Goal: Task Accomplishment & Management: Manage account settings

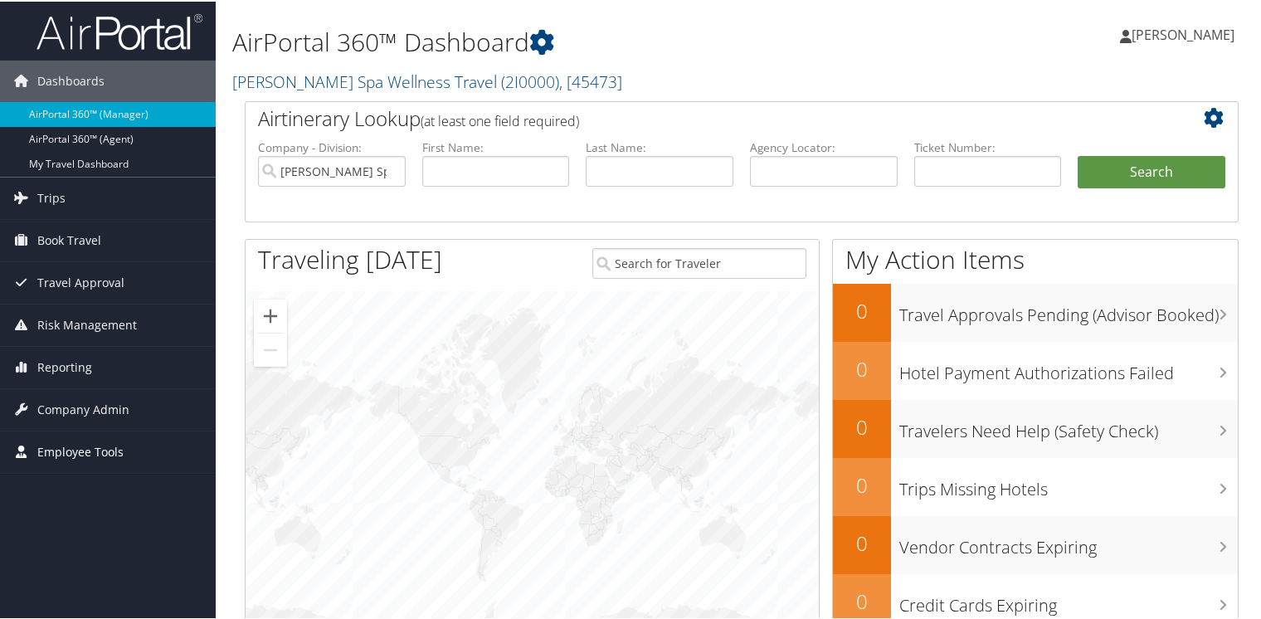
click at [73, 447] on span "Employee Tools" at bounding box center [80, 450] width 86 height 41
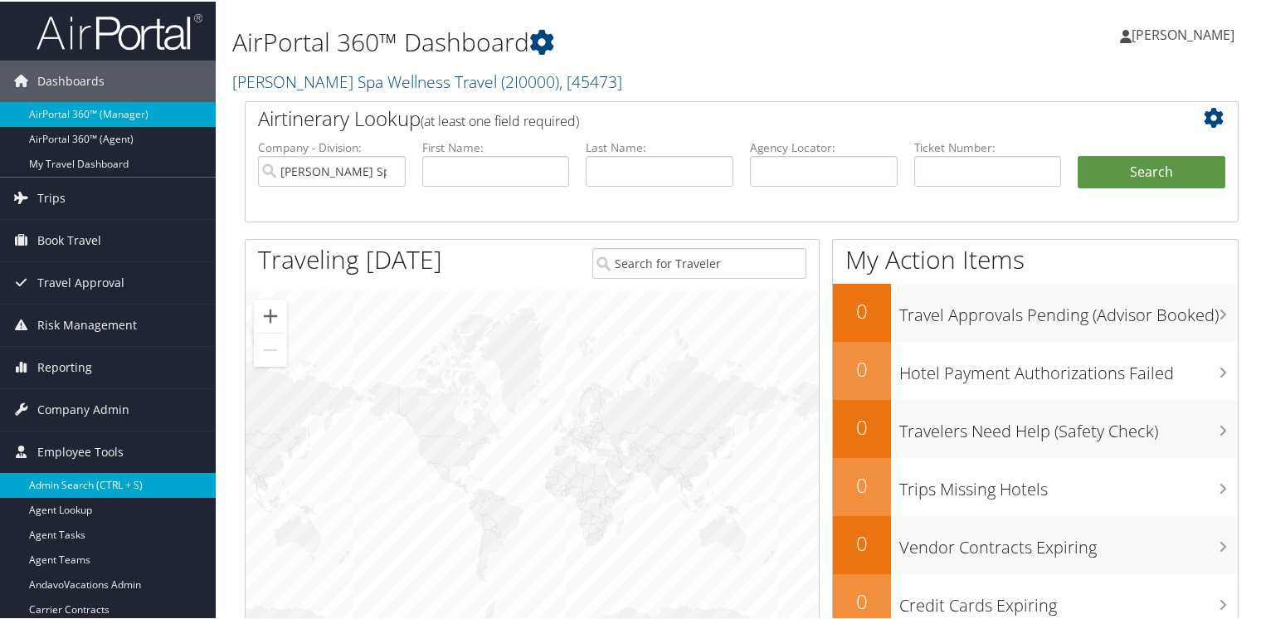
click at [83, 477] on link "Admin Search (CTRL + S)" at bounding box center [108, 483] width 216 height 25
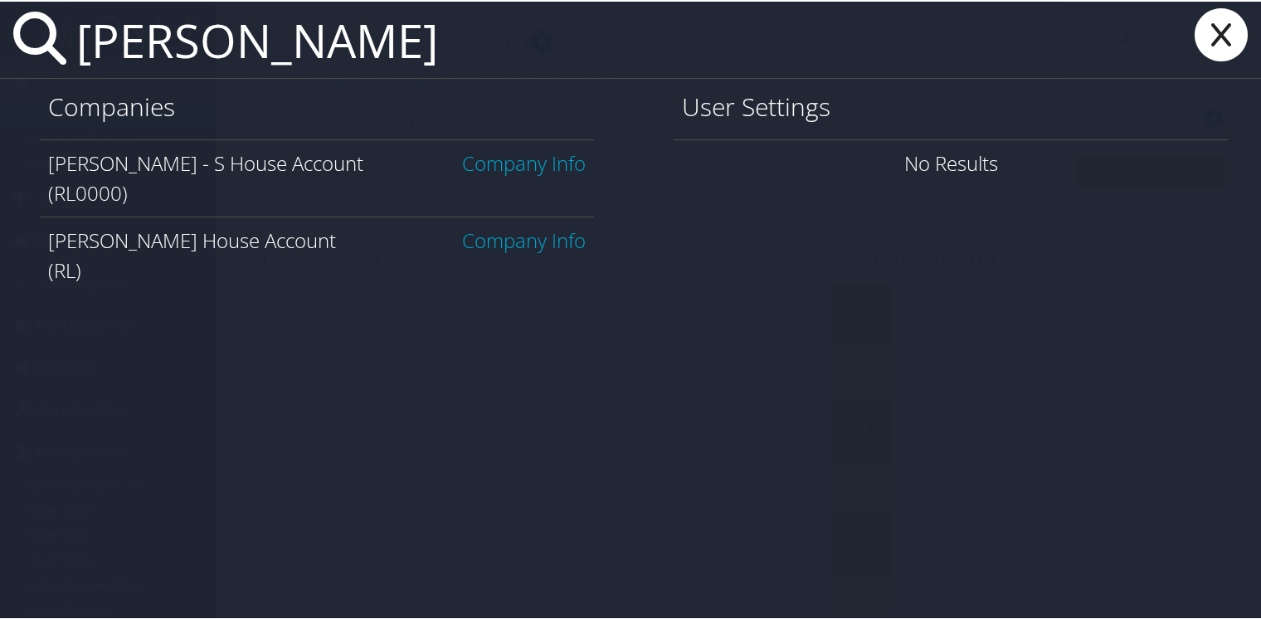
type input "[PERSON_NAME]"
click at [526, 160] on link "Company Info" at bounding box center [524, 161] width 124 height 27
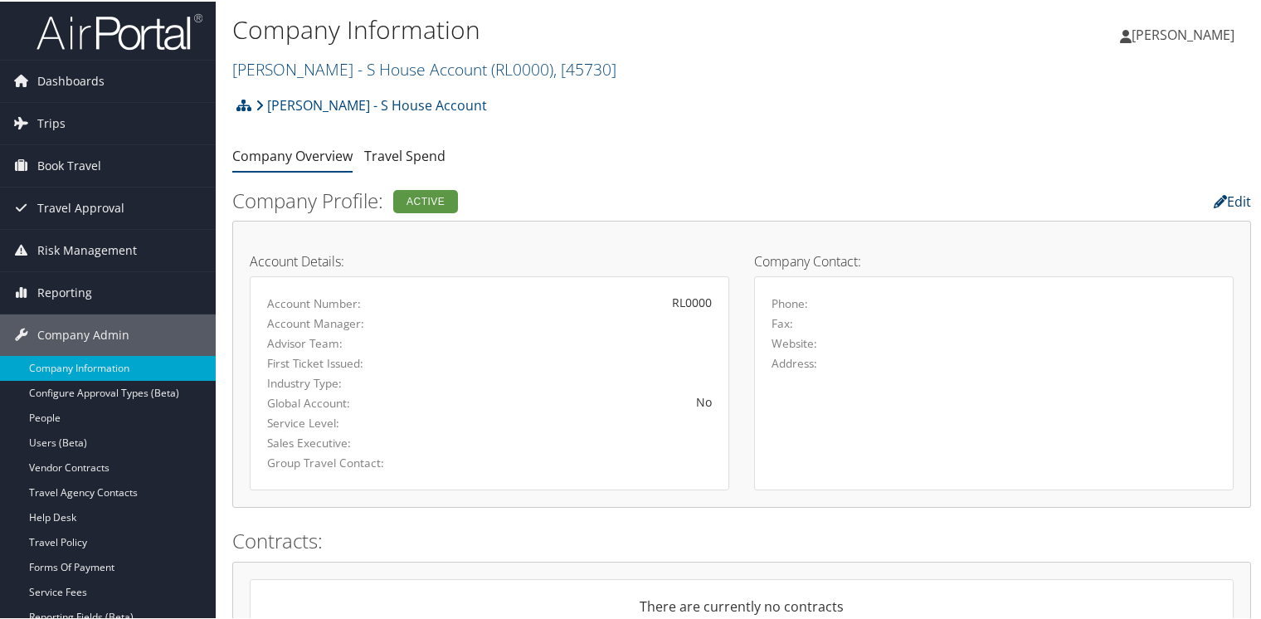
click at [1218, 196] on link "Edit" at bounding box center [1232, 200] width 37 height 18
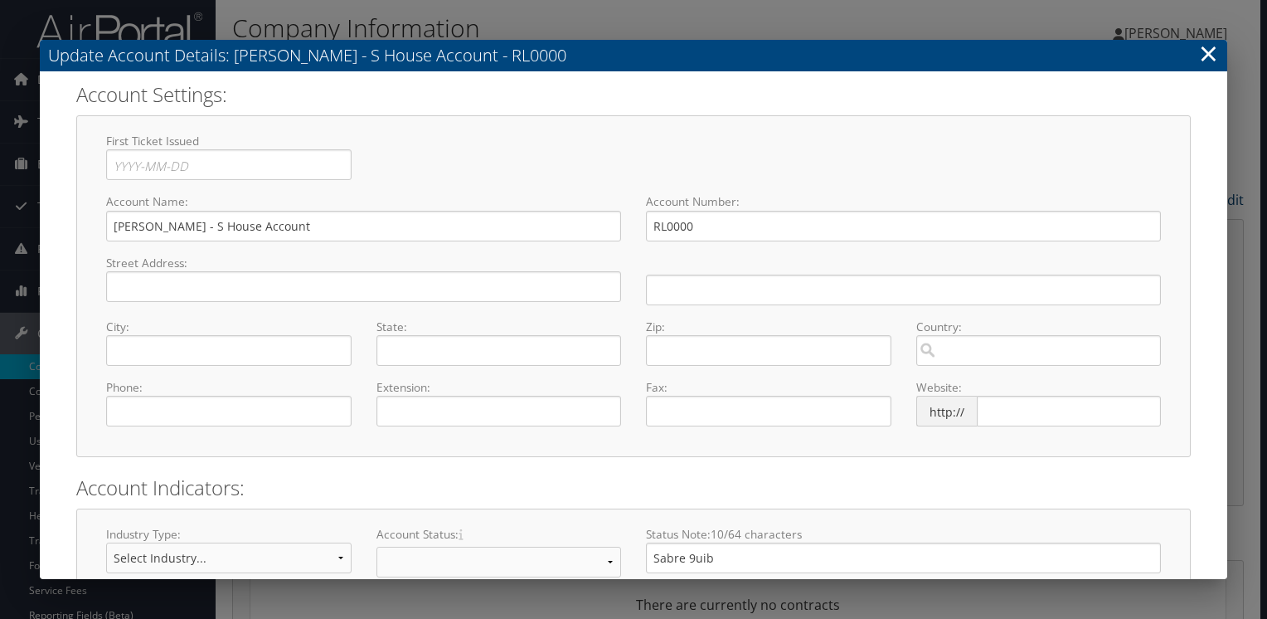
select select "8"
click at [650, 227] on input "RL0000" at bounding box center [903, 226] width 515 height 31
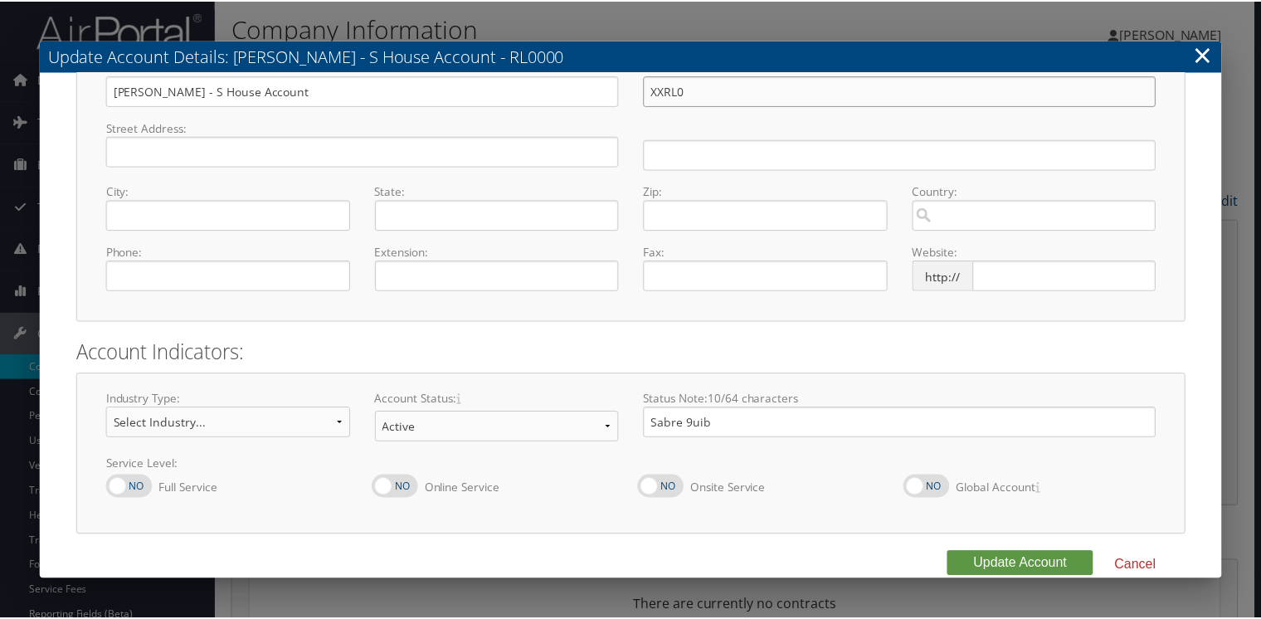
scroll to position [158, 0]
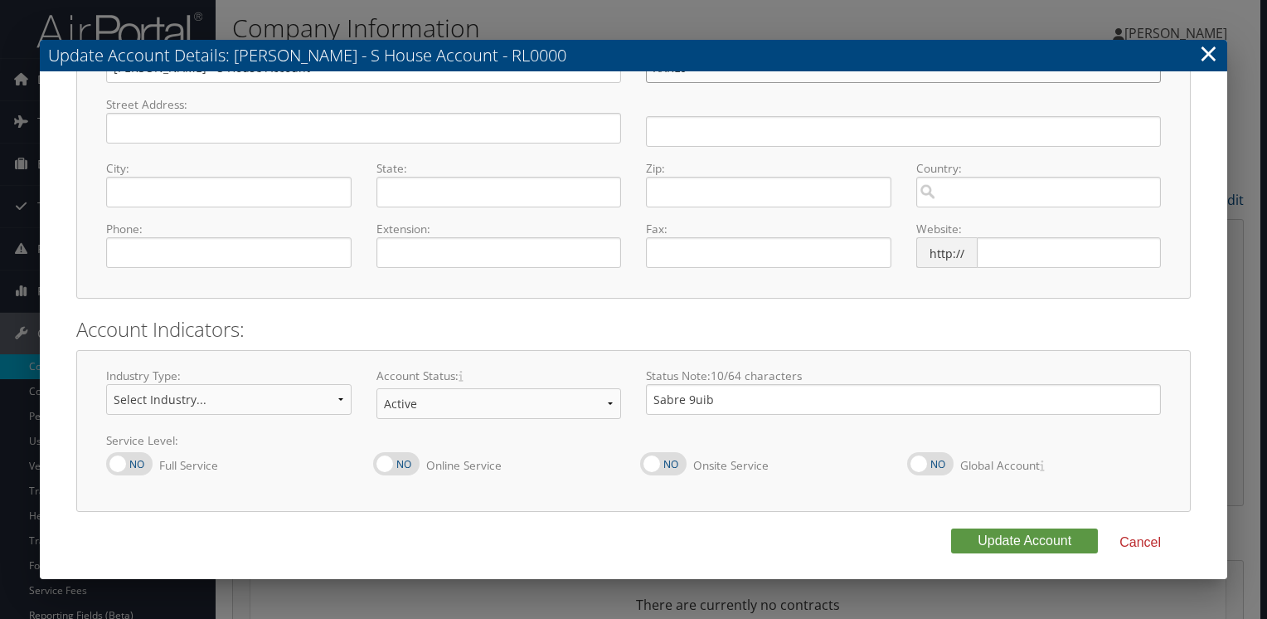
type input "XXRL0"
click at [484, 410] on select "Offboarding At Risk Inactive Active Implementing" at bounding box center [500, 403] width 246 height 31
select select "10"
click at [377, 388] on select "Offboarding At Risk Inactive Active Implementing" at bounding box center [500, 403] width 246 height 31
click at [1029, 542] on button "Update Account" at bounding box center [1024, 540] width 147 height 25
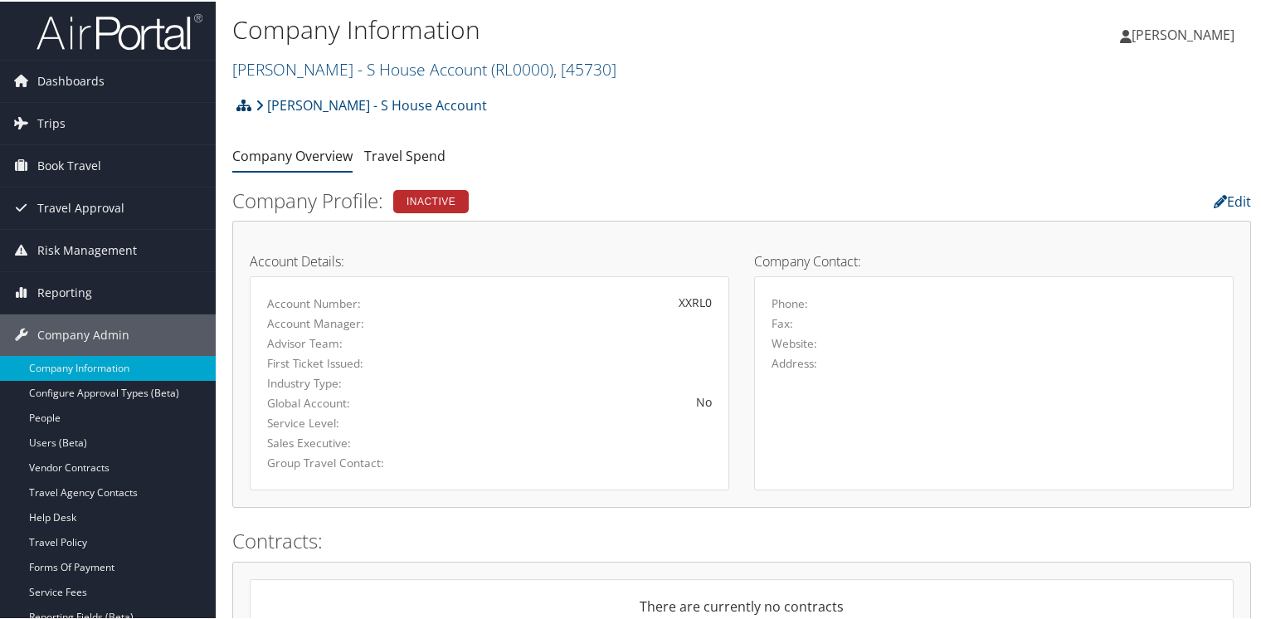
click at [246, 105] on icon at bounding box center [243, 103] width 15 height 13
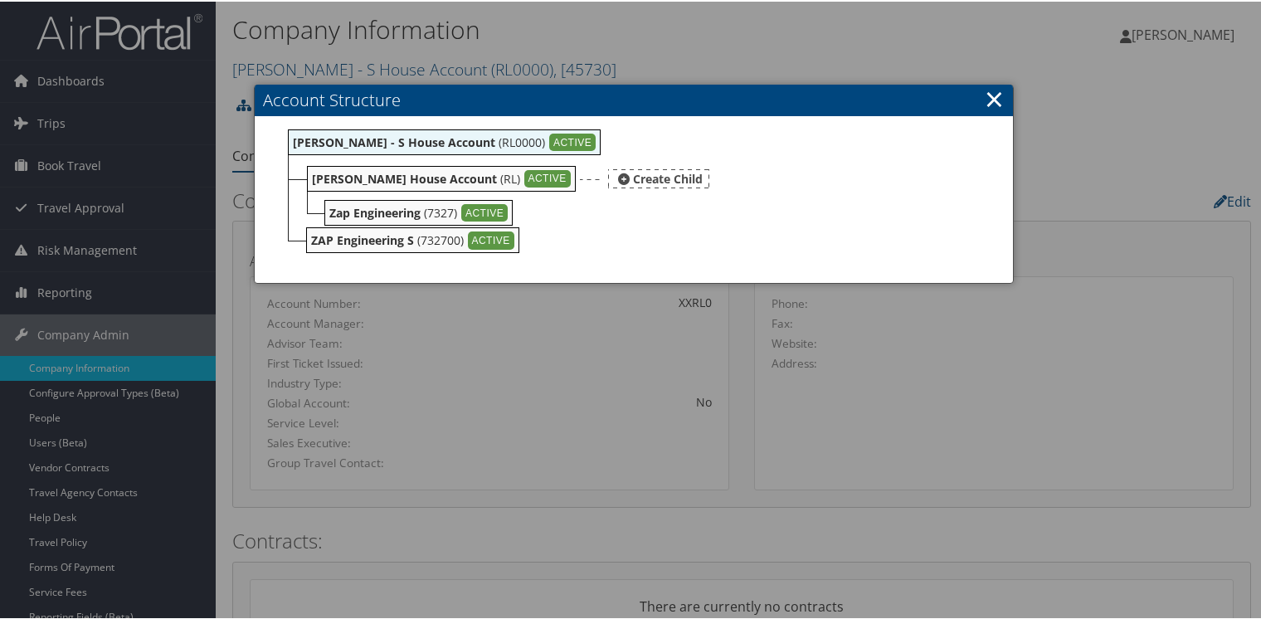
click at [411, 174] on b "Larry Rietcheck House Account" at bounding box center [404, 177] width 185 height 16
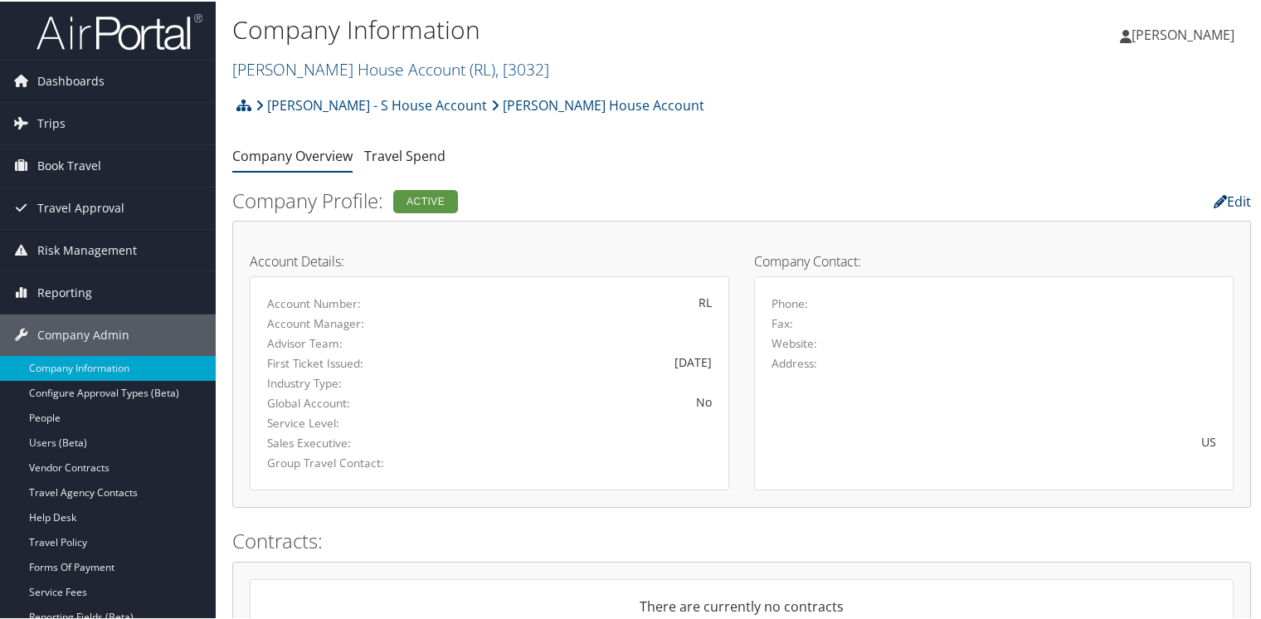
click at [1231, 200] on link "Edit" at bounding box center [1232, 200] width 37 height 18
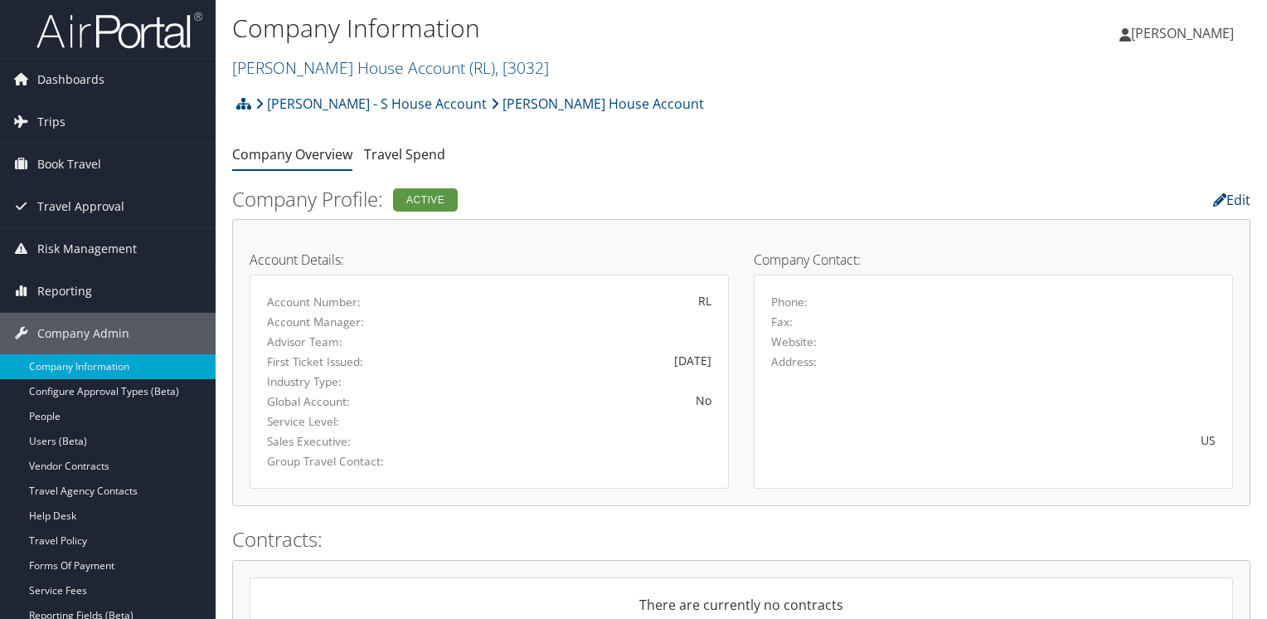
select select "8"
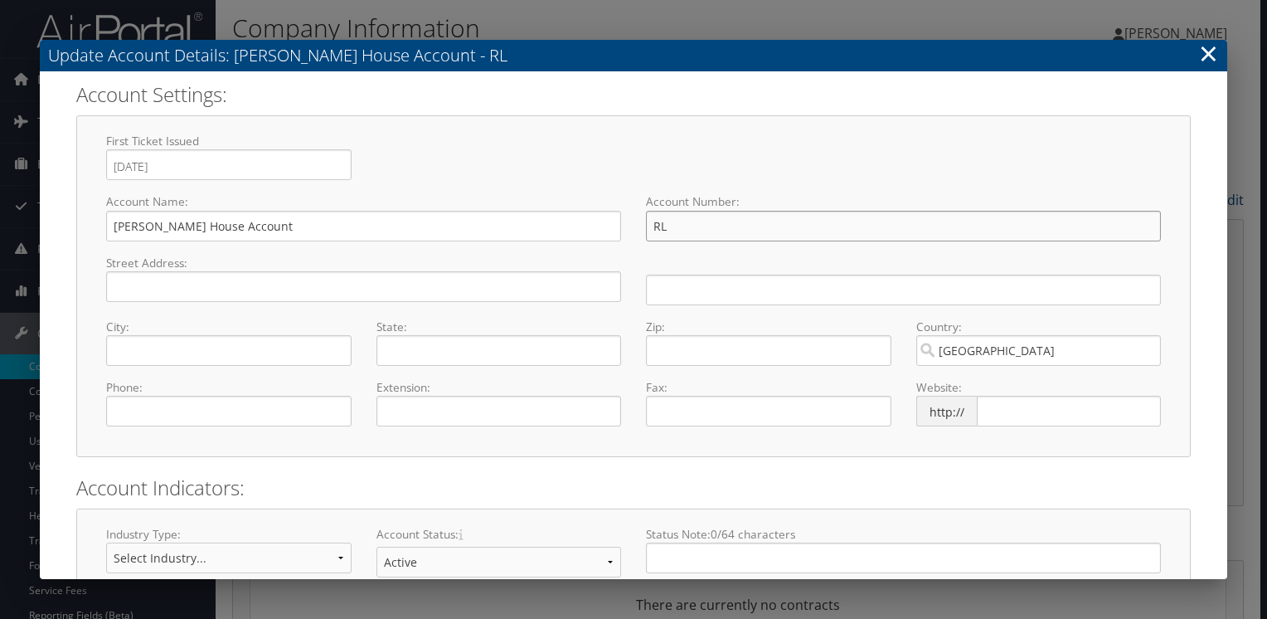
click at [648, 225] on input "RL" at bounding box center [903, 226] width 515 height 31
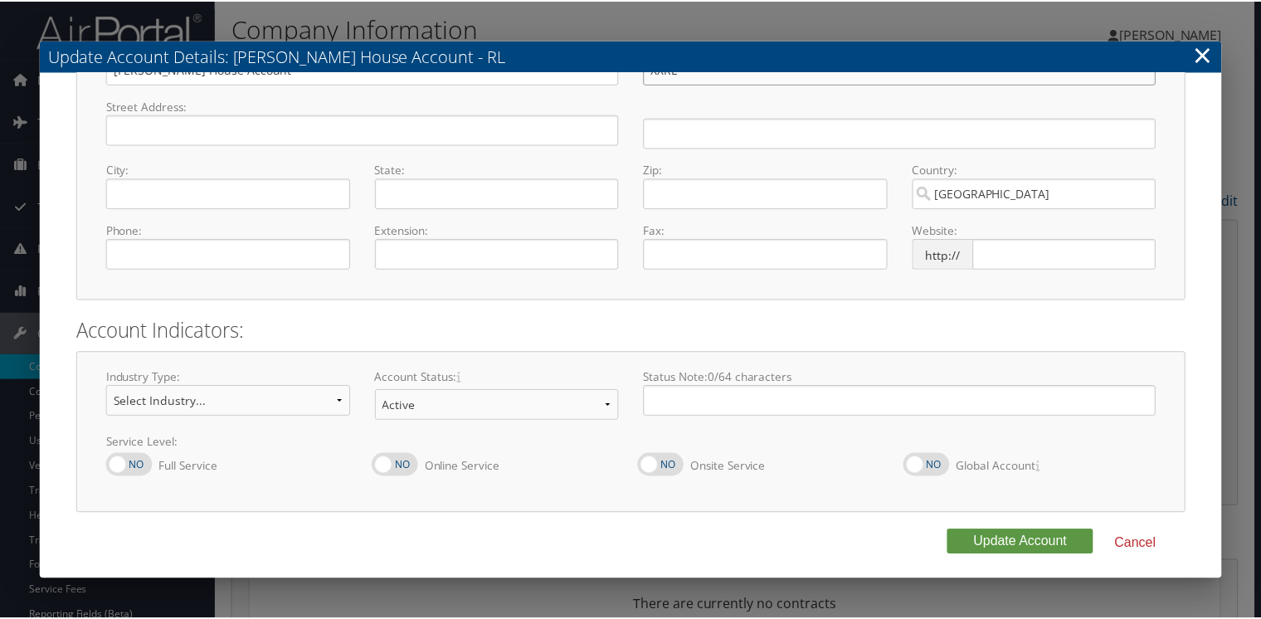
scroll to position [158, 0]
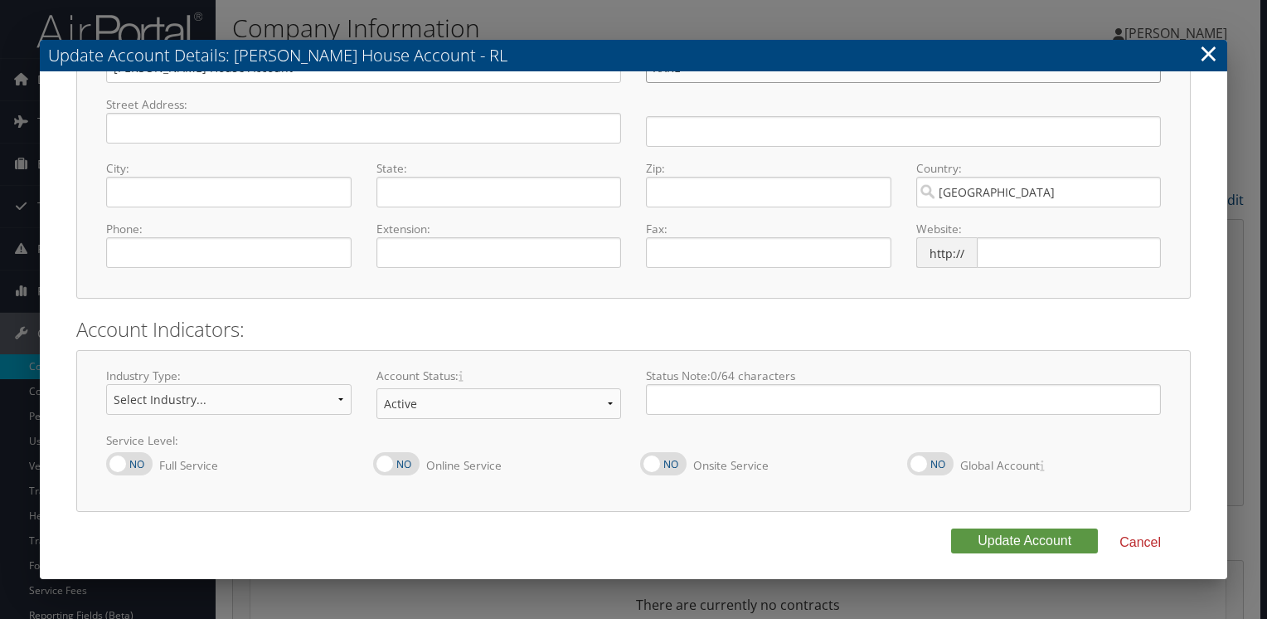
type input "XXRL"
click at [436, 403] on select "Offboarding At Risk Inactive Active Implementing" at bounding box center [500, 403] width 246 height 31
select select "10"
click at [377, 388] on select "Offboarding At Risk Inactive Active Implementing" at bounding box center [500, 403] width 246 height 31
click at [1034, 540] on button "Update Account" at bounding box center [1024, 540] width 147 height 25
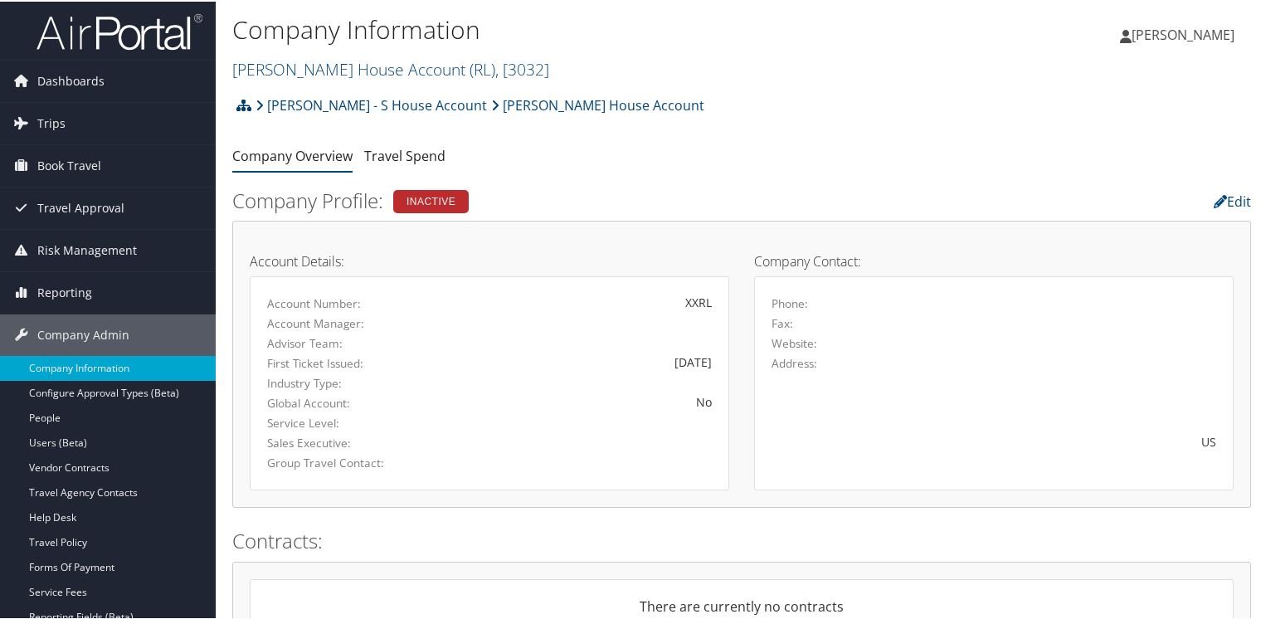
click at [241, 107] on icon at bounding box center [243, 103] width 15 height 13
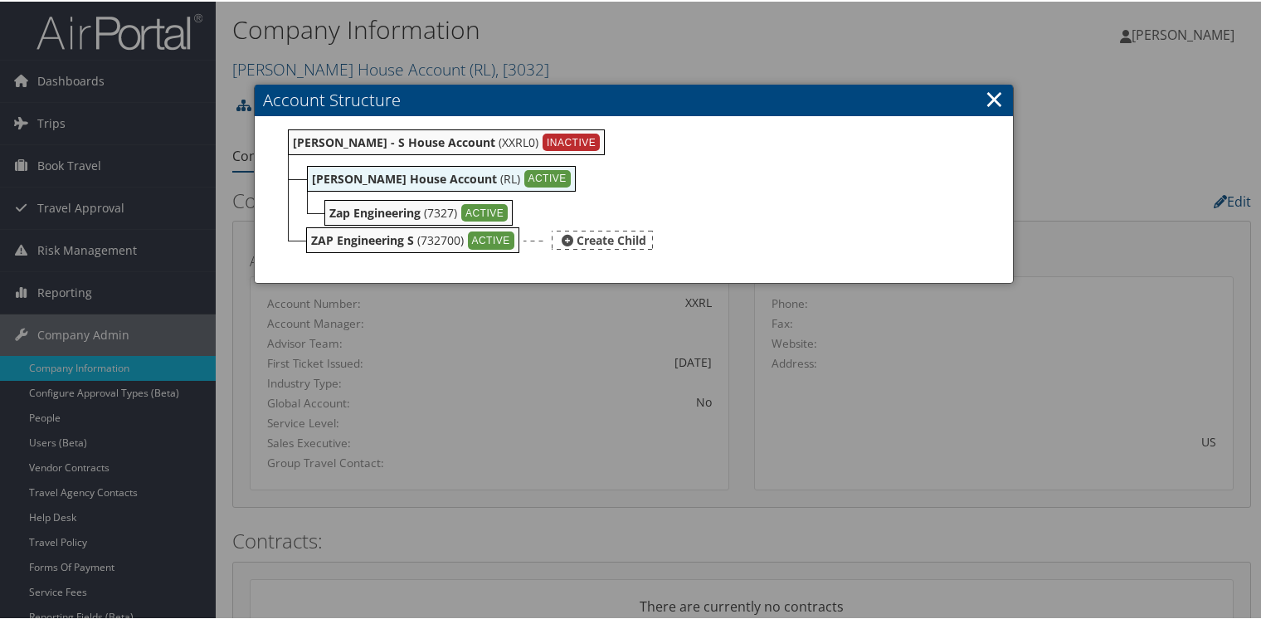
click at [365, 237] on b "ZAP Engineering S" at bounding box center [362, 239] width 103 height 16
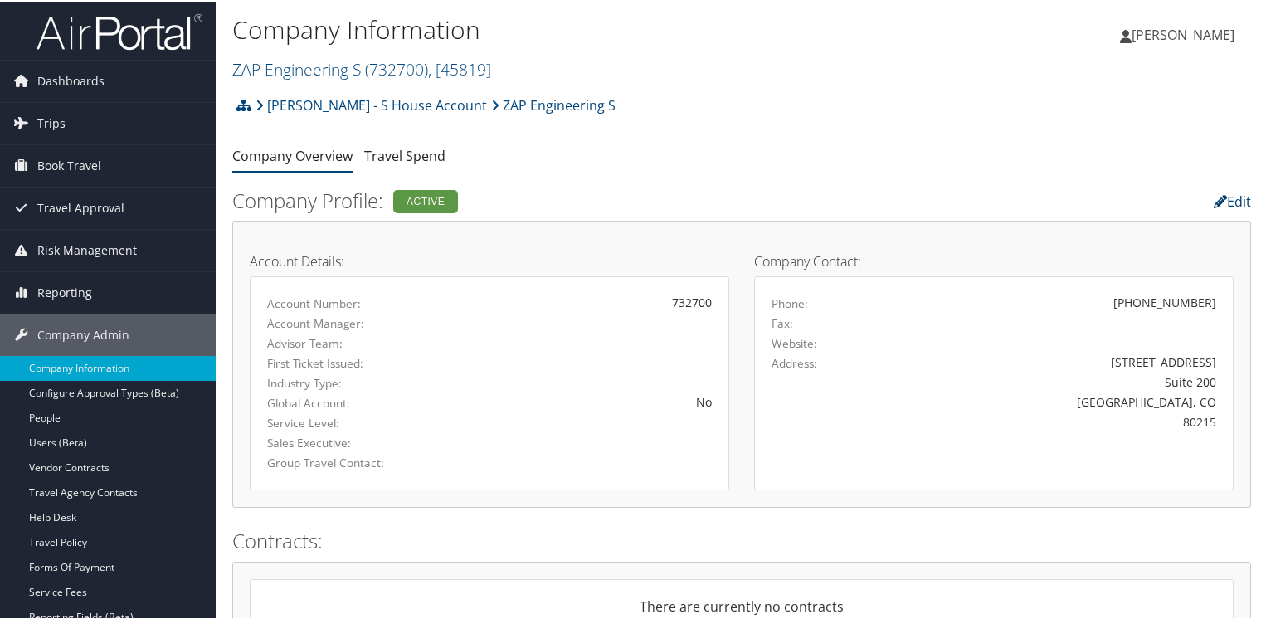
click at [1238, 198] on link "Edit" at bounding box center [1232, 200] width 37 height 18
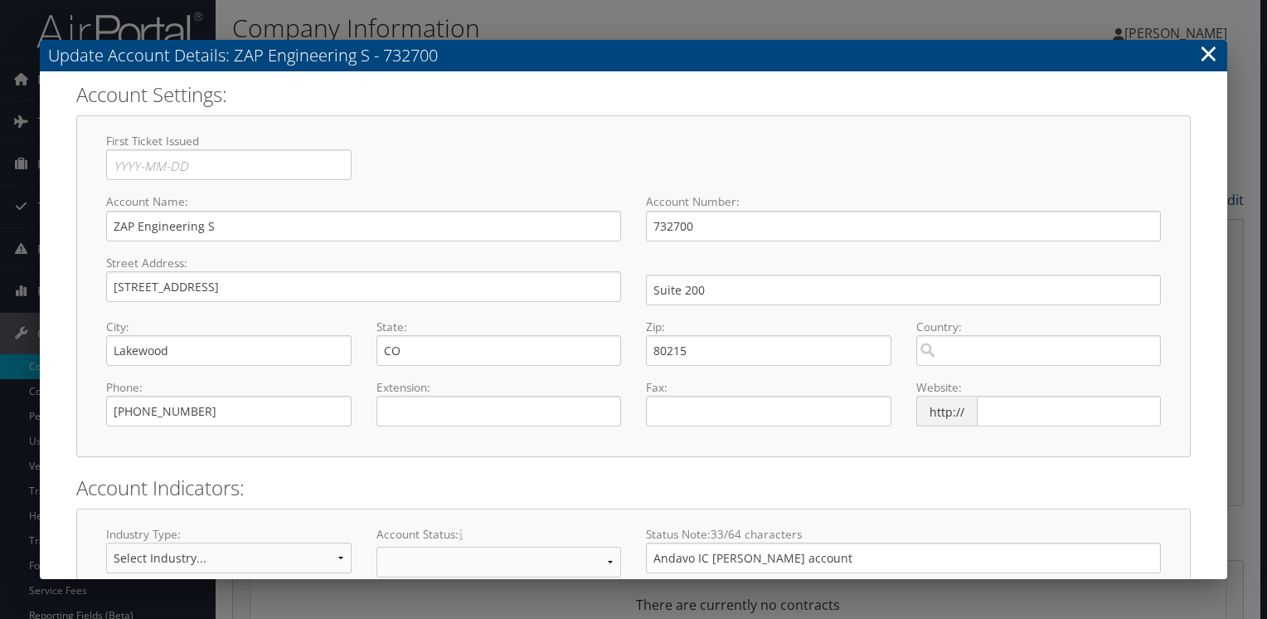
select select "8"
click at [647, 225] on input "732700" at bounding box center [903, 226] width 515 height 31
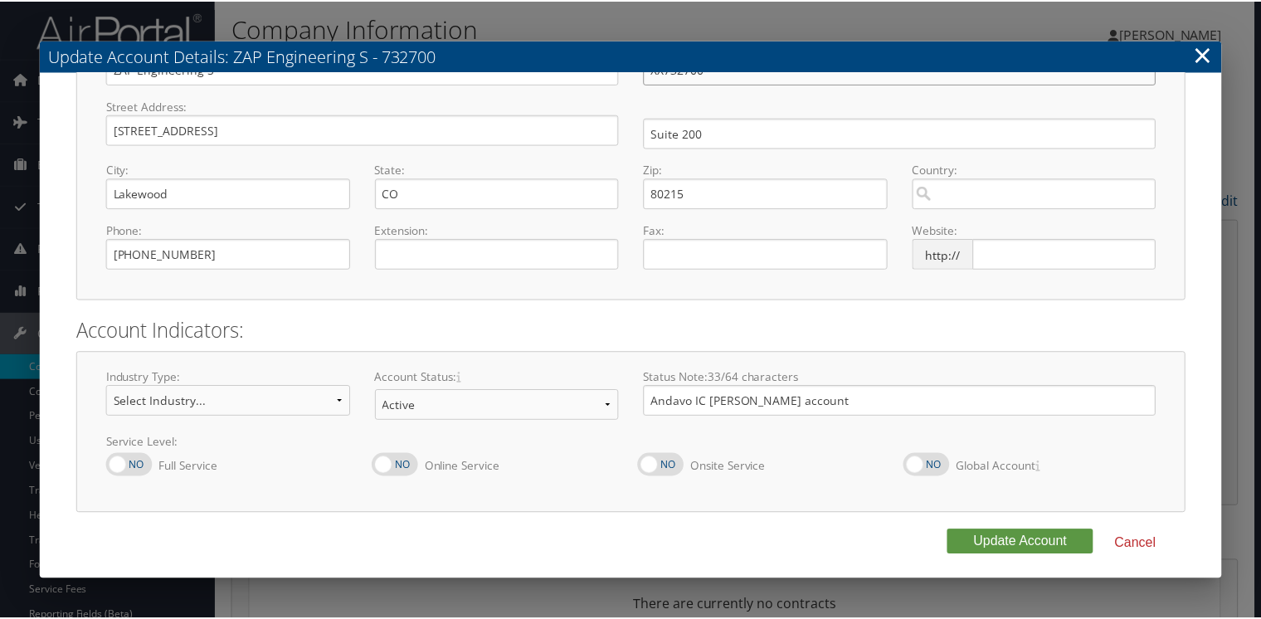
scroll to position [158, 0]
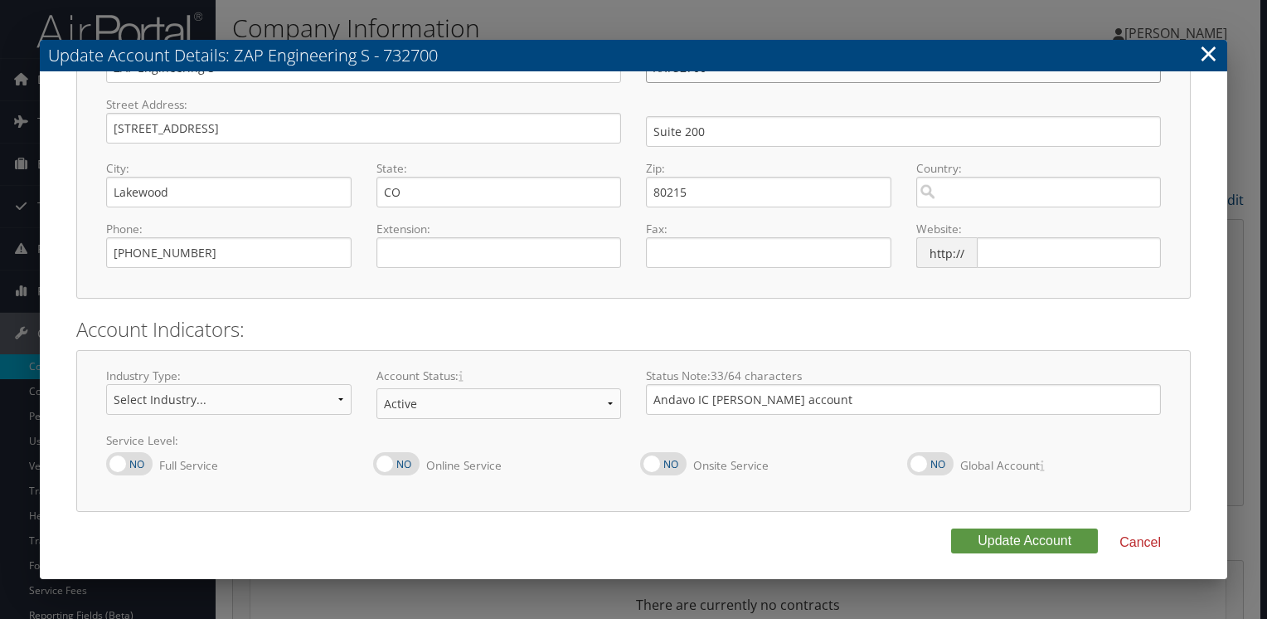
type input "XX732700"
click at [438, 408] on select "Offboarding At Risk Inactive Active Implementing" at bounding box center [500, 403] width 246 height 31
select select "10"
click at [377, 388] on select "Offboarding At Risk Inactive Active Implementing" at bounding box center [500, 403] width 246 height 31
click at [1014, 544] on button "Update Account" at bounding box center [1024, 540] width 147 height 25
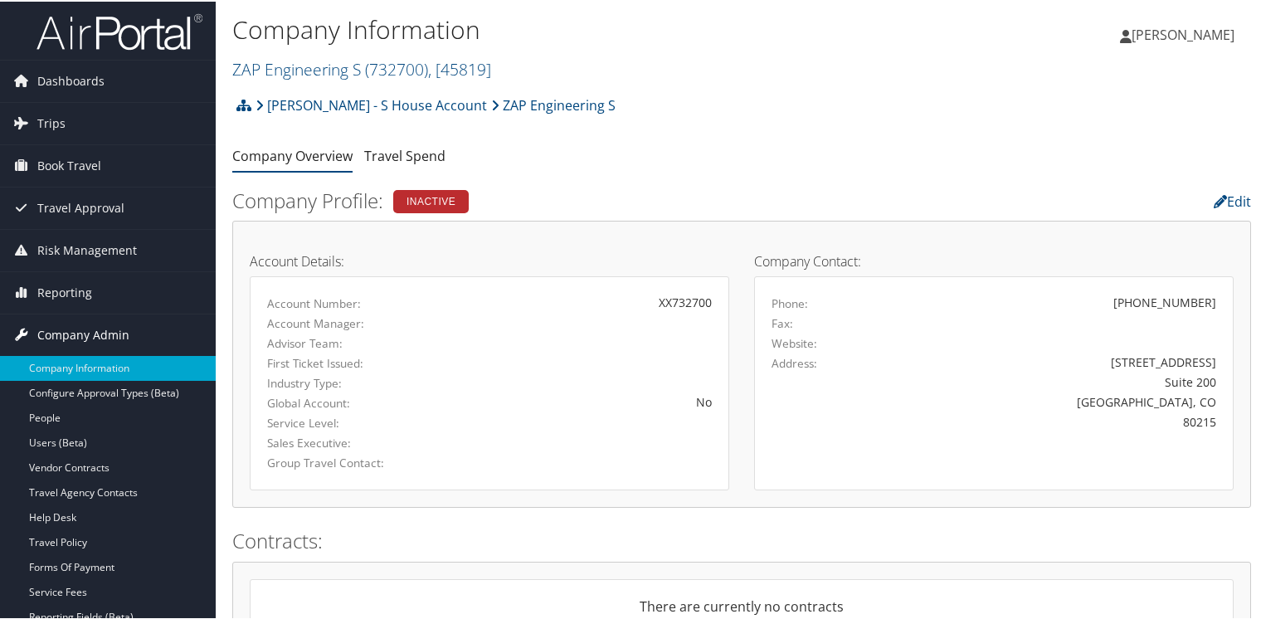
click at [85, 328] on span "Company Admin" at bounding box center [83, 333] width 92 height 41
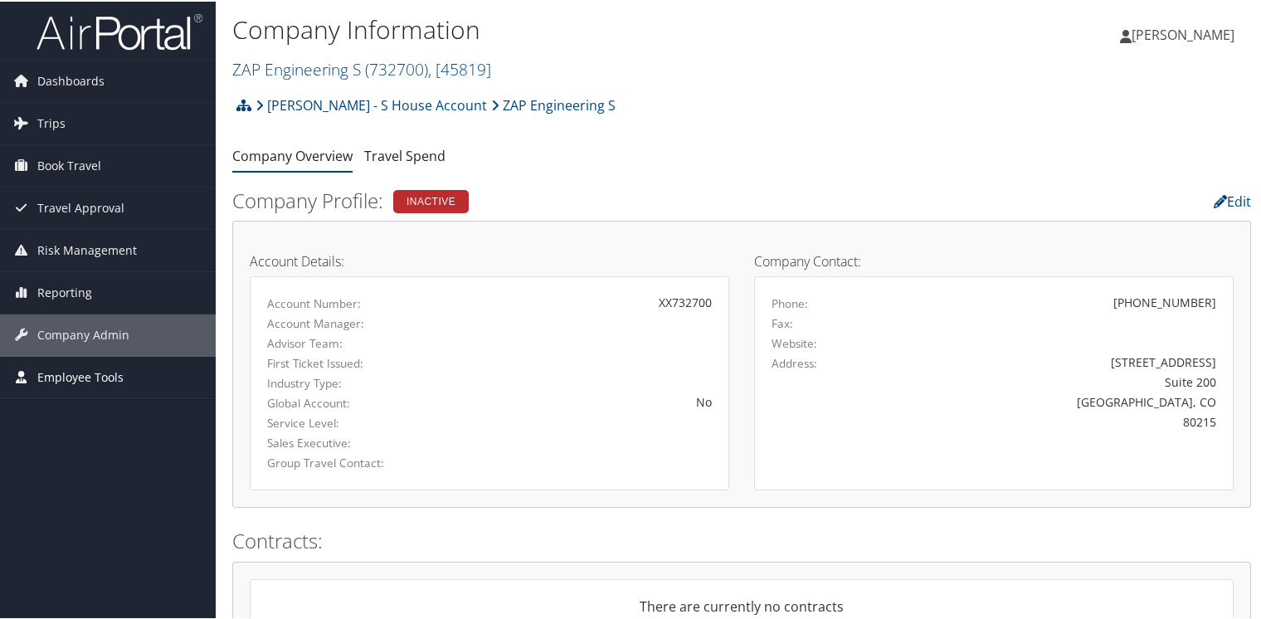
click at [75, 374] on span "Employee Tools" at bounding box center [80, 375] width 86 height 41
click at [63, 379] on span "Employee Tools" at bounding box center [80, 375] width 86 height 41
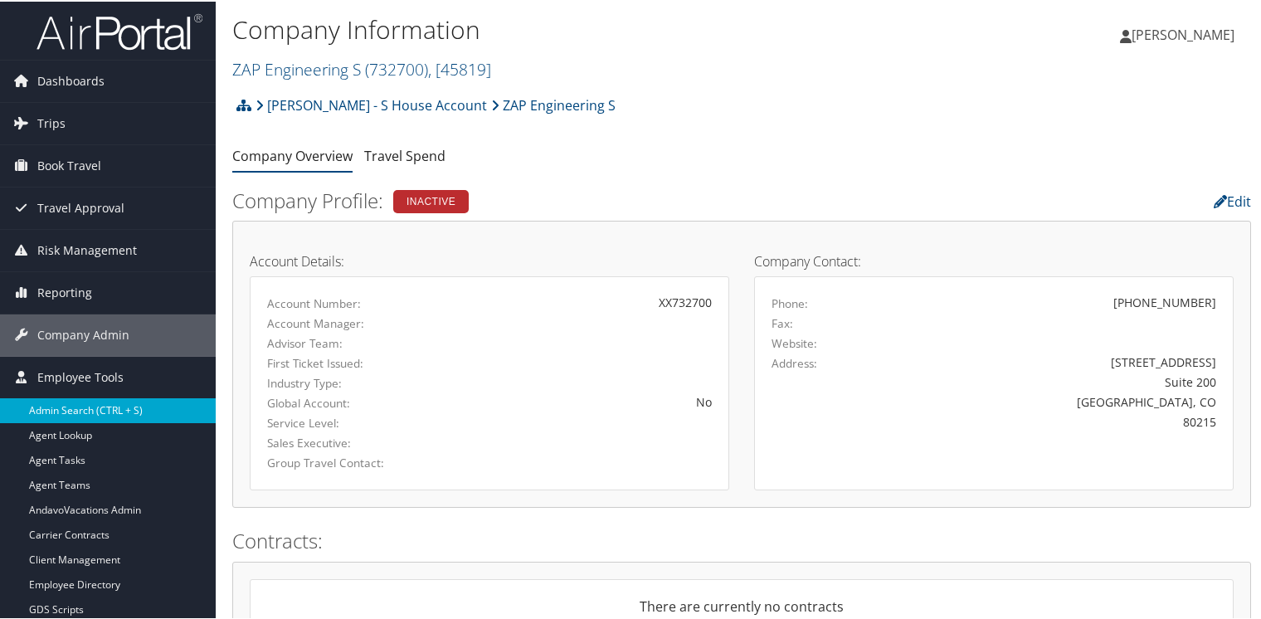
click at [56, 405] on link "Admin Search (CTRL + S)" at bounding box center [108, 408] width 216 height 25
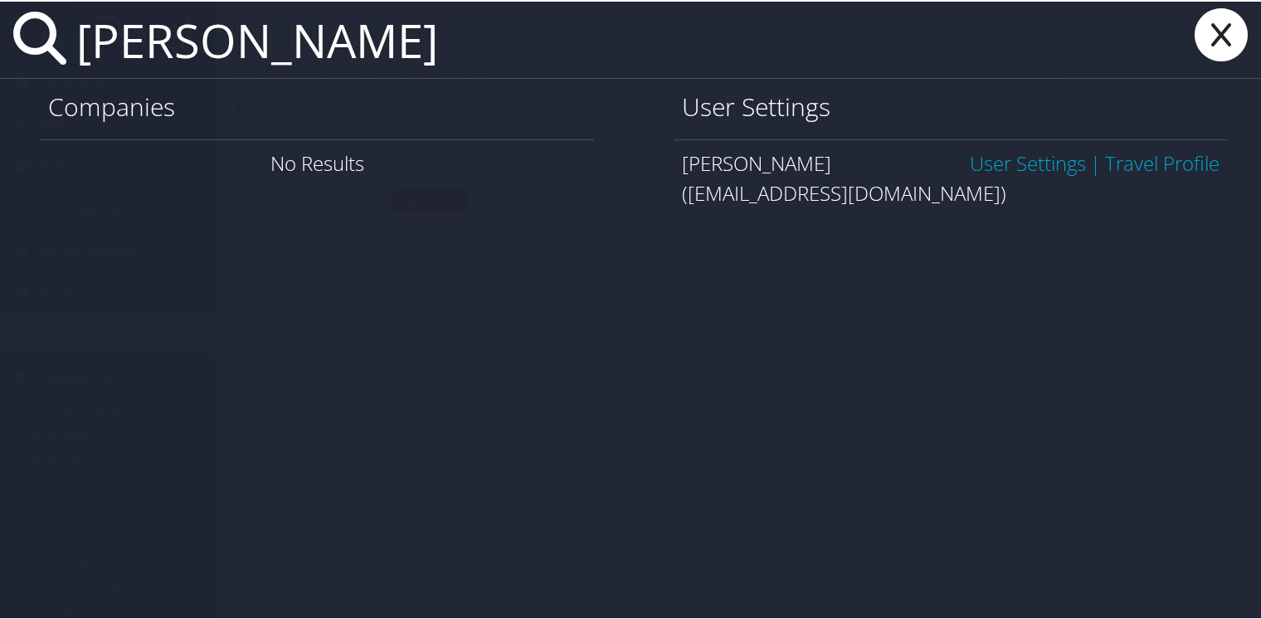
type input "lawrence rietch"
click at [1022, 159] on link "User Settings" at bounding box center [1028, 161] width 116 height 27
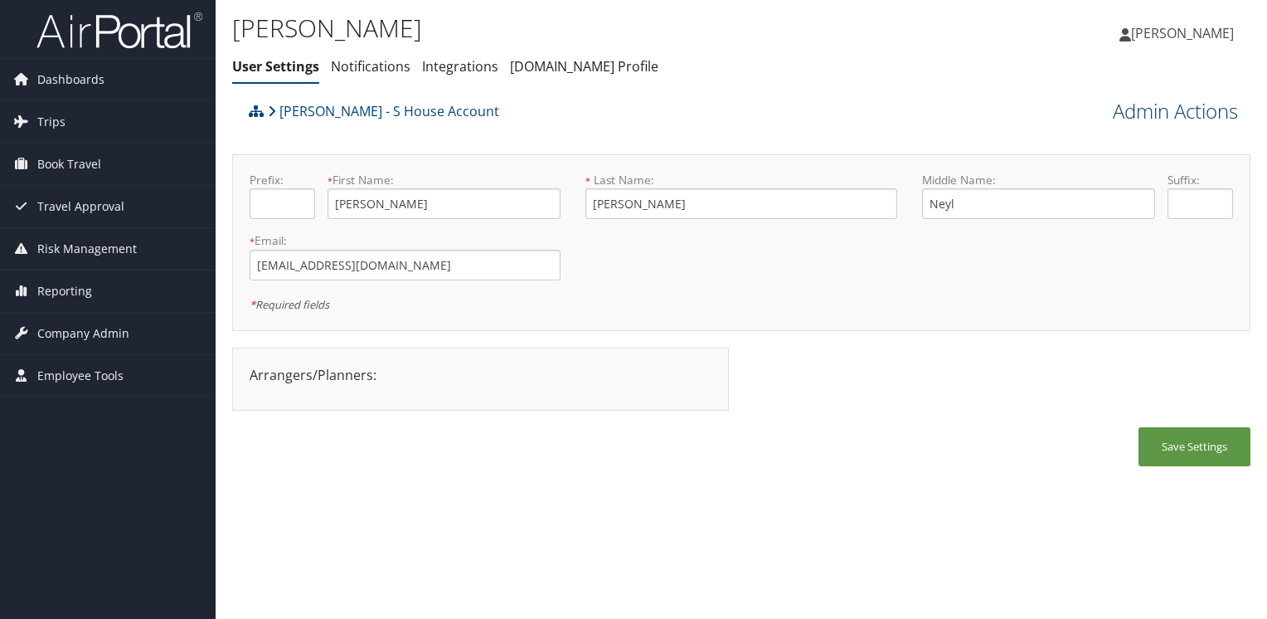
click at [1187, 109] on link "Admin Actions" at bounding box center [1175, 111] width 125 height 28
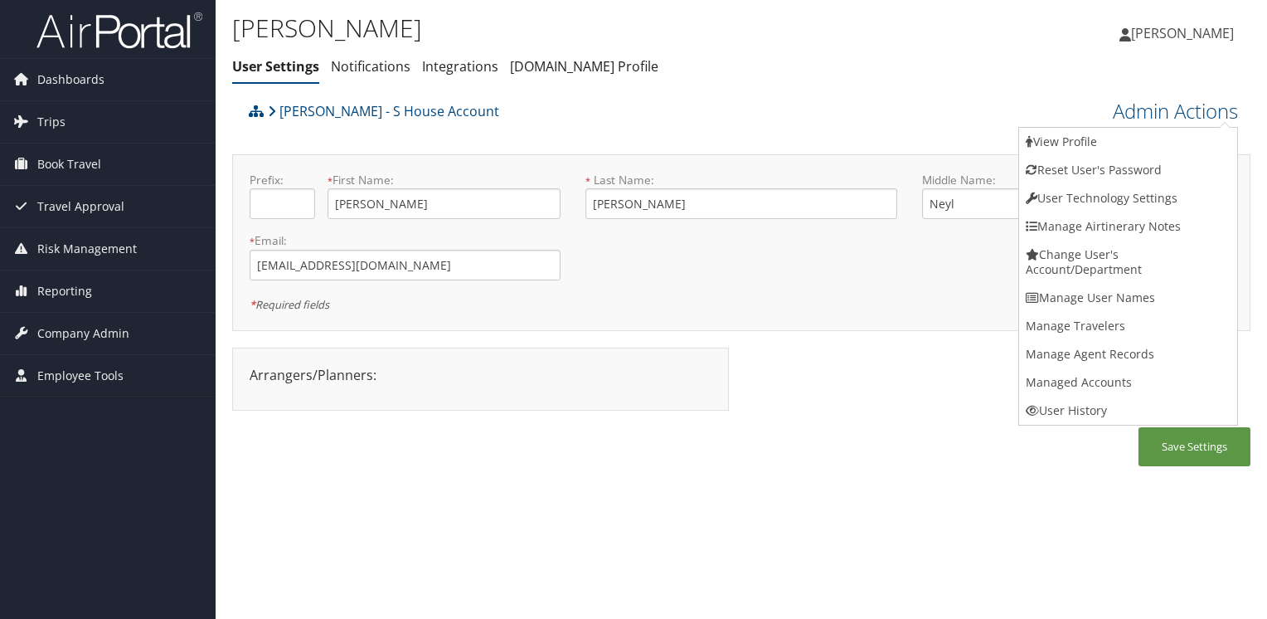
click at [909, 99] on div "[PERSON_NAME] - S House Account" at bounding box center [614, 117] width 739 height 45
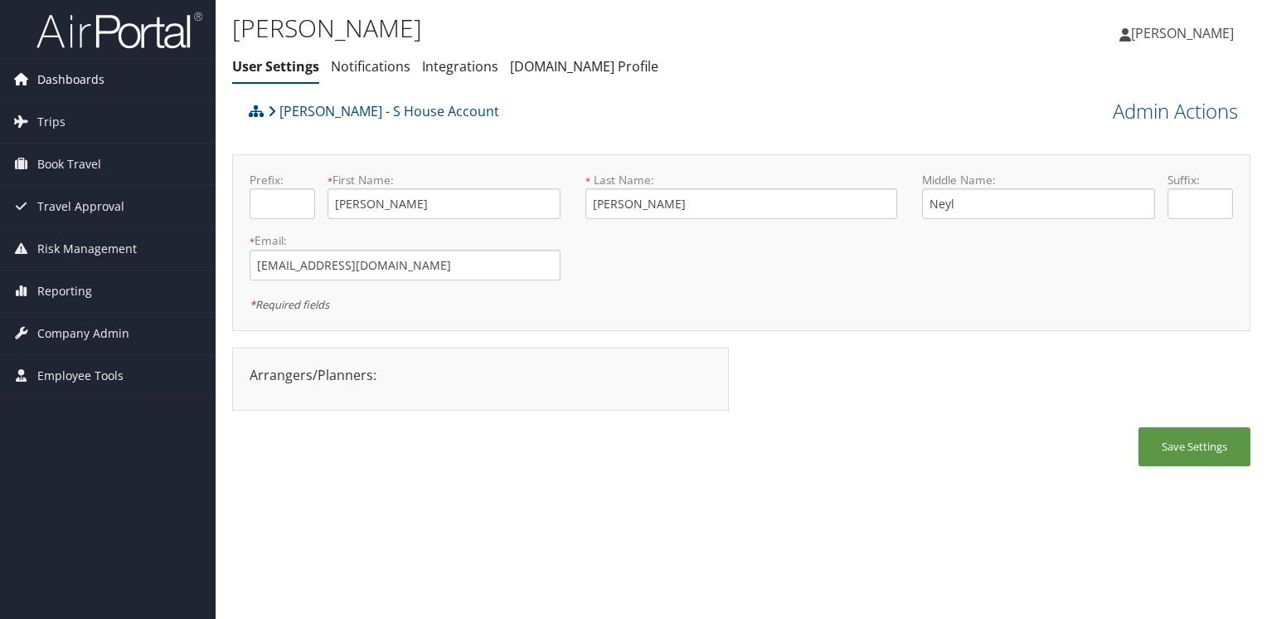
click at [46, 79] on span "Dashboards" at bounding box center [70, 79] width 67 height 41
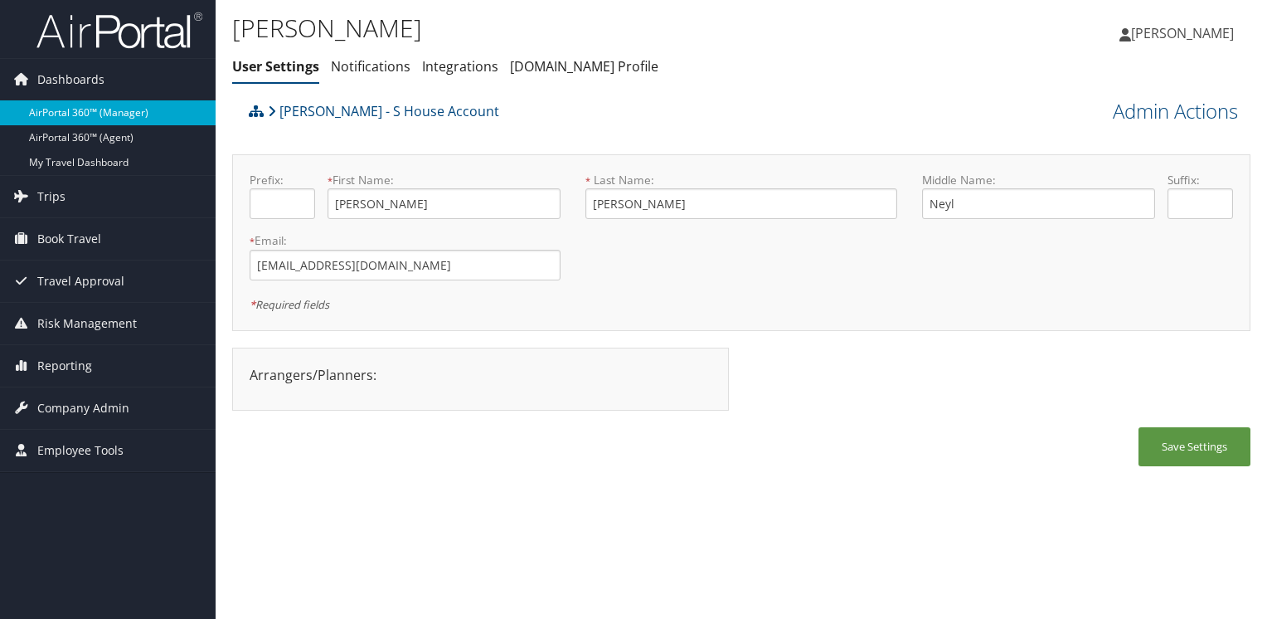
click at [66, 108] on link "AirPortal 360™ (Manager)" at bounding box center [108, 112] width 216 height 25
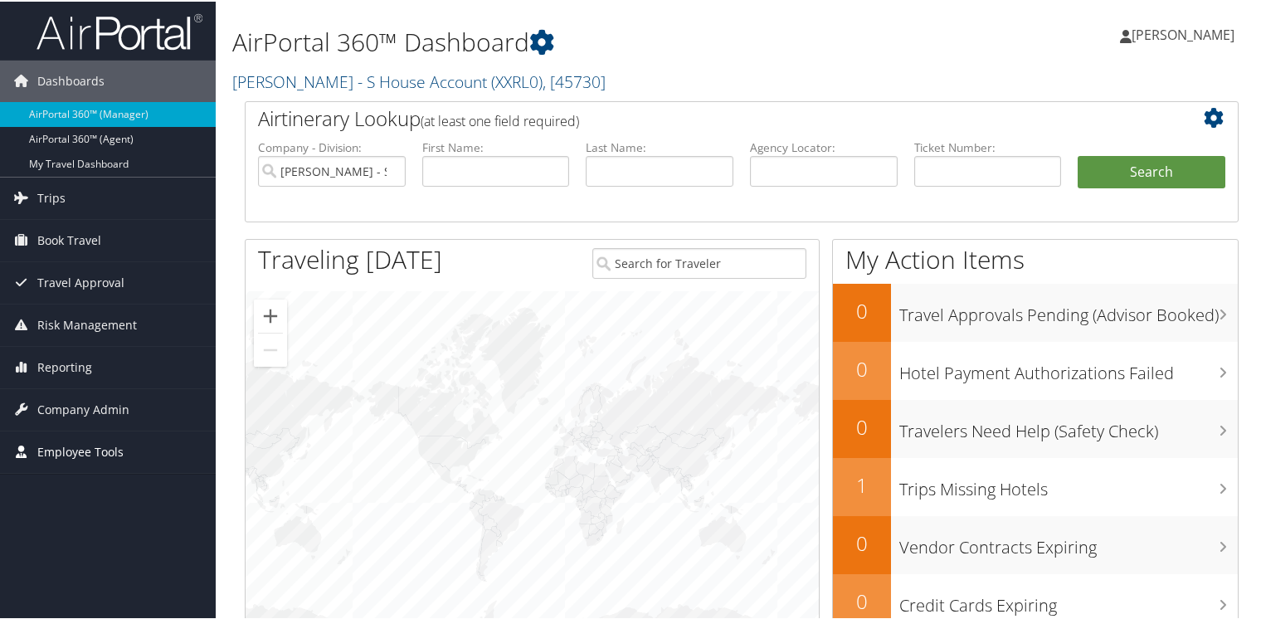
click at [54, 450] on span "Employee Tools" at bounding box center [80, 450] width 86 height 41
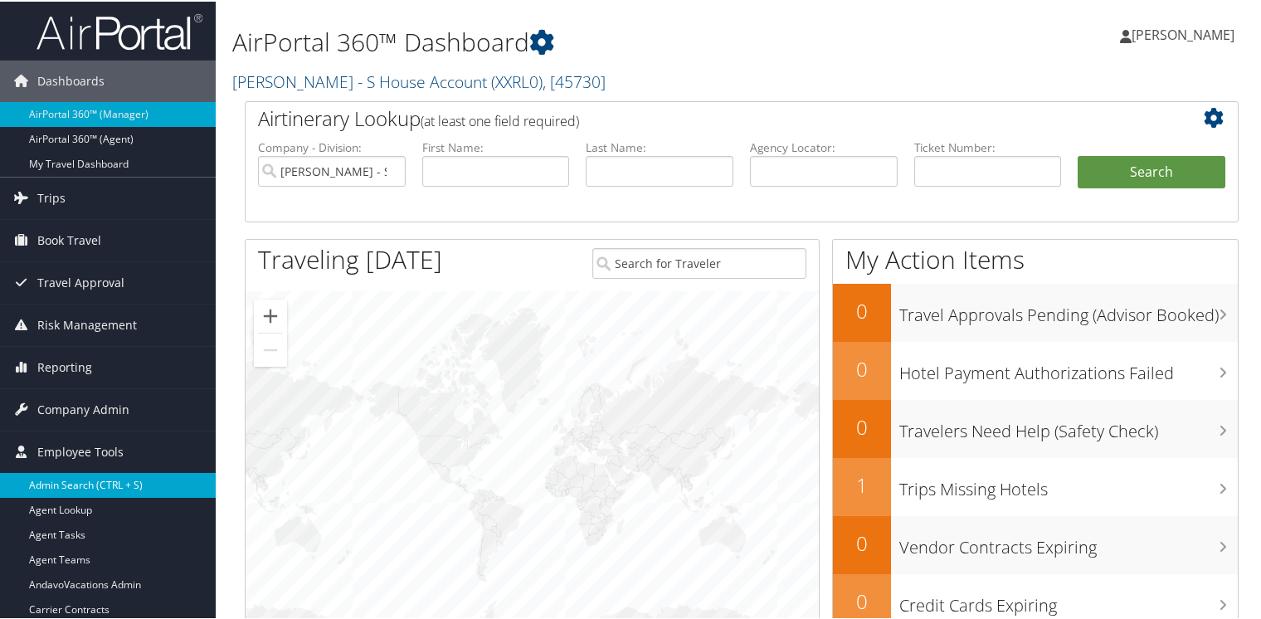
click at [48, 480] on link "Admin Search (CTRL + S)" at bounding box center [108, 483] width 216 height 25
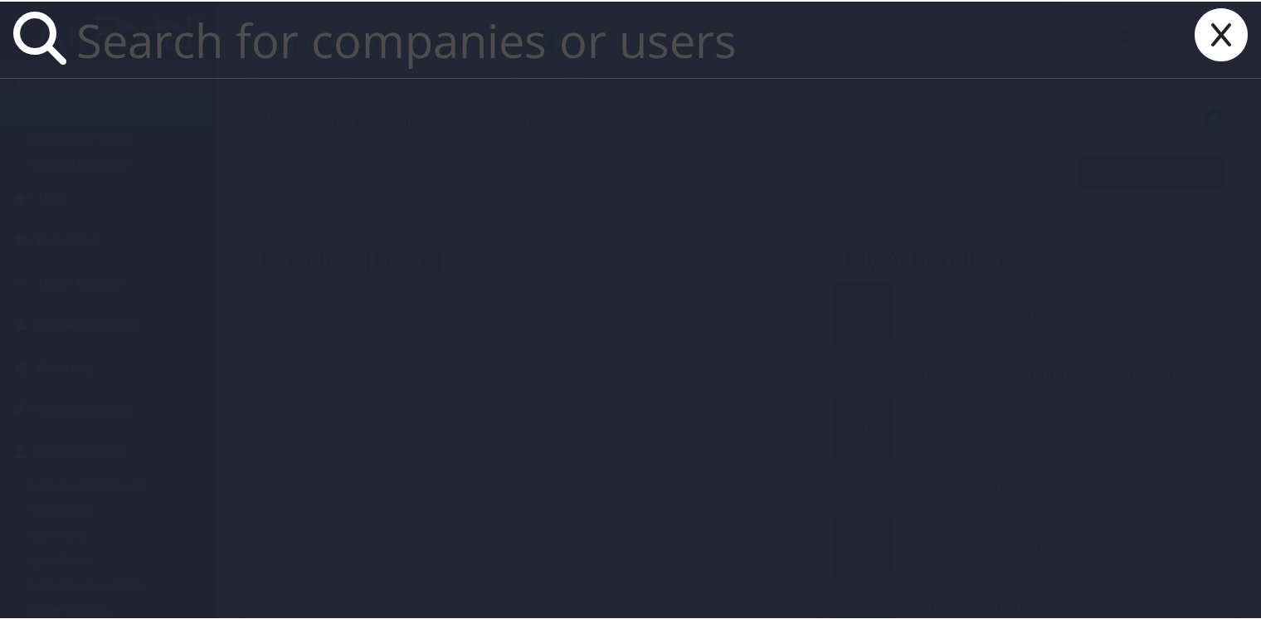
click at [1204, 21] on icon at bounding box center [1221, 33] width 66 height 53
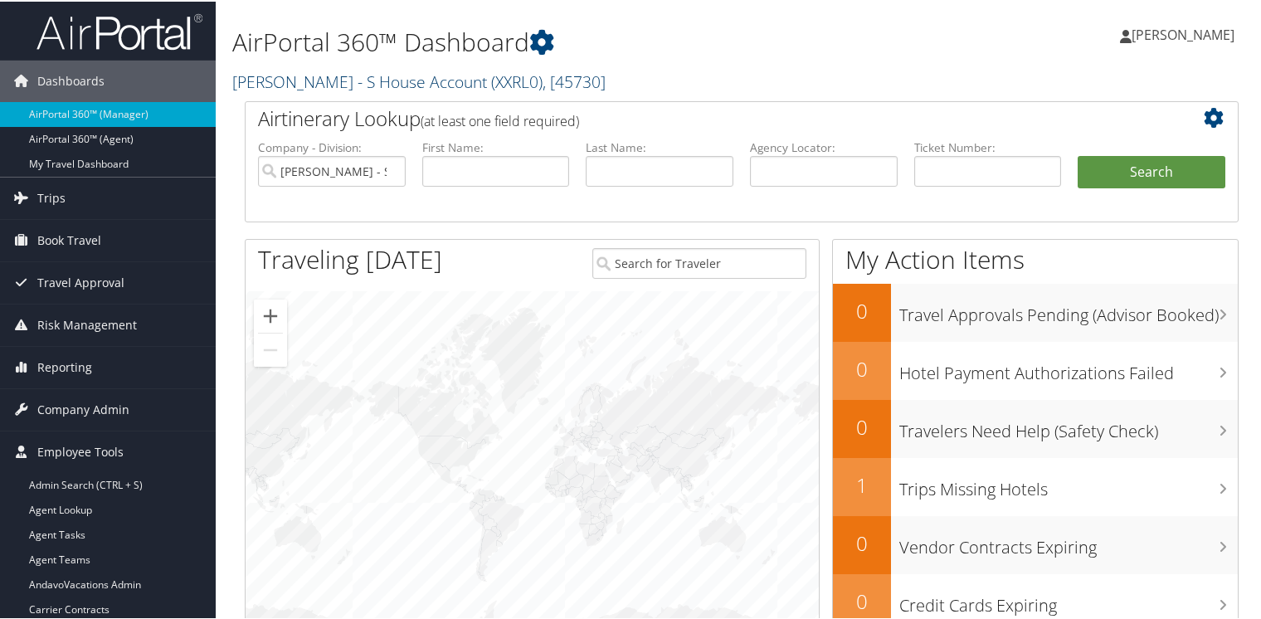
click at [247, 82] on link "Larry Rietcheck - S House Account ( XXRL0 ) , [ 45730 ]" at bounding box center [418, 80] width 373 height 22
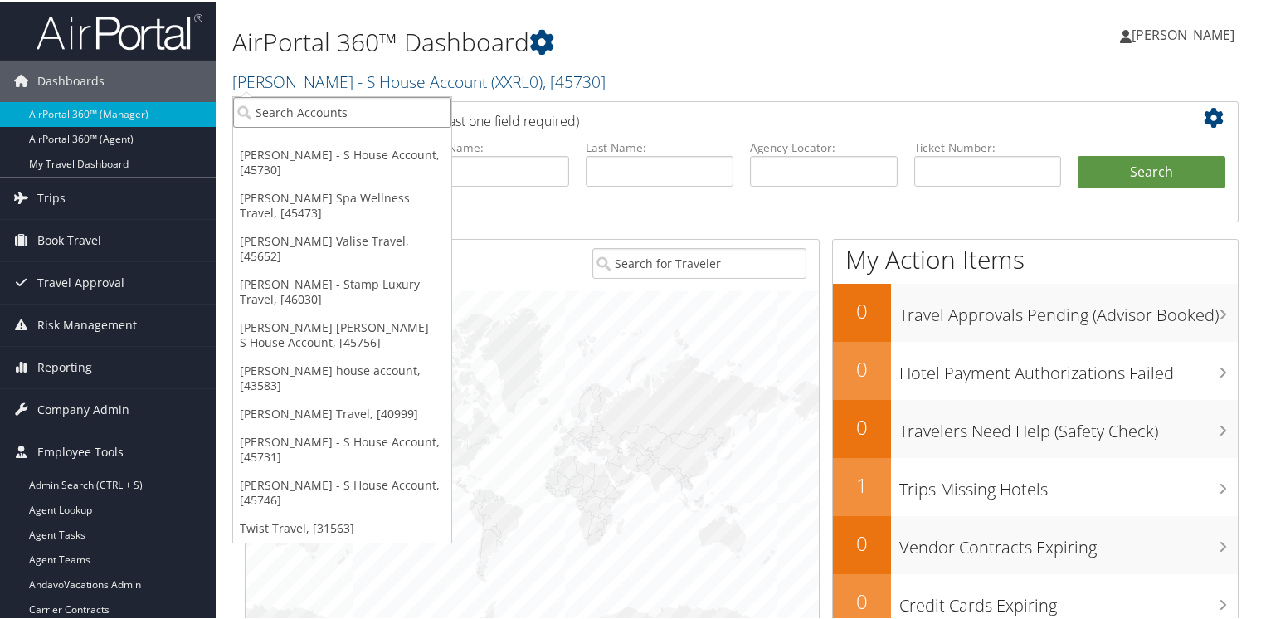
click at [257, 114] on input "search" at bounding box center [342, 110] width 218 height 31
type input "twist"
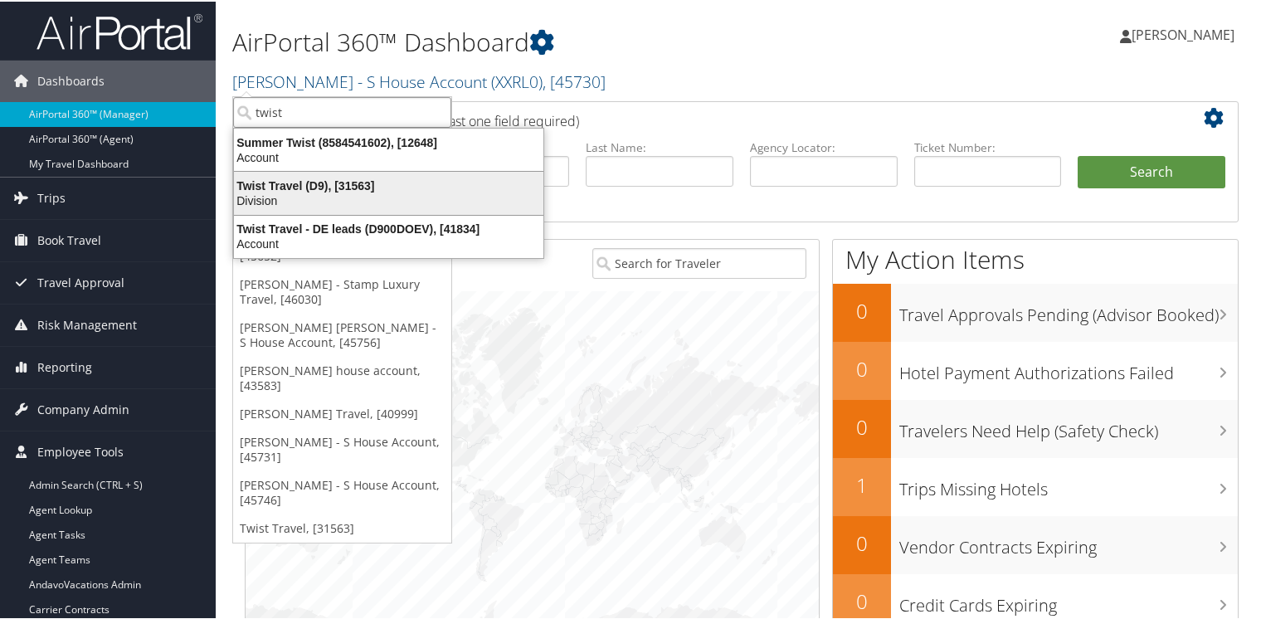
click at [279, 187] on div "Twist Travel (D9), [31563]" at bounding box center [388, 184] width 329 height 15
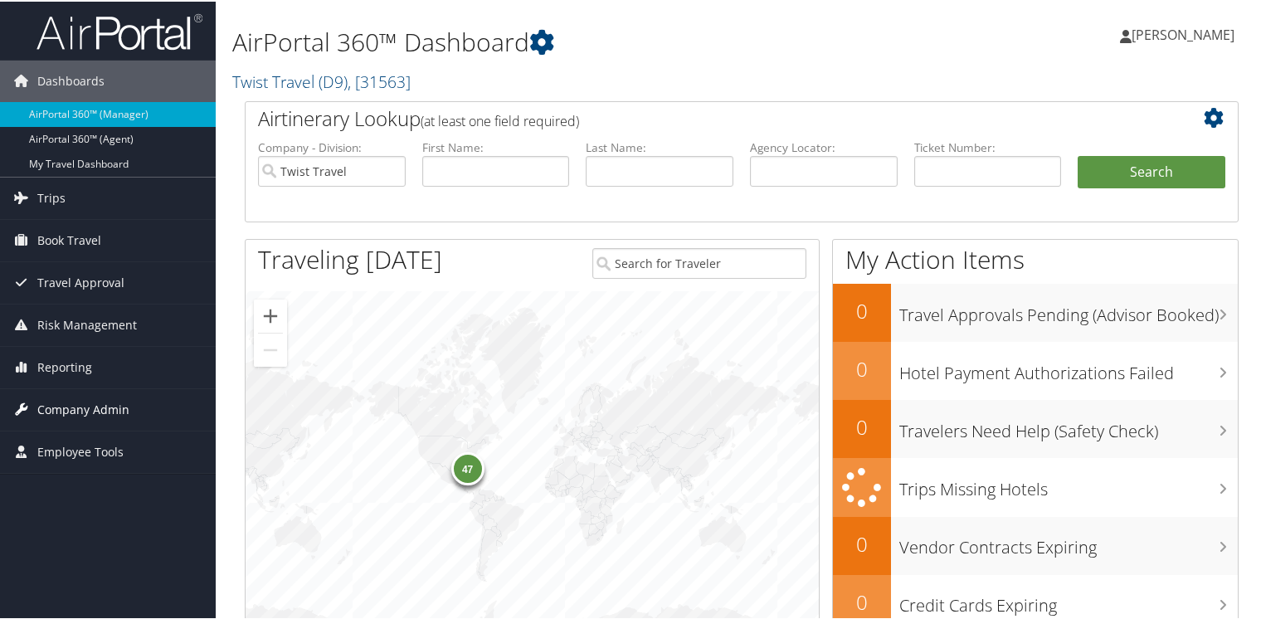
click at [46, 399] on span "Company Admin" at bounding box center [83, 407] width 92 height 41
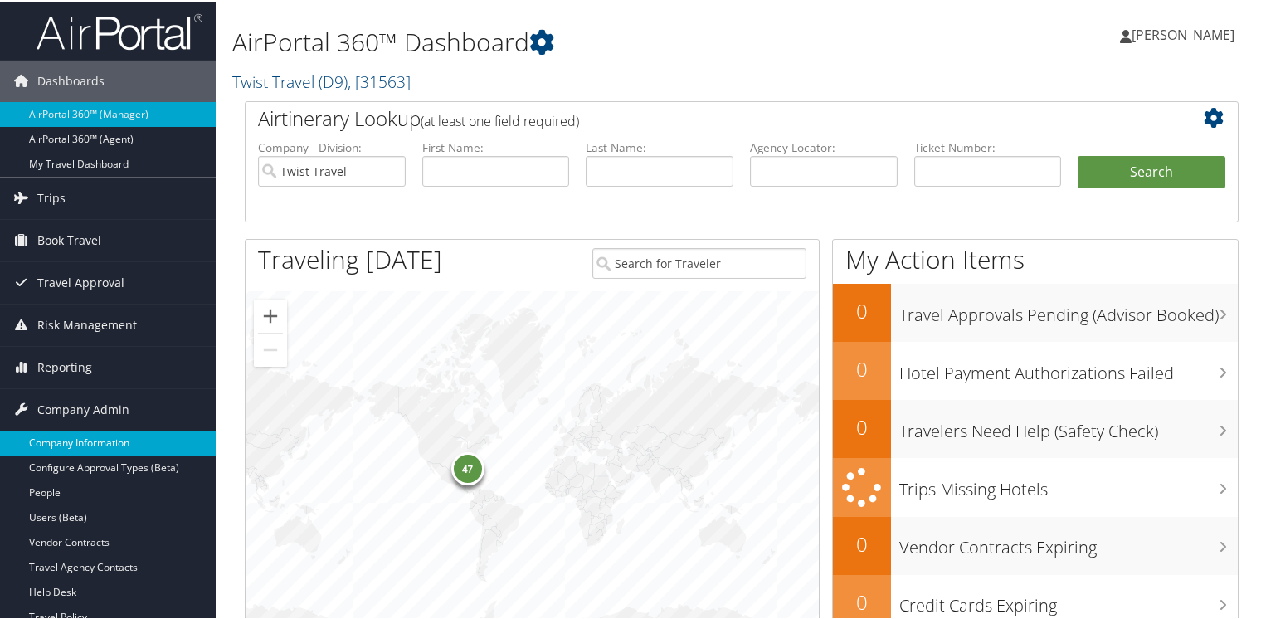
click at [56, 436] on link "Company Information" at bounding box center [108, 441] width 216 height 25
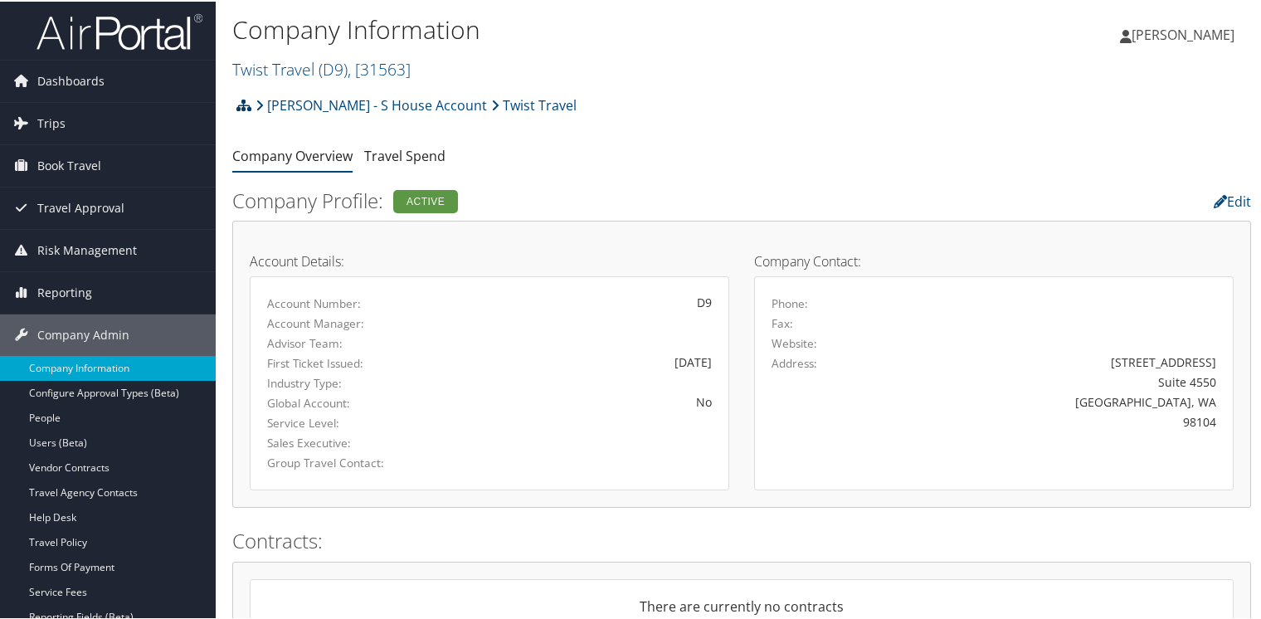
click at [244, 103] on icon at bounding box center [243, 103] width 15 height 13
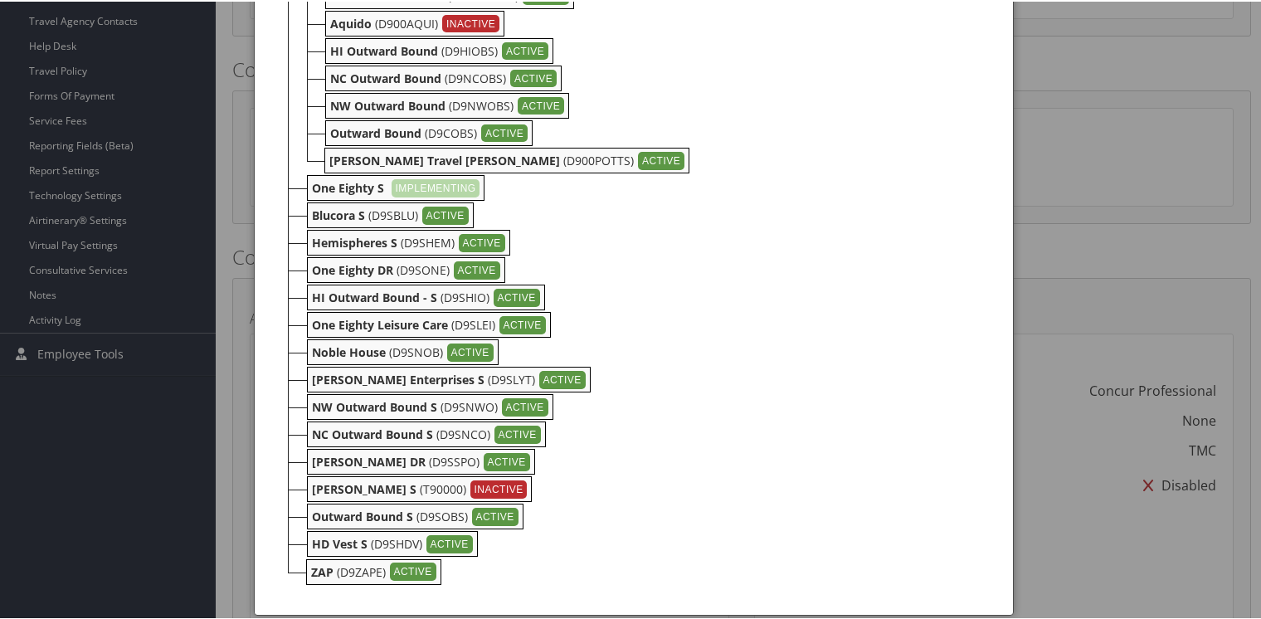
scroll to position [498, 0]
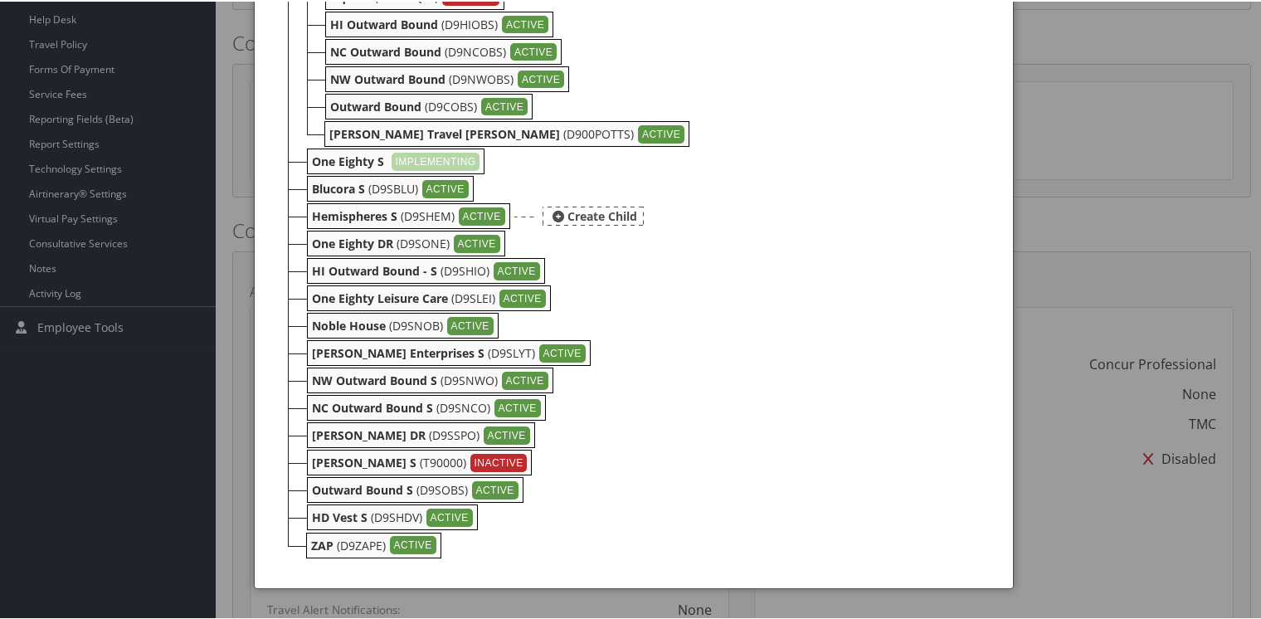
click at [345, 209] on b "Hemispheres S" at bounding box center [354, 215] width 85 height 16
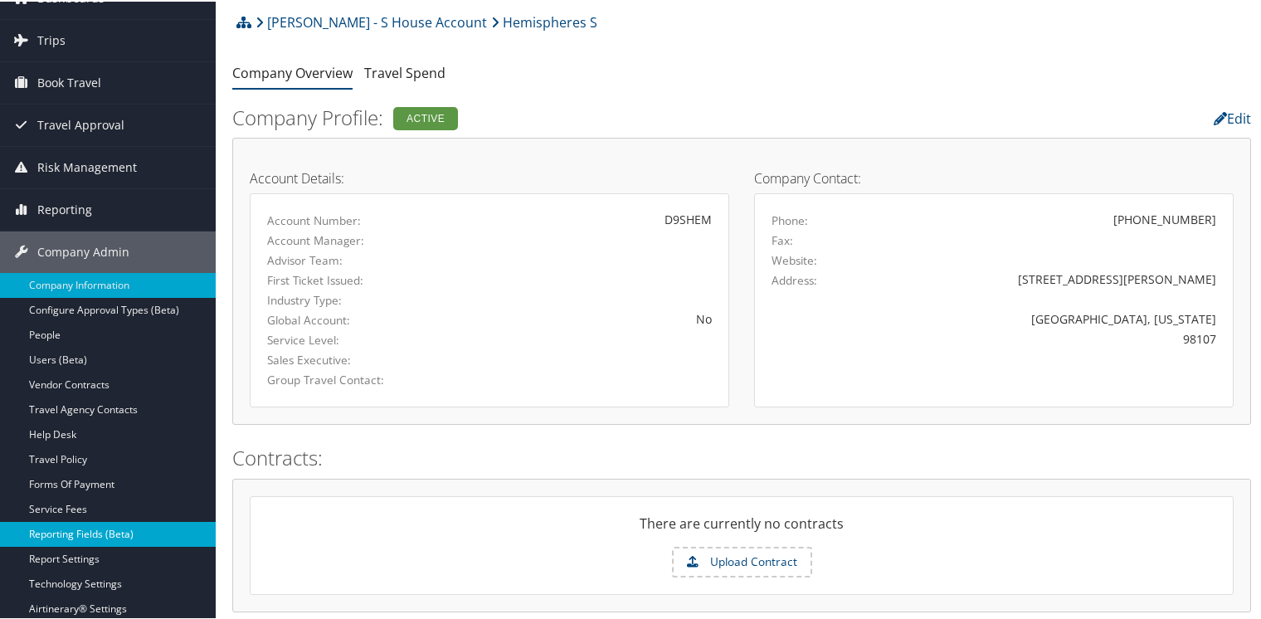
scroll to position [166, 0]
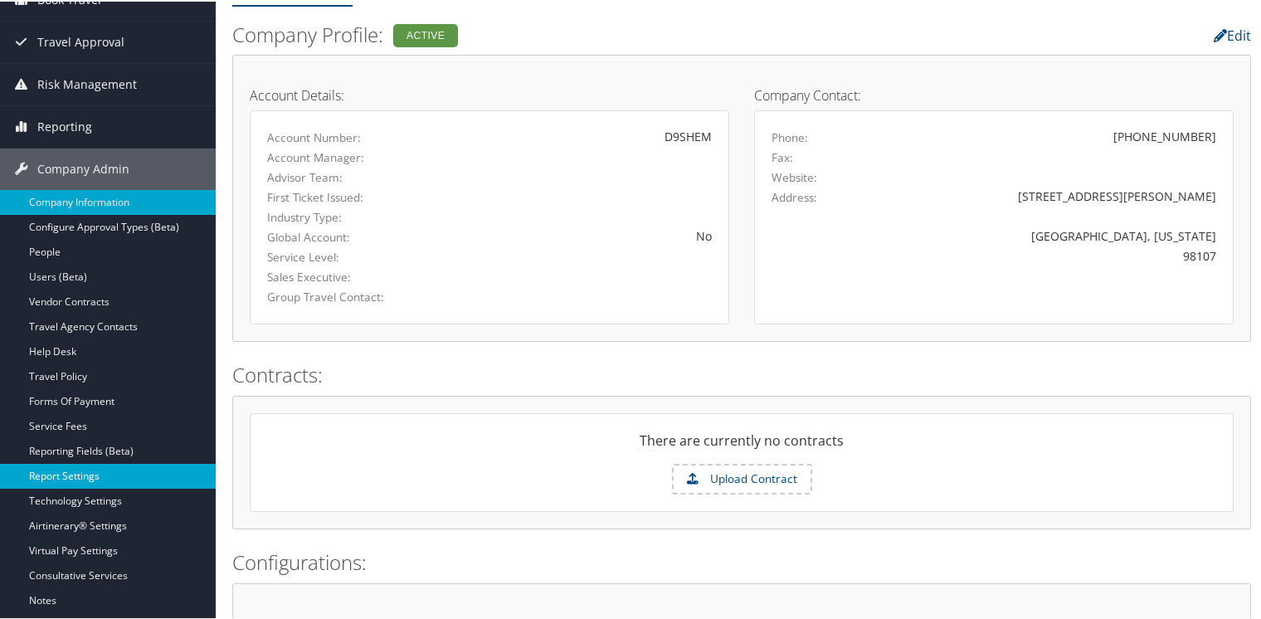
click at [76, 473] on link "Report Settings" at bounding box center [108, 474] width 216 height 25
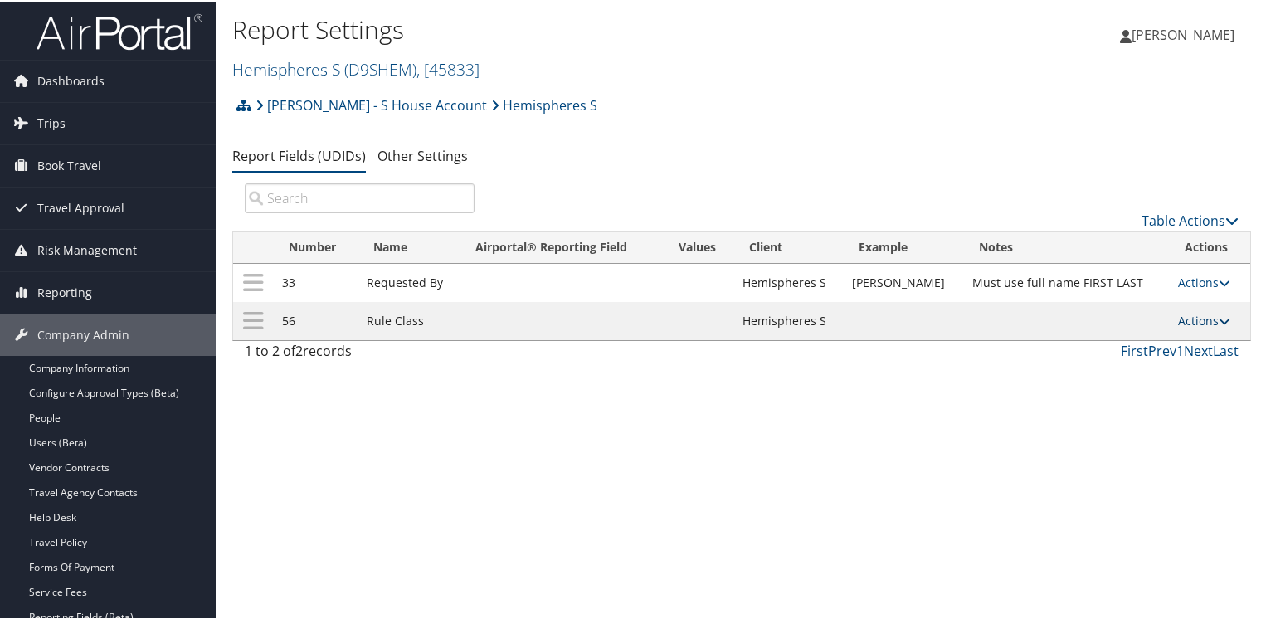
click at [1199, 321] on link "Actions" at bounding box center [1204, 319] width 52 height 16
click at [1102, 341] on link "Update Report Field Values" at bounding box center [1131, 344] width 179 height 28
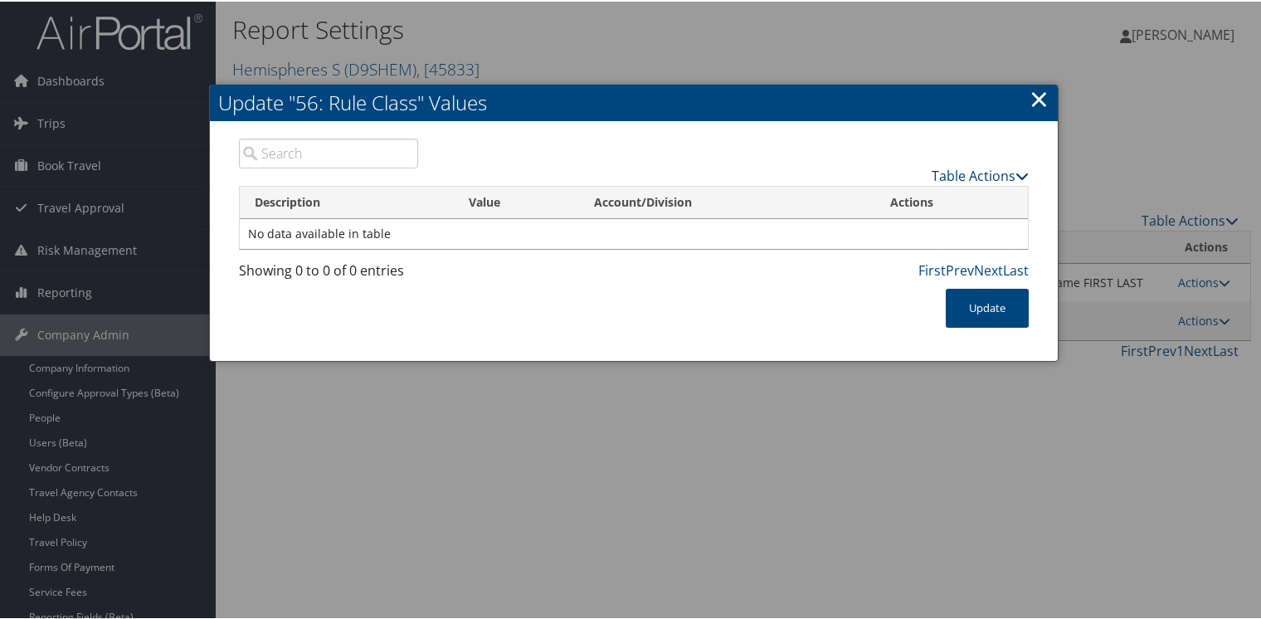
click at [974, 173] on link "Table Actions" at bounding box center [980, 174] width 97 height 18
click at [876, 197] on link "New Record" at bounding box center [915, 199] width 218 height 28
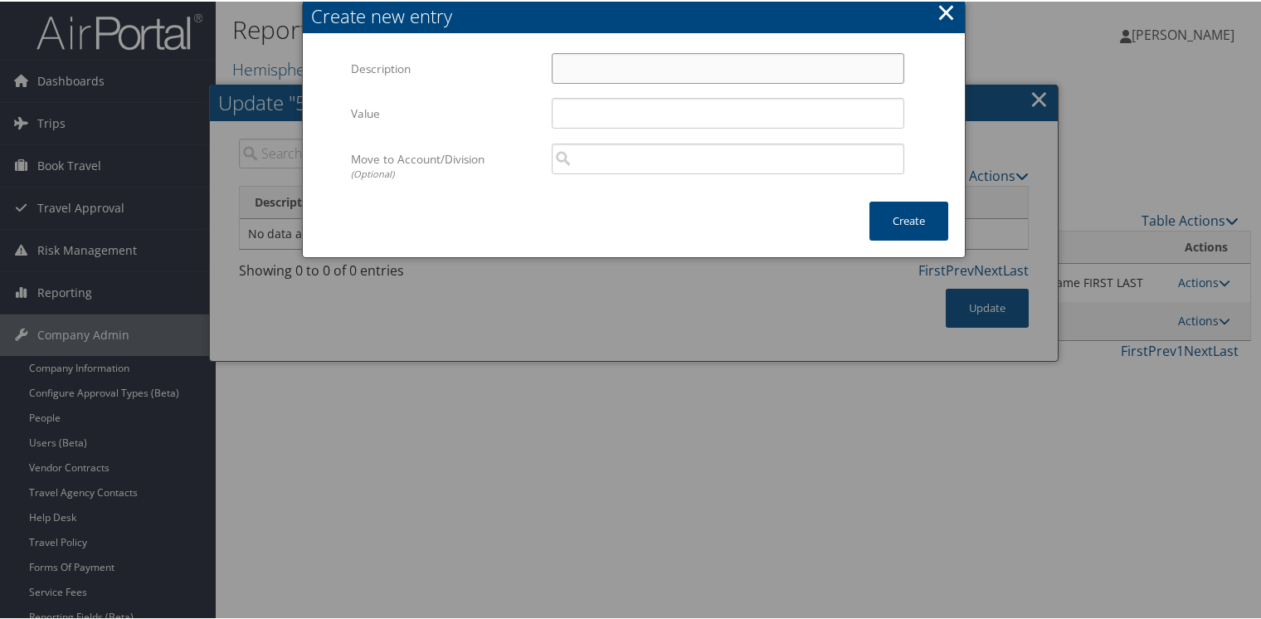
click at [615, 68] on input "Description" at bounding box center [728, 66] width 353 height 31
type input "Default Travel Class"
click at [877, 222] on button "Create" at bounding box center [908, 219] width 79 height 39
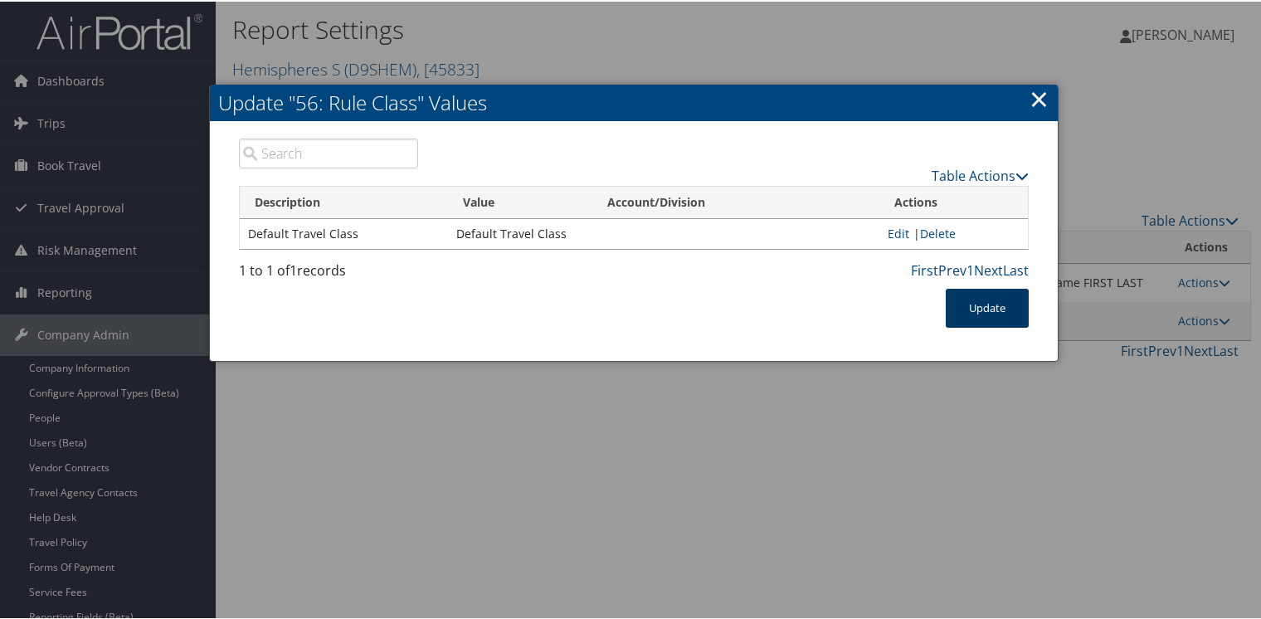
click at [977, 312] on button "Update" at bounding box center [987, 306] width 83 height 39
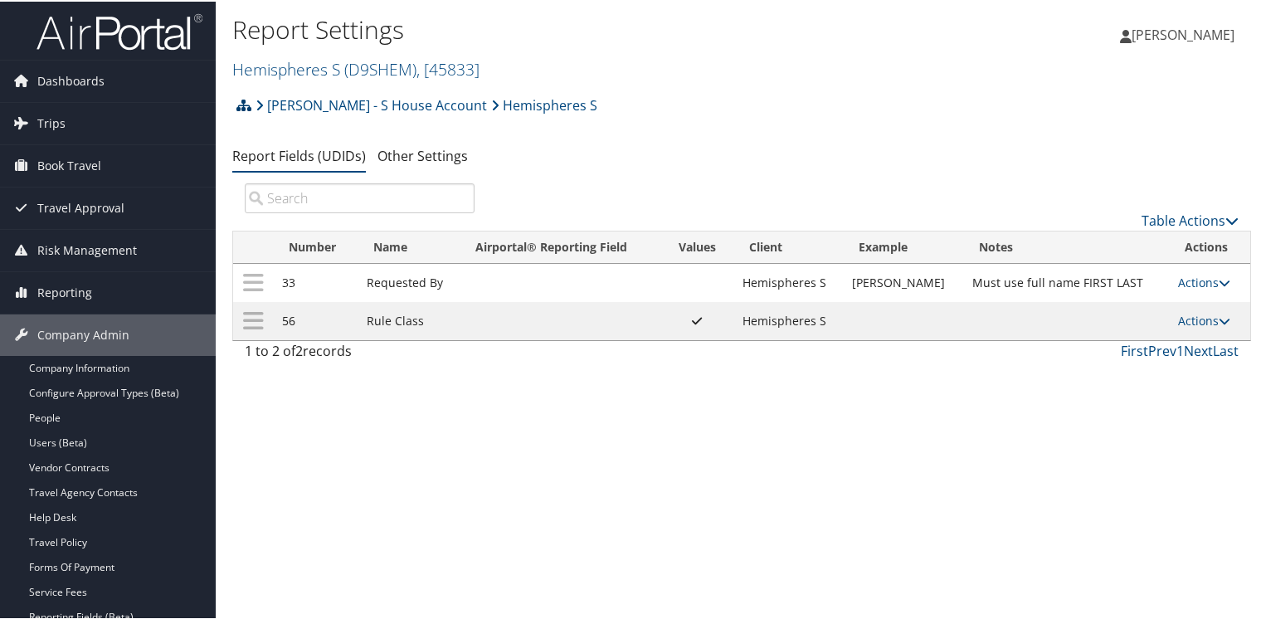
click at [246, 103] on icon at bounding box center [243, 103] width 15 height 13
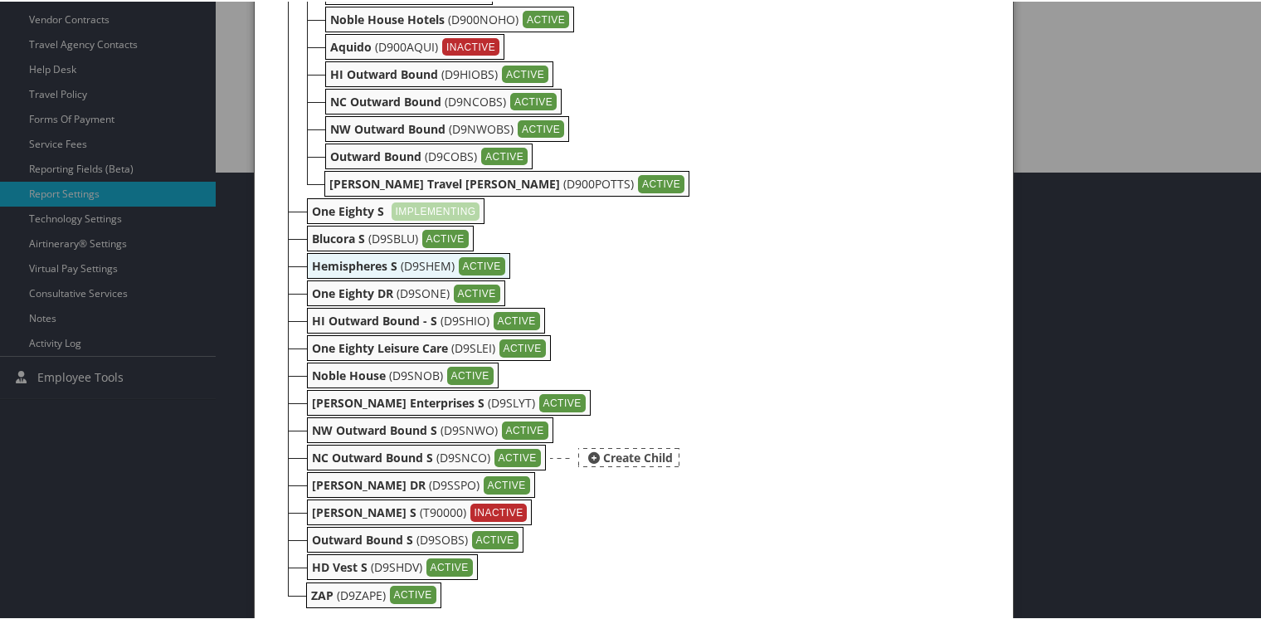
scroll to position [467, 0]
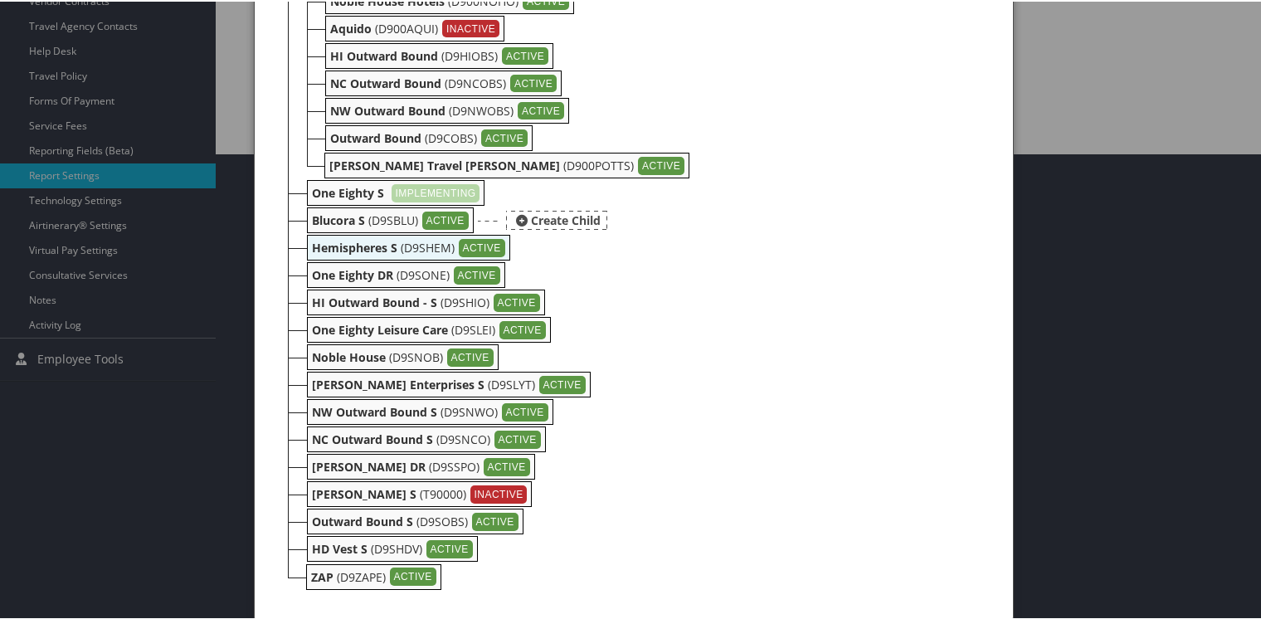
click at [328, 216] on b "Blucora S" at bounding box center [338, 219] width 53 height 16
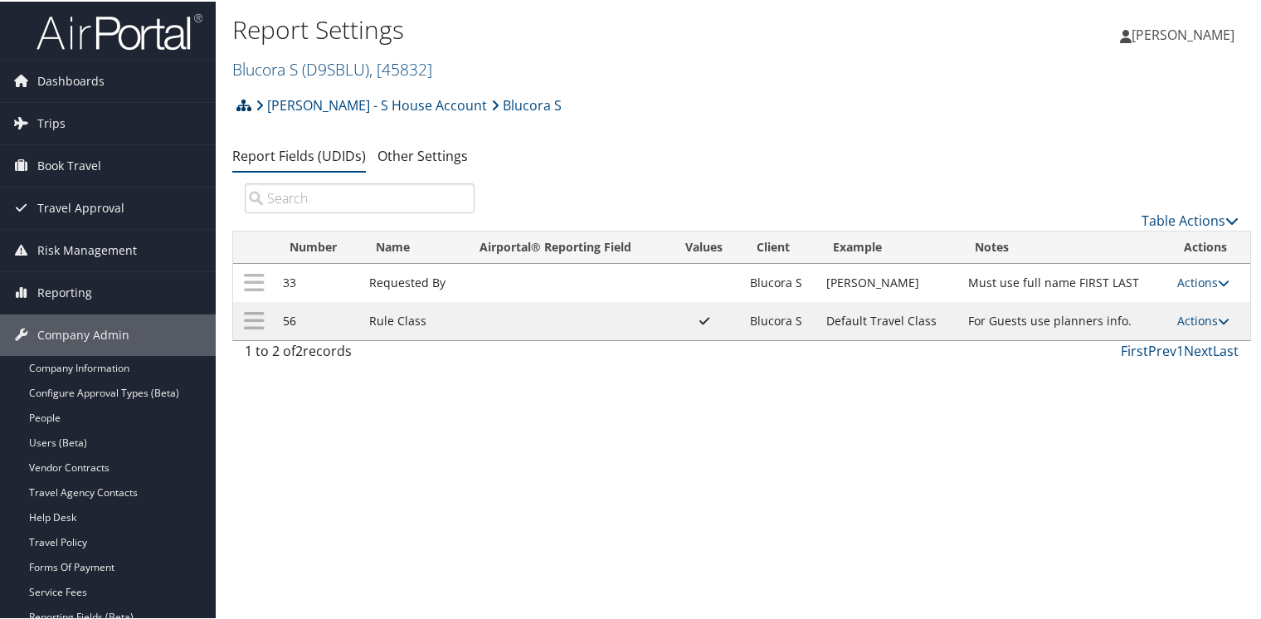
click at [246, 105] on icon at bounding box center [243, 103] width 15 height 13
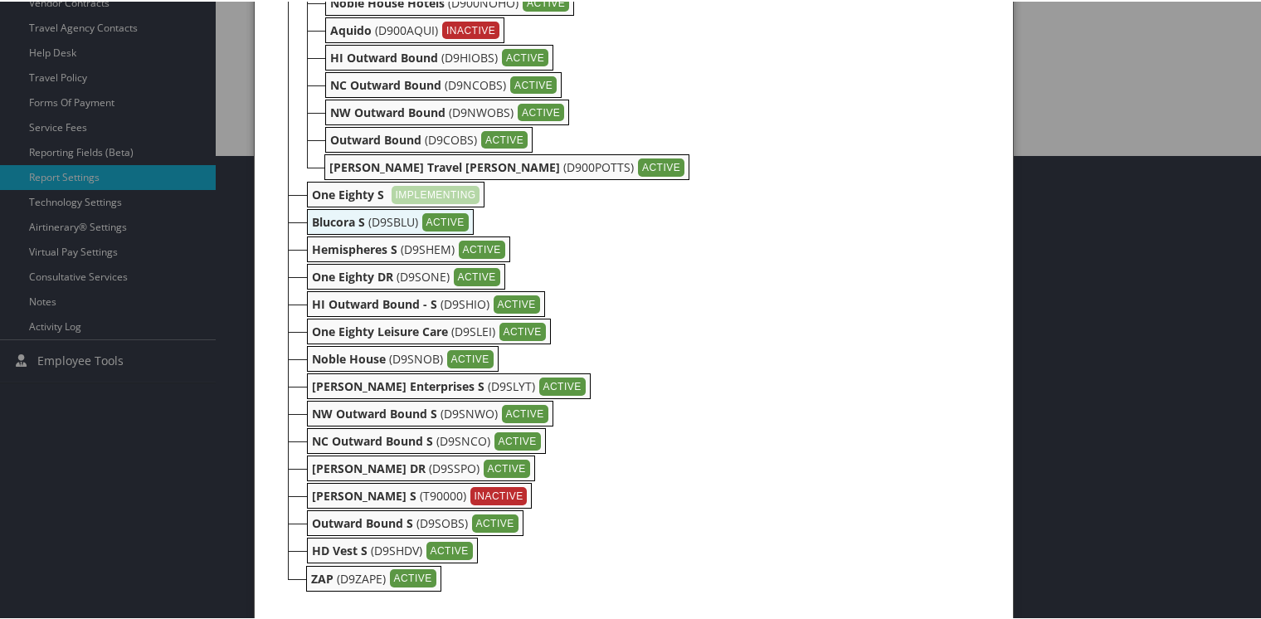
scroll to position [467, 0]
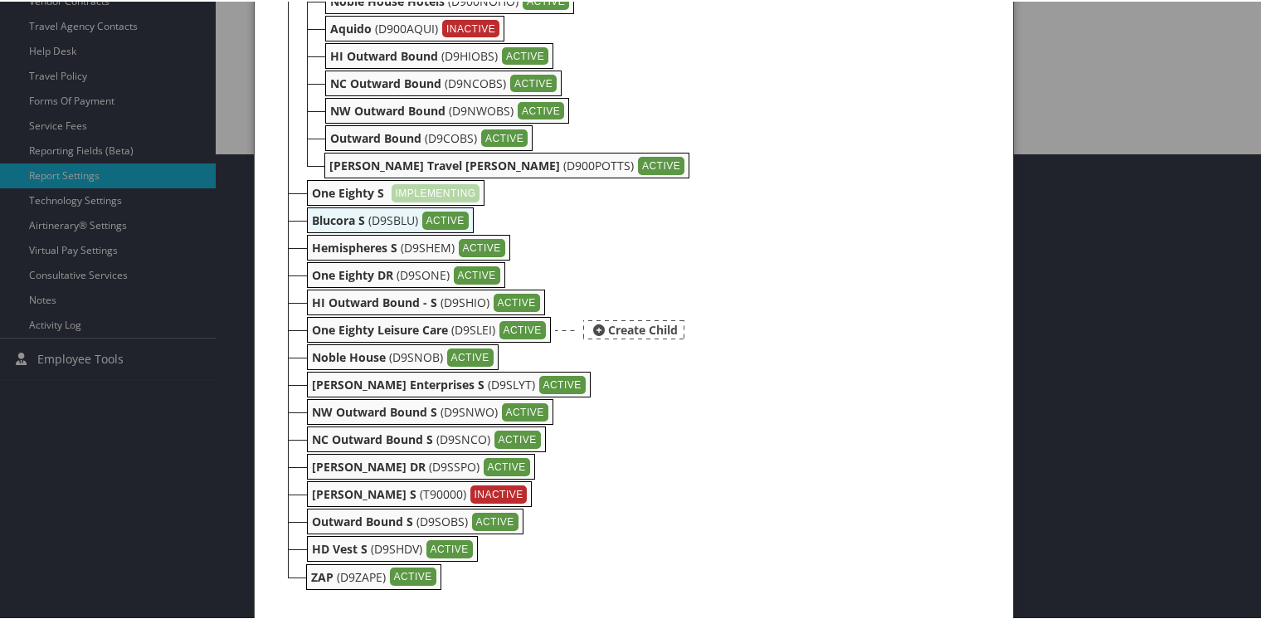
click at [340, 320] on b "One Eighty Leisure Care" at bounding box center [380, 328] width 136 height 16
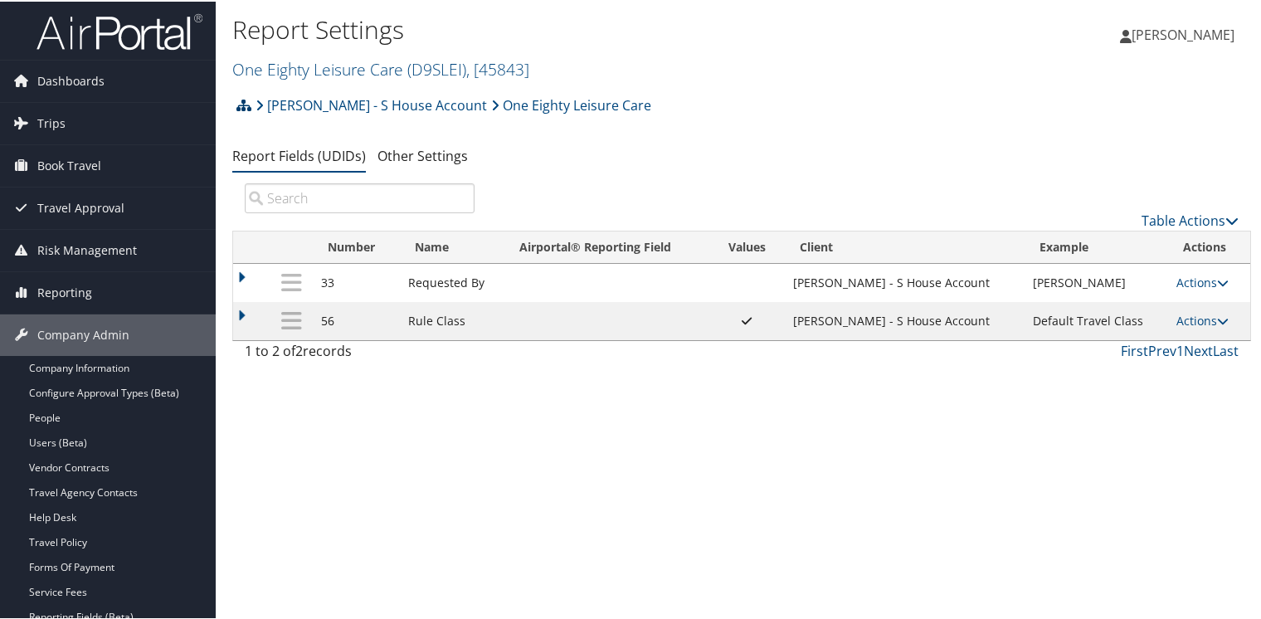
click at [242, 103] on icon at bounding box center [243, 103] width 15 height 13
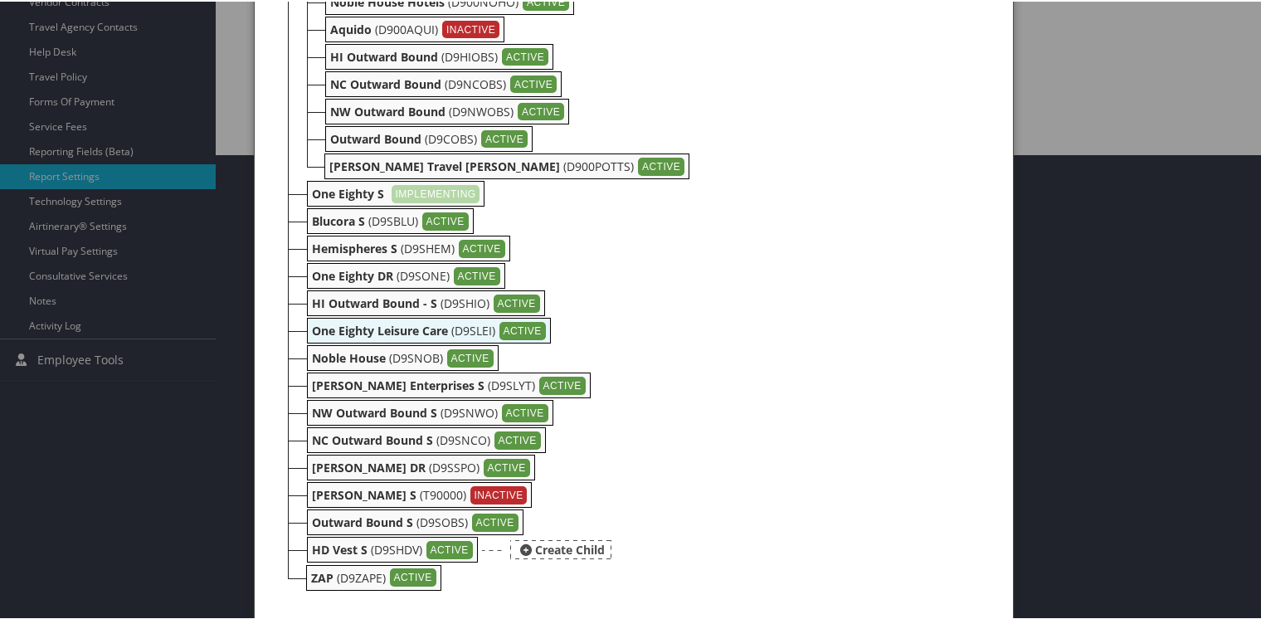
scroll to position [467, 0]
click at [334, 348] on b "Noble House" at bounding box center [349, 356] width 74 height 16
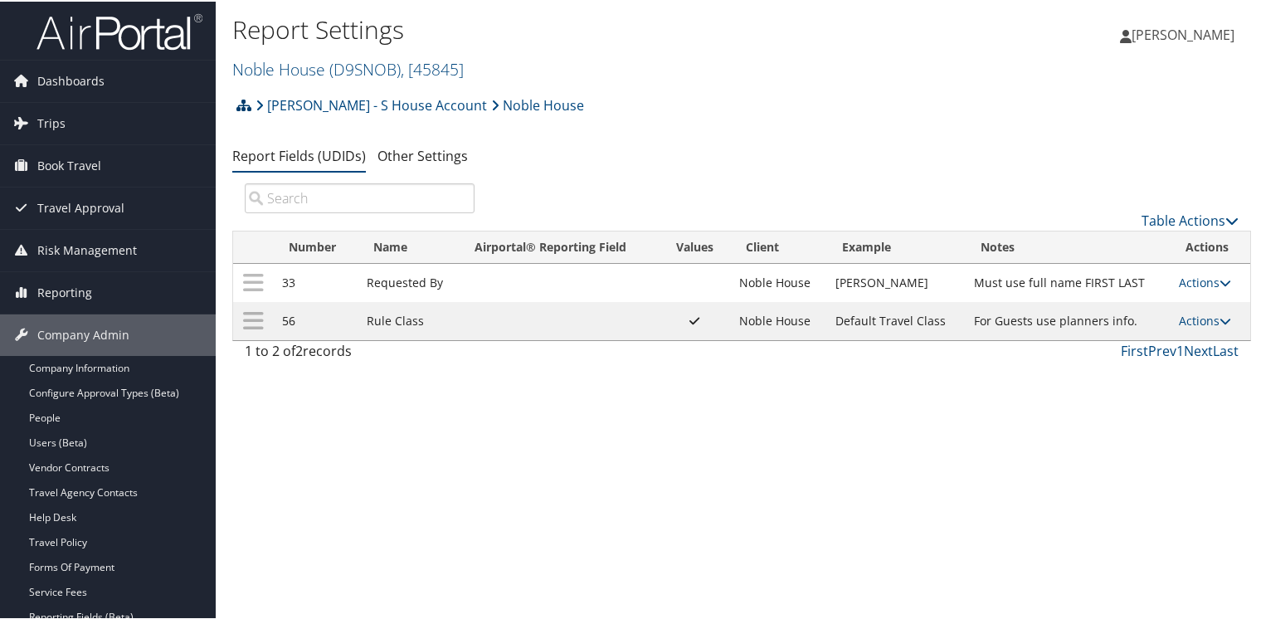
click at [248, 105] on icon at bounding box center [243, 103] width 15 height 13
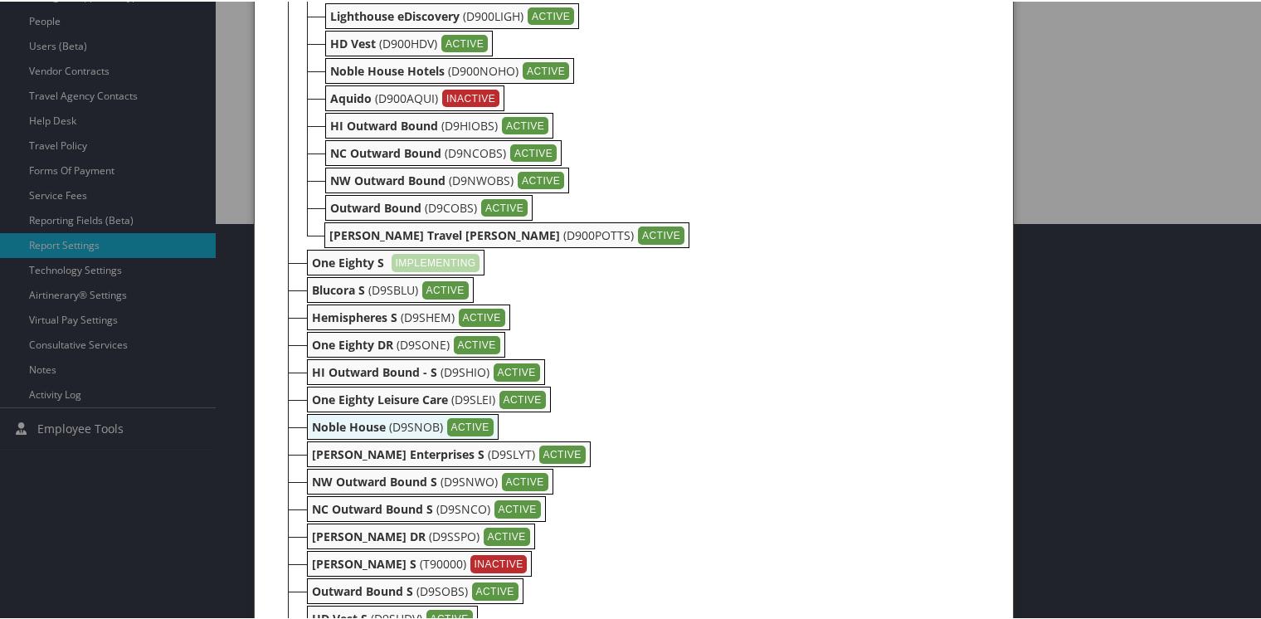
scroll to position [467, 0]
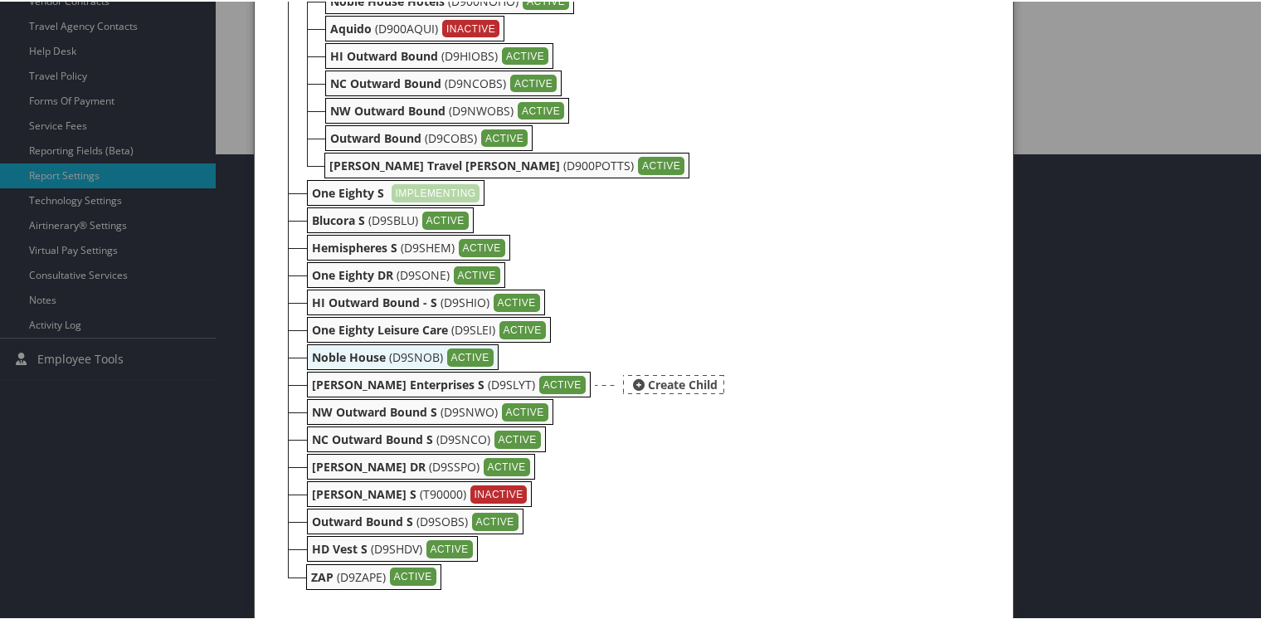
click at [332, 385] on b "[PERSON_NAME] Enterprises S" at bounding box center [398, 383] width 173 height 16
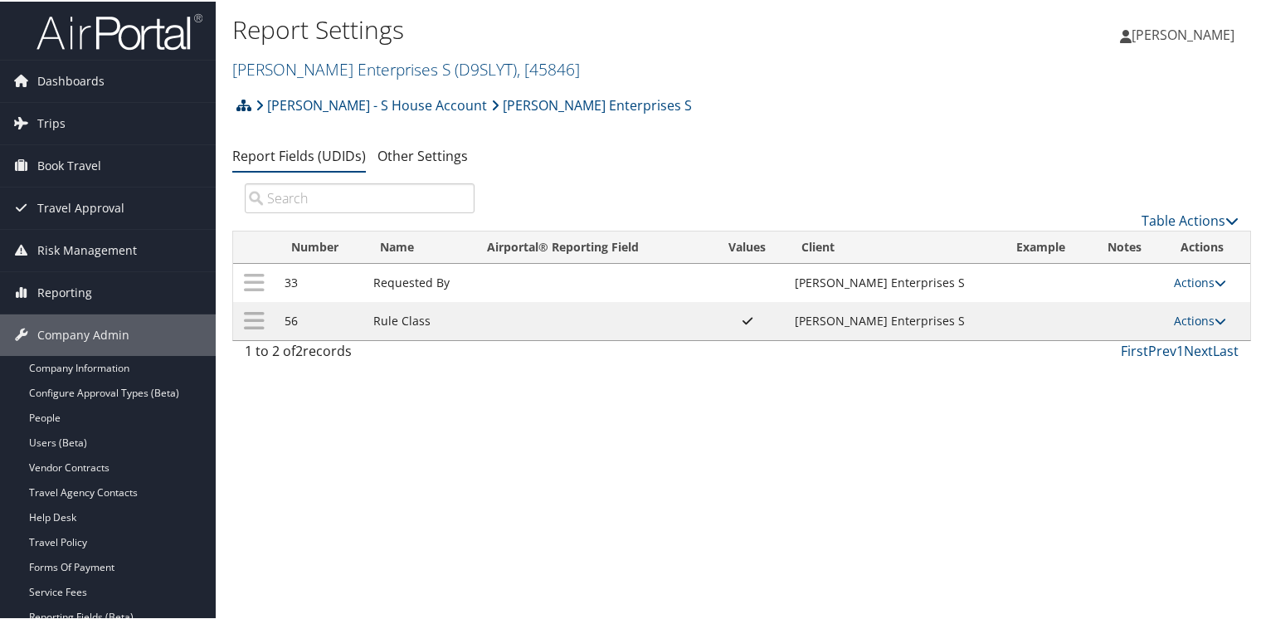
click at [248, 107] on icon at bounding box center [243, 103] width 15 height 13
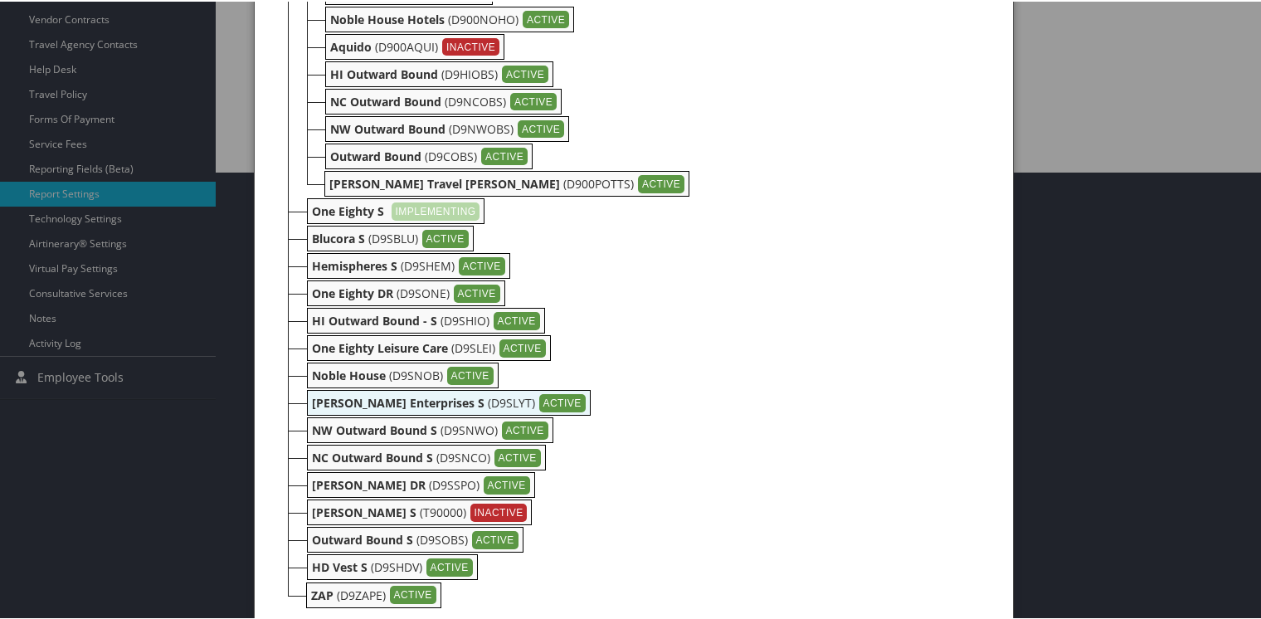
scroll to position [467, 0]
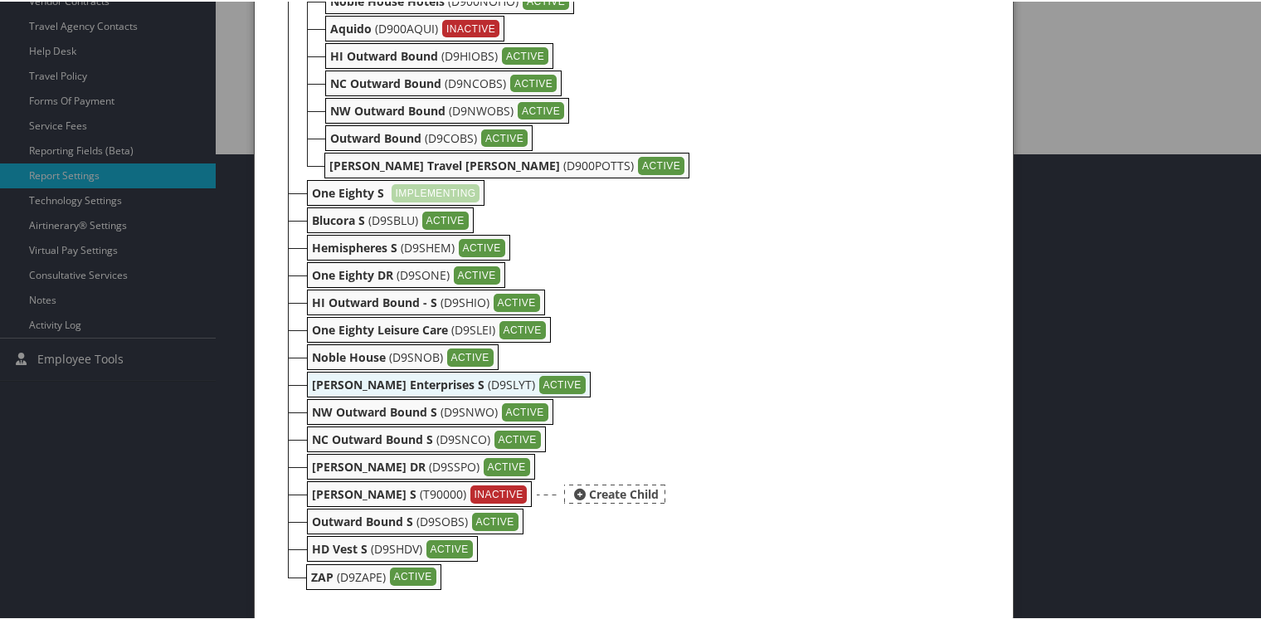
click at [313, 490] on b "[PERSON_NAME] S" at bounding box center [364, 492] width 105 height 16
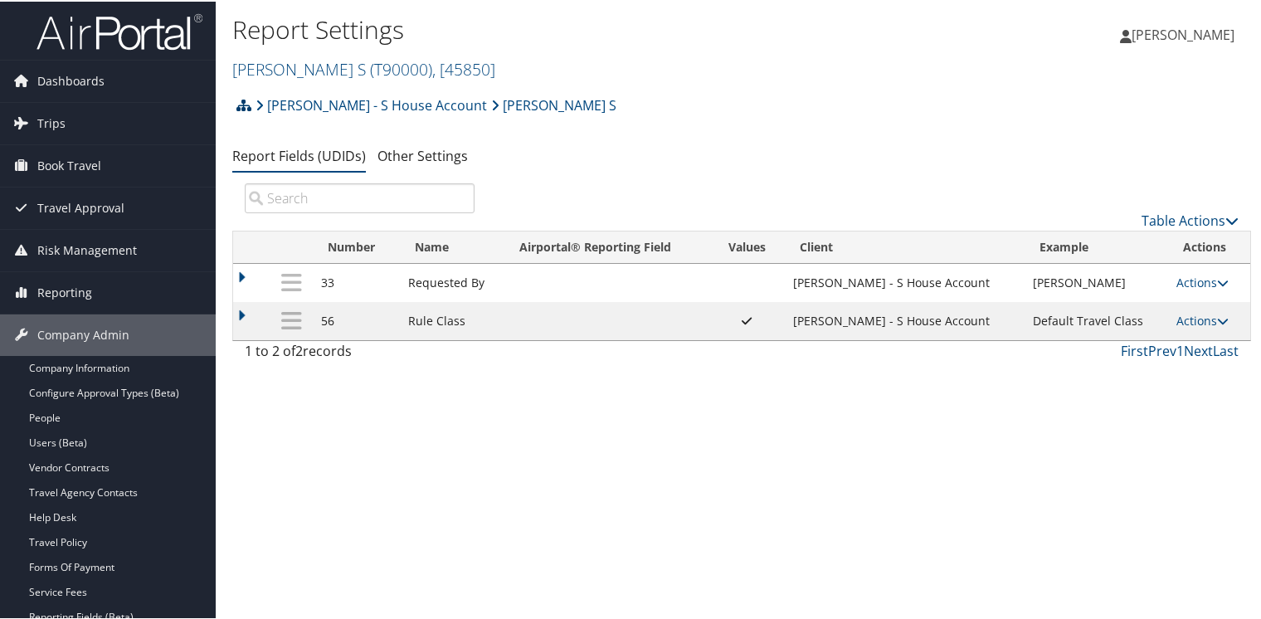
click at [246, 105] on icon at bounding box center [243, 103] width 15 height 13
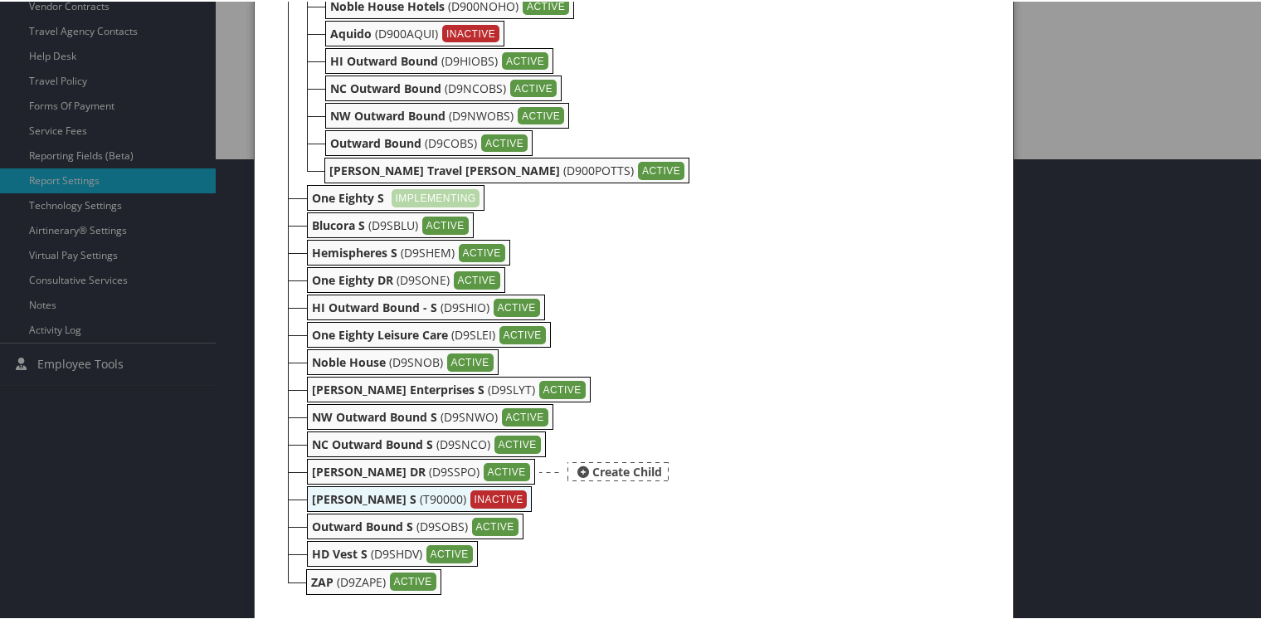
scroll to position [467, 0]
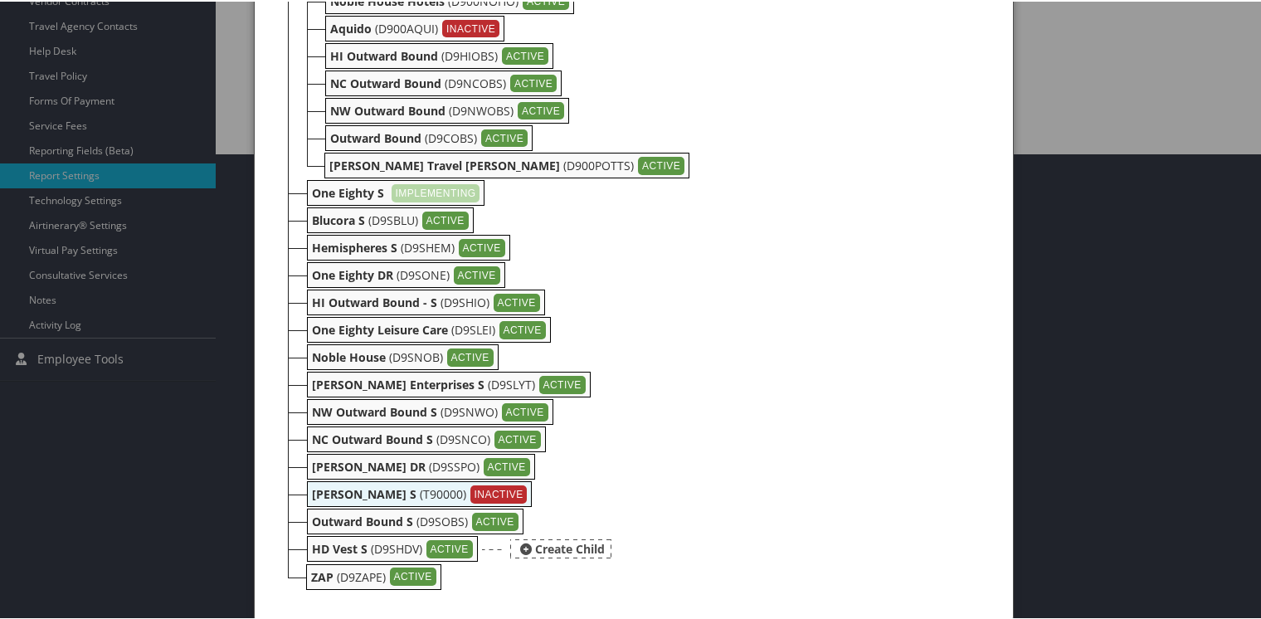
click at [316, 543] on b "HD Vest S" at bounding box center [340, 547] width 56 height 16
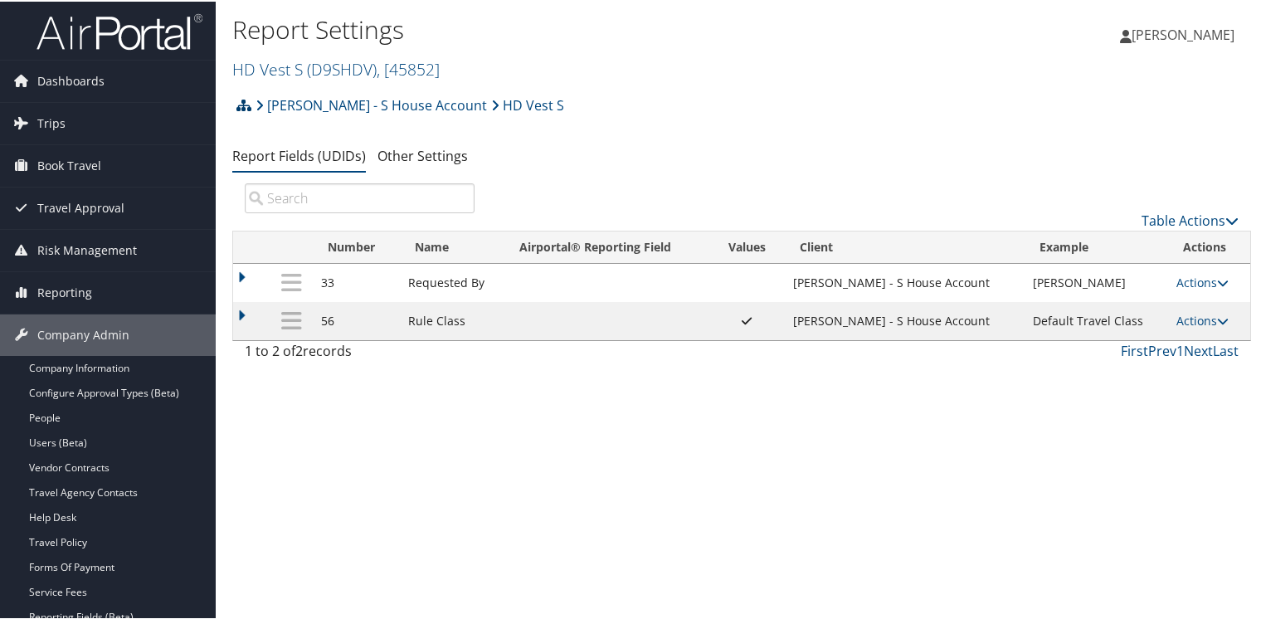
click at [239, 105] on icon at bounding box center [243, 103] width 15 height 13
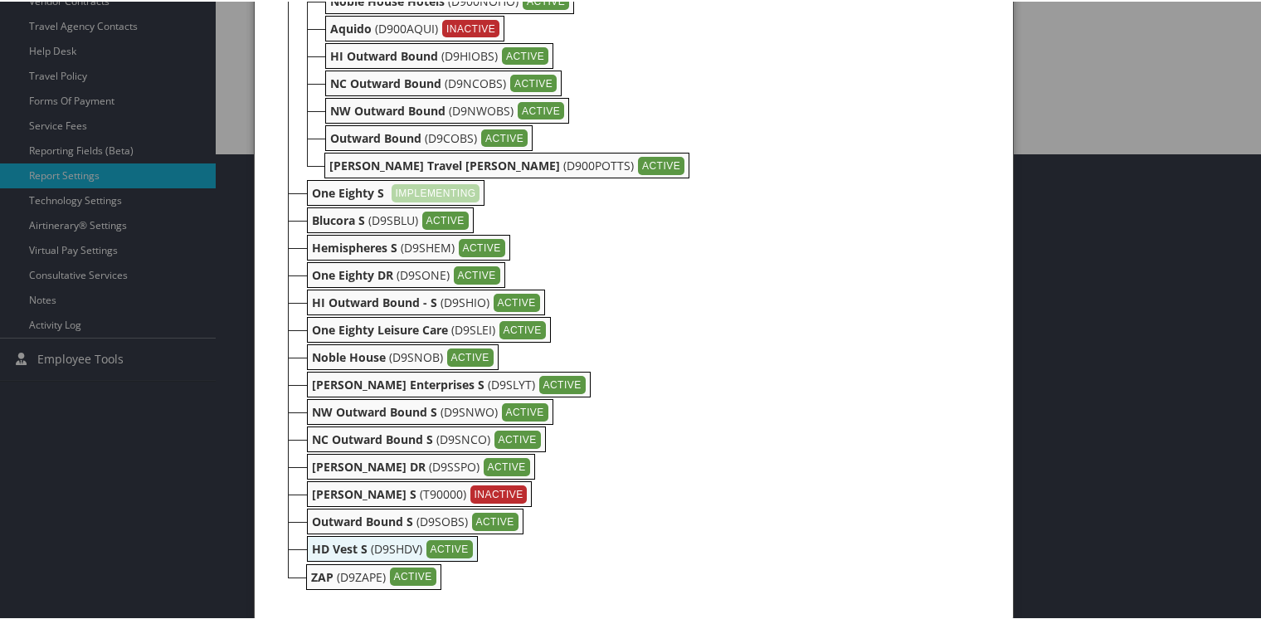
scroll to position [467, 0]
click at [328, 574] on b "ZAP" at bounding box center [322, 575] width 22 height 16
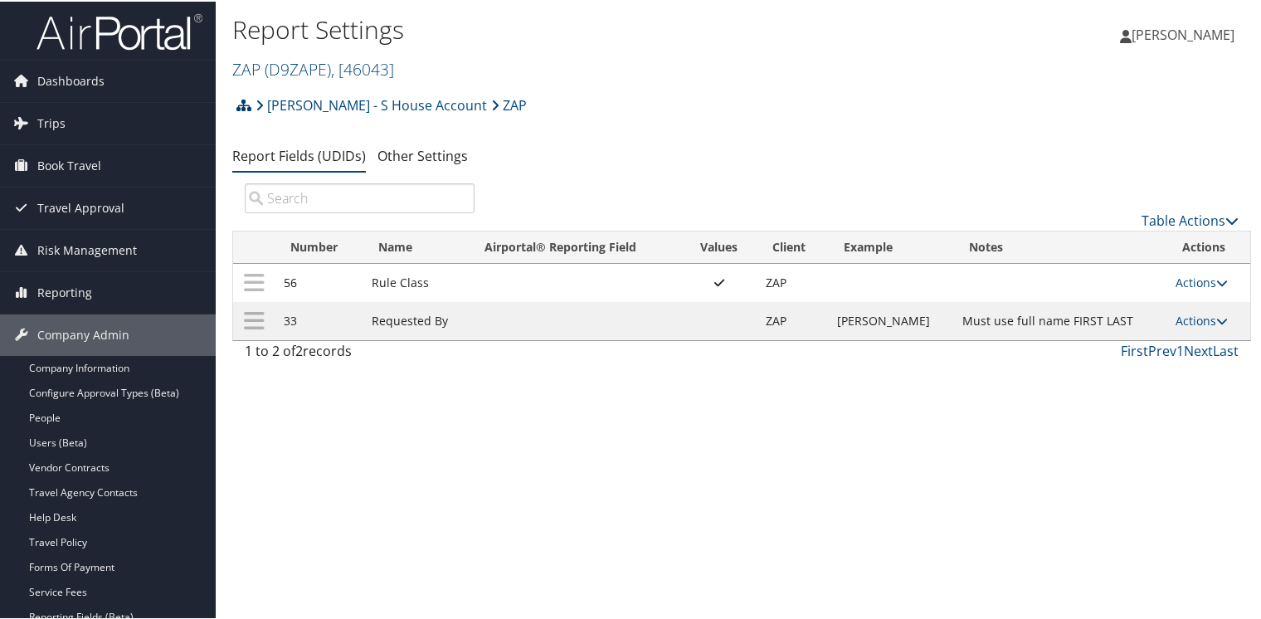
click at [242, 100] on icon at bounding box center [243, 103] width 15 height 13
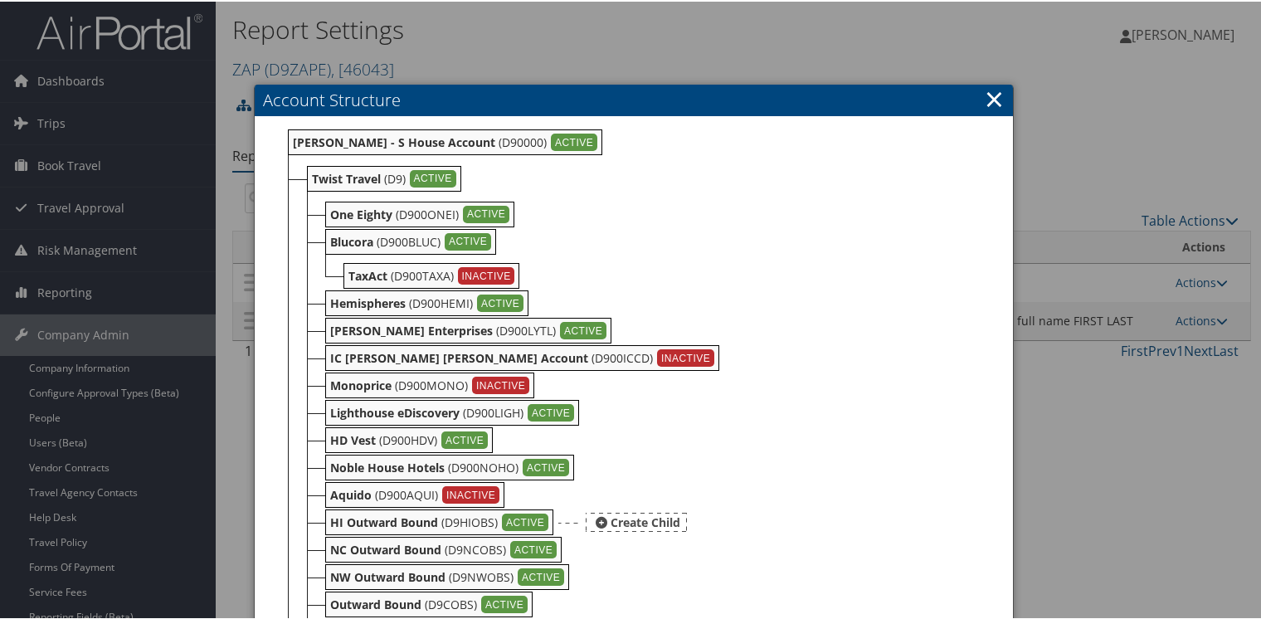
click at [359, 523] on b "HI Outward Bound" at bounding box center [384, 521] width 108 height 16
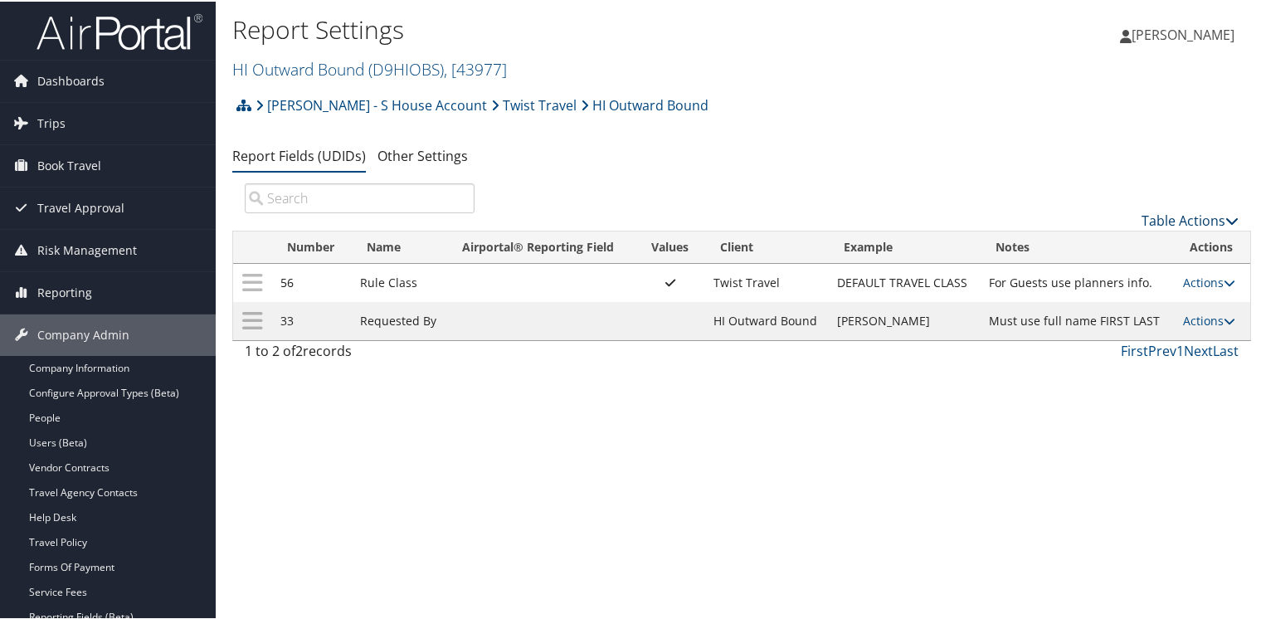
click at [1174, 220] on link "Table Actions" at bounding box center [1189, 219] width 97 height 18
click at [1086, 242] on link "New Record" at bounding box center [1134, 245] width 218 height 28
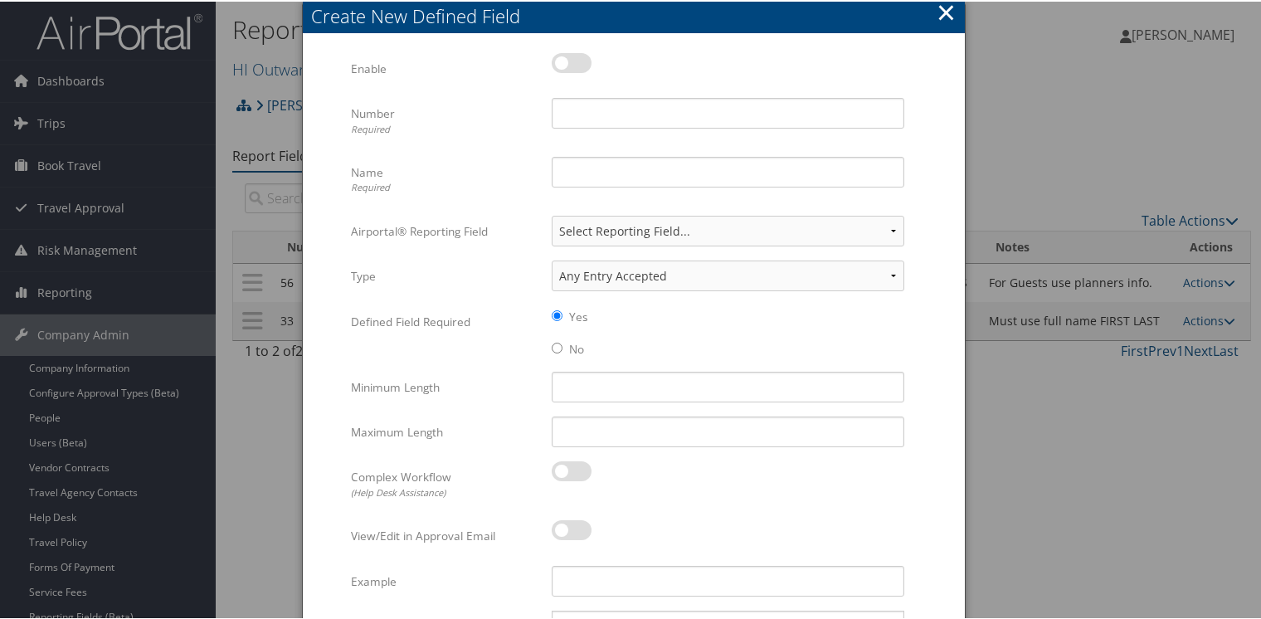
click at [567, 58] on label at bounding box center [572, 61] width 40 height 20
click at [567, 59] on input "checkbox" at bounding box center [565, 64] width 11 height 11
checkbox input "true"
click at [567, 118] on input "Number Required" at bounding box center [728, 111] width 353 height 31
type input "56"
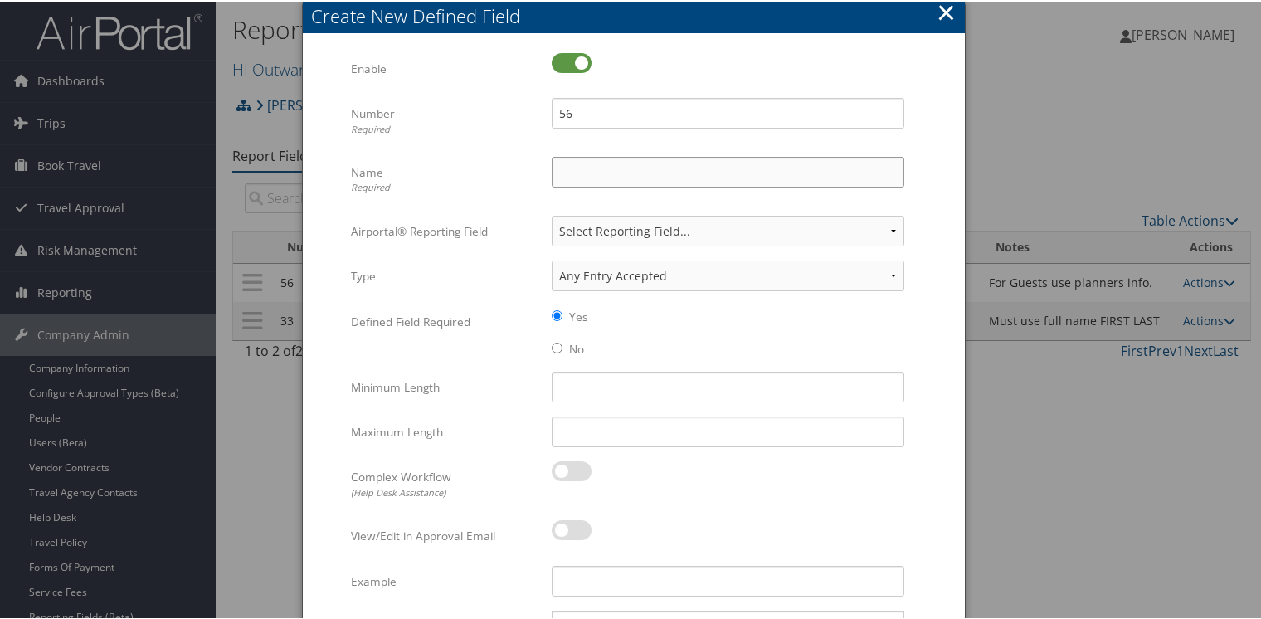
type input "Rule Class"
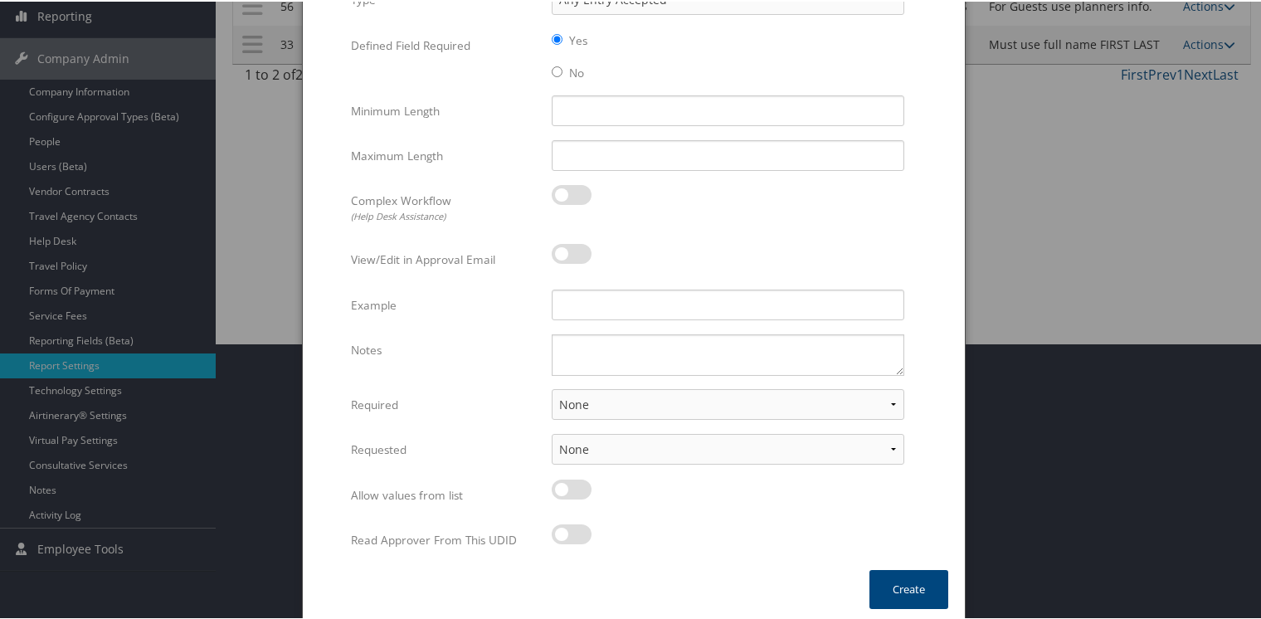
scroll to position [280, 0]
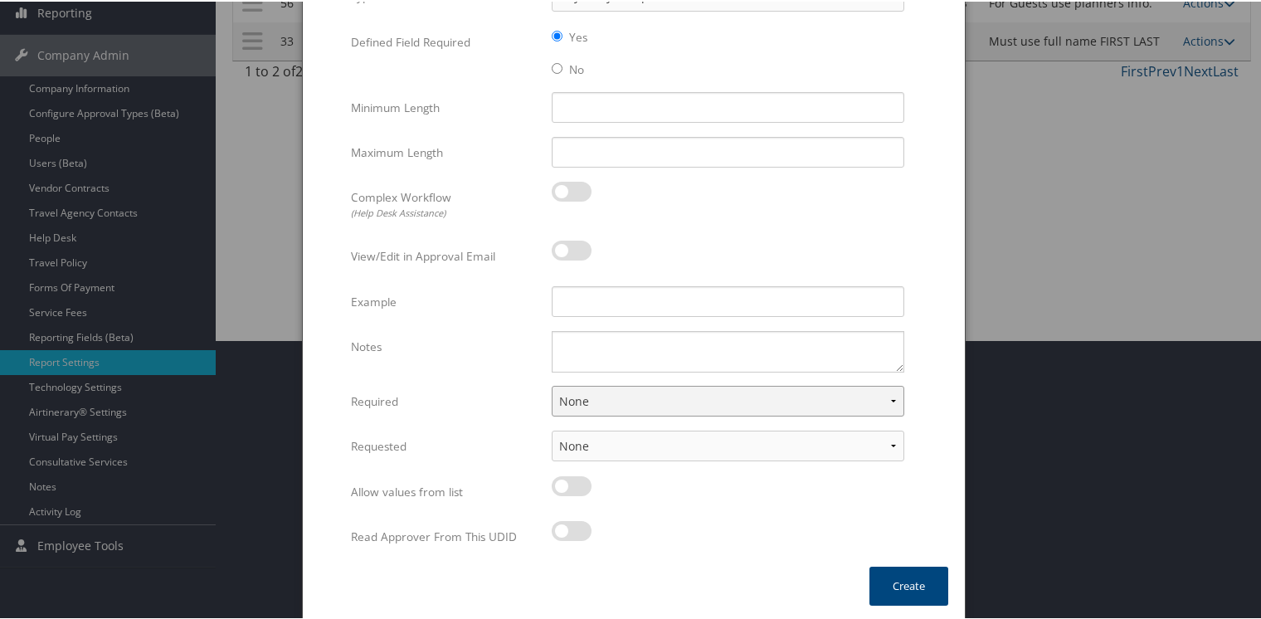
click at [592, 393] on select "None For Guest Travelers For Profiled Travelers For Both" at bounding box center [728, 399] width 353 height 31
select select "both"
click at [552, 384] on select "None For Guest Travelers For Profiled Travelers For Both" at bounding box center [728, 399] width 353 height 31
click at [916, 589] on button "Create" at bounding box center [908, 584] width 79 height 39
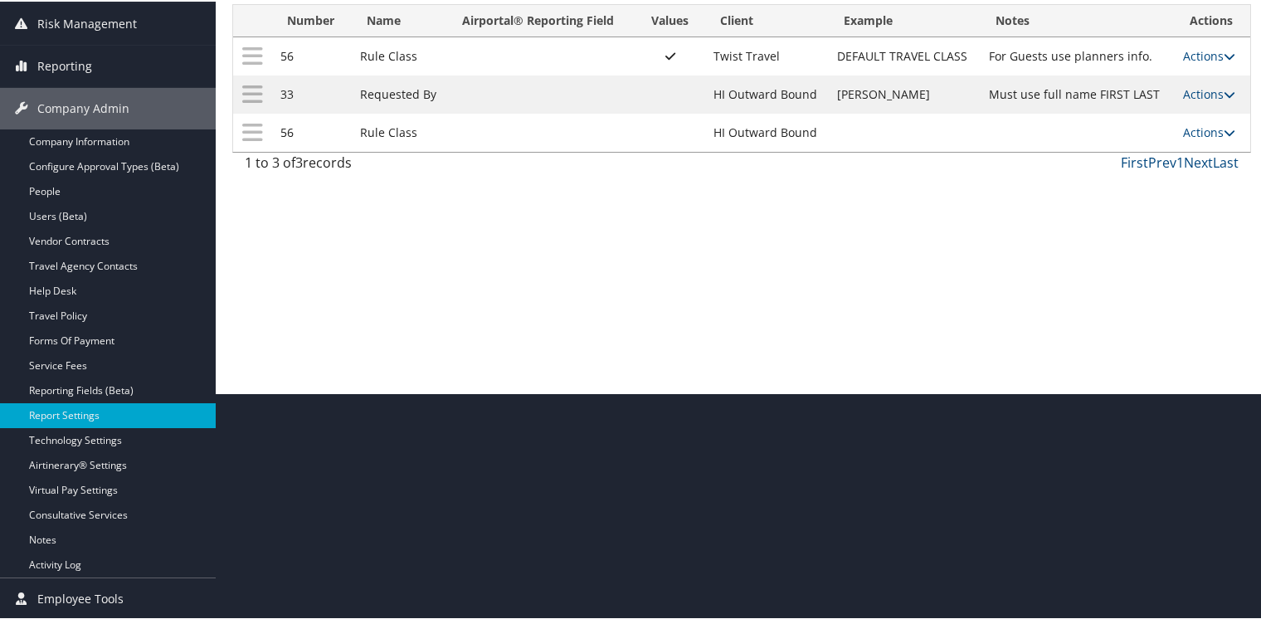
scroll to position [225, 0]
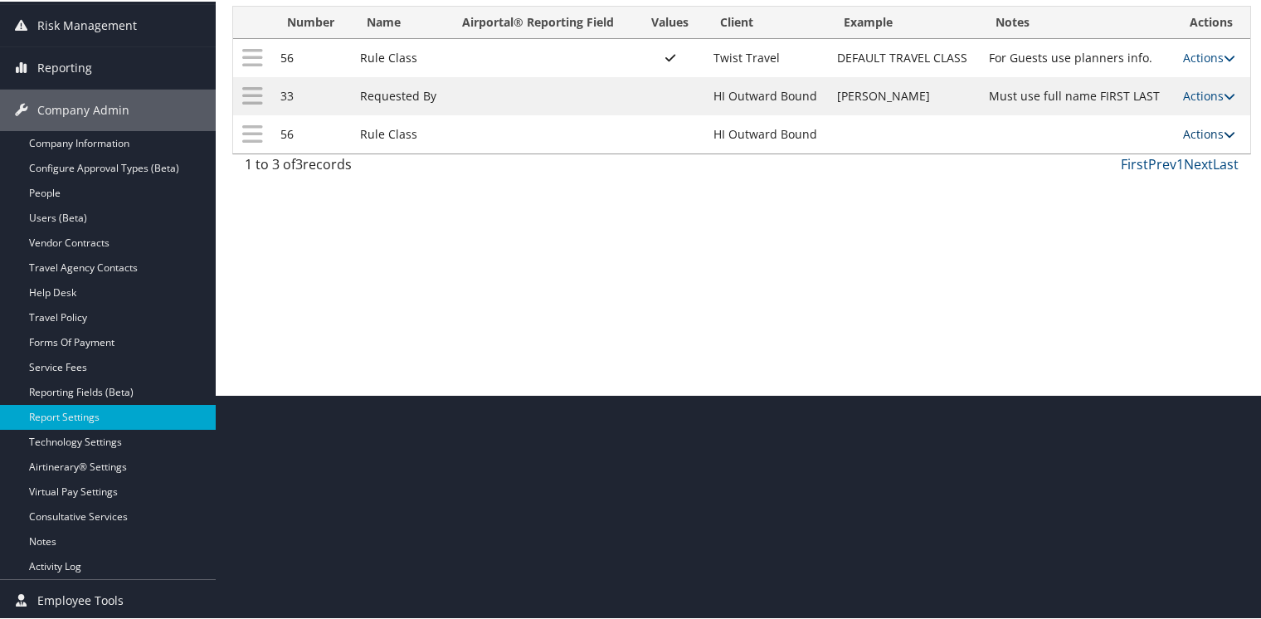
click at [1224, 134] on icon at bounding box center [1230, 133] width 12 height 12
click at [1148, 157] on link "Update Report Field Values" at bounding box center [1138, 158] width 179 height 28
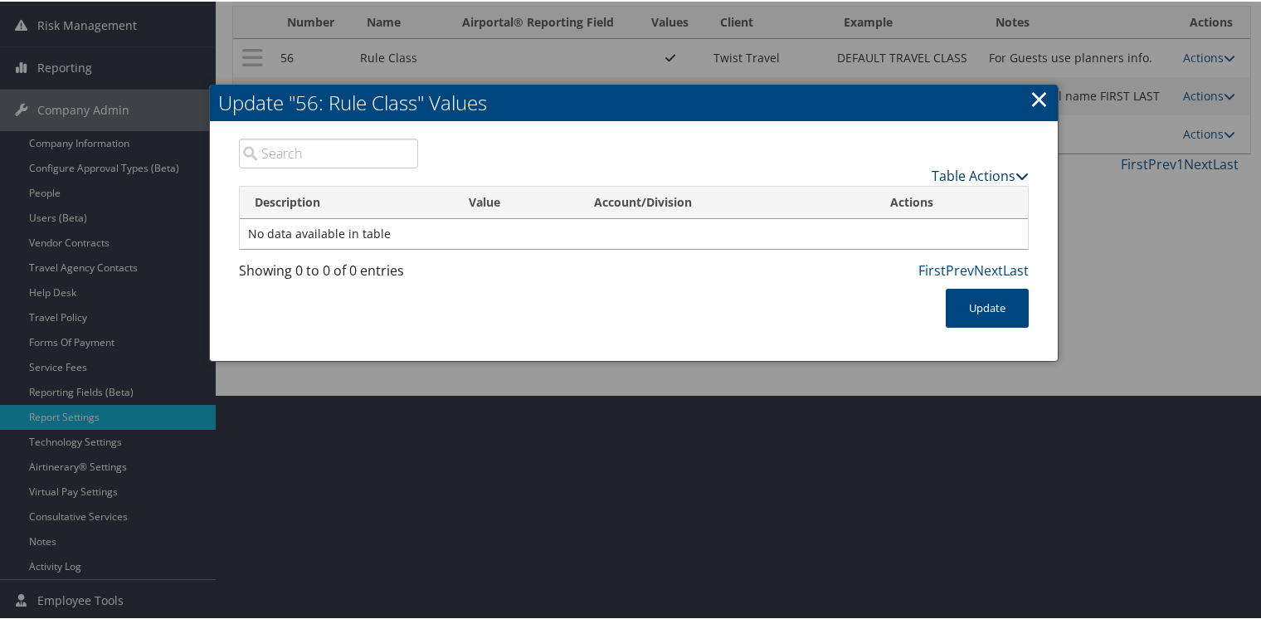
click at [986, 171] on link "Table Actions" at bounding box center [980, 174] width 97 height 18
click at [850, 200] on link "New Record" at bounding box center [915, 199] width 218 height 28
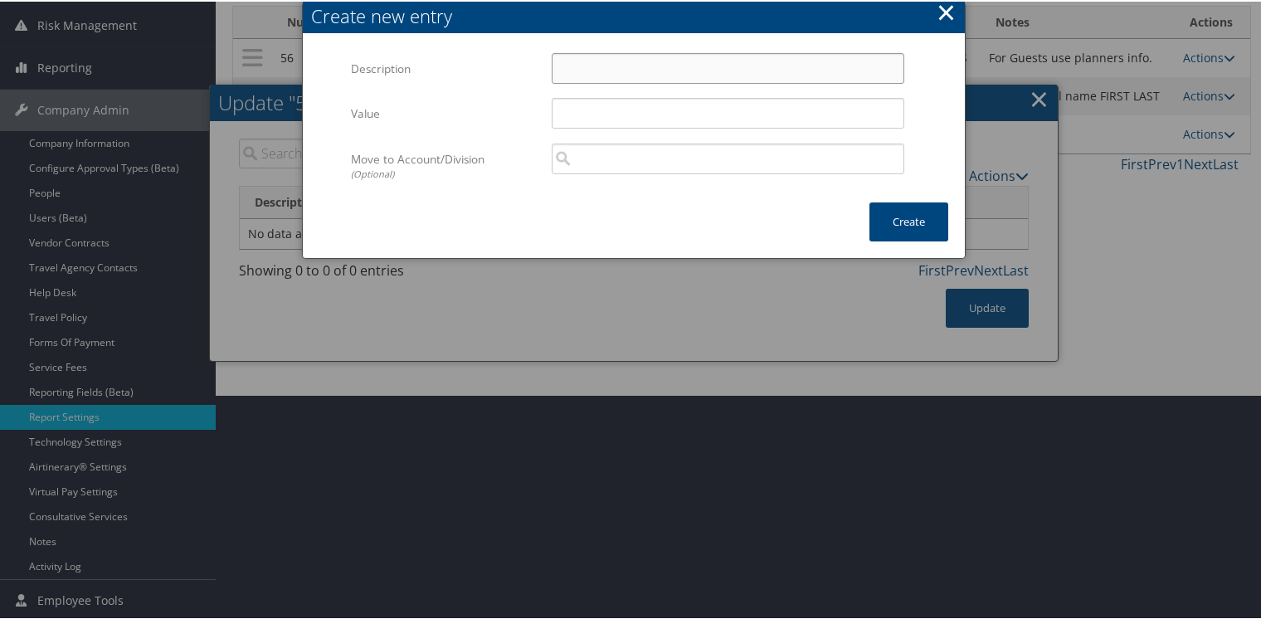
click at [616, 64] on input "Description" at bounding box center [728, 66] width 353 height 31
type input "Default Travel Class"
click at [904, 221] on button "Create" at bounding box center [908, 220] width 79 height 39
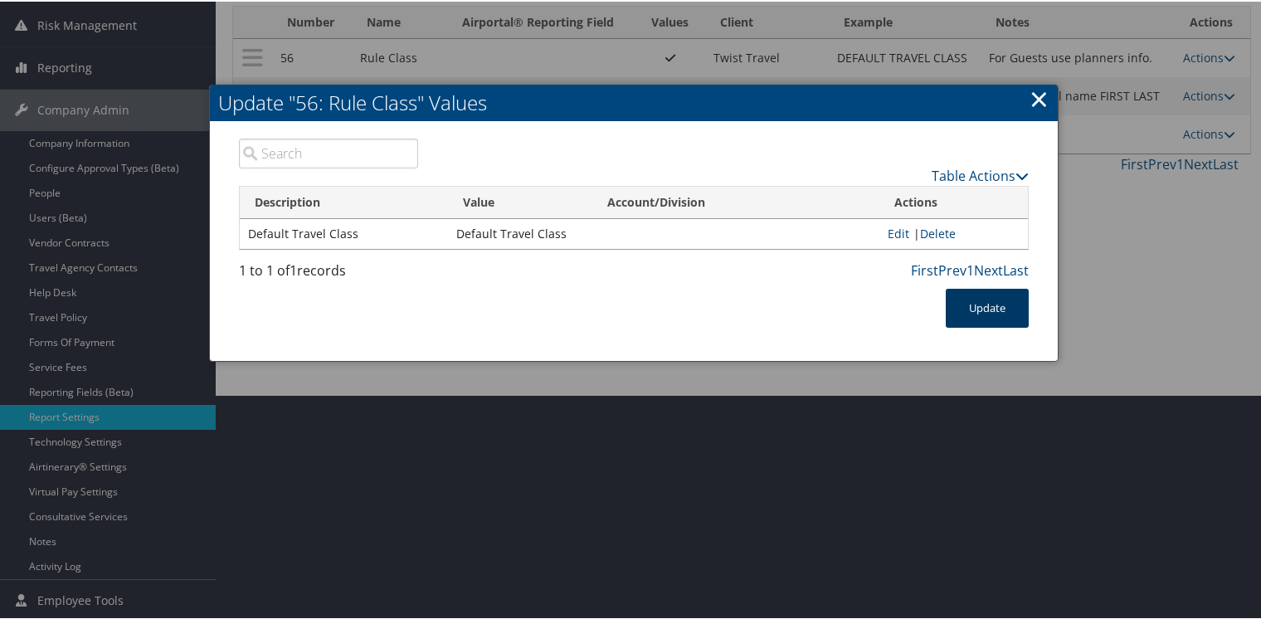
click at [969, 307] on button "Update" at bounding box center [987, 306] width 83 height 39
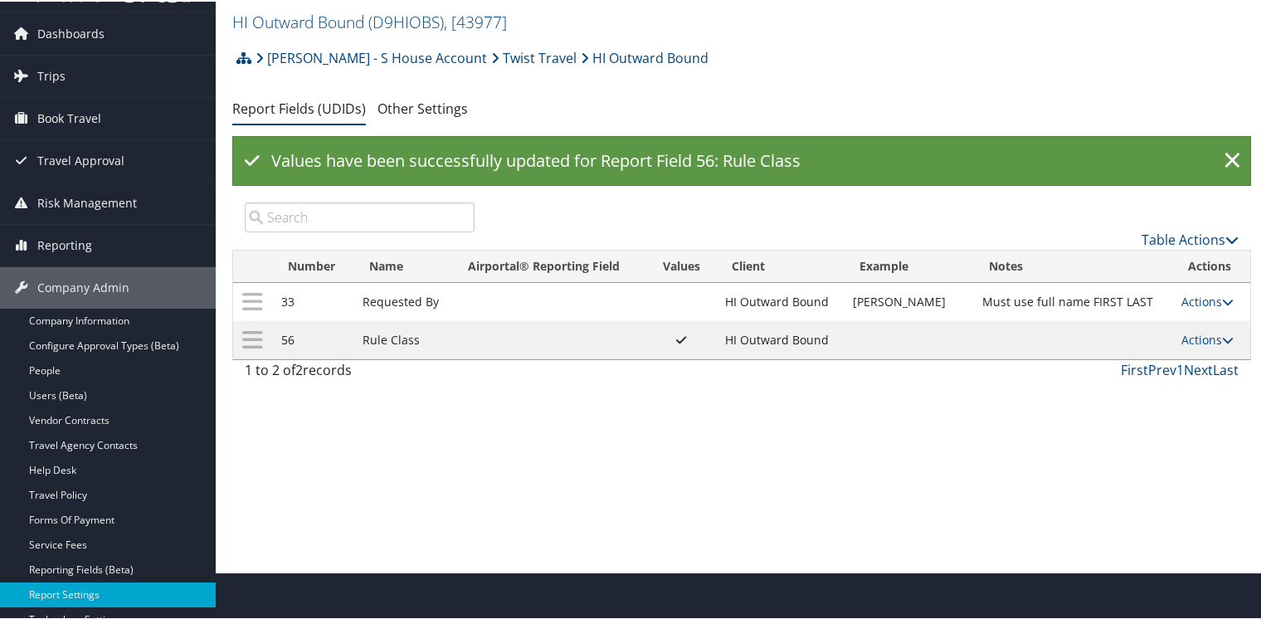
scroll to position [0, 0]
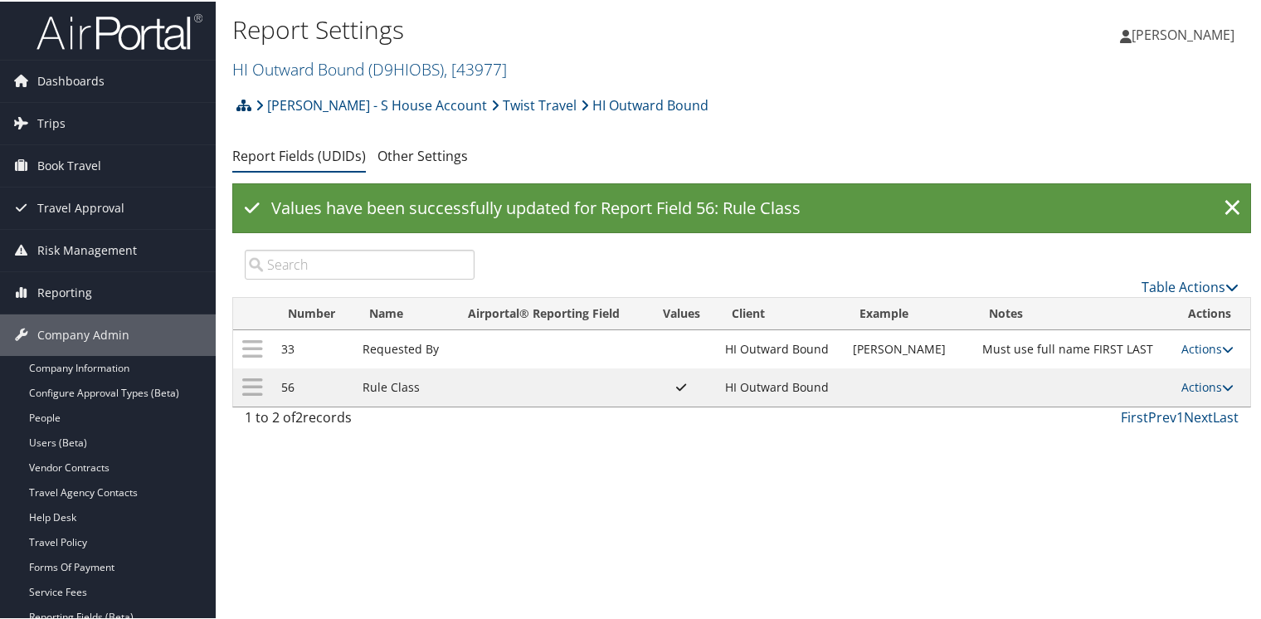
click at [244, 105] on icon at bounding box center [243, 103] width 15 height 13
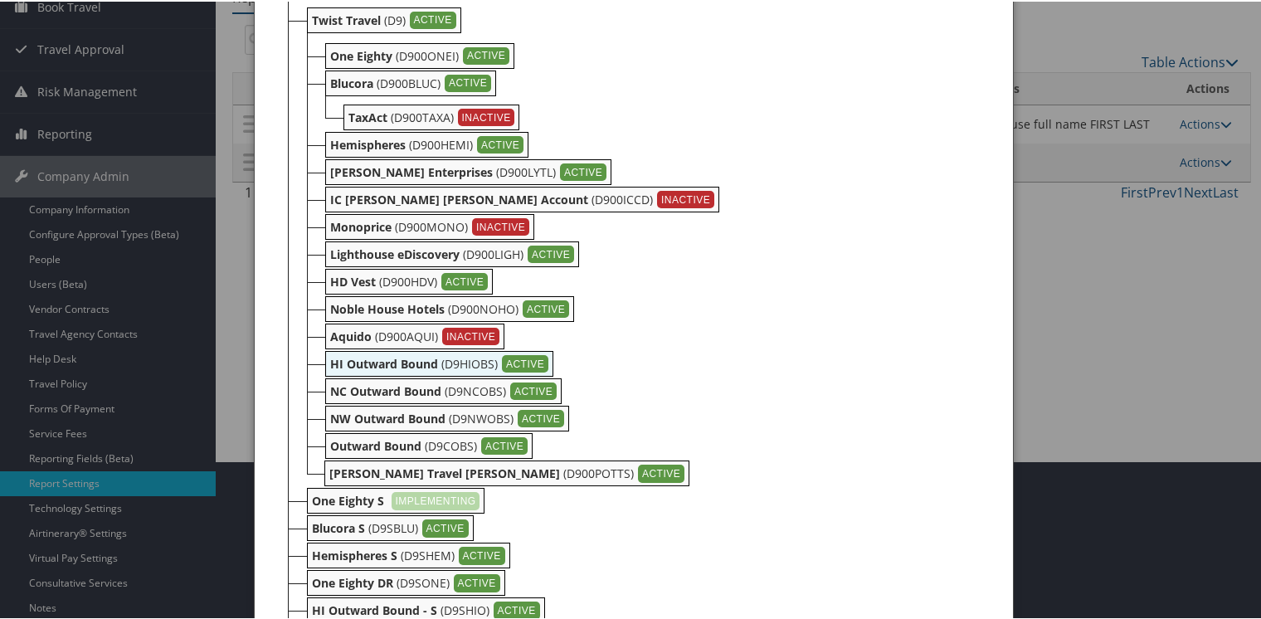
scroll to position [166, 0]
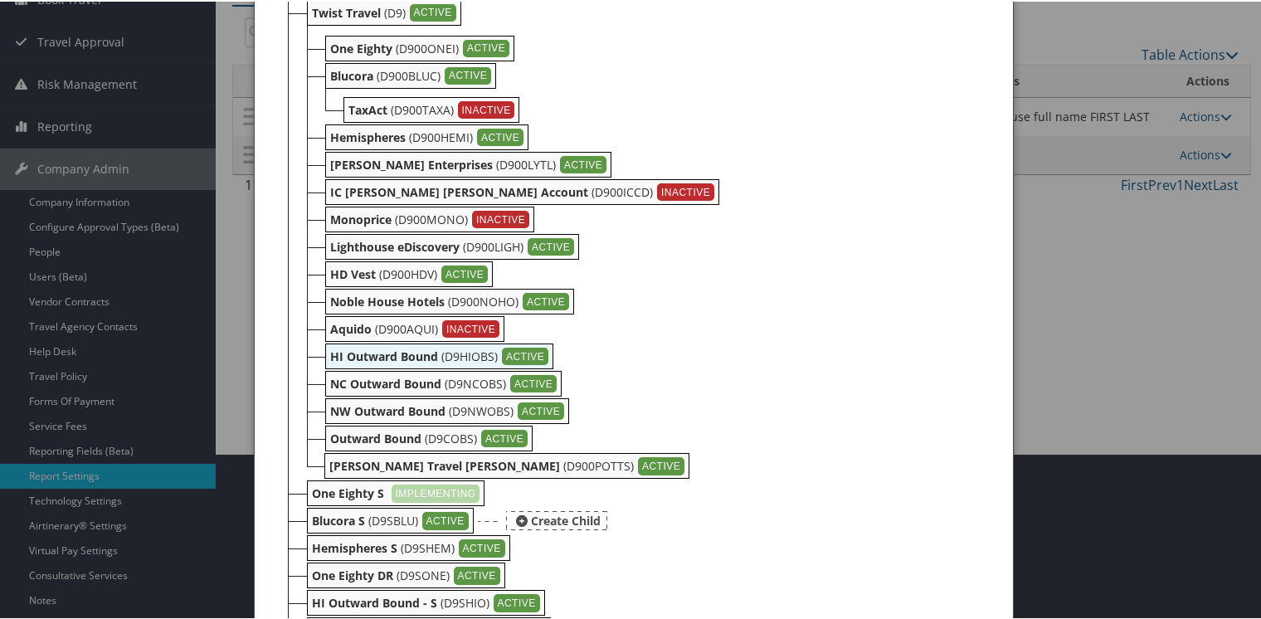
click at [338, 518] on b "Blucora S" at bounding box center [338, 519] width 53 height 16
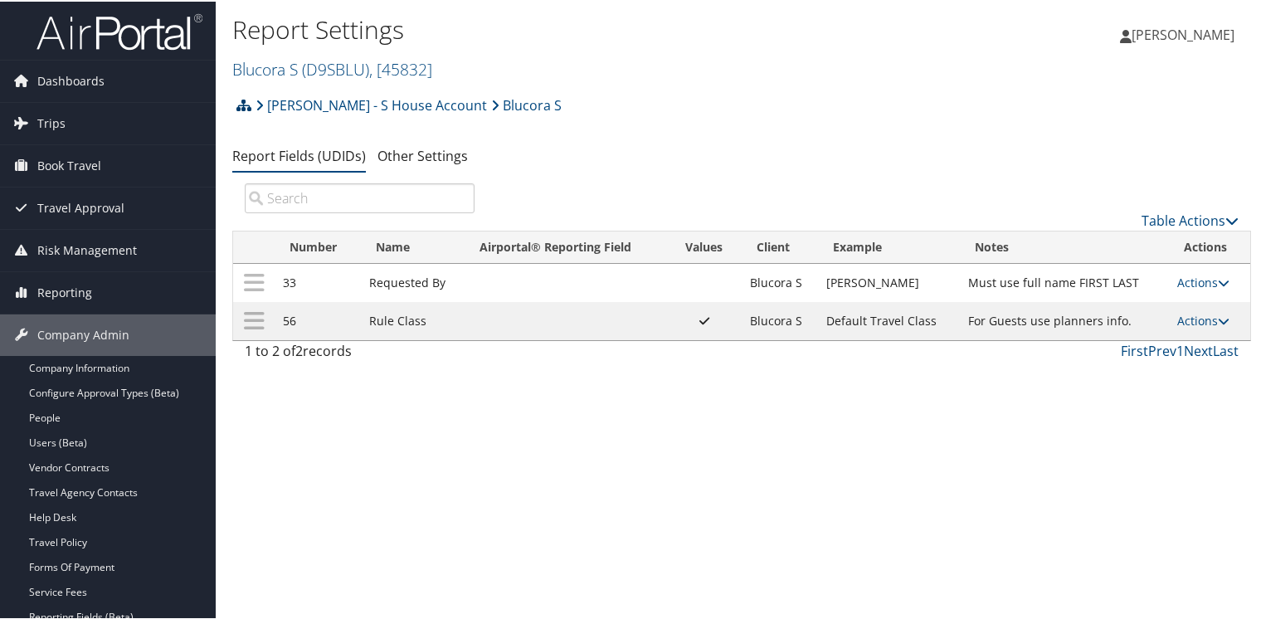
click at [244, 106] on icon at bounding box center [243, 103] width 15 height 13
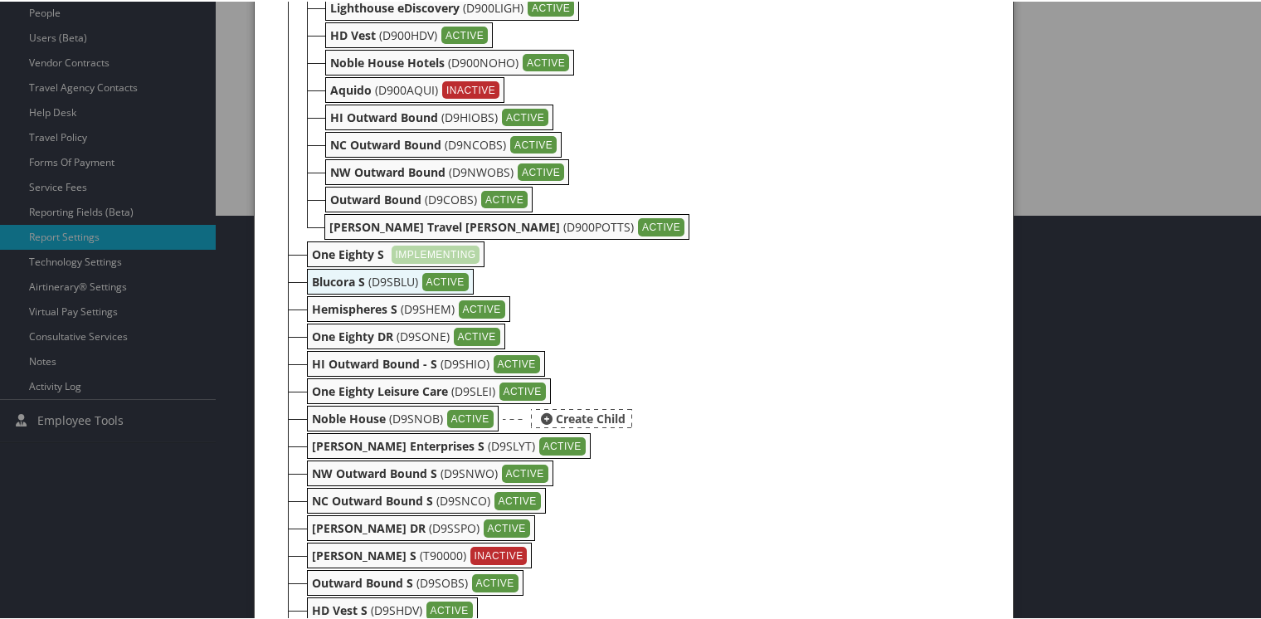
scroll to position [415, 0]
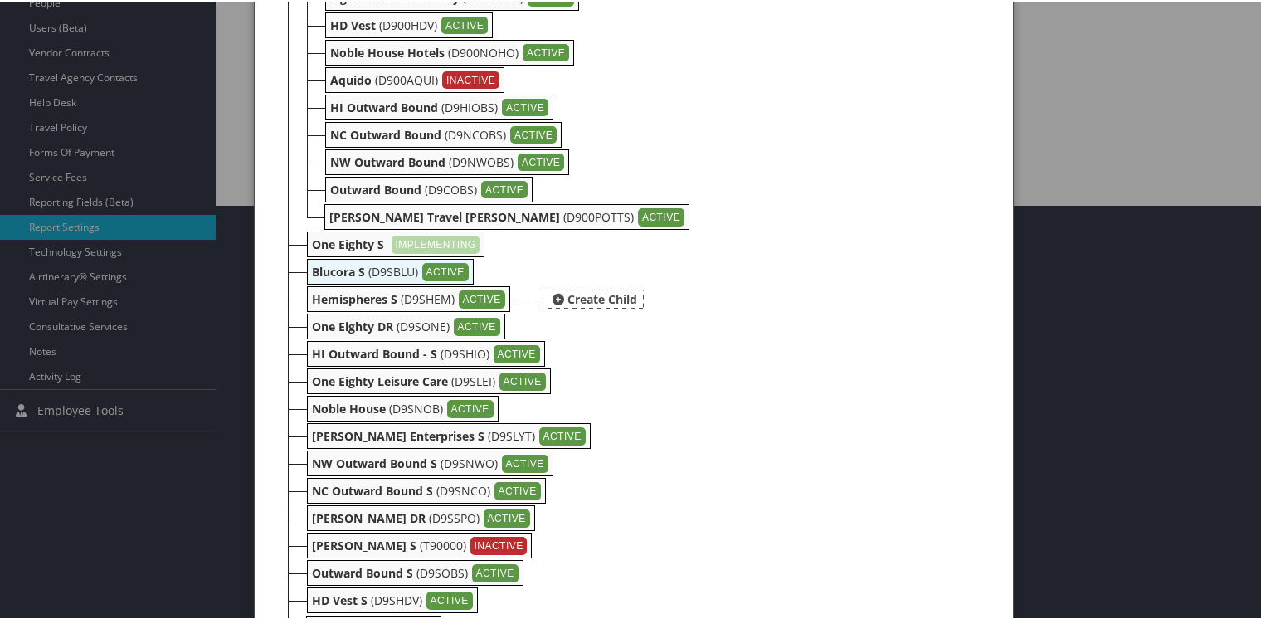
click at [328, 299] on b "Hemispheres S" at bounding box center [354, 297] width 85 height 16
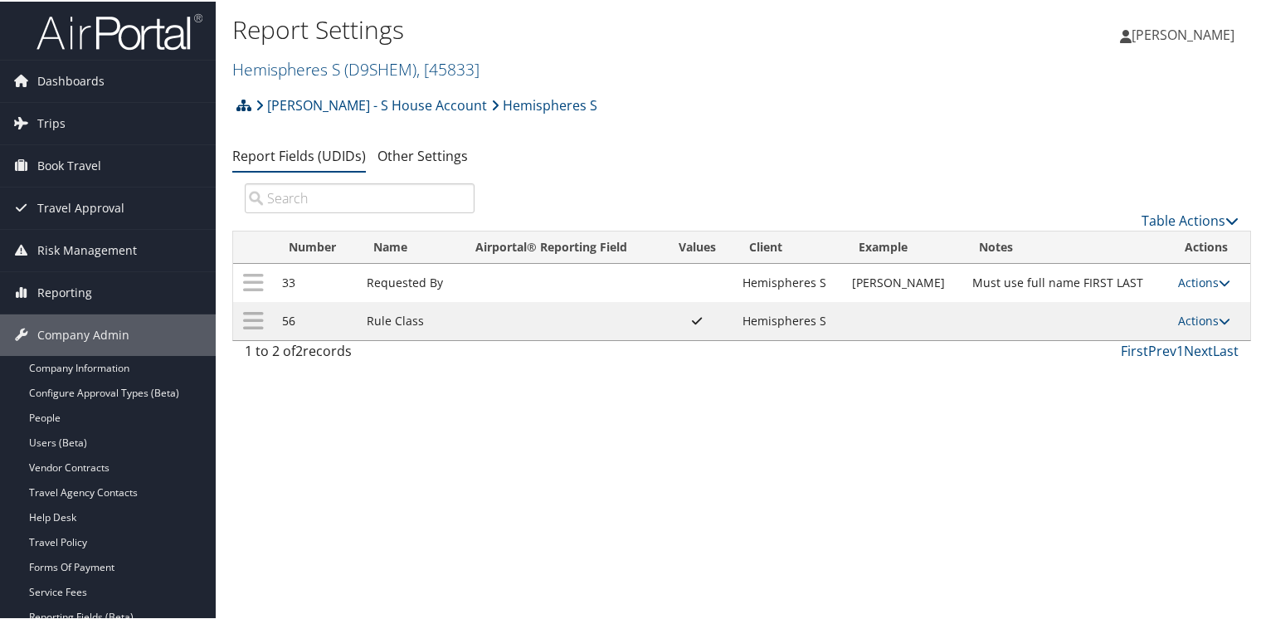
click at [239, 97] on icon at bounding box center [243, 103] width 15 height 13
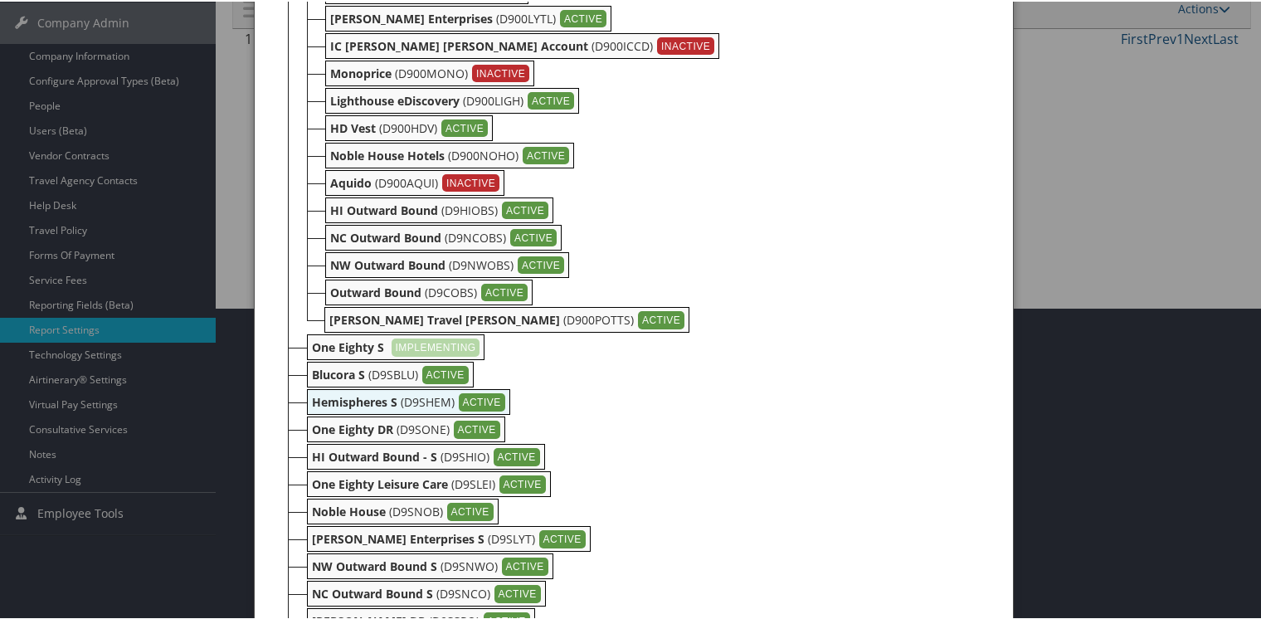
scroll to position [415, 0]
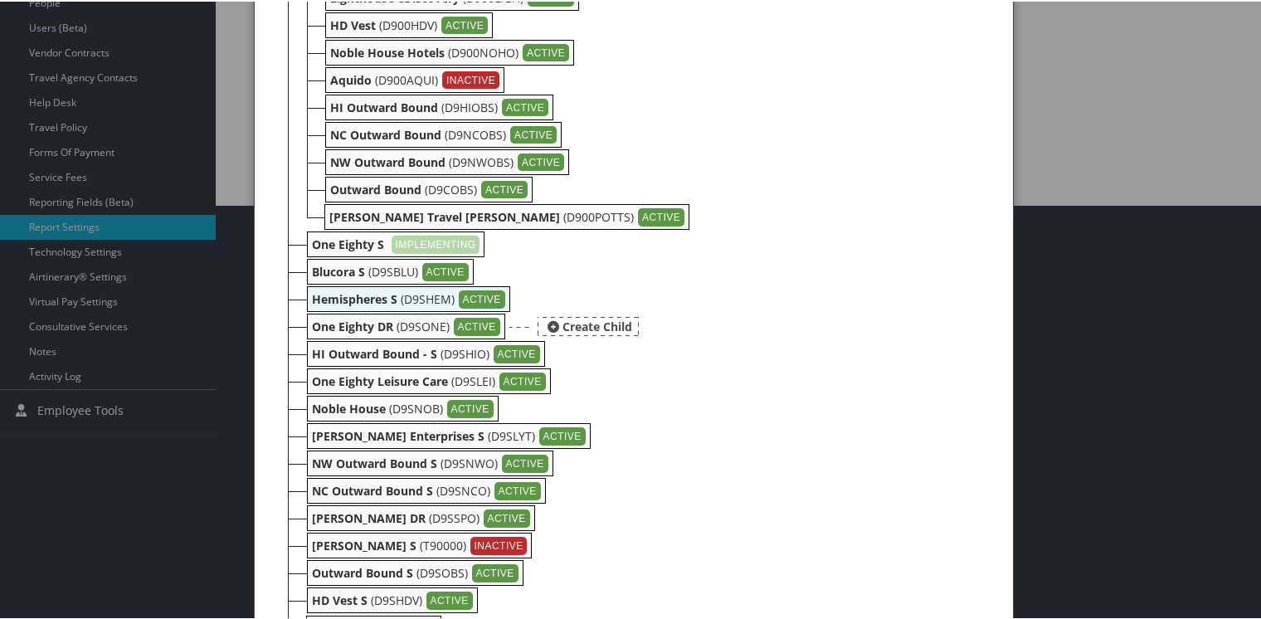
click at [323, 327] on b "One Eighty DR" at bounding box center [352, 325] width 81 height 16
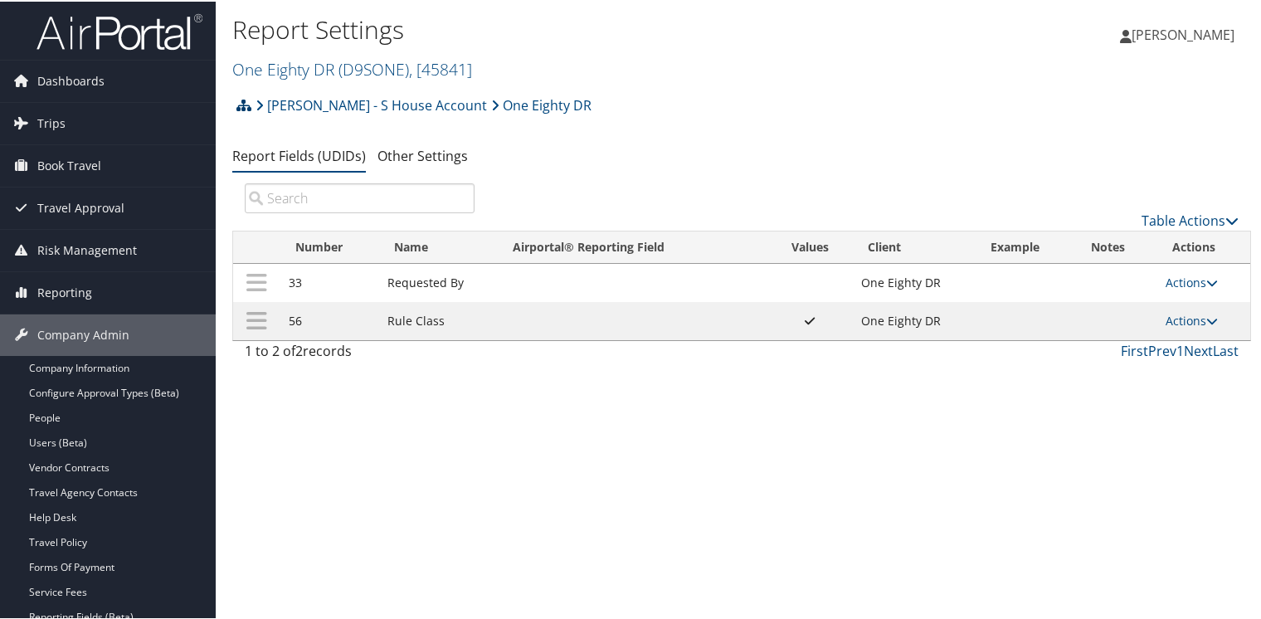
click at [243, 105] on icon at bounding box center [243, 103] width 15 height 13
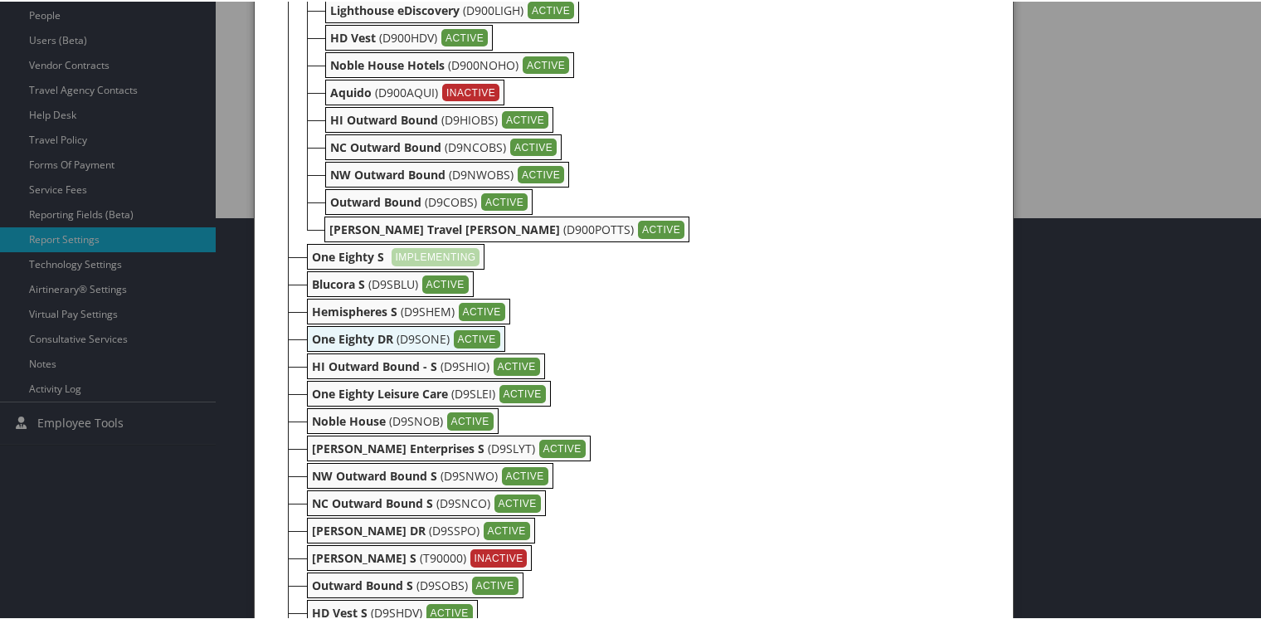
scroll to position [415, 0]
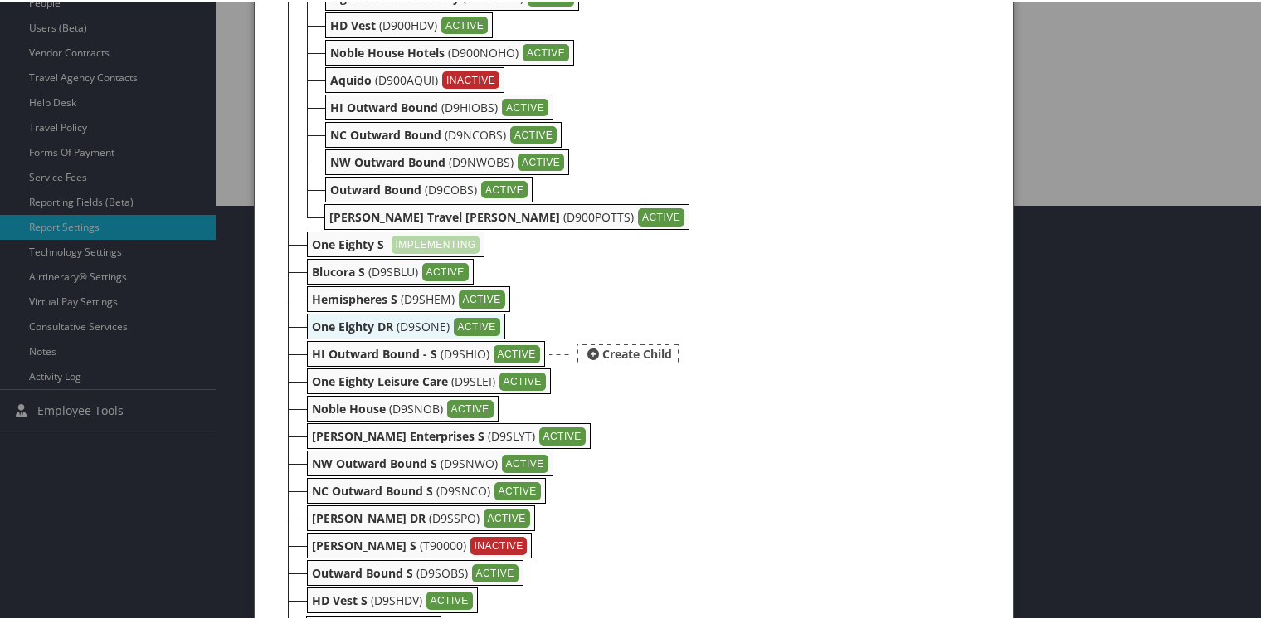
click at [321, 353] on b "HI Outward Bound - S" at bounding box center [374, 352] width 125 height 16
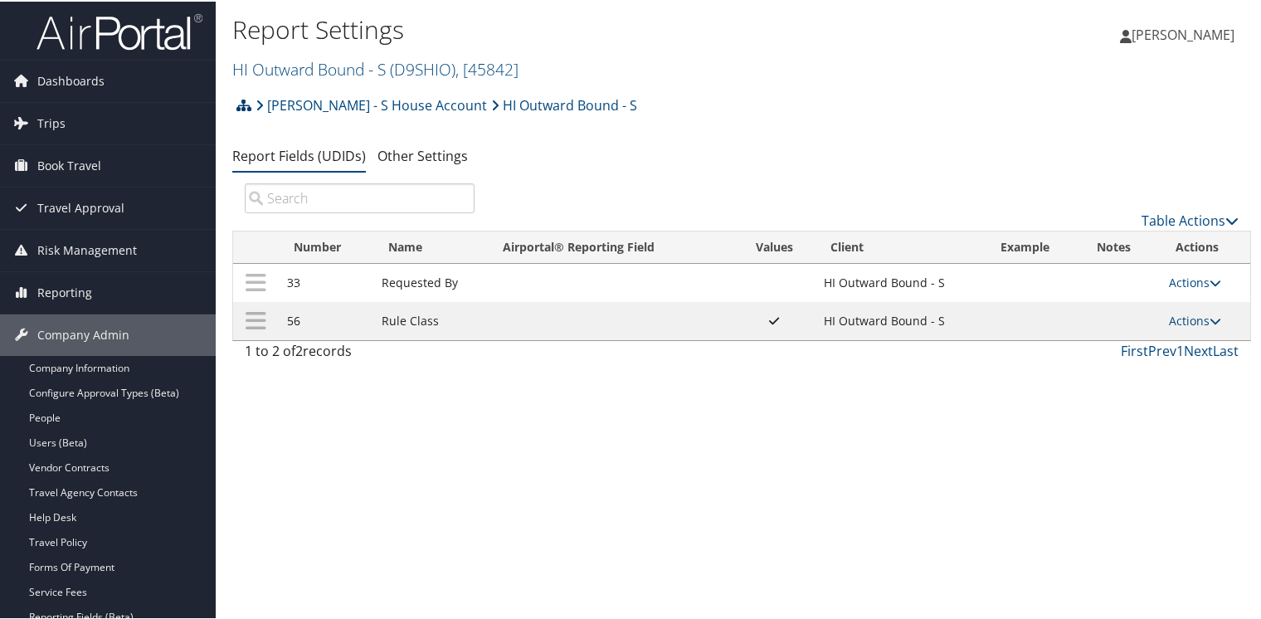
click at [242, 98] on icon at bounding box center [243, 103] width 15 height 13
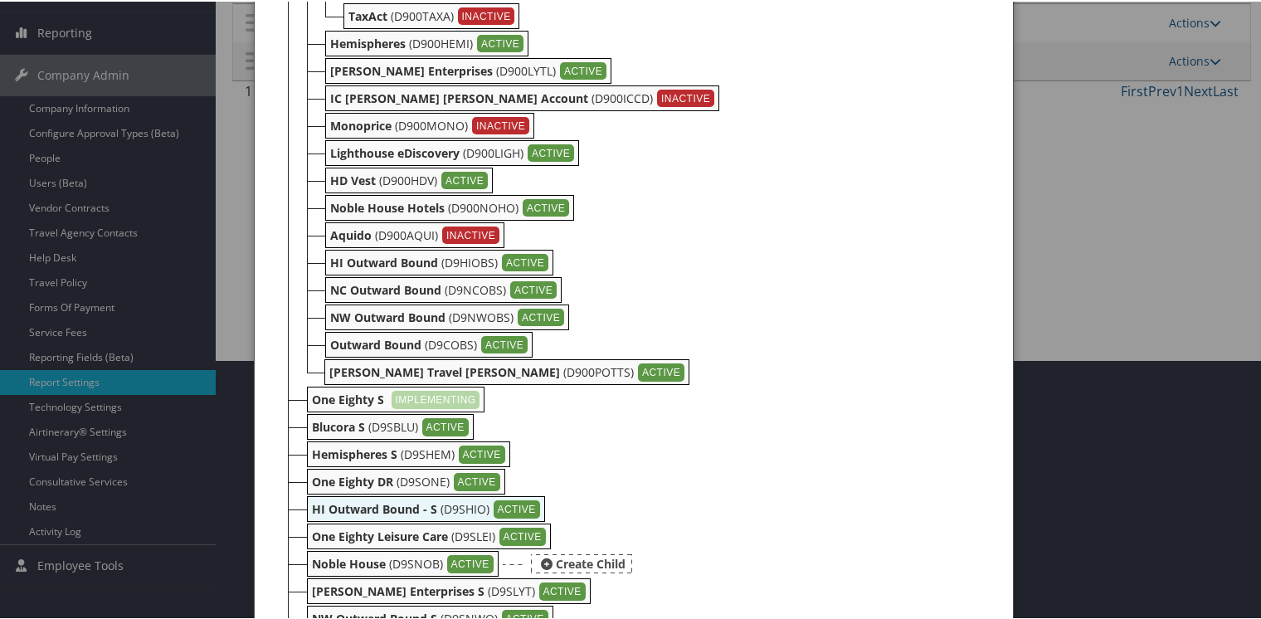
scroll to position [332, 0]
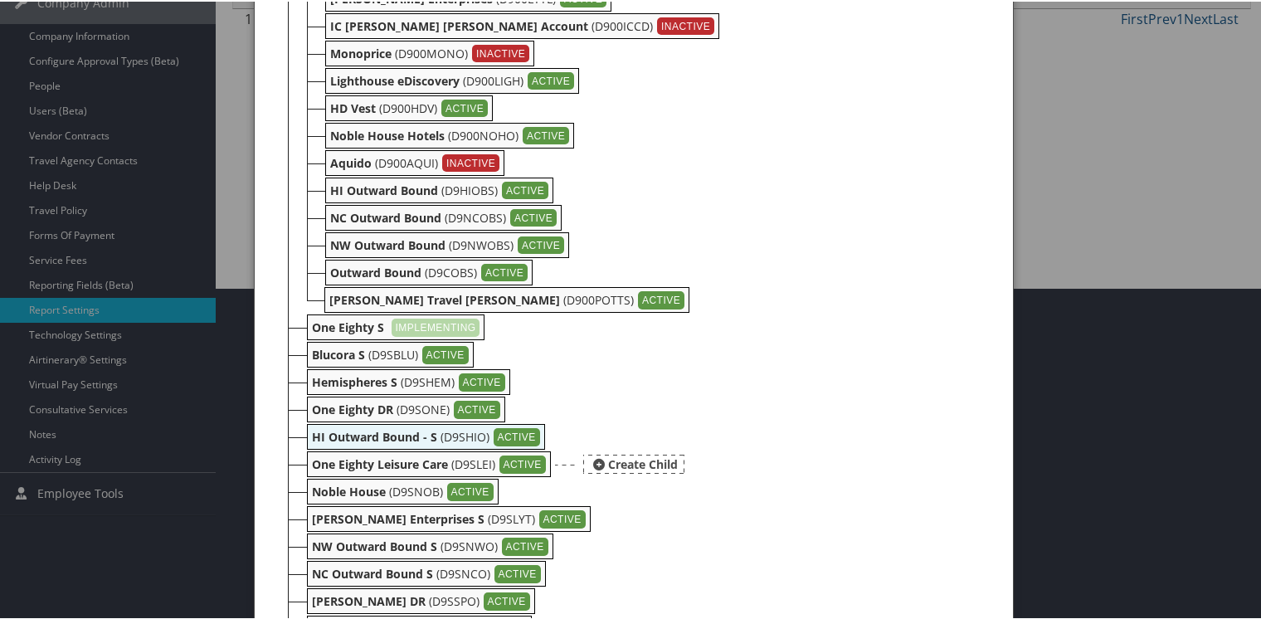
click at [343, 461] on b "One Eighty Leisure Care" at bounding box center [380, 463] width 136 height 16
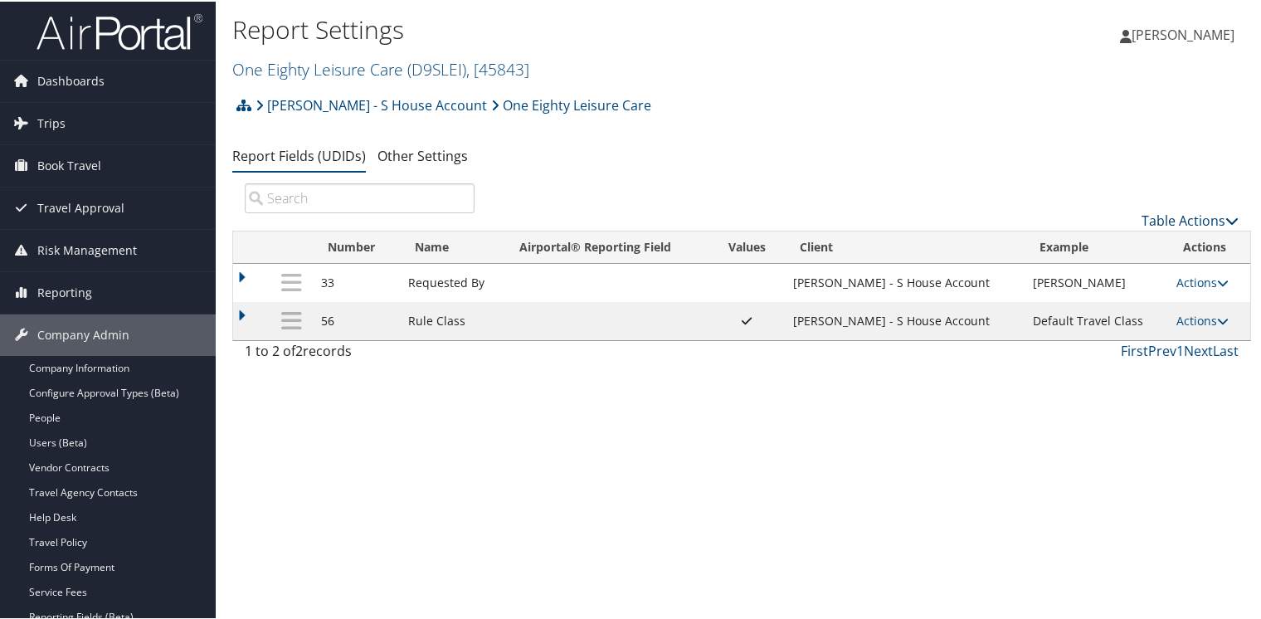
click at [1188, 223] on link "Table Actions" at bounding box center [1189, 219] width 97 height 18
click at [1088, 241] on link "New Record" at bounding box center [1134, 245] width 218 height 28
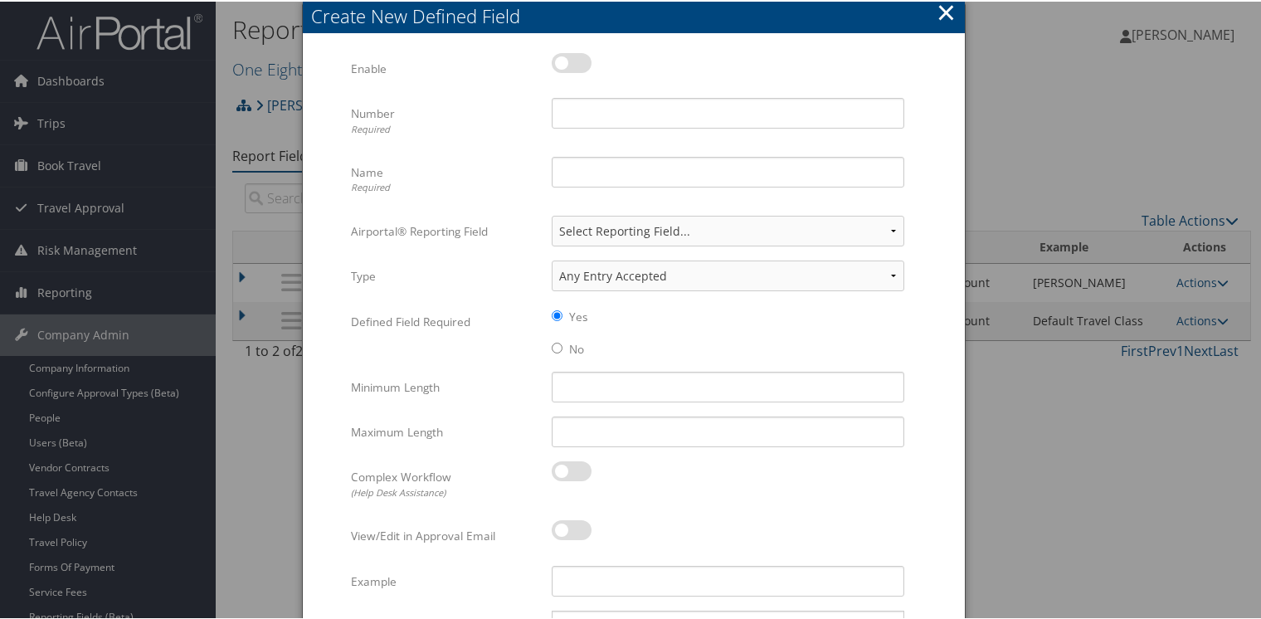
click at [573, 58] on label at bounding box center [572, 61] width 40 height 20
click at [571, 59] on input "checkbox" at bounding box center [565, 64] width 11 height 11
checkbox input "true"
click at [585, 117] on input "Number Required" at bounding box center [728, 111] width 353 height 31
type input "56"
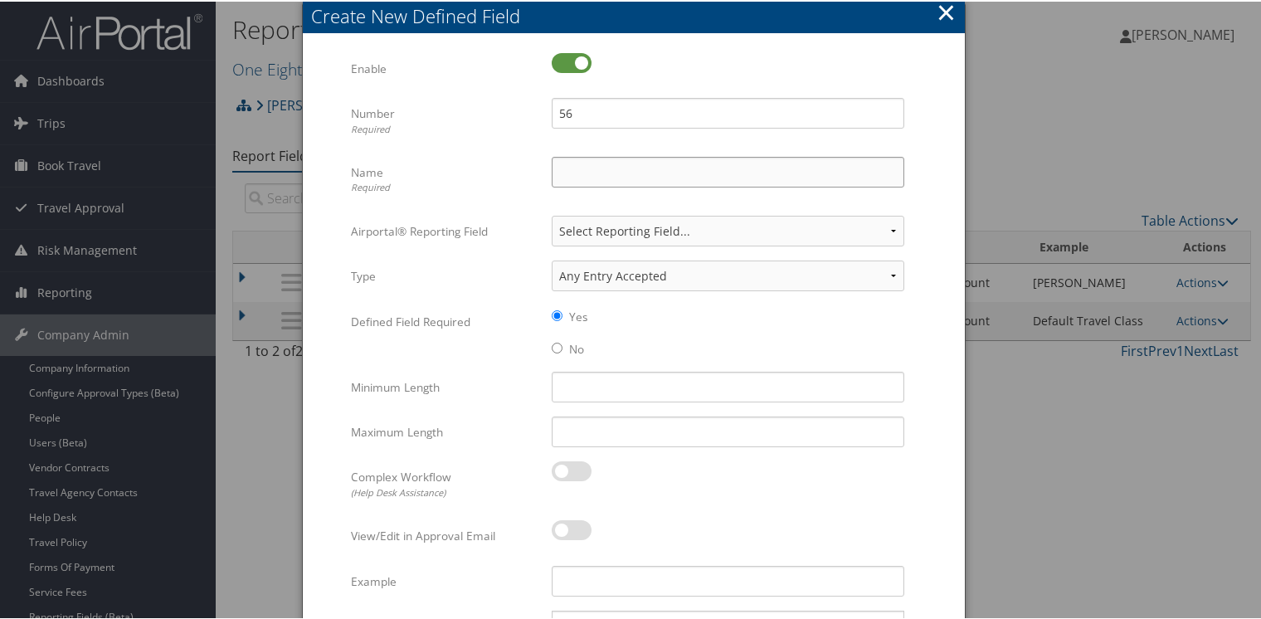
type input "Rule Class"
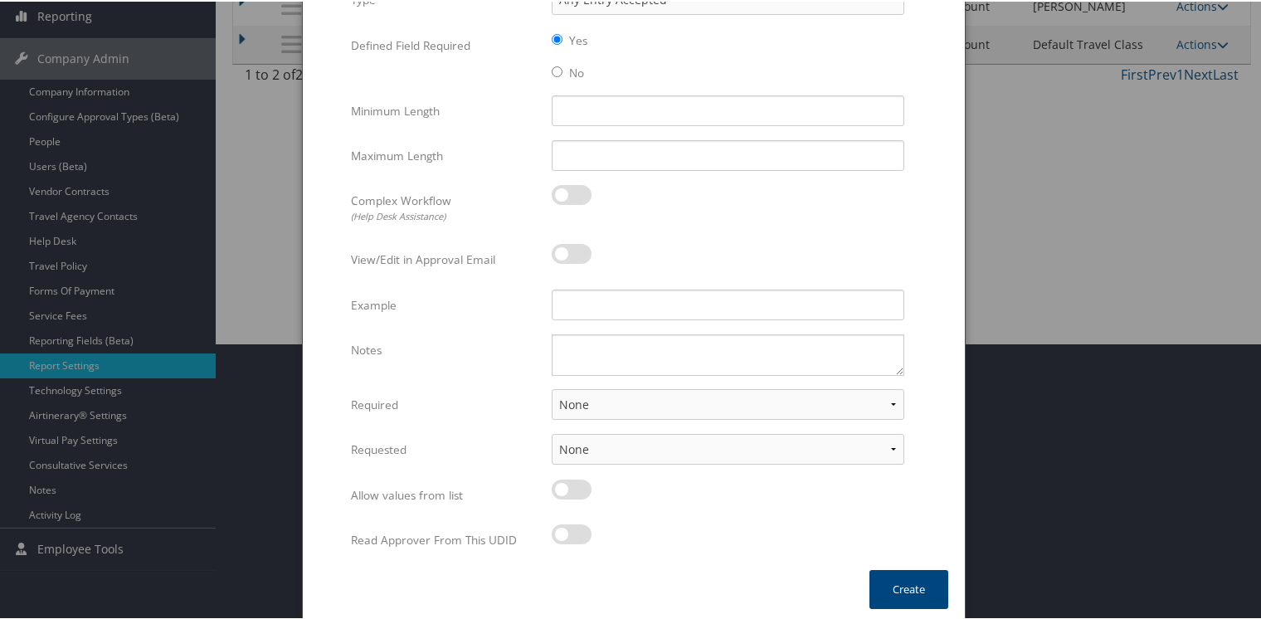
scroll to position [280, 0]
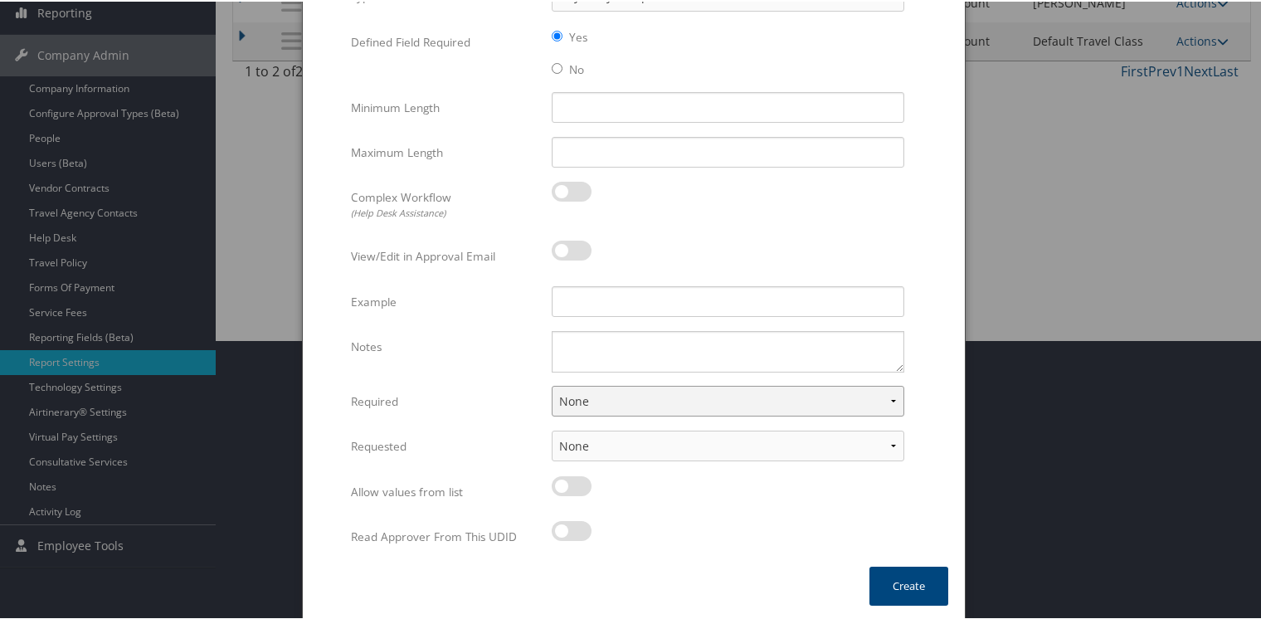
click at [573, 396] on select "None For Guest Travelers For Profiled Travelers For Both" at bounding box center [728, 399] width 353 height 31
select select "both"
click at [552, 384] on select "None For Guest Travelers For Profiled Travelers For Both" at bounding box center [728, 399] width 353 height 31
click at [896, 587] on button "Create" at bounding box center [908, 584] width 79 height 39
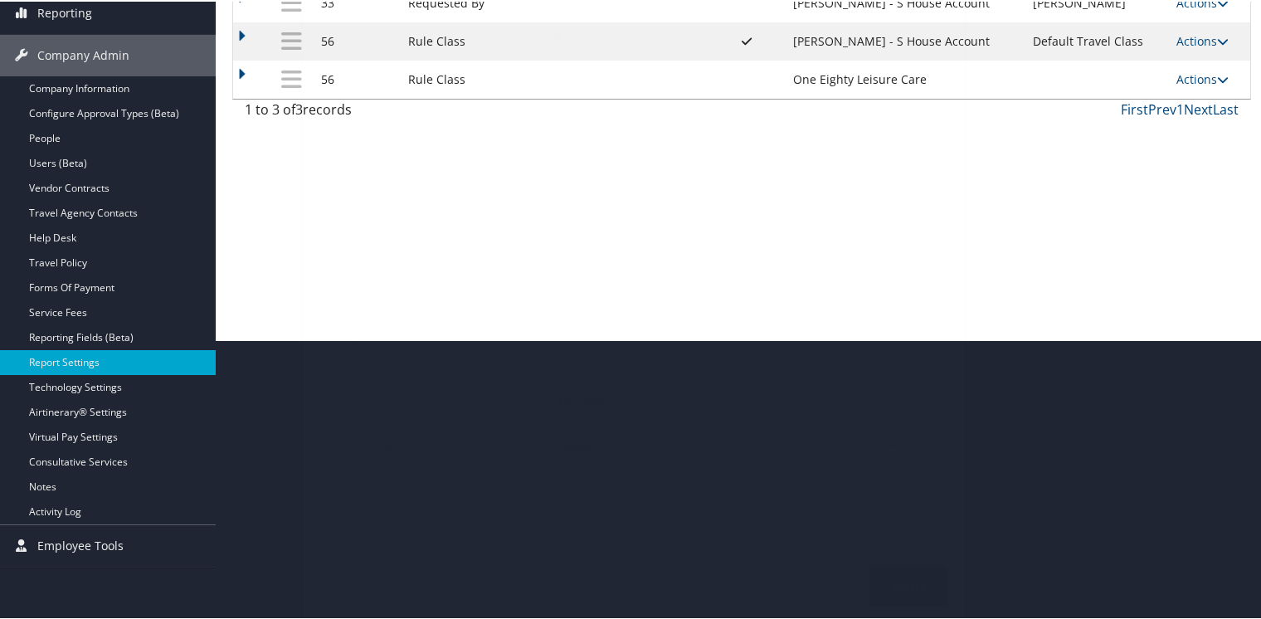
scroll to position [225, 0]
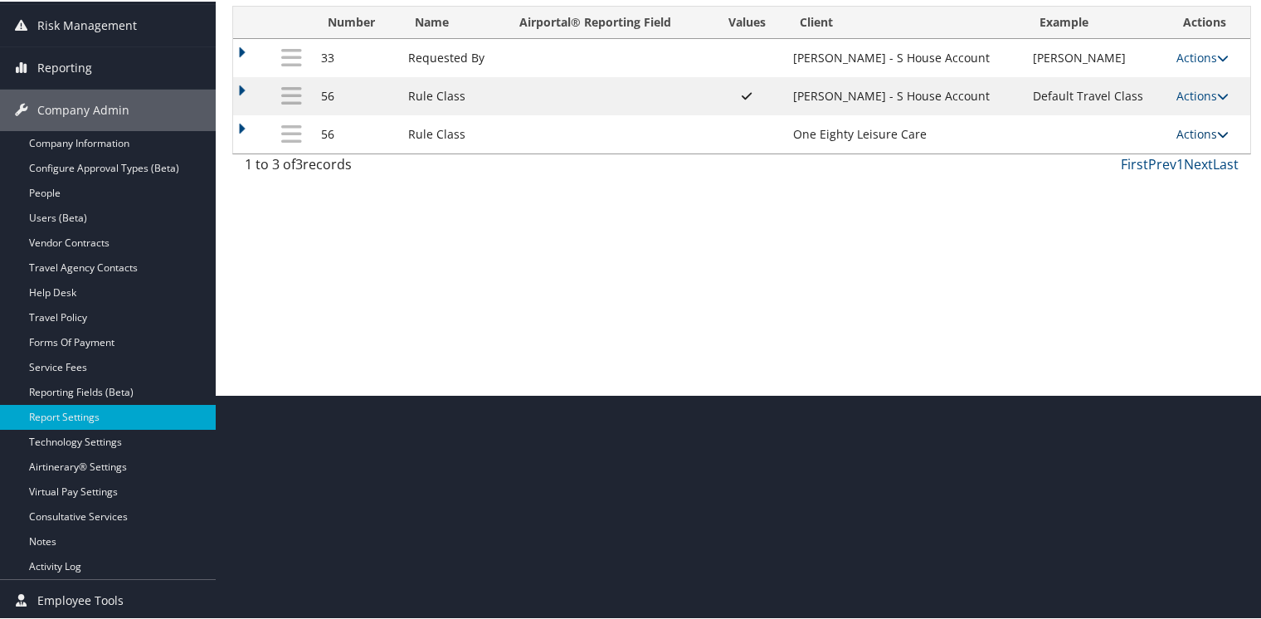
click at [1194, 131] on link "Actions" at bounding box center [1202, 132] width 52 height 16
click at [1111, 157] on link "Update Report Field Values" at bounding box center [1131, 158] width 179 height 28
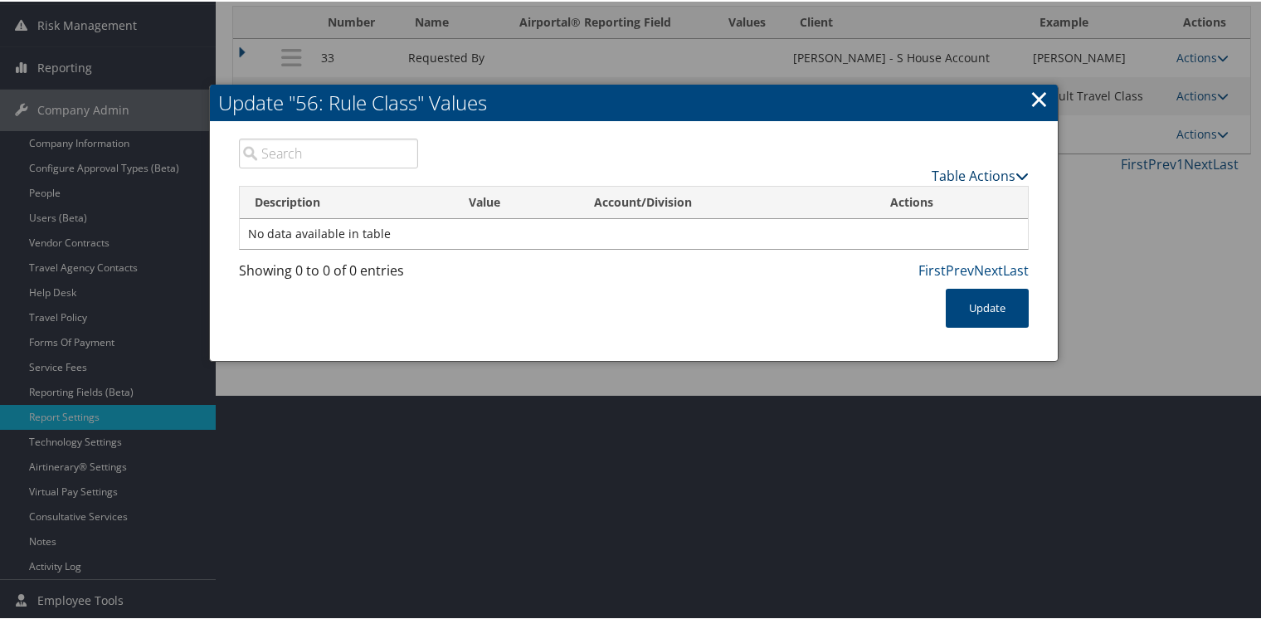
click at [962, 173] on link "Table Actions" at bounding box center [980, 174] width 97 height 18
click at [864, 201] on link "New Record" at bounding box center [915, 199] width 218 height 28
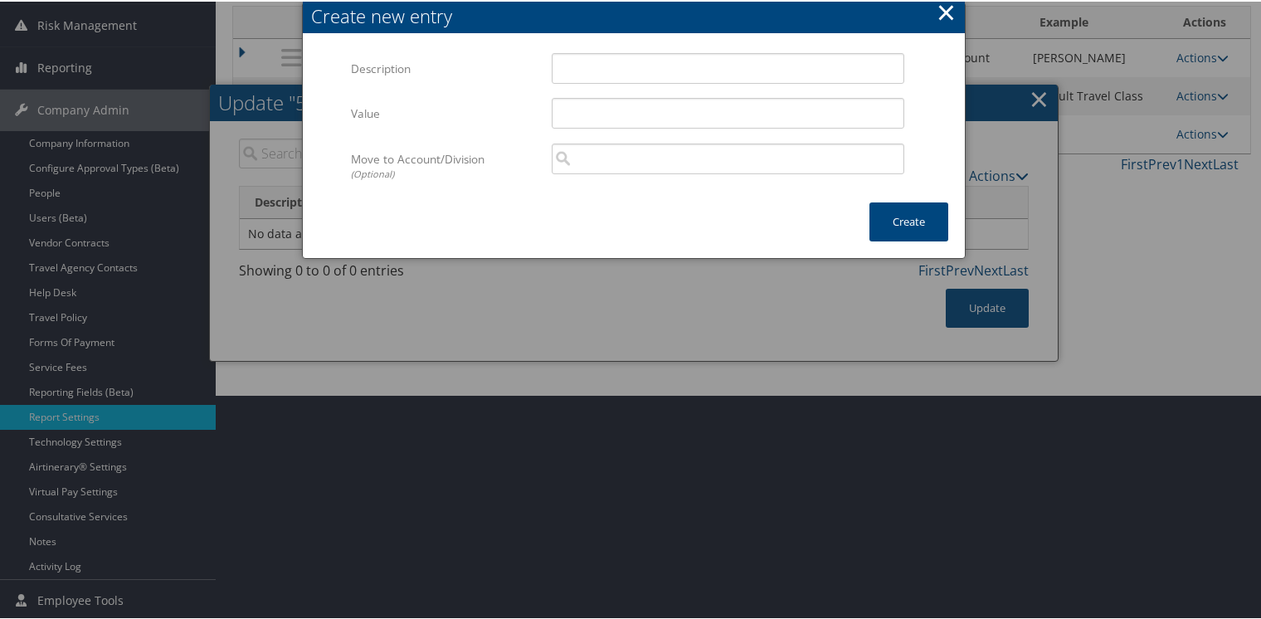
click at [580, 46] on div "Multiple values The selected items contain different values for this input. To …" at bounding box center [634, 118] width 662 height 166
click at [581, 58] on input "Description" at bounding box center [728, 66] width 353 height 31
type input "Default Travel Class"
click at [896, 227] on button "Create" at bounding box center [908, 220] width 79 height 39
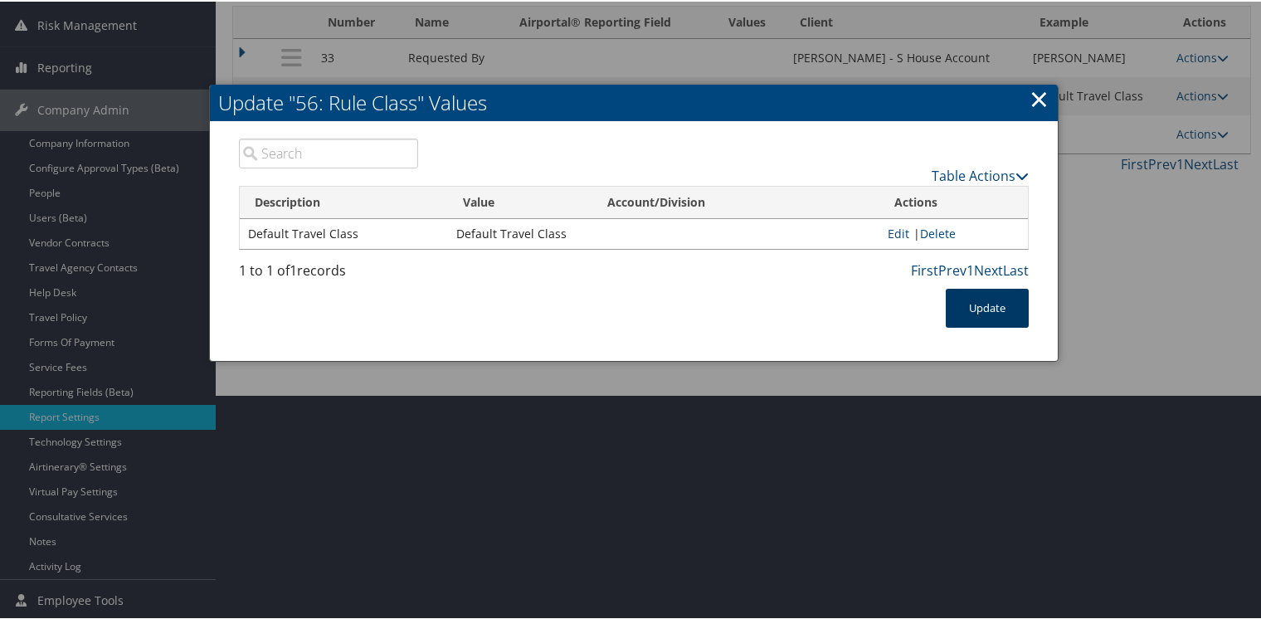
click at [979, 300] on button "Update" at bounding box center [987, 306] width 83 height 39
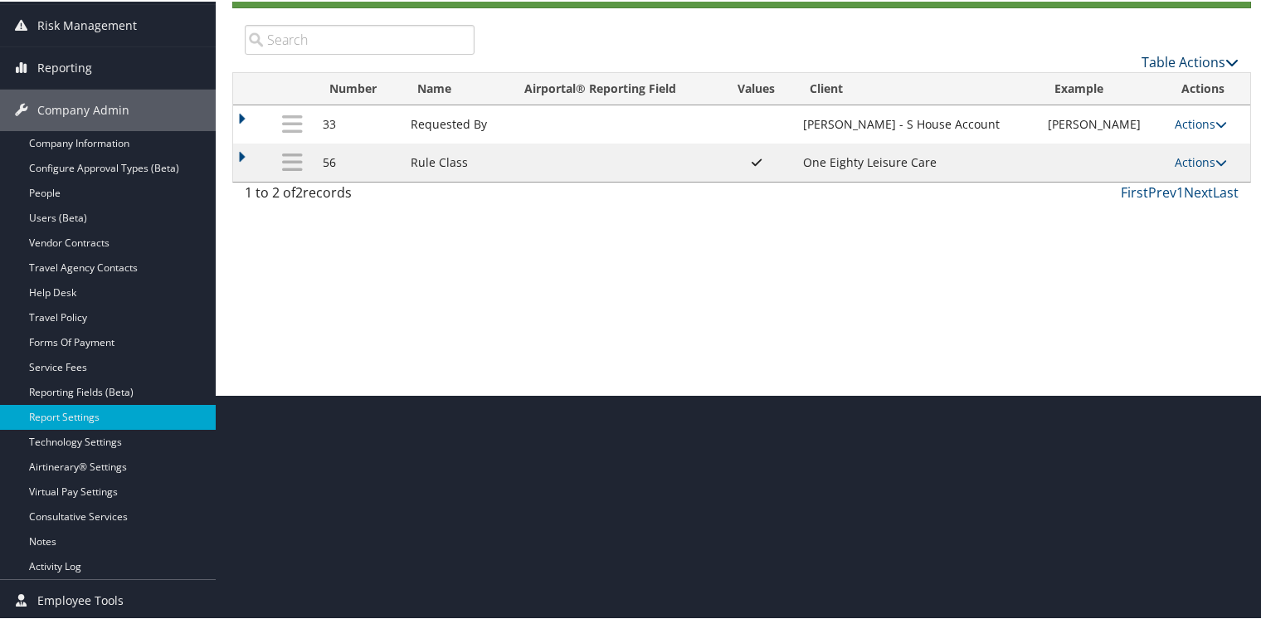
click at [1205, 57] on link "Table Actions" at bounding box center [1189, 60] width 97 height 18
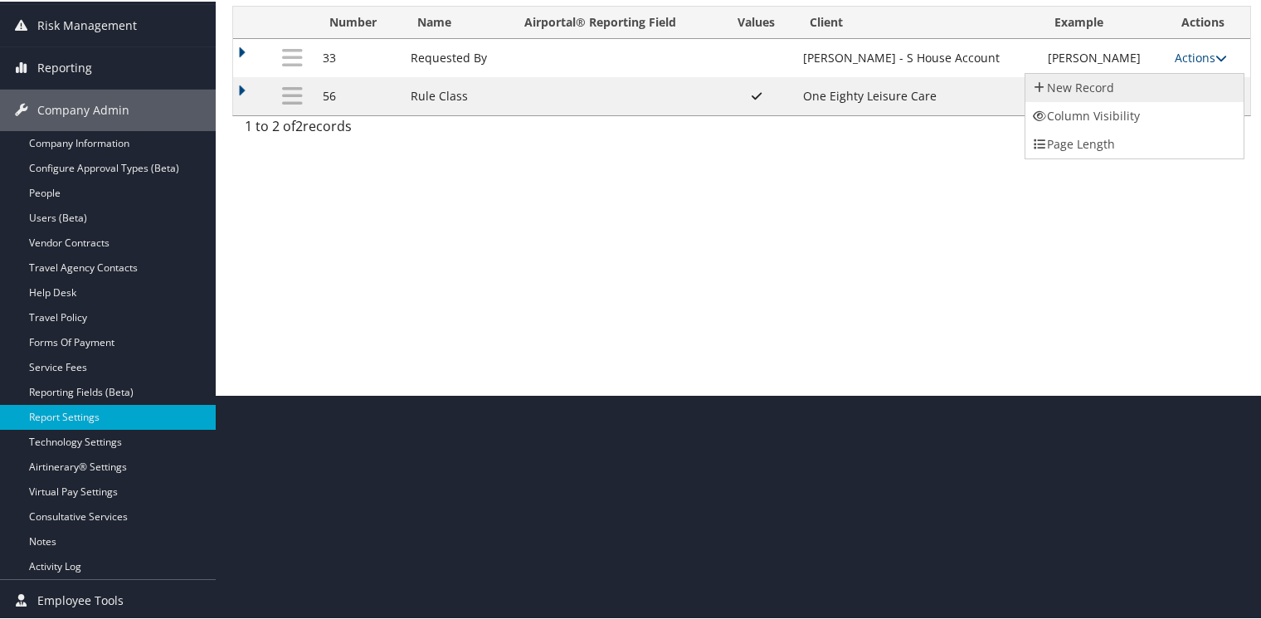
click at [1045, 94] on link "New Record" at bounding box center [1134, 86] width 218 height 28
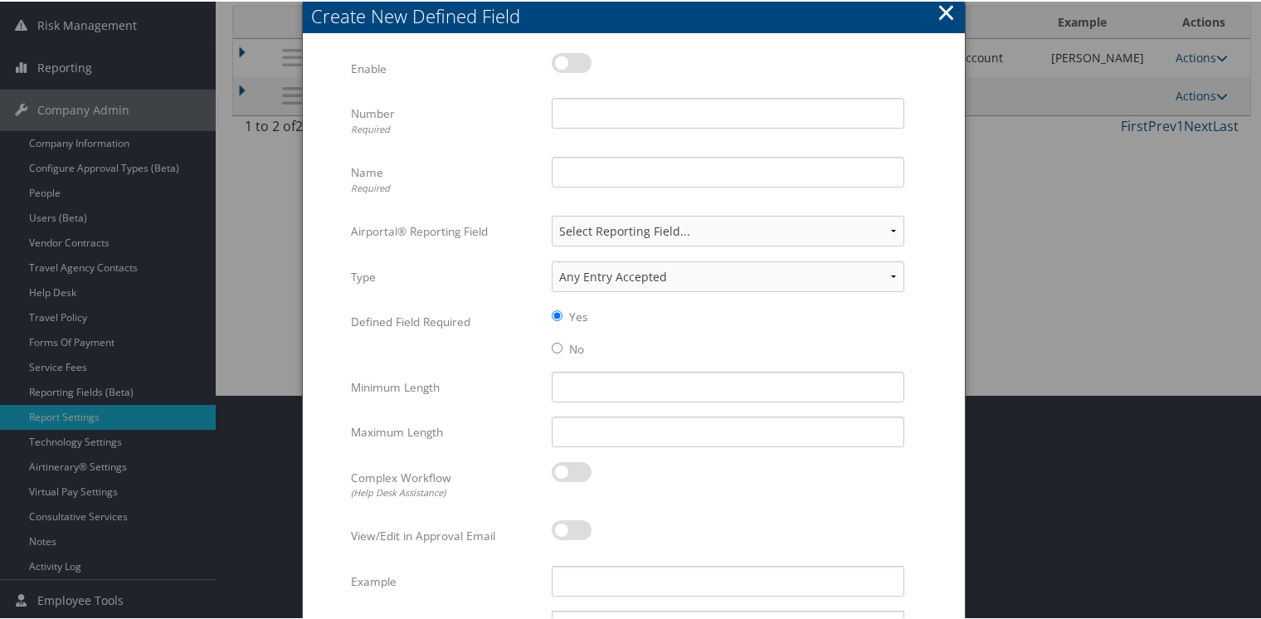
click at [576, 61] on label at bounding box center [572, 61] width 40 height 20
click at [571, 61] on input "checkbox" at bounding box center [565, 64] width 11 height 11
checkbox input "true"
click at [576, 108] on input "Number Required" at bounding box center [728, 111] width 353 height 31
type input "33"
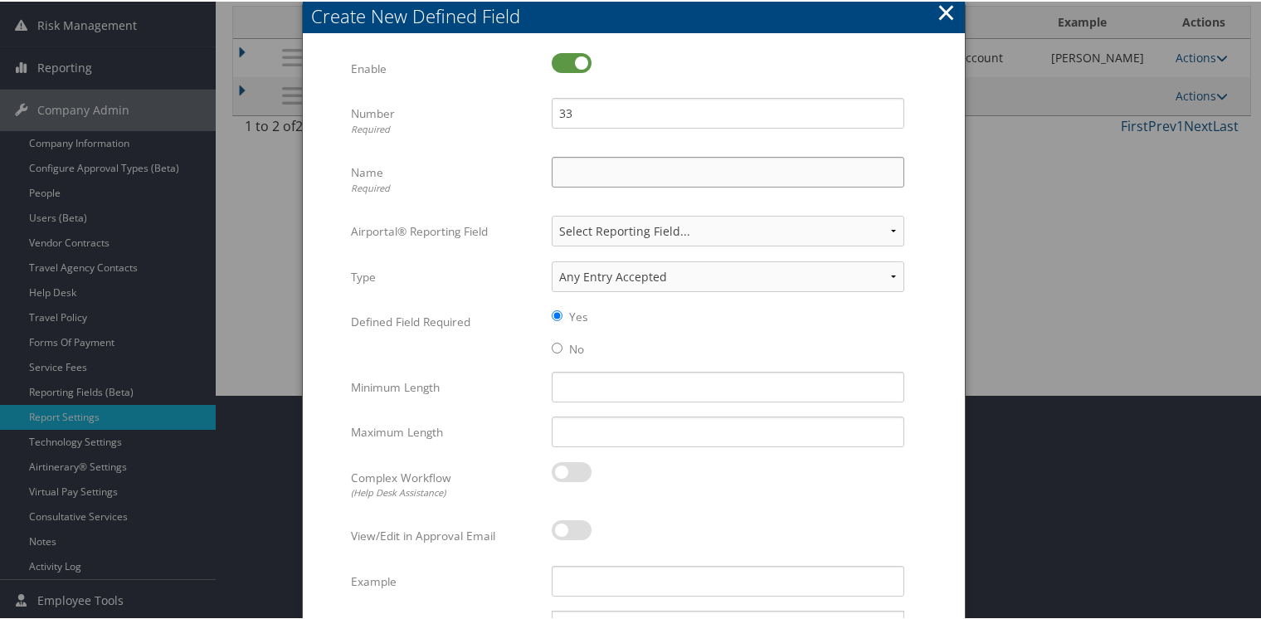
click at [570, 161] on input "Name Required" at bounding box center [728, 170] width 353 height 31
type input "Requested By"
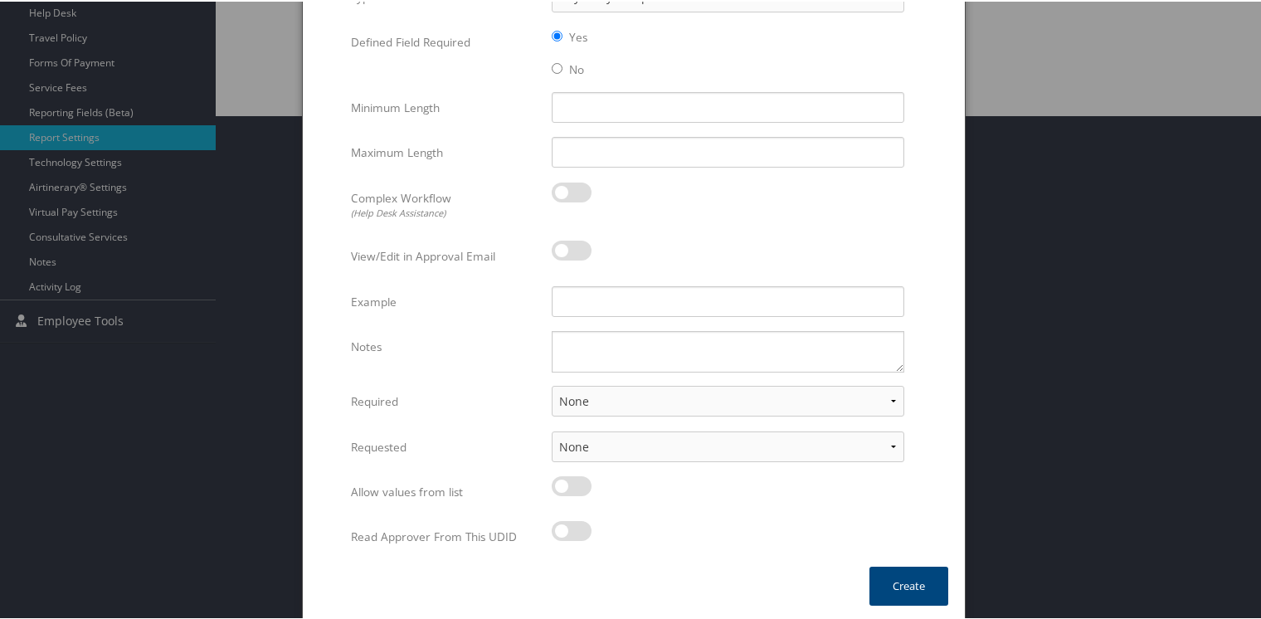
scroll to position [504, 0]
click at [607, 396] on select "None For Guest Travelers For Profiled Travelers For Both" at bounding box center [728, 399] width 353 height 31
select select "both"
click at [552, 384] on select "None For Guest Travelers For Profiled Travelers For Both" at bounding box center [728, 399] width 353 height 31
click at [909, 579] on button "Create" at bounding box center [908, 584] width 79 height 39
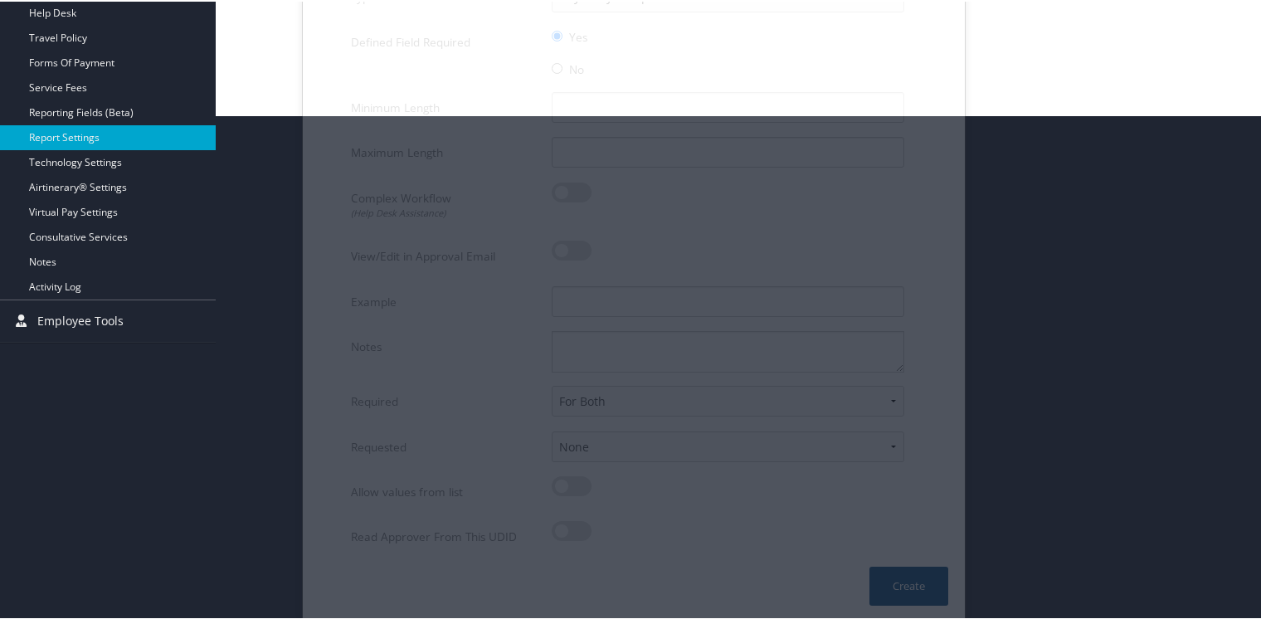
scroll to position [225, 0]
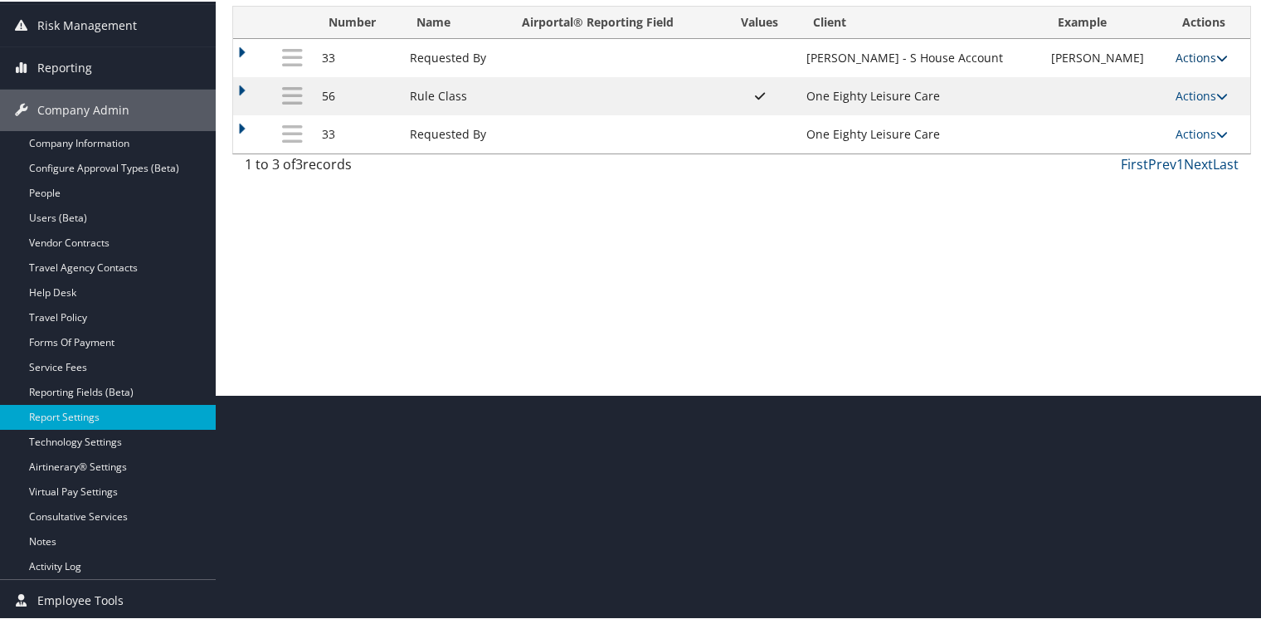
click at [1195, 57] on link "Actions" at bounding box center [1201, 56] width 52 height 16
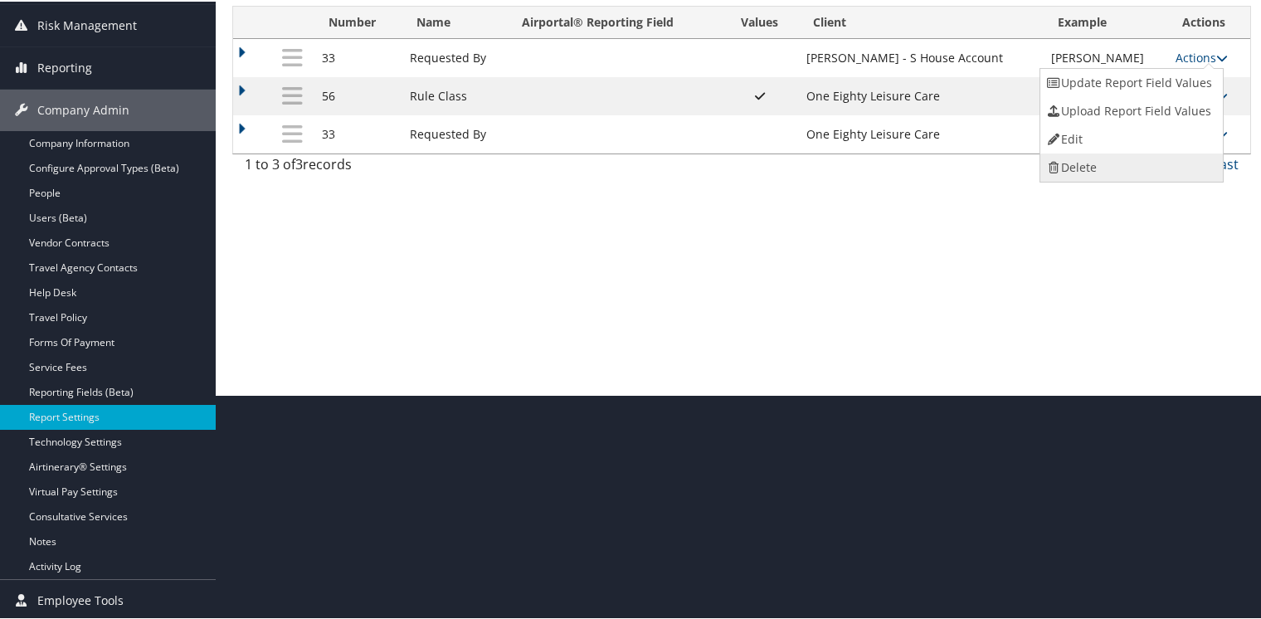
click at [1078, 161] on link "Delete" at bounding box center [1129, 166] width 179 height 28
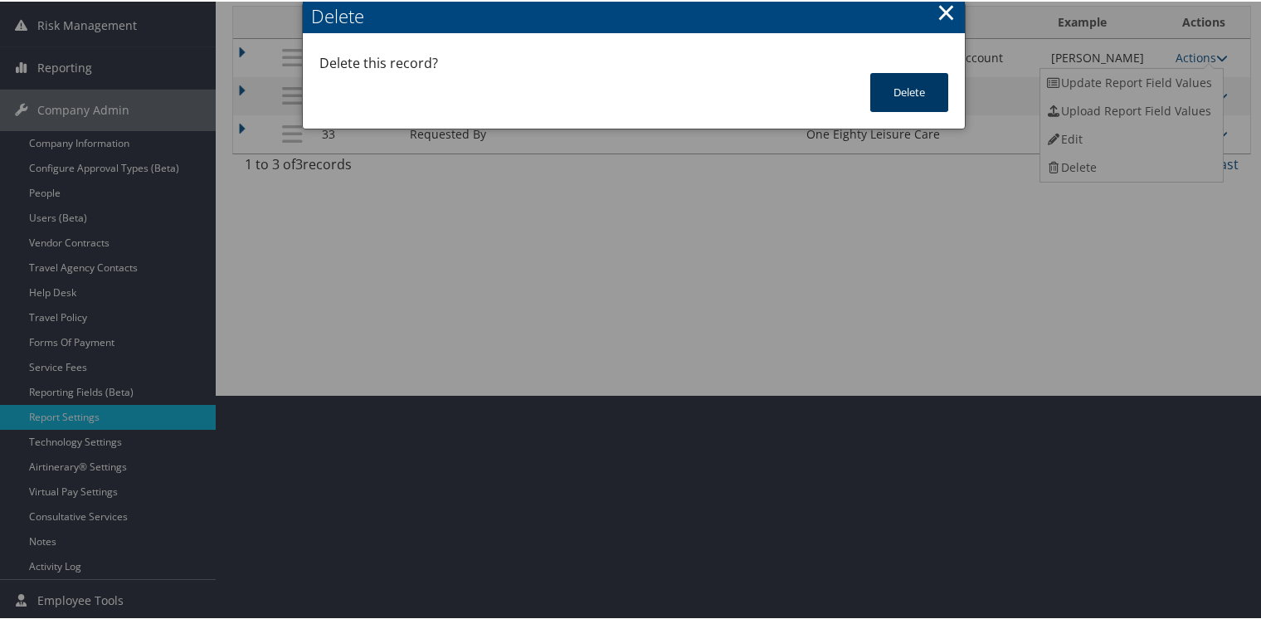
click at [897, 85] on button "Delete" at bounding box center [909, 90] width 78 height 39
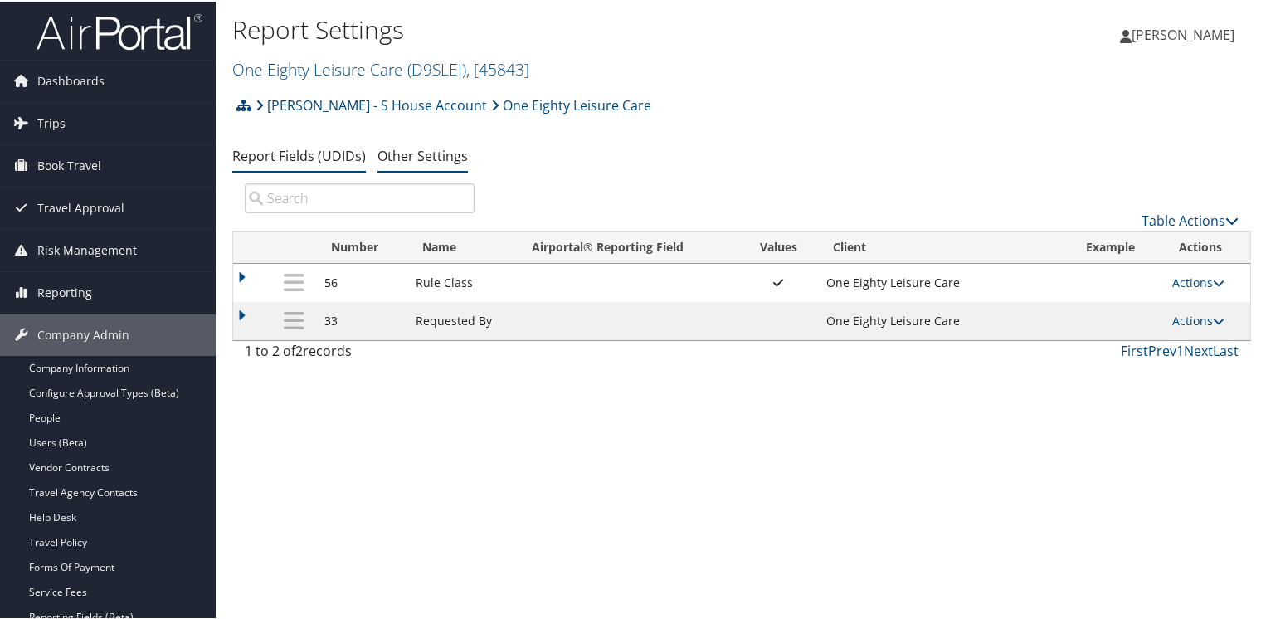
scroll to position [0, 0]
click at [242, 99] on icon at bounding box center [243, 103] width 15 height 13
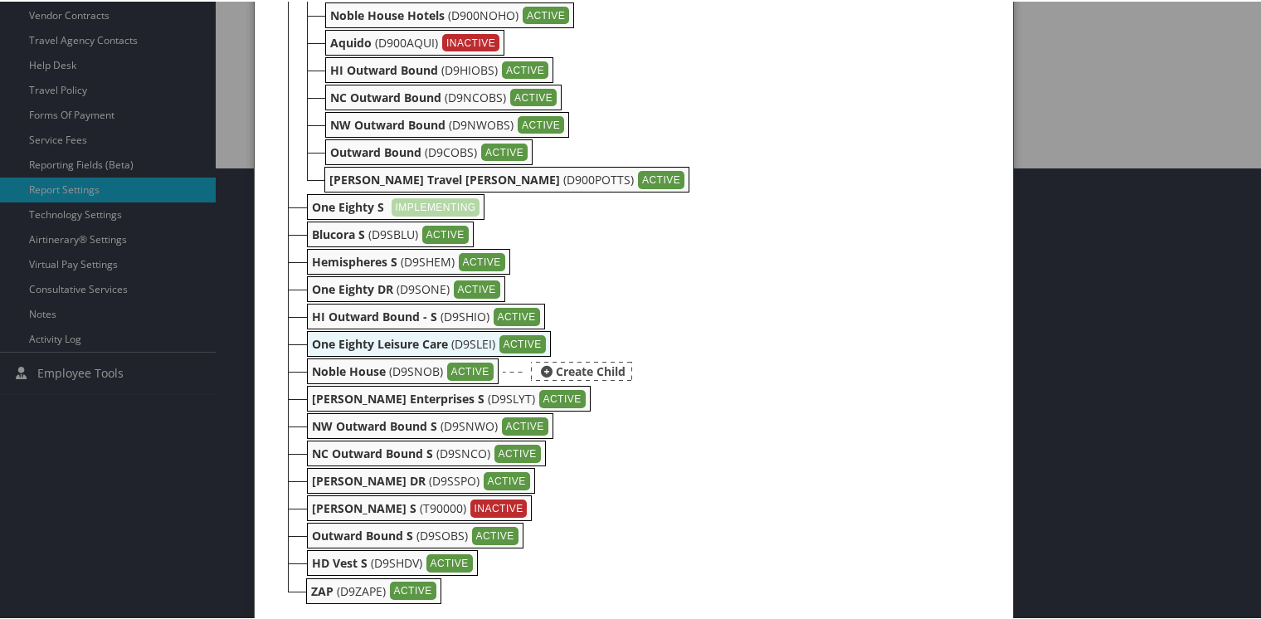
scroll to position [467, 0]
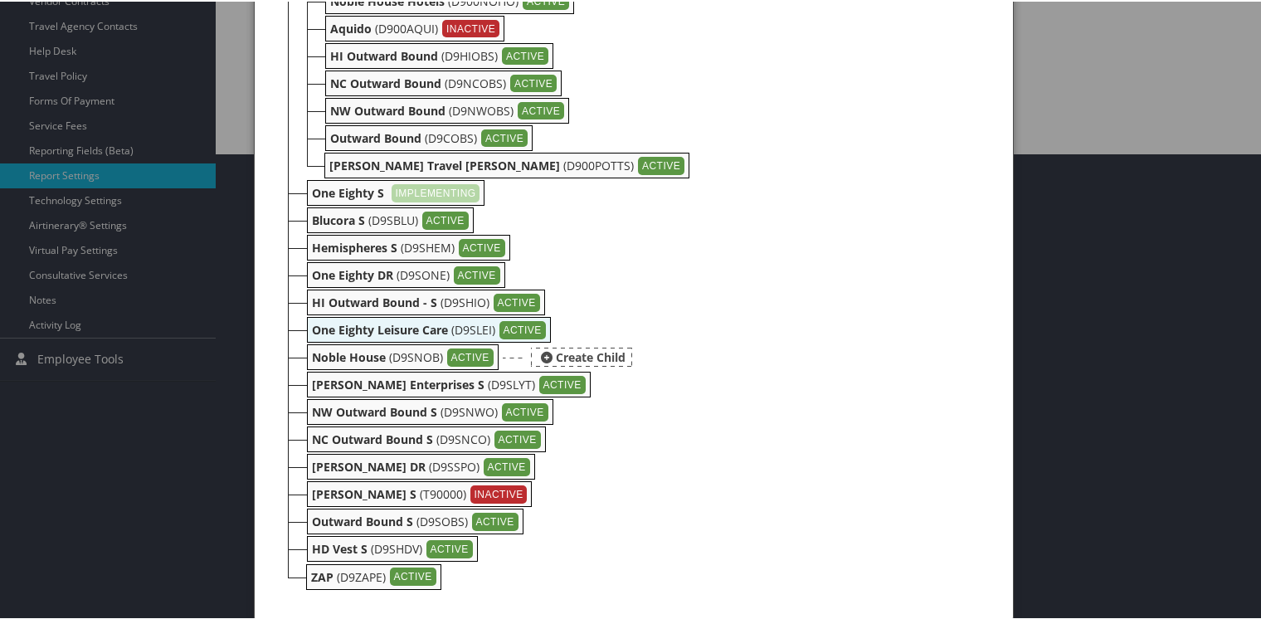
click at [319, 358] on b "Noble House" at bounding box center [349, 356] width 74 height 16
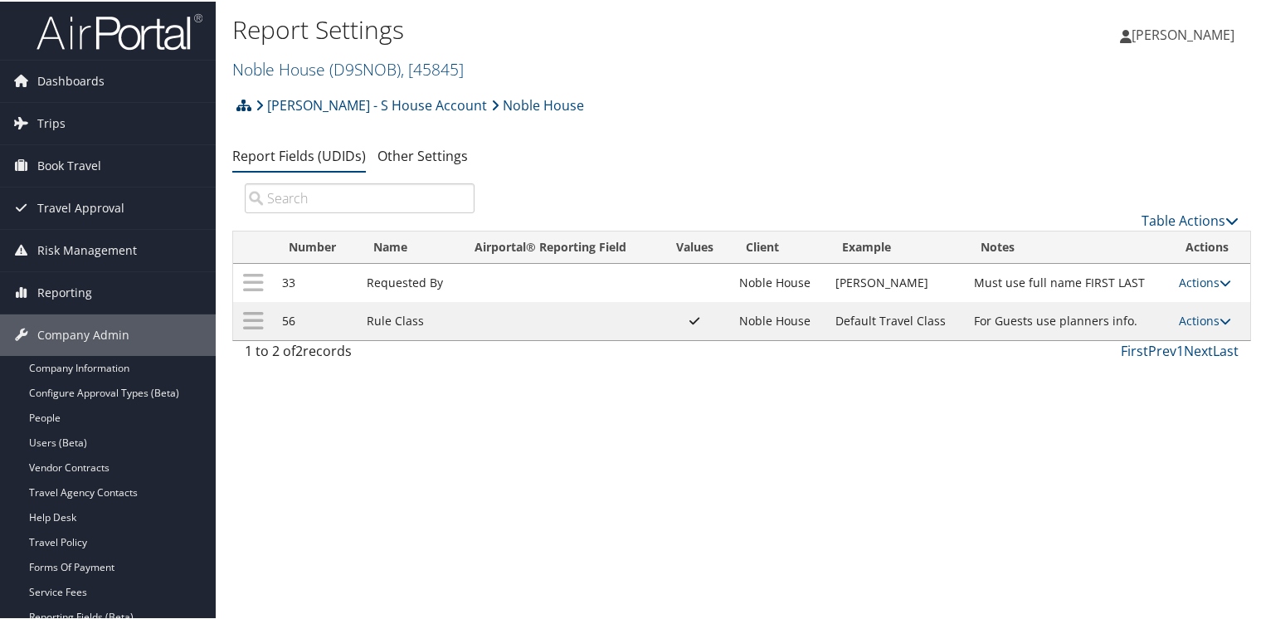
click at [246, 103] on icon at bounding box center [243, 103] width 15 height 13
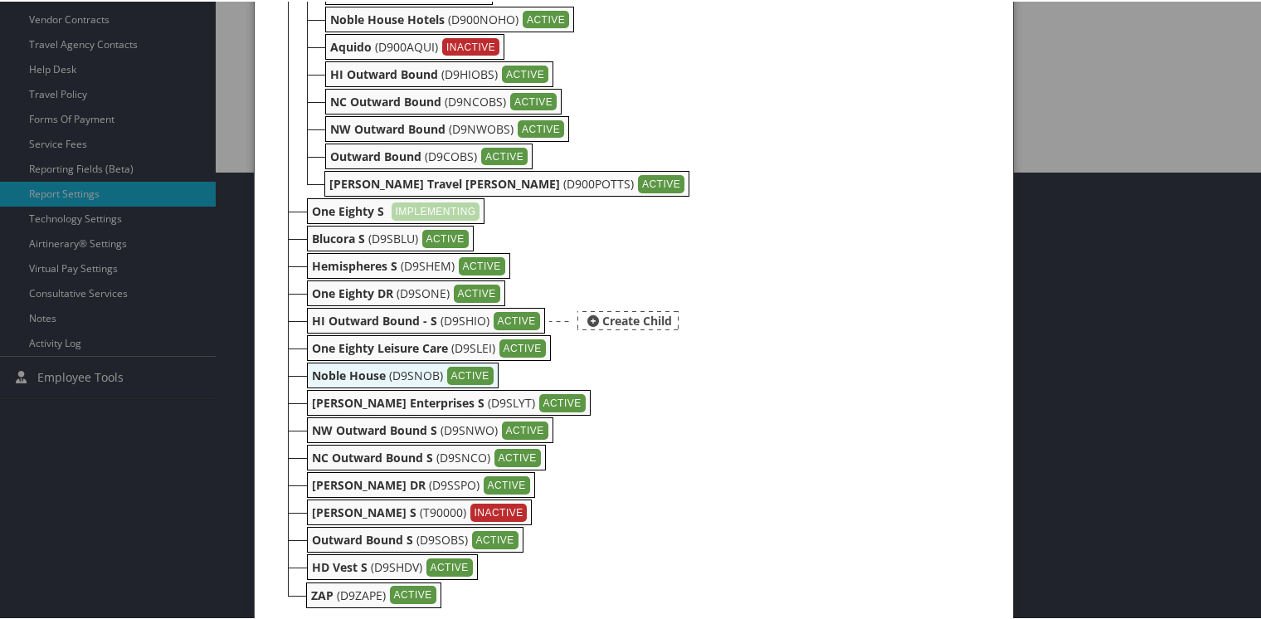
scroll to position [467, 0]
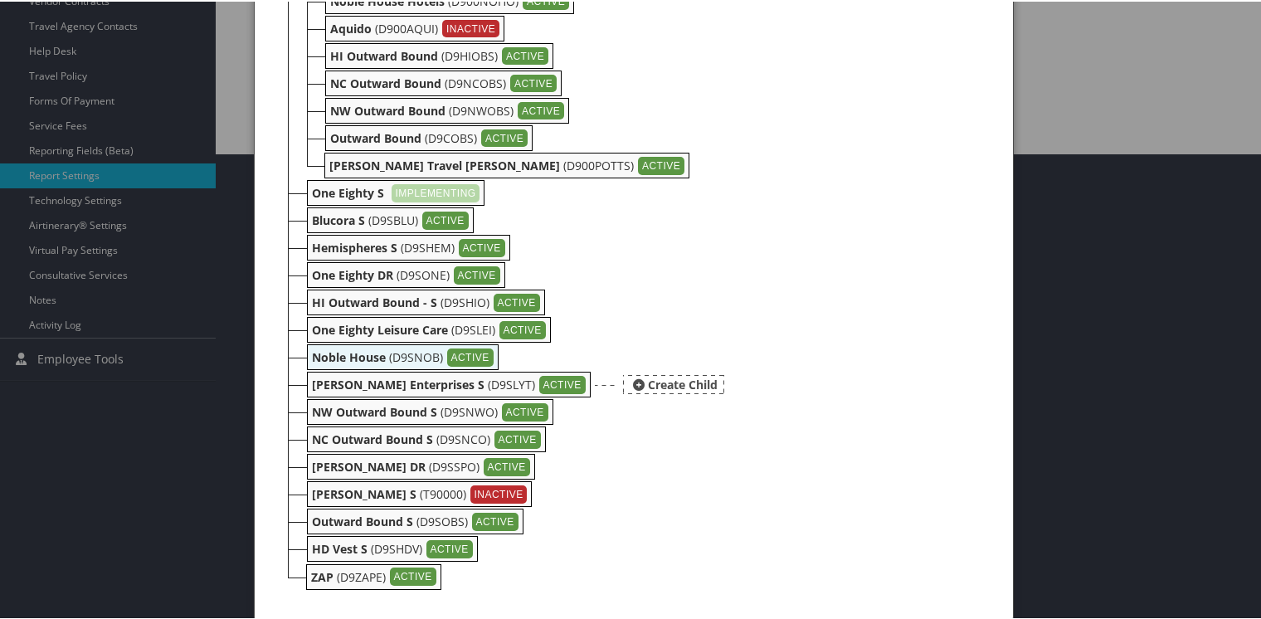
click at [336, 378] on b "[PERSON_NAME] Enterprises S" at bounding box center [398, 383] width 173 height 16
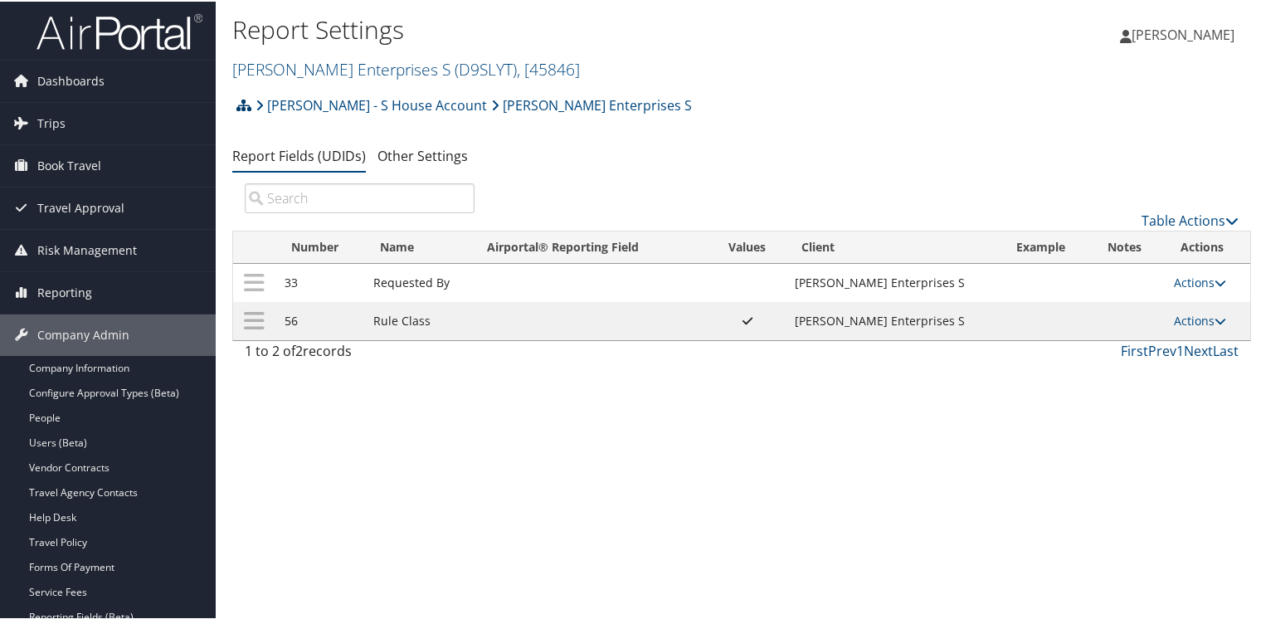
click at [244, 103] on icon at bounding box center [243, 103] width 15 height 13
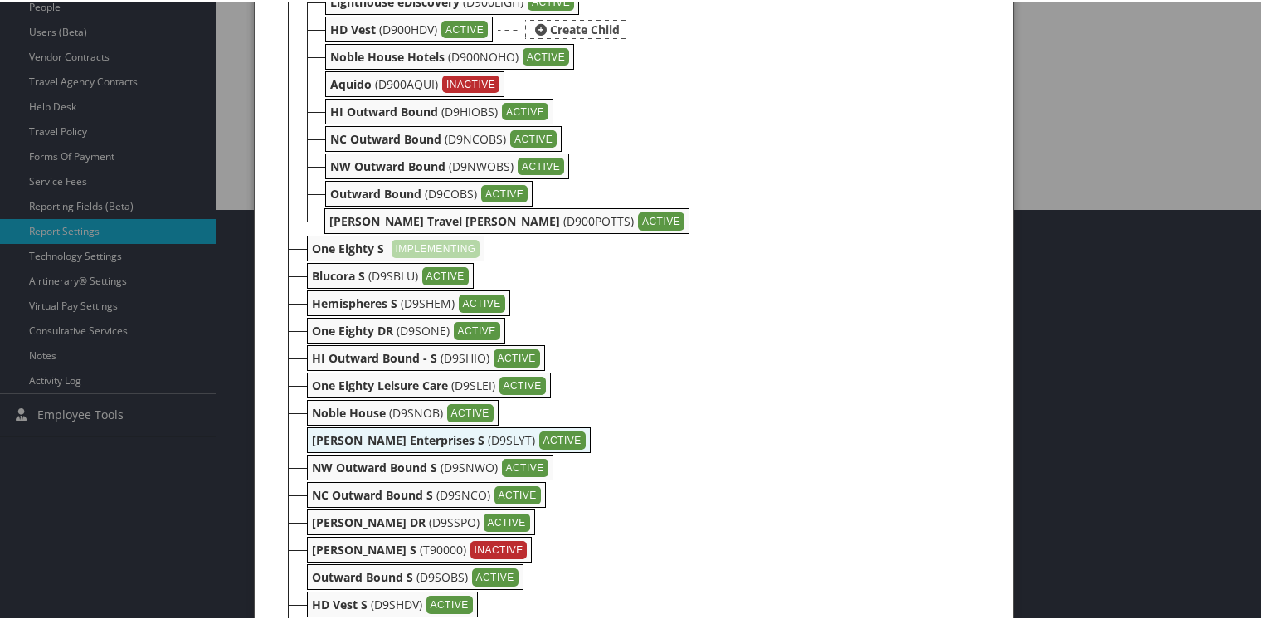
scroll to position [467, 0]
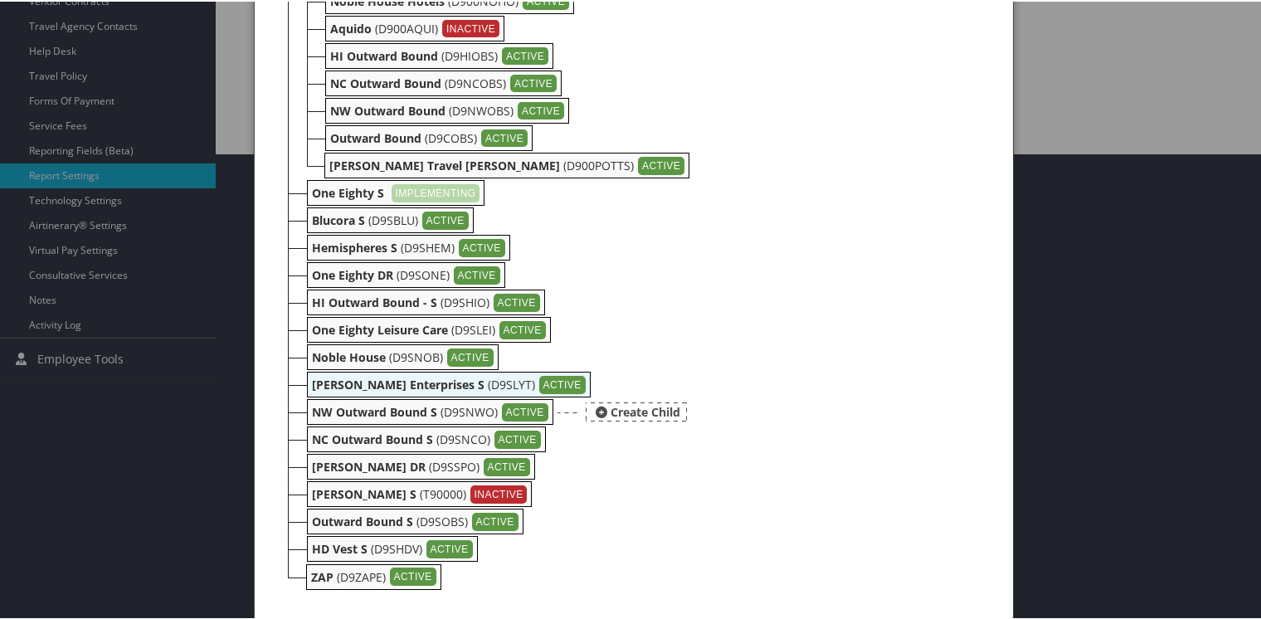
click at [325, 405] on b "NW Outward Bound S" at bounding box center [374, 410] width 125 height 16
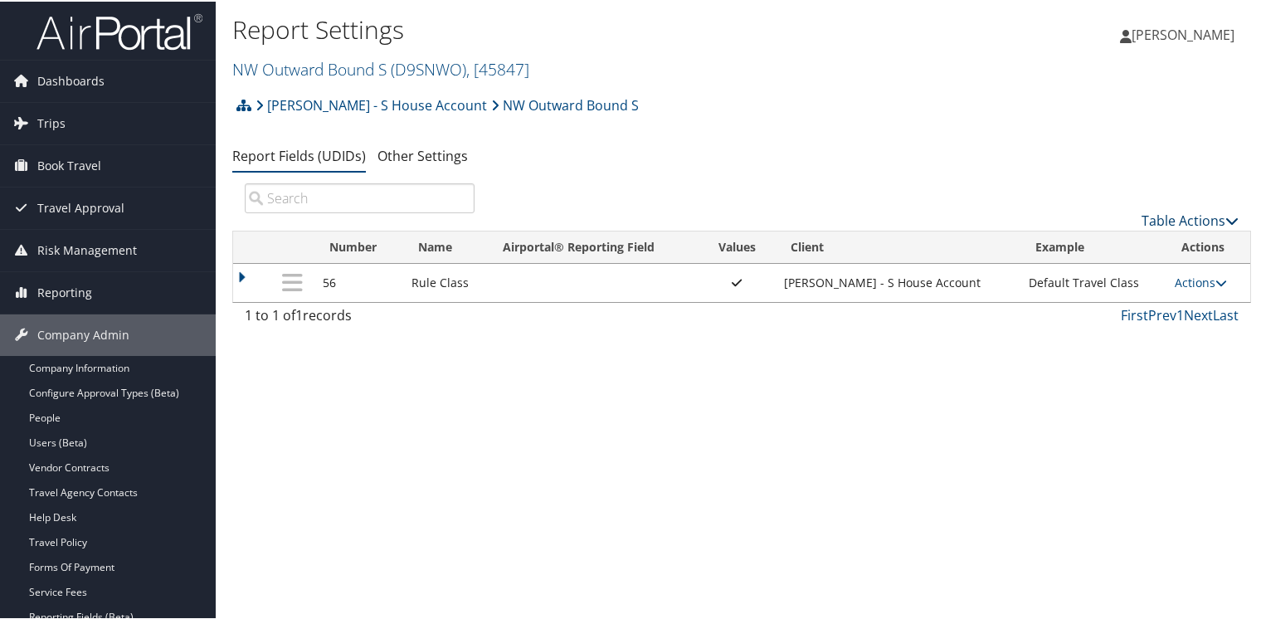
click at [1176, 219] on link "Table Actions" at bounding box center [1189, 219] width 97 height 18
click at [1086, 240] on link "New Record" at bounding box center [1134, 245] width 218 height 28
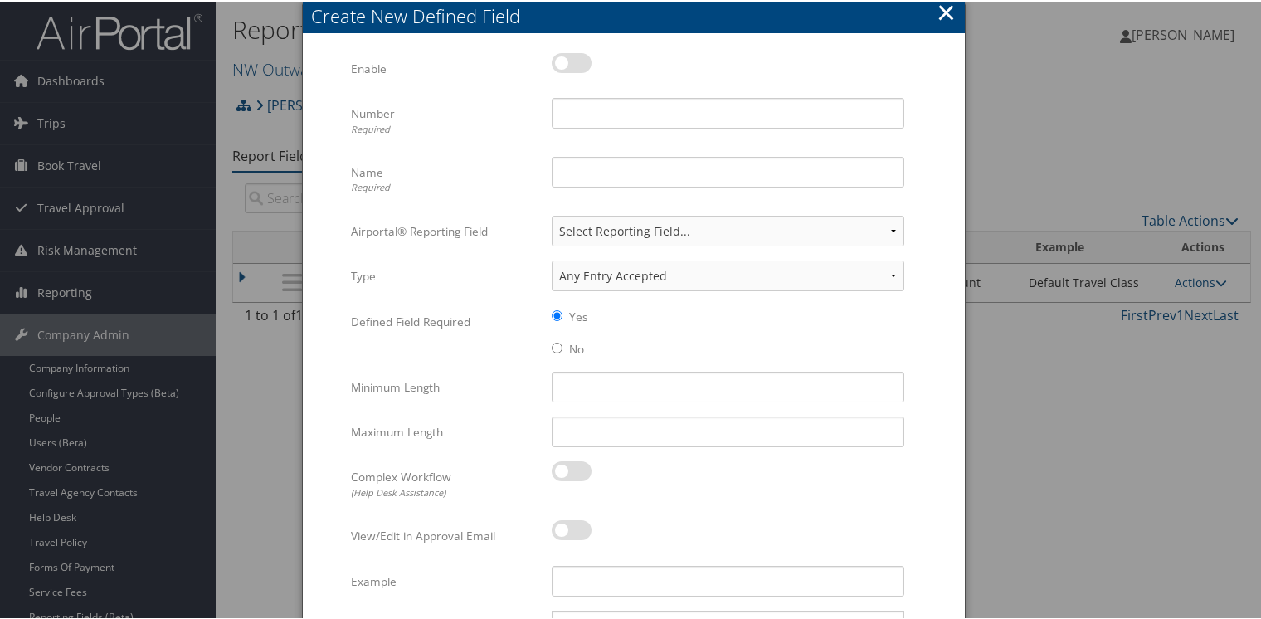
click at [576, 61] on label at bounding box center [572, 61] width 40 height 20
click at [571, 61] on input "checkbox" at bounding box center [565, 64] width 11 height 11
checkbox input "true"
click at [577, 105] on input "Number Required" at bounding box center [728, 111] width 353 height 31
type input "33"
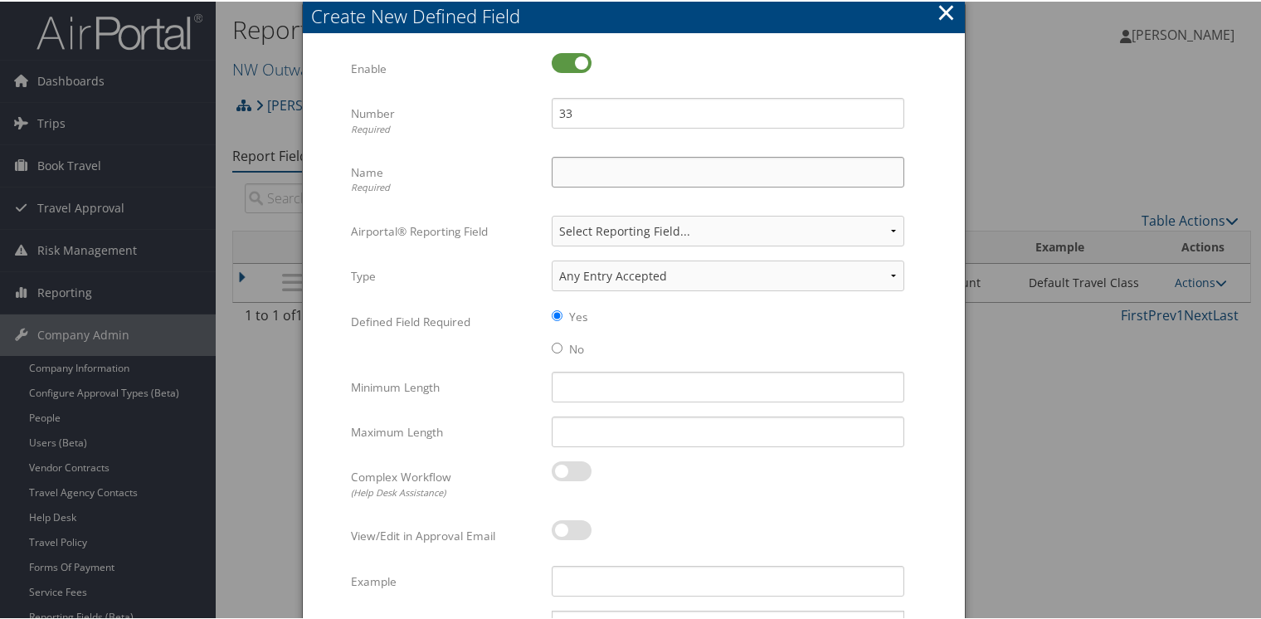
type input "Requested By"
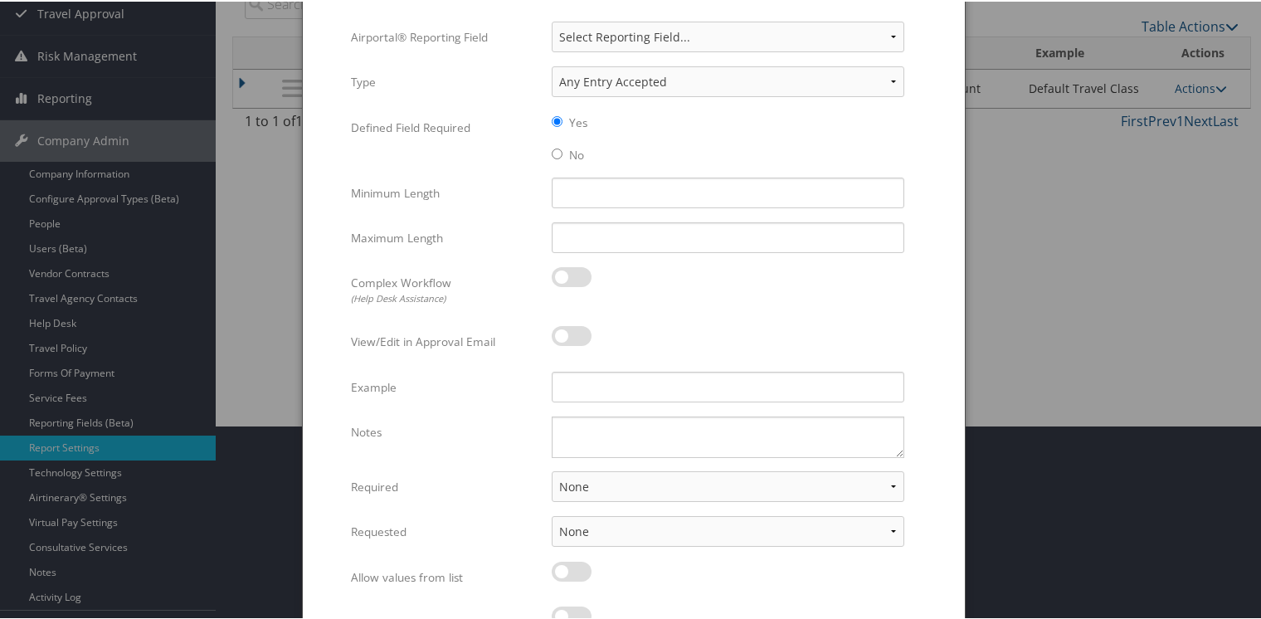
scroll to position [280, 0]
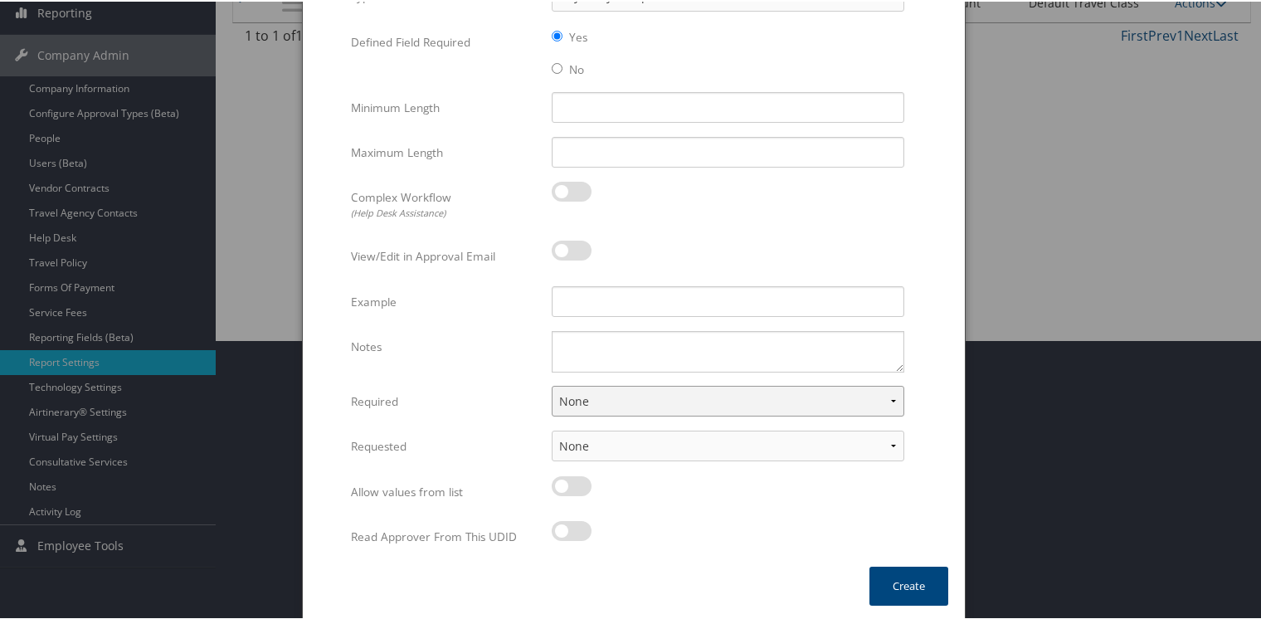
click at [591, 393] on select "None For Guest Travelers For Profiled Travelers For Both" at bounding box center [728, 399] width 353 height 31
select select "both"
click at [552, 384] on select "None For Guest Travelers For Profiled Travelers For Both" at bounding box center [728, 399] width 353 height 31
click at [895, 573] on button "Create" at bounding box center [908, 584] width 79 height 39
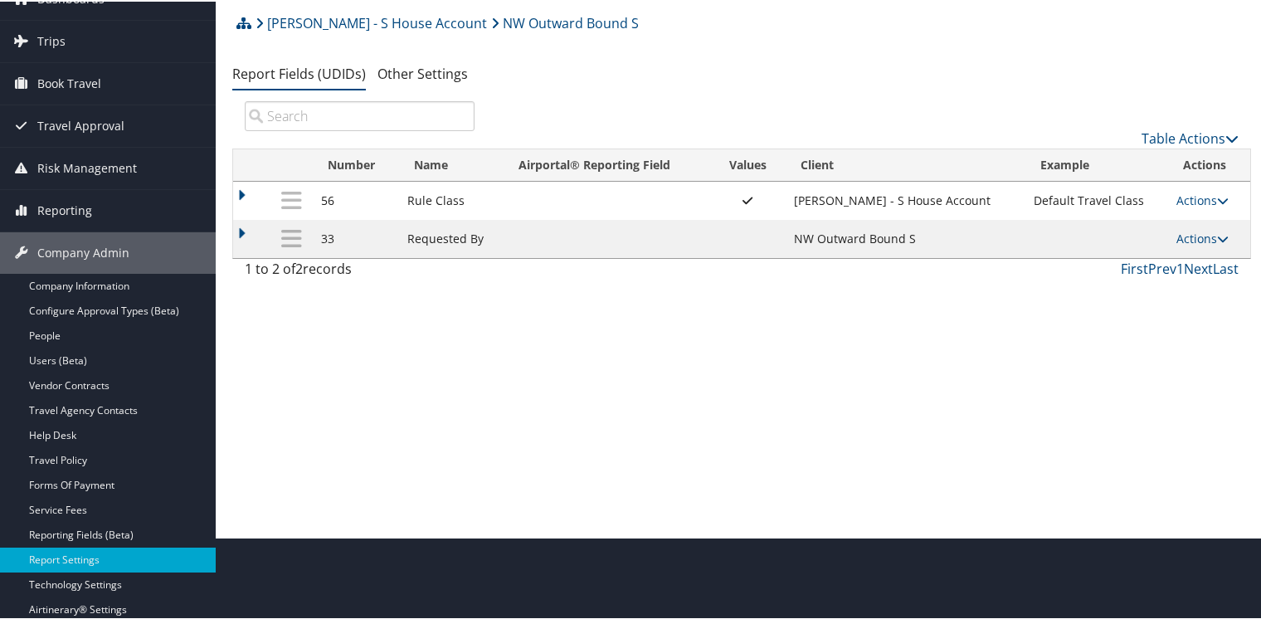
scroll to position [59, 0]
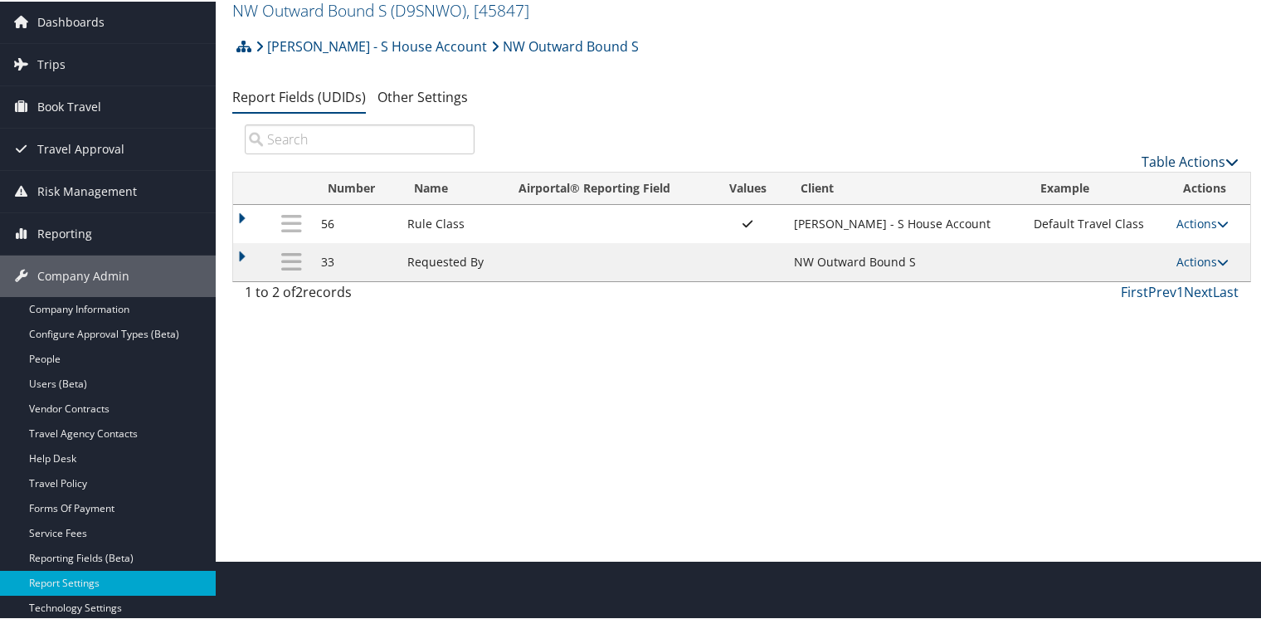
click at [1181, 160] on link "Table Actions" at bounding box center [1189, 160] width 97 height 18
click at [1063, 184] on link "New Record" at bounding box center [1134, 187] width 218 height 28
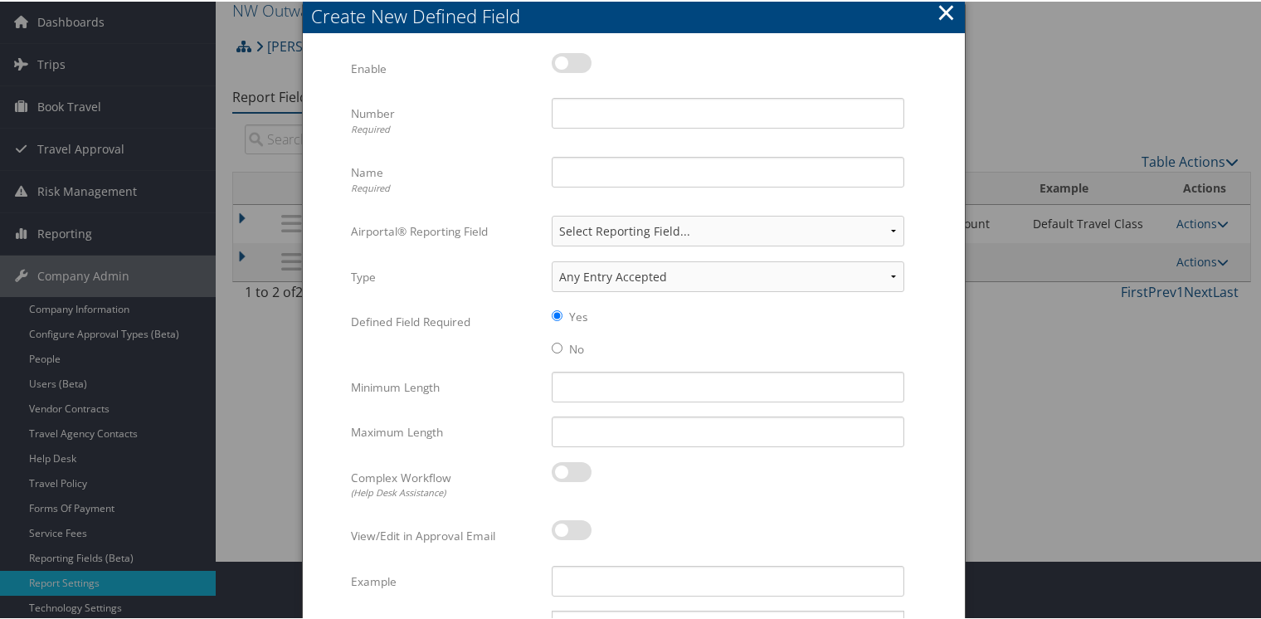
click at [577, 56] on label at bounding box center [572, 61] width 40 height 20
click at [571, 59] on input "checkbox" at bounding box center [565, 64] width 11 height 11
checkbox input "true"
click at [576, 103] on input "Number Required" at bounding box center [728, 111] width 353 height 31
type input "56"
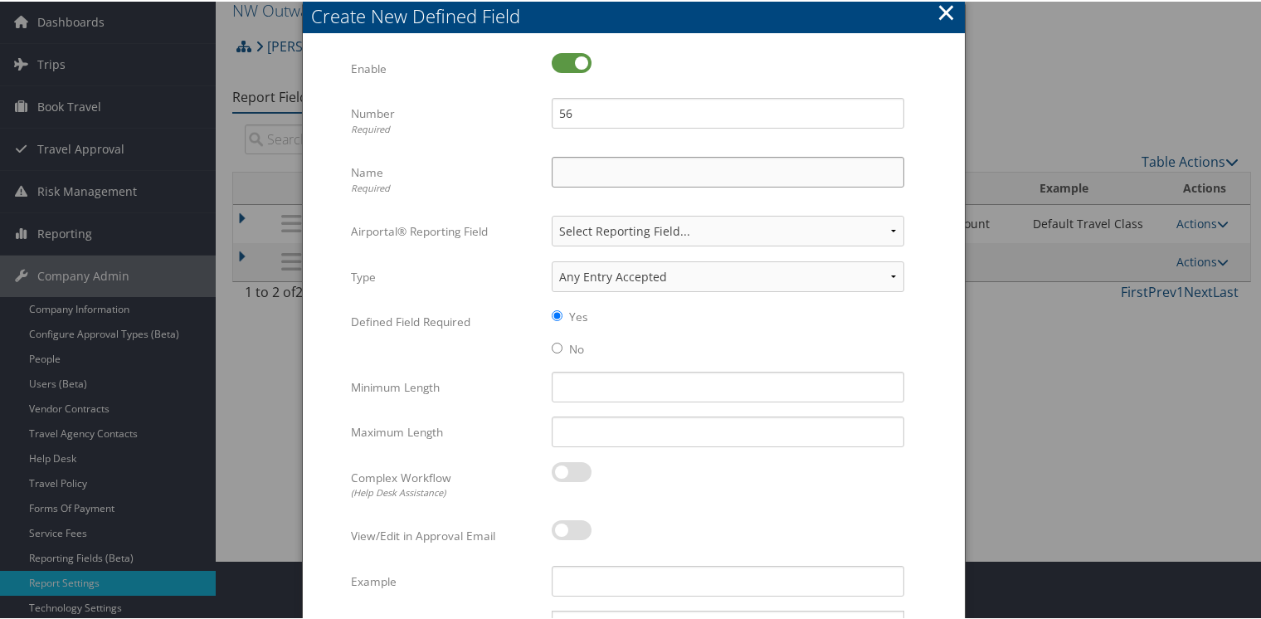
click at [601, 170] on input "Name Required" at bounding box center [728, 170] width 353 height 31
type input "Rule Class"
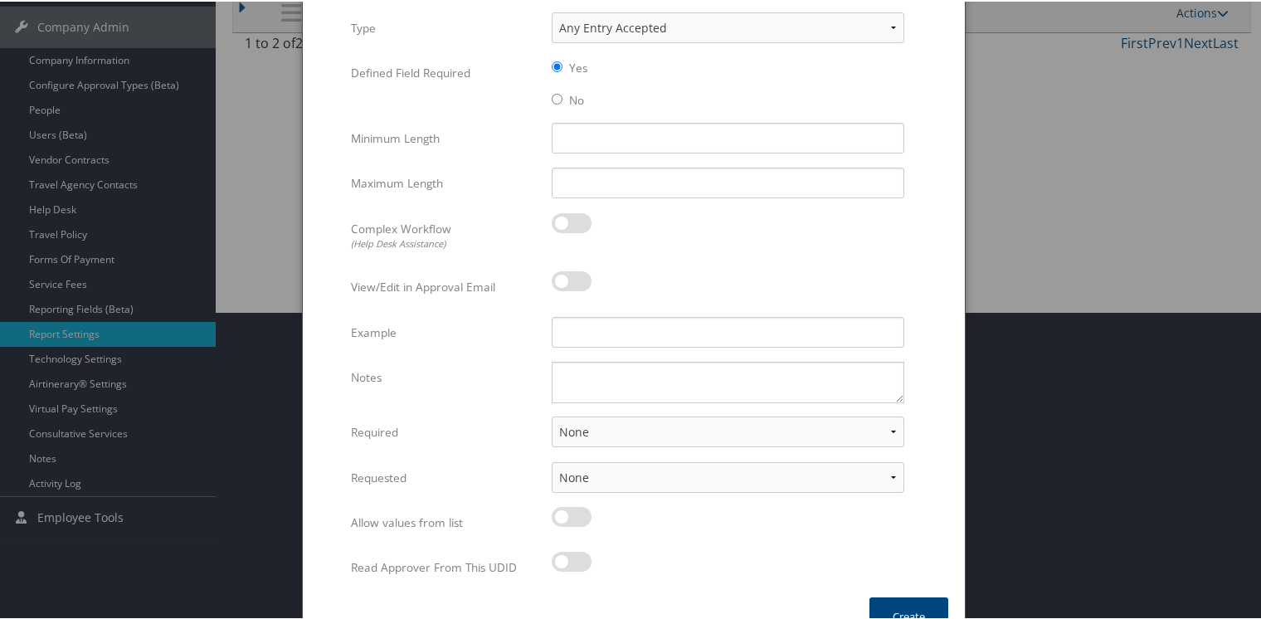
scroll to position [338, 0]
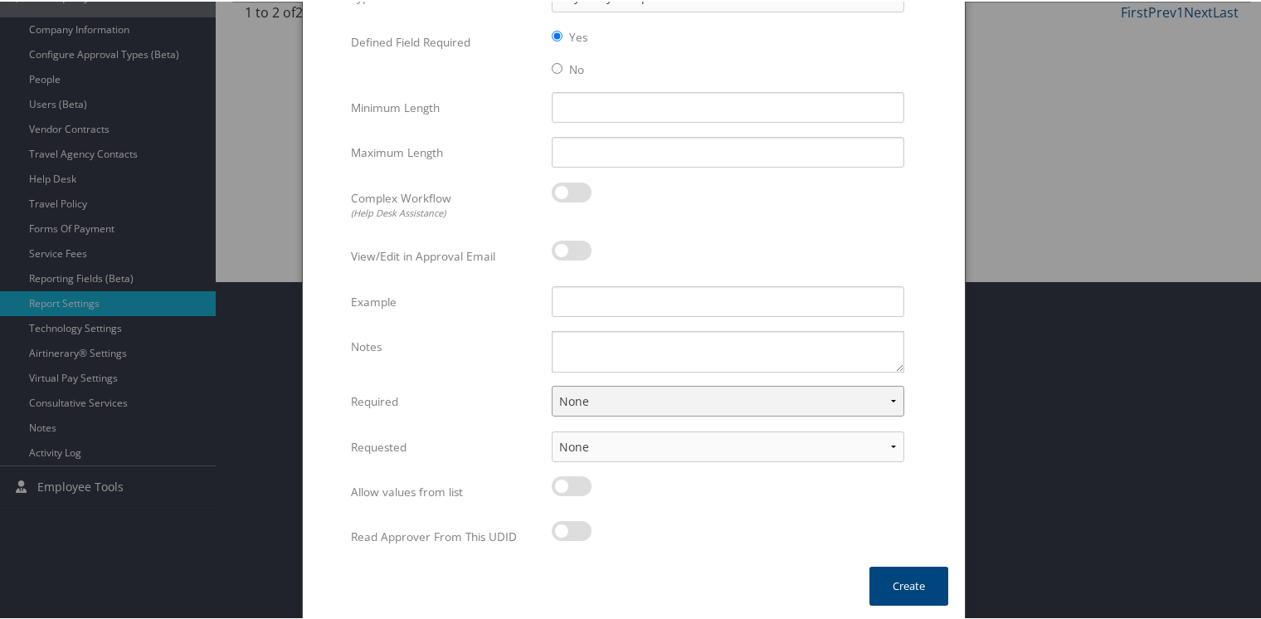
click at [601, 401] on select "None For Guest Travelers For Profiled Travelers For Both" at bounding box center [728, 399] width 353 height 31
select select "both"
click at [552, 384] on select "None For Guest Travelers For Profiled Travelers For Both" at bounding box center [728, 399] width 353 height 31
click at [906, 579] on button "Create" at bounding box center [908, 584] width 79 height 39
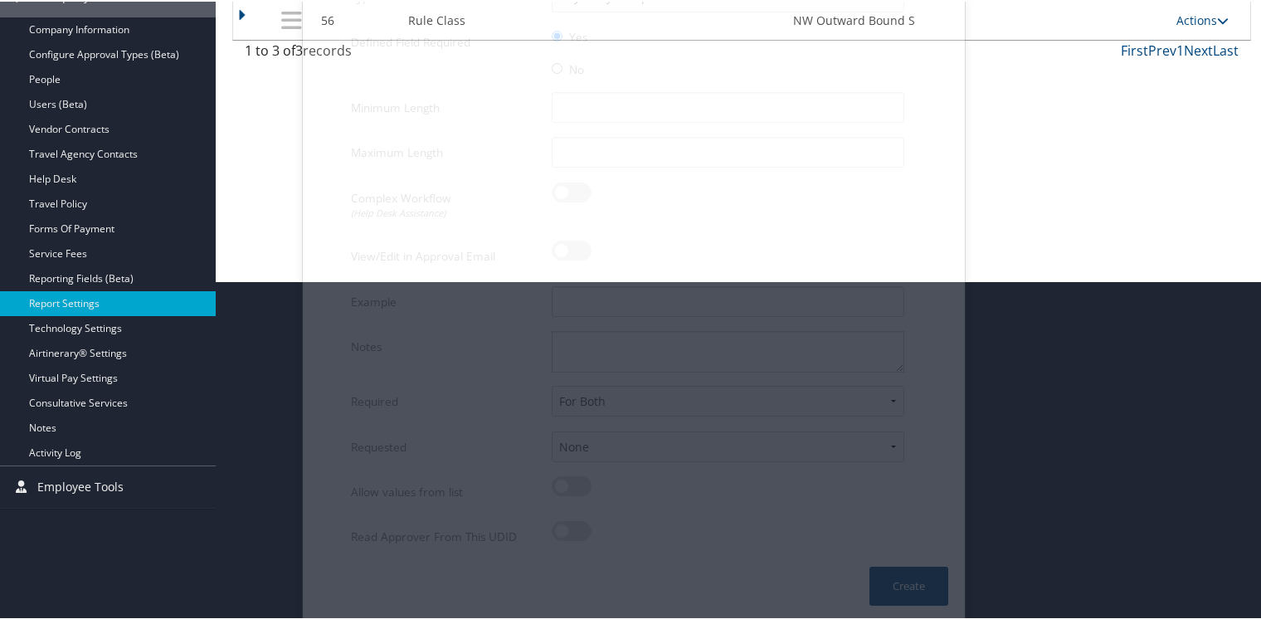
scroll to position [225, 0]
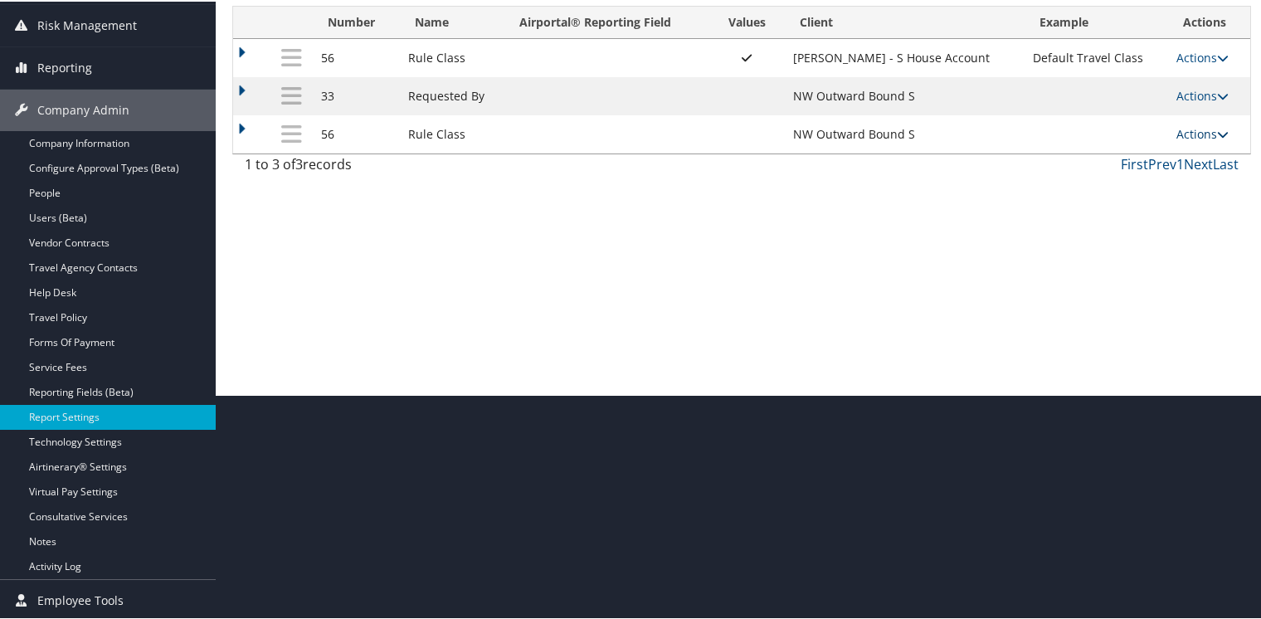
click at [1206, 129] on link "Actions" at bounding box center [1202, 132] width 52 height 16
click at [1138, 154] on link "Update Report Field Values" at bounding box center [1131, 158] width 179 height 28
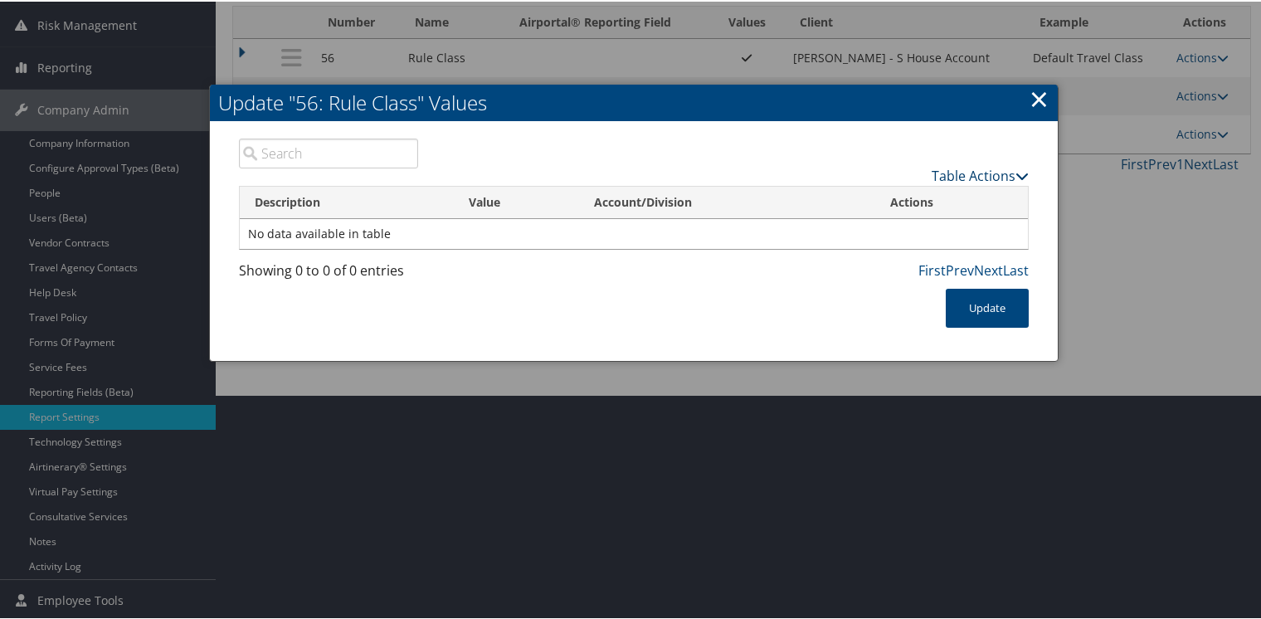
click at [969, 167] on link "Table Actions" at bounding box center [980, 174] width 97 height 18
click at [863, 197] on link "New Record" at bounding box center [915, 199] width 218 height 28
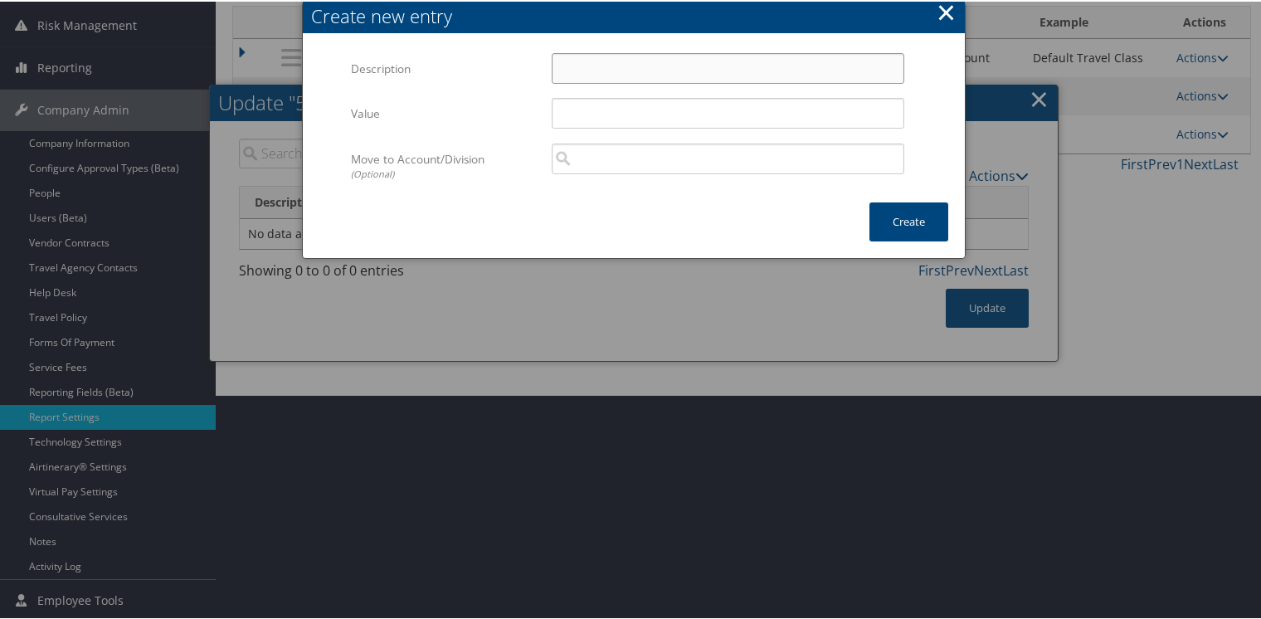
click at [605, 55] on input "Description" at bounding box center [728, 66] width 353 height 31
type input "Default Travel Class"
click at [909, 210] on button "Create" at bounding box center [908, 220] width 79 height 39
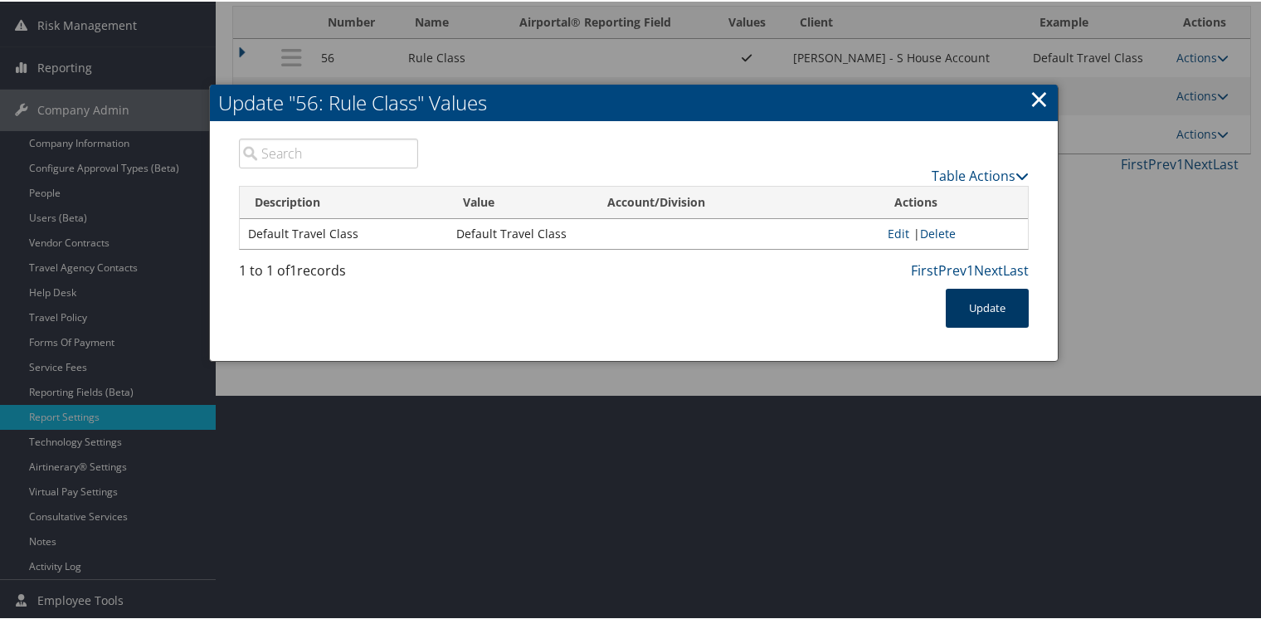
click at [987, 307] on button "Update" at bounding box center [987, 306] width 83 height 39
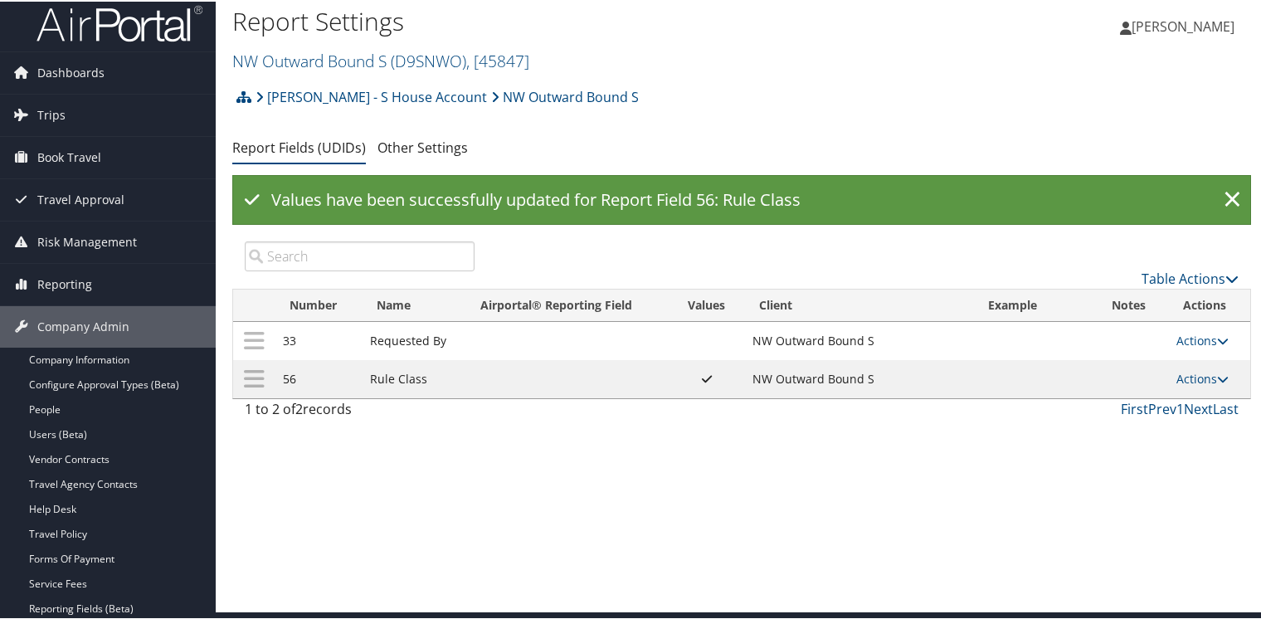
scroll to position [0, 0]
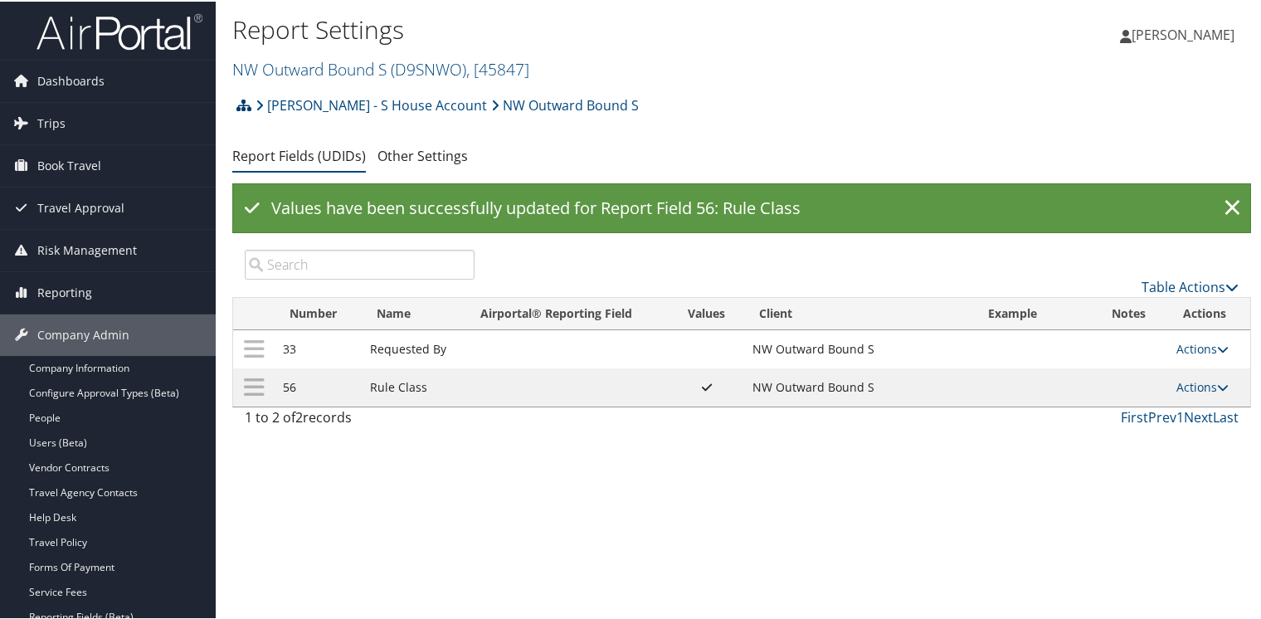
click at [240, 101] on icon at bounding box center [243, 103] width 15 height 13
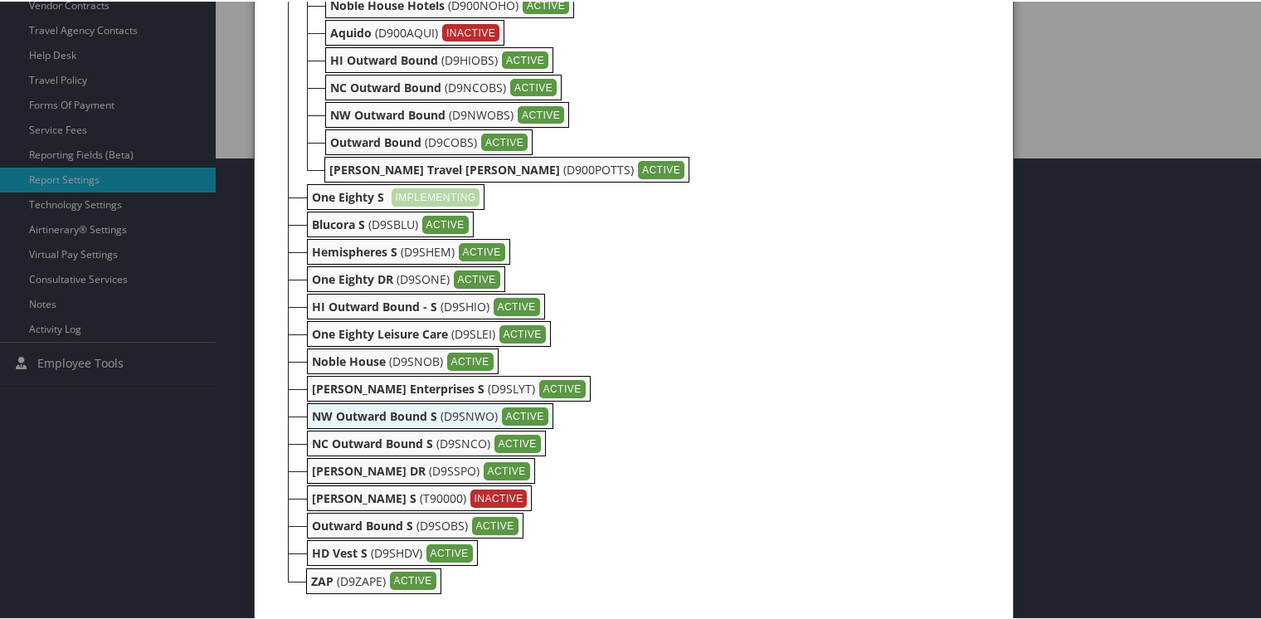
scroll to position [467, 0]
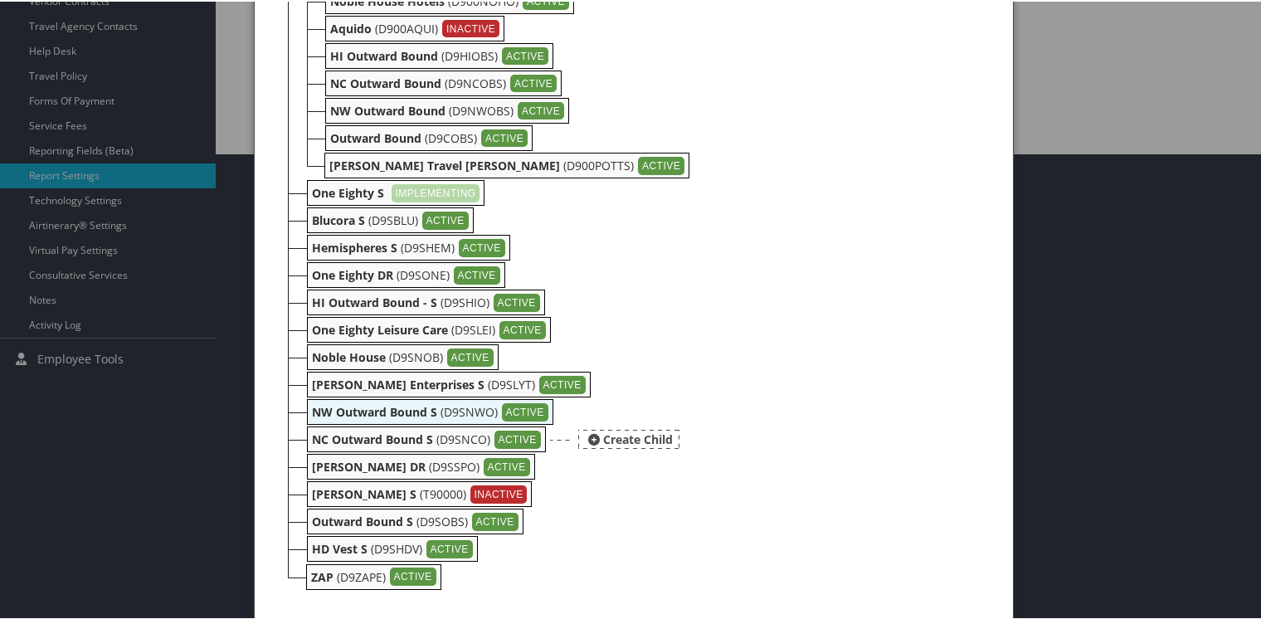
click at [350, 440] on b "NC Outward Bound S" at bounding box center [372, 438] width 121 height 16
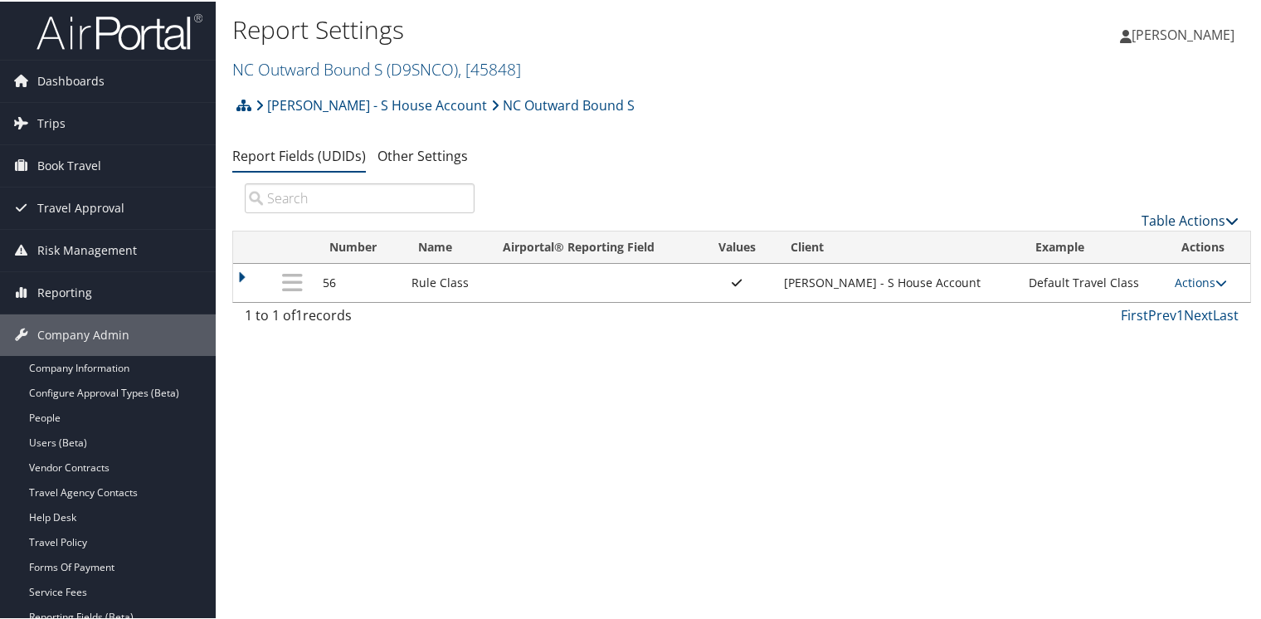
click at [1197, 217] on link "Table Actions" at bounding box center [1189, 219] width 97 height 18
click at [1095, 241] on link "New Record" at bounding box center [1134, 245] width 218 height 28
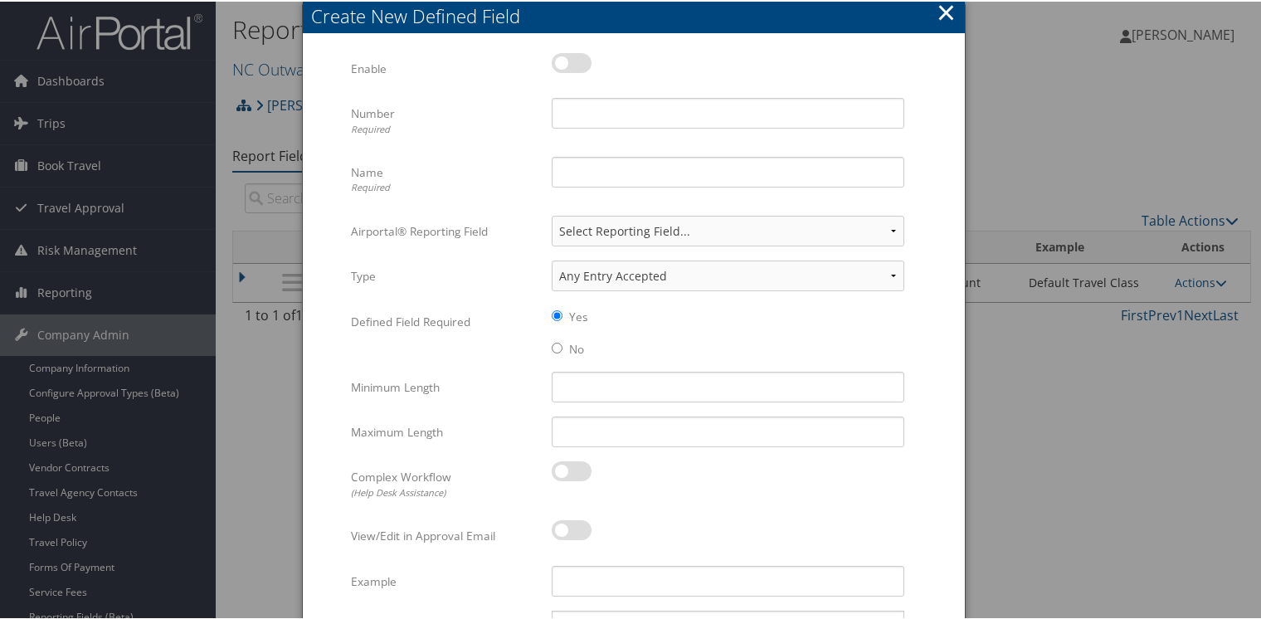
click at [584, 62] on label at bounding box center [572, 61] width 40 height 20
click at [571, 62] on input "checkbox" at bounding box center [565, 64] width 11 height 11
checkbox input "true"
click at [587, 109] on input "Number Required" at bounding box center [728, 111] width 353 height 31
type input "56"
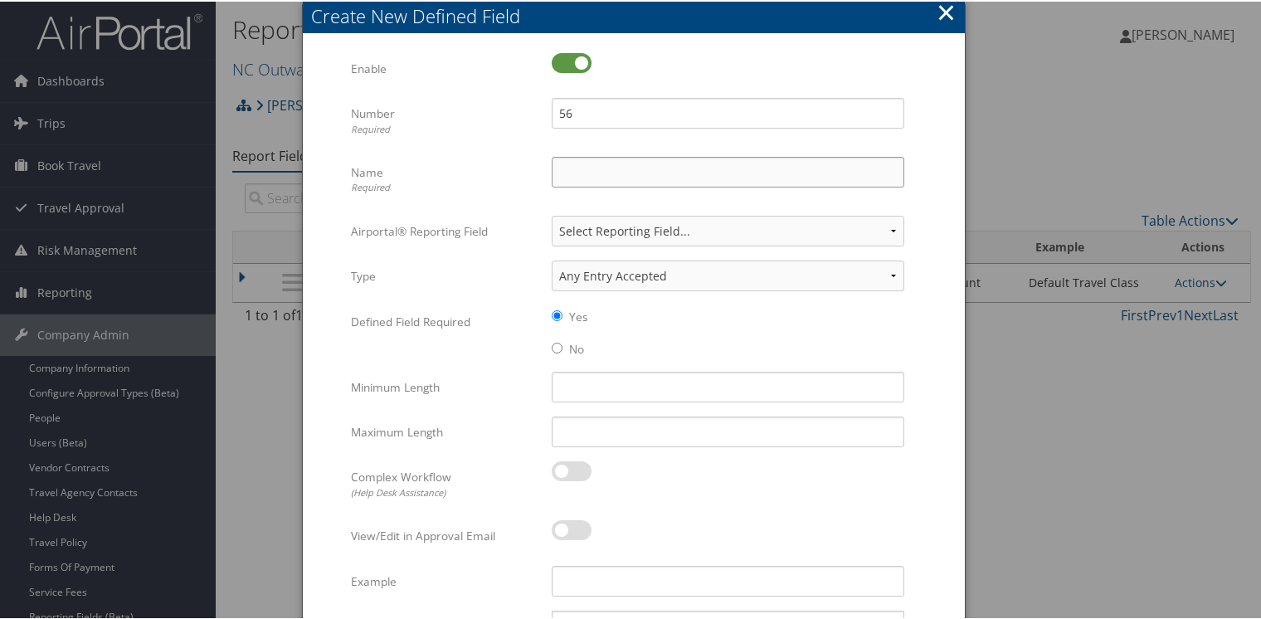
type input "Rule Class"
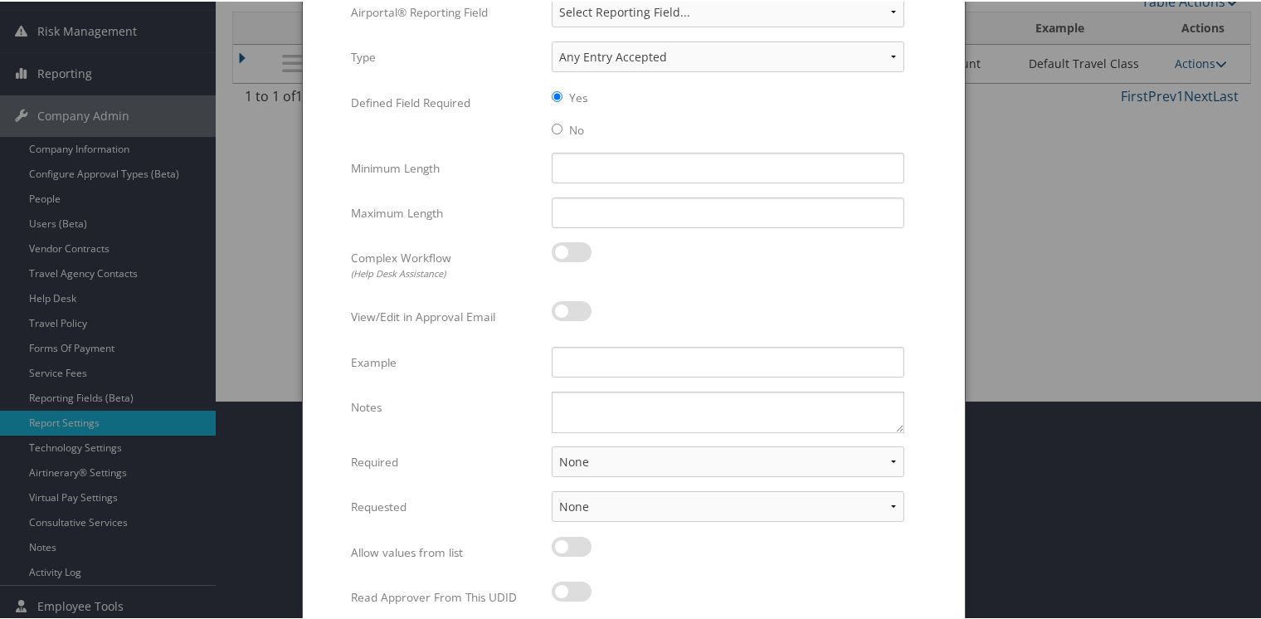
scroll to position [280, 0]
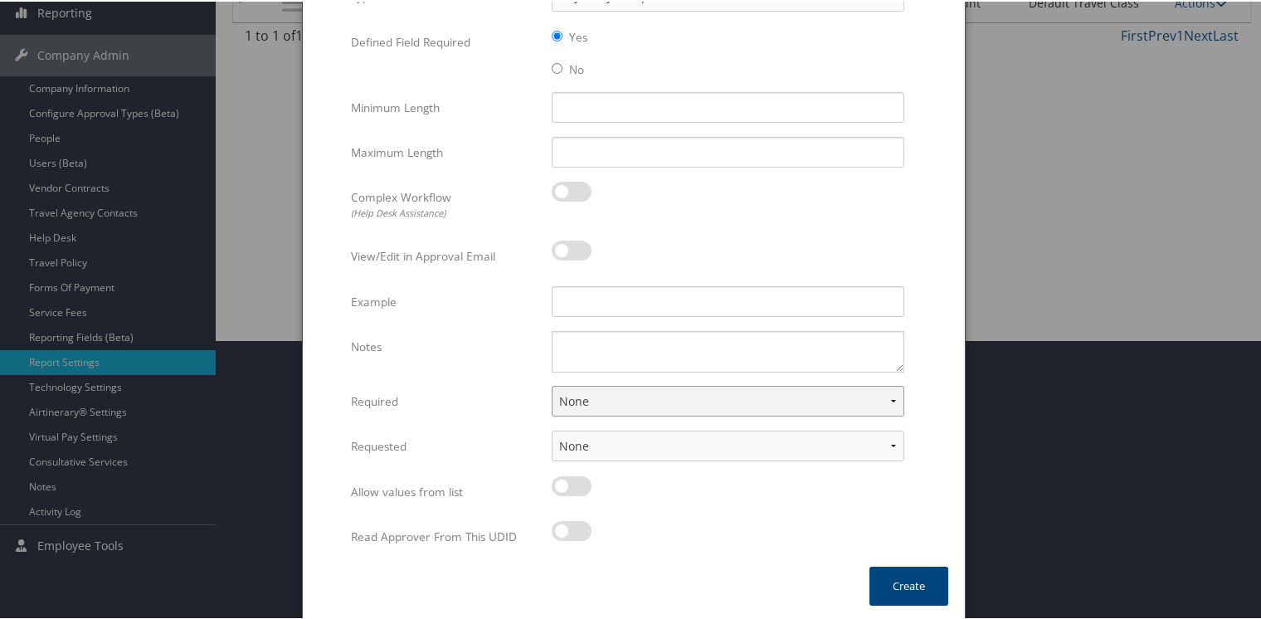
click at [630, 401] on select "None For Guest Travelers For Profiled Travelers For Both" at bounding box center [728, 399] width 353 height 31
select select "both"
click at [552, 384] on select "None For Guest Travelers For Profiled Travelers For Both" at bounding box center [728, 399] width 353 height 31
click at [897, 570] on button "Create" at bounding box center [908, 584] width 79 height 39
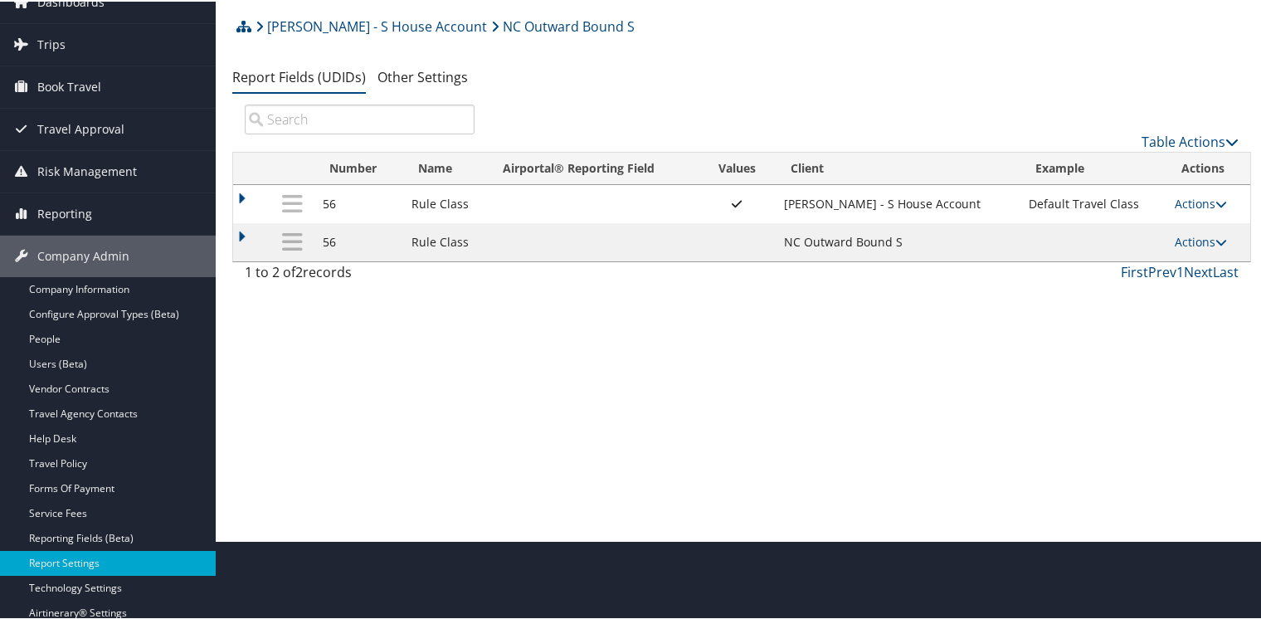
scroll to position [59, 0]
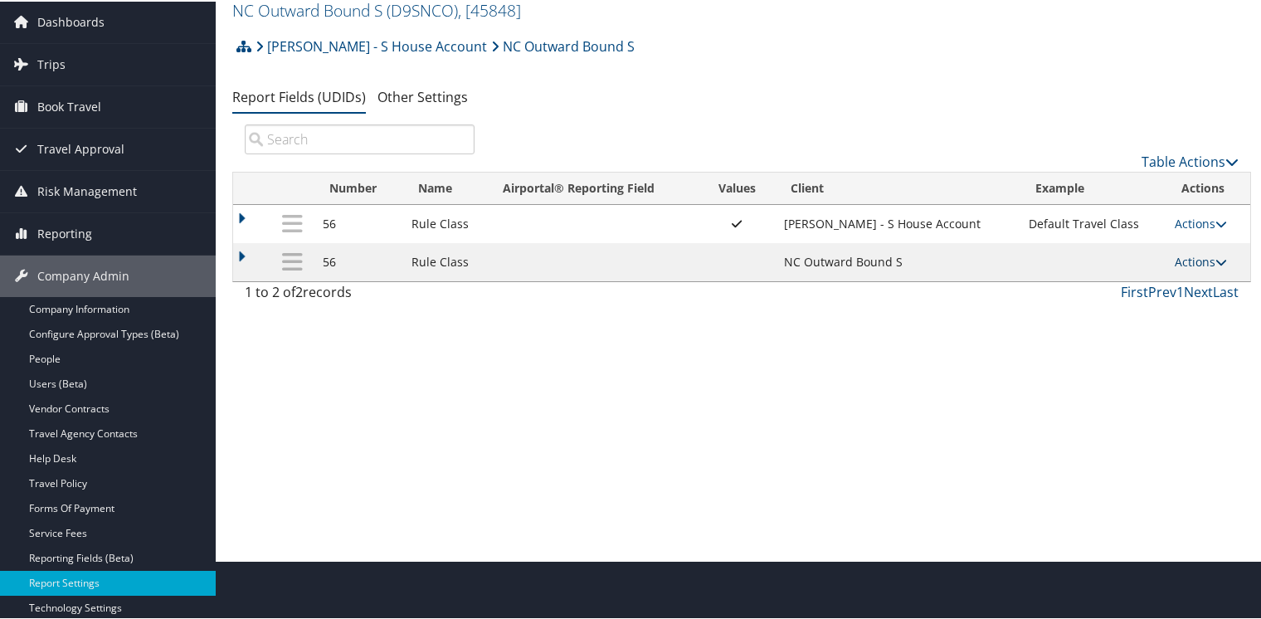
click at [1178, 258] on link "Actions" at bounding box center [1201, 260] width 52 height 16
click at [1099, 286] on link "Update Report Field Values" at bounding box center [1130, 285] width 179 height 28
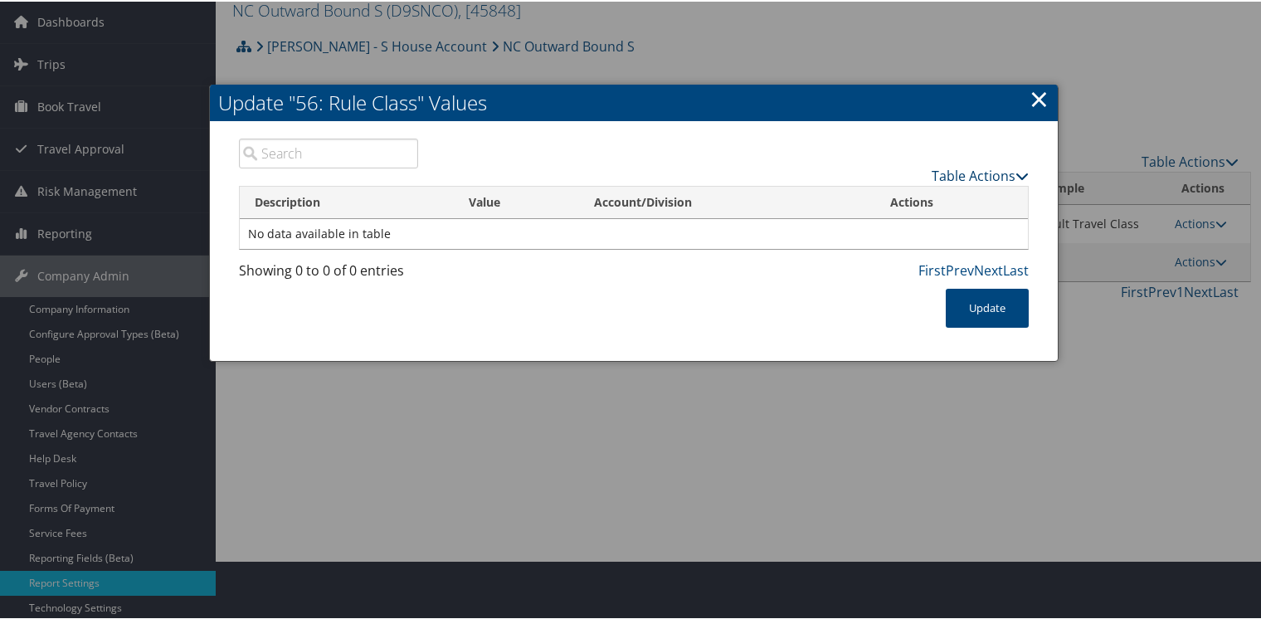
click at [963, 174] on link "Table Actions" at bounding box center [980, 174] width 97 height 18
click at [851, 195] on link "New Record" at bounding box center [915, 199] width 218 height 28
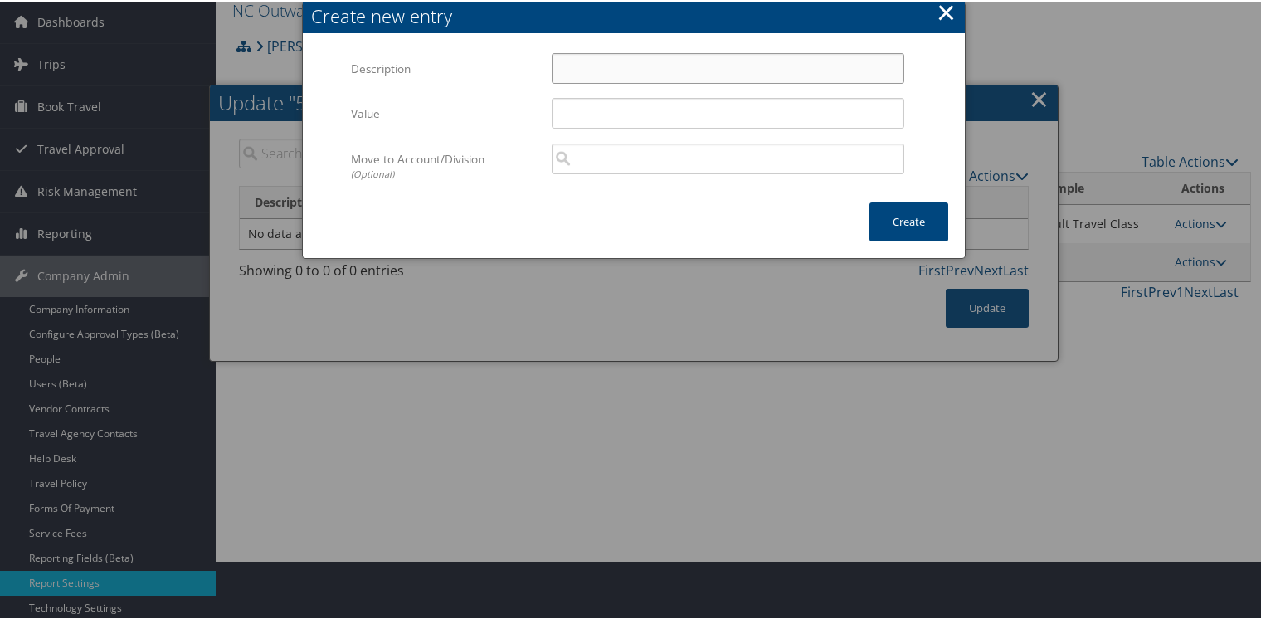
click at [584, 60] on input "Description" at bounding box center [728, 66] width 353 height 31
type input "Default Travel Class"
click at [887, 224] on button "Create" at bounding box center [908, 220] width 79 height 39
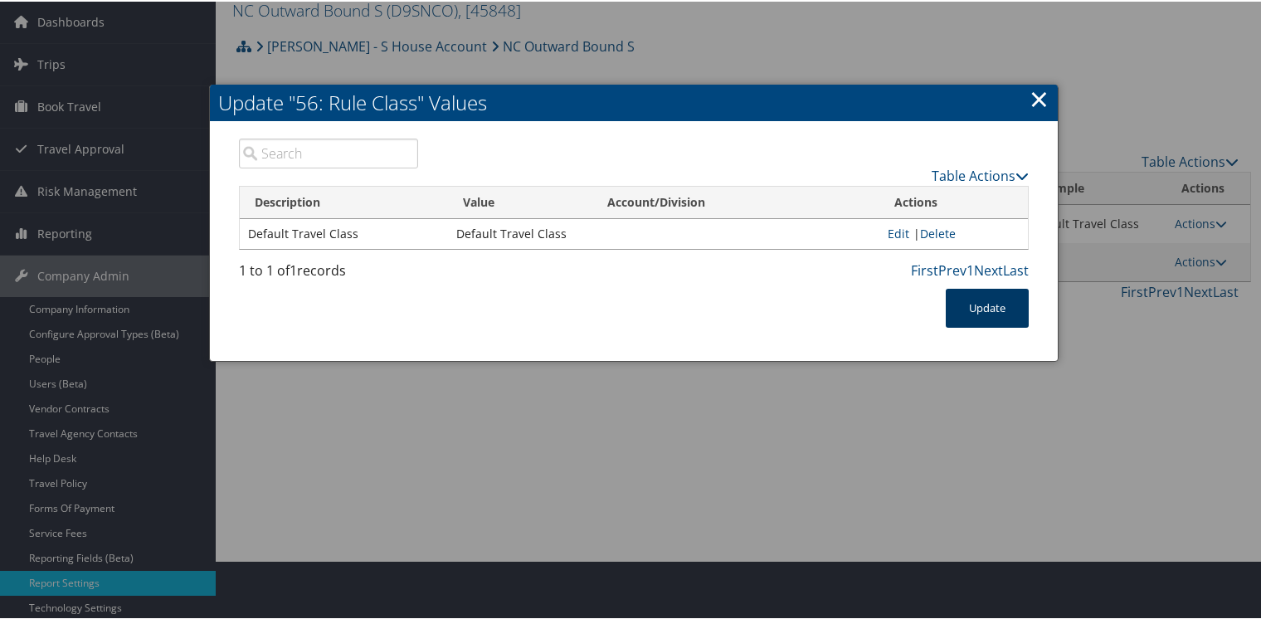
click at [989, 310] on button "Update" at bounding box center [987, 306] width 83 height 39
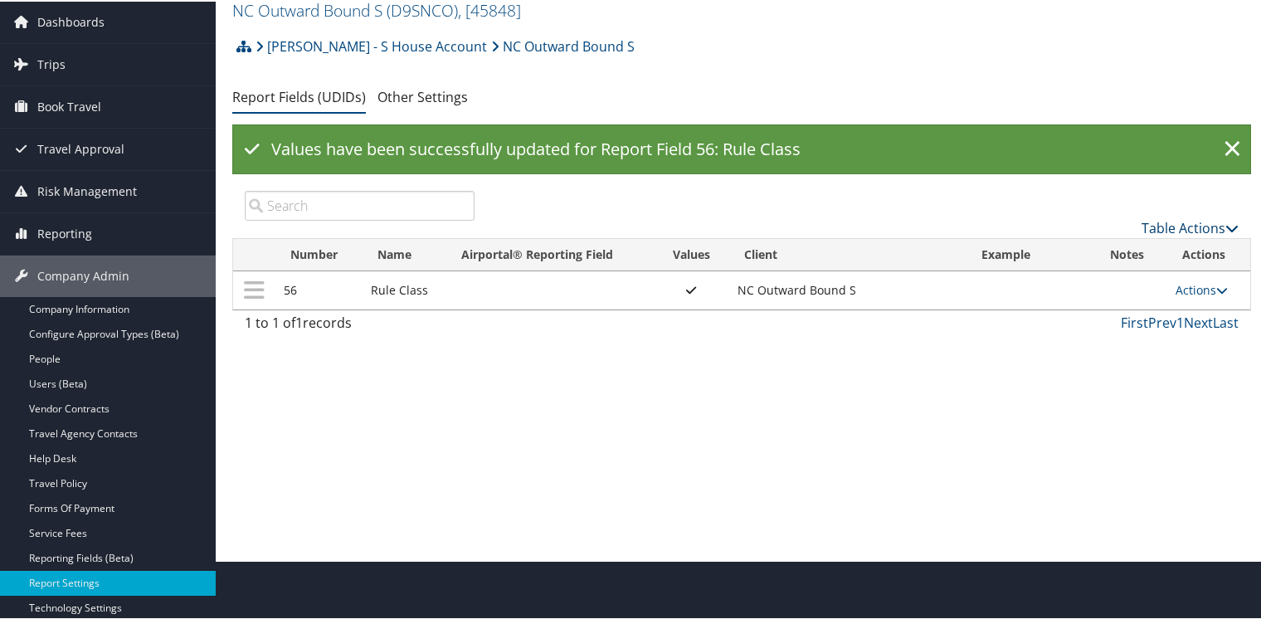
click at [1199, 228] on link "Table Actions" at bounding box center [1189, 226] width 97 height 18
click at [1095, 258] on link "New Record" at bounding box center [1134, 252] width 218 height 28
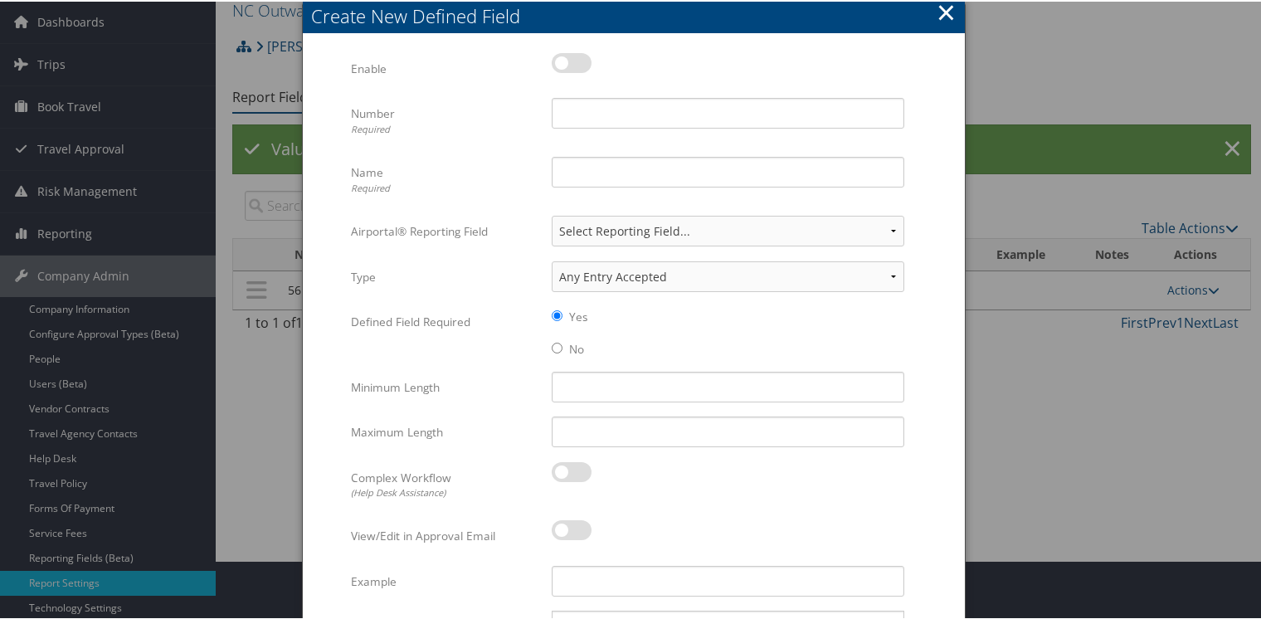
click at [577, 57] on label at bounding box center [572, 61] width 40 height 20
click at [571, 59] on input "checkbox" at bounding box center [565, 64] width 11 height 11
checkbox input "true"
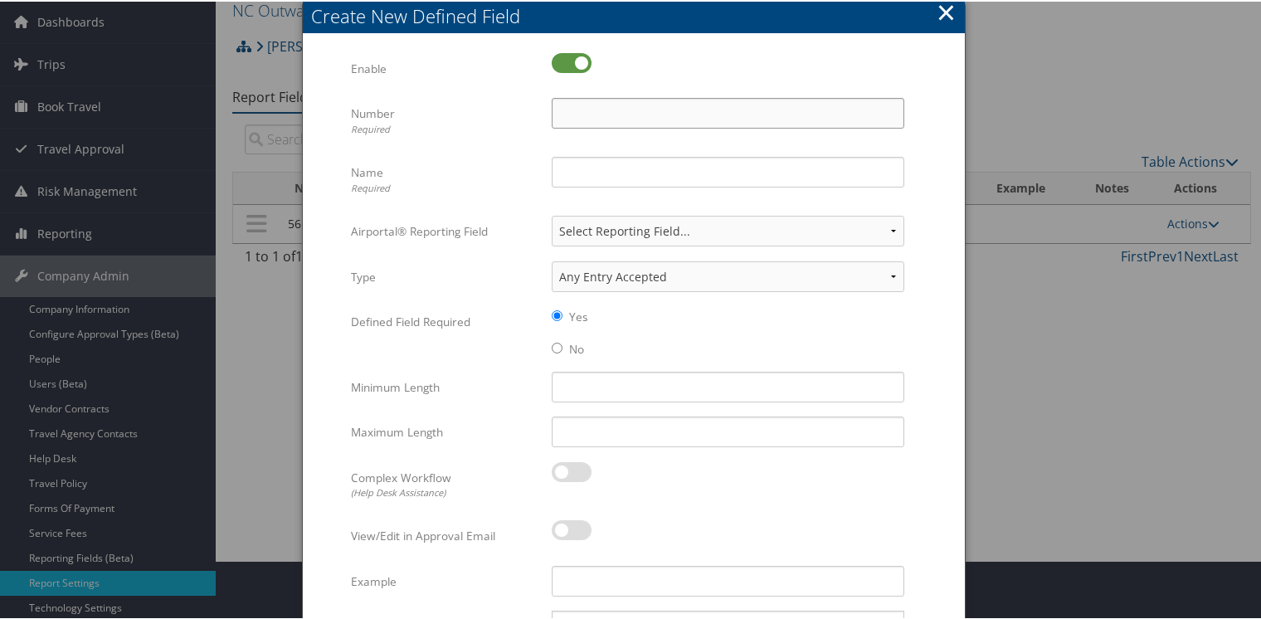
click at [581, 107] on input "Number Required" at bounding box center [728, 111] width 353 height 31
type input "33"
click at [581, 170] on input "Name Required" at bounding box center [728, 170] width 353 height 31
type input "Requested By"
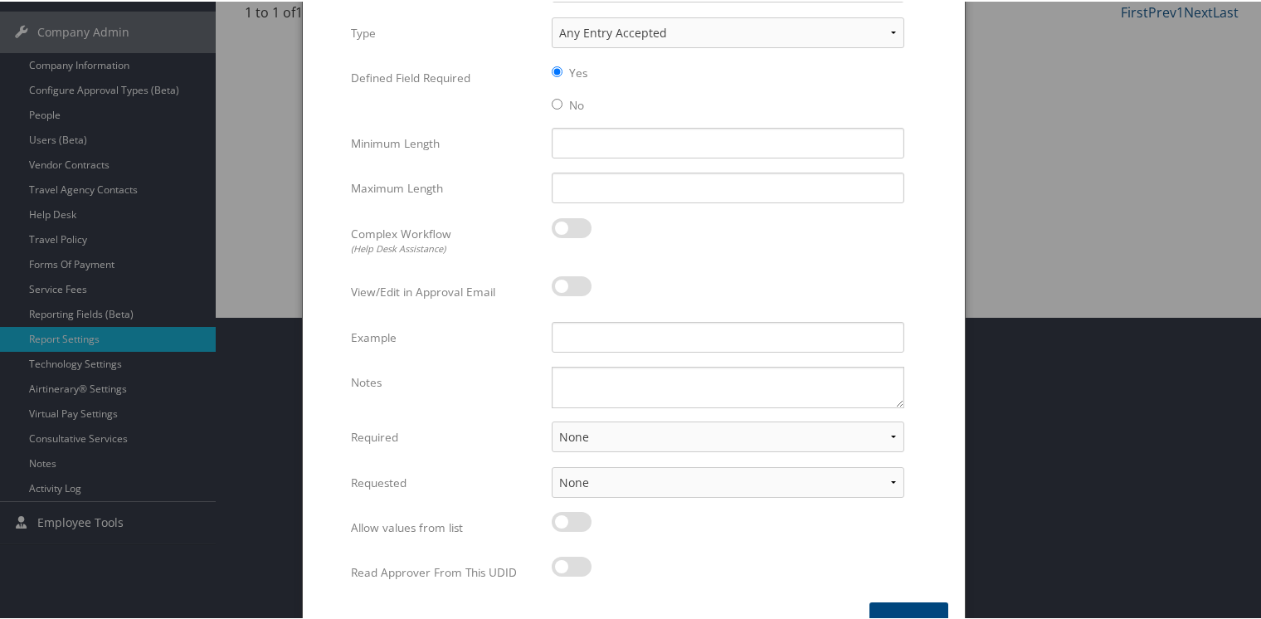
scroll to position [338, 0]
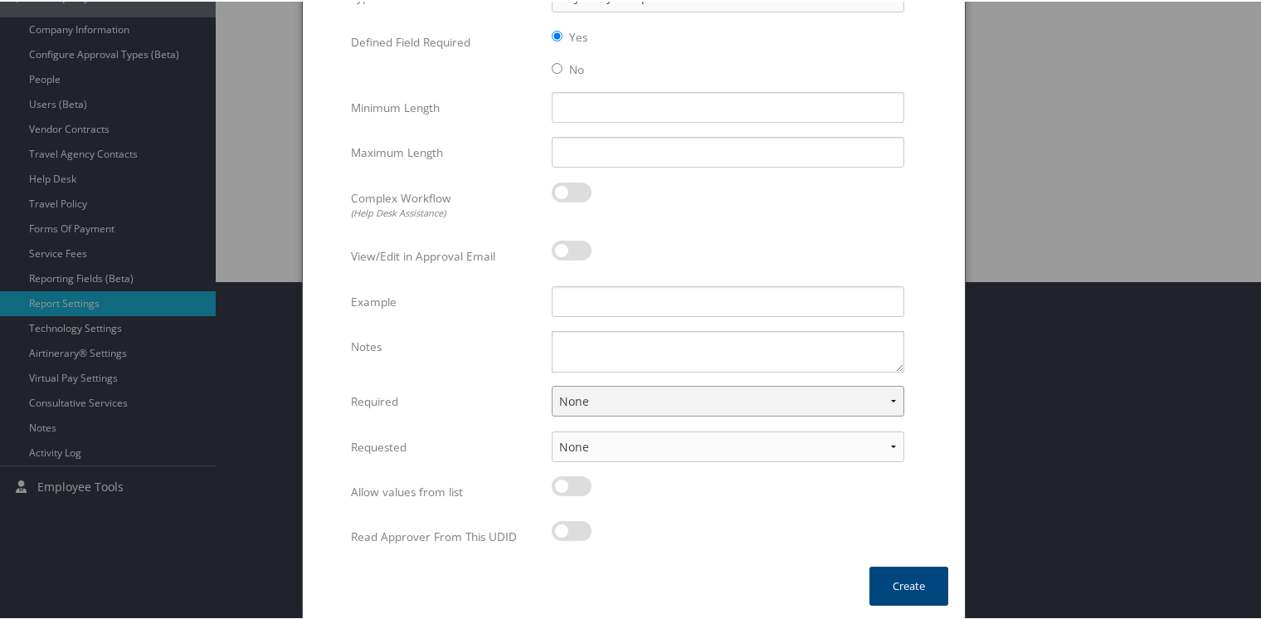
click at [607, 400] on select "None For Guest Travelers For Profiled Travelers For Both" at bounding box center [728, 399] width 353 height 31
select select "both"
click at [552, 384] on select "None For Guest Travelers For Profiled Travelers For Both" at bounding box center [728, 399] width 353 height 31
click at [601, 442] on select "None In Profile At Booking Both" at bounding box center [728, 445] width 353 height 31
select select "both"
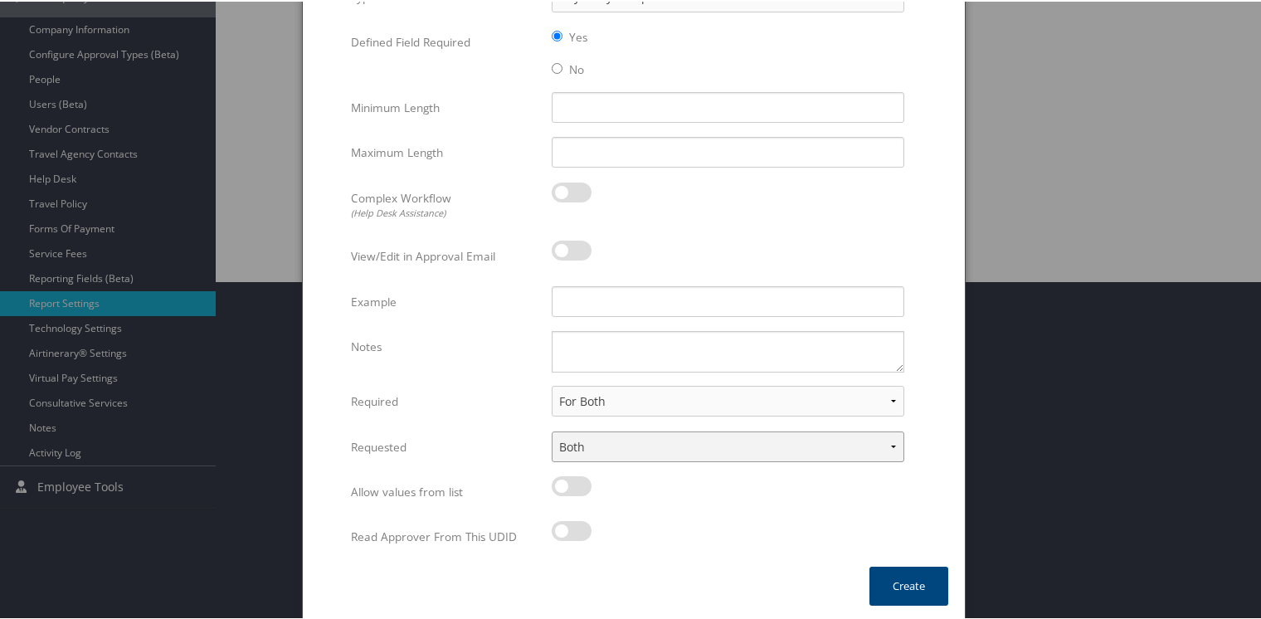
click at [552, 430] on select "None In Profile At Booking Both" at bounding box center [728, 445] width 353 height 31
click at [905, 583] on button "Create" at bounding box center [908, 584] width 79 height 39
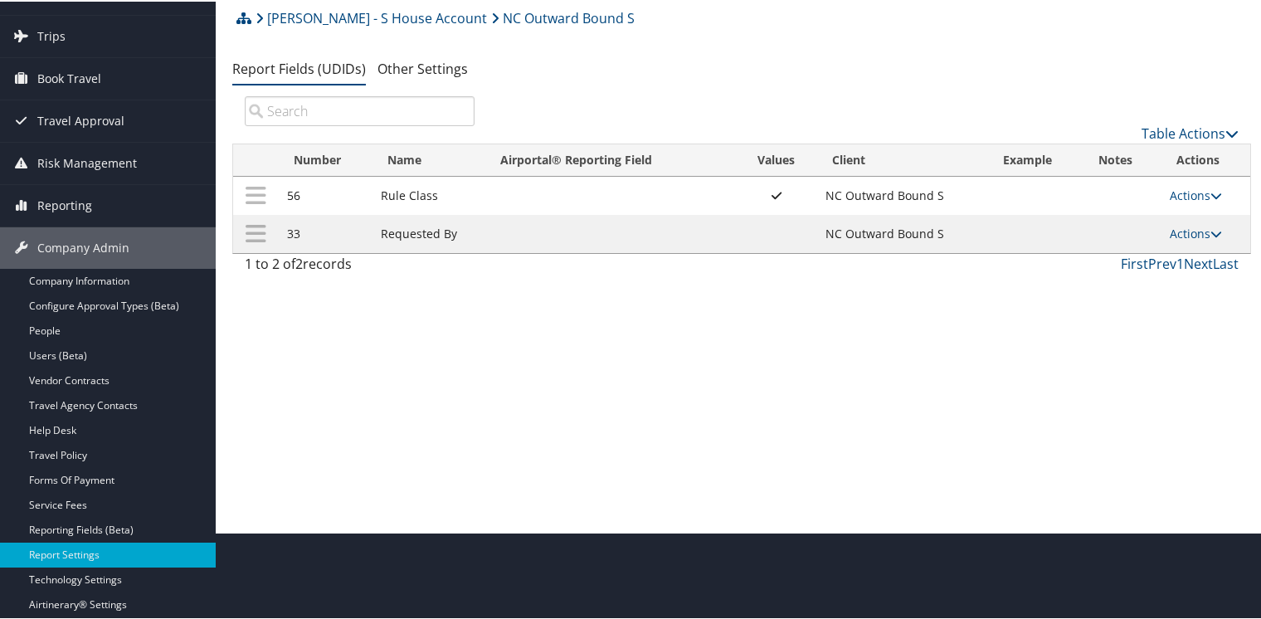
scroll to position [59, 0]
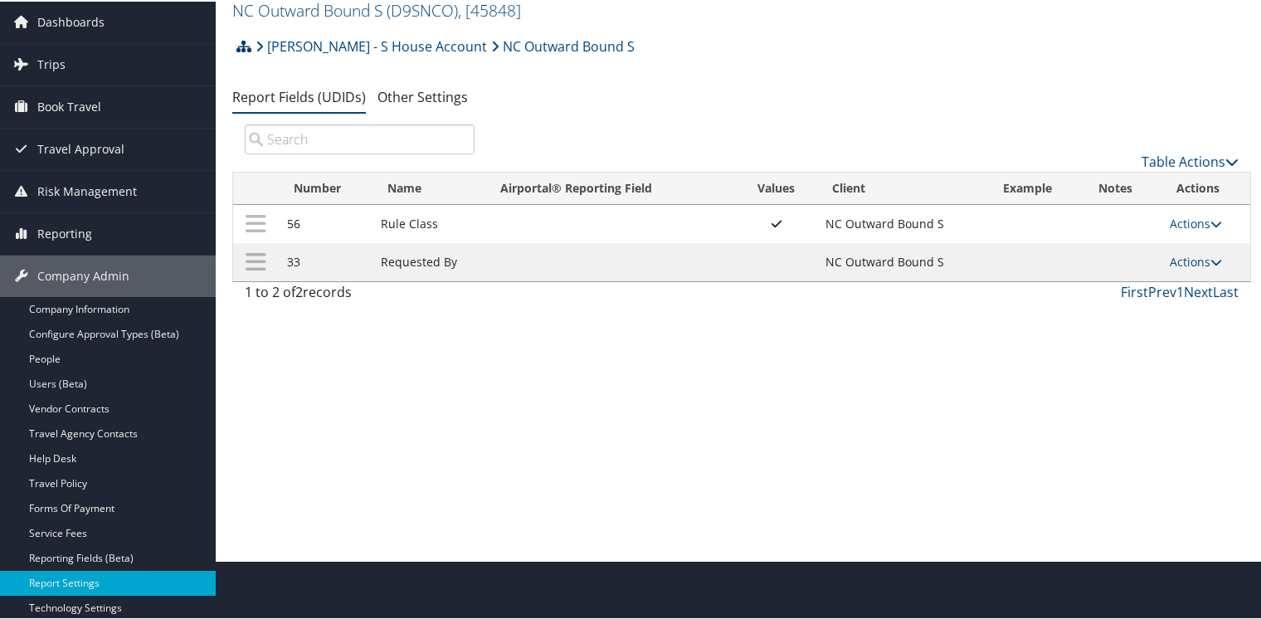
click at [249, 44] on icon at bounding box center [243, 44] width 15 height 13
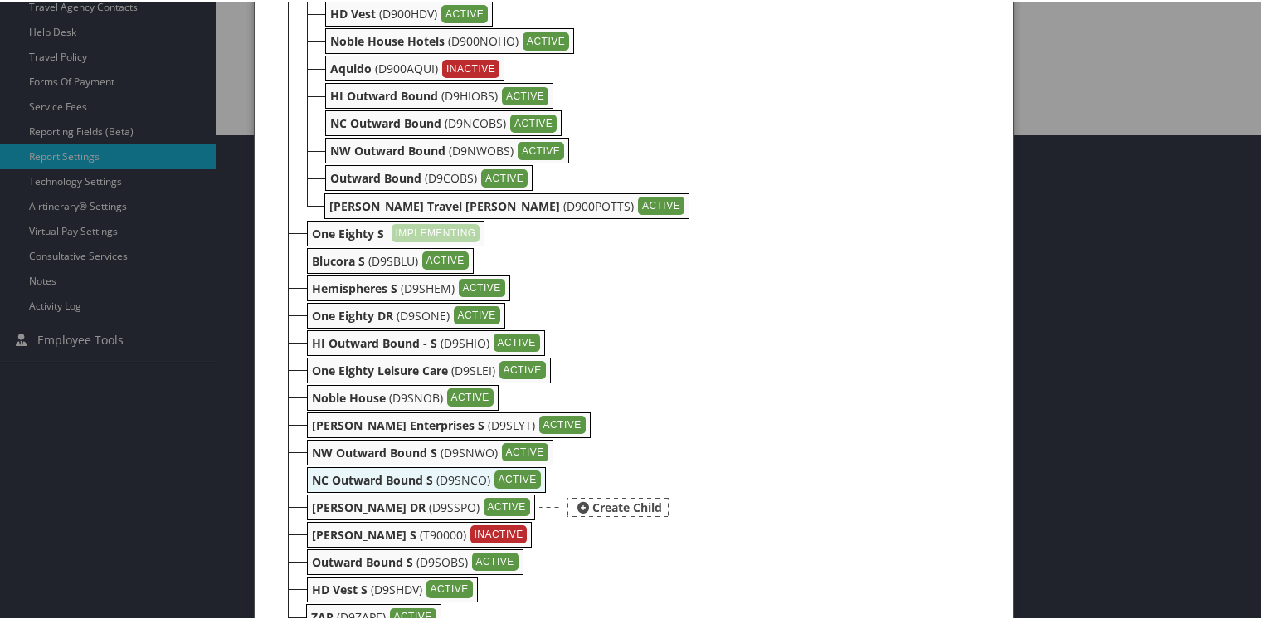
scroll to position [526, 0]
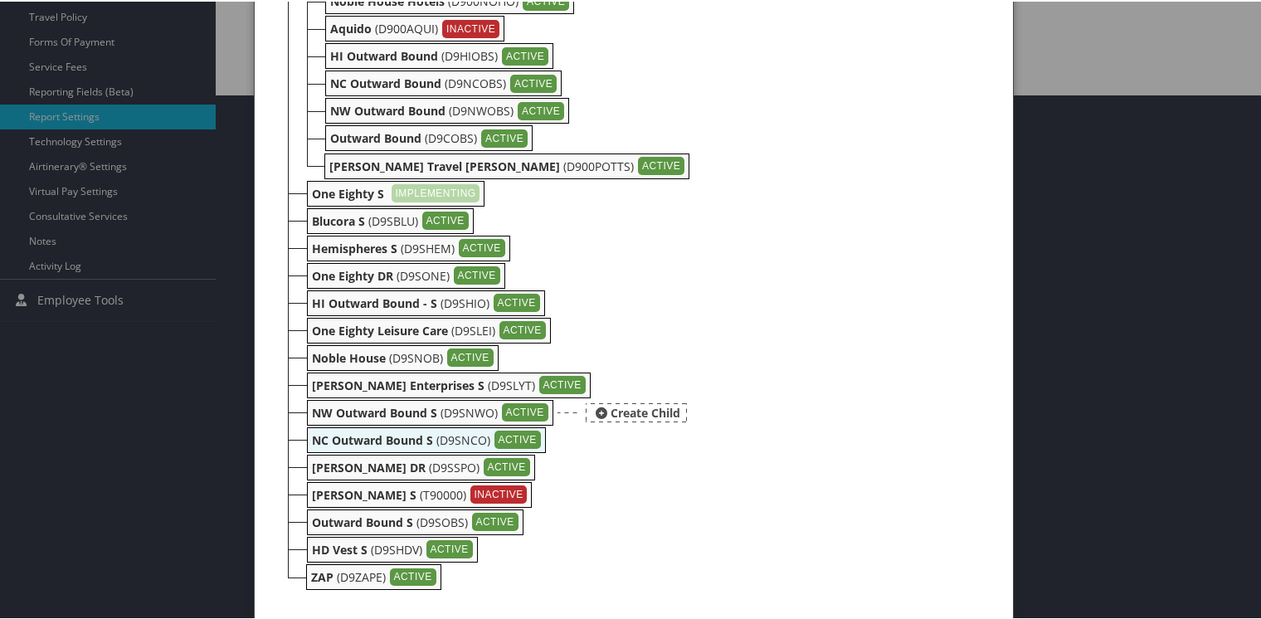
click at [341, 408] on b "NW Outward Bound S" at bounding box center [374, 411] width 125 height 16
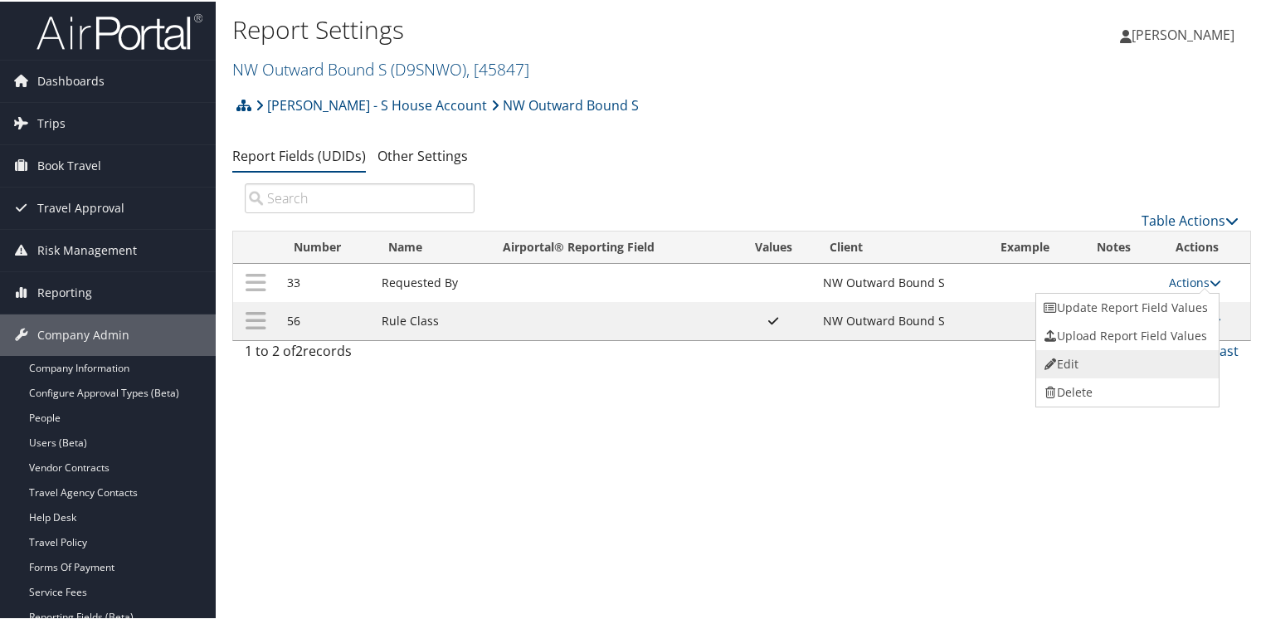
click at [1078, 360] on link "Edit" at bounding box center [1125, 362] width 179 height 28
select select "both"
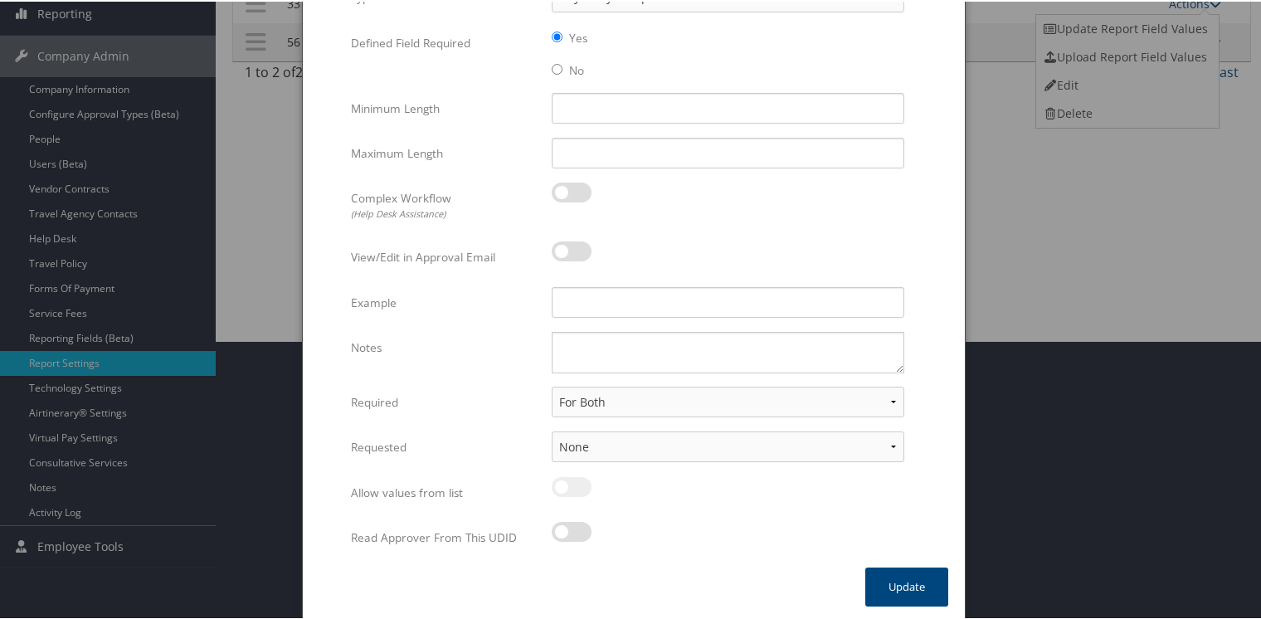
scroll to position [280, 0]
click at [634, 447] on select "None In Profile At Booking Both" at bounding box center [728, 444] width 353 height 31
click at [552, 429] on select "None In Profile At Booking Both" at bounding box center [728, 444] width 353 height 31
click at [580, 440] on select "None In Profile At Booking Both" at bounding box center [728, 444] width 353 height 31
select select "trip"
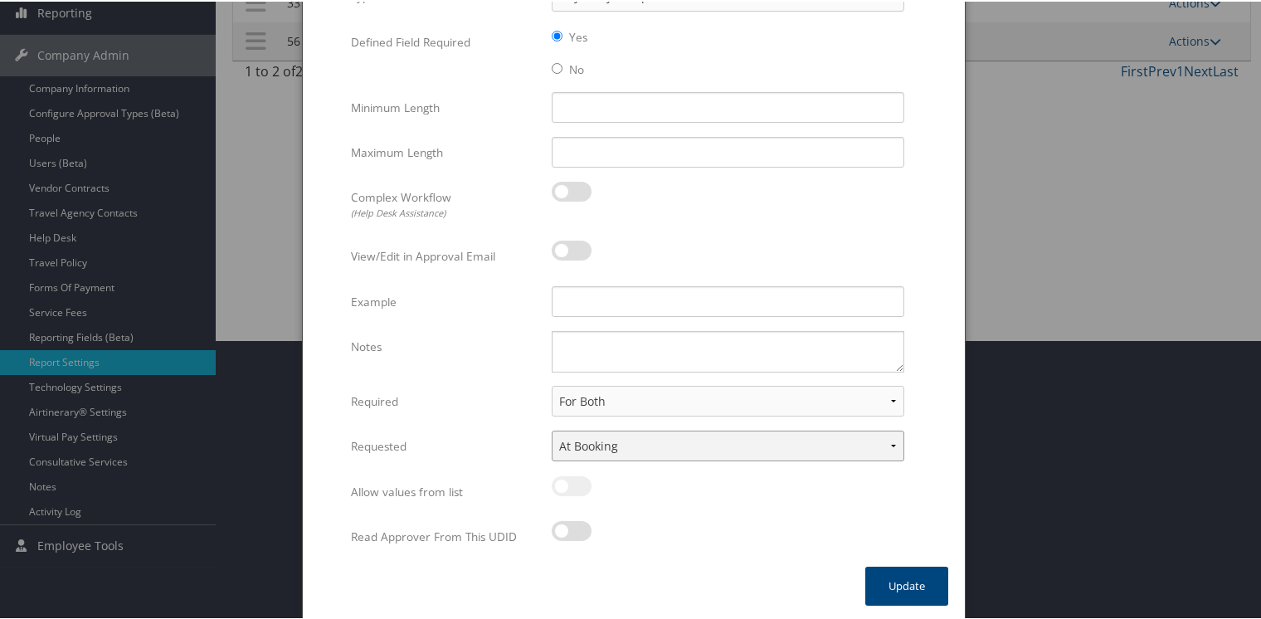
click at [552, 429] on select "None In Profile At Booking Both" at bounding box center [728, 444] width 353 height 31
click at [885, 576] on button "Update" at bounding box center [906, 584] width 83 height 39
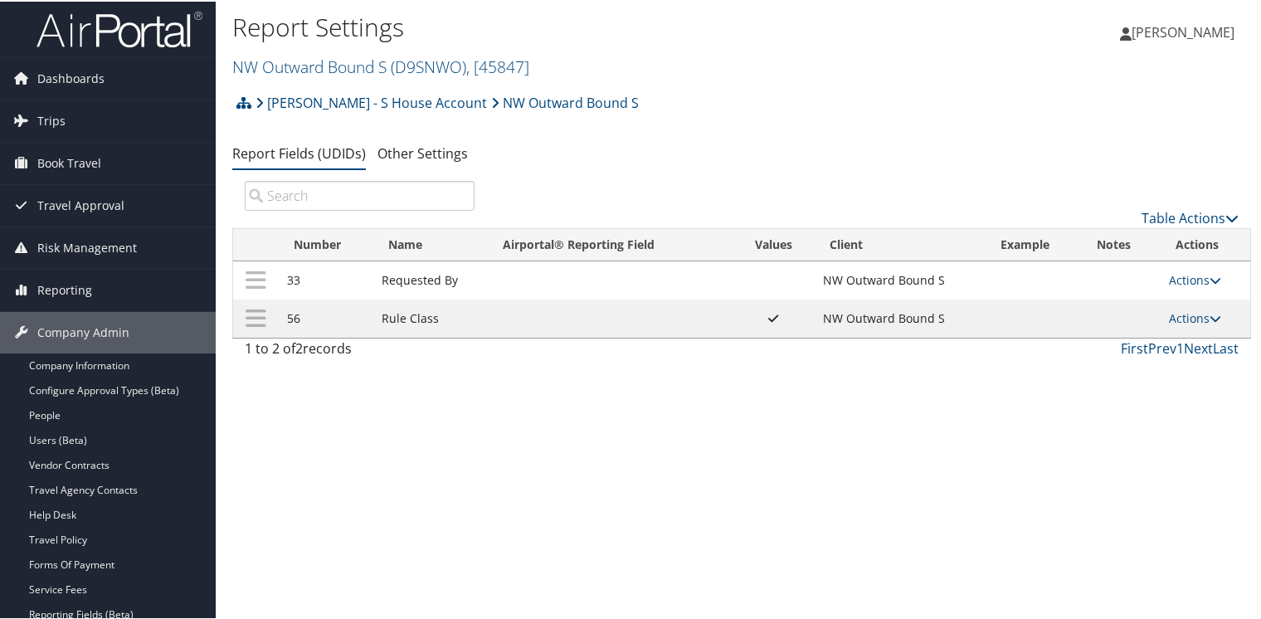
scroll to position [0, 0]
click at [241, 103] on icon at bounding box center [243, 103] width 15 height 13
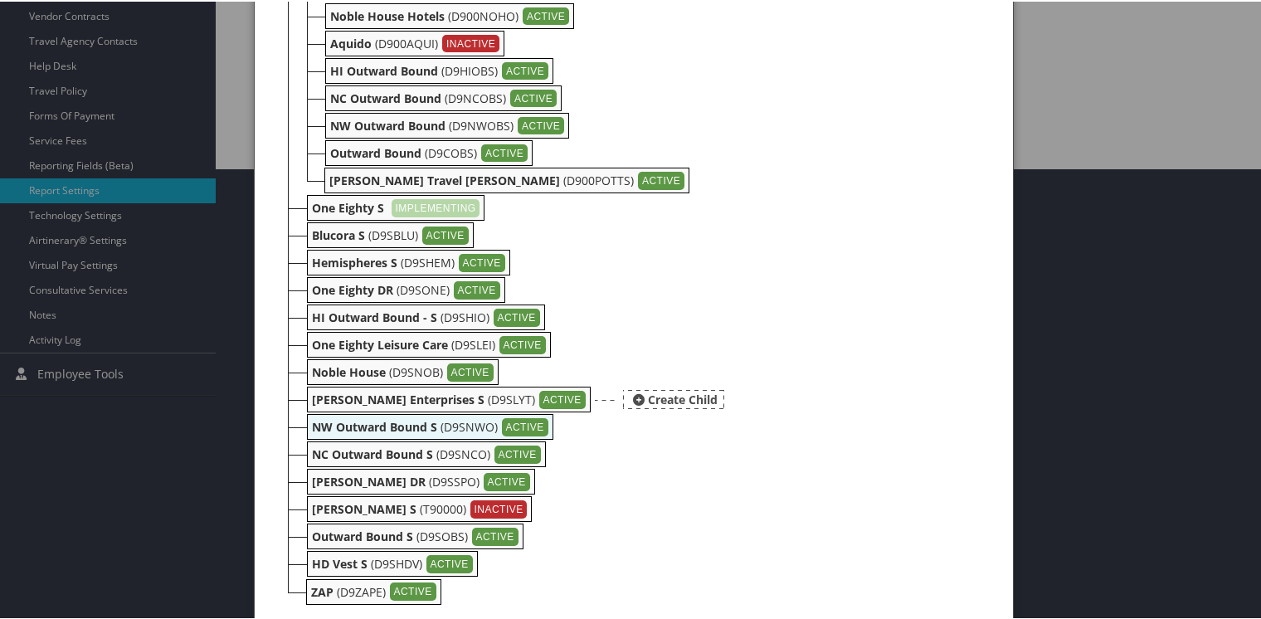
scroll to position [467, 0]
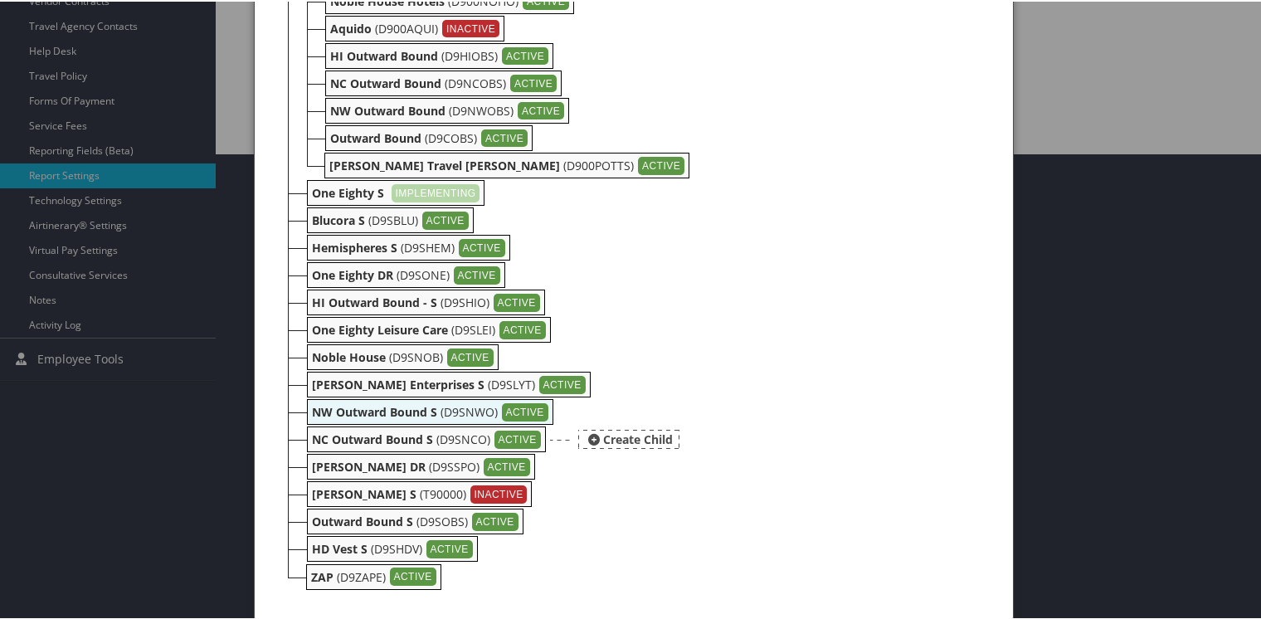
click at [334, 433] on b "NC Outward Bound S" at bounding box center [372, 438] width 121 height 16
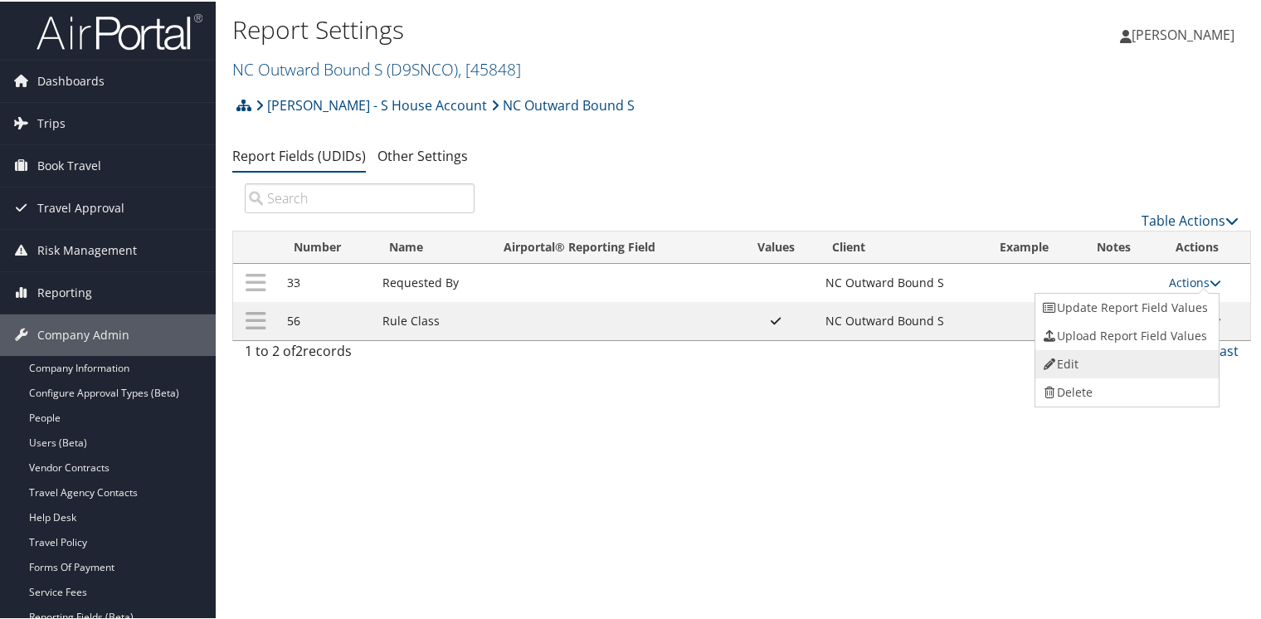
click at [1065, 363] on link "Edit" at bounding box center [1124, 362] width 179 height 28
select select "both"
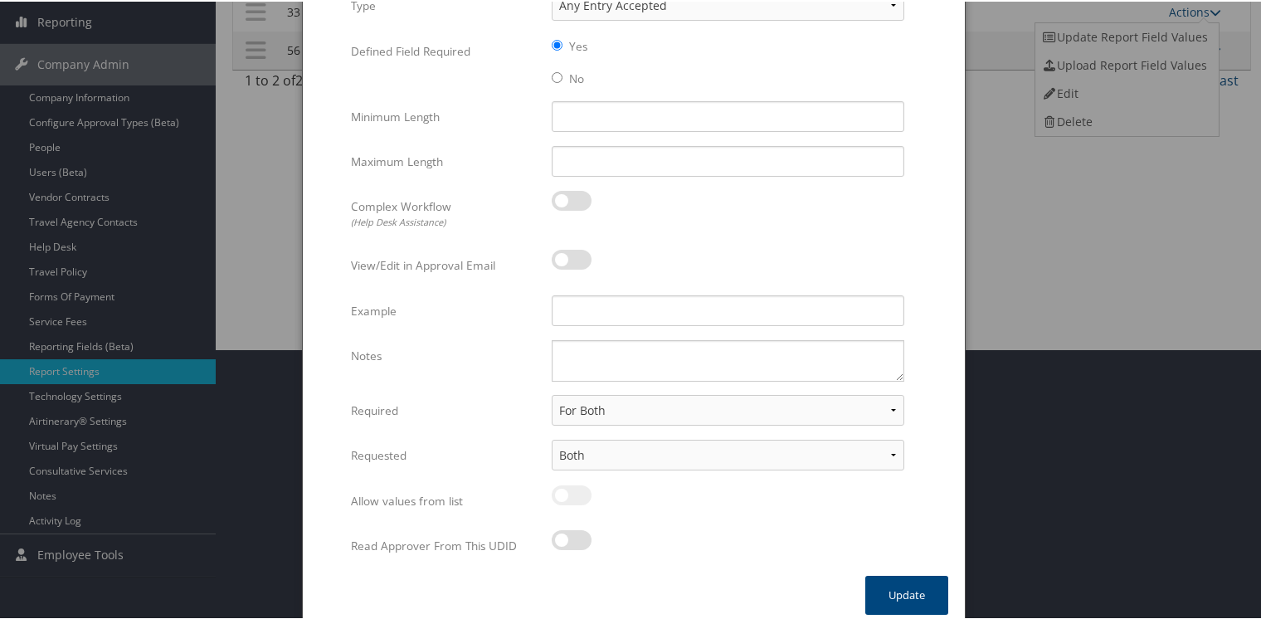
scroll to position [280, 0]
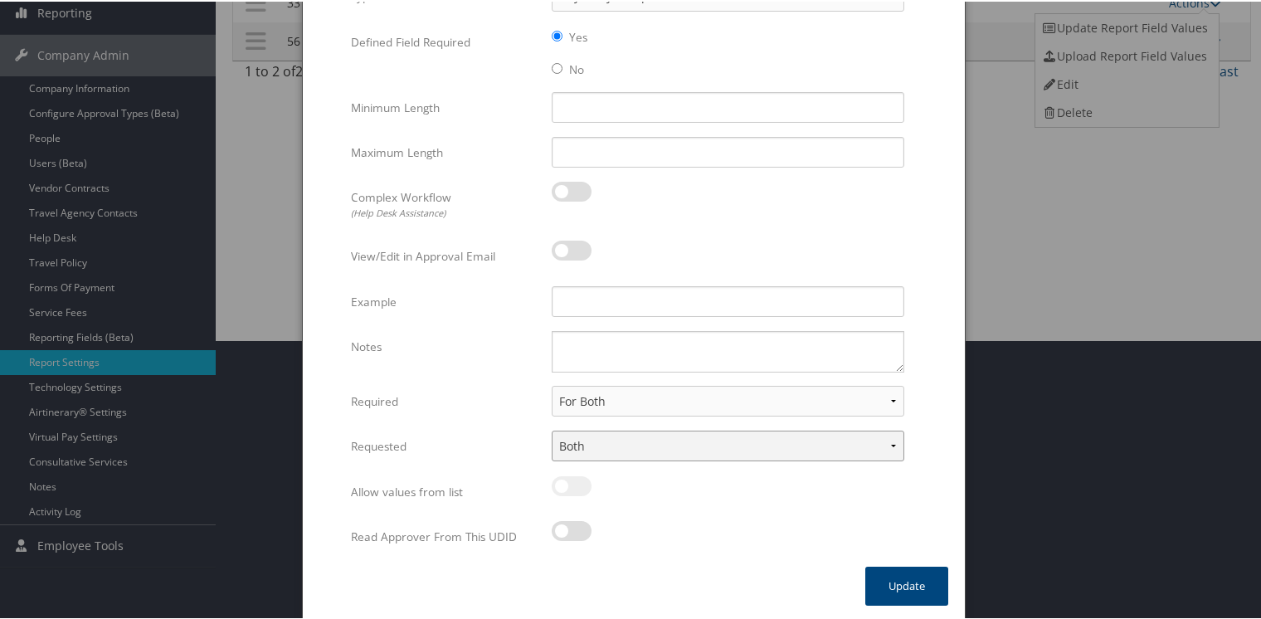
click at [601, 438] on select "None In Profile At Booking Both" at bounding box center [728, 444] width 353 height 31
select select "trip"
click at [552, 429] on select "None In Profile At Booking Both" at bounding box center [728, 444] width 353 height 31
click at [922, 589] on button "Update" at bounding box center [906, 584] width 83 height 39
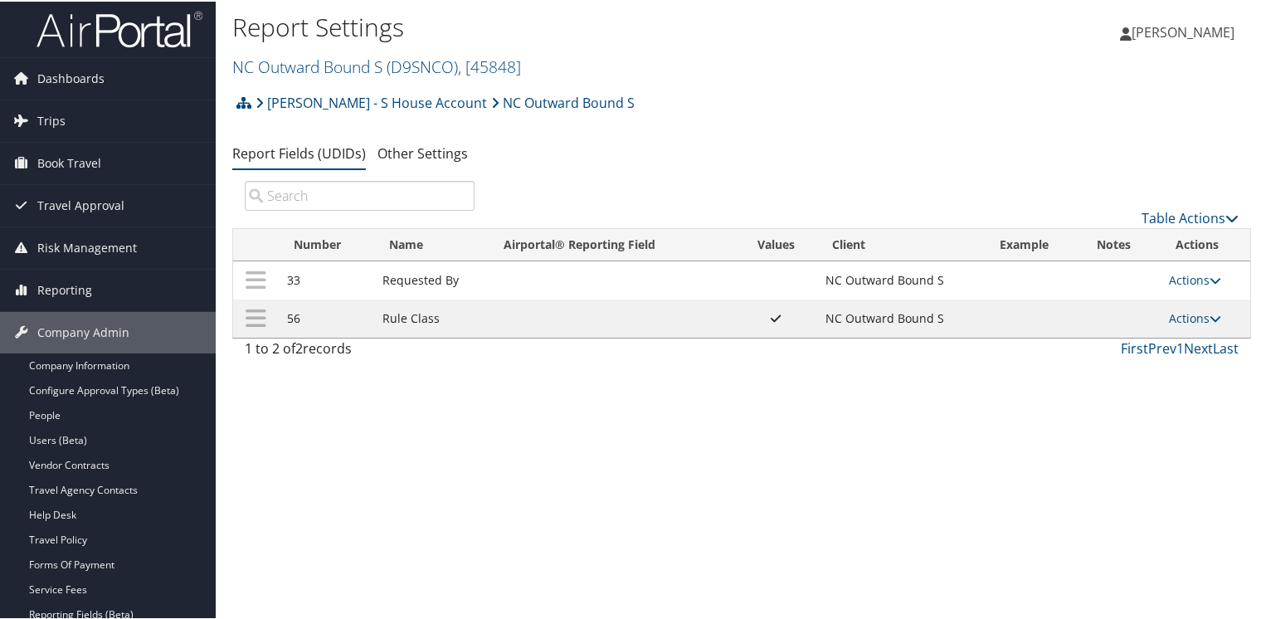
scroll to position [0, 0]
click at [246, 100] on icon at bounding box center [243, 103] width 15 height 13
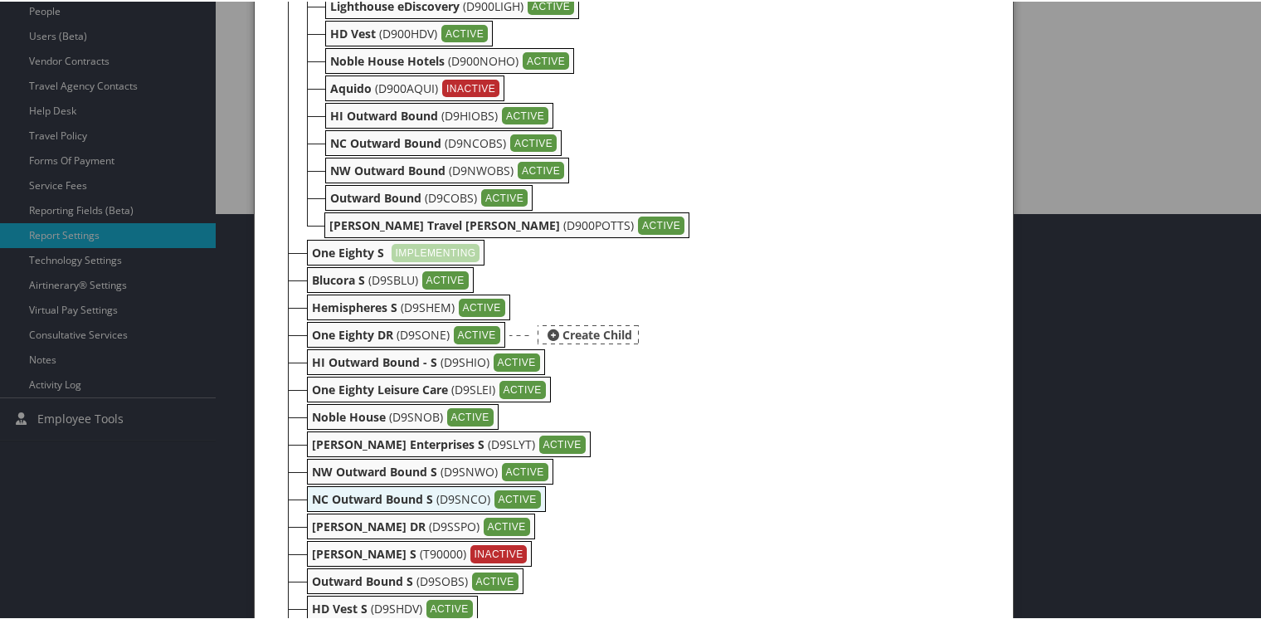
scroll to position [415, 0]
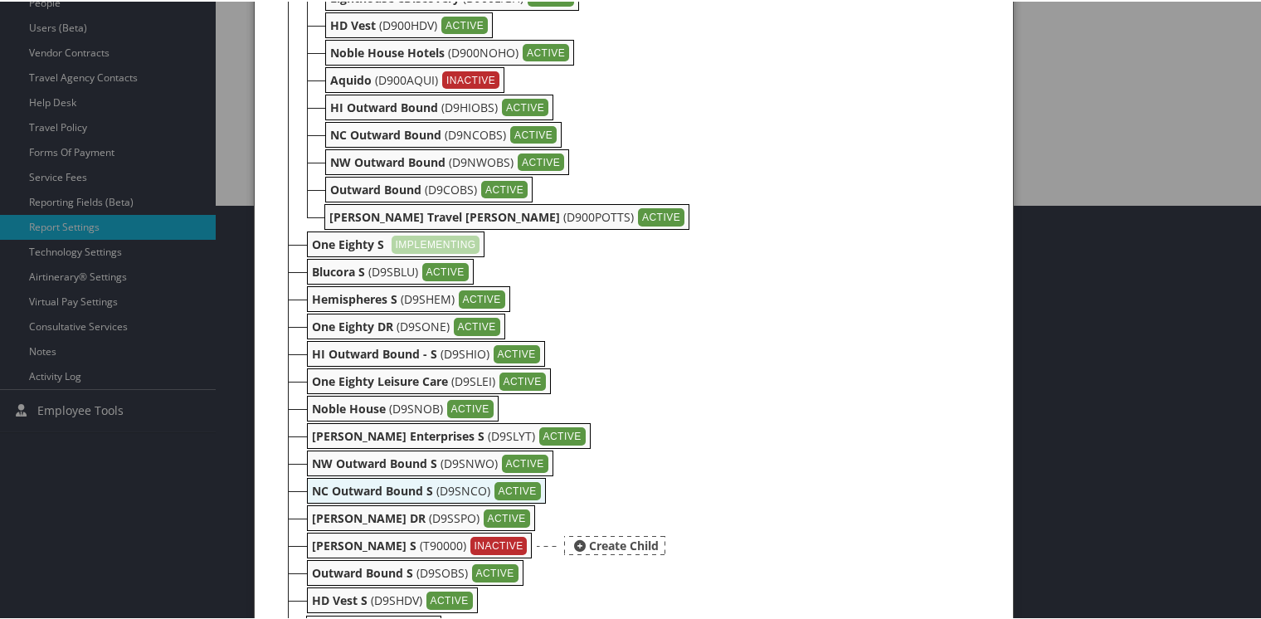
click at [329, 539] on b "[PERSON_NAME] S" at bounding box center [364, 544] width 105 height 16
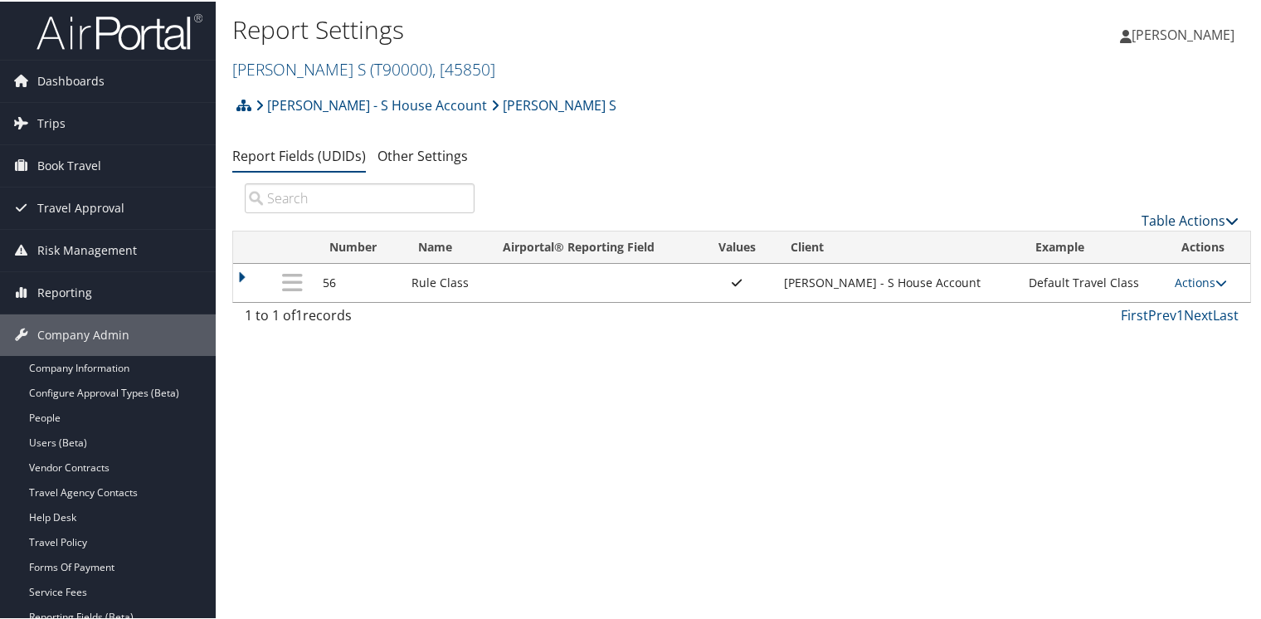
click at [1198, 221] on link "Table Actions" at bounding box center [1189, 219] width 97 height 18
click at [1087, 241] on link "New Record" at bounding box center [1134, 245] width 218 height 28
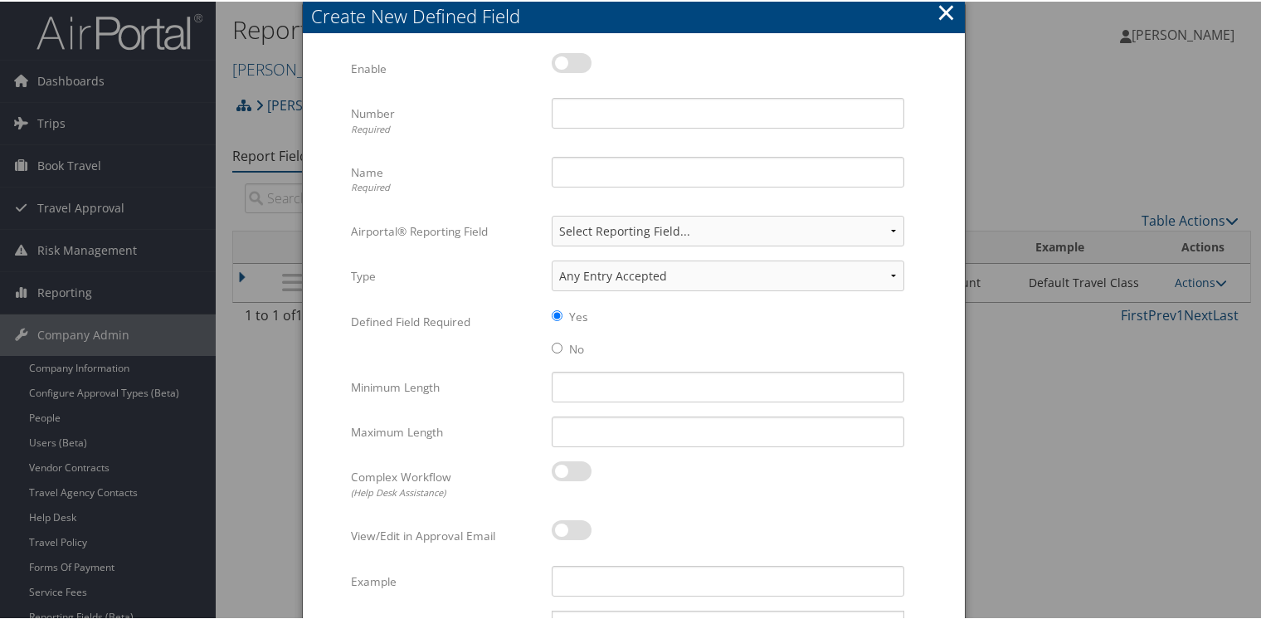
click at [567, 58] on label at bounding box center [572, 61] width 40 height 20
click at [567, 59] on input "checkbox" at bounding box center [565, 64] width 11 height 11
checkbox input "true"
click at [581, 111] on input "Number Required" at bounding box center [728, 111] width 353 height 31
type input "56"
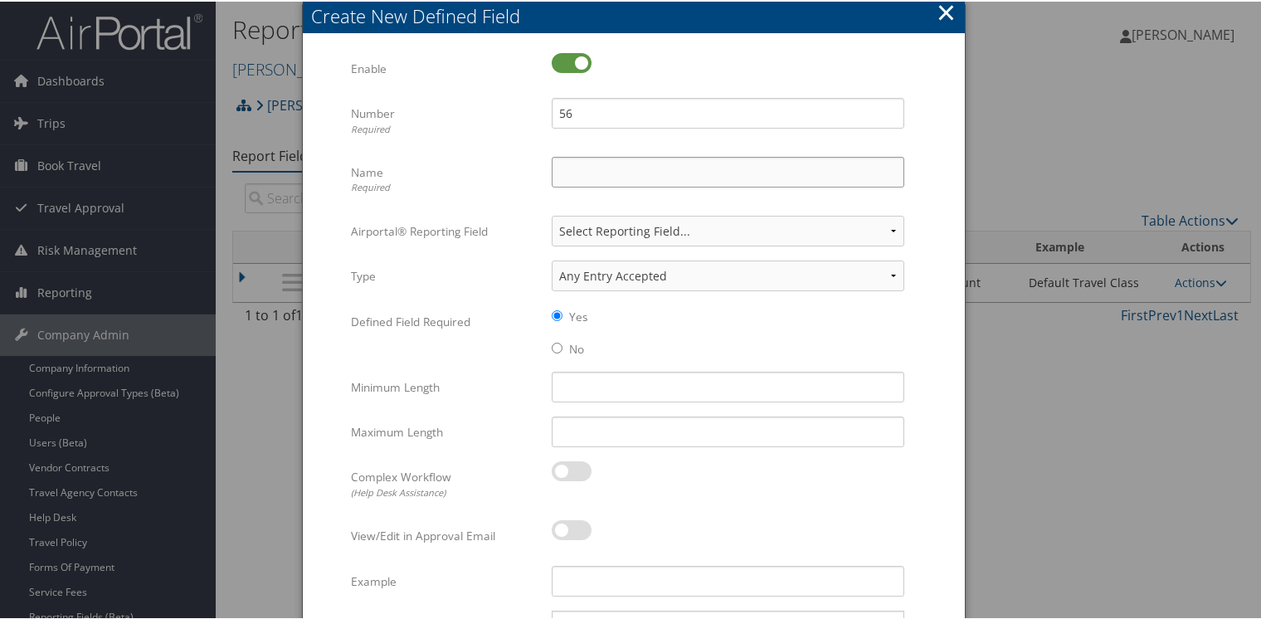
click at [592, 174] on input "Name Required" at bounding box center [728, 170] width 353 height 31
type input "Rule Class"
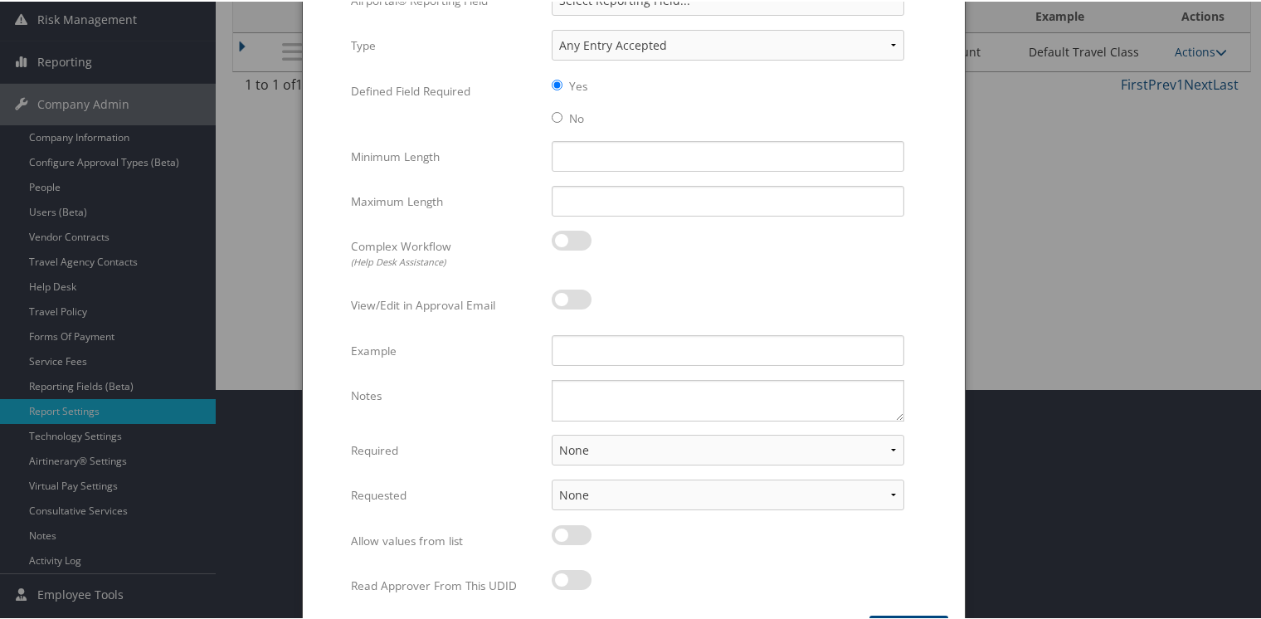
scroll to position [249, 0]
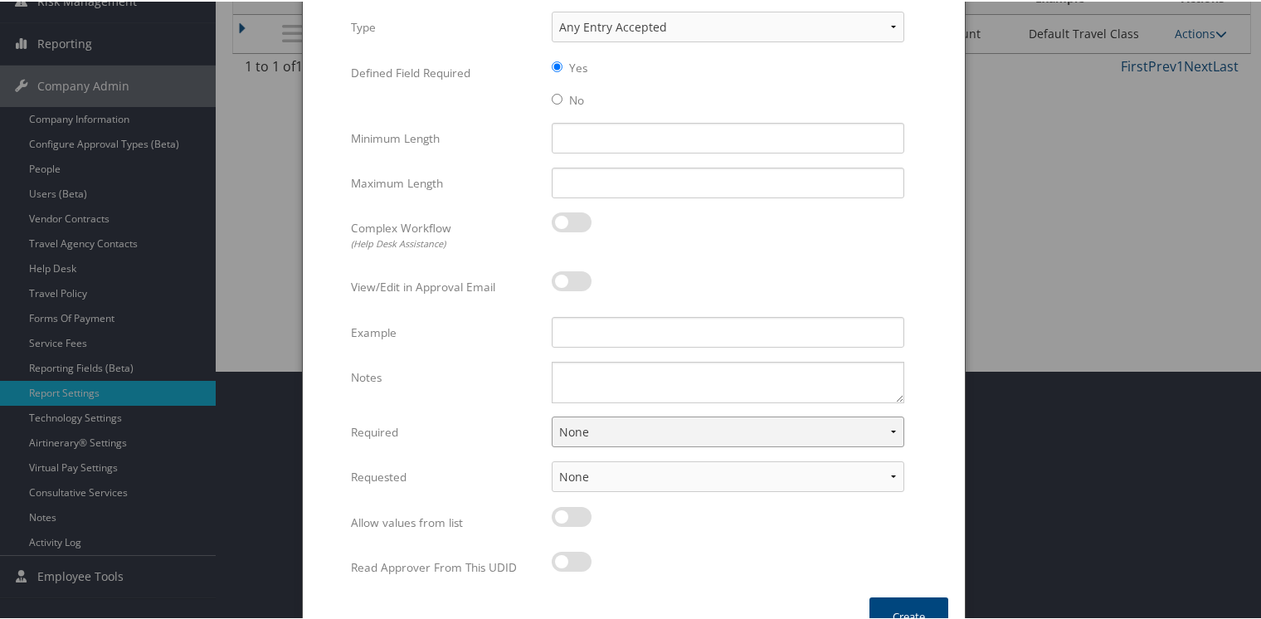
click at [594, 430] on select "None For Guest Travelers For Profiled Travelers For Both" at bounding box center [728, 430] width 353 height 31
select select "both"
click at [552, 415] on select "None For Guest Travelers For Profiled Travelers For Both" at bounding box center [728, 430] width 353 height 31
click at [909, 608] on button "Create" at bounding box center [908, 615] width 79 height 39
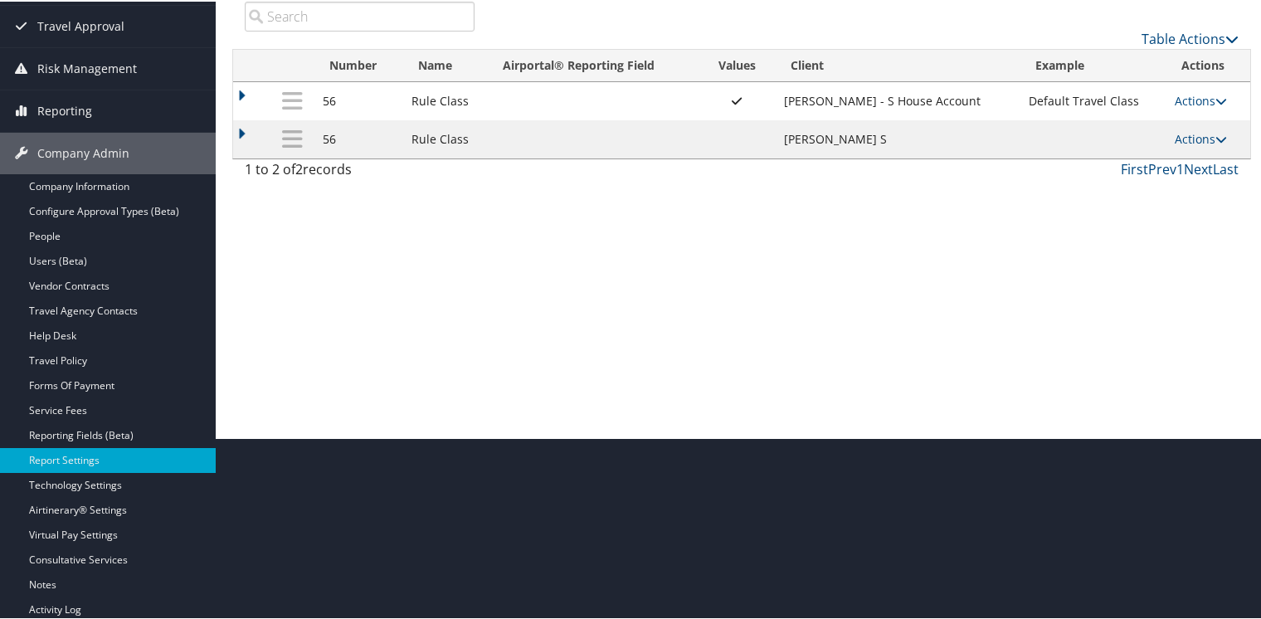
scroll to position [142, 0]
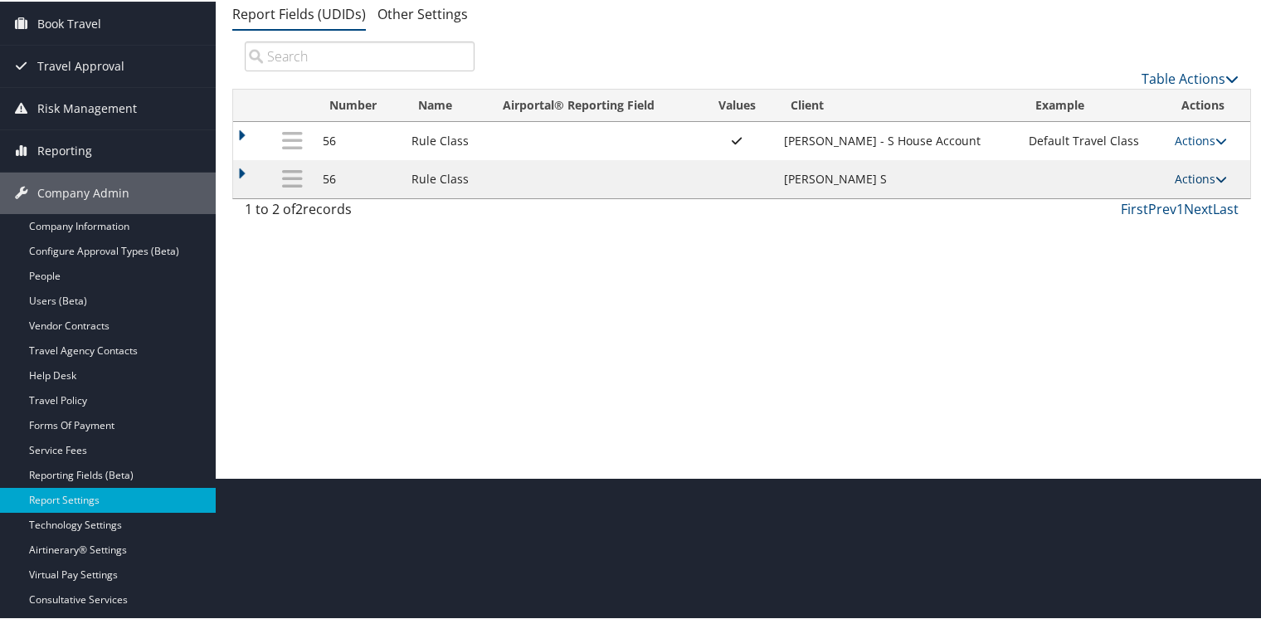
click at [1191, 177] on link "Actions" at bounding box center [1201, 177] width 52 height 16
click at [1110, 199] on link "Update Report Field Values" at bounding box center [1130, 202] width 179 height 28
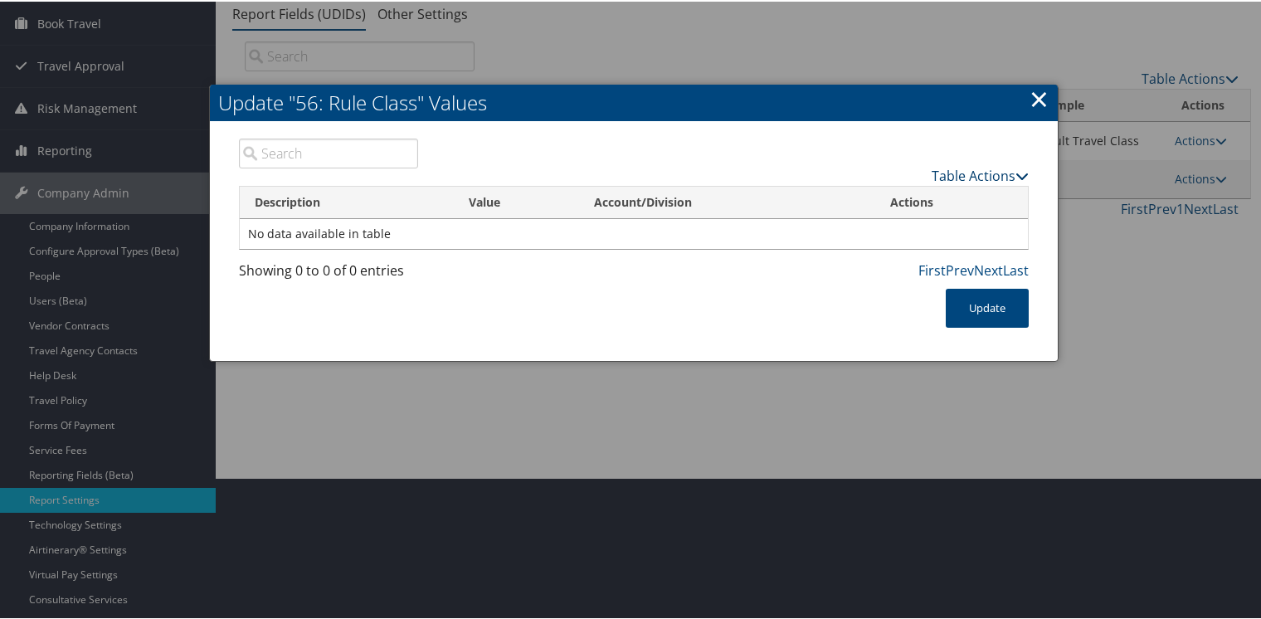
click at [971, 176] on link "Table Actions" at bounding box center [980, 174] width 97 height 18
click at [882, 197] on link "New Record" at bounding box center [915, 199] width 218 height 28
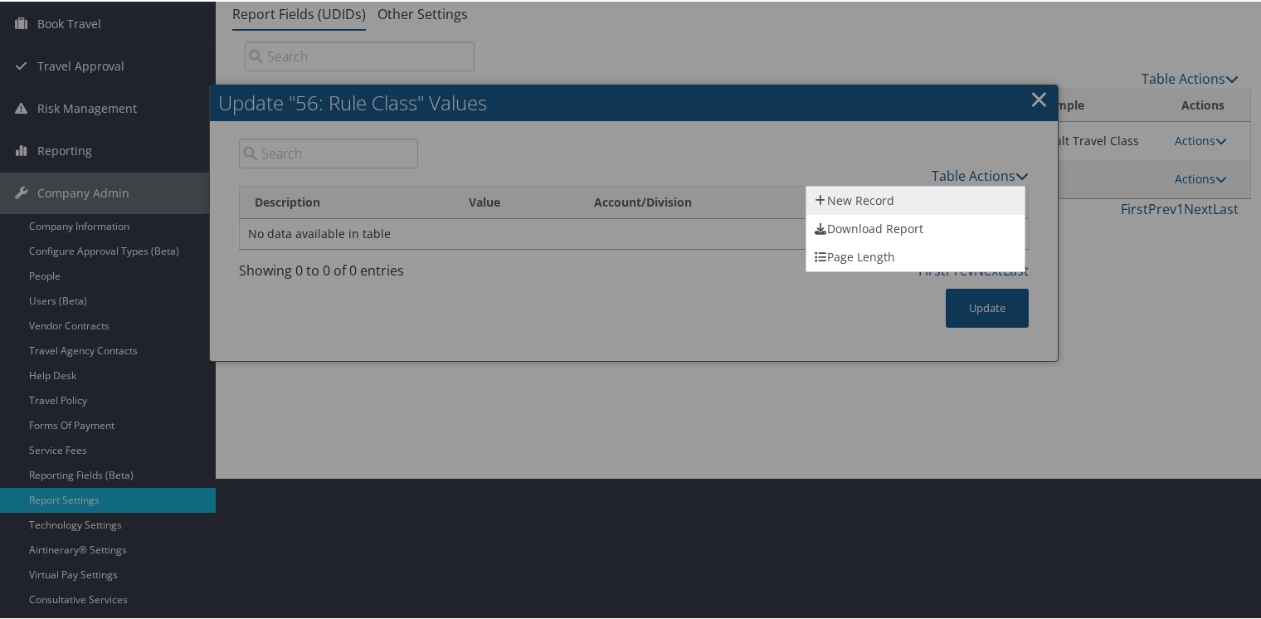
click at [882, 197] on link "New Record" at bounding box center [915, 199] width 218 height 28
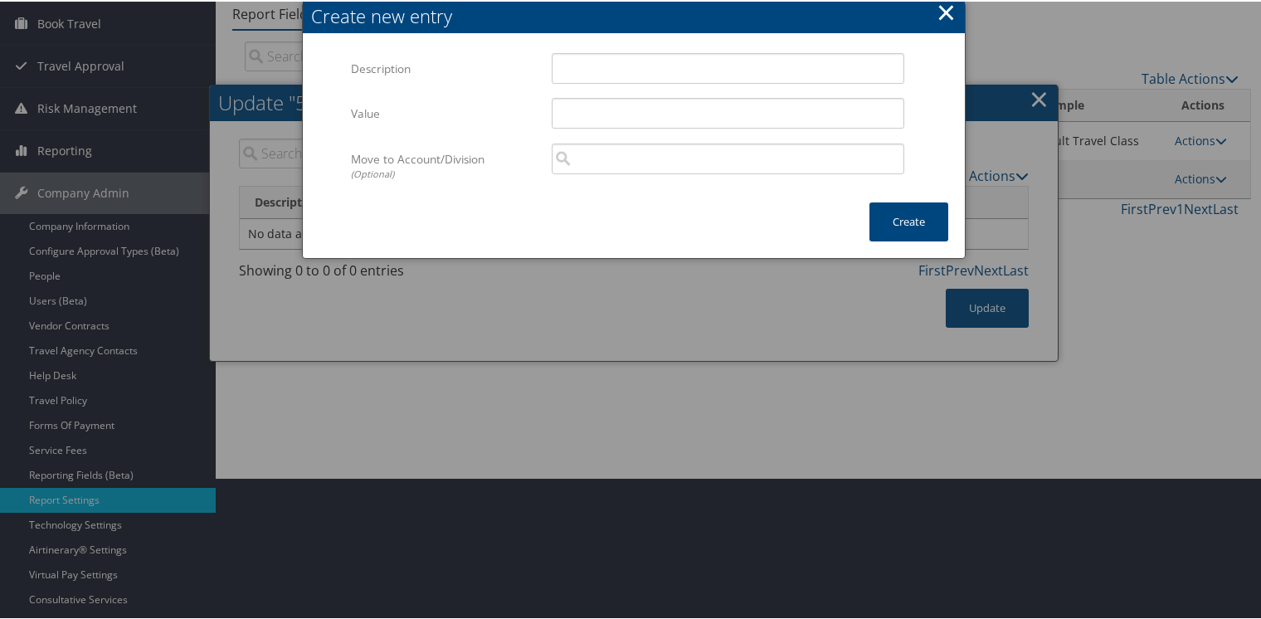
click at [640, 46] on div "Multiple values The selected items contain different values for this input. To …" at bounding box center [634, 118] width 662 height 166
click at [640, 61] on input "Description" at bounding box center [728, 66] width 353 height 31
type input "Default Travel Class"
click at [896, 218] on button "Create" at bounding box center [908, 220] width 79 height 39
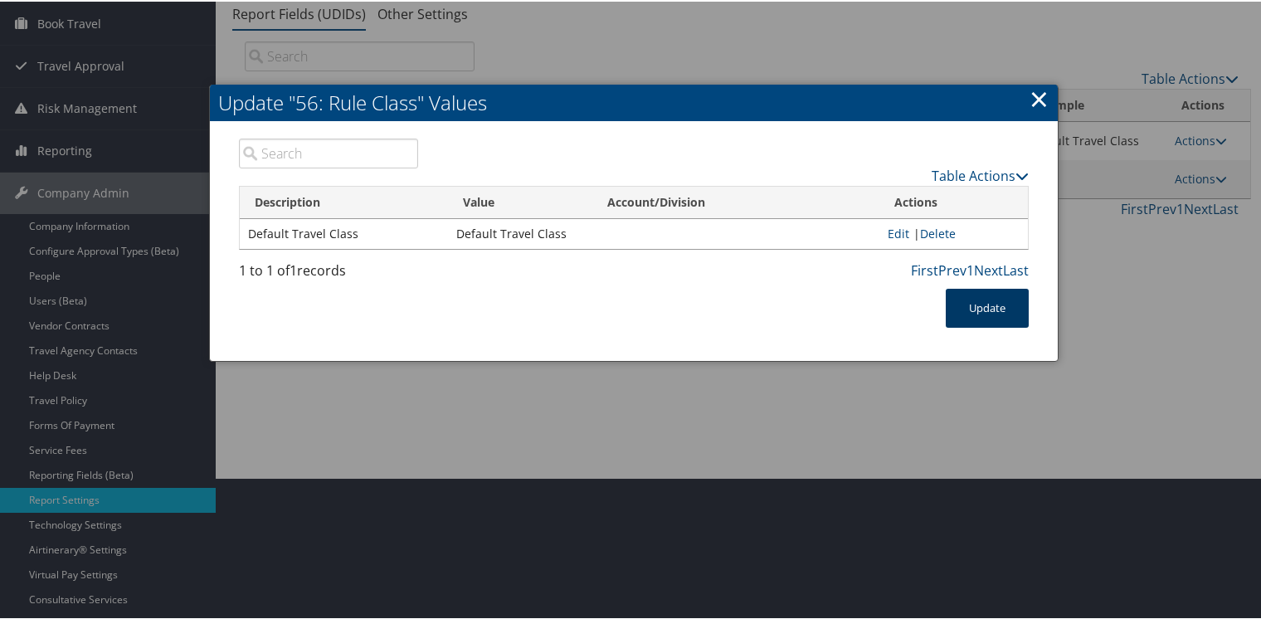
click at [961, 307] on button "Update" at bounding box center [987, 306] width 83 height 39
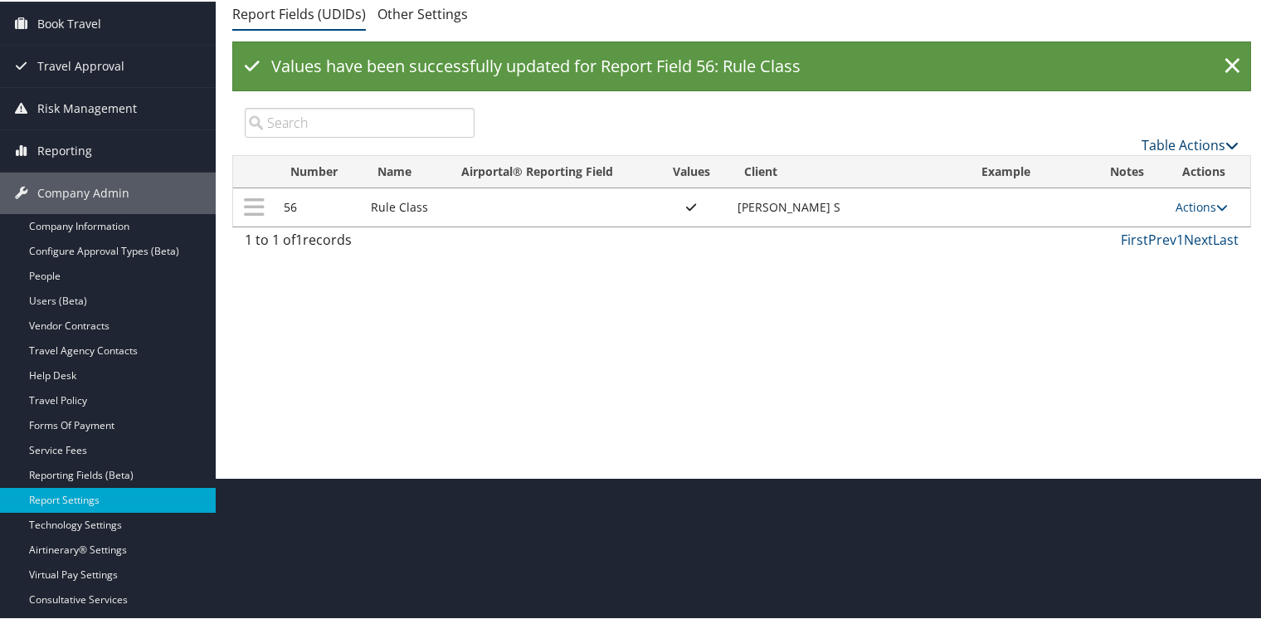
click at [1175, 138] on link "Table Actions" at bounding box center [1189, 143] width 97 height 18
click at [1076, 168] on link "New Record" at bounding box center [1134, 169] width 218 height 28
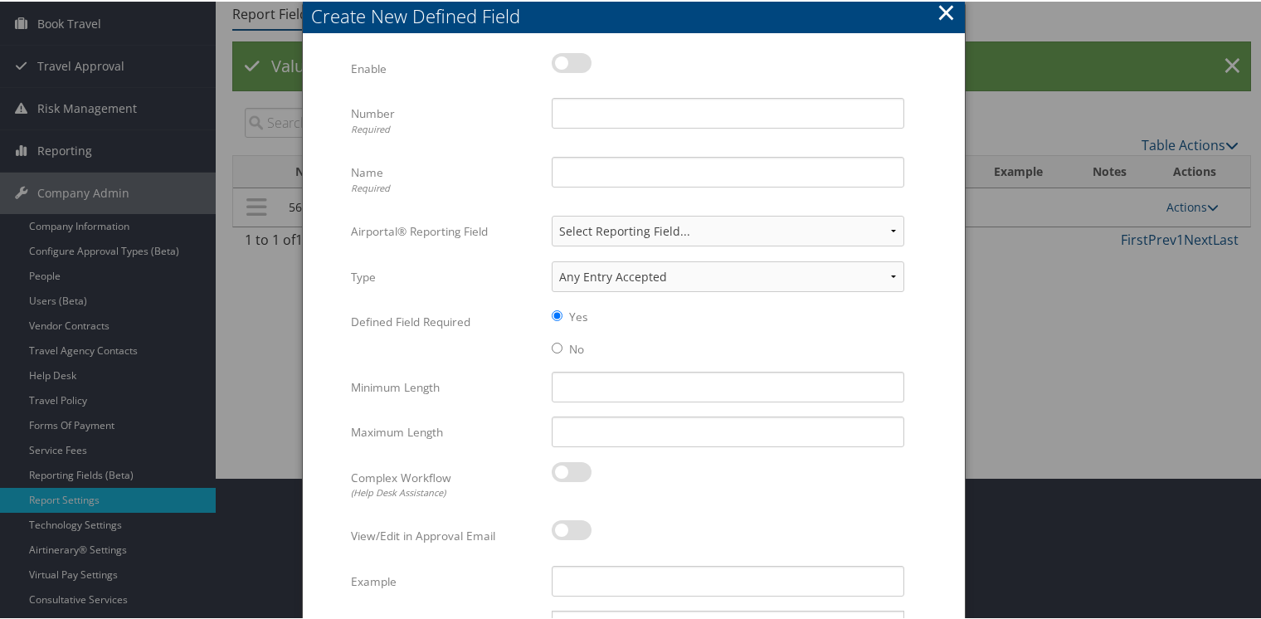
click at [576, 59] on label at bounding box center [572, 61] width 40 height 20
click at [571, 59] on input "checkbox" at bounding box center [565, 64] width 11 height 11
checkbox input "true"
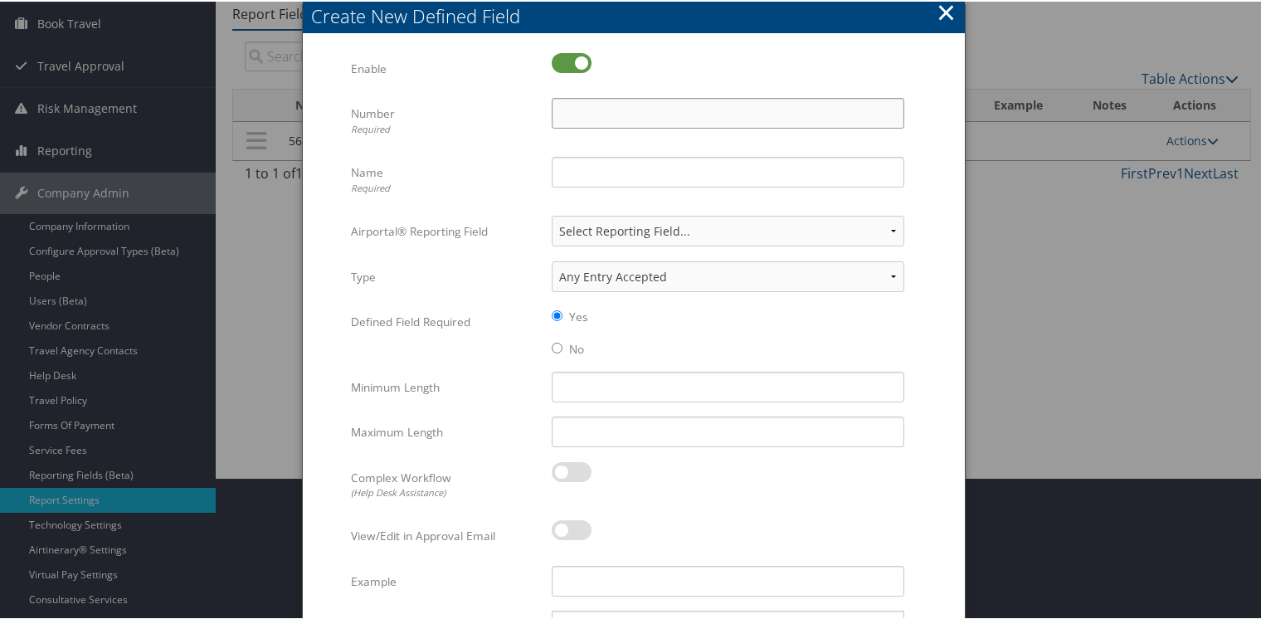
click at [594, 117] on input "Number Required" at bounding box center [728, 111] width 353 height 31
type input "33"
click at [581, 168] on input "Name Required" at bounding box center [728, 170] width 353 height 31
type input "Requested By"
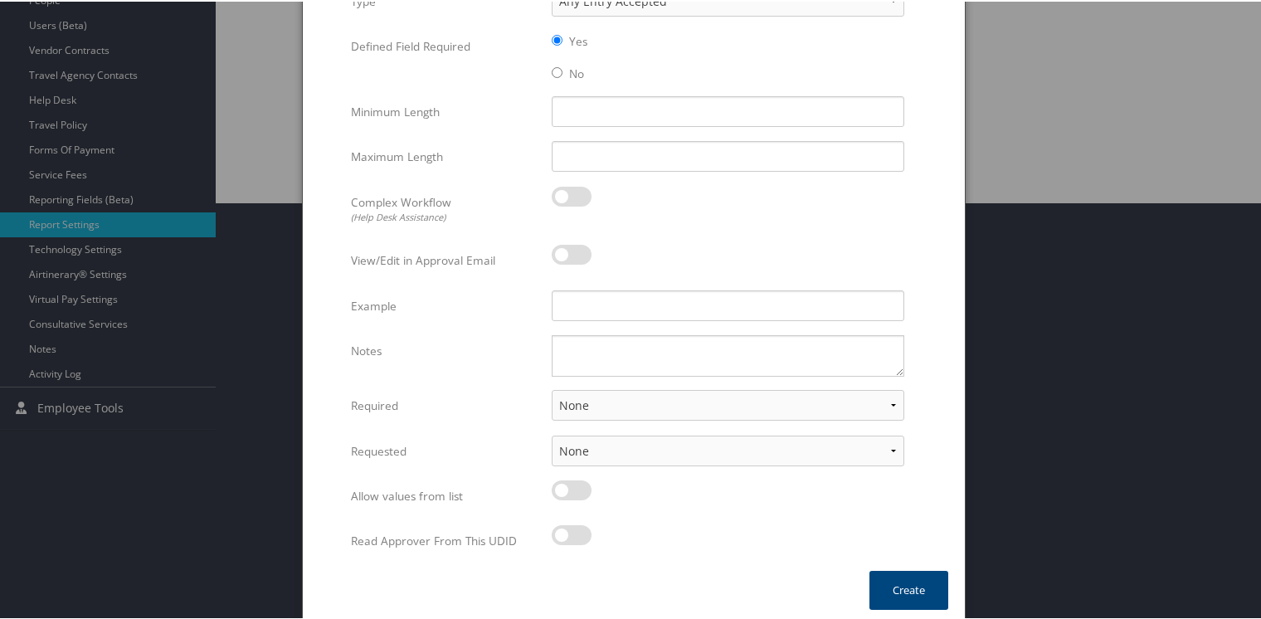
scroll to position [421, 0]
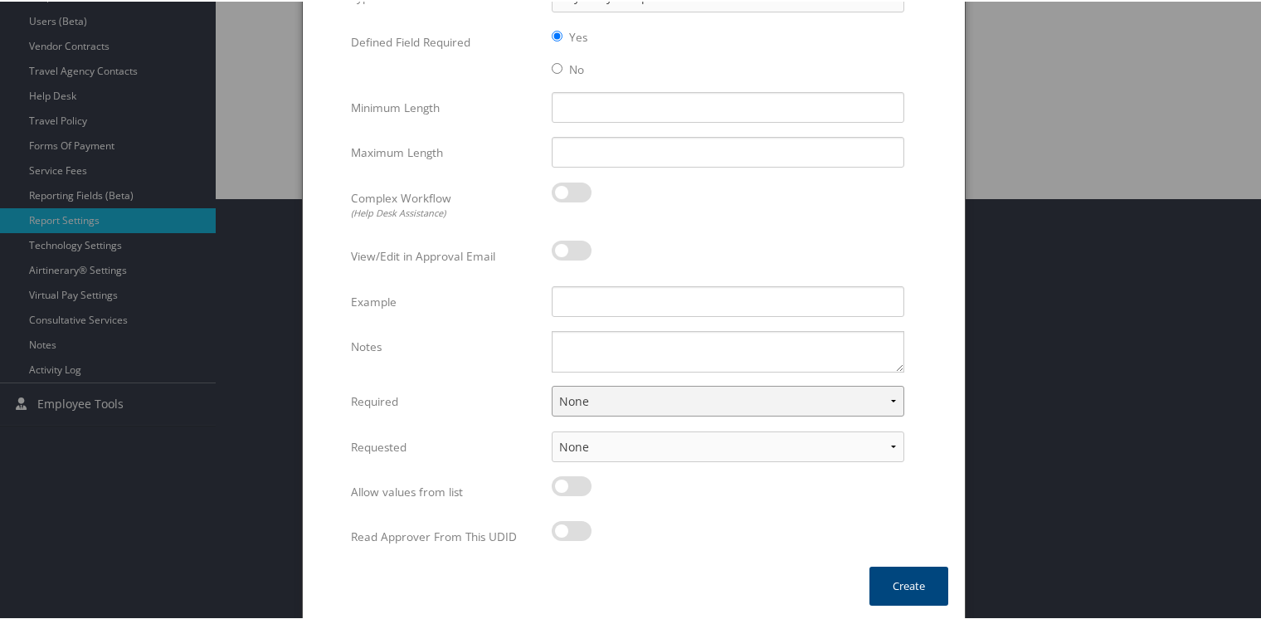
click at [591, 396] on select "None For Guest Travelers For Profiled Travelers For Both" at bounding box center [728, 399] width 353 height 31
select select "both"
click at [552, 384] on select "None For Guest Travelers For Profiled Travelers For Both" at bounding box center [728, 399] width 353 height 31
click at [574, 450] on select "None In Profile At Booking Both" at bounding box center [728, 445] width 353 height 31
click at [552, 430] on select "None In Profile At Booking Both" at bounding box center [728, 445] width 353 height 31
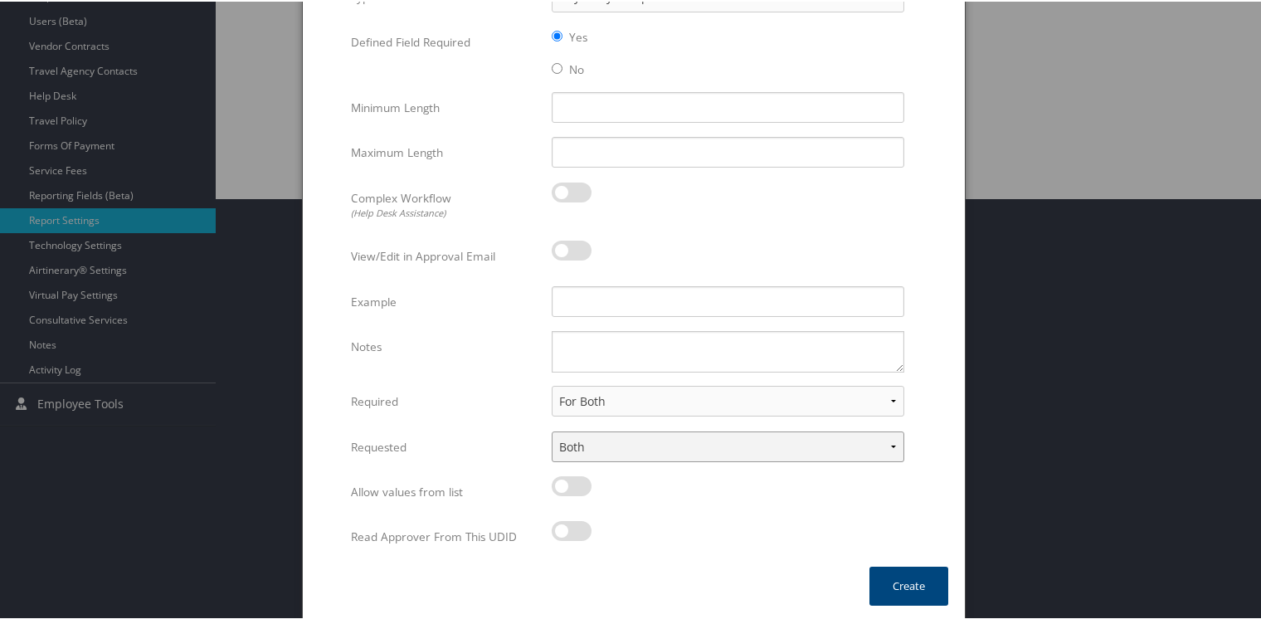
click at [659, 440] on select "None In Profile At Booking Both" at bounding box center [728, 445] width 353 height 31
select select "trip"
click at [552, 430] on select "None In Profile At Booking Both" at bounding box center [728, 445] width 353 height 31
click at [903, 588] on button "Create" at bounding box center [908, 584] width 79 height 39
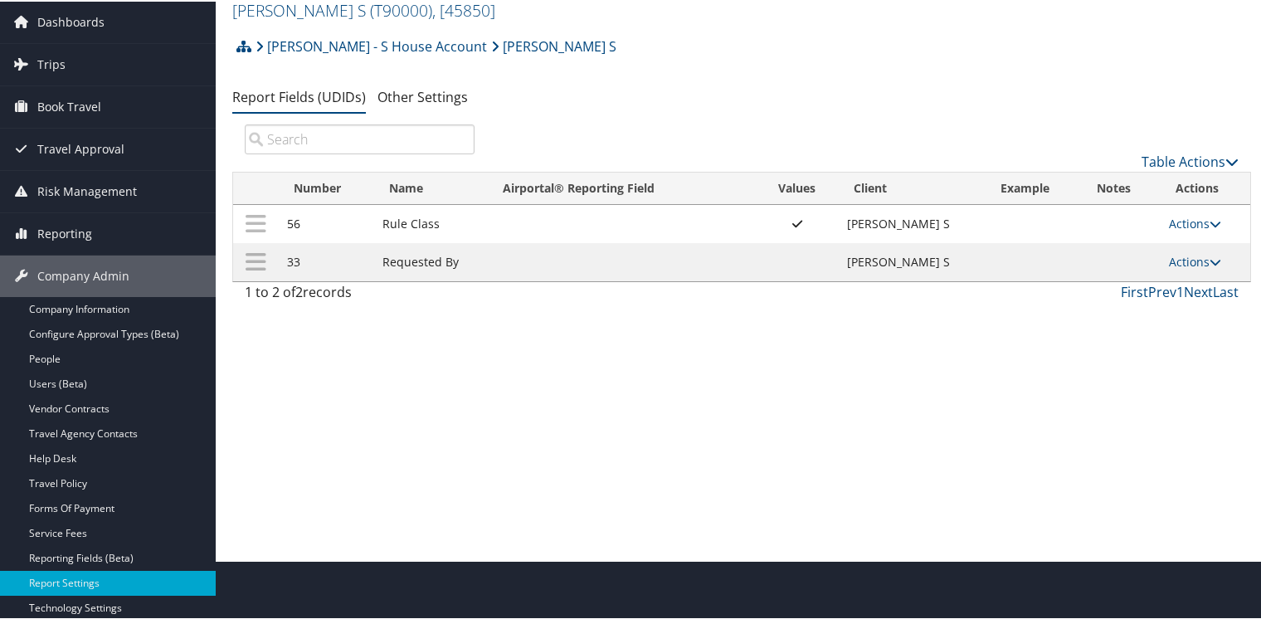
scroll to position [0, 0]
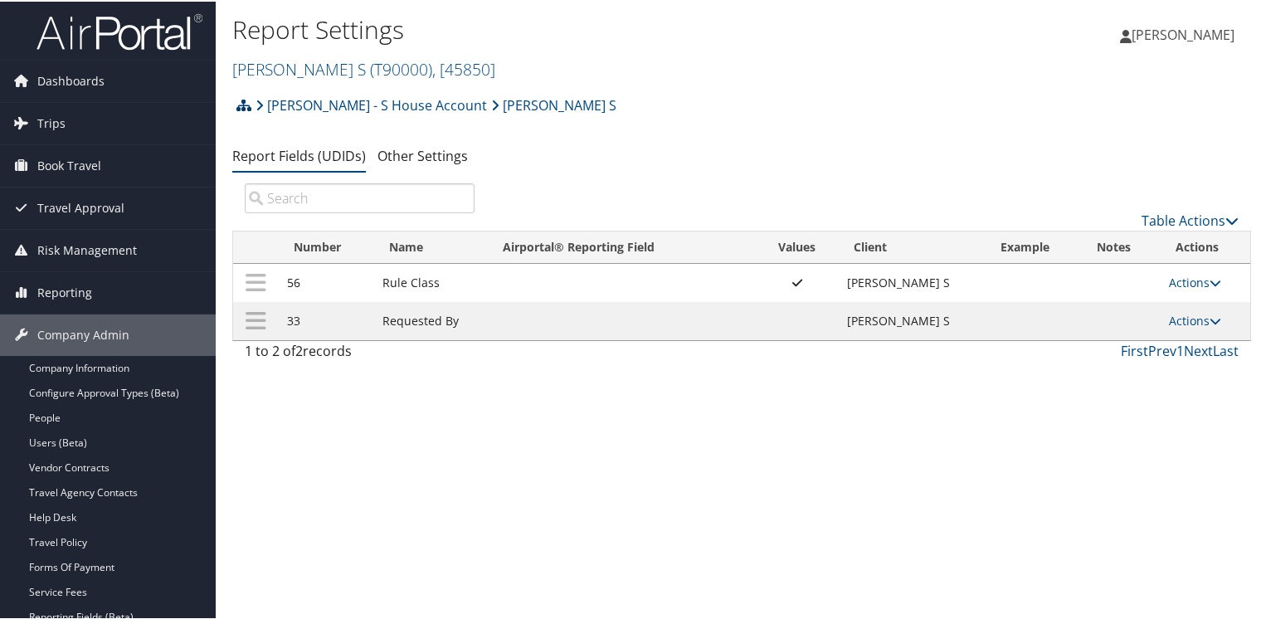
click at [242, 105] on icon at bounding box center [243, 103] width 15 height 13
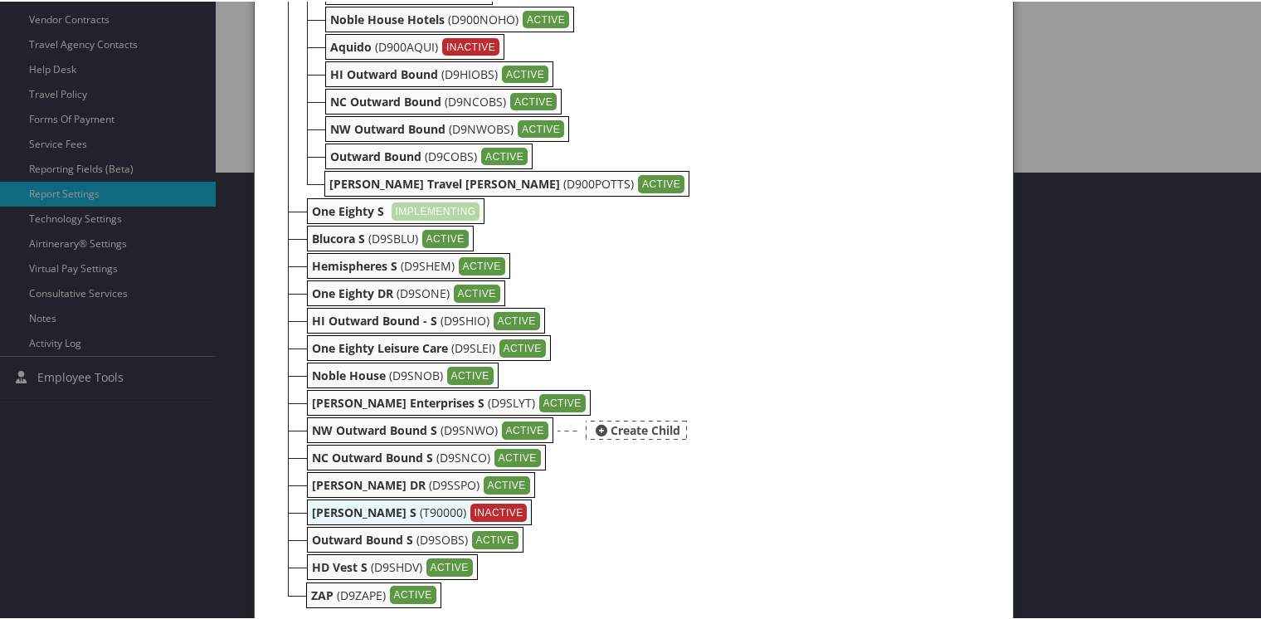
scroll to position [467, 0]
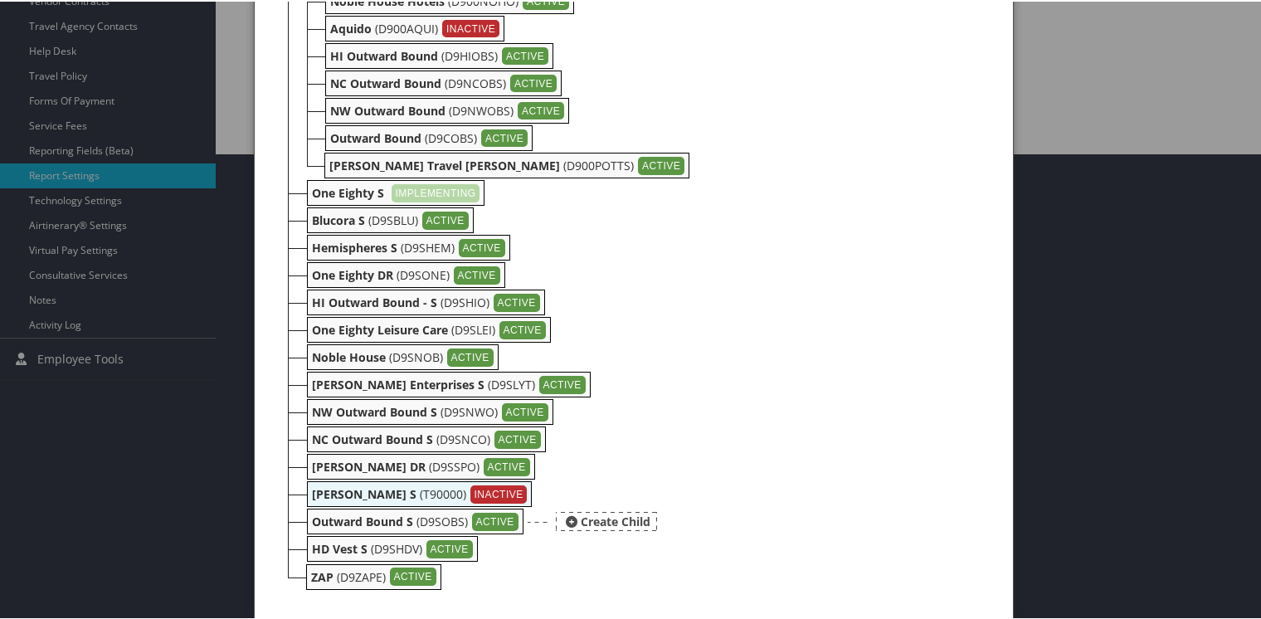
click at [370, 520] on b "Outward Bound S" at bounding box center [362, 520] width 101 height 16
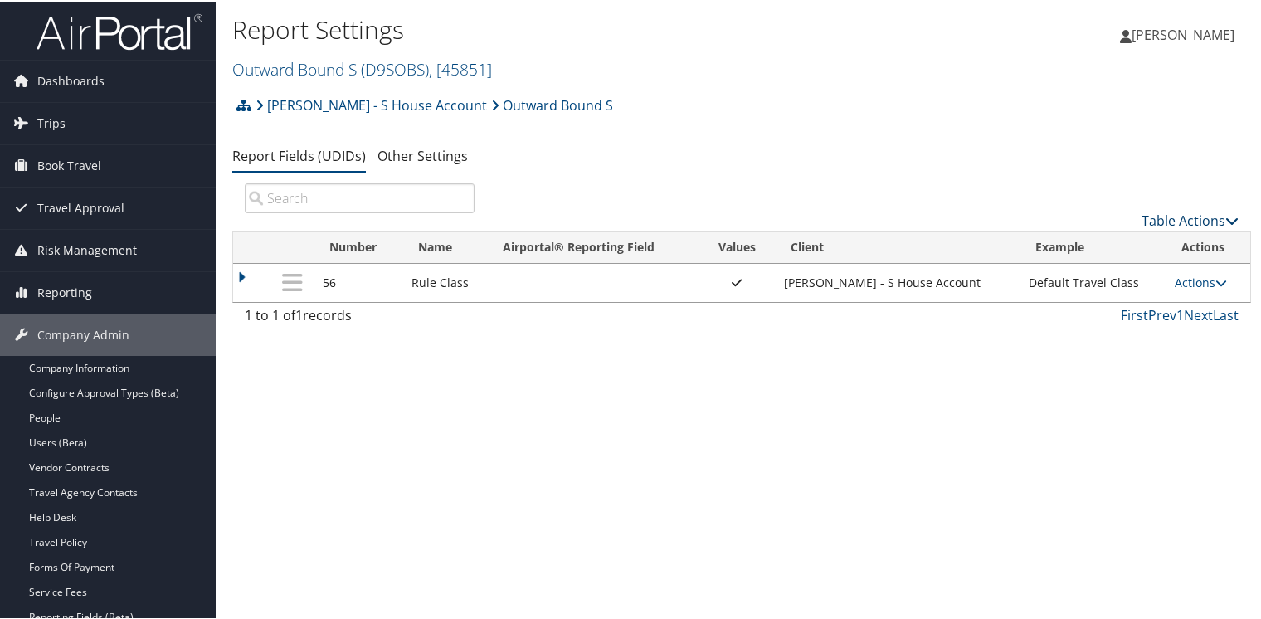
click at [1178, 214] on link "Table Actions" at bounding box center [1189, 219] width 97 height 18
click at [1041, 237] on link "New Record" at bounding box center [1134, 245] width 218 height 28
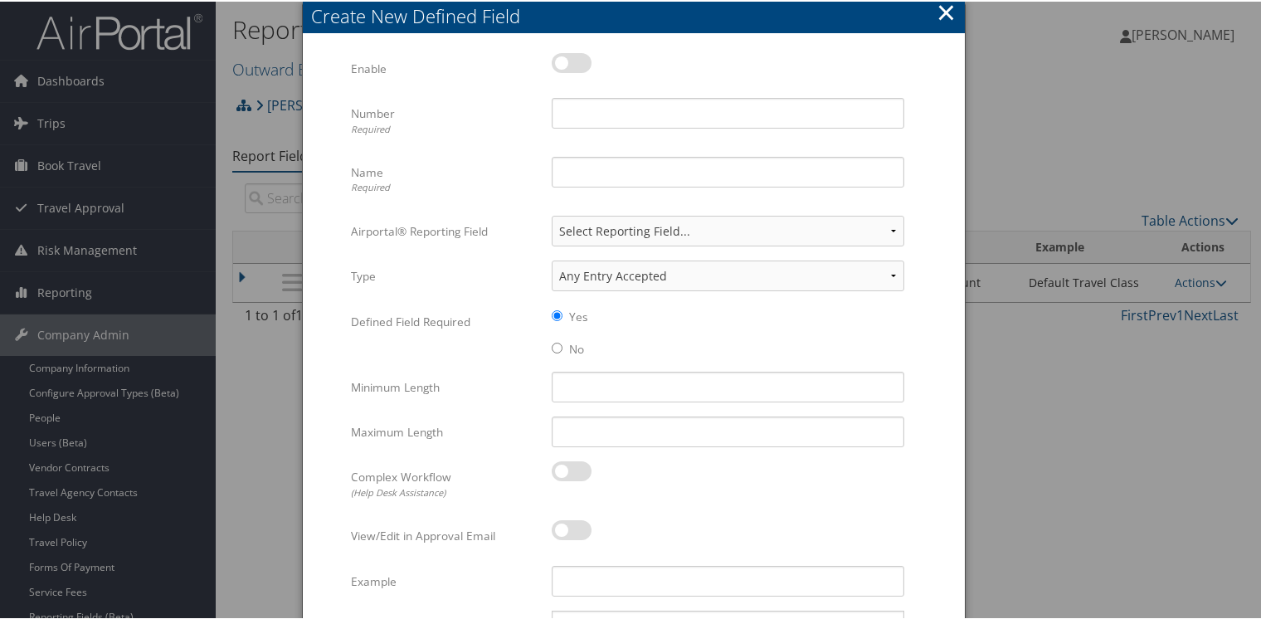
click at [581, 58] on label at bounding box center [572, 61] width 40 height 20
click at [571, 59] on input "checkbox" at bounding box center [565, 64] width 11 height 11
checkbox input "true"
click at [577, 100] on input "Number Required" at bounding box center [728, 111] width 353 height 31
type input "33"
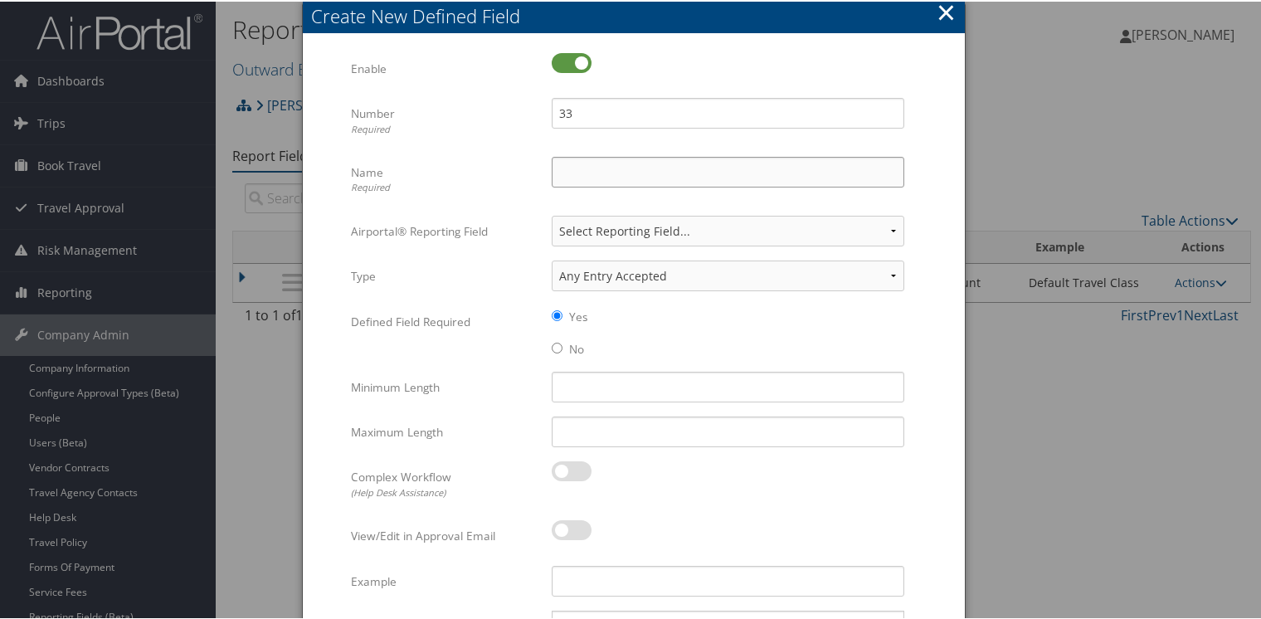
type input "Requested By"
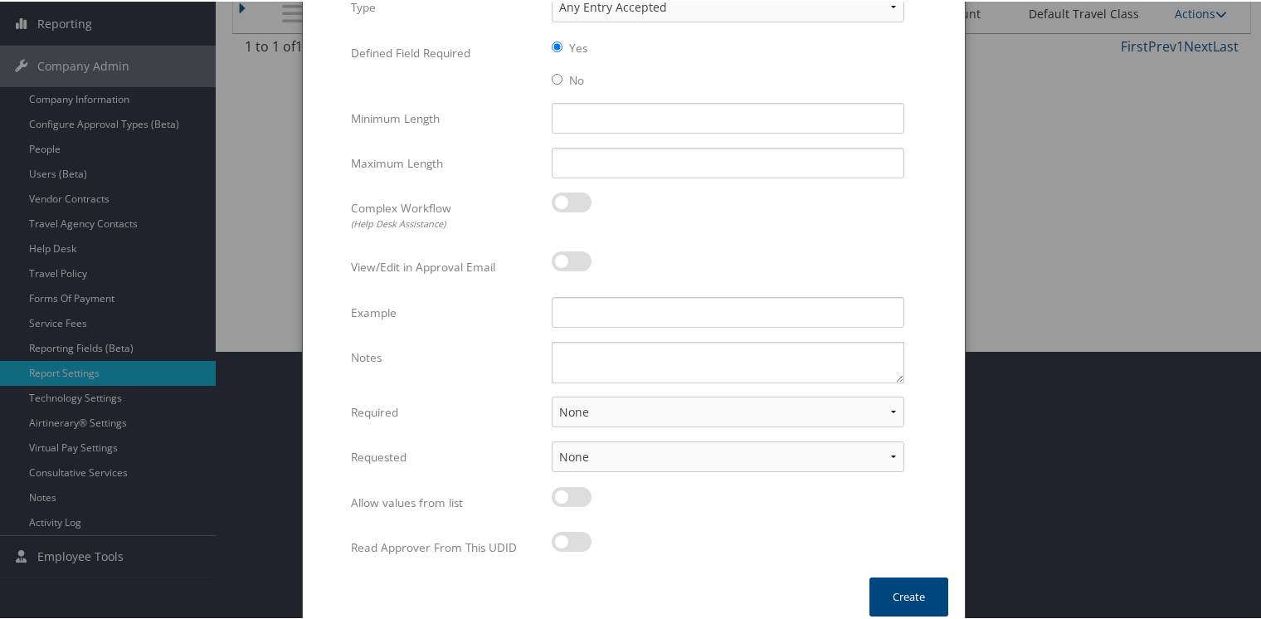
scroll to position [280, 0]
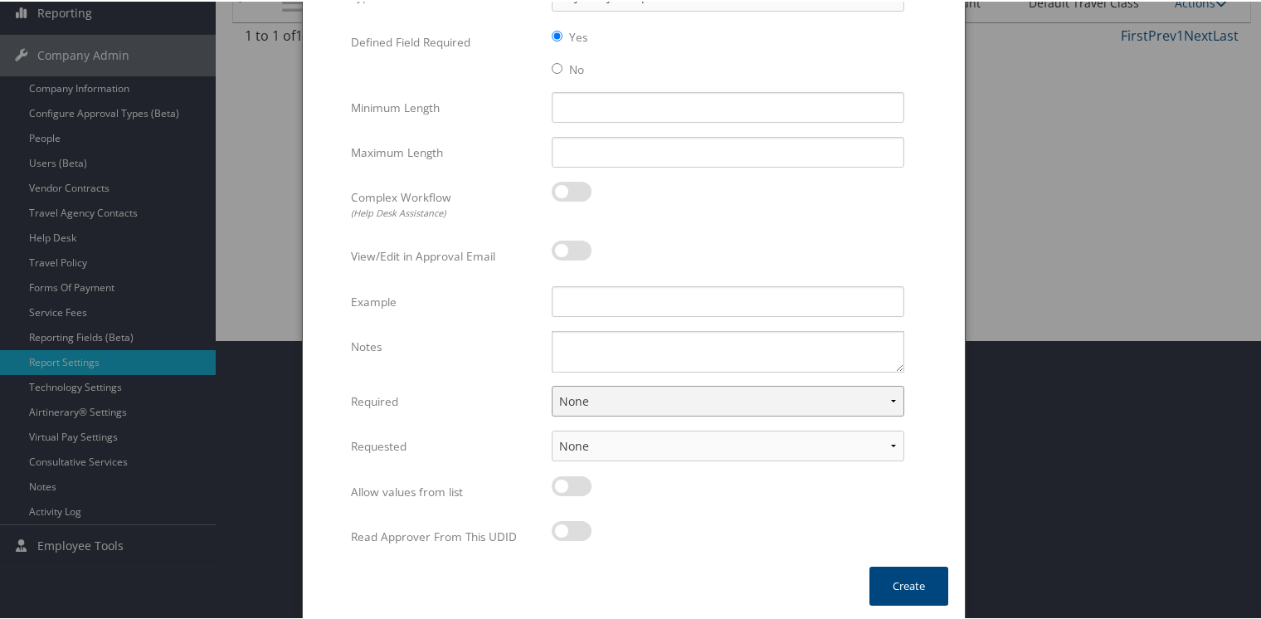
click at [616, 400] on select "None For Guest Travelers For Profiled Travelers For Both" at bounding box center [728, 399] width 353 height 31
select select "both"
click at [552, 384] on select "None For Guest Travelers For Profiled Travelers For Both" at bounding box center [728, 399] width 353 height 31
click at [588, 443] on select "None In Profile At Booking Both" at bounding box center [728, 444] width 353 height 31
select select "trip"
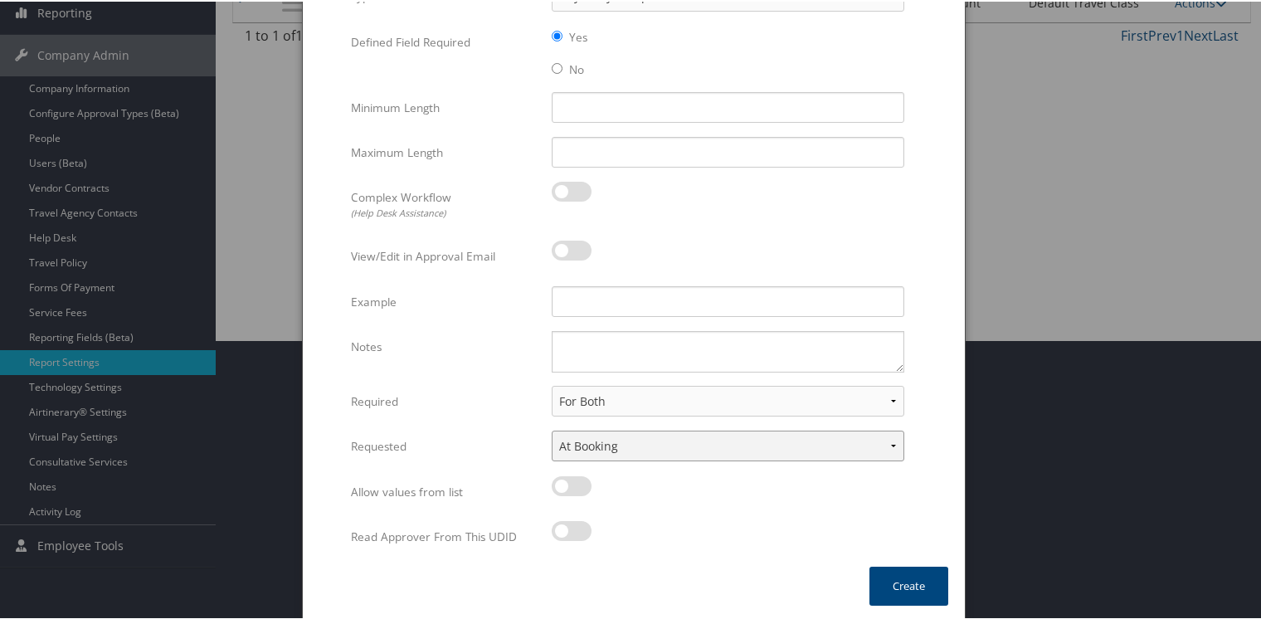
click at [552, 429] on select "None In Profile At Booking Both" at bounding box center [728, 444] width 353 height 31
click at [906, 576] on button "Create" at bounding box center [908, 584] width 79 height 39
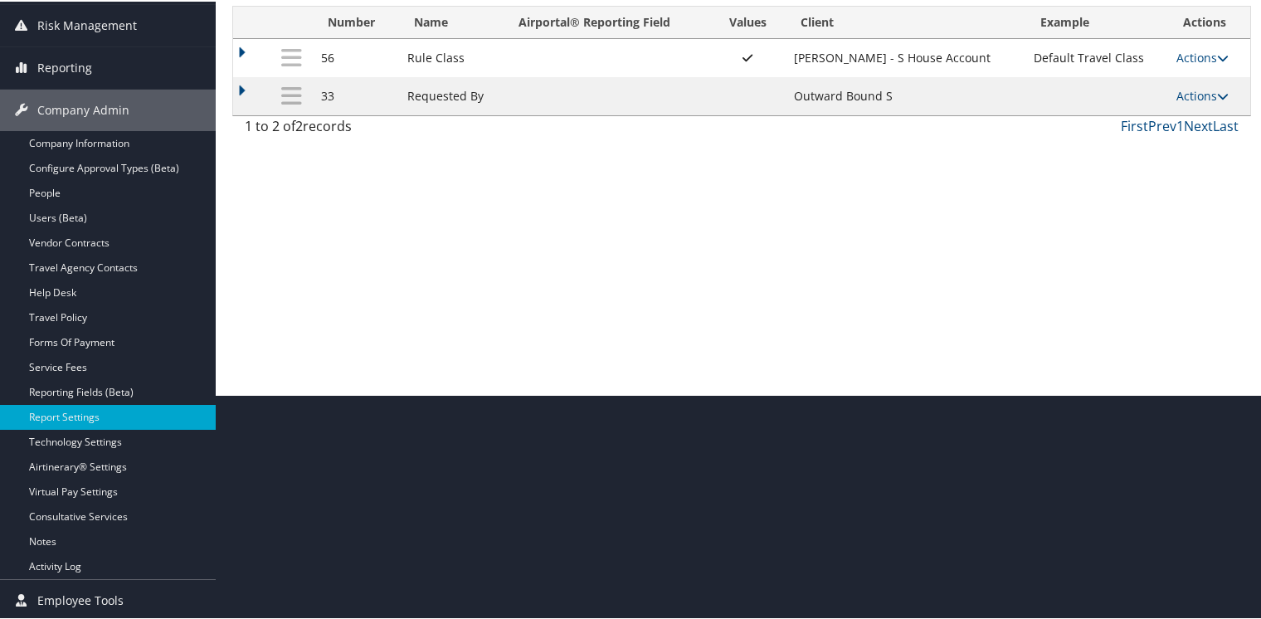
scroll to position [142, 0]
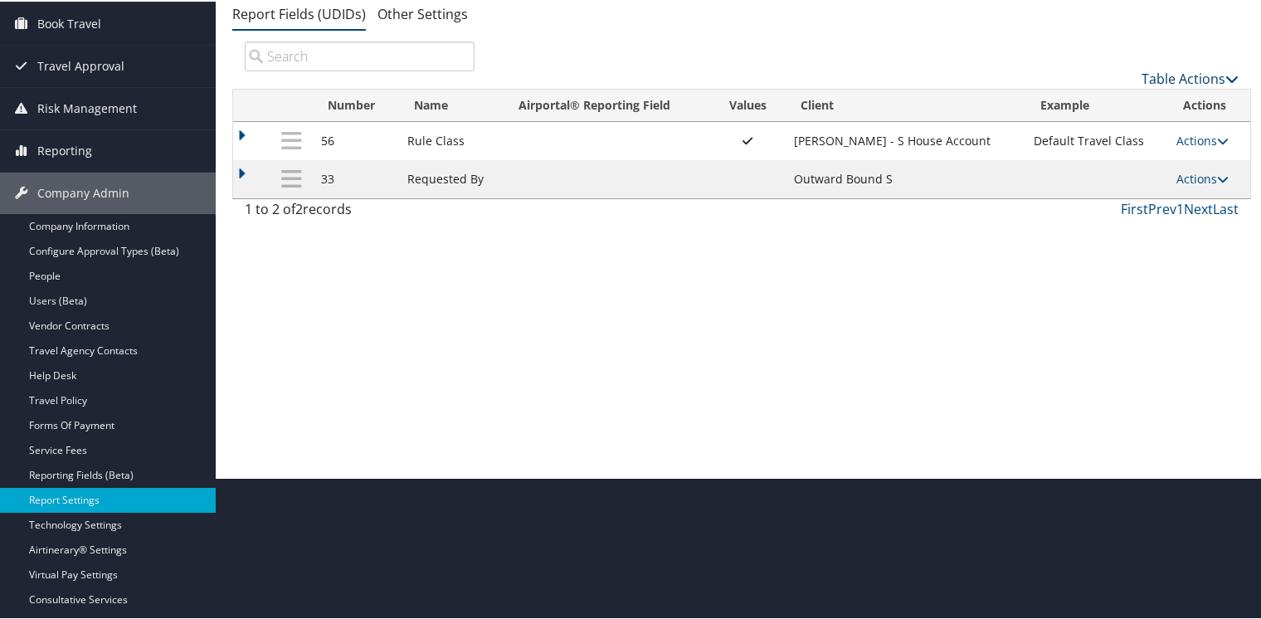
click at [1199, 72] on link "Table Actions" at bounding box center [1189, 77] width 97 height 18
click at [1102, 99] on link "New Record" at bounding box center [1134, 104] width 218 height 28
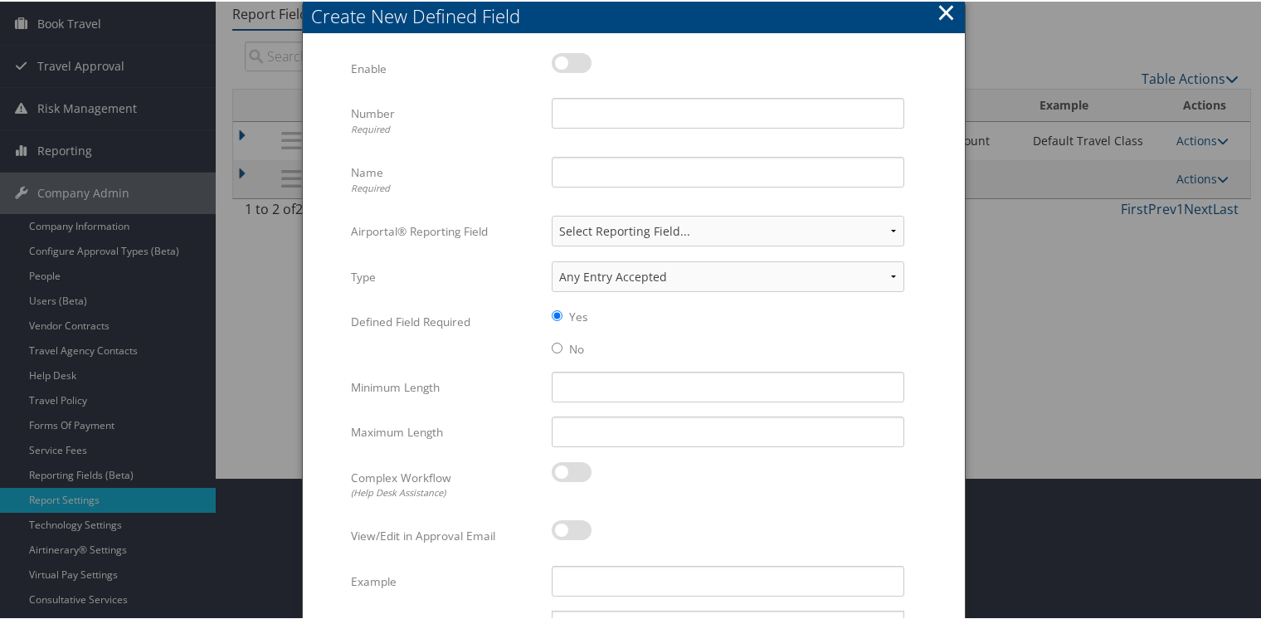
click at [573, 56] on label at bounding box center [572, 61] width 40 height 20
click at [571, 59] on input "checkbox" at bounding box center [565, 64] width 11 height 11
checkbox input "true"
click at [577, 118] on input "Number Required" at bounding box center [728, 111] width 353 height 31
type input "56"
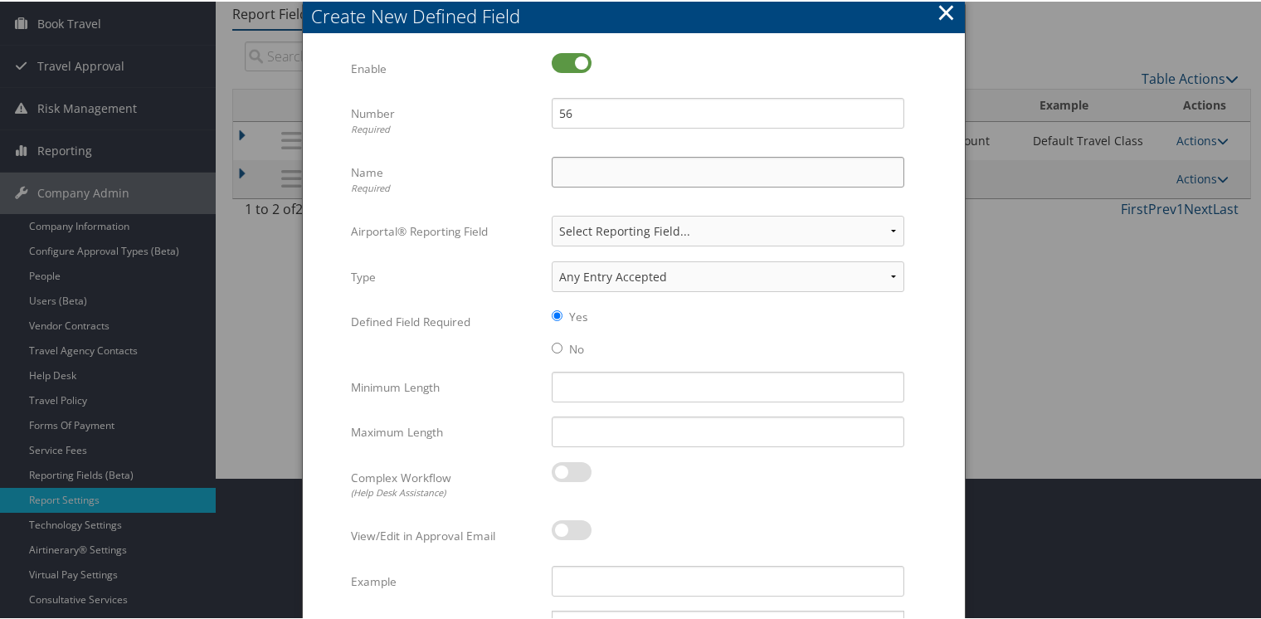
click at [596, 178] on input "Name Required" at bounding box center [728, 170] width 353 height 31
type input "Rule Class"
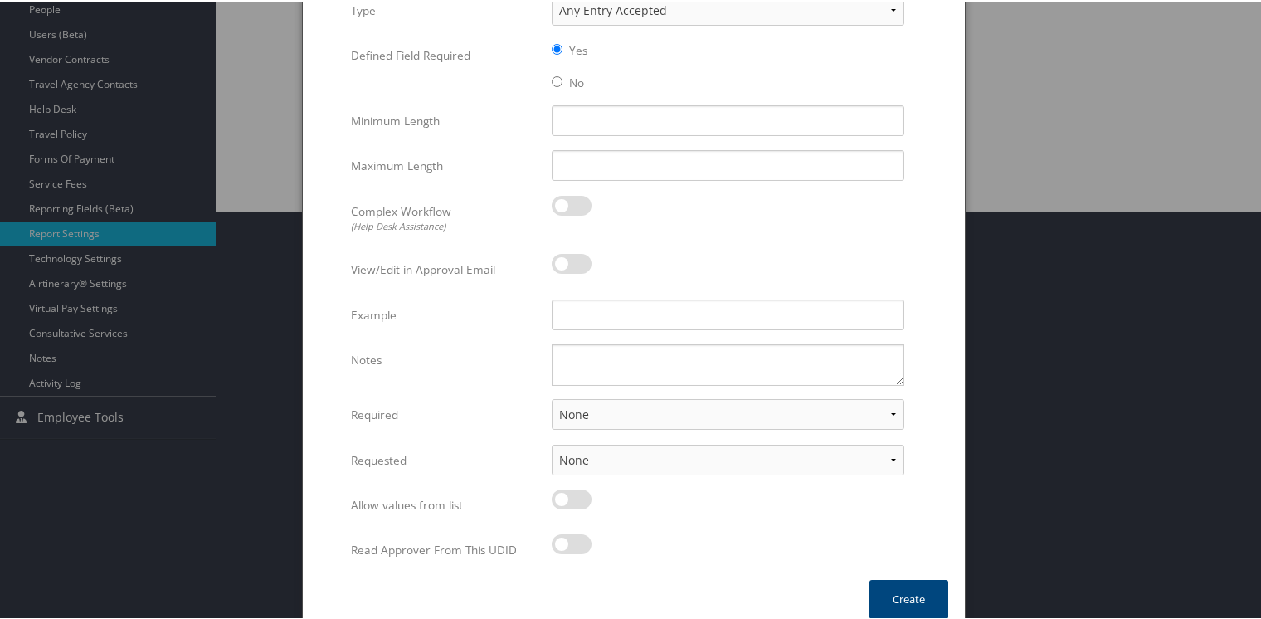
scroll to position [421, 0]
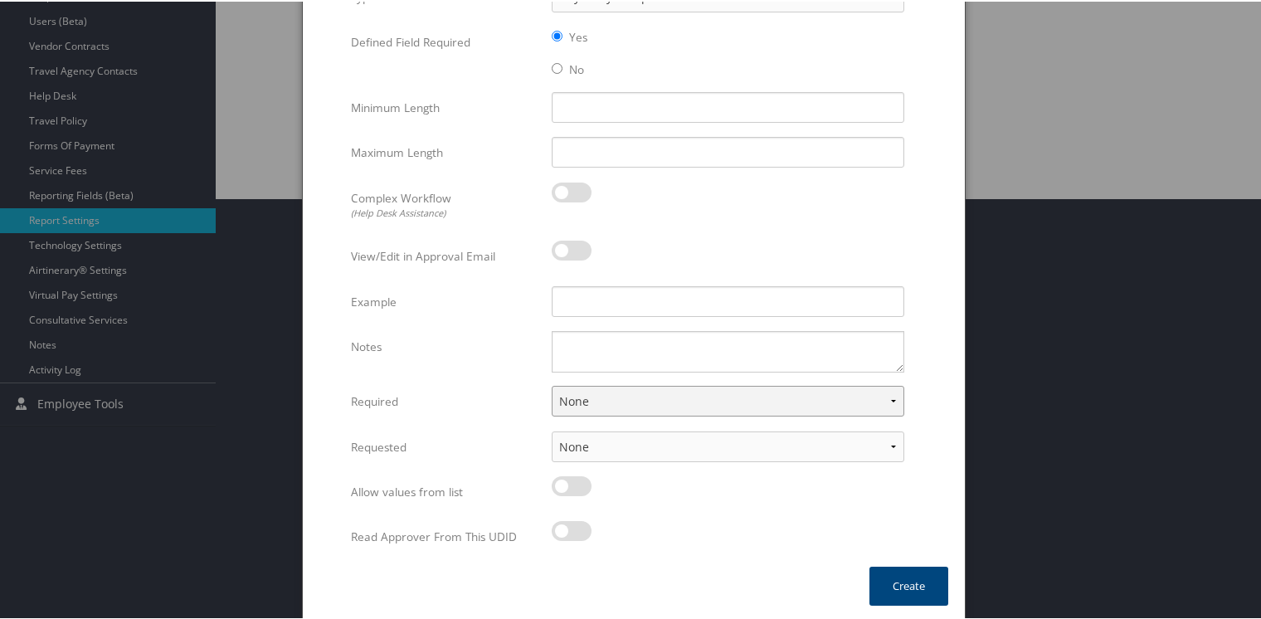
click at [607, 396] on select "None For Guest Travelers For Profiled Travelers For Both" at bounding box center [728, 399] width 353 height 31
select select "both"
click at [552, 384] on select "None For Guest Travelers For Profiled Travelers For Both" at bounding box center [728, 399] width 353 height 31
click at [888, 584] on button "Create" at bounding box center [908, 584] width 79 height 39
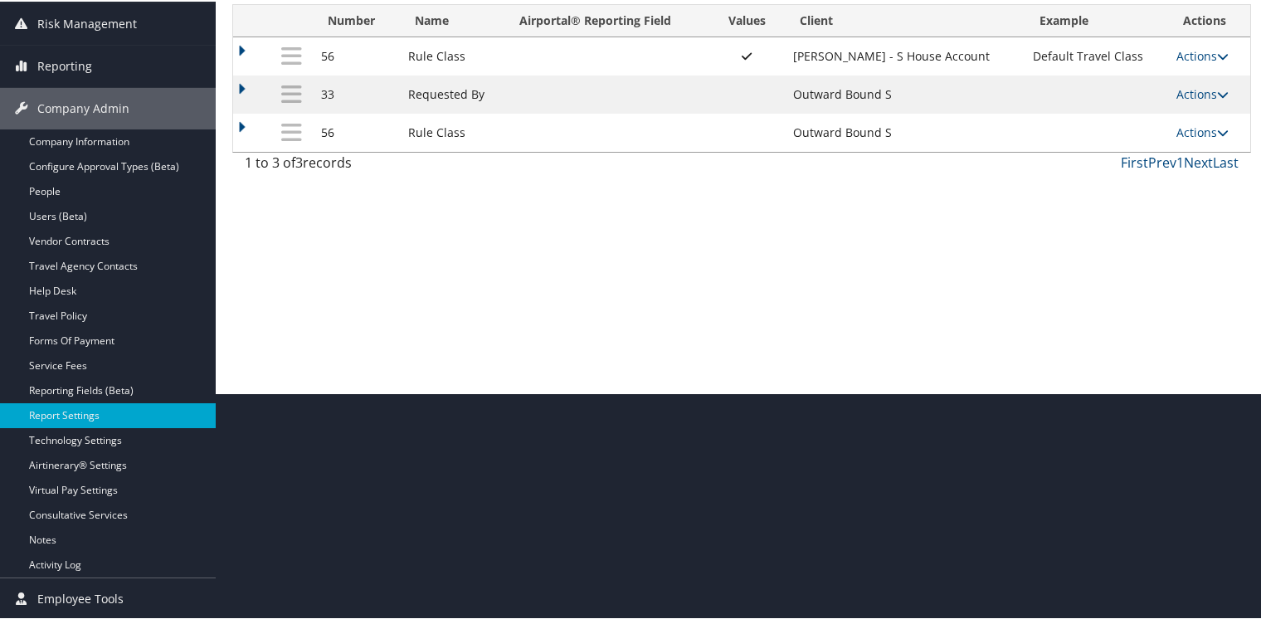
scroll to position [225, 0]
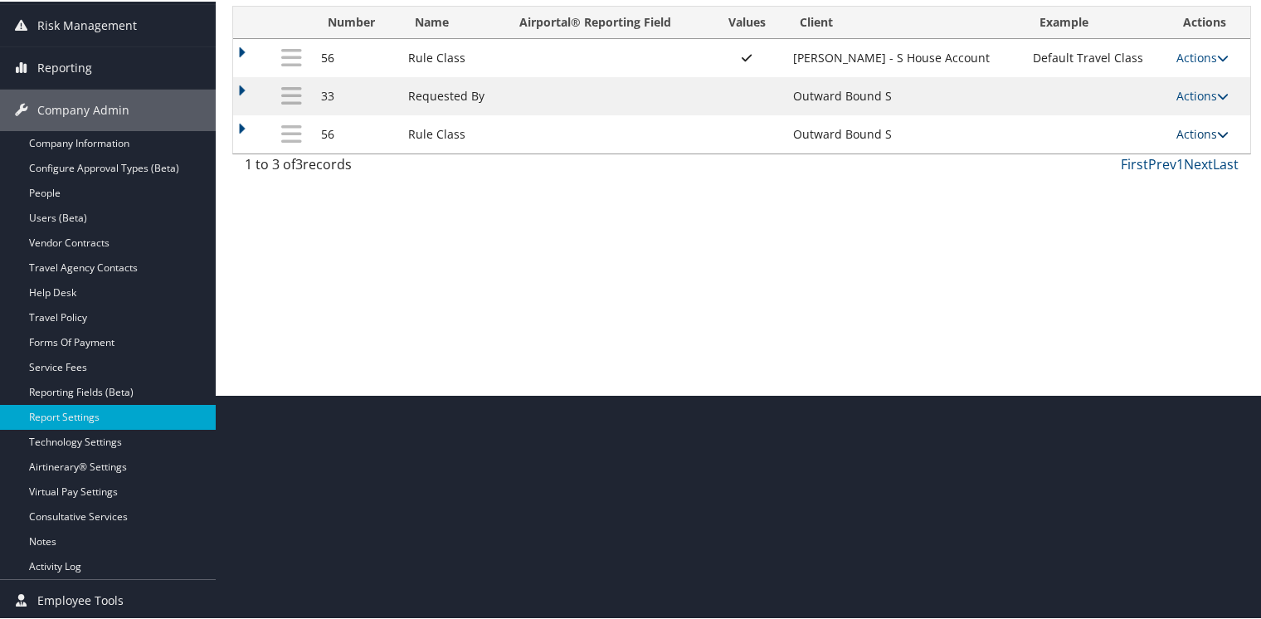
click at [1185, 134] on link "Actions" at bounding box center [1202, 132] width 52 height 16
click at [1128, 160] on link "Update Report Field Values" at bounding box center [1131, 158] width 179 height 28
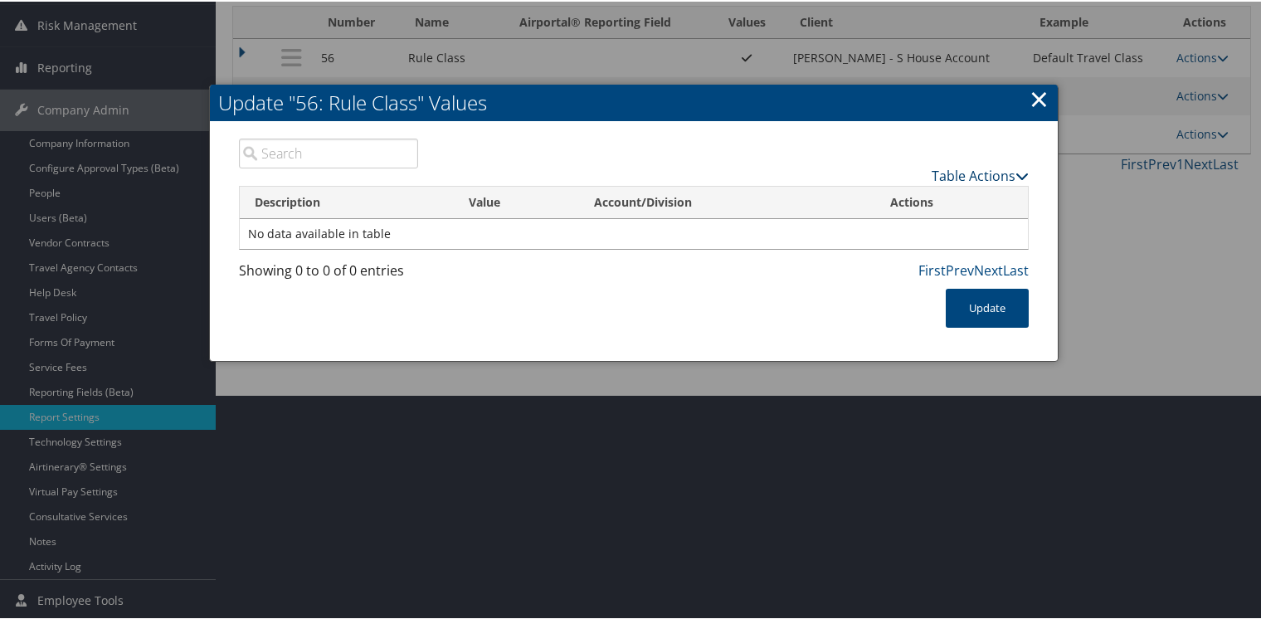
click at [1002, 174] on link "Table Actions" at bounding box center [980, 174] width 97 height 18
click at [880, 200] on link "New Record" at bounding box center [915, 199] width 218 height 28
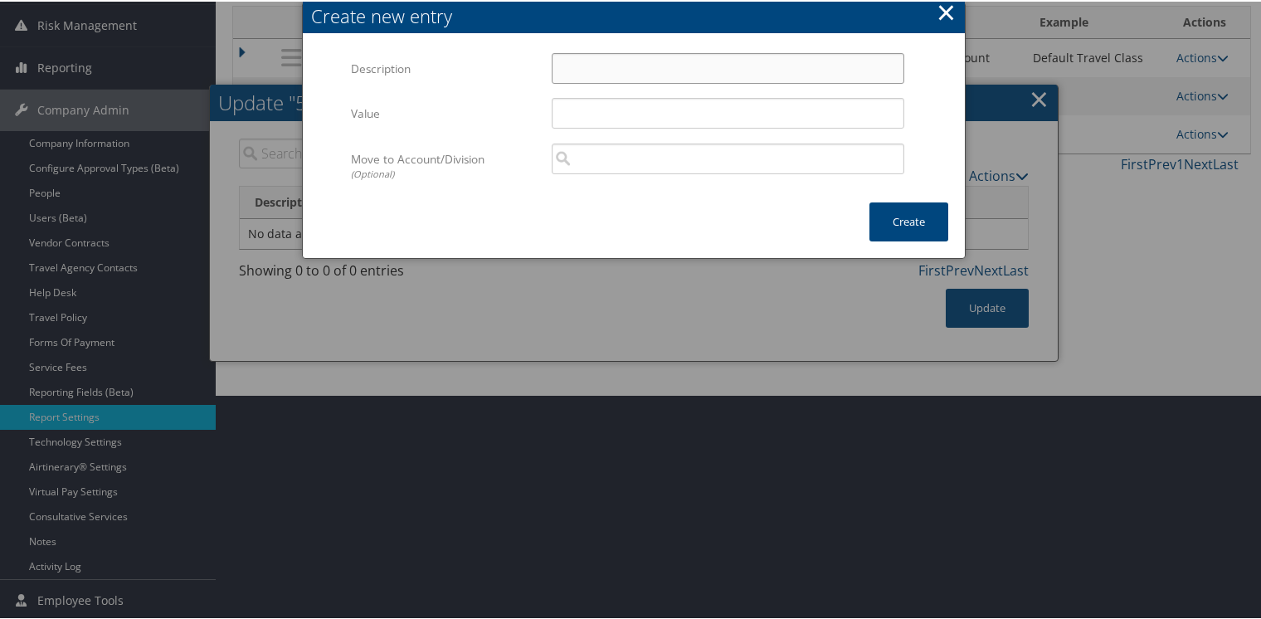
click at [607, 52] on input "Description" at bounding box center [728, 66] width 353 height 31
type input "Default Travel Class"
click at [899, 227] on button "Create" at bounding box center [908, 220] width 79 height 39
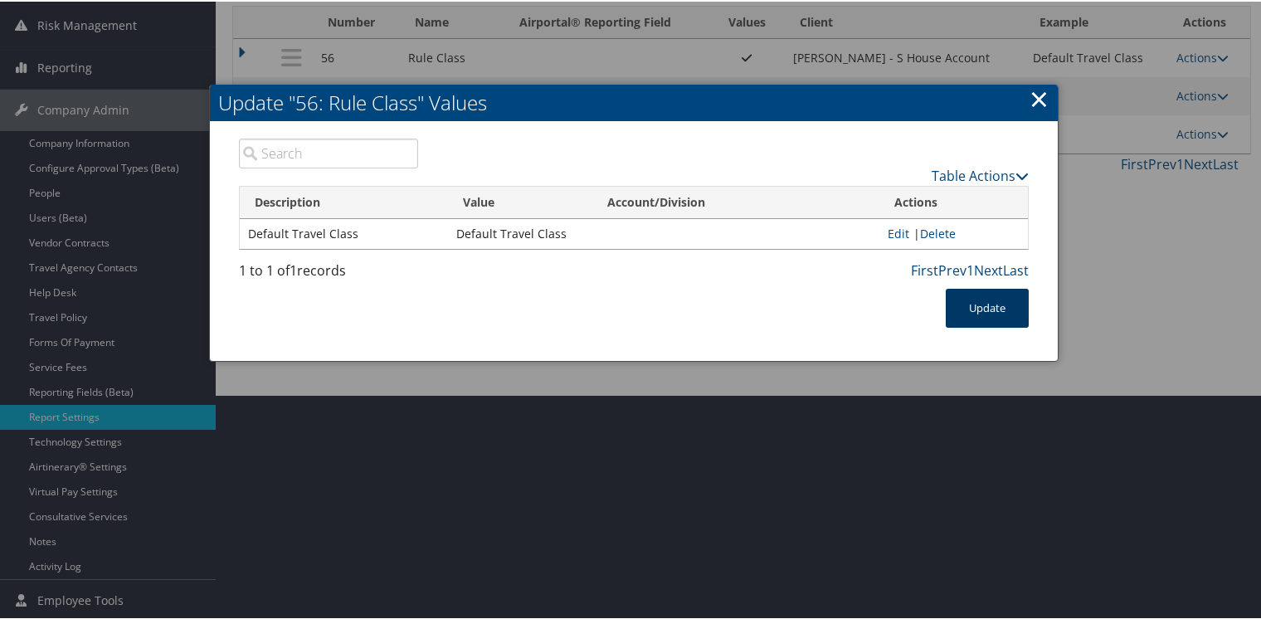
click at [988, 310] on button "Update" at bounding box center [987, 306] width 83 height 39
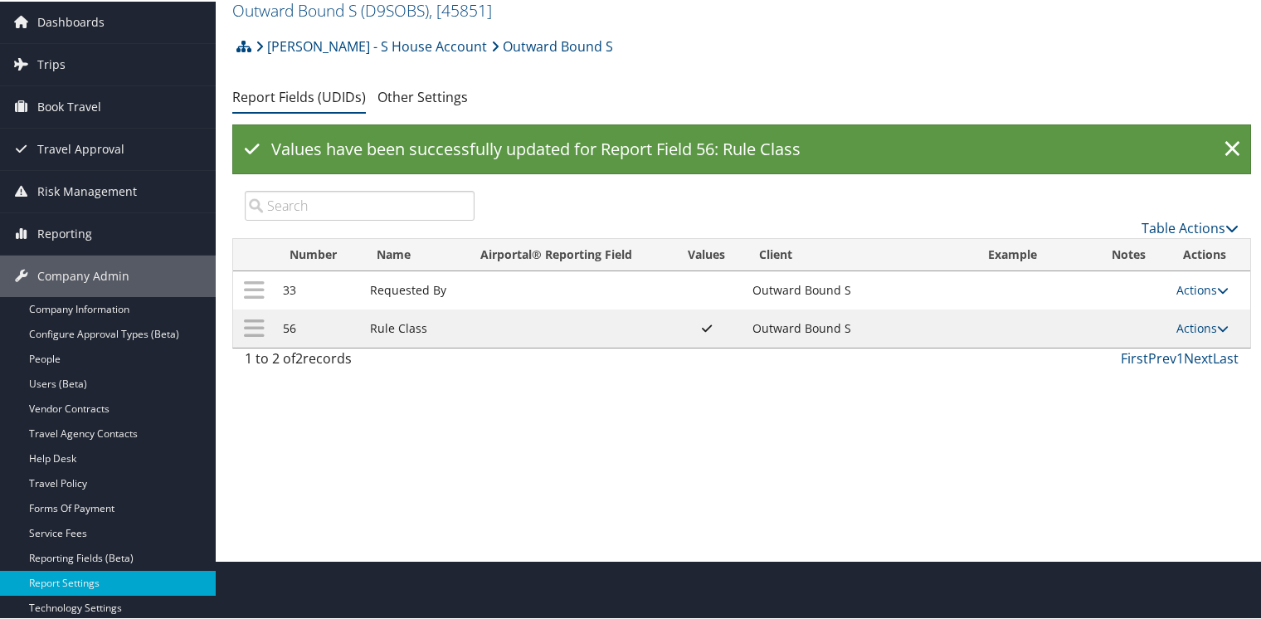
scroll to position [0, 0]
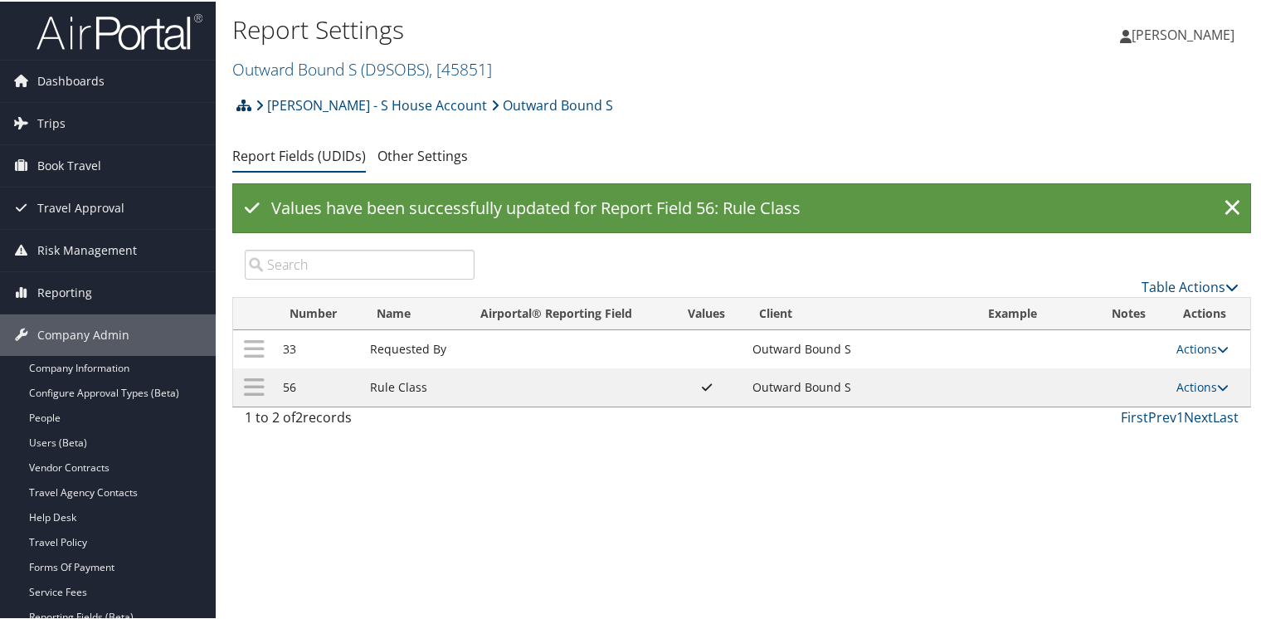
click at [244, 100] on icon at bounding box center [243, 103] width 15 height 13
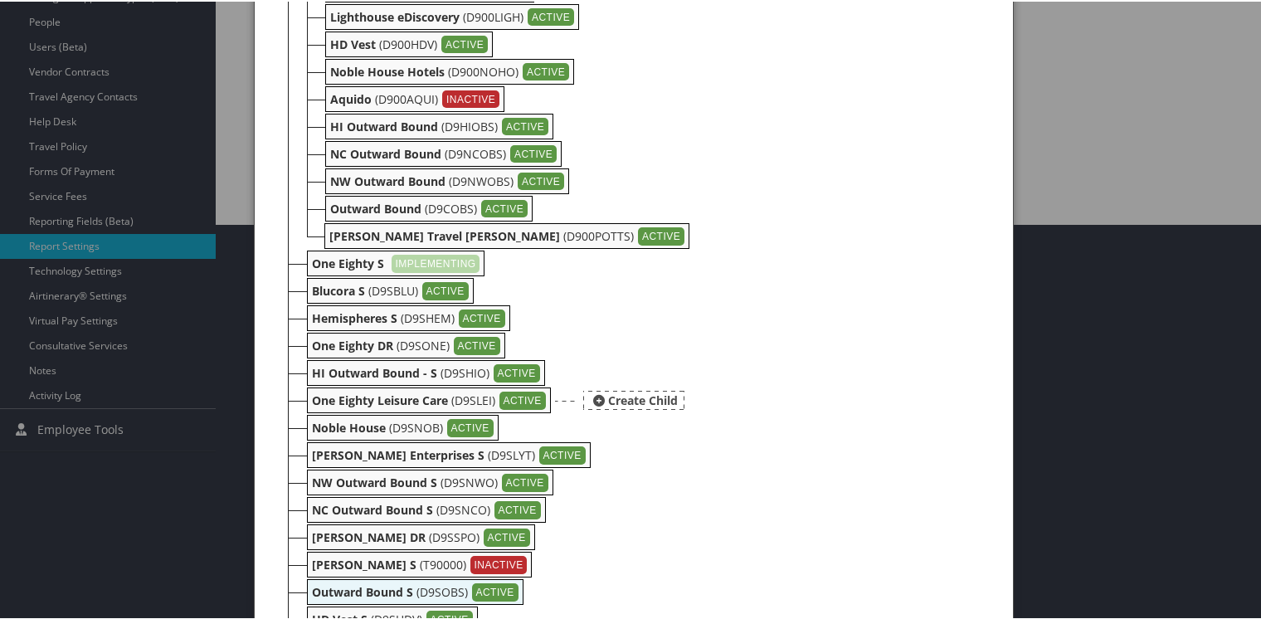
scroll to position [467, 0]
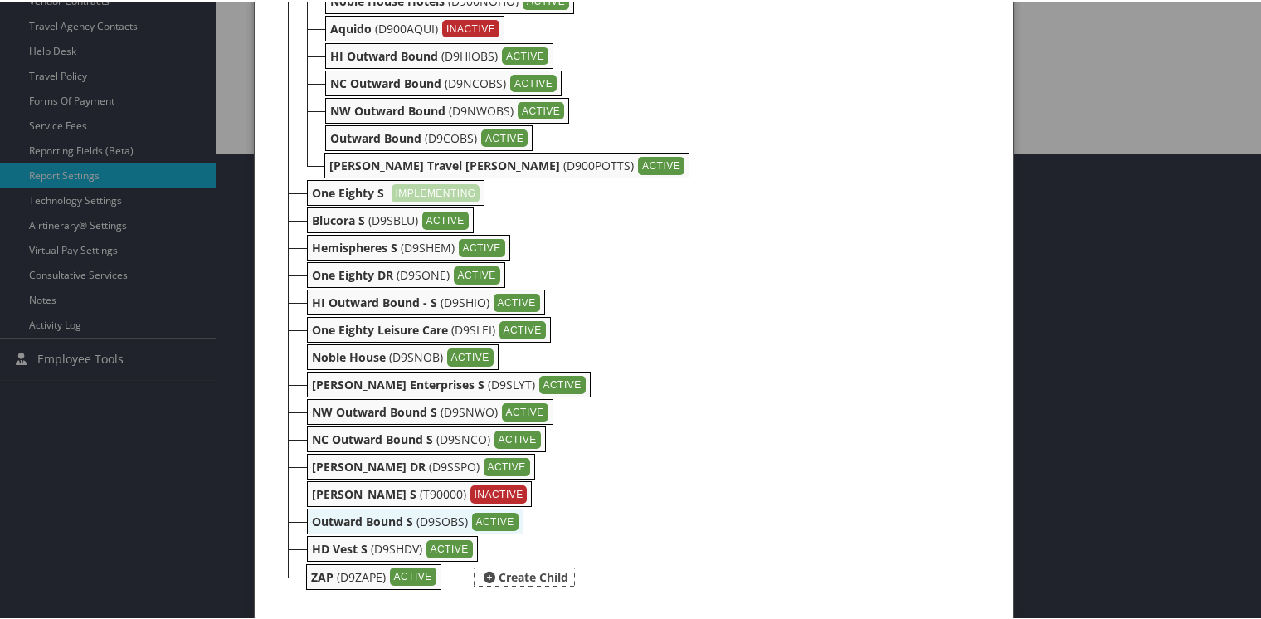
click at [321, 570] on b "ZAP" at bounding box center [322, 575] width 22 height 16
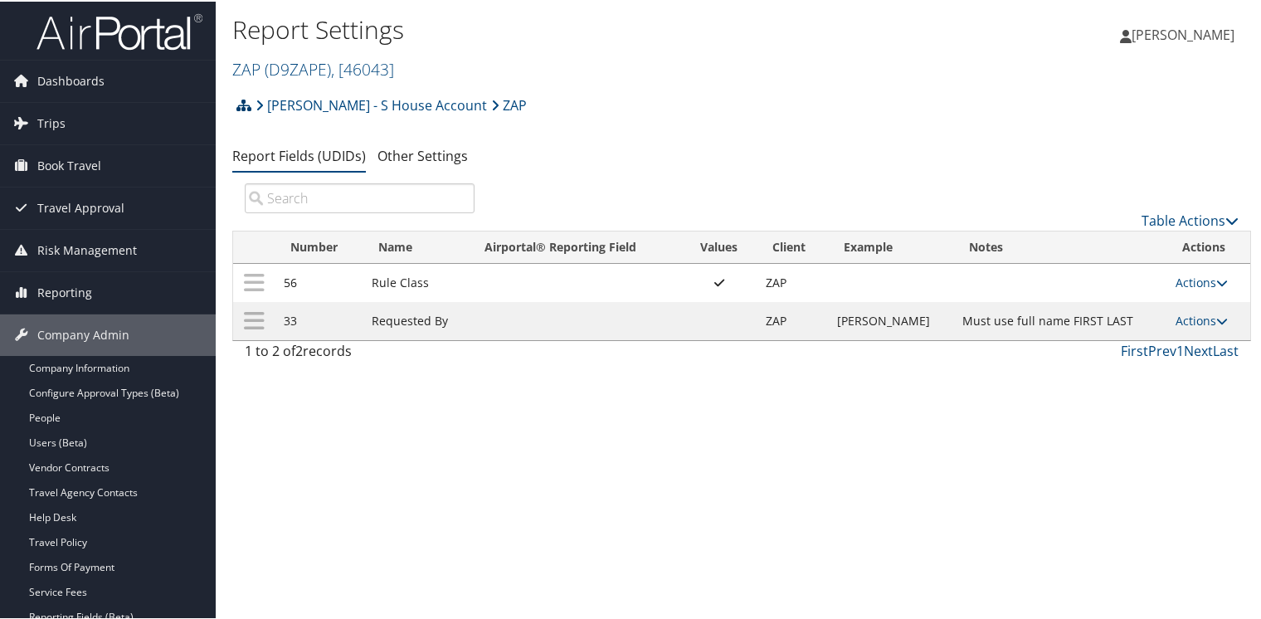
click at [241, 101] on icon at bounding box center [243, 103] width 15 height 13
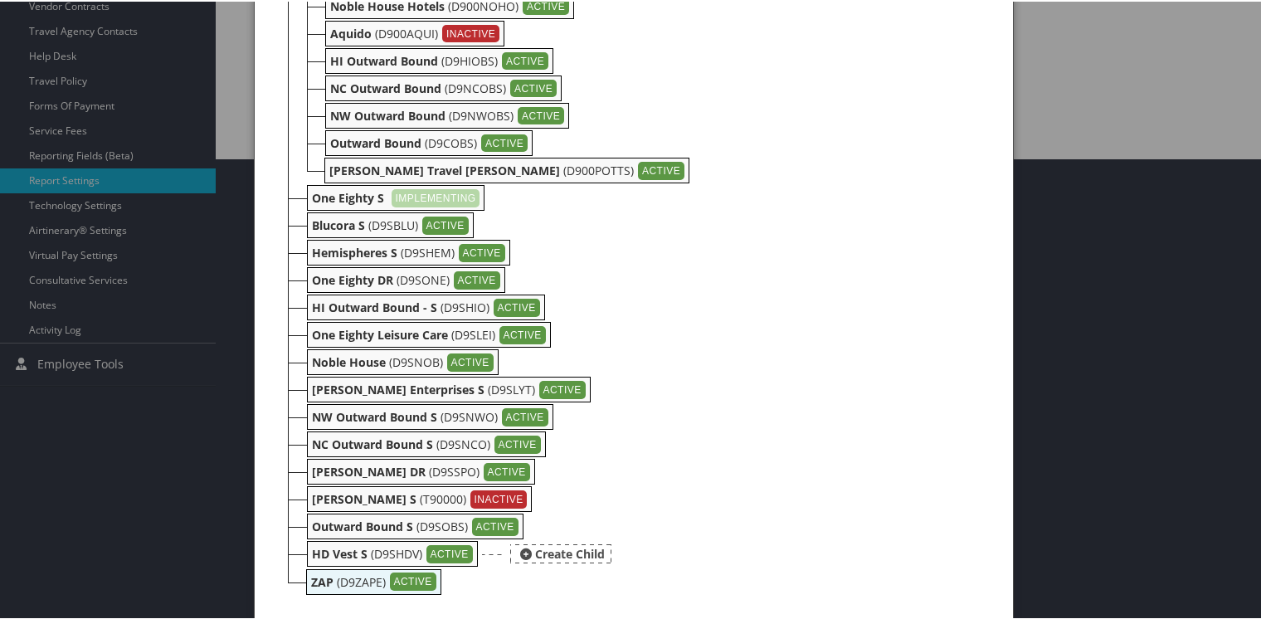
scroll to position [467, 0]
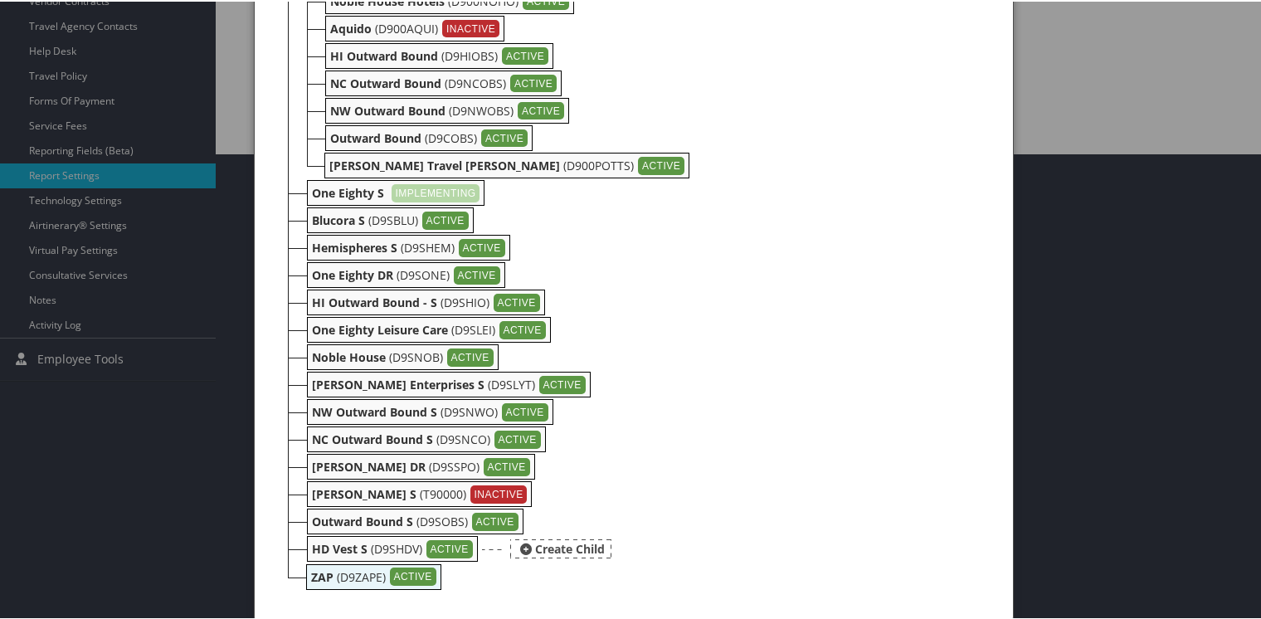
click at [338, 548] on b "HD Vest S" at bounding box center [340, 547] width 56 height 16
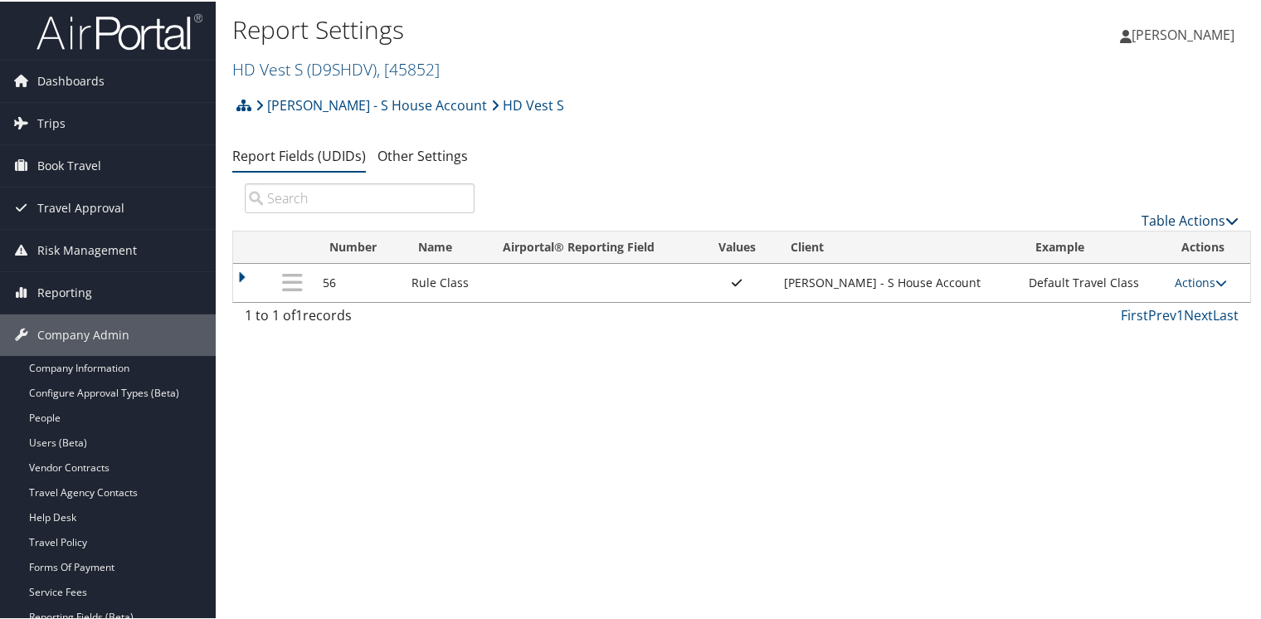
click at [1181, 217] on link "Table Actions" at bounding box center [1189, 219] width 97 height 18
click at [1080, 243] on link "New Record" at bounding box center [1134, 245] width 218 height 28
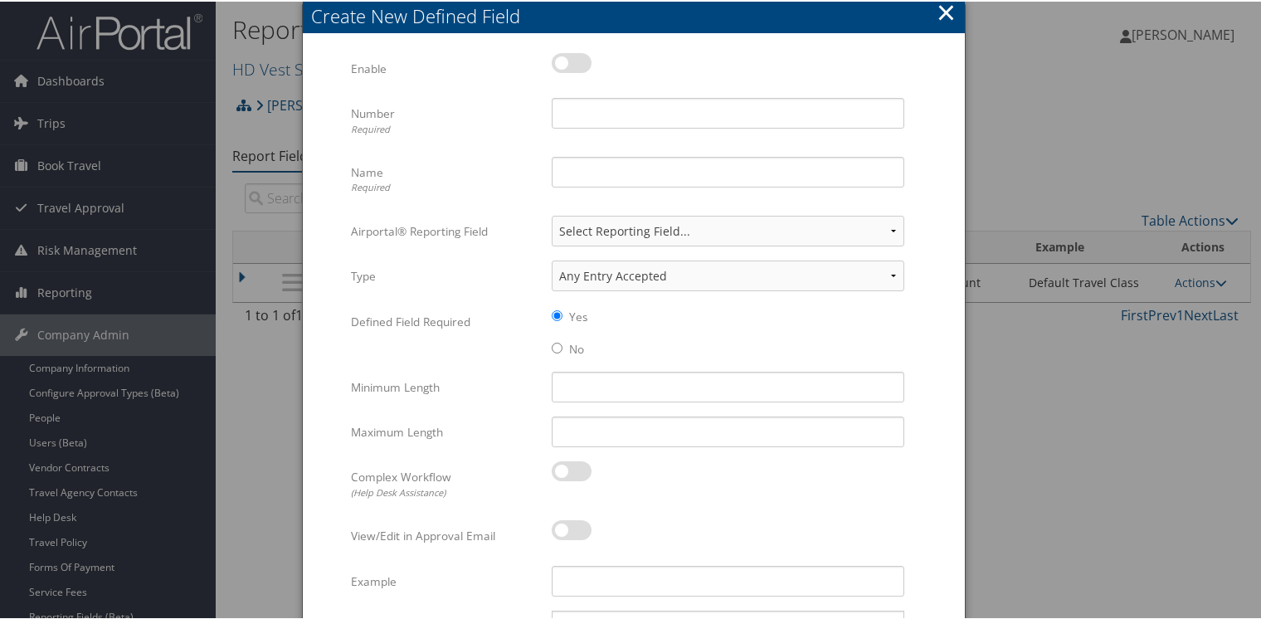
click at [581, 65] on label at bounding box center [572, 61] width 40 height 20
click at [571, 65] on input "checkbox" at bounding box center [565, 64] width 11 height 11
checkbox input "true"
click at [590, 106] on input "Number Required" at bounding box center [728, 111] width 353 height 31
type input "56"
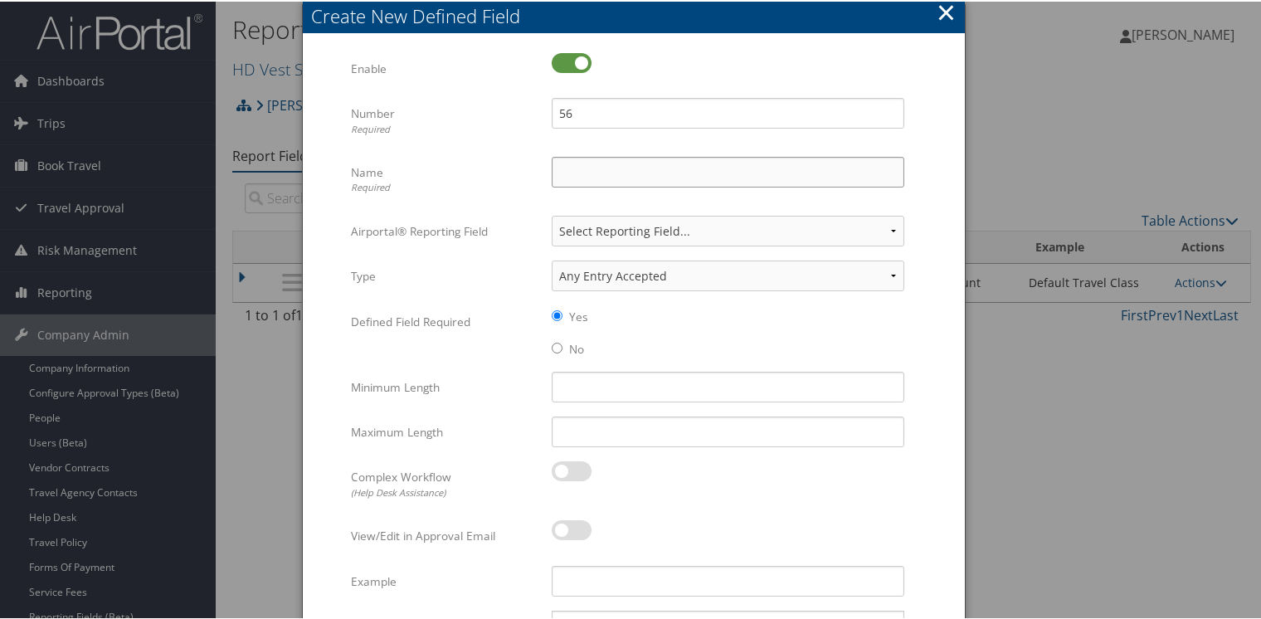
type input "Rule Class"
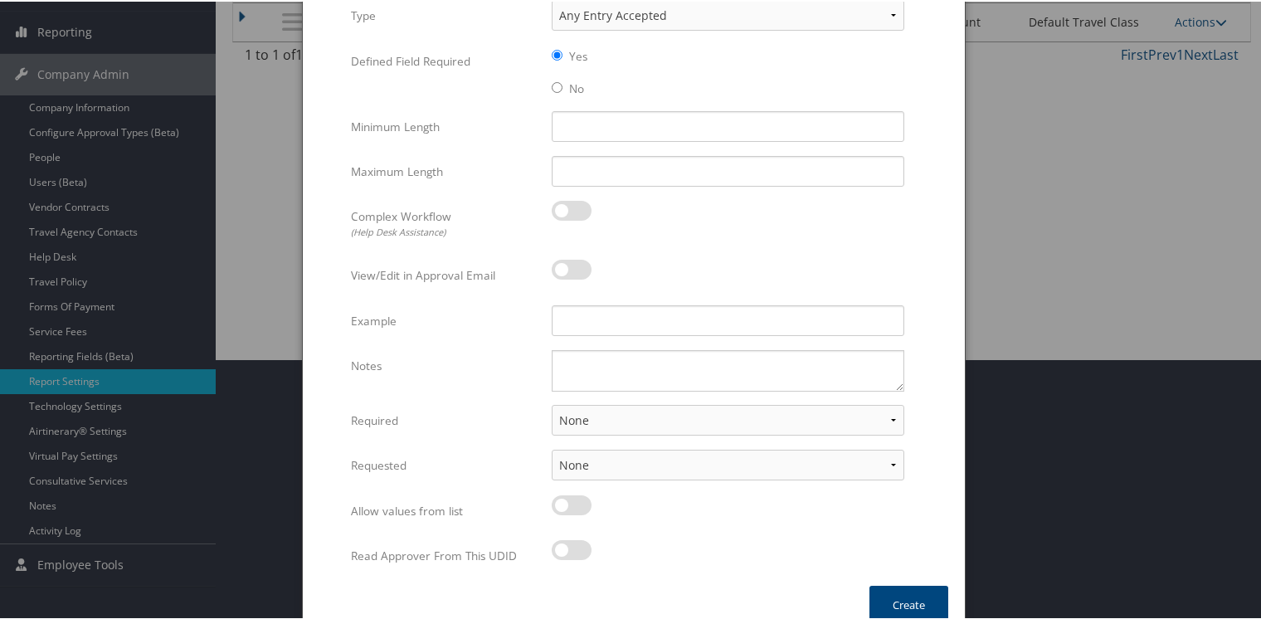
scroll to position [280, 0]
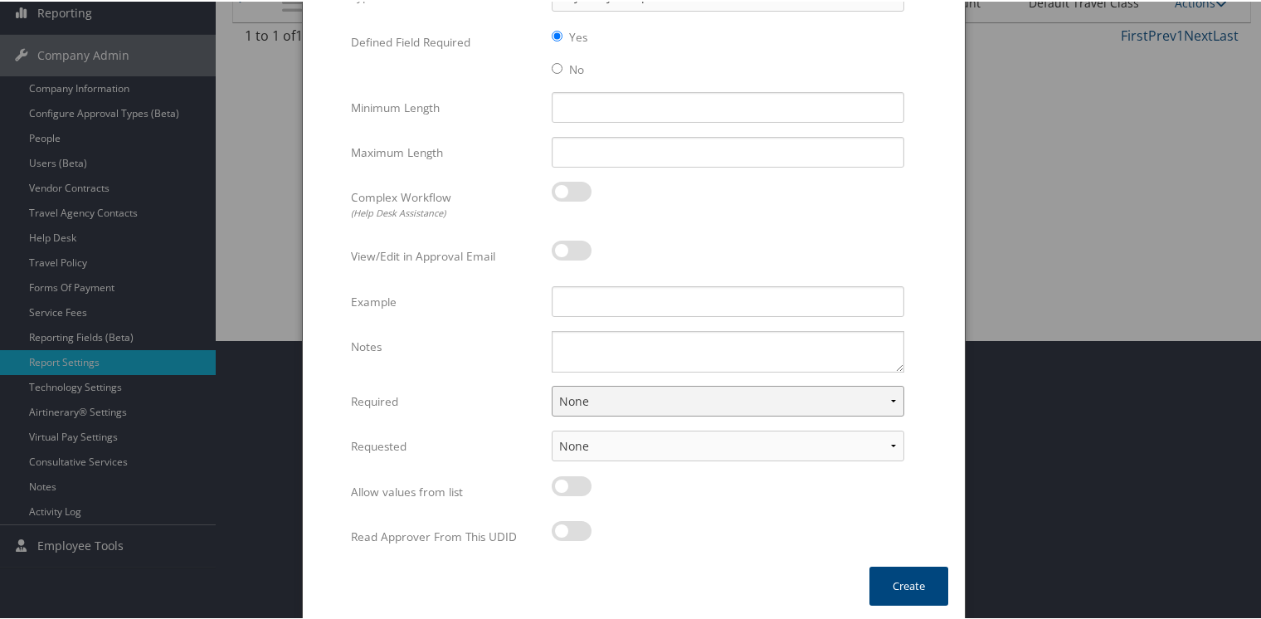
click at [590, 395] on select "None For Guest Travelers For Profiled Travelers For Both" at bounding box center [728, 399] width 353 height 31
select select "both"
click at [552, 384] on select "None For Guest Travelers For Profiled Travelers For Both" at bounding box center [728, 399] width 353 height 31
click at [886, 572] on button "Create" at bounding box center [908, 584] width 79 height 39
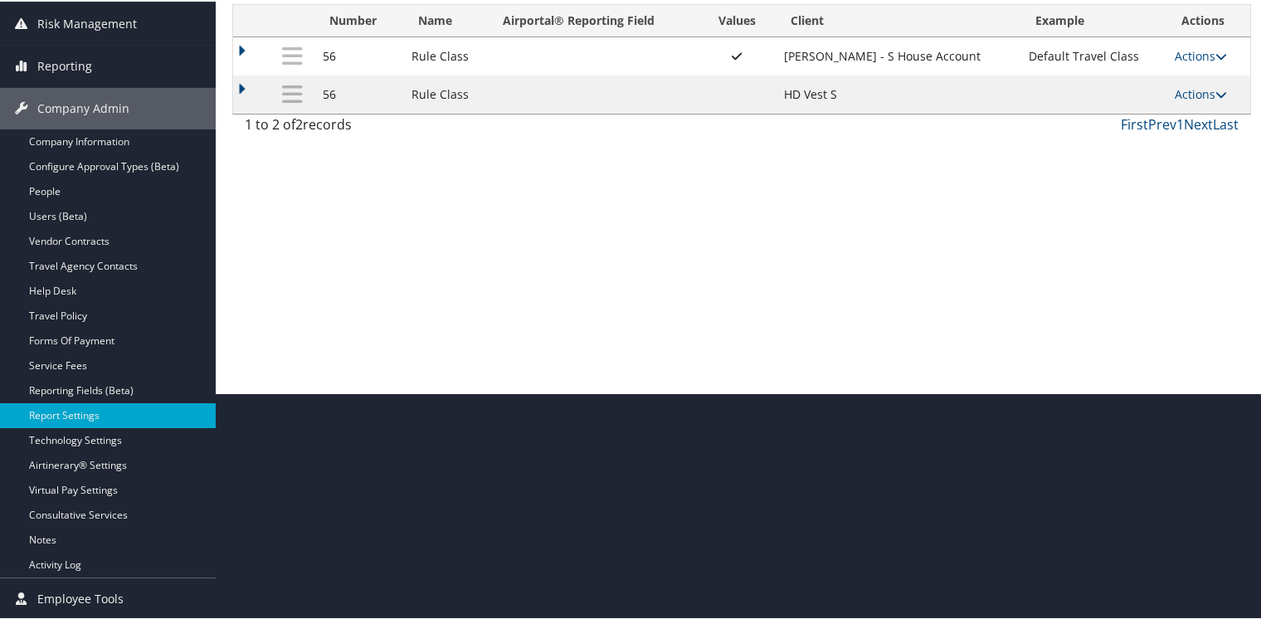
scroll to position [225, 0]
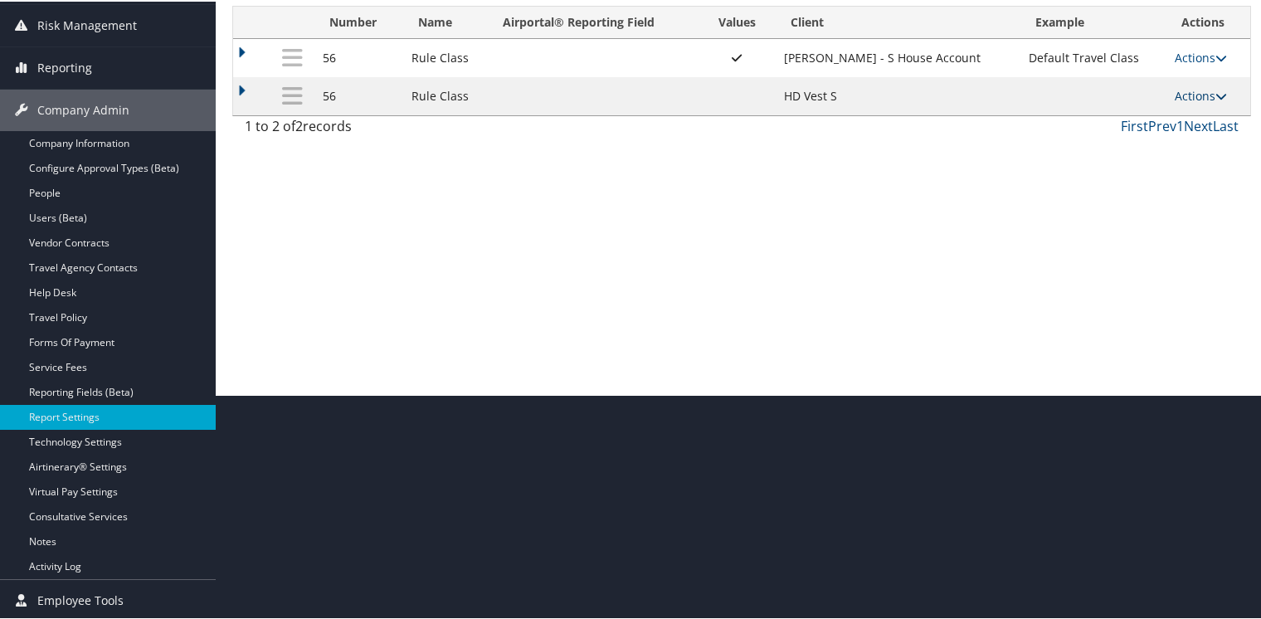
click at [1194, 89] on link "Actions" at bounding box center [1201, 94] width 52 height 16
click at [1101, 120] on link "Update Report Field Values" at bounding box center [1130, 119] width 179 height 28
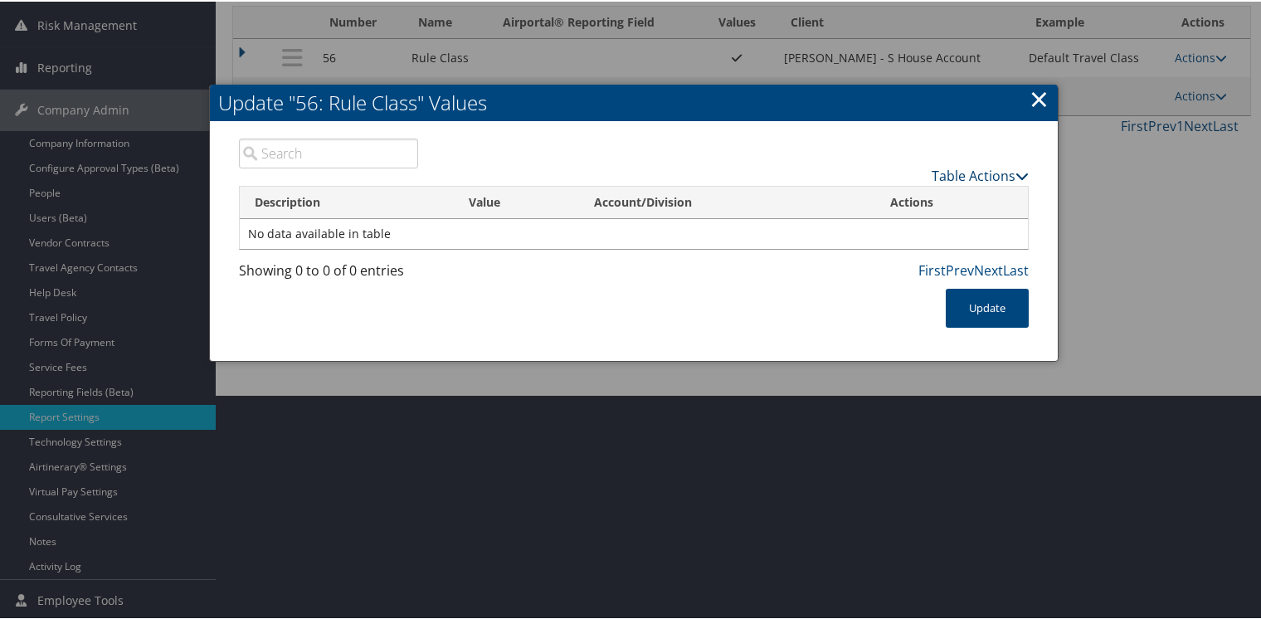
click at [992, 174] on link "Table Actions" at bounding box center [980, 174] width 97 height 18
click at [820, 199] on icon at bounding box center [820, 199] width 15 height 12
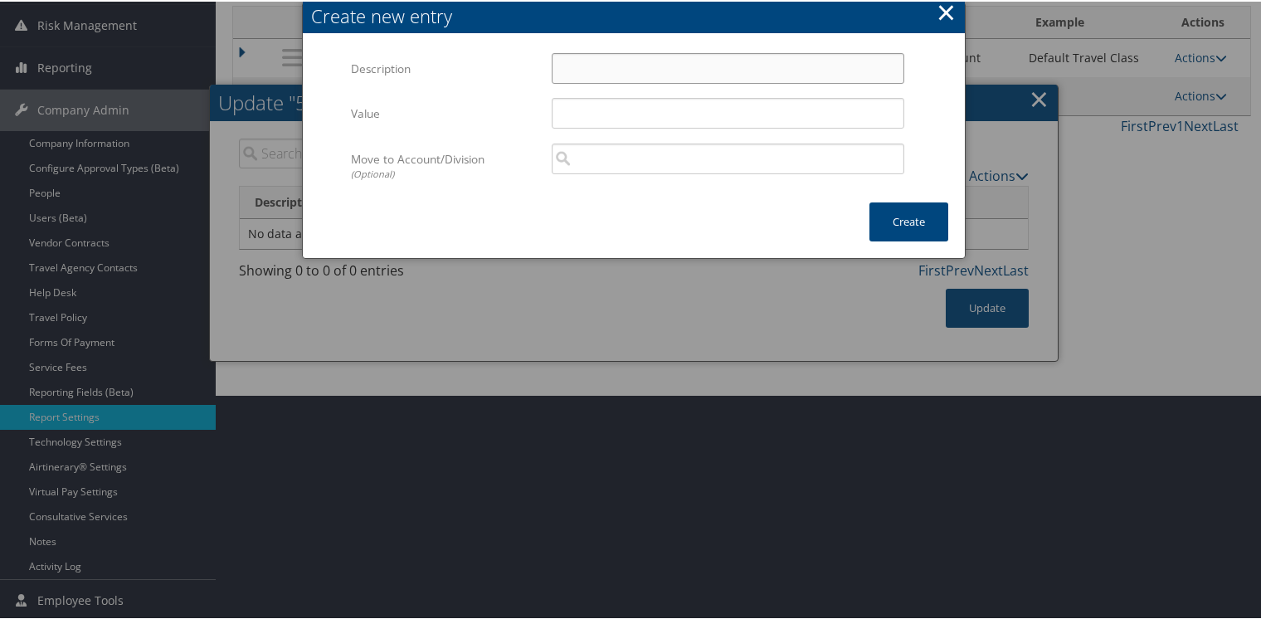
click at [584, 60] on input "Description" at bounding box center [728, 66] width 353 height 31
type input "Default Travel Class"
click at [893, 231] on button "Create" at bounding box center [908, 220] width 79 height 39
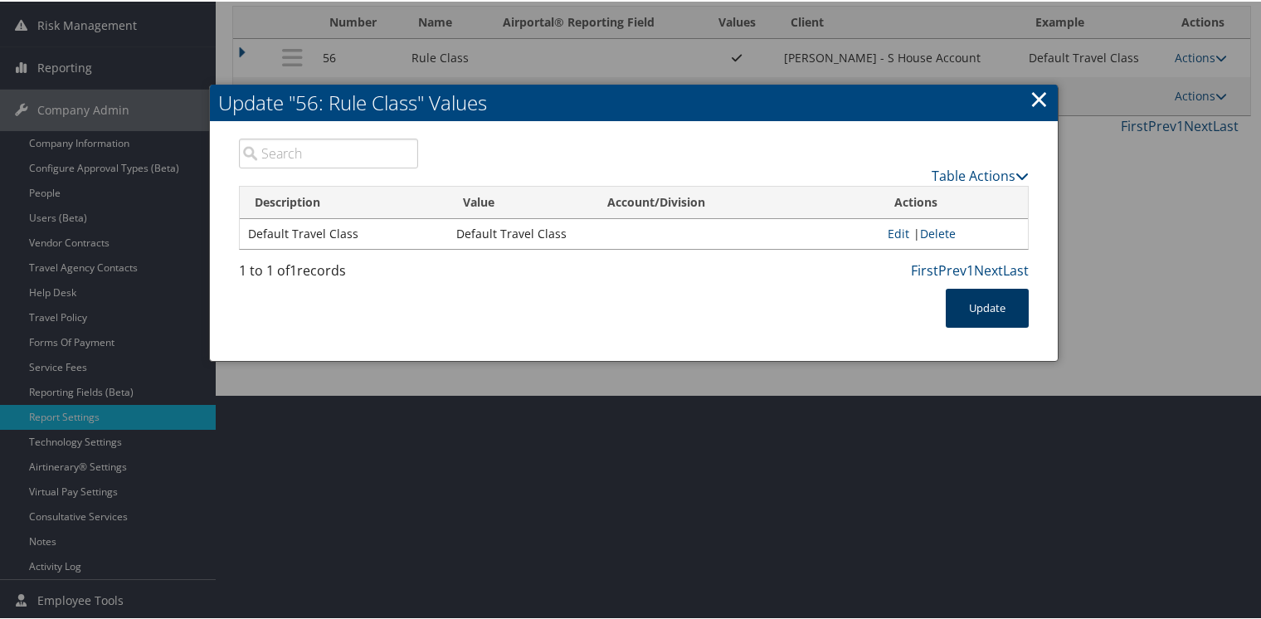
click at [972, 305] on button "Update" at bounding box center [987, 306] width 83 height 39
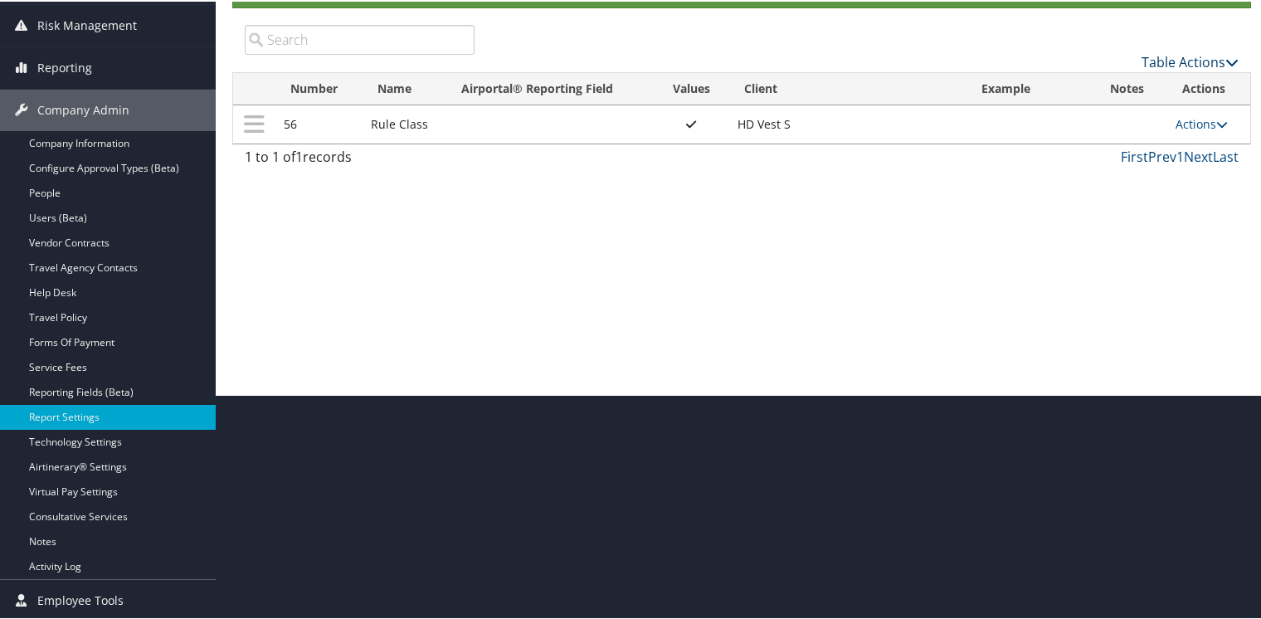
click at [1170, 61] on link "Table Actions" at bounding box center [1189, 60] width 97 height 18
click at [1096, 87] on link "New Record" at bounding box center [1134, 86] width 218 height 28
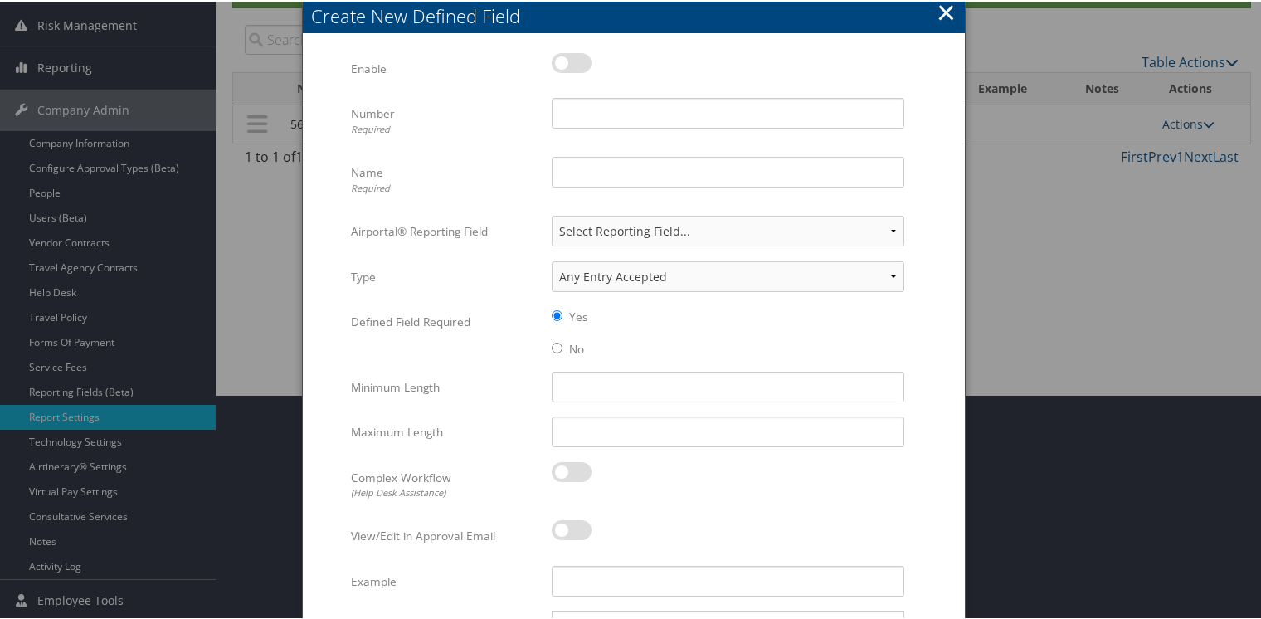
click at [581, 64] on label at bounding box center [572, 61] width 40 height 20
click at [571, 64] on input "checkbox" at bounding box center [565, 64] width 11 height 11
checkbox input "true"
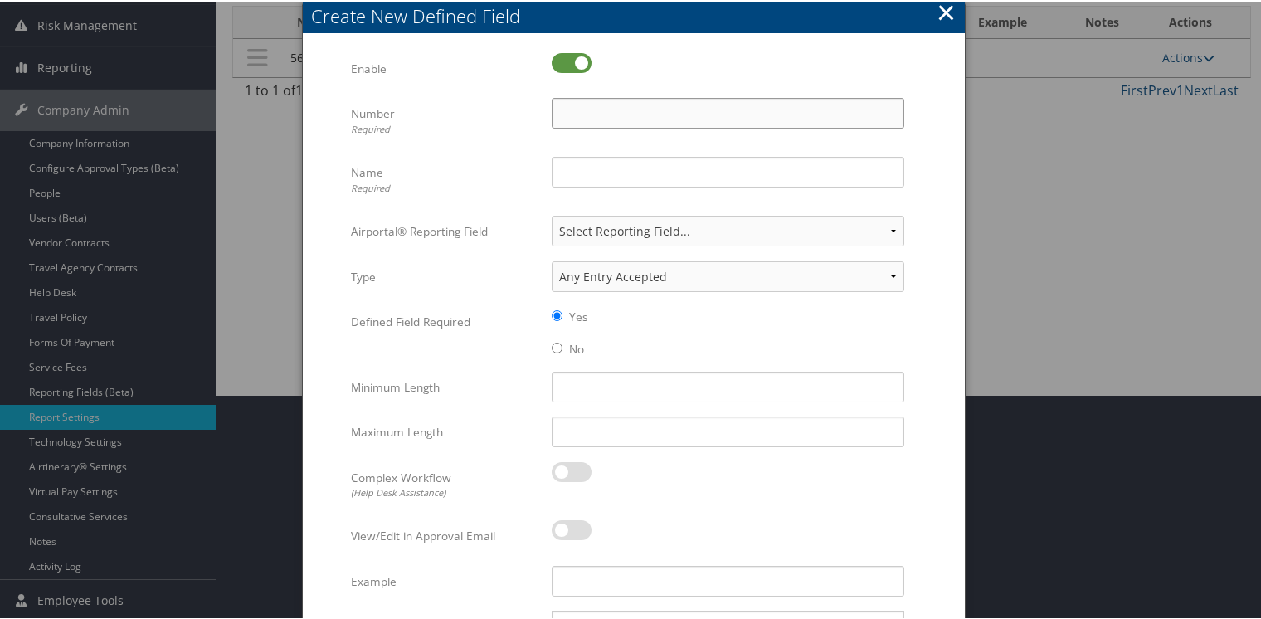
click at [576, 105] on input "Number Required" at bounding box center [728, 111] width 353 height 31
type input "33"
click at [576, 166] on input "Name Required" at bounding box center [728, 170] width 353 height 31
type input "Requested By"
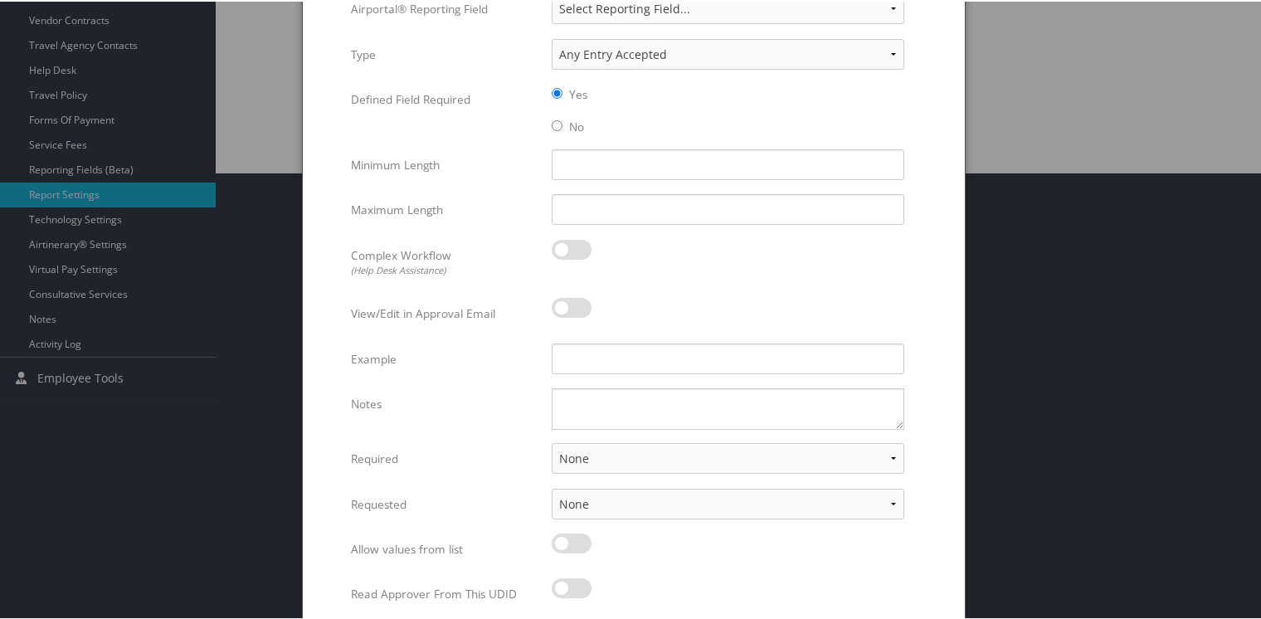
scroll to position [504, 0]
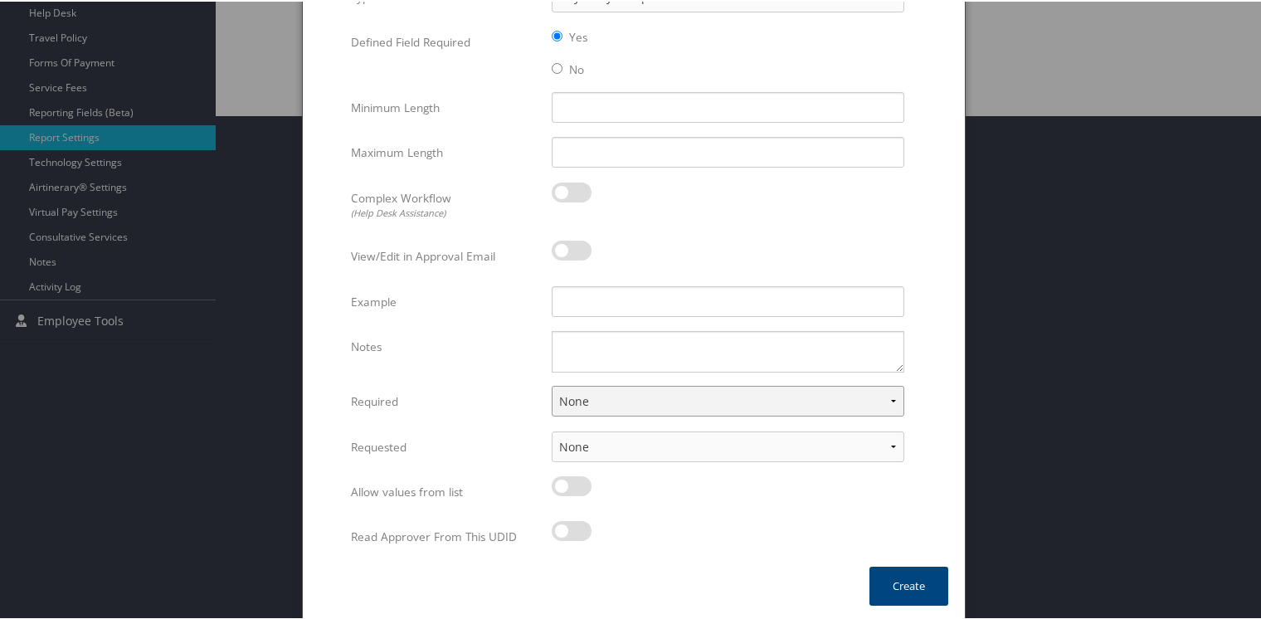
click at [611, 400] on select "None For Guest Travelers For Profiled Travelers For Both" at bounding box center [728, 399] width 353 height 31
select select "both"
click at [552, 384] on select "None For Guest Travelers For Profiled Travelers For Both" at bounding box center [728, 399] width 353 height 31
click at [591, 440] on select "None In Profile At Booking Both" at bounding box center [728, 445] width 353 height 31
select select "trip"
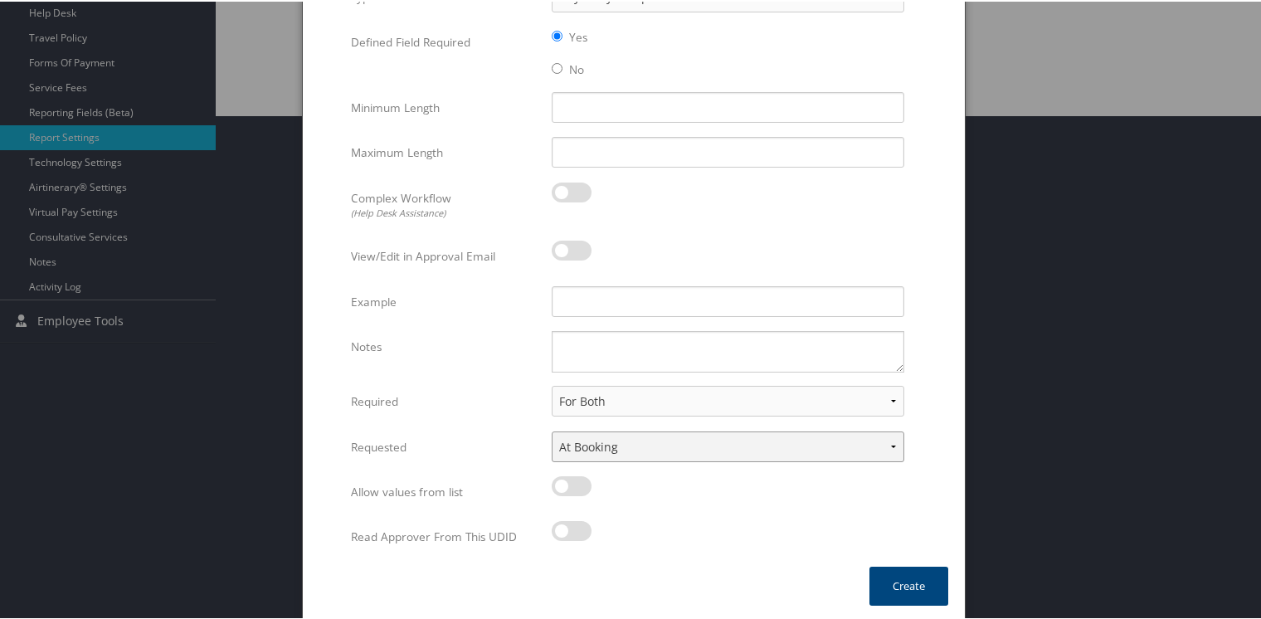
click at [552, 430] on select "None In Profile At Booking Both" at bounding box center [728, 445] width 353 height 31
click at [893, 568] on button "Create" at bounding box center [908, 584] width 79 height 39
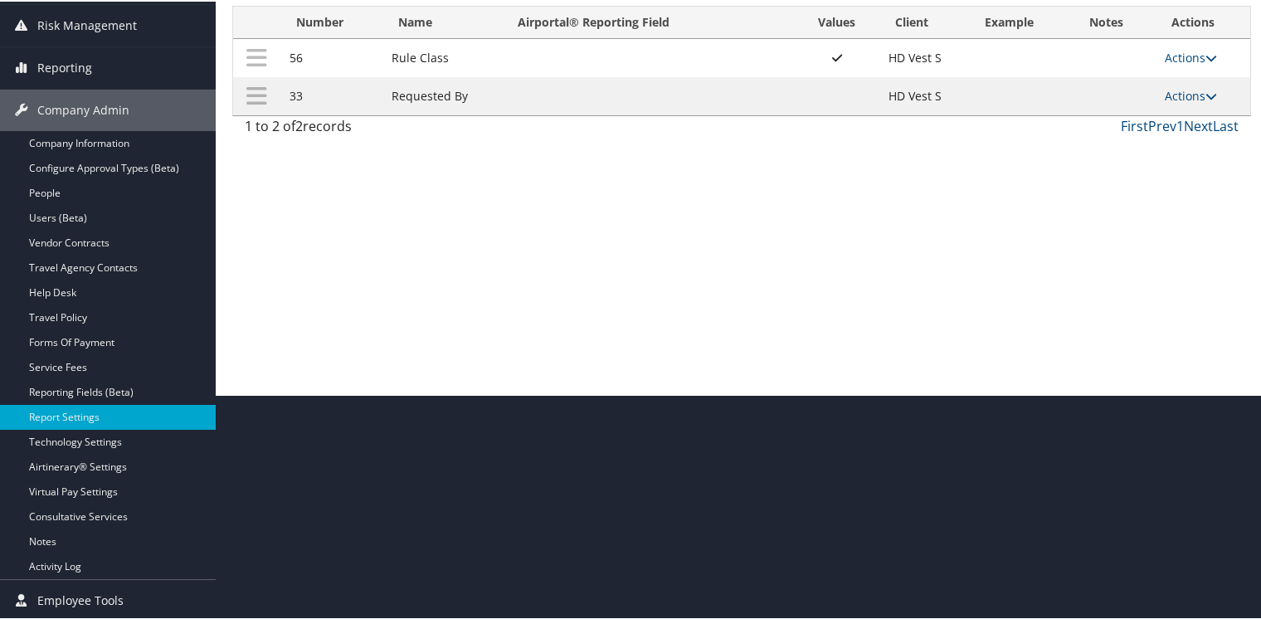
scroll to position [0, 0]
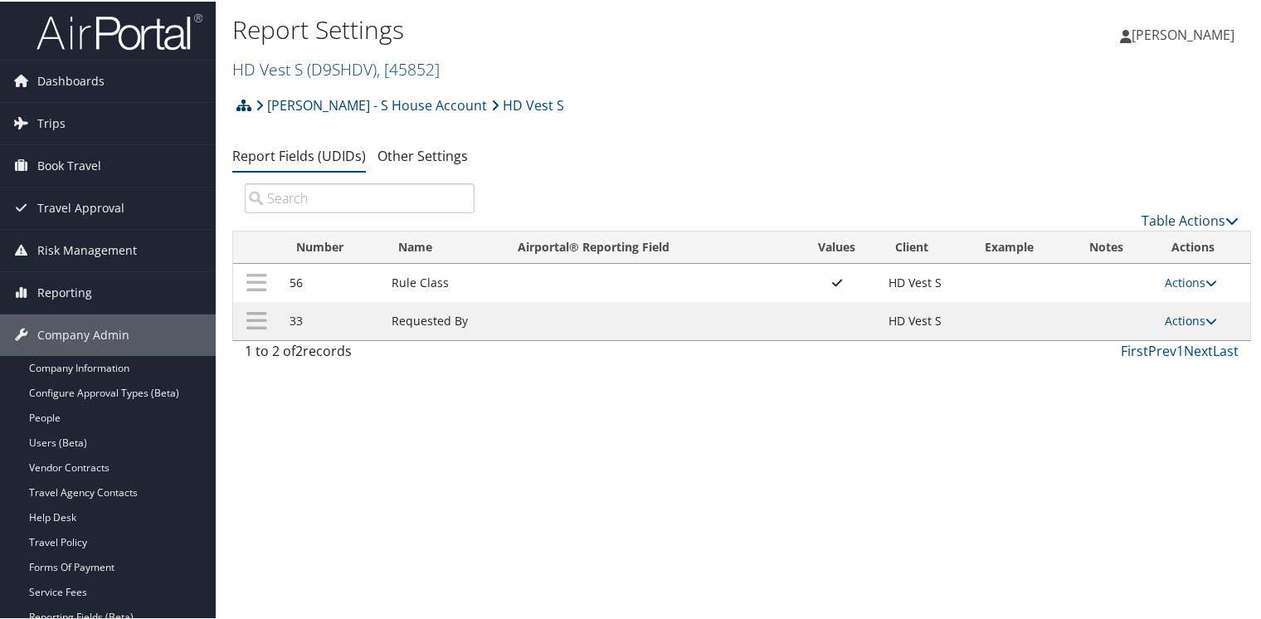
click at [240, 105] on icon at bounding box center [243, 103] width 15 height 13
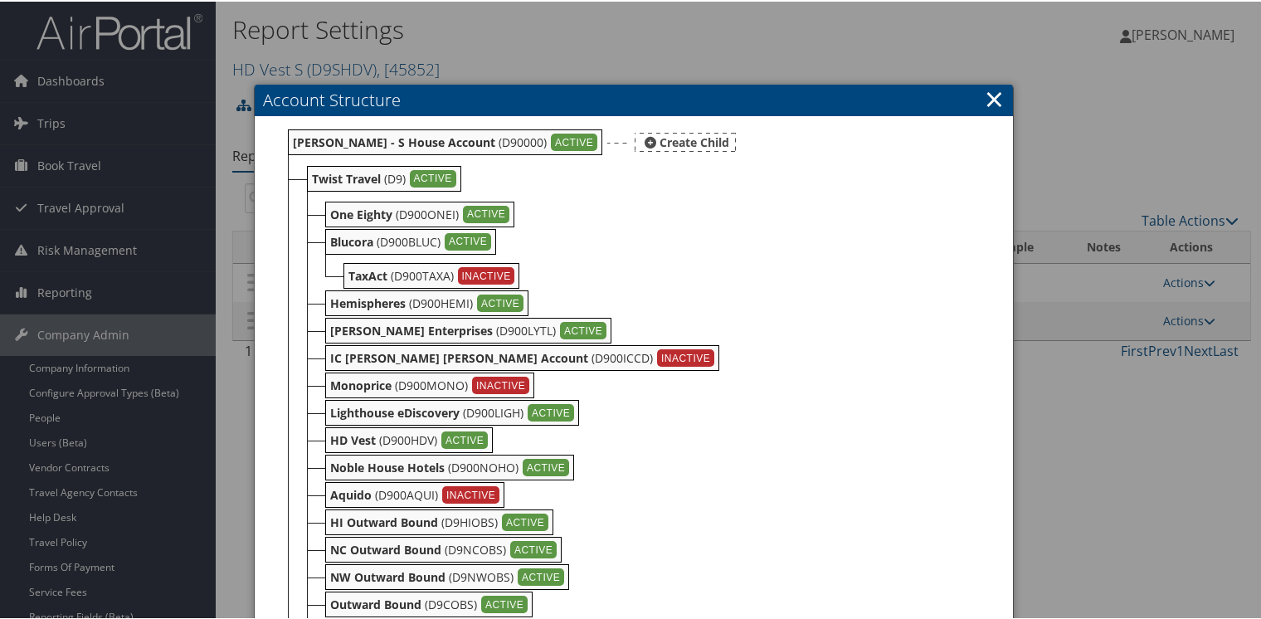
click at [338, 134] on b "[PERSON_NAME] - S House Account" at bounding box center [394, 141] width 202 height 16
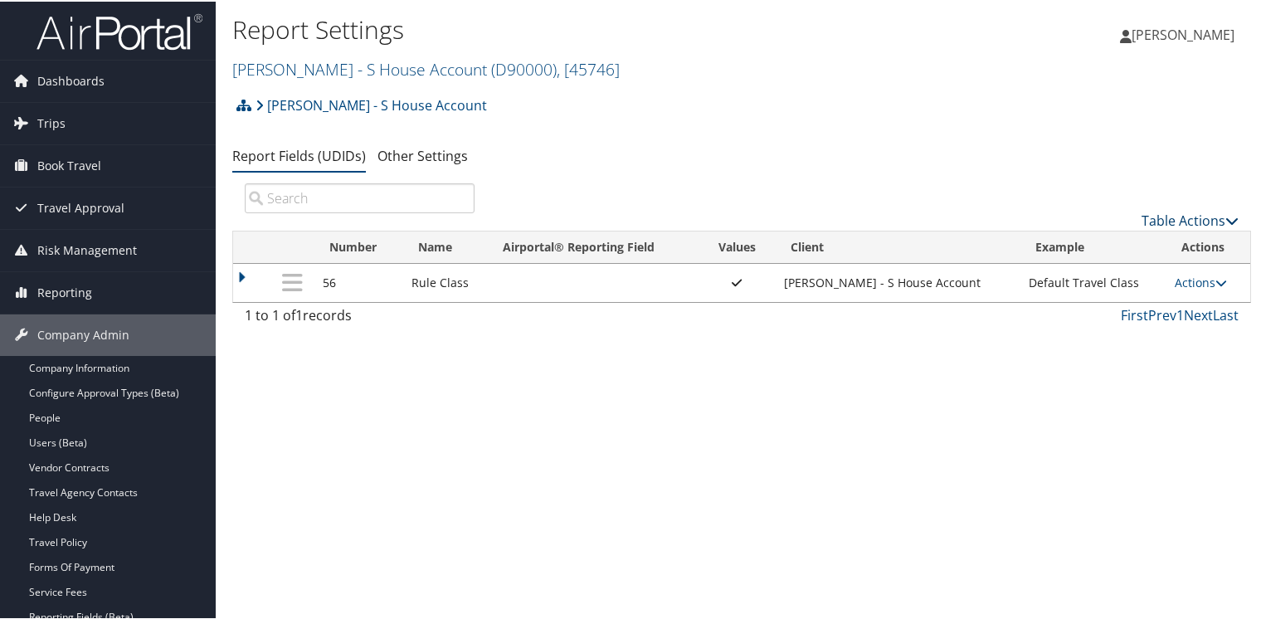
click at [1180, 220] on link "Table Actions" at bounding box center [1189, 219] width 97 height 18
click at [1052, 240] on link "New Record" at bounding box center [1134, 245] width 218 height 28
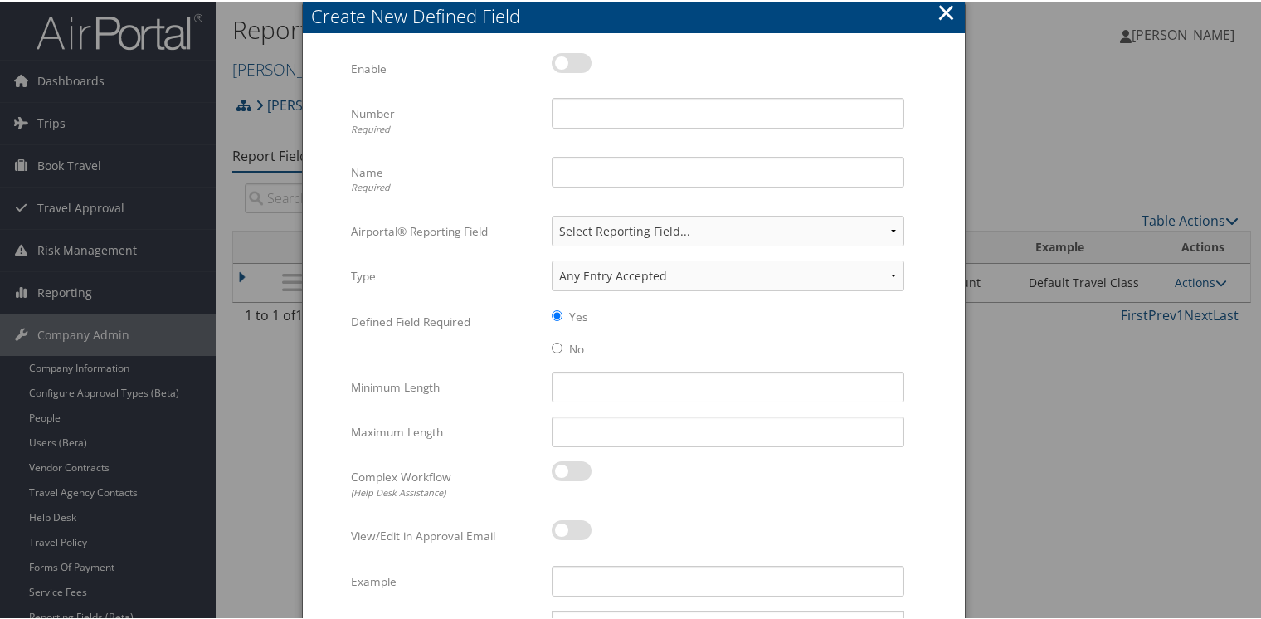
click at [567, 56] on label at bounding box center [572, 61] width 40 height 20
click at [567, 59] on input "checkbox" at bounding box center [565, 64] width 11 height 11
checkbox input "true"
click at [580, 110] on input "Number Required" at bounding box center [728, 111] width 353 height 31
type input "33"
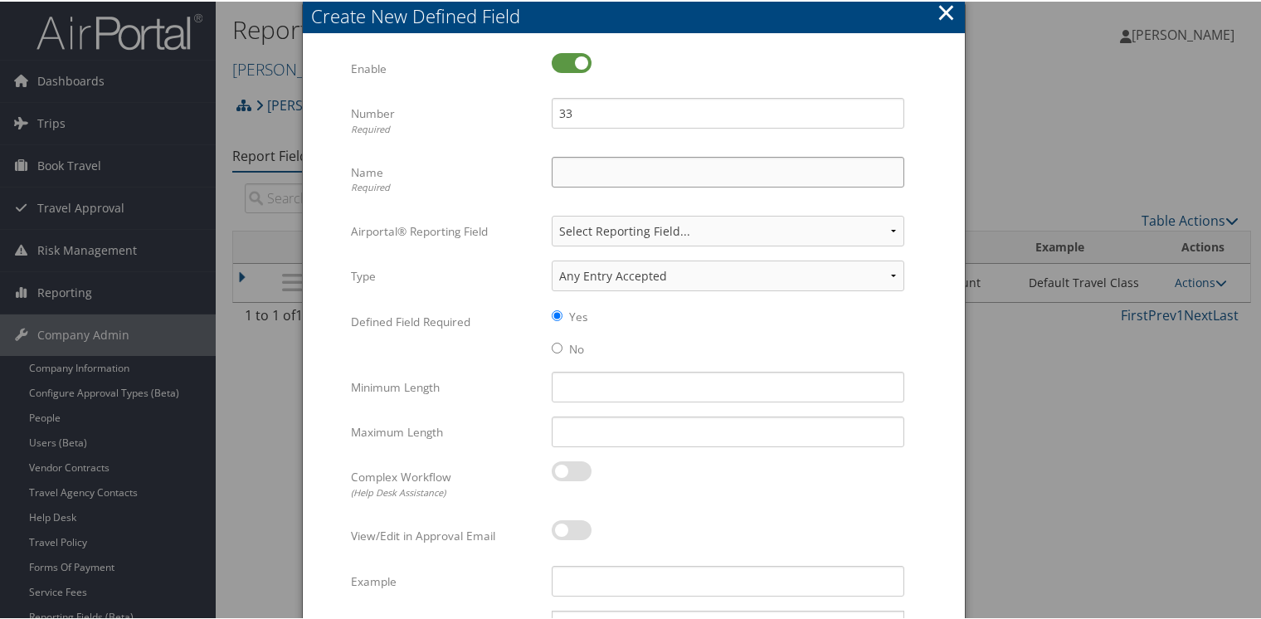
type input "Requested By"
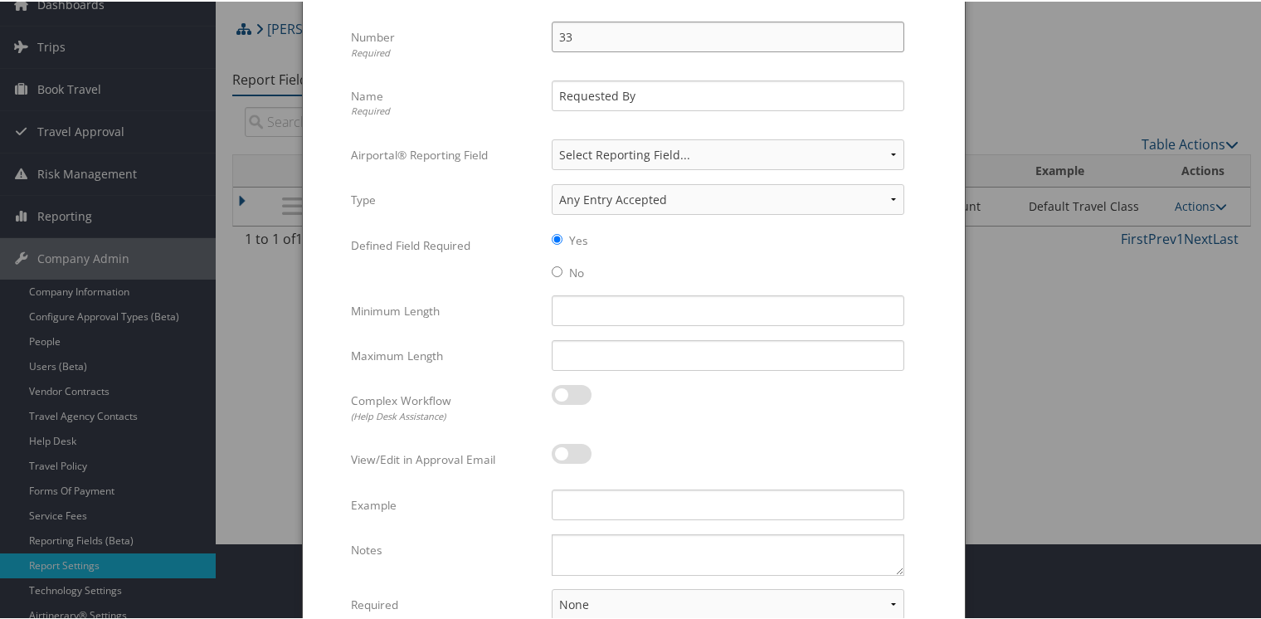
scroll to position [280, 0]
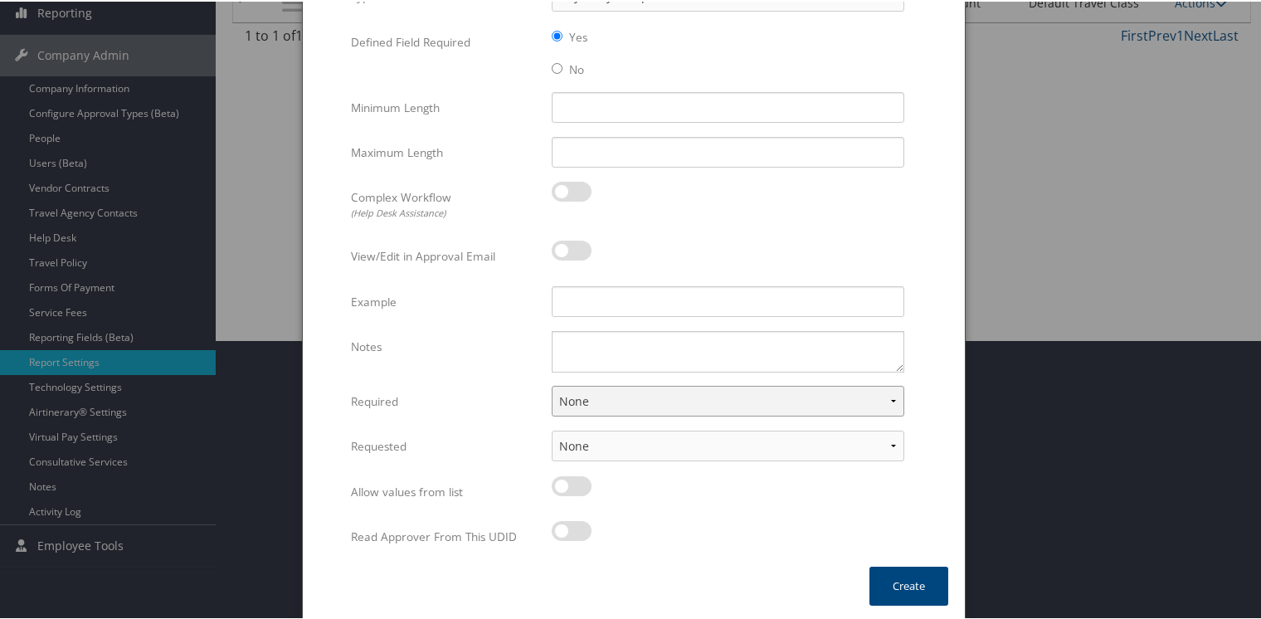
click at [630, 397] on select "None For Guest Travelers For Profiled Travelers For Both" at bounding box center [728, 399] width 353 height 31
select select "both"
click at [552, 384] on select "None For Guest Travelers For Profiled Travelers For Both" at bounding box center [728, 399] width 353 height 31
click at [597, 438] on select "None In Profile At Booking Both" at bounding box center [728, 444] width 353 height 31
select select "trip"
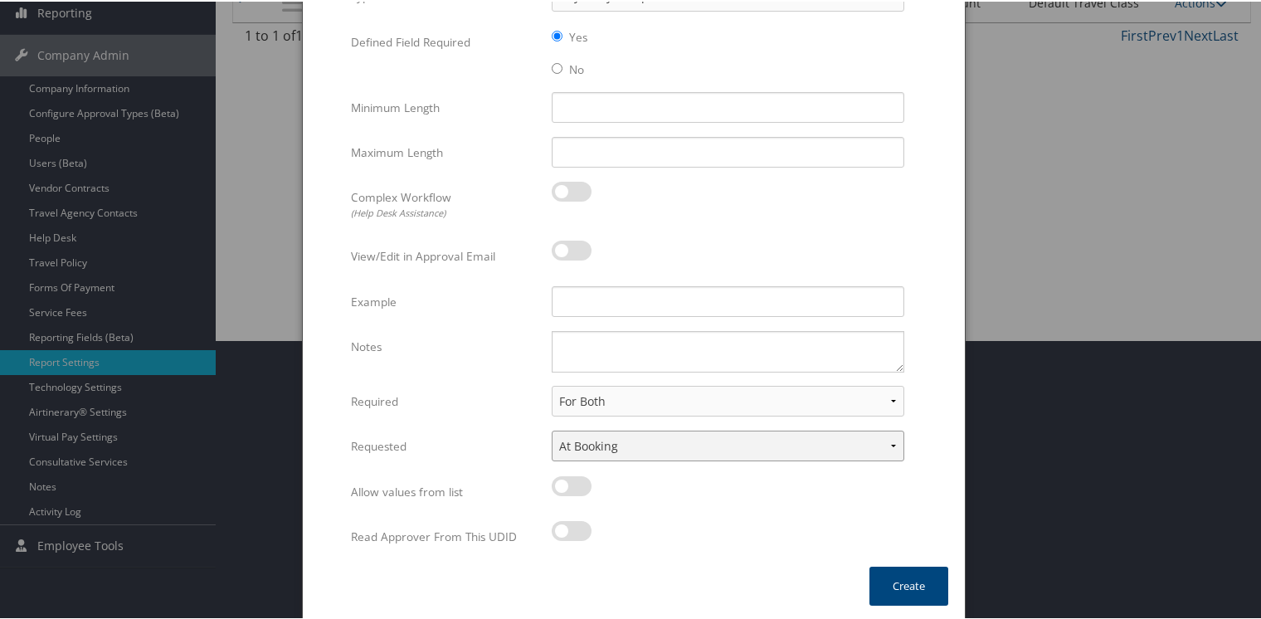
click at [552, 429] on select "None In Profile At Booking Both" at bounding box center [728, 444] width 353 height 31
click at [914, 579] on button "Create" at bounding box center [908, 584] width 79 height 39
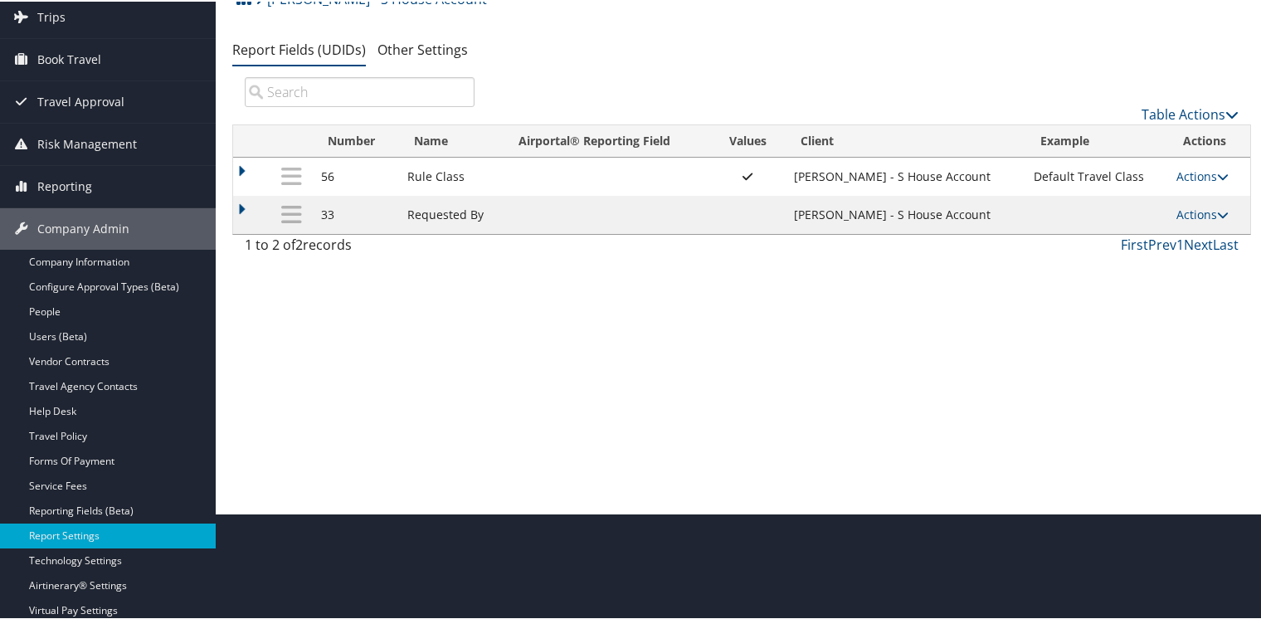
scroll to position [0, 0]
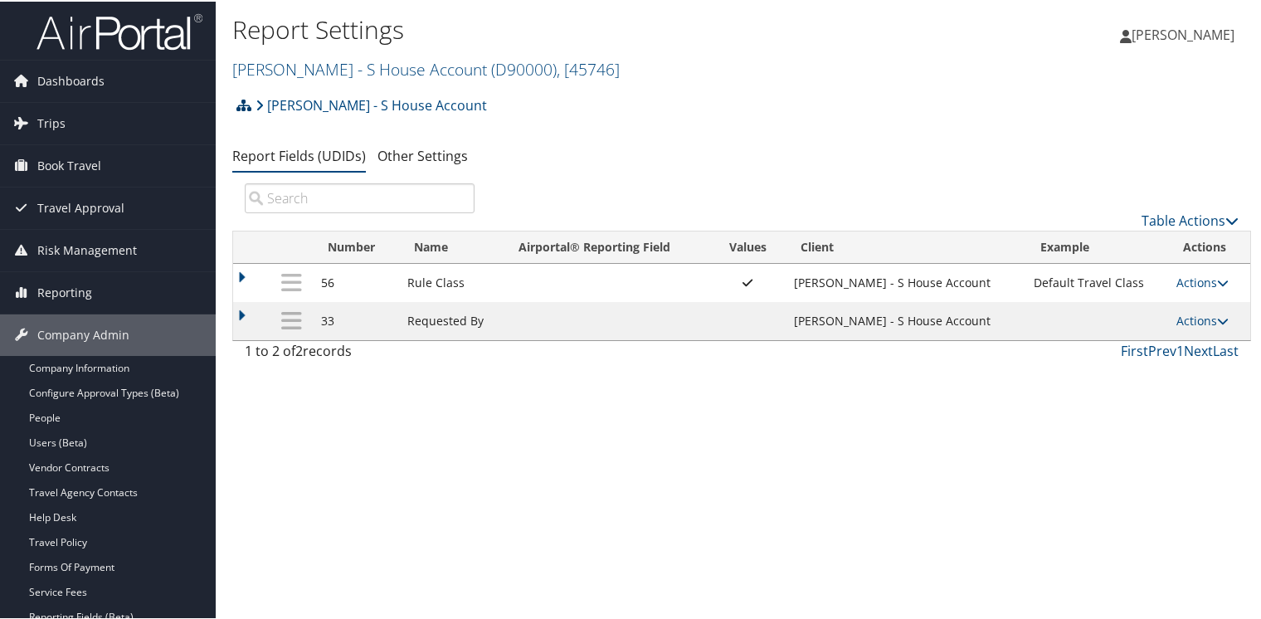
click at [244, 106] on icon at bounding box center [243, 103] width 15 height 13
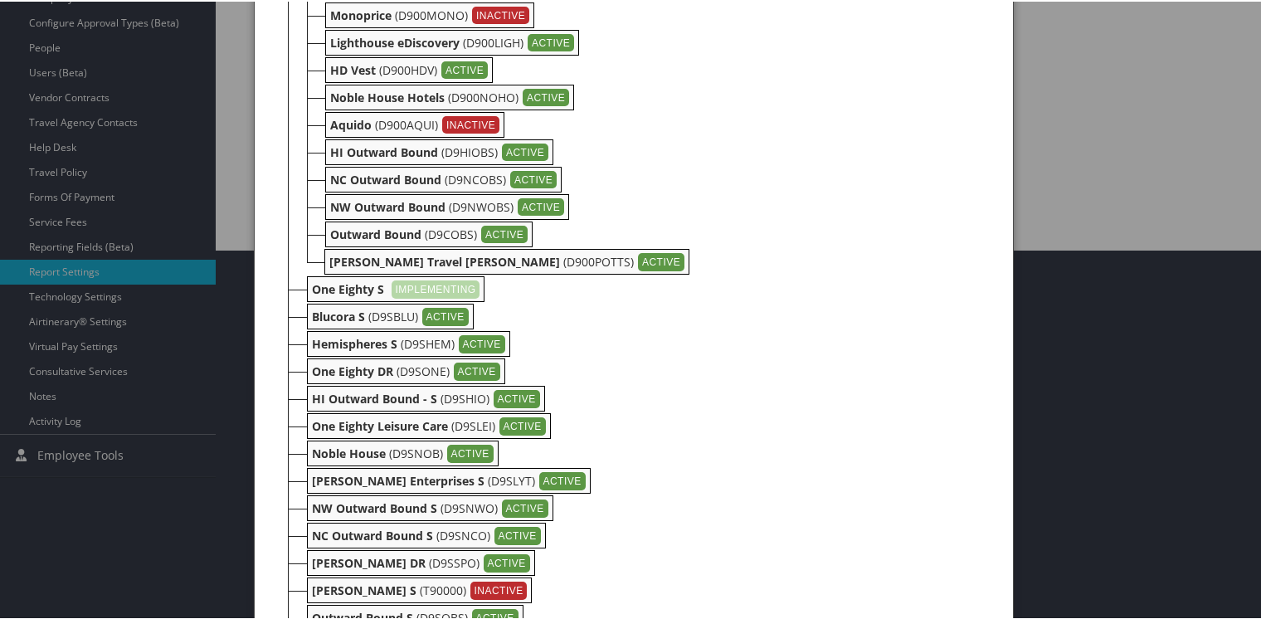
scroll to position [384, 0]
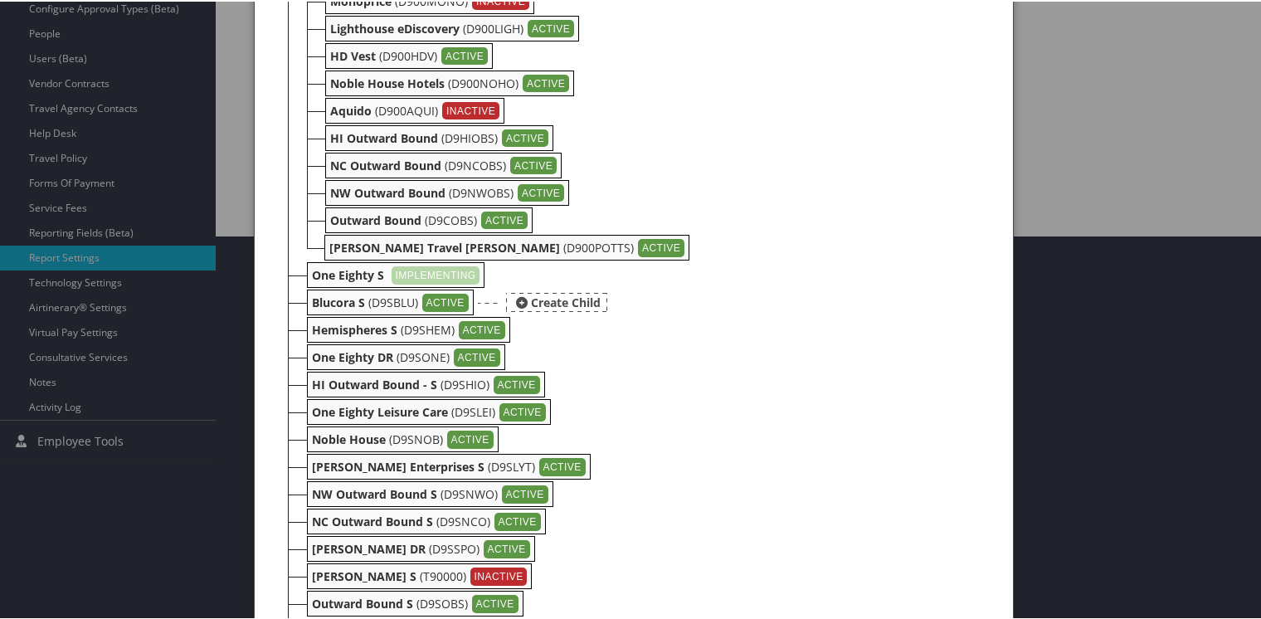
click at [336, 296] on b "Blucora S" at bounding box center [338, 301] width 53 height 16
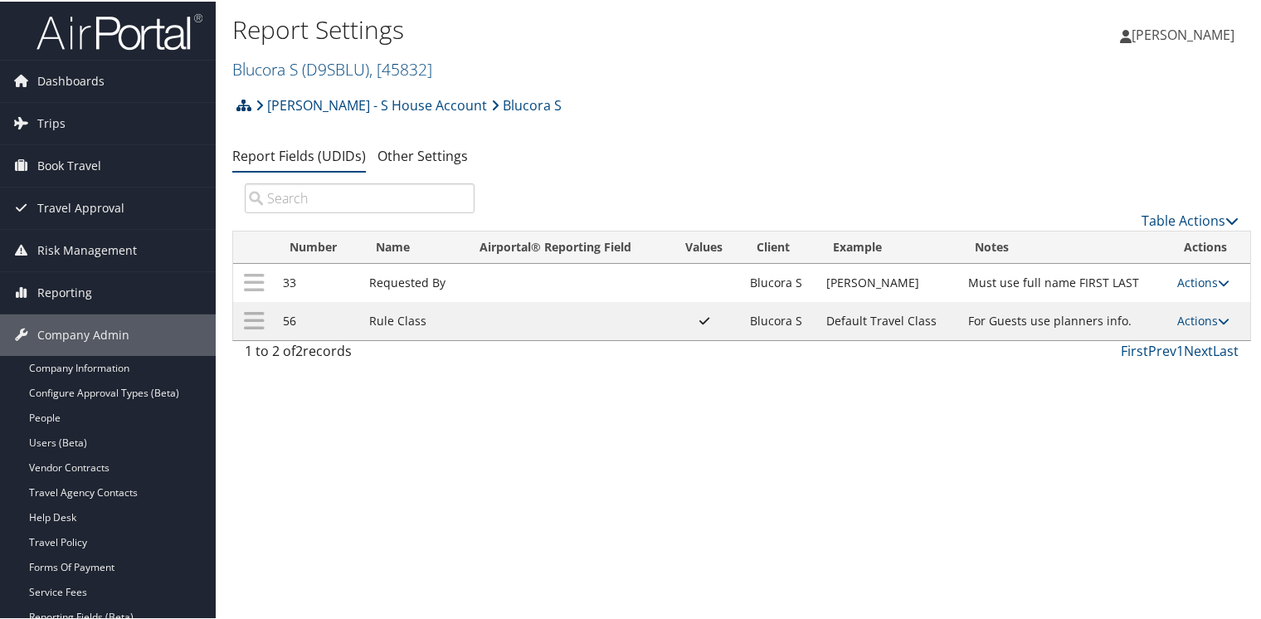
click at [244, 102] on icon at bounding box center [243, 103] width 15 height 13
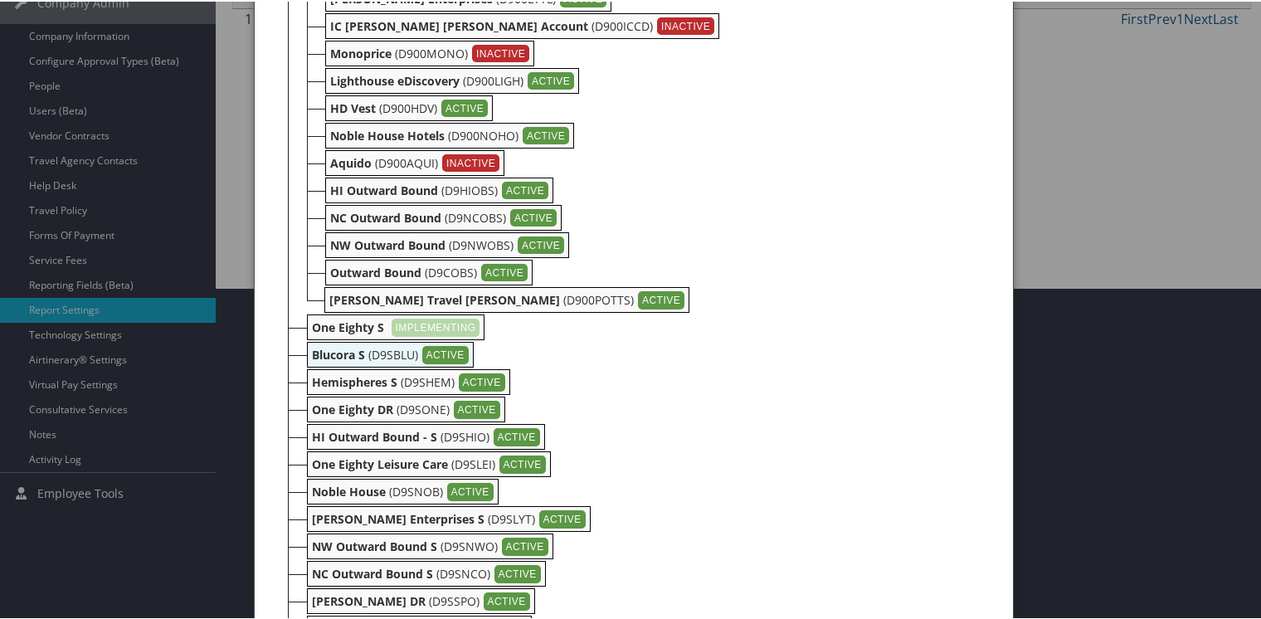
scroll to position [415, 0]
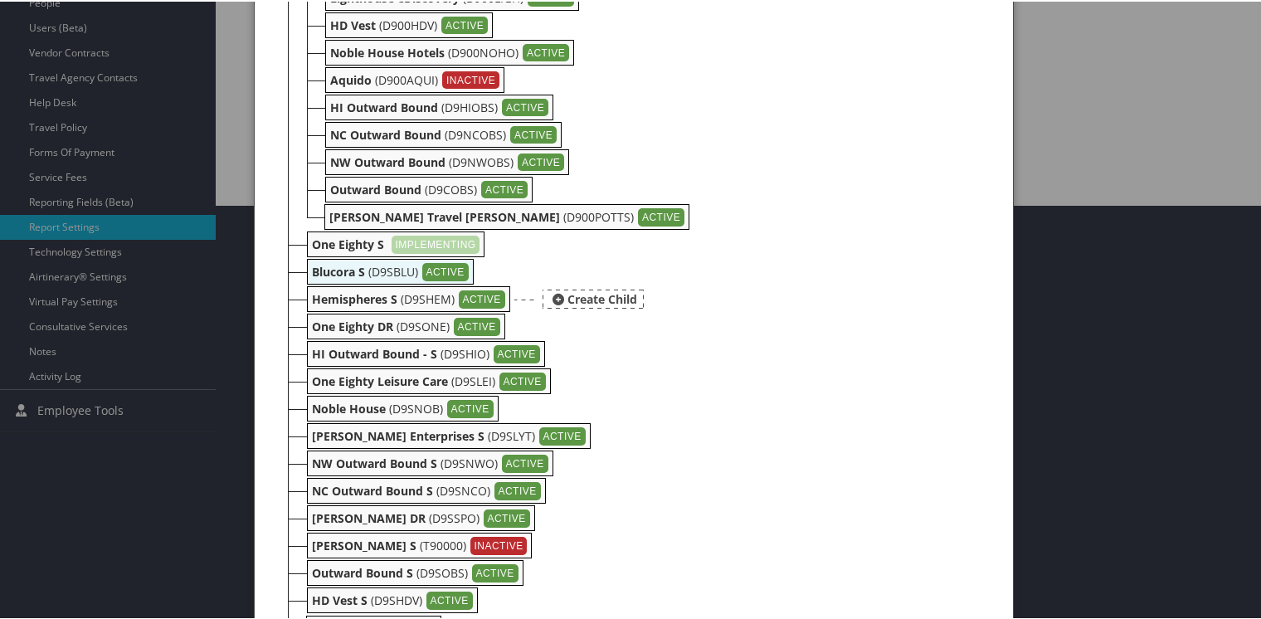
click at [337, 294] on b "Hemispheres S" at bounding box center [354, 297] width 85 height 16
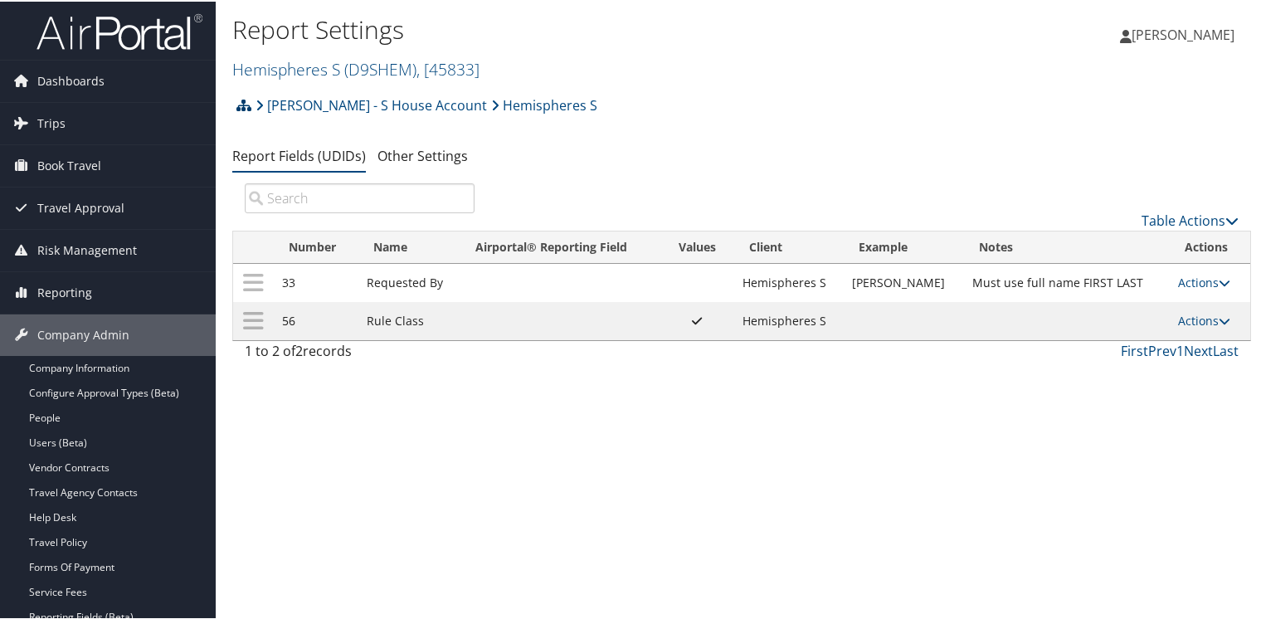
click at [244, 105] on icon at bounding box center [243, 103] width 15 height 13
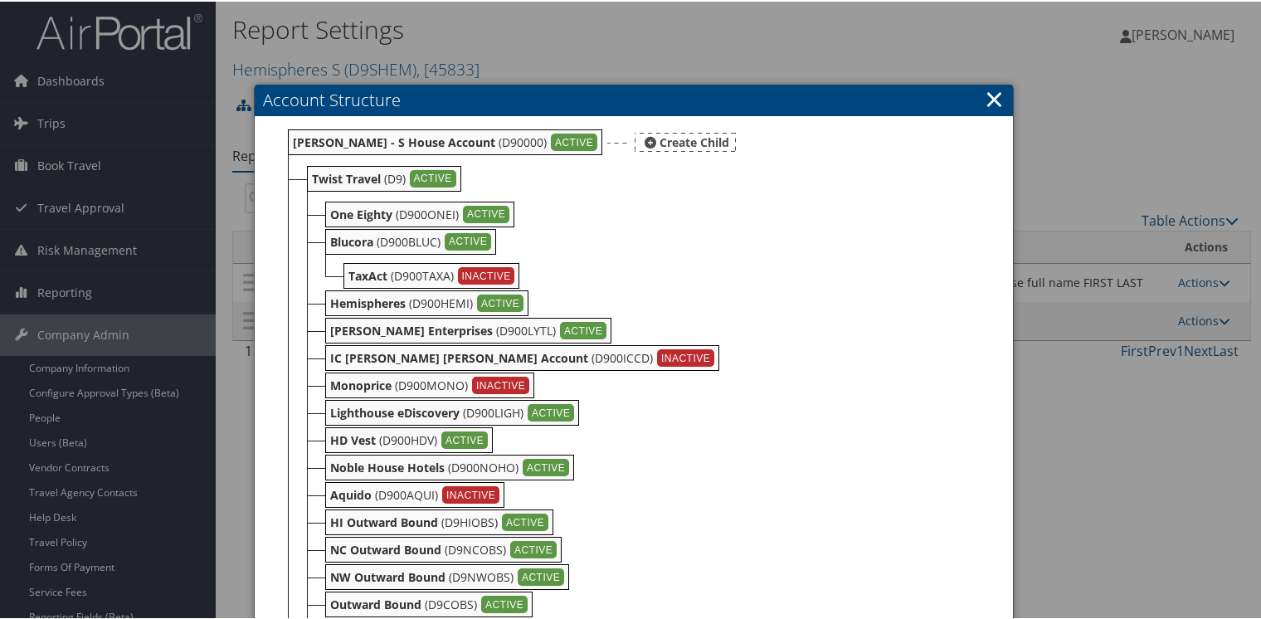
click at [320, 146] on b "[PERSON_NAME] - S House Account" at bounding box center [394, 141] width 202 height 16
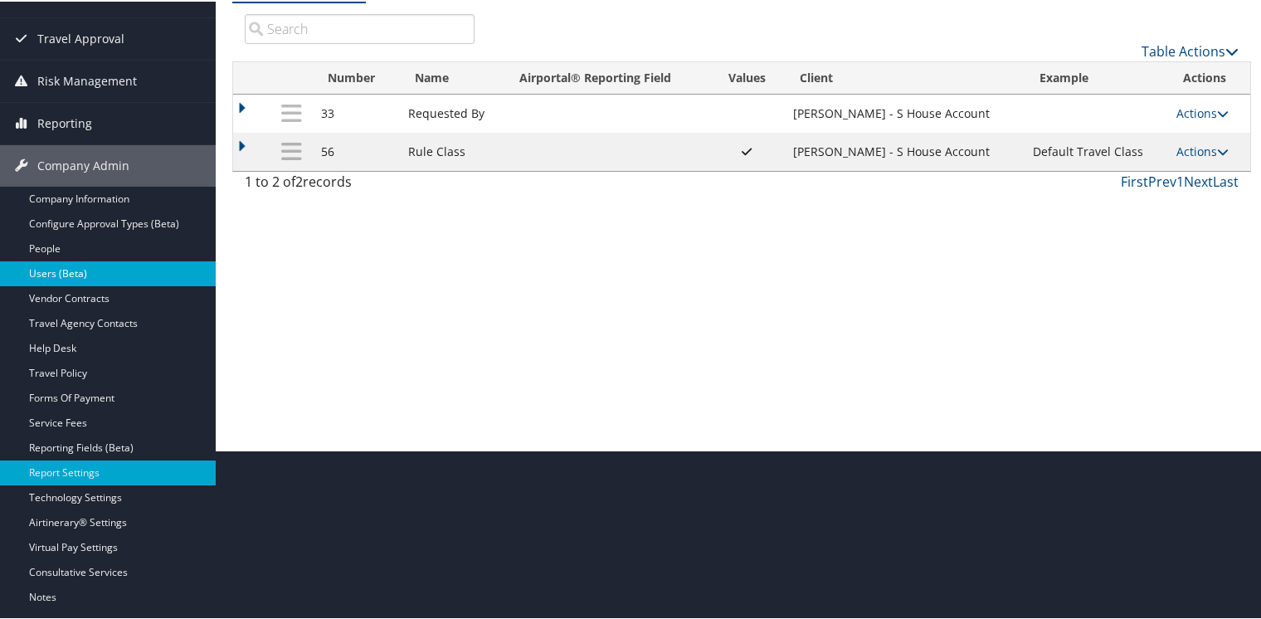
scroll to position [225, 0]
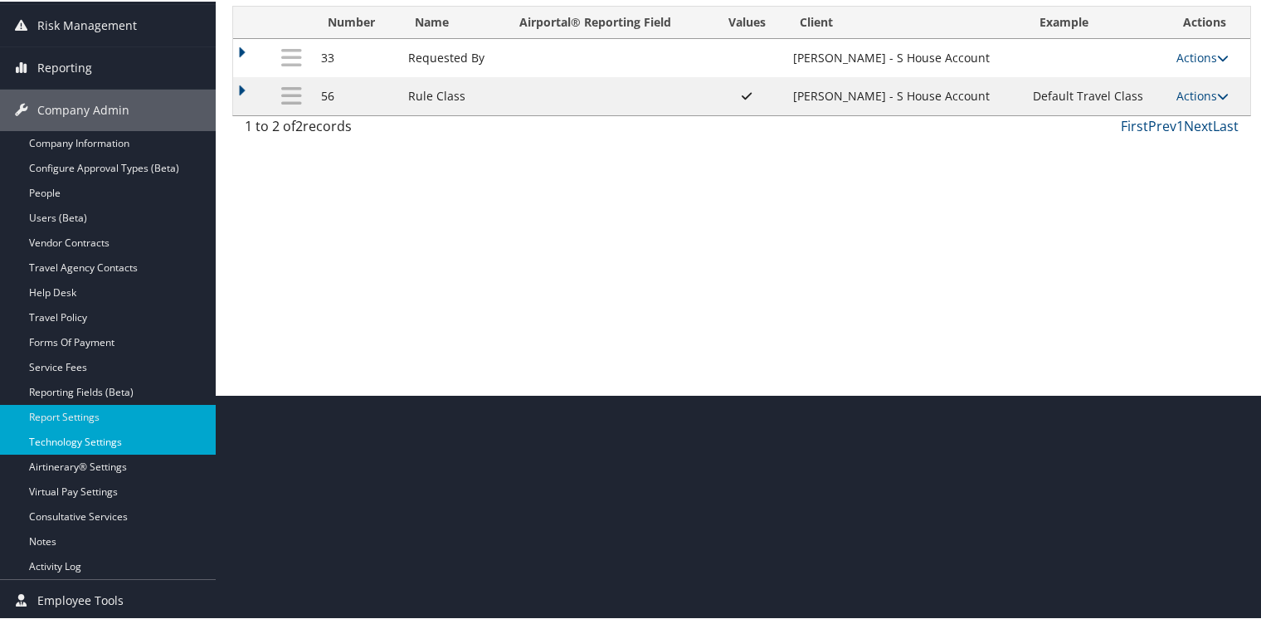
click at [90, 440] on link "Technology Settings" at bounding box center [108, 440] width 216 height 25
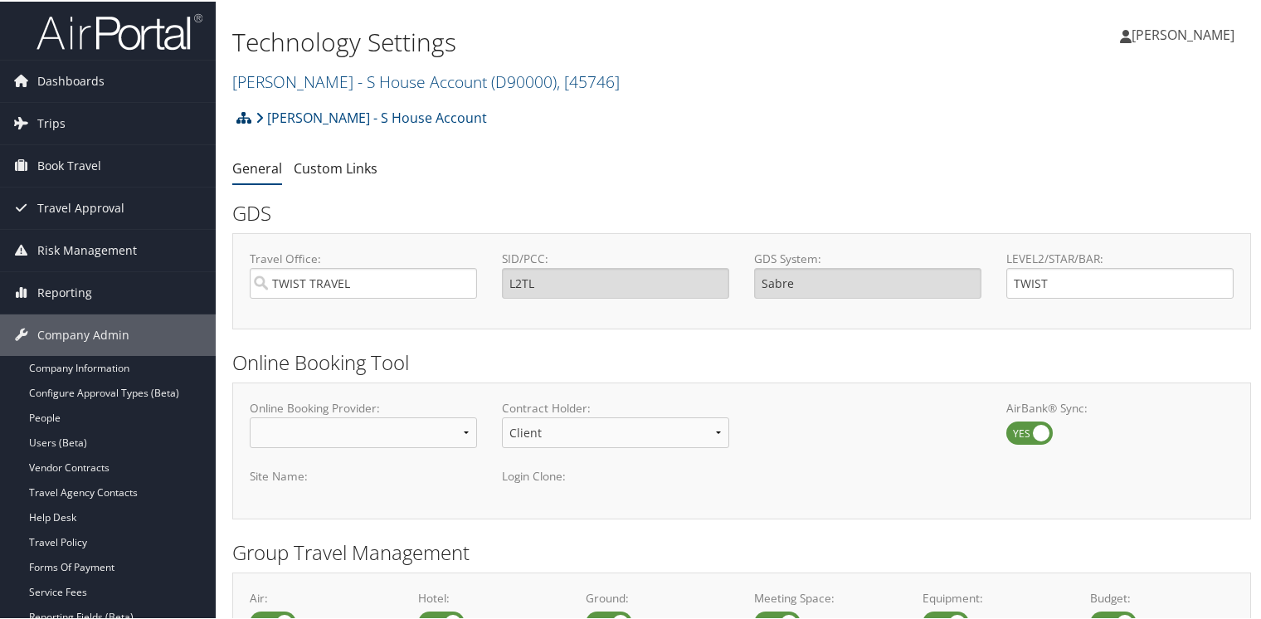
click at [243, 112] on icon at bounding box center [243, 115] width 15 height 13
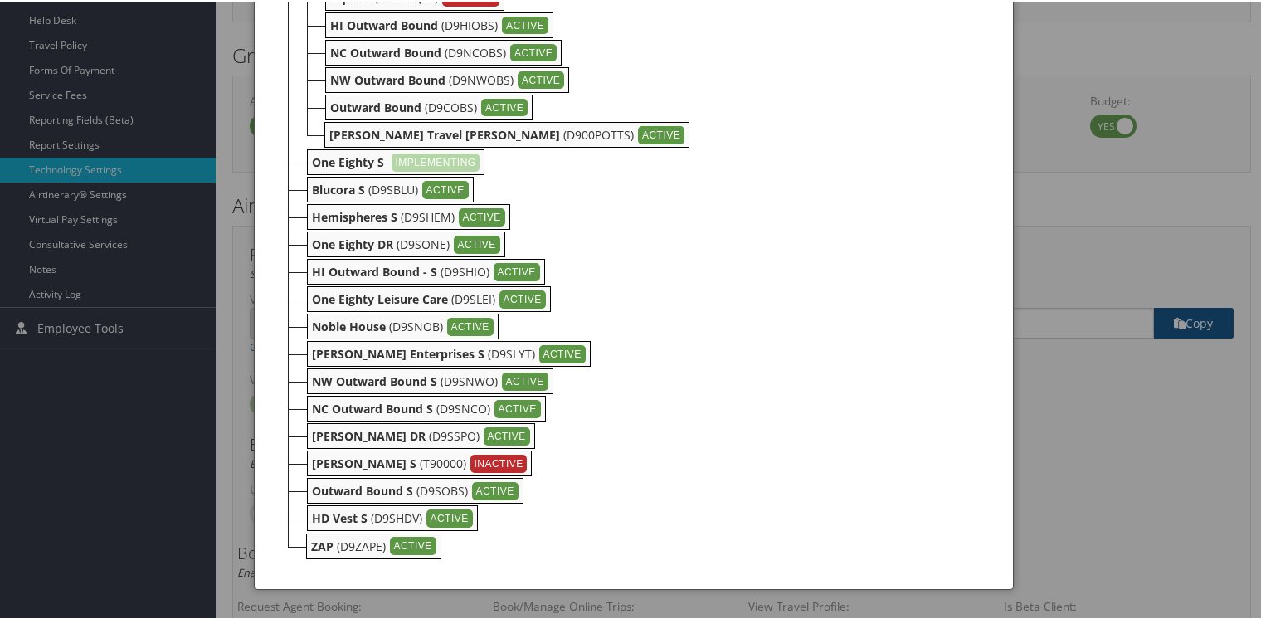
scroll to position [498, 0]
click at [340, 214] on b "Hemispheres S" at bounding box center [354, 215] width 85 height 16
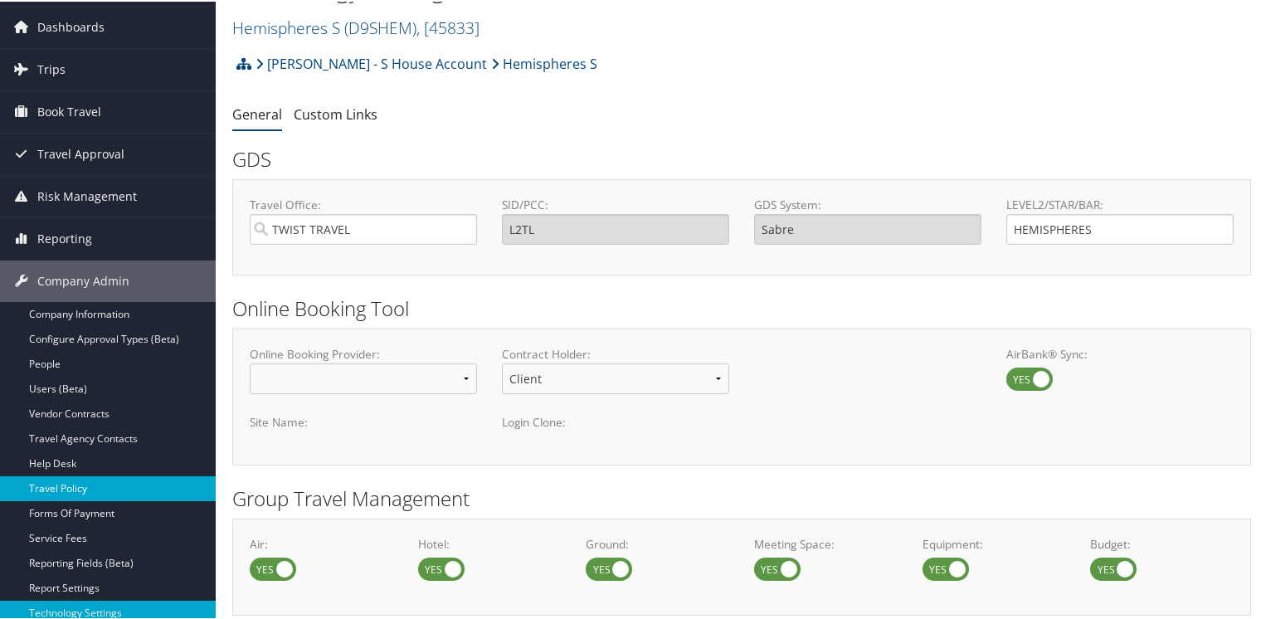
scroll to position [83, 0]
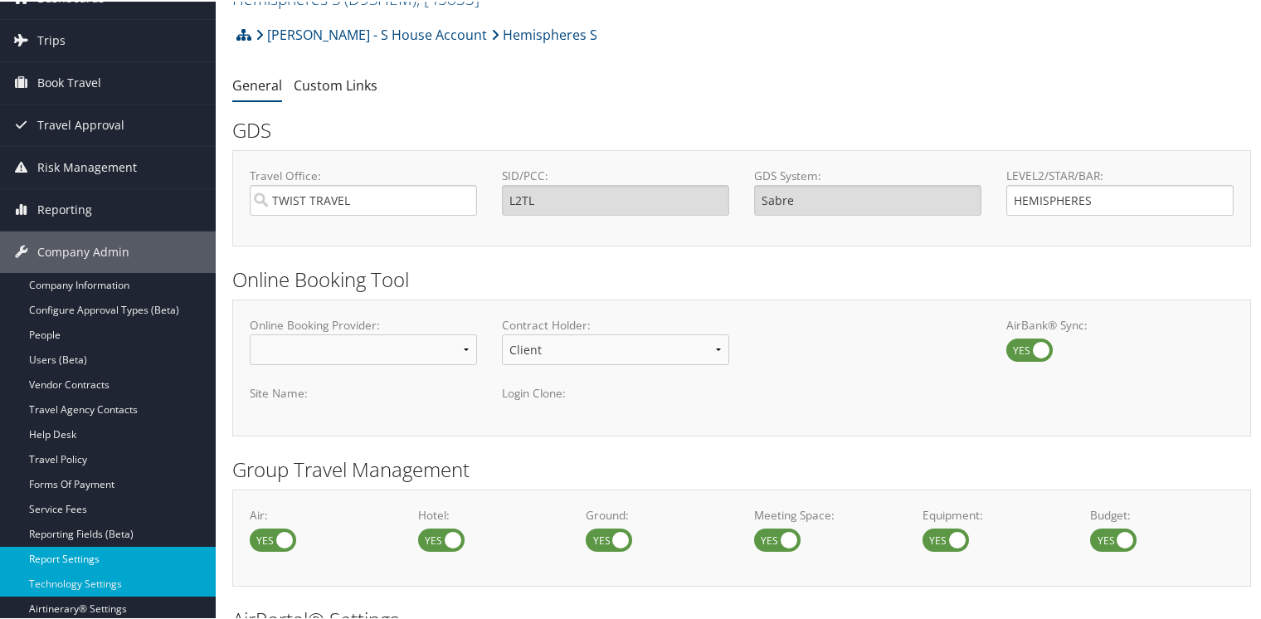
click at [72, 554] on link "Report Settings" at bounding box center [108, 557] width 216 height 25
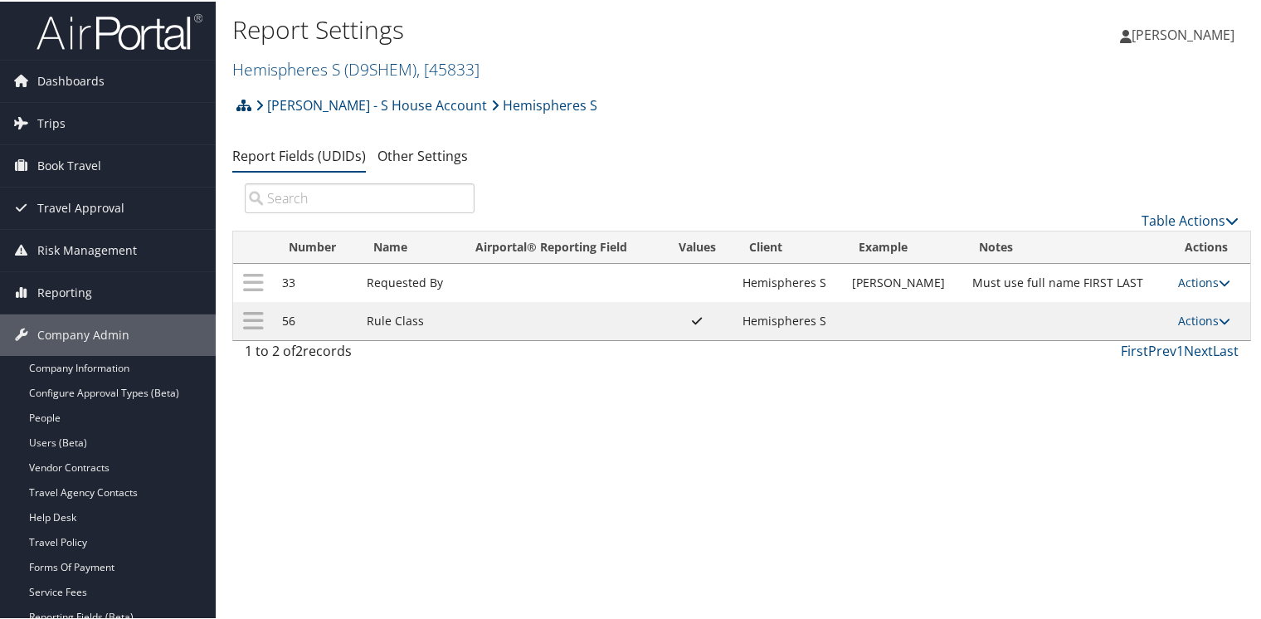
click at [246, 104] on icon at bounding box center [243, 103] width 15 height 13
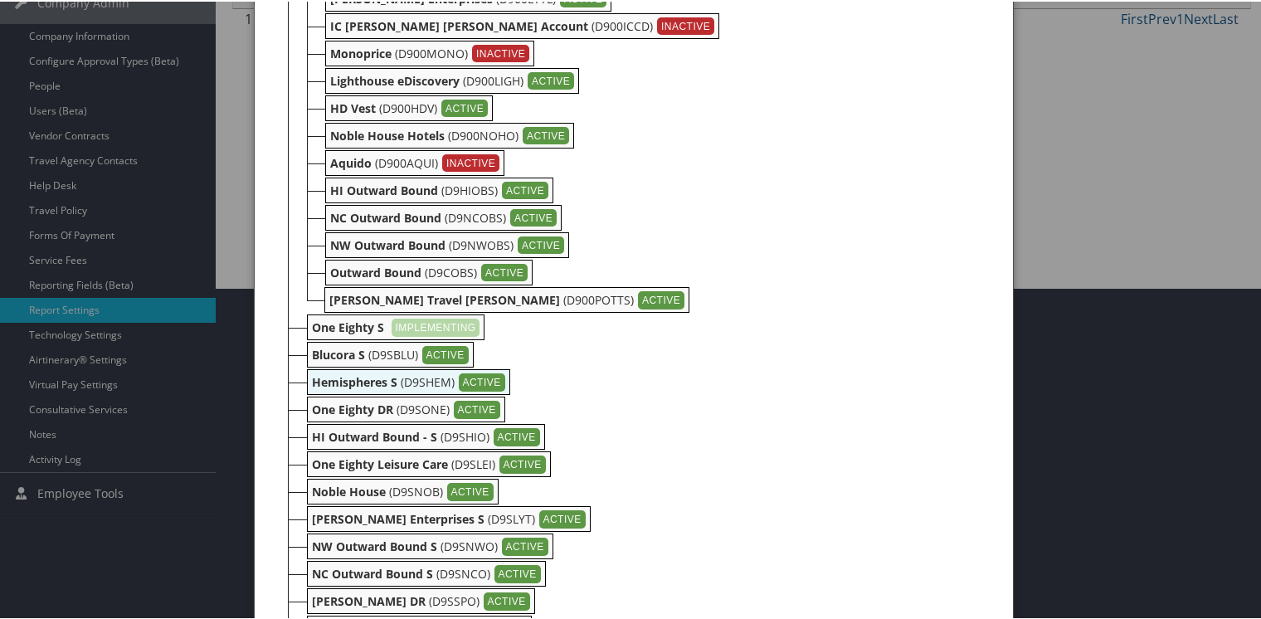
scroll to position [415, 0]
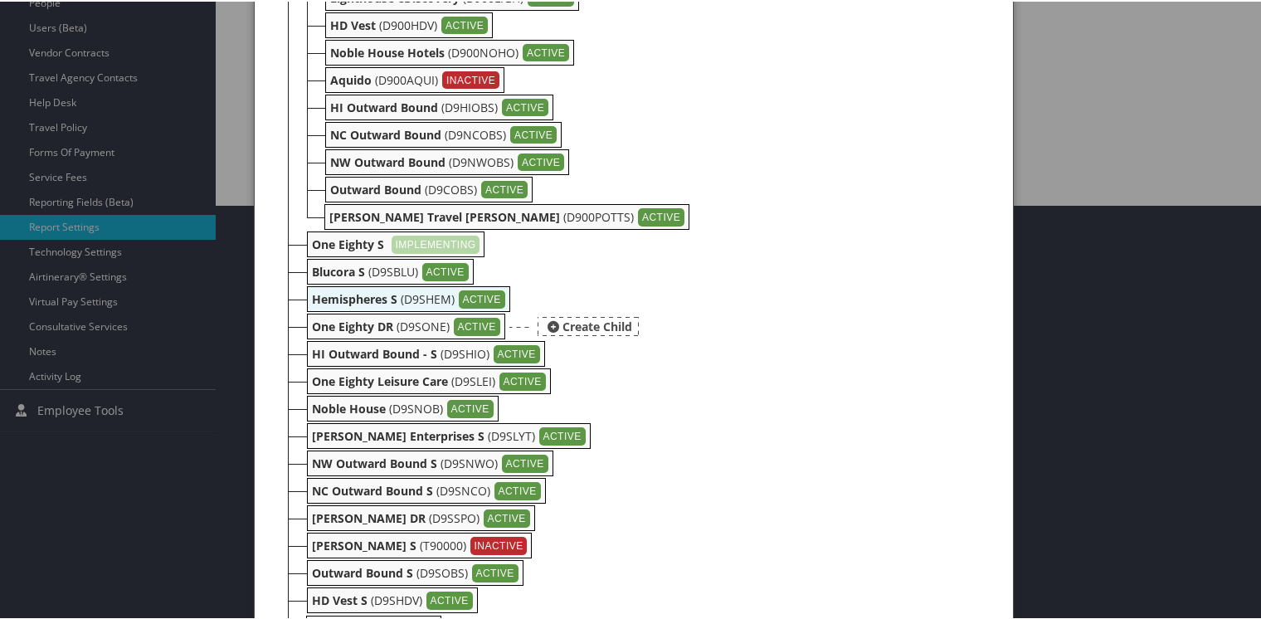
click at [351, 327] on b "One Eighty DR" at bounding box center [352, 325] width 81 height 16
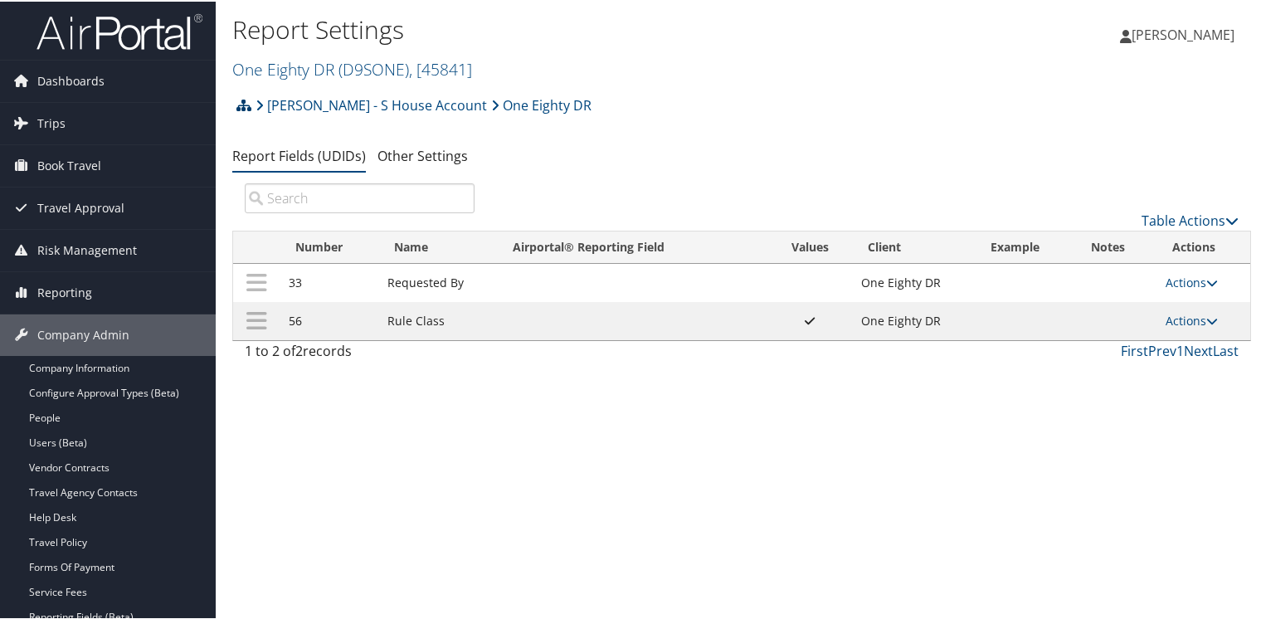
click at [246, 105] on icon at bounding box center [243, 103] width 15 height 13
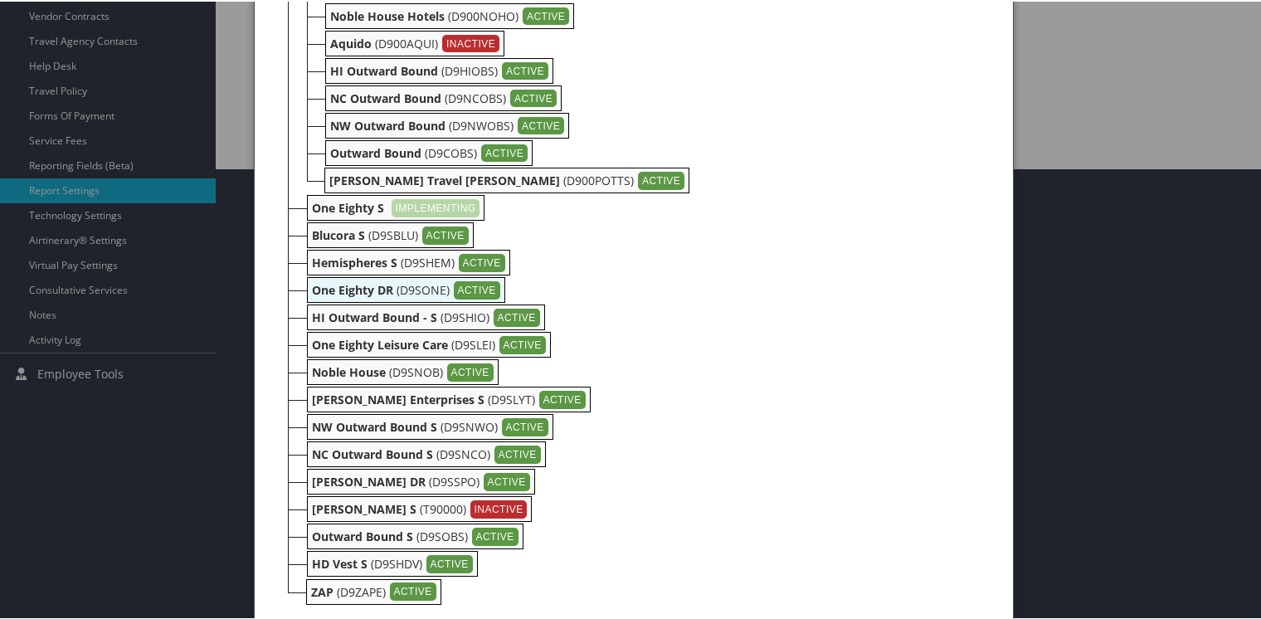
scroll to position [467, 0]
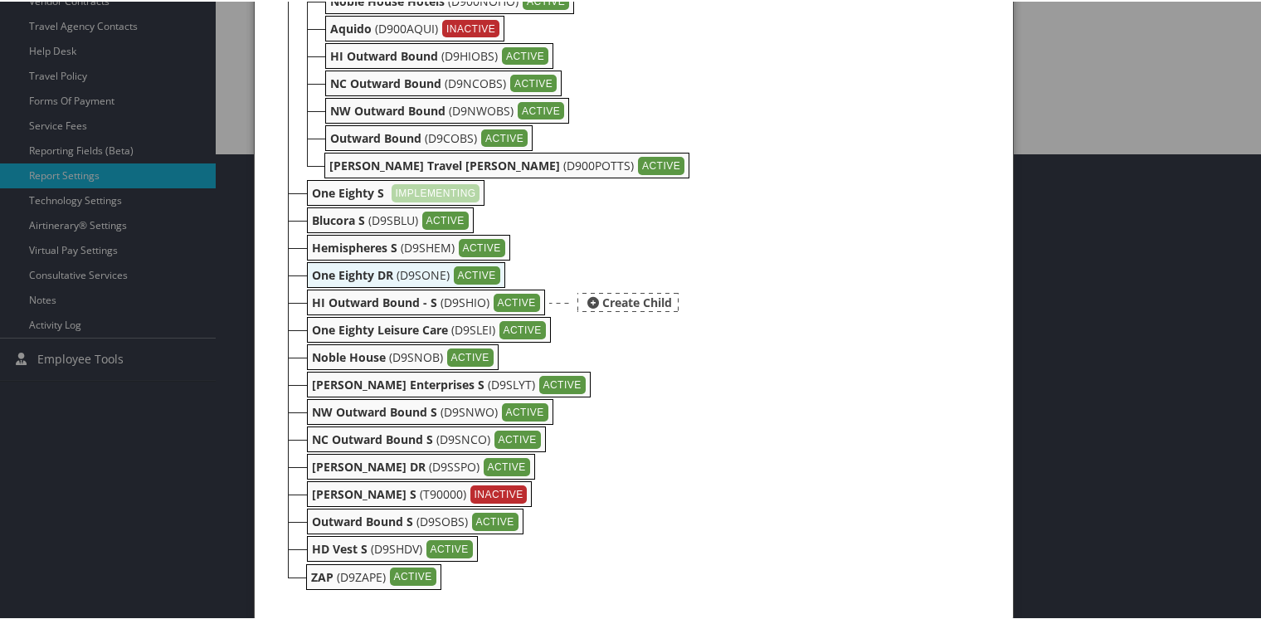
click at [330, 301] on b "HI Outward Bound - S" at bounding box center [374, 301] width 125 height 16
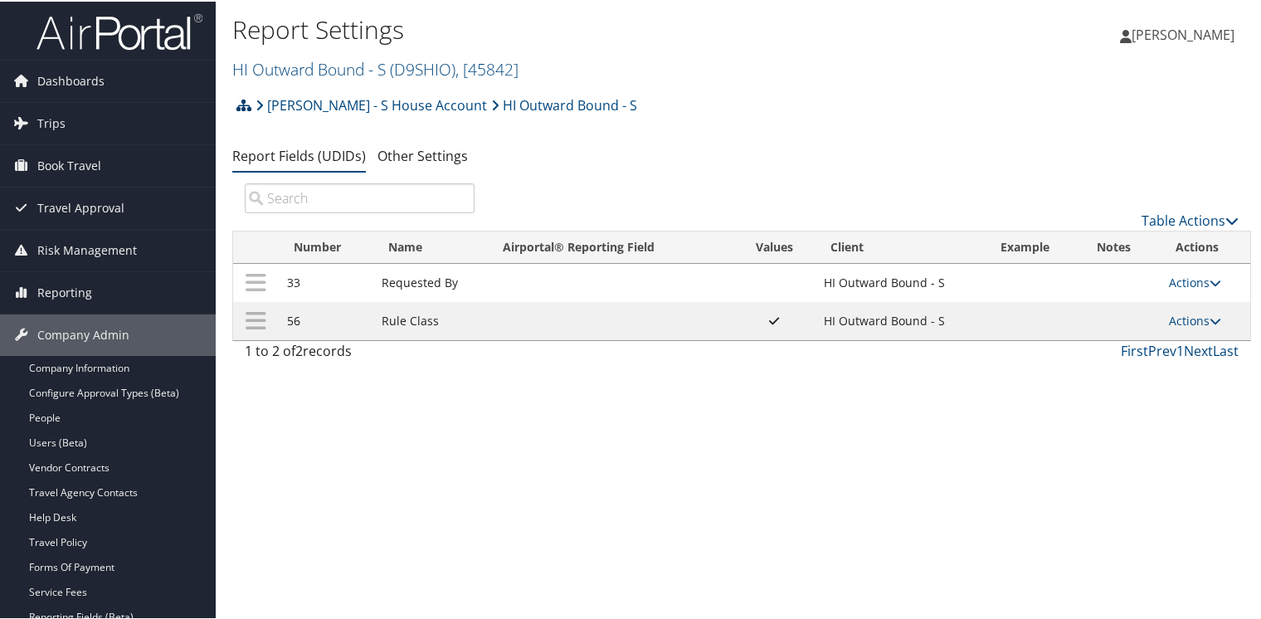
click at [241, 101] on icon at bounding box center [243, 103] width 15 height 13
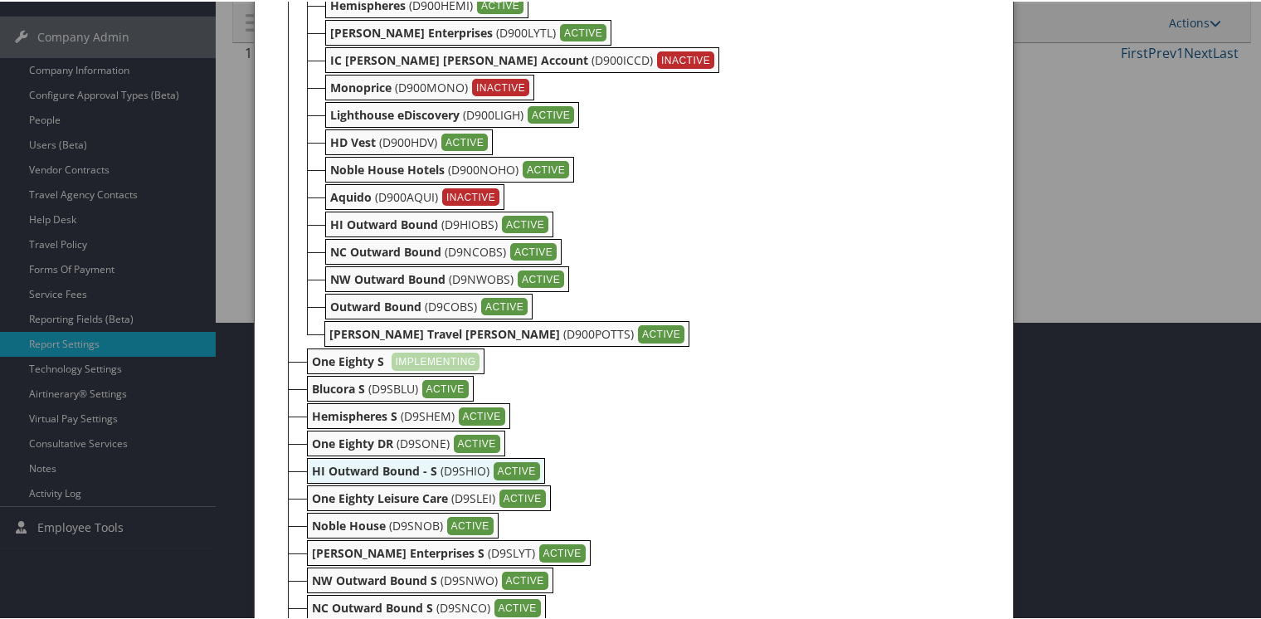
scroll to position [467, 0]
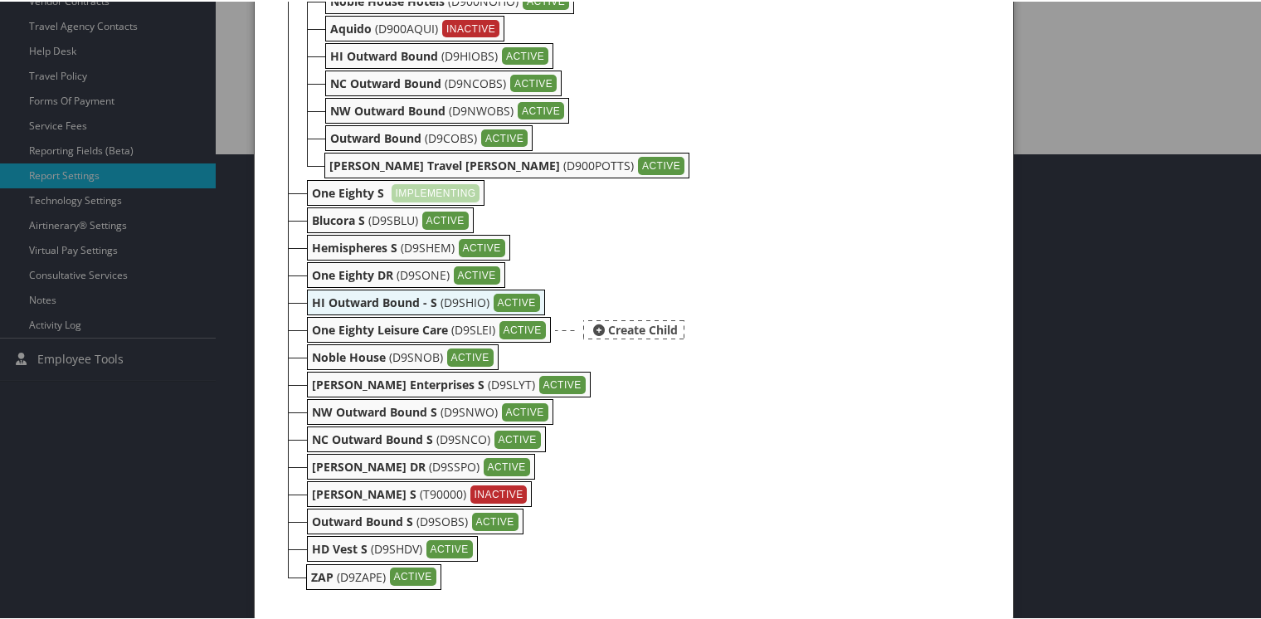
click at [328, 325] on b "One Eighty Leisure Care" at bounding box center [380, 328] width 136 height 16
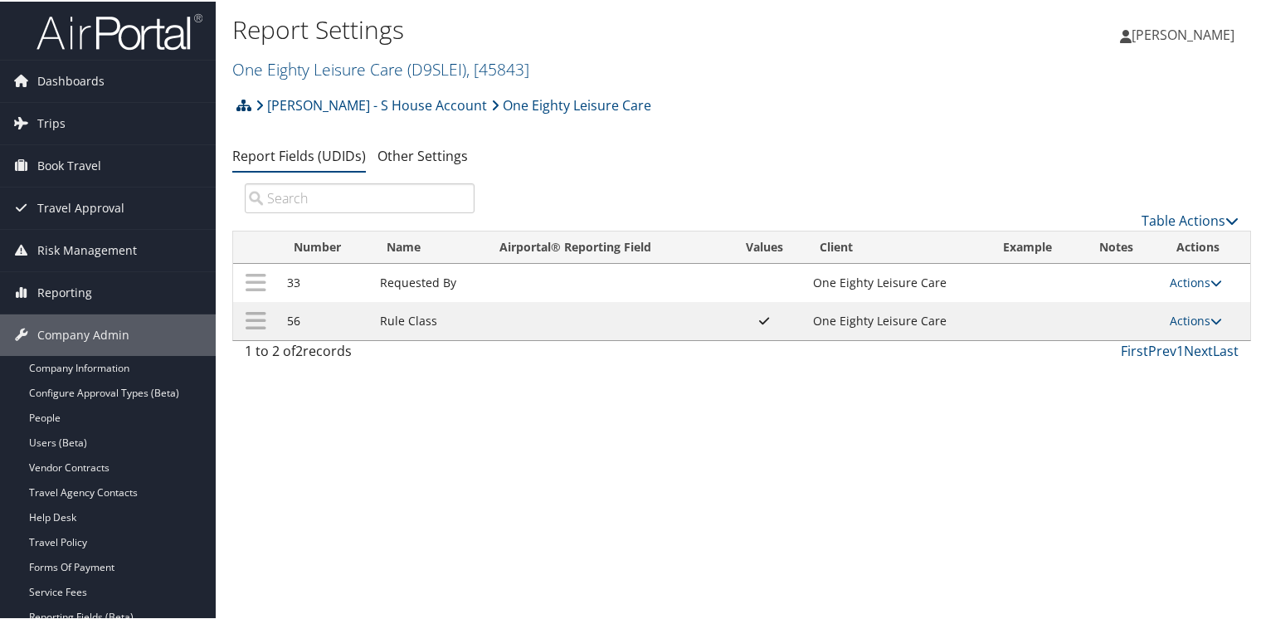
click at [245, 103] on icon at bounding box center [243, 103] width 15 height 13
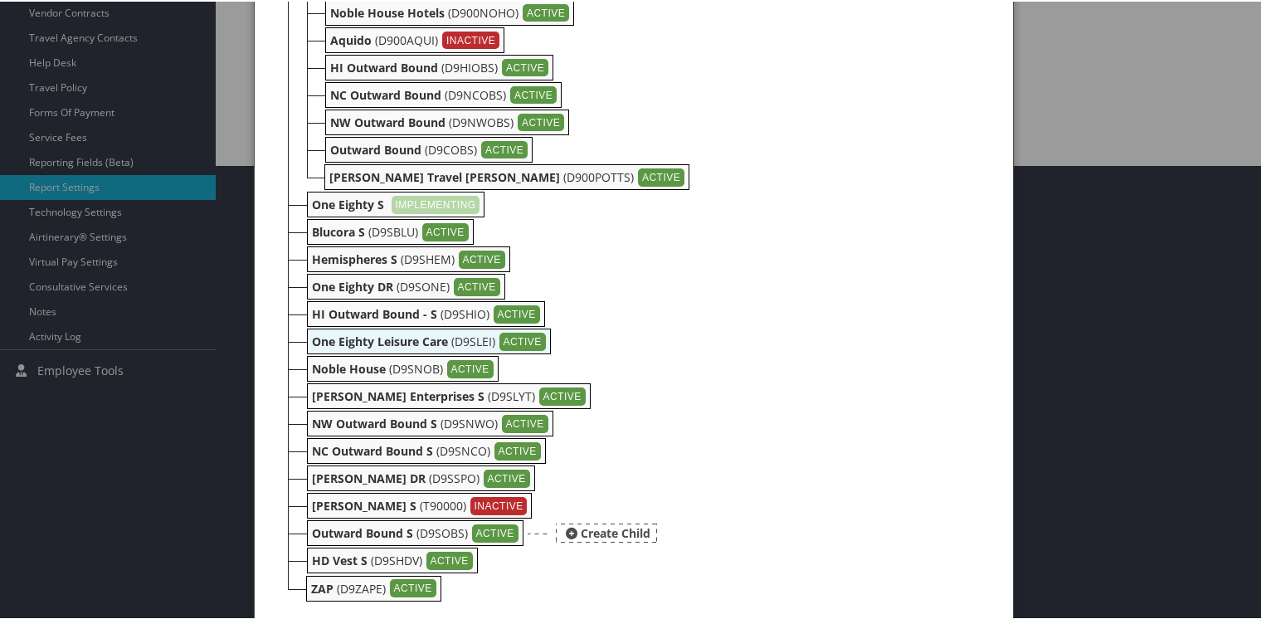
scroll to position [467, 0]
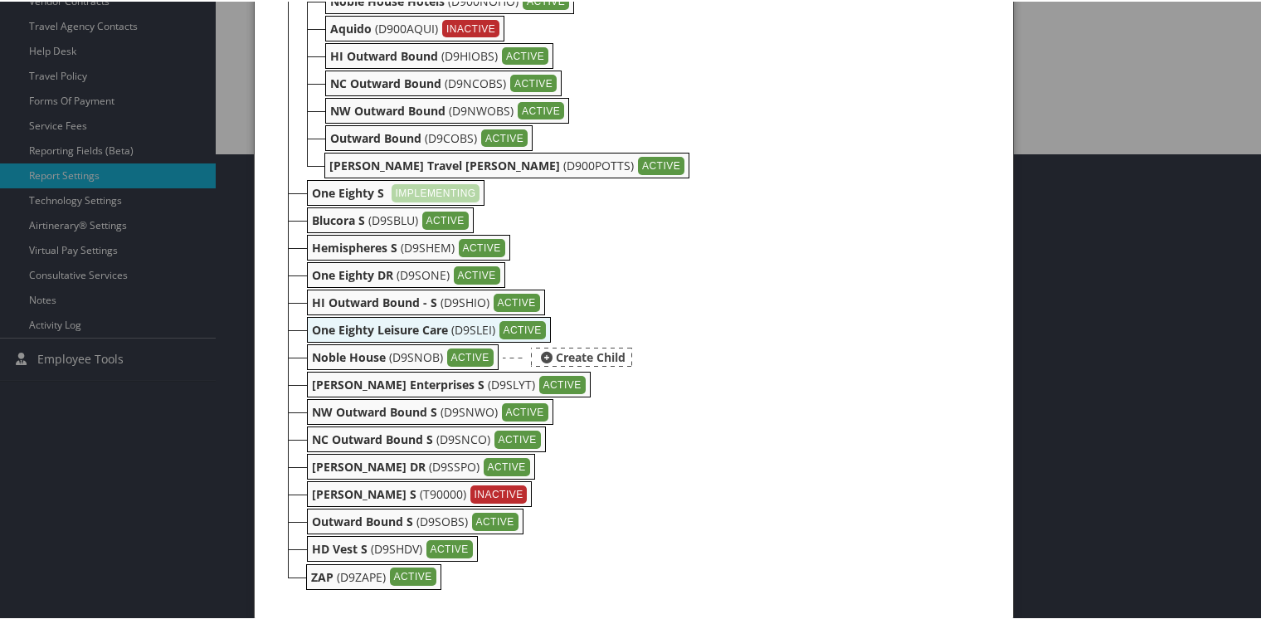
click at [333, 350] on b "Noble House" at bounding box center [349, 356] width 74 height 16
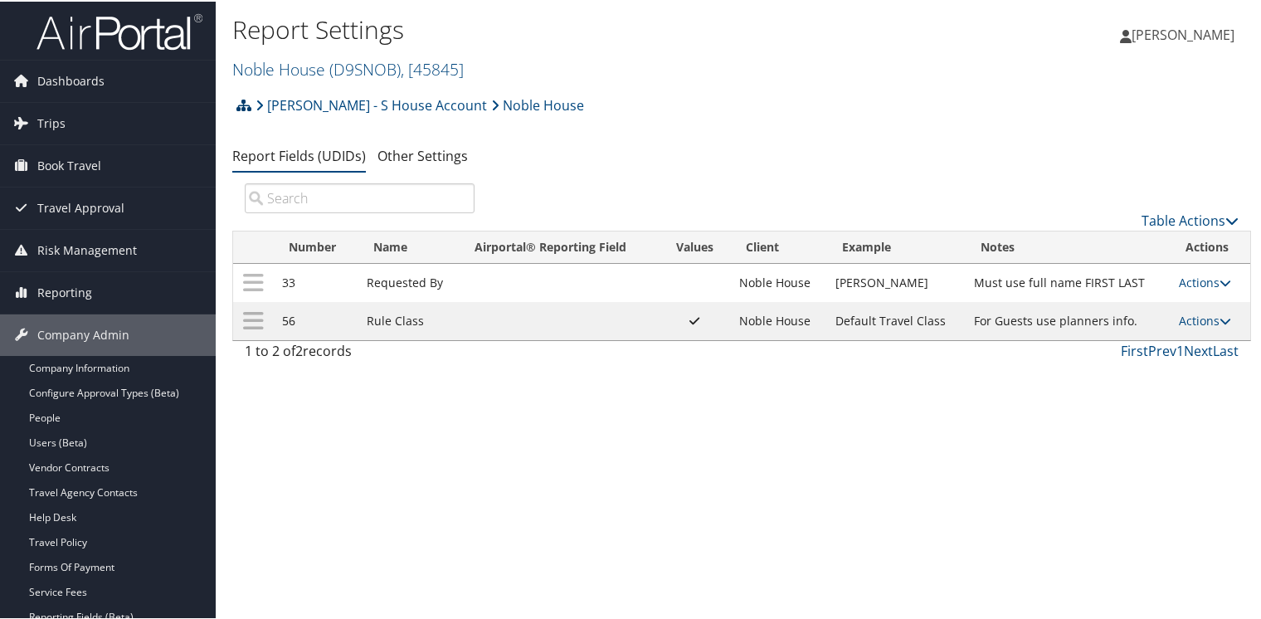
click at [241, 105] on icon at bounding box center [243, 103] width 15 height 13
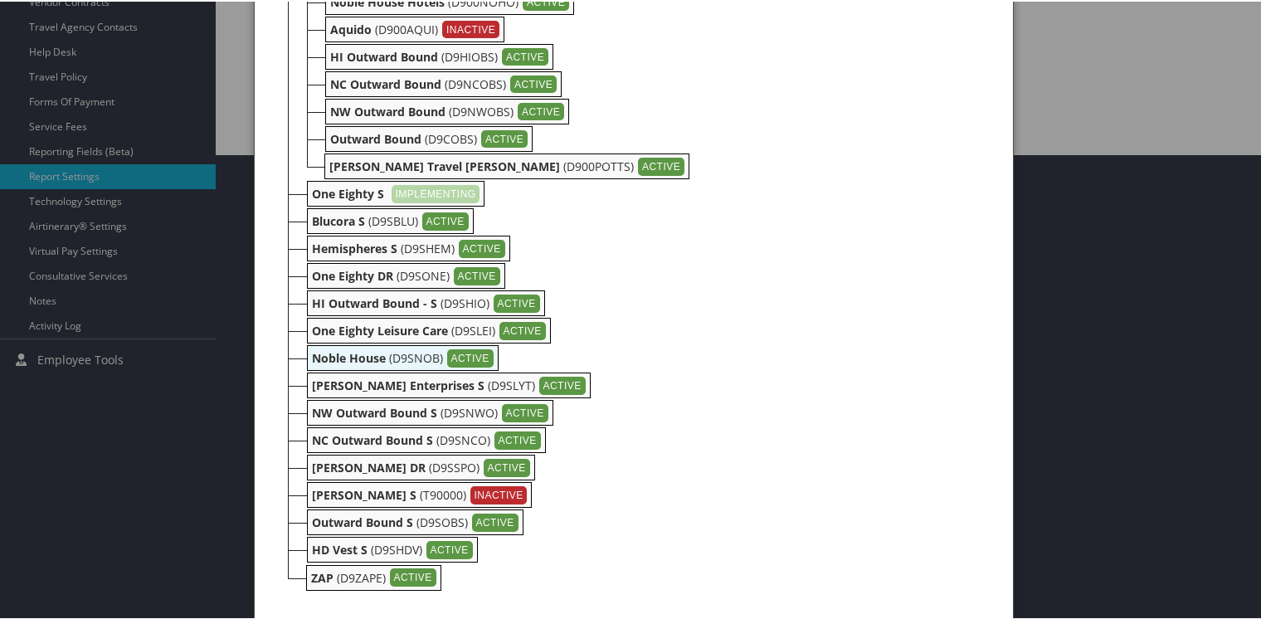
scroll to position [467, 0]
click at [325, 381] on b "[PERSON_NAME] Enterprises S" at bounding box center [398, 383] width 173 height 16
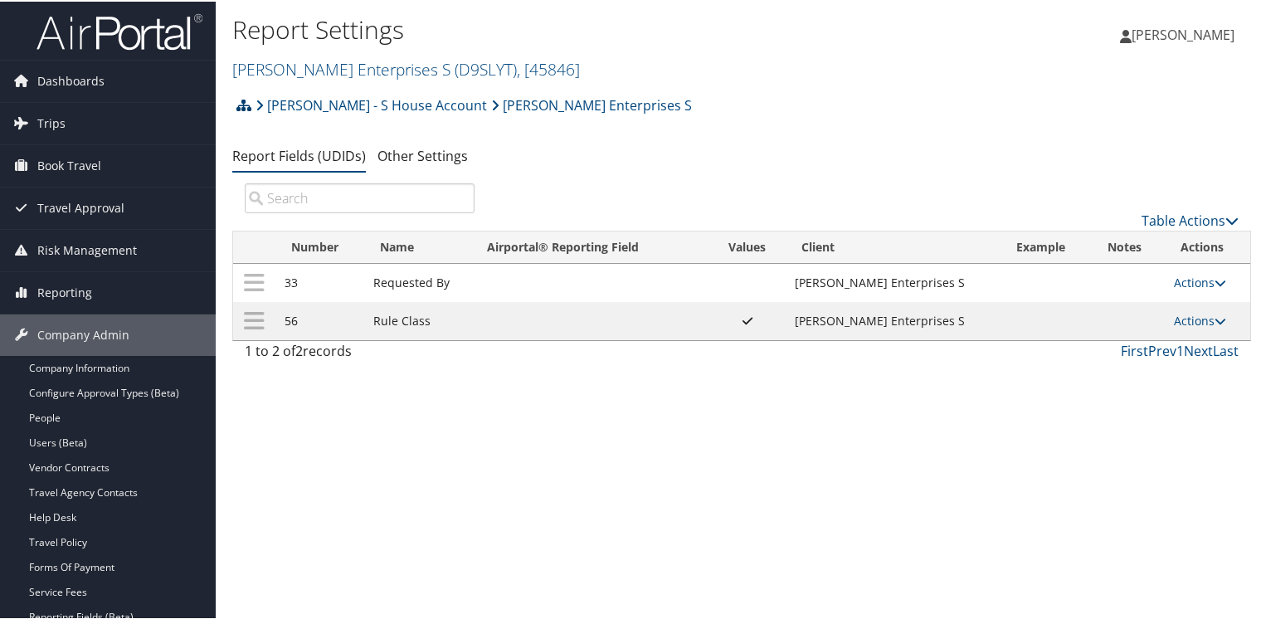
click at [244, 99] on icon at bounding box center [243, 103] width 15 height 13
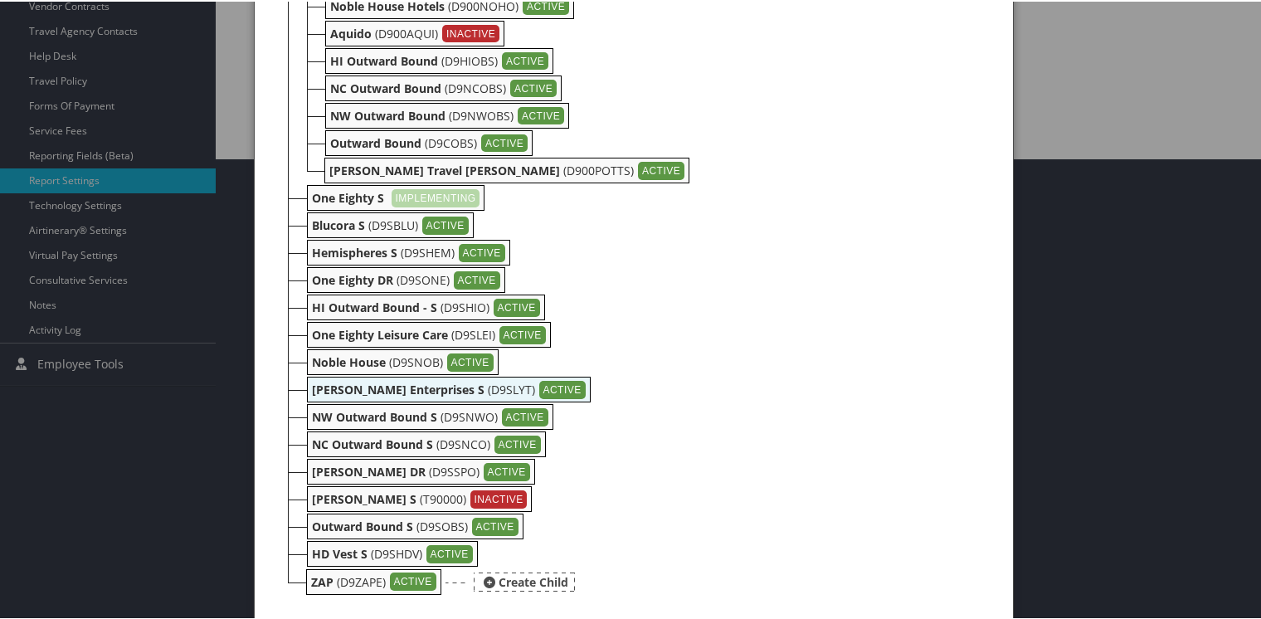
scroll to position [467, 0]
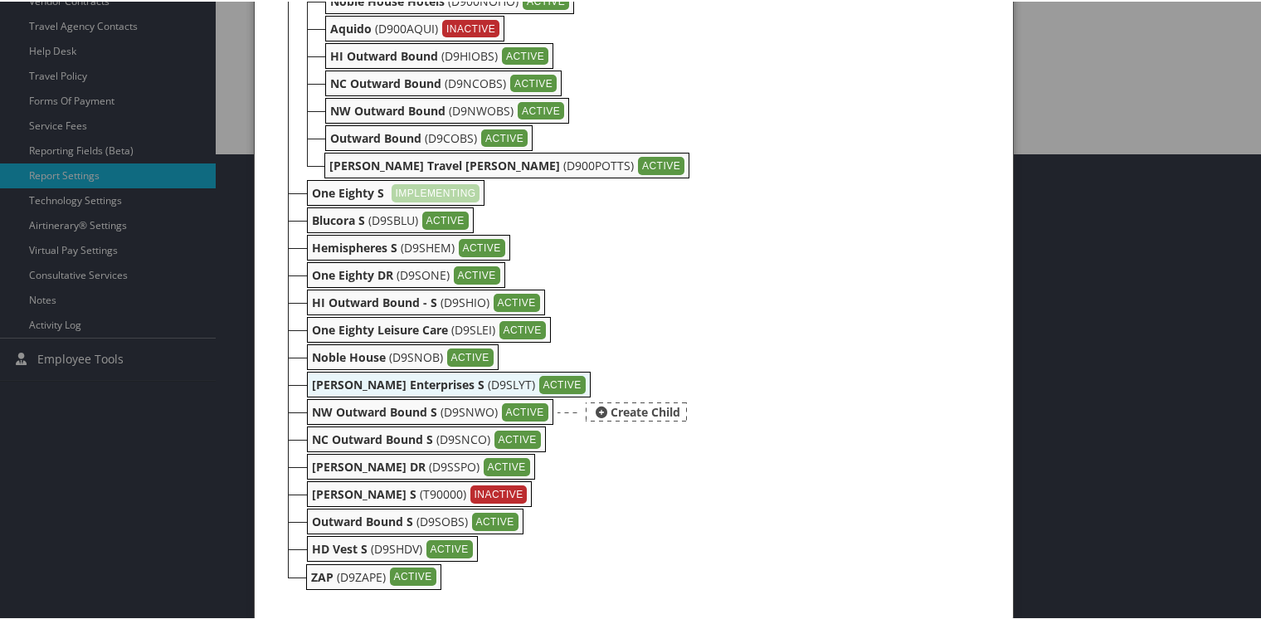
click at [338, 413] on b "NW Outward Bound S" at bounding box center [374, 410] width 125 height 16
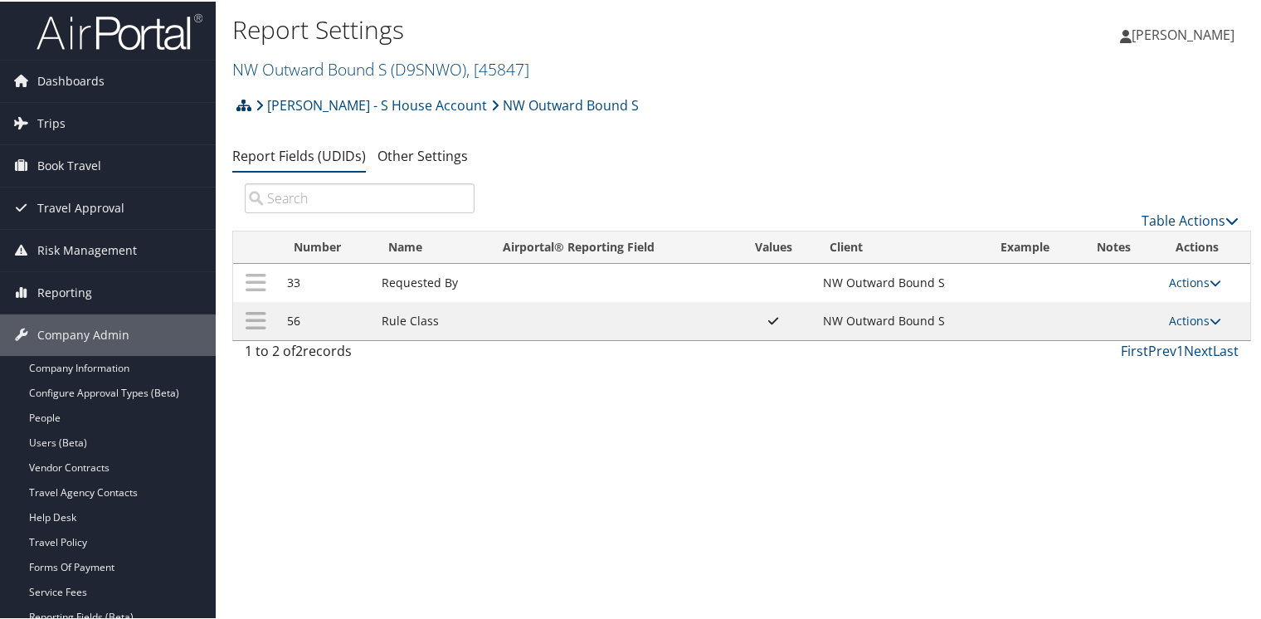
click at [244, 101] on icon at bounding box center [243, 103] width 15 height 13
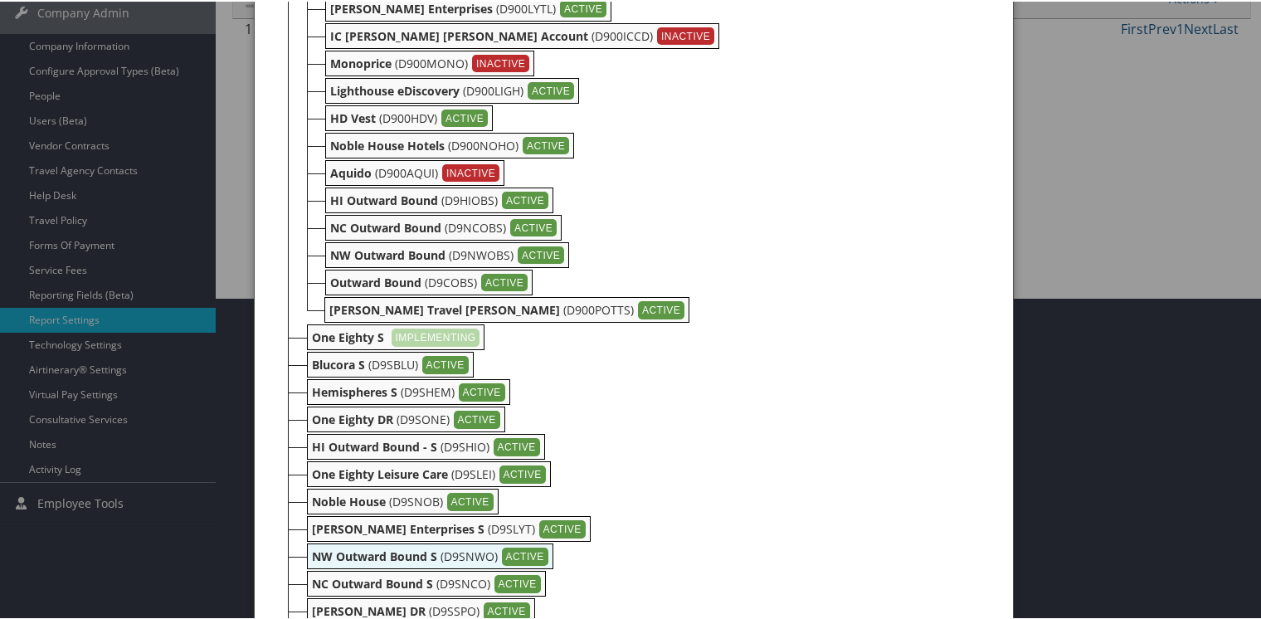
scroll to position [467, 0]
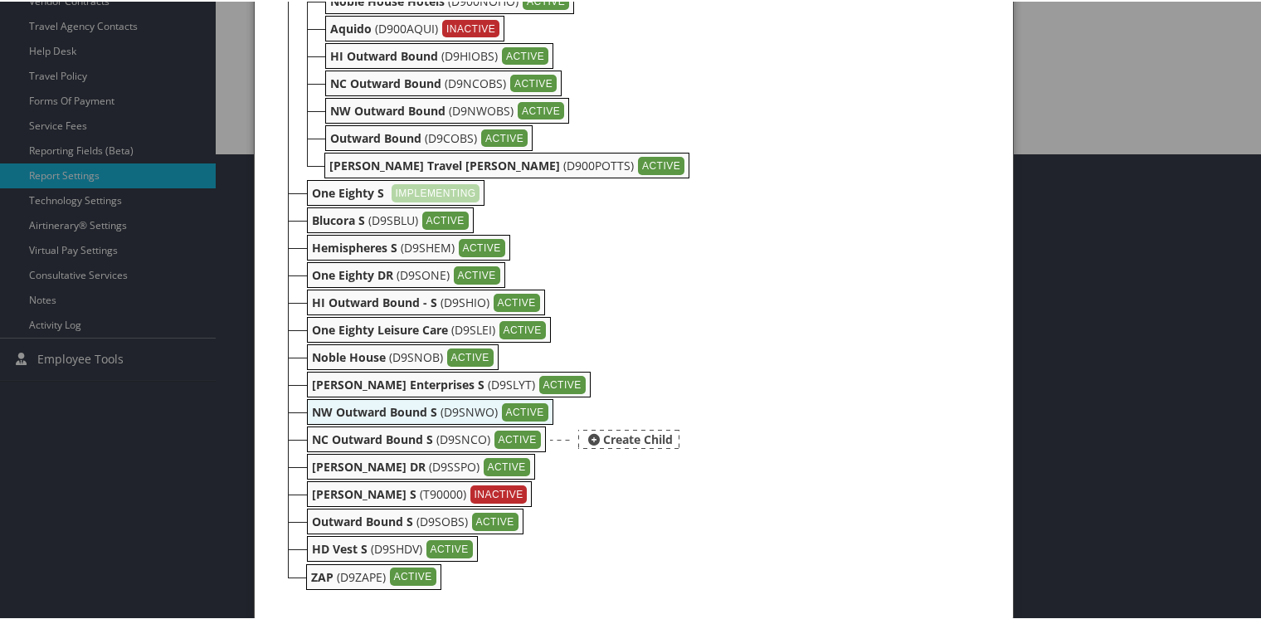
click at [342, 439] on b "NC Outward Bound S" at bounding box center [372, 438] width 121 height 16
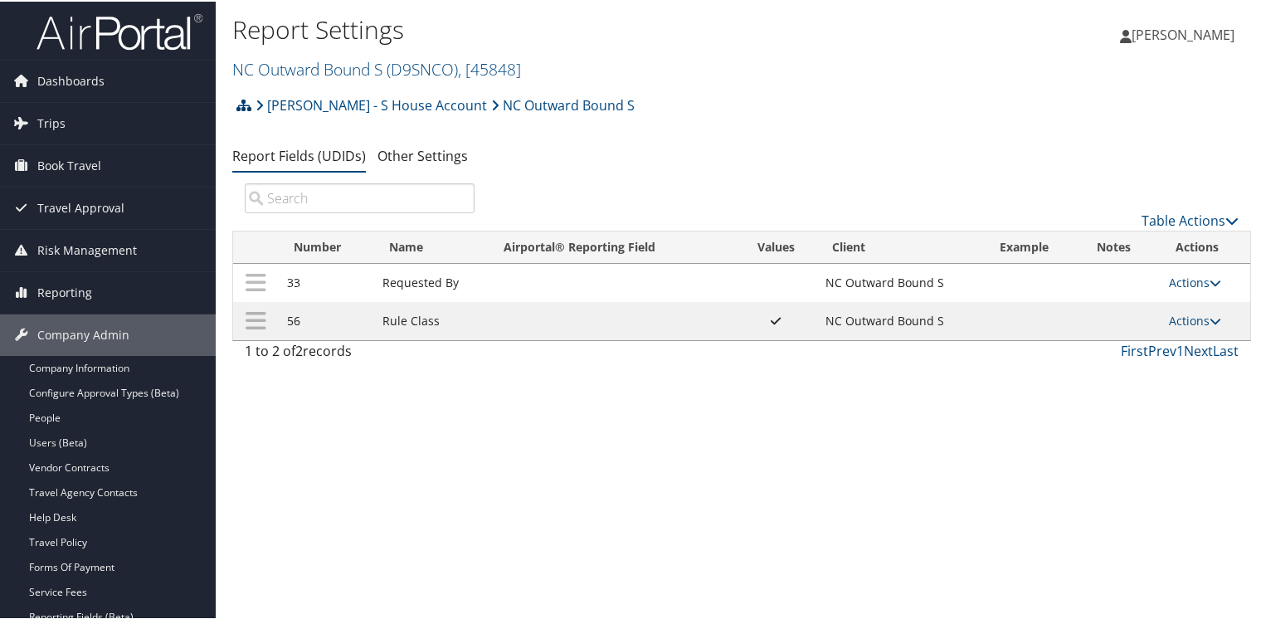
click at [239, 98] on icon at bounding box center [243, 103] width 15 height 13
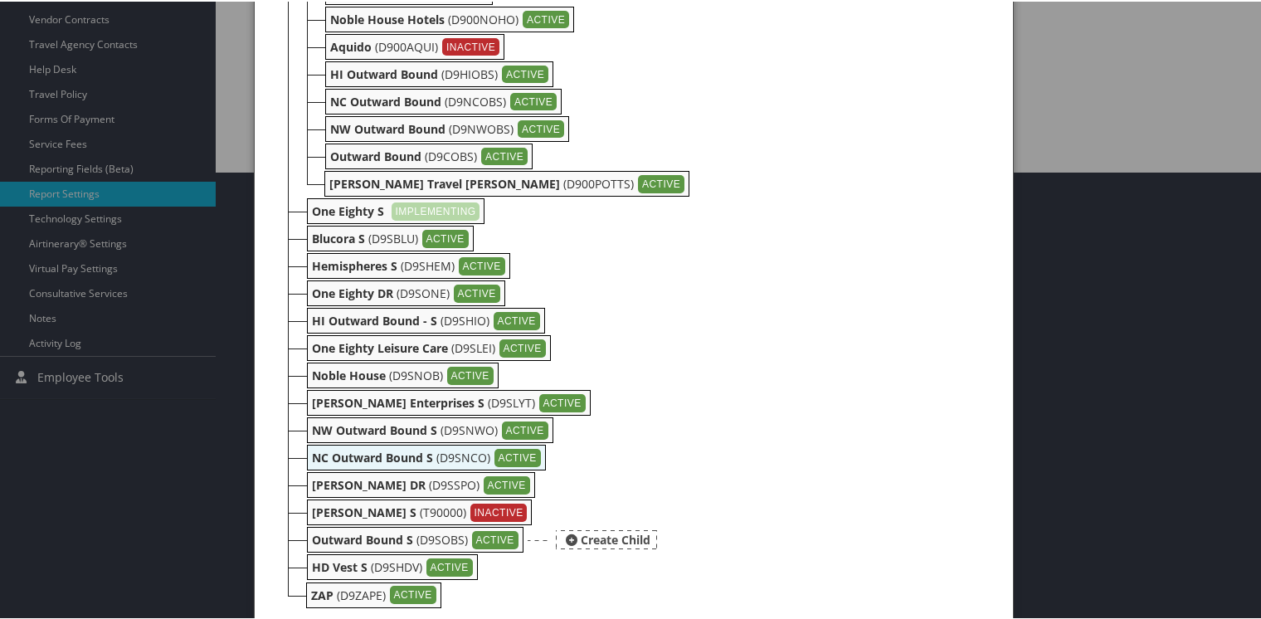
scroll to position [467, 0]
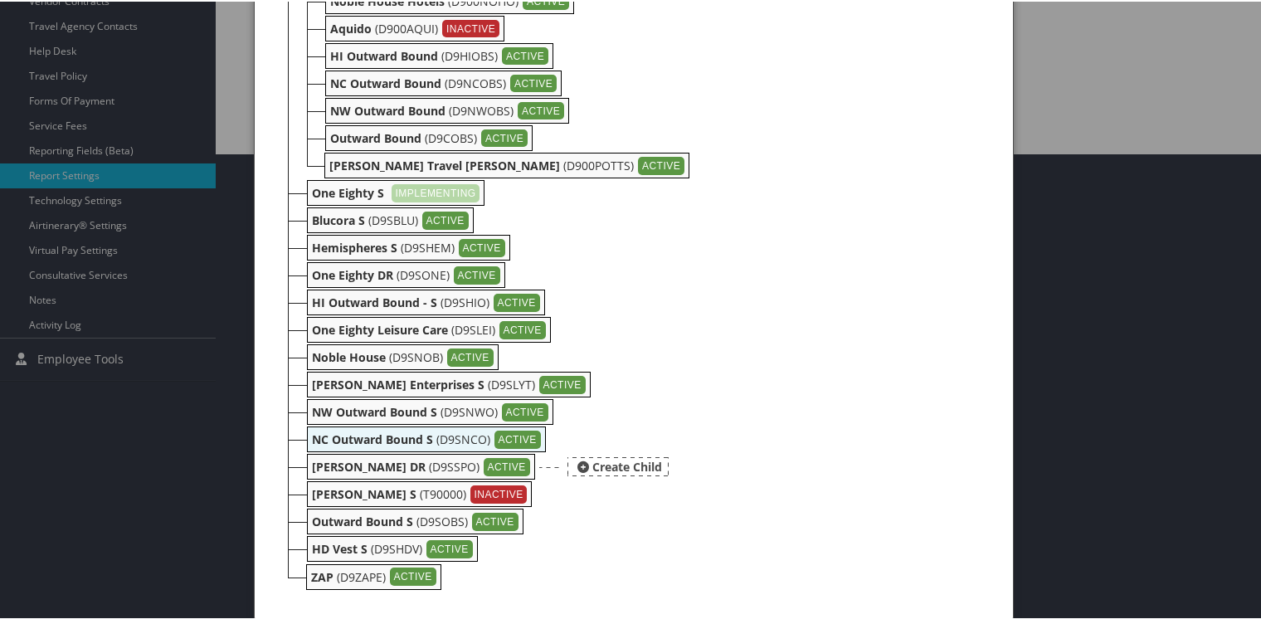
click at [328, 463] on b "[PERSON_NAME] DR" at bounding box center [369, 465] width 114 height 16
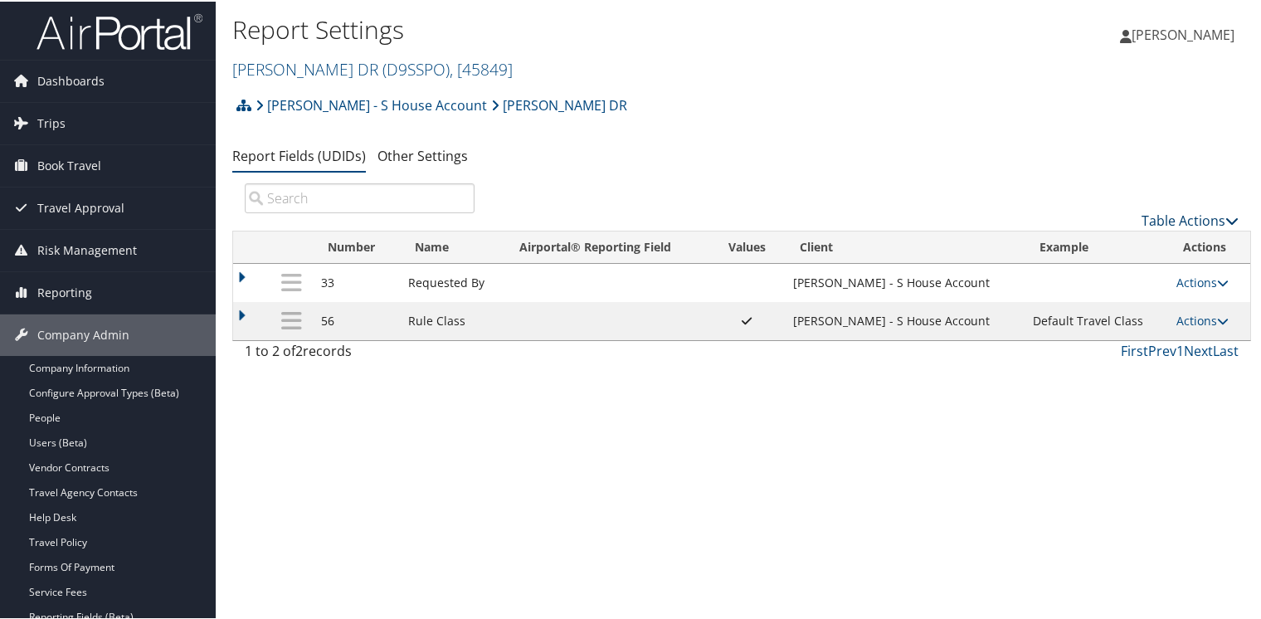
click at [1216, 216] on link "Table Actions" at bounding box center [1189, 219] width 97 height 18
click at [1090, 241] on link "New Record" at bounding box center [1134, 245] width 218 height 28
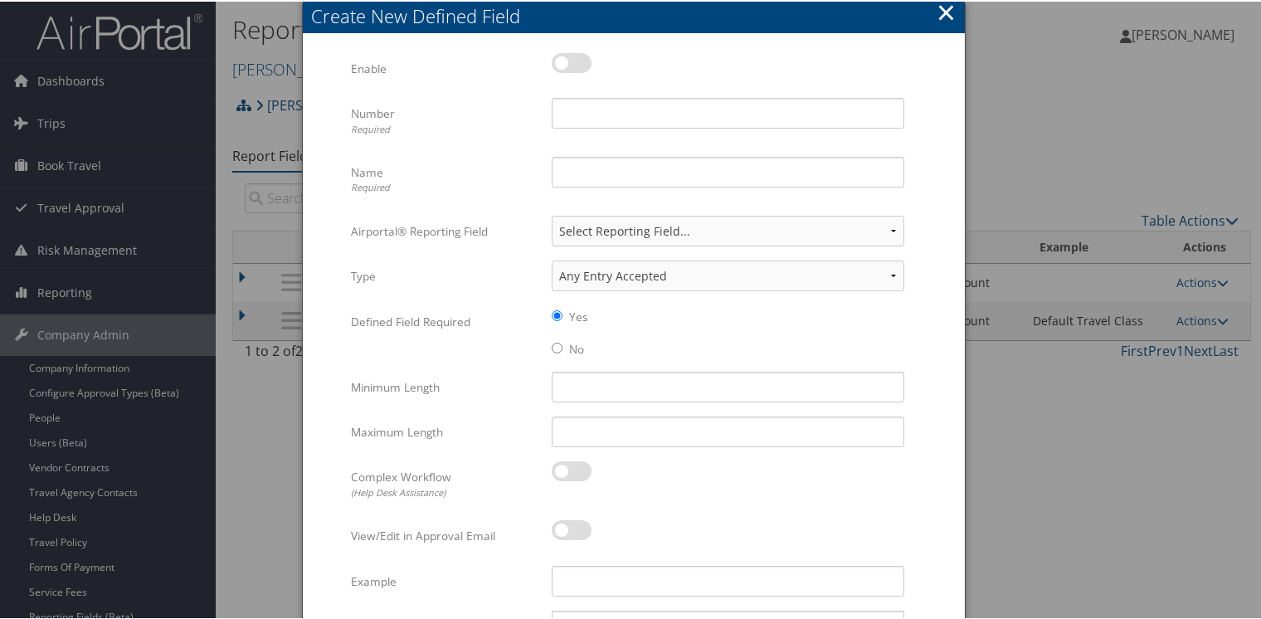
click at [577, 59] on label at bounding box center [572, 61] width 40 height 20
click at [571, 59] on input "checkbox" at bounding box center [565, 64] width 11 height 11
checkbox input "true"
click at [581, 108] on input "Number Required" at bounding box center [728, 111] width 353 height 31
type input "33"
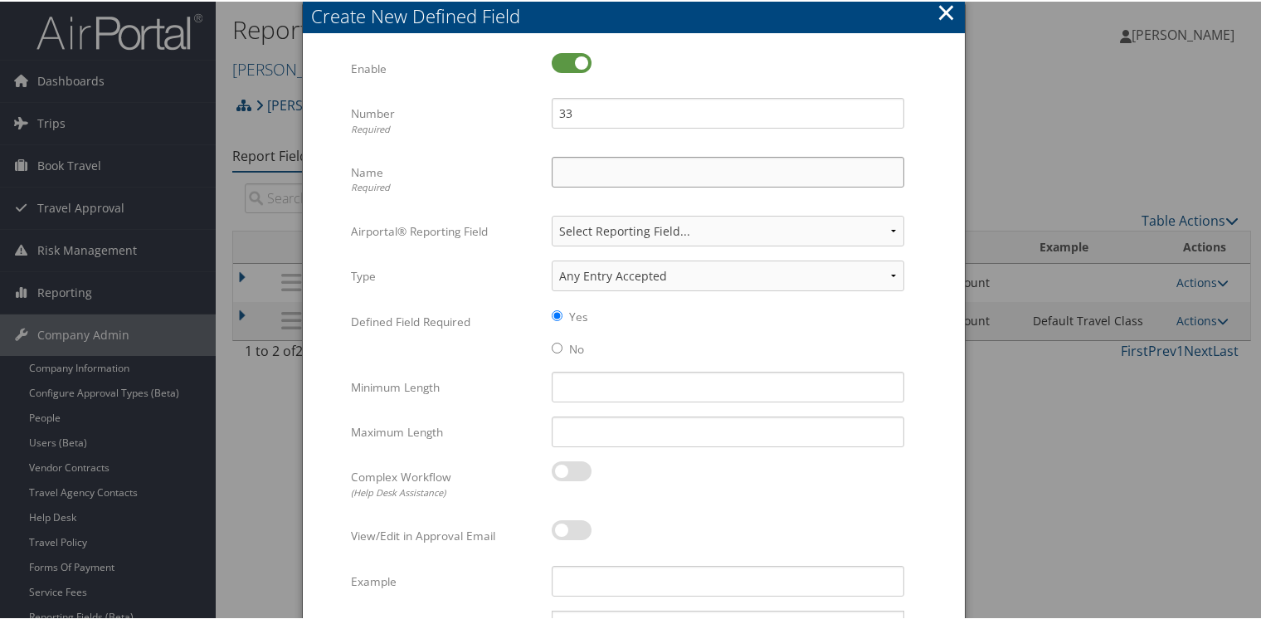
type input "Requested By"
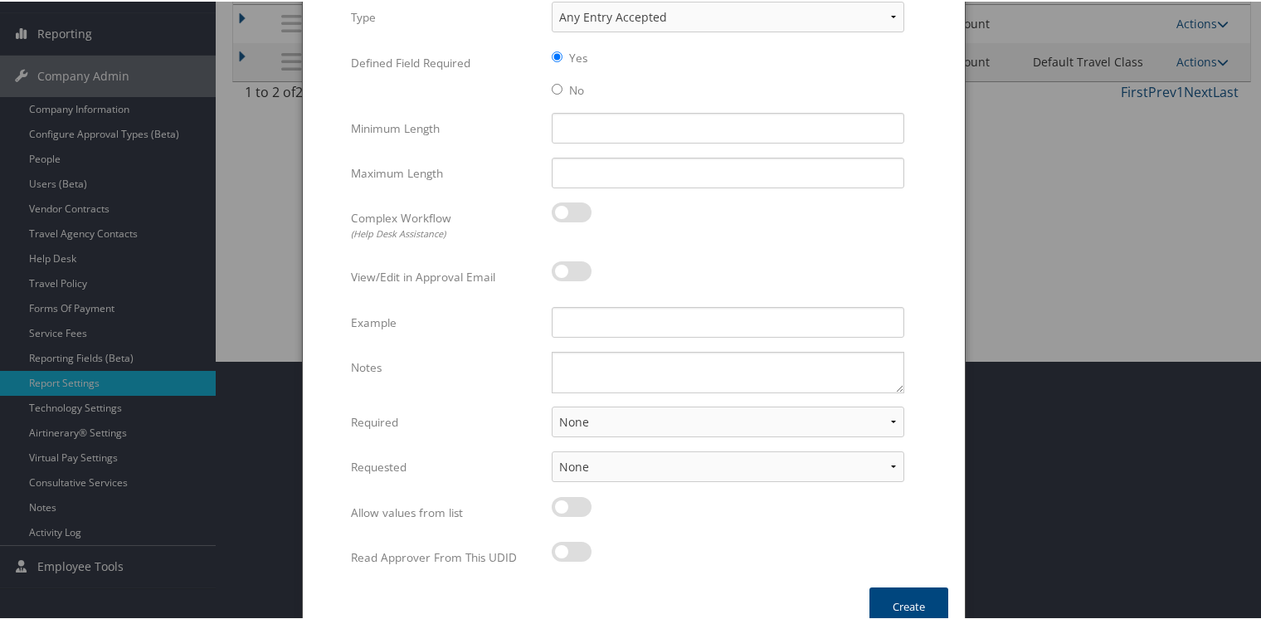
scroll to position [280, 0]
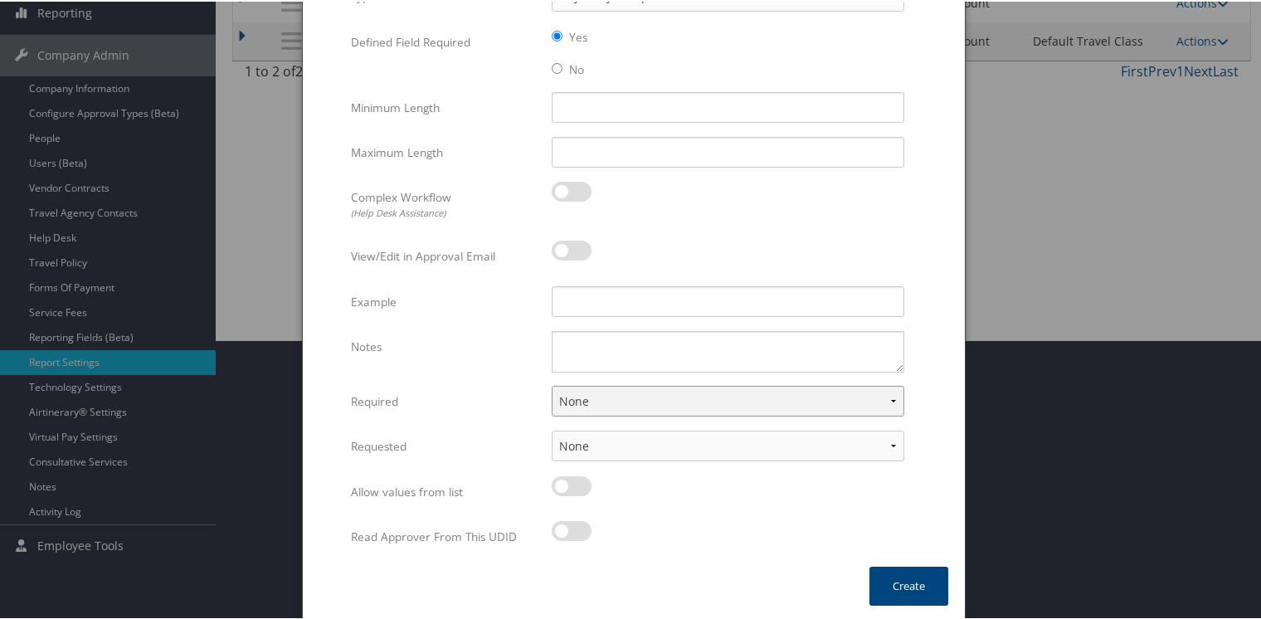
click at [591, 393] on select "None For Guest Travelers For Profiled Travelers For Both" at bounding box center [728, 399] width 353 height 31
select select "both"
click at [552, 384] on select "None For Guest Travelers For Profiled Travelers For Both" at bounding box center [728, 399] width 353 height 31
click at [587, 446] on select "None In Profile At Booking Both" at bounding box center [728, 444] width 353 height 31
select select "trip"
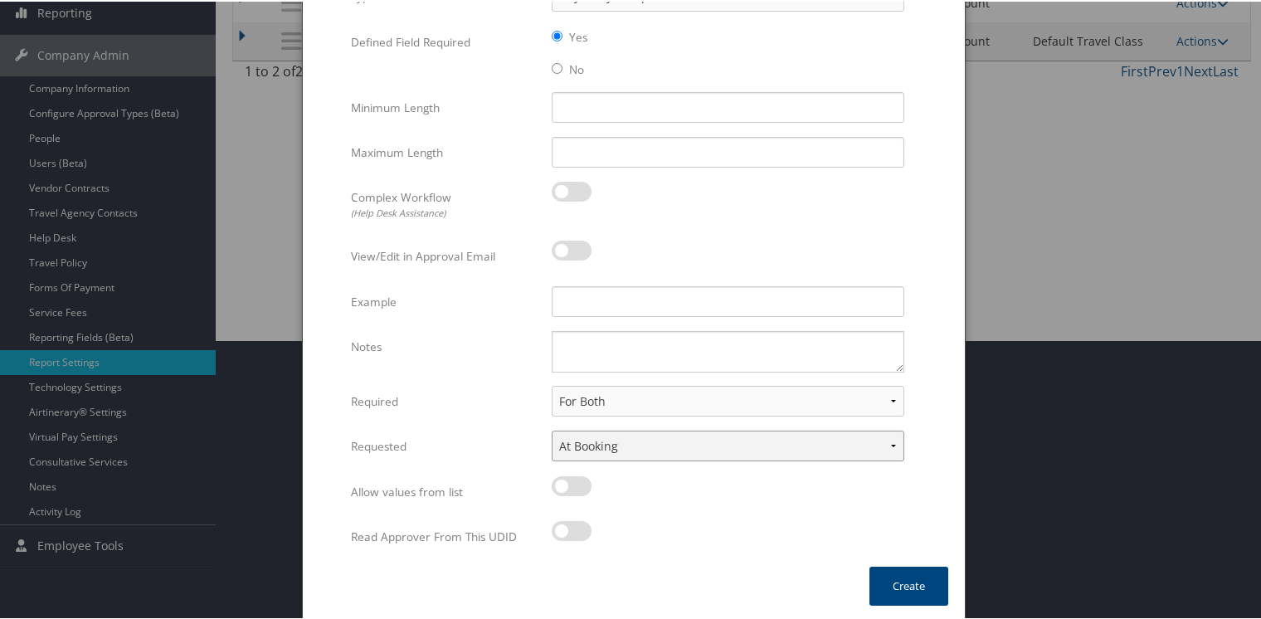
click at [552, 429] on select "None In Profile At Booking Both" at bounding box center [728, 444] width 353 height 31
click at [906, 579] on button "Create" at bounding box center [908, 584] width 79 height 39
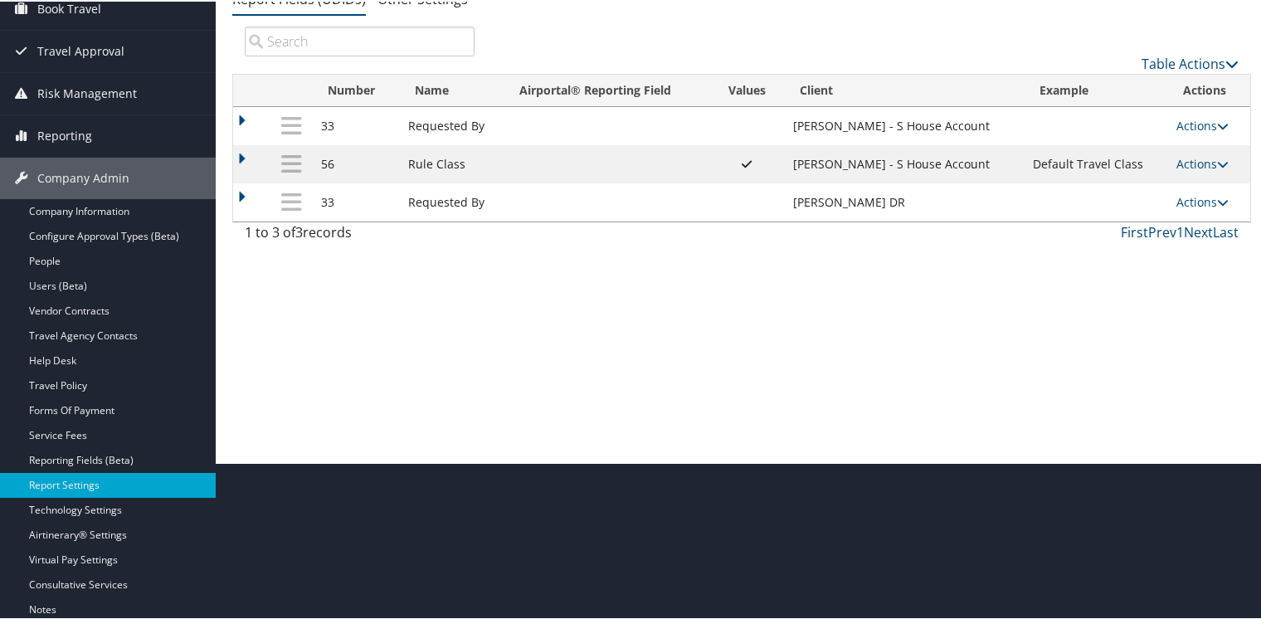
scroll to position [59, 0]
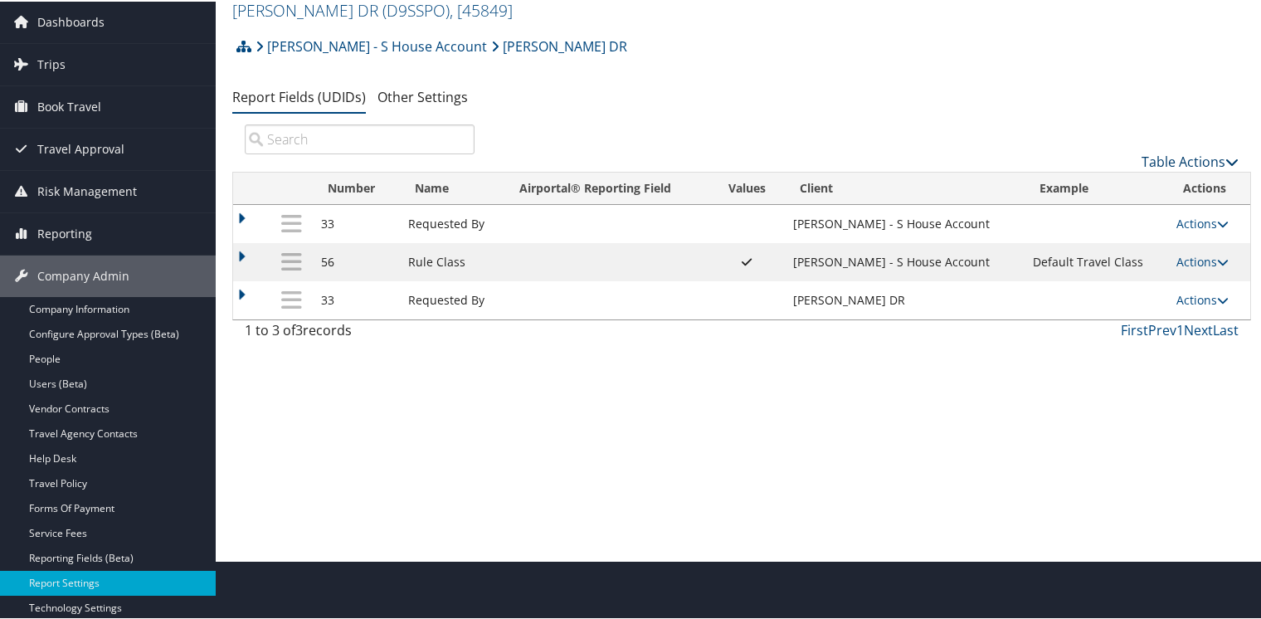
click at [1196, 163] on link "Table Actions" at bounding box center [1189, 160] width 97 height 18
click at [1072, 182] on link "New Record" at bounding box center [1134, 187] width 218 height 28
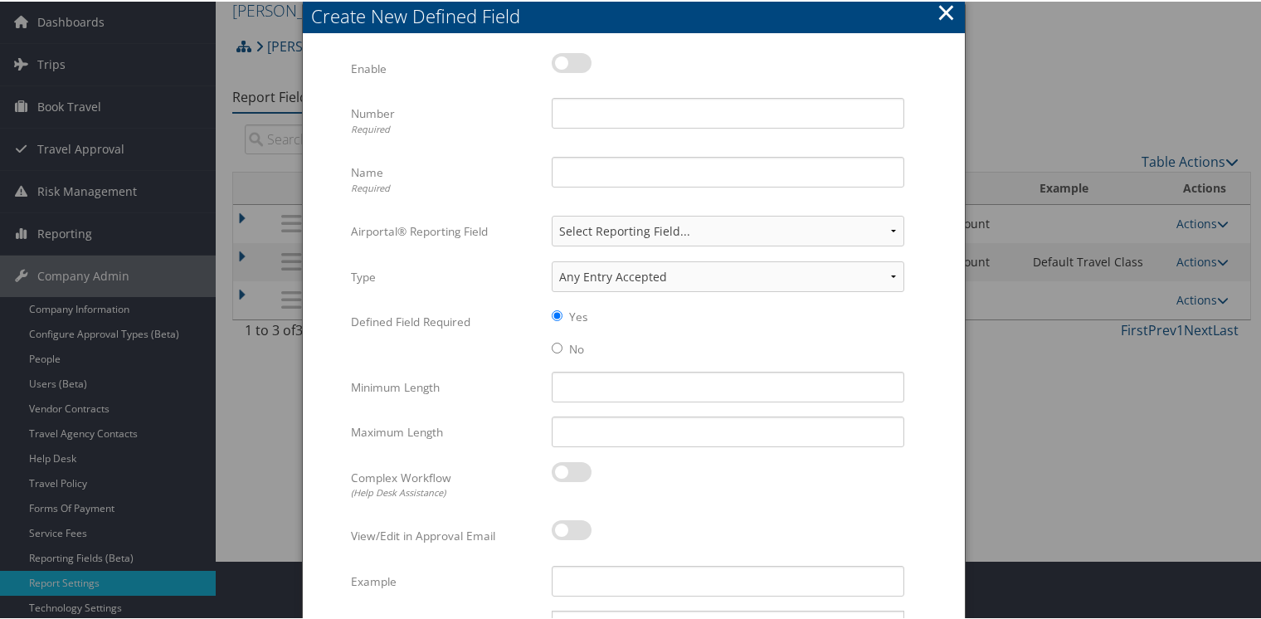
click at [574, 59] on label at bounding box center [572, 61] width 40 height 20
click at [571, 59] on input "checkbox" at bounding box center [565, 64] width 11 height 11
checkbox input "true"
click at [581, 109] on input "Number Required" at bounding box center [728, 111] width 353 height 31
type input "56"
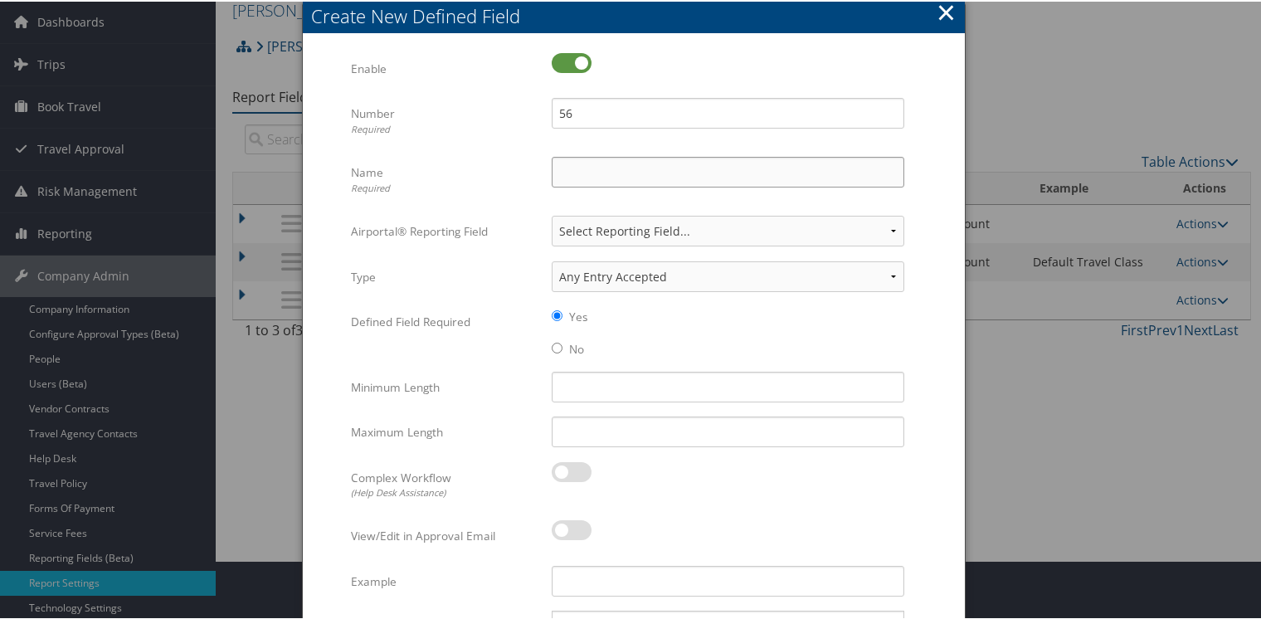
click at [577, 169] on input "Name Required" at bounding box center [728, 170] width 353 height 31
type input "Rule Class"
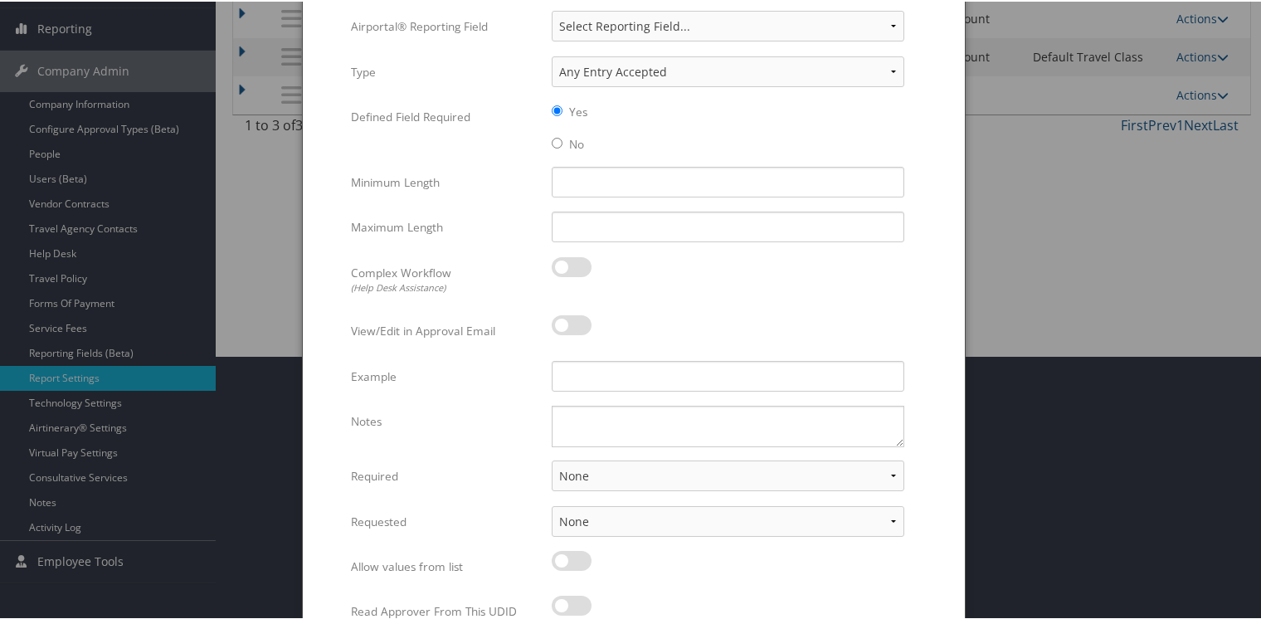
scroll to position [338, 0]
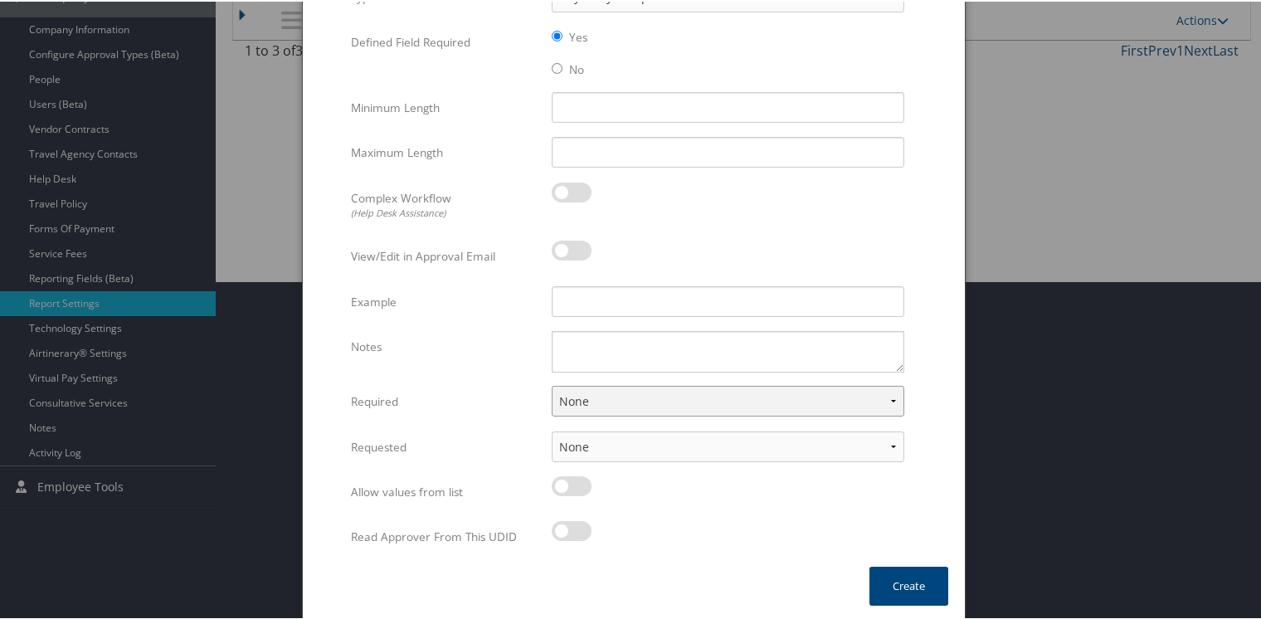
click at [616, 406] on select "None For Guest Travelers For Profiled Travelers For Both" at bounding box center [728, 399] width 353 height 31
select select "both"
click at [552, 384] on select "None For Guest Travelers For Profiled Travelers For Both" at bounding box center [728, 399] width 353 height 31
click at [915, 575] on button "Create" at bounding box center [908, 584] width 79 height 39
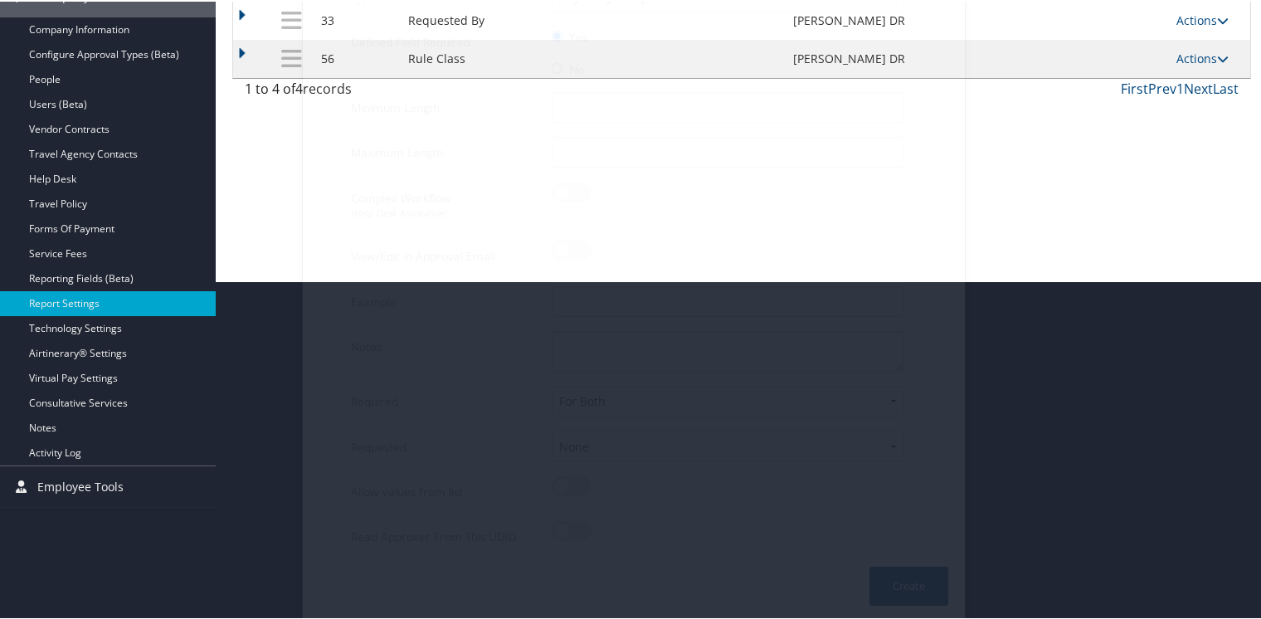
scroll to position [225, 0]
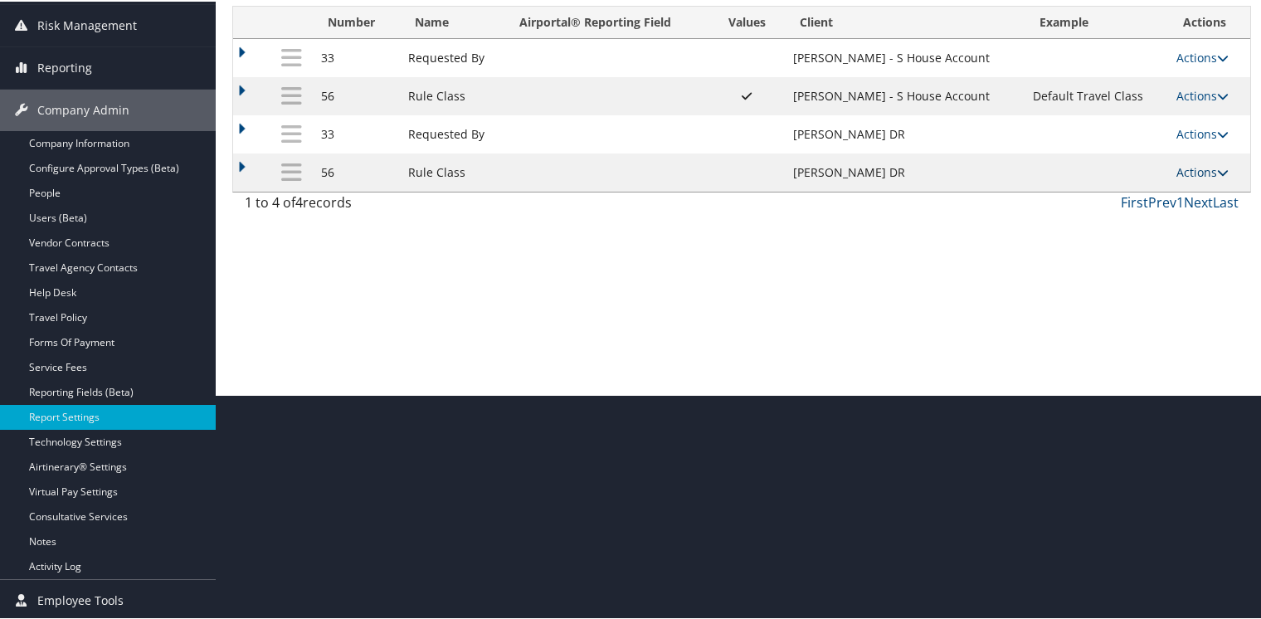
click at [1191, 168] on link "Actions" at bounding box center [1202, 171] width 52 height 16
click at [1108, 197] on link "Update Report Field Values" at bounding box center [1131, 196] width 179 height 28
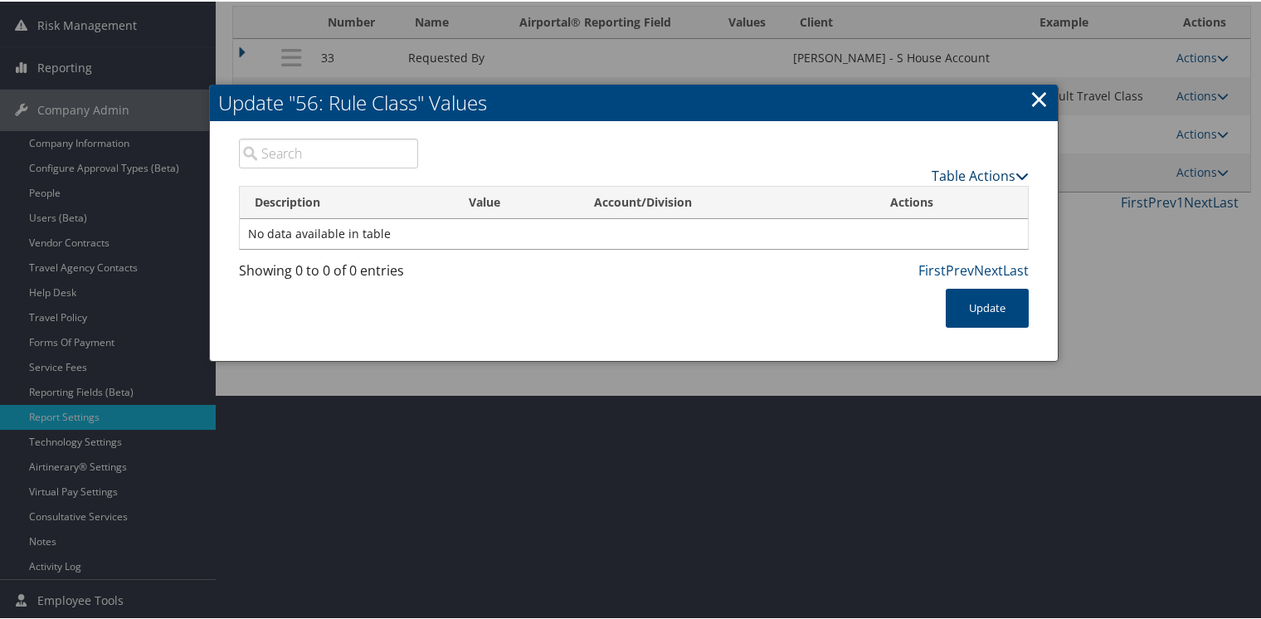
click at [985, 174] on link "Table Actions" at bounding box center [980, 174] width 97 height 18
click at [873, 194] on link "New Record" at bounding box center [915, 199] width 218 height 28
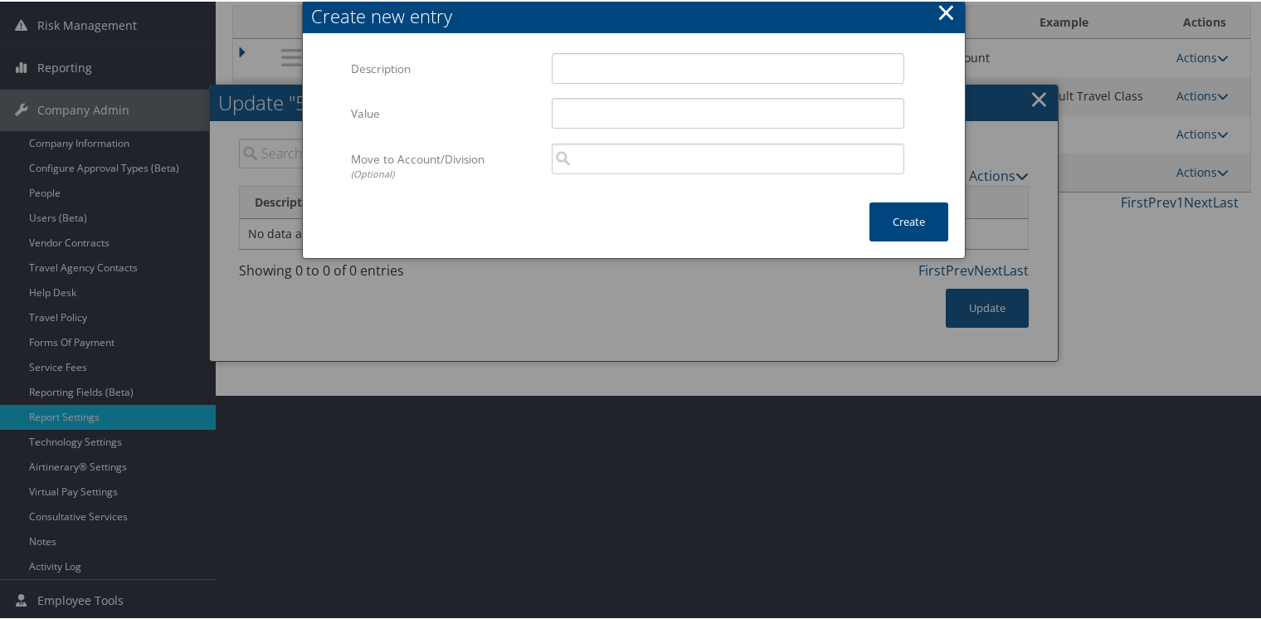
click at [627, 41] on div "Multiple values The selected items contain different values for this input. To …" at bounding box center [634, 118] width 662 height 166
click at [624, 66] on input "Description" at bounding box center [728, 66] width 353 height 31
type input "Default Travel Class"
click at [992, 305] on div at bounding box center [633, 309] width 1267 height 619
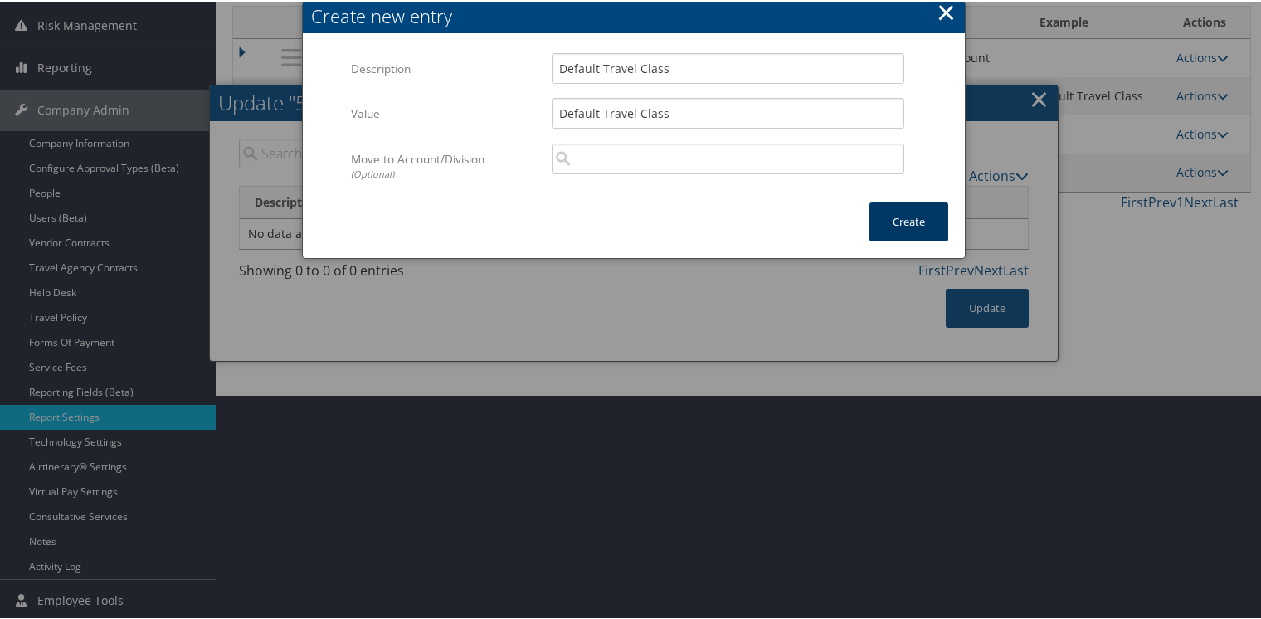
click at [902, 219] on button "Create" at bounding box center [908, 220] width 79 height 39
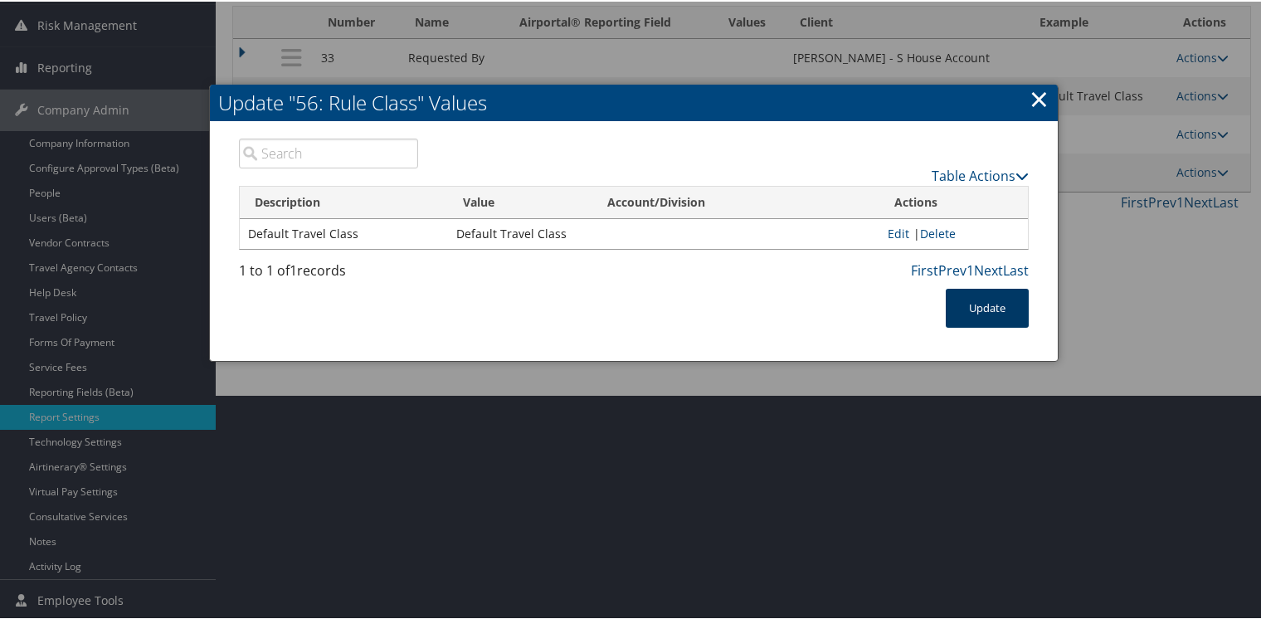
click at [972, 308] on button "Update" at bounding box center [987, 306] width 83 height 39
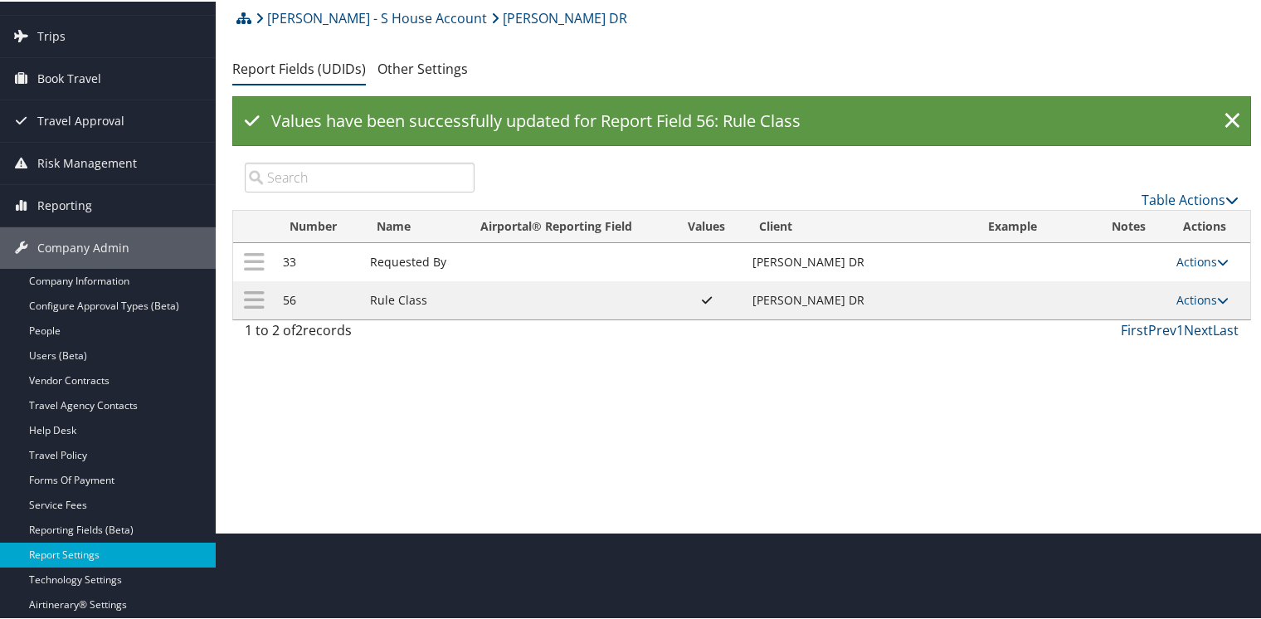
scroll to position [59, 0]
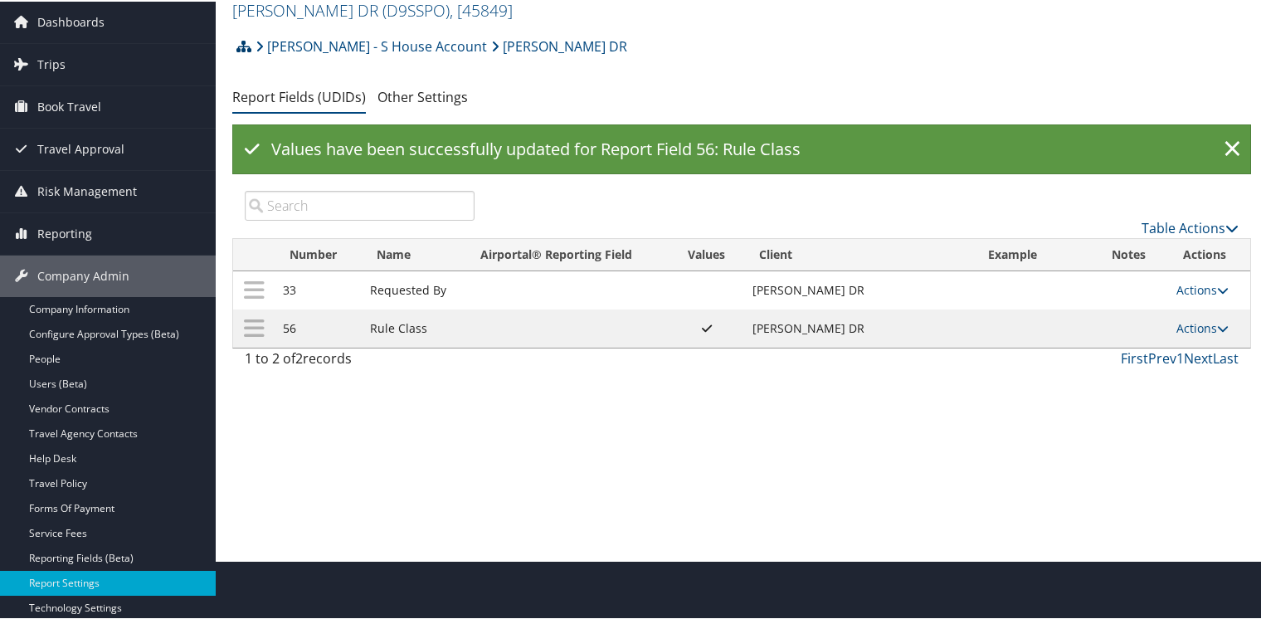
click at [245, 44] on icon at bounding box center [243, 44] width 15 height 13
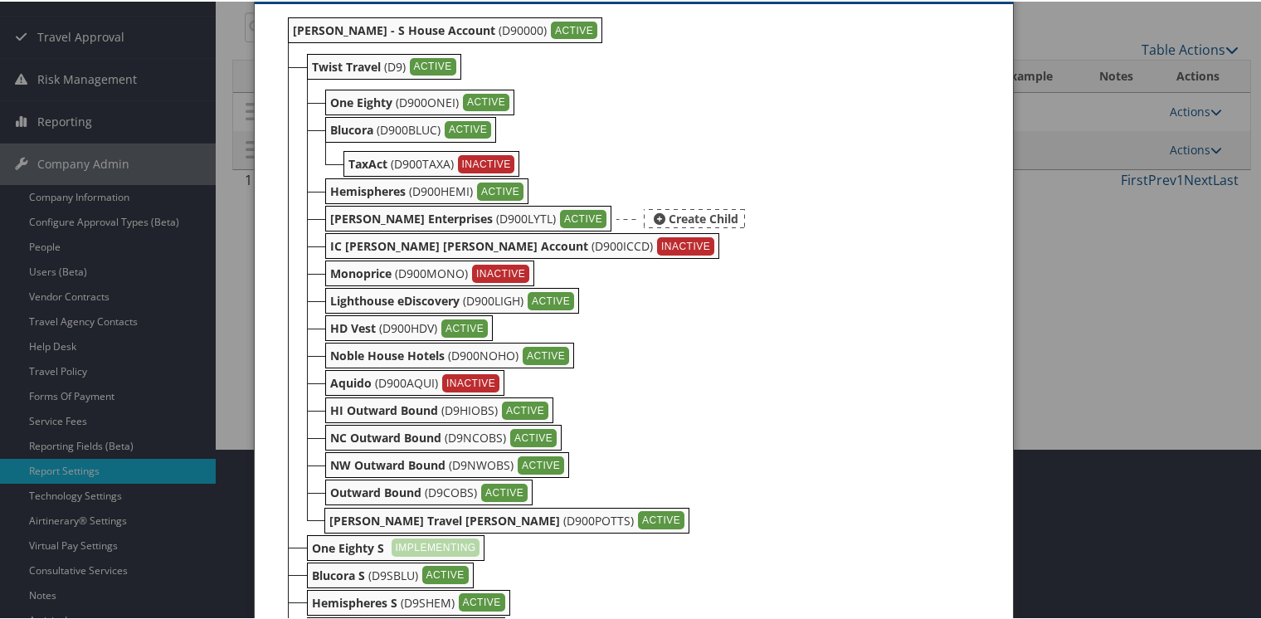
scroll to position [526, 0]
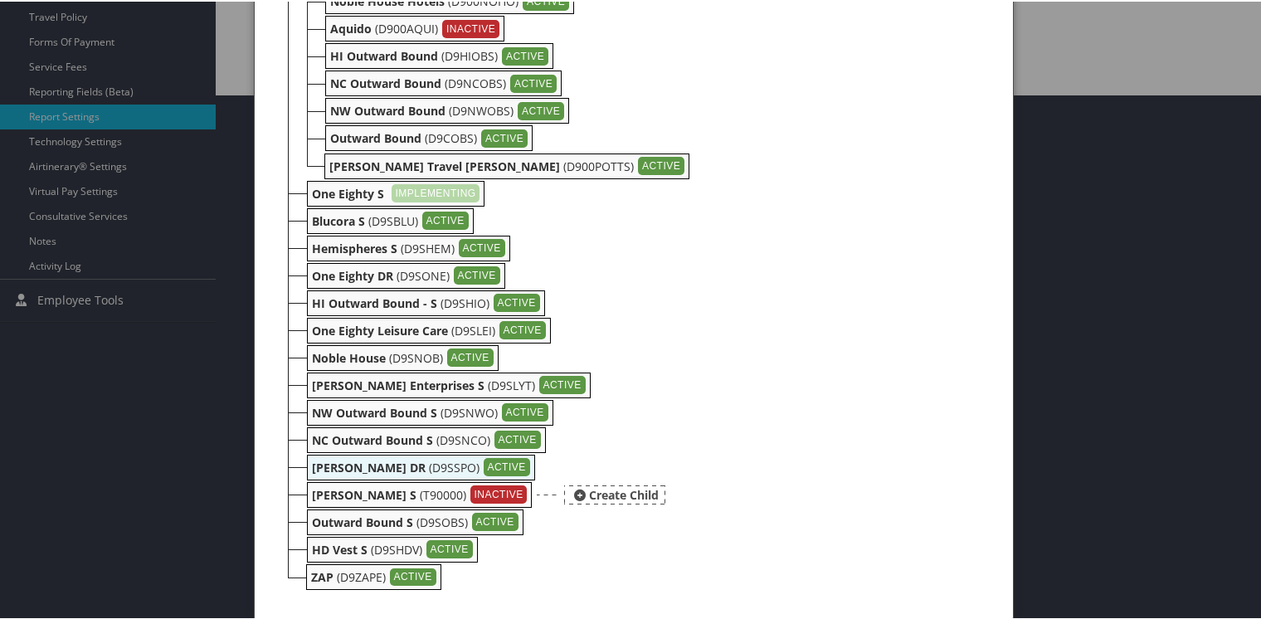
click at [342, 488] on b "[PERSON_NAME] S" at bounding box center [364, 493] width 105 height 16
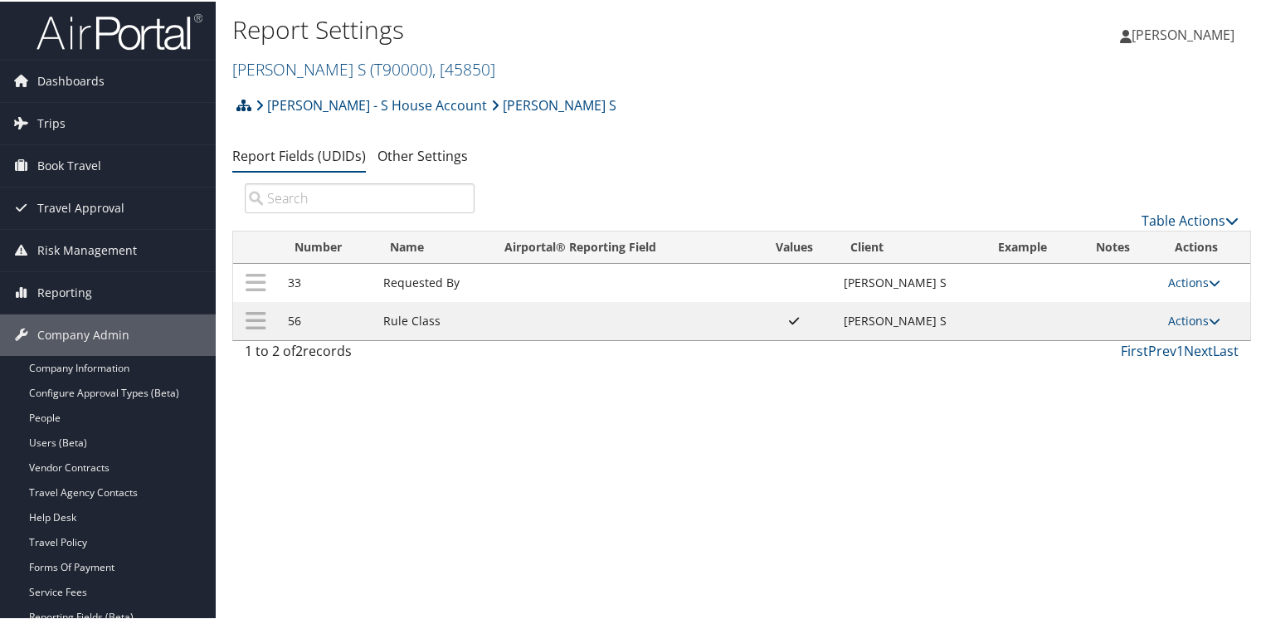
click at [242, 100] on icon at bounding box center [243, 103] width 15 height 13
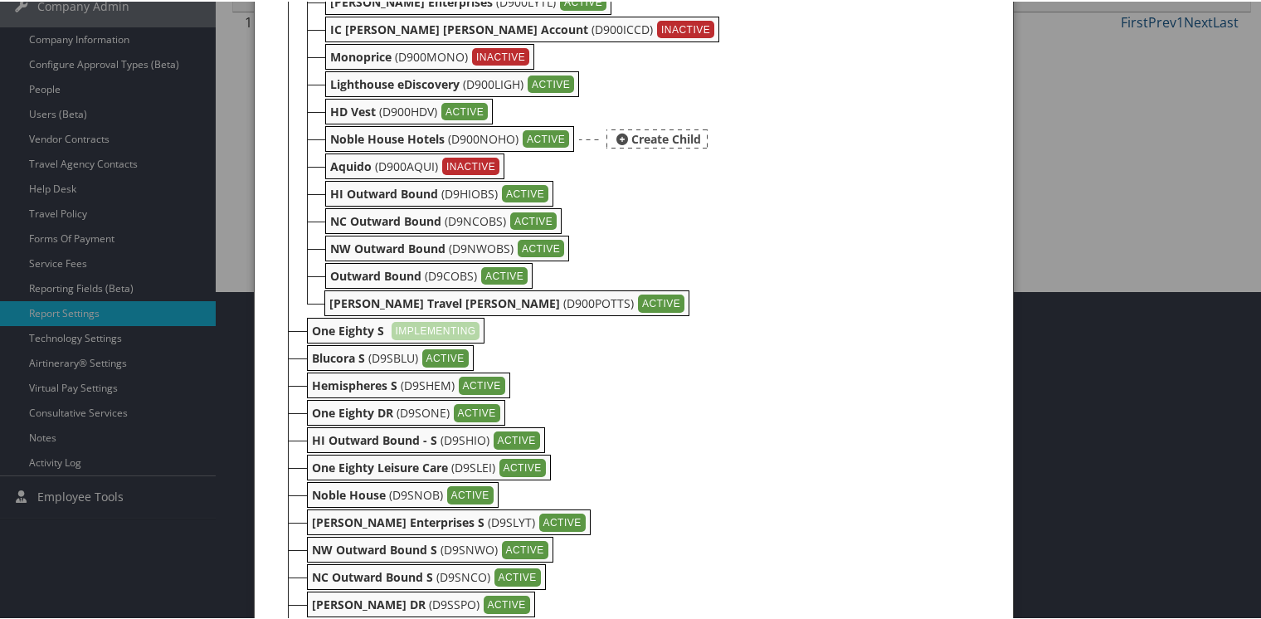
scroll to position [467, 0]
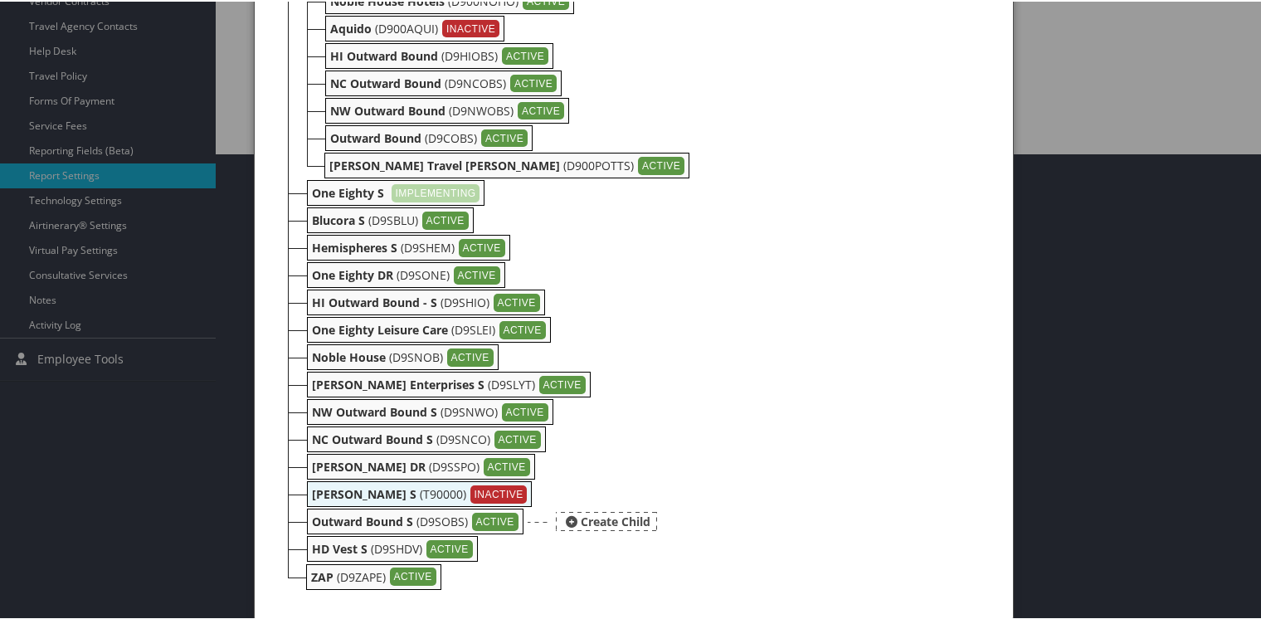
click at [337, 518] on b "Outward Bound S" at bounding box center [362, 520] width 101 height 16
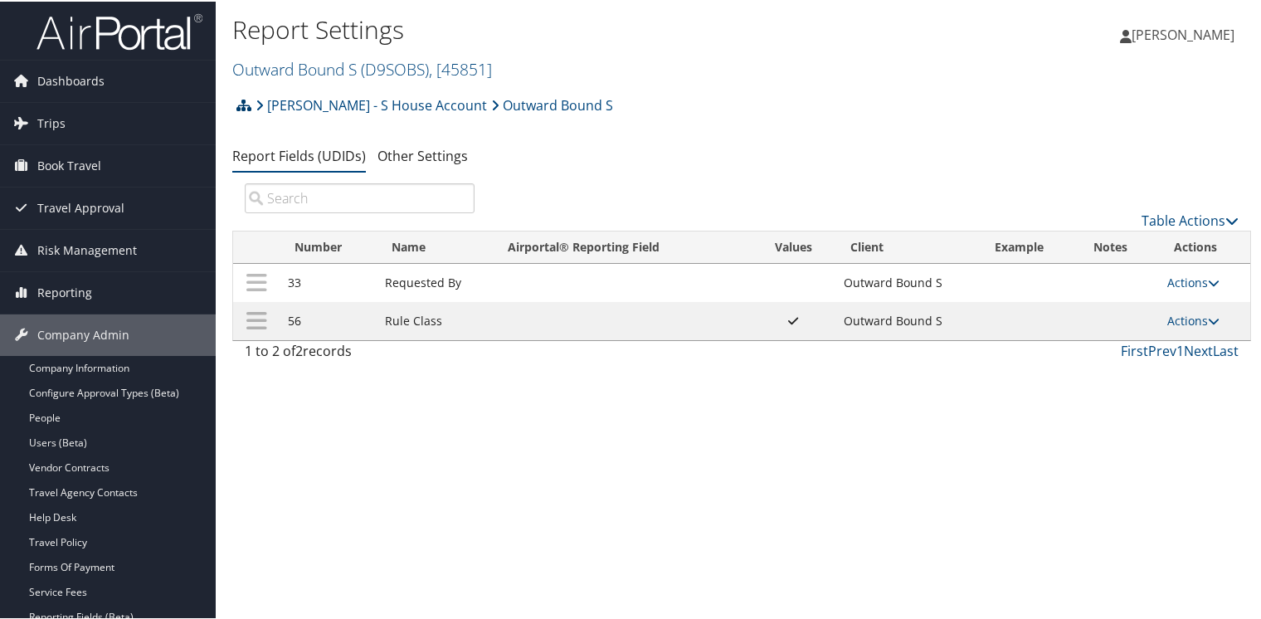
click at [242, 105] on icon at bounding box center [243, 103] width 15 height 13
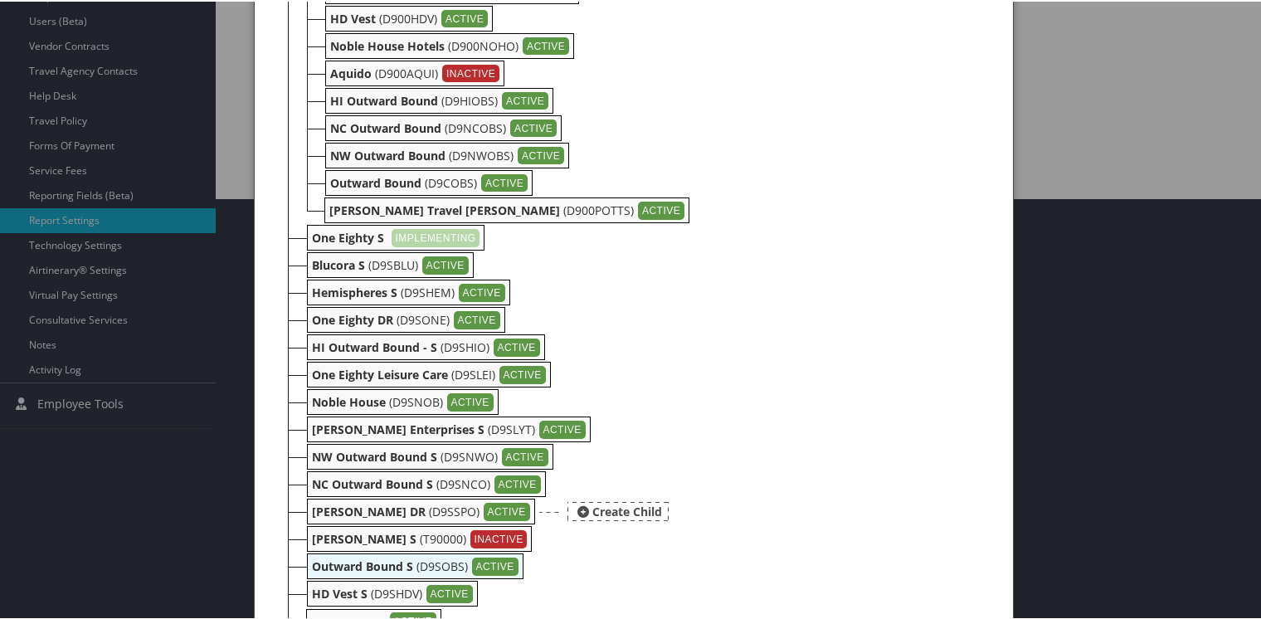
scroll to position [467, 0]
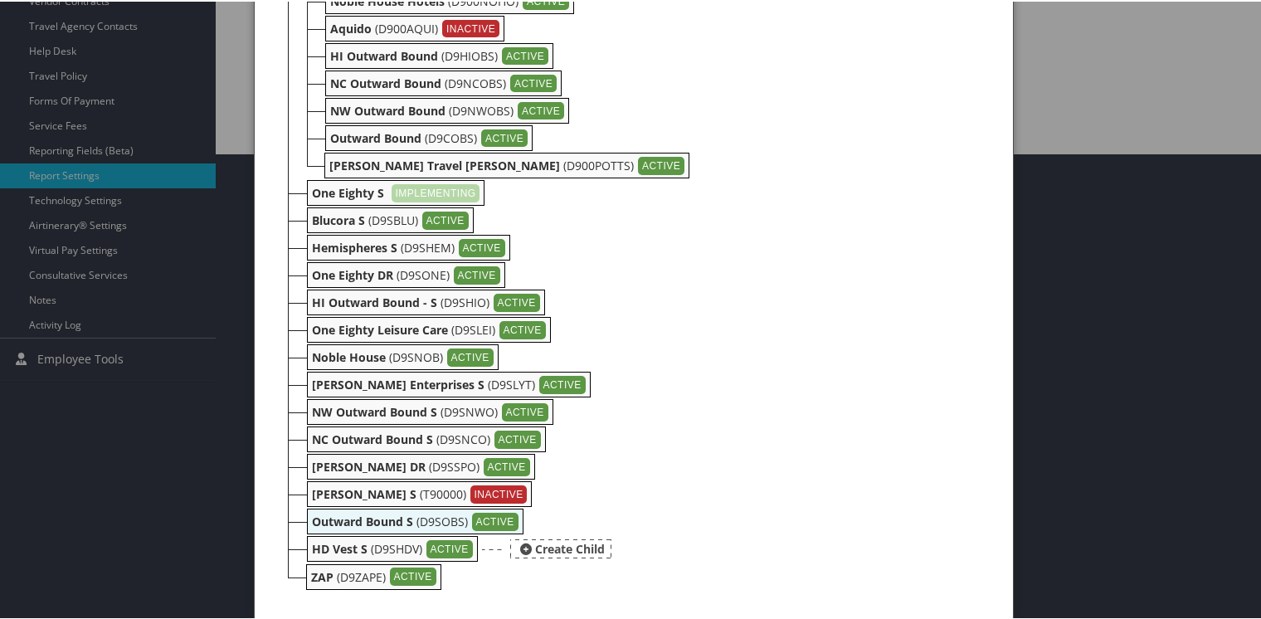
click at [327, 546] on b "HD Vest S" at bounding box center [340, 547] width 56 height 16
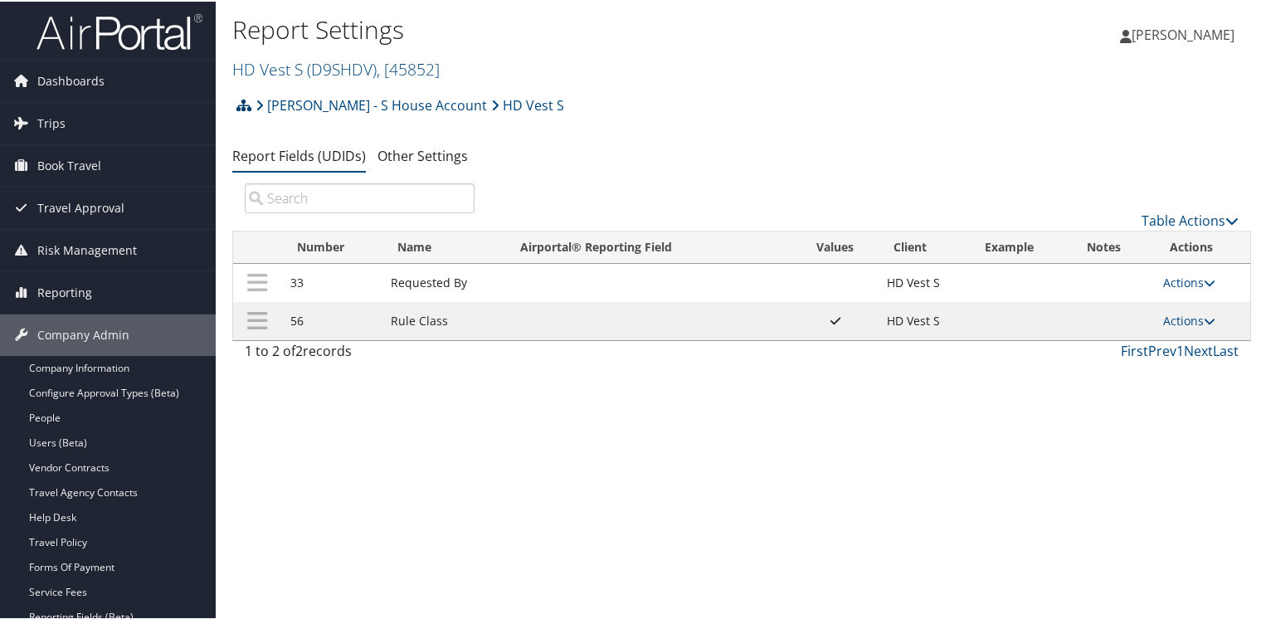
click at [246, 104] on icon at bounding box center [243, 103] width 15 height 13
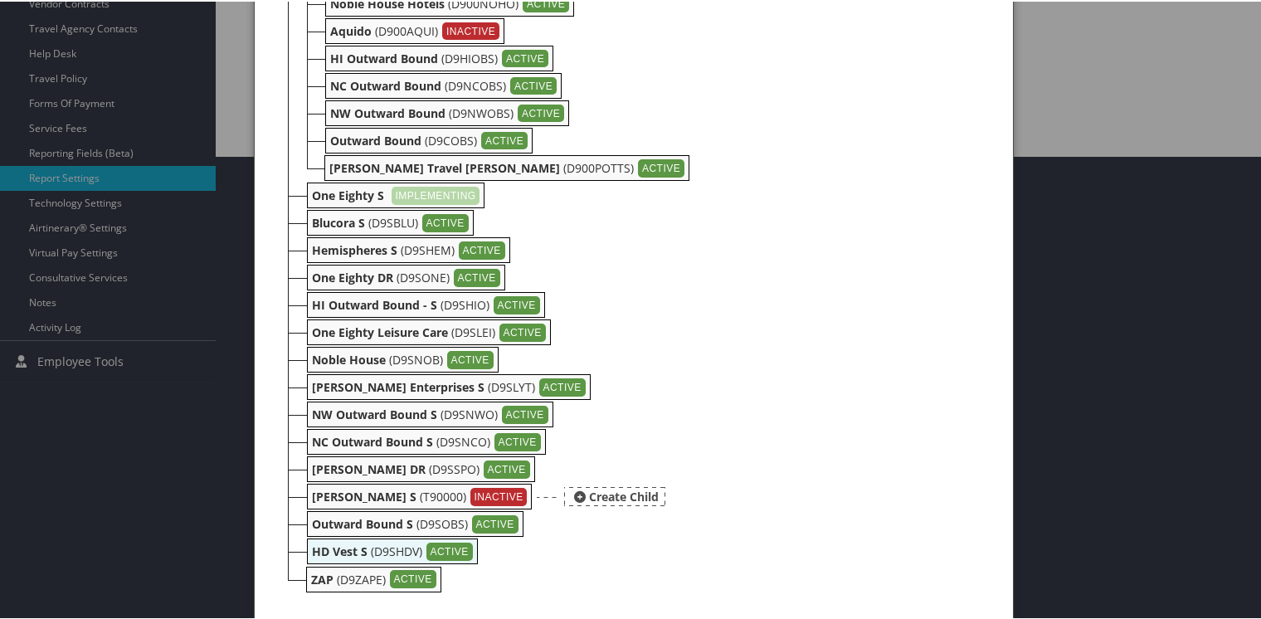
scroll to position [467, 0]
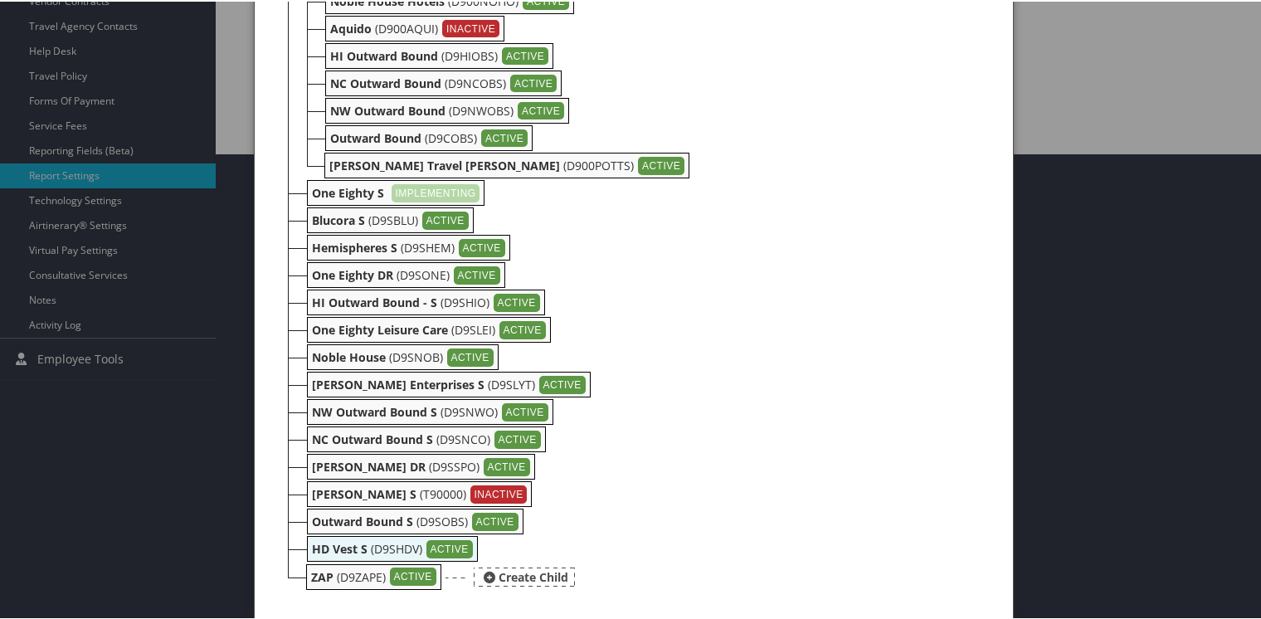
click at [331, 576] on div "ZAP (D9ZAPE) ACTIVE" at bounding box center [373, 575] width 135 height 26
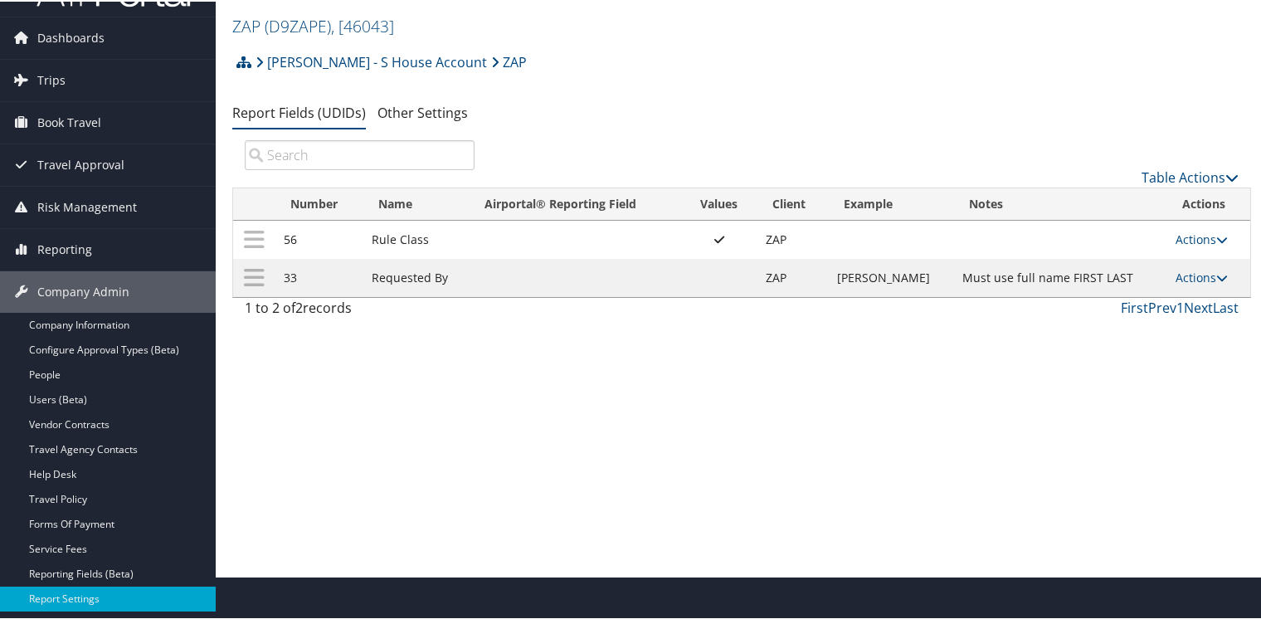
scroll to position [166, 0]
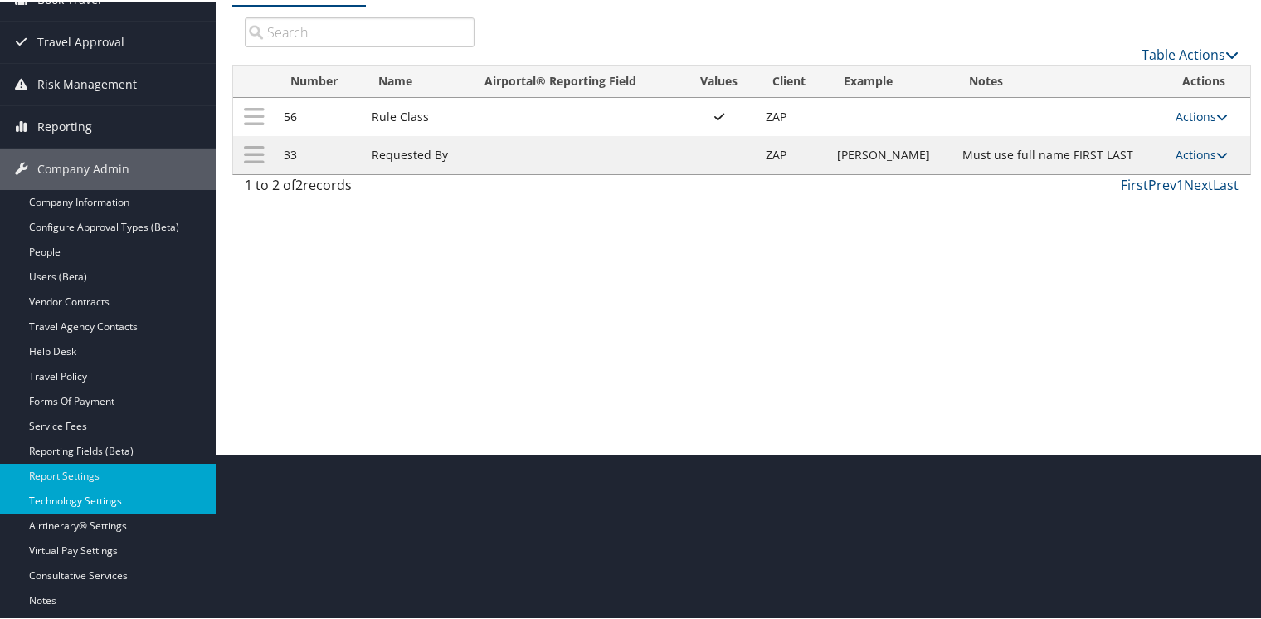
click at [61, 490] on link "Technology Settings" at bounding box center [108, 499] width 216 height 25
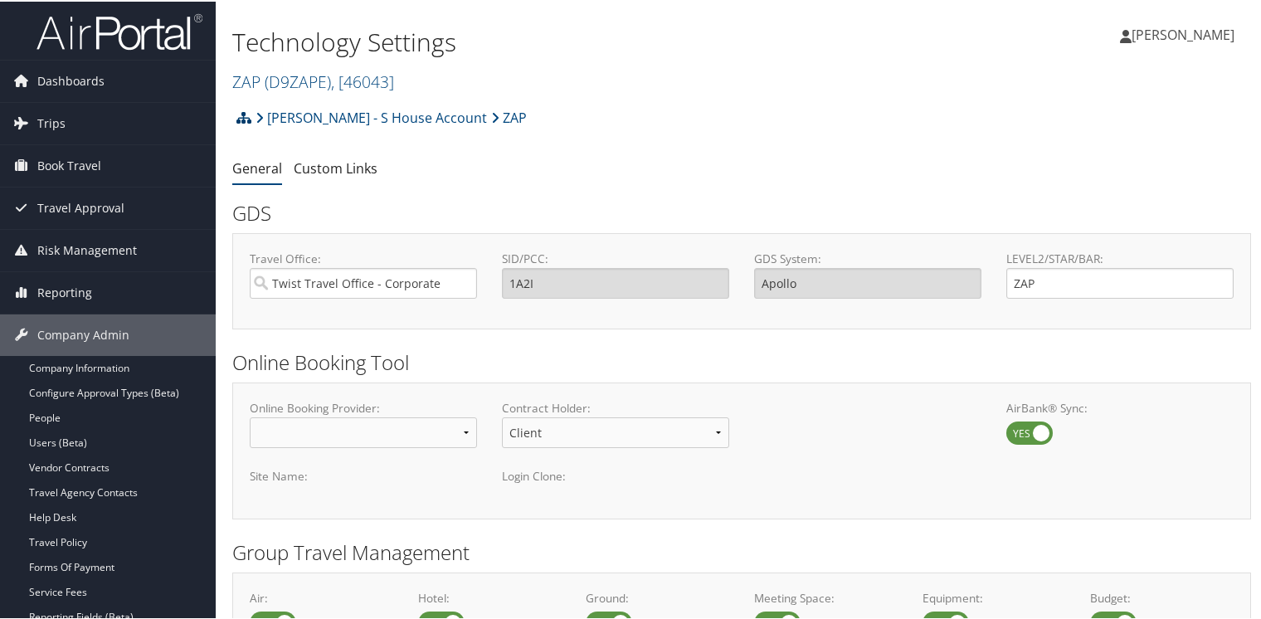
click at [244, 114] on icon at bounding box center [243, 115] width 15 height 13
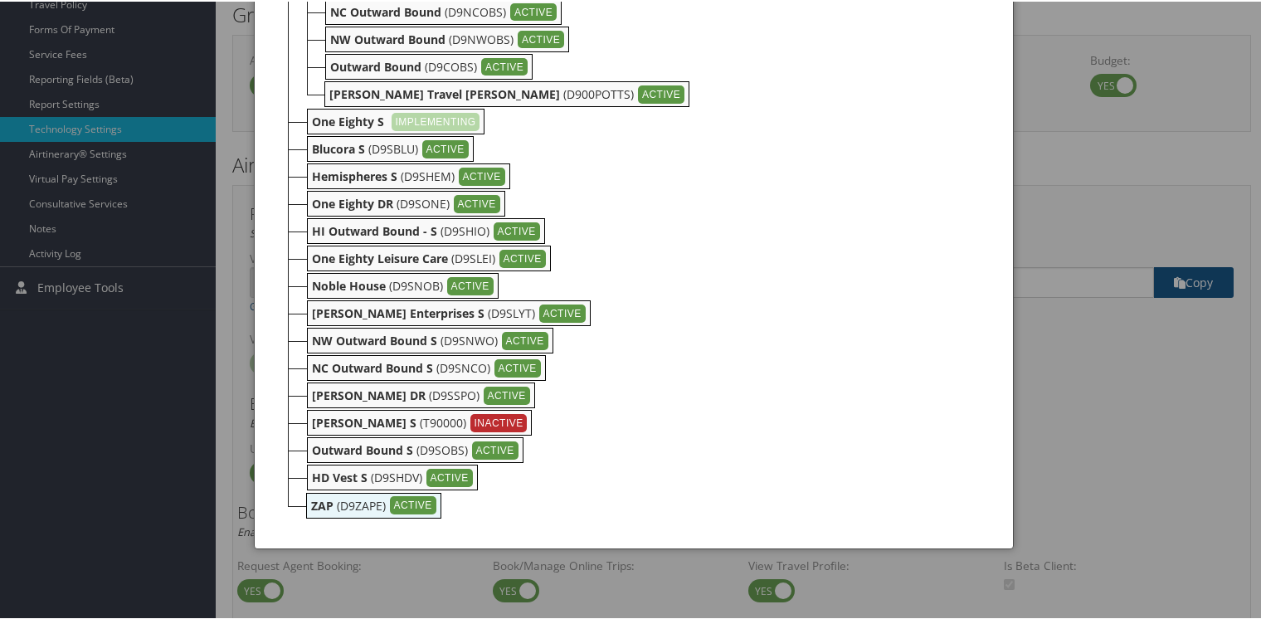
scroll to position [581, 0]
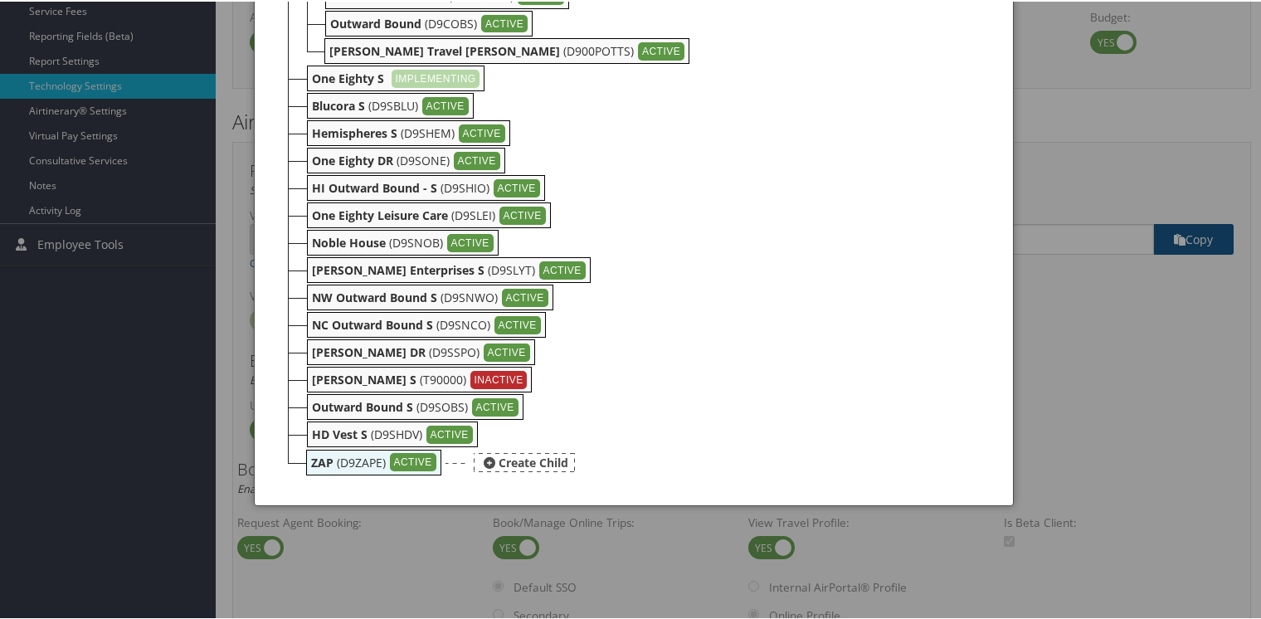
click at [328, 456] on b "ZAP" at bounding box center [322, 461] width 22 height 16
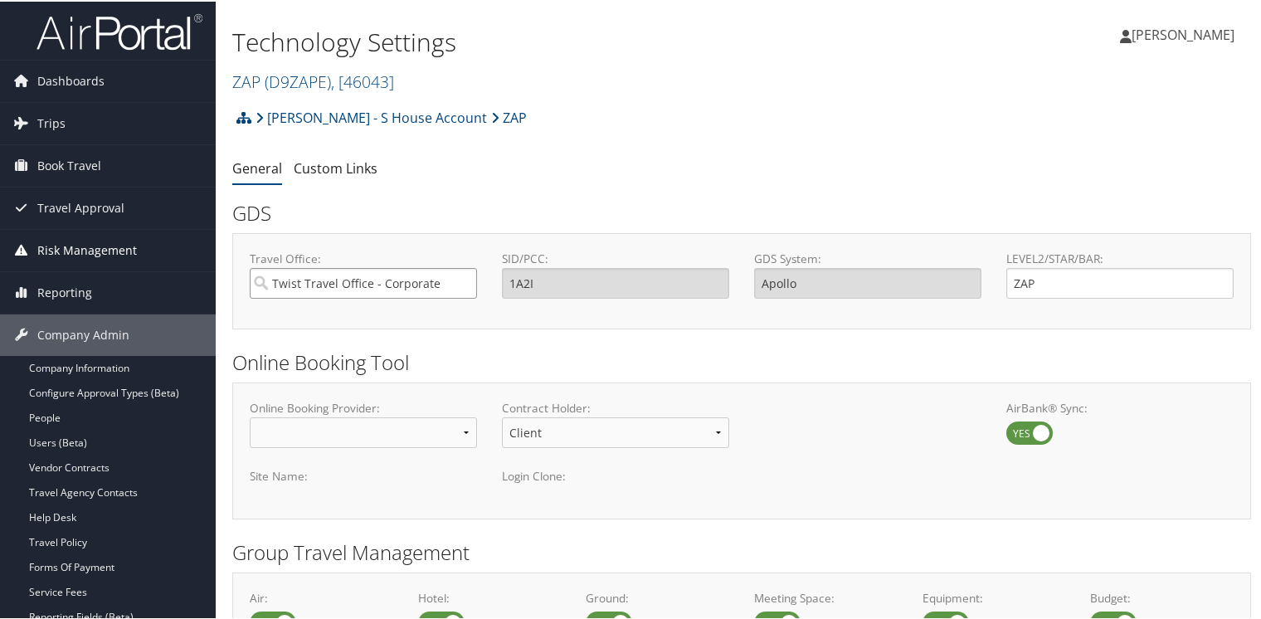
drag, startPoint x: 435, startPoint y: 280, endPoint x: 202, endPoint y: 251, distance: 234.2
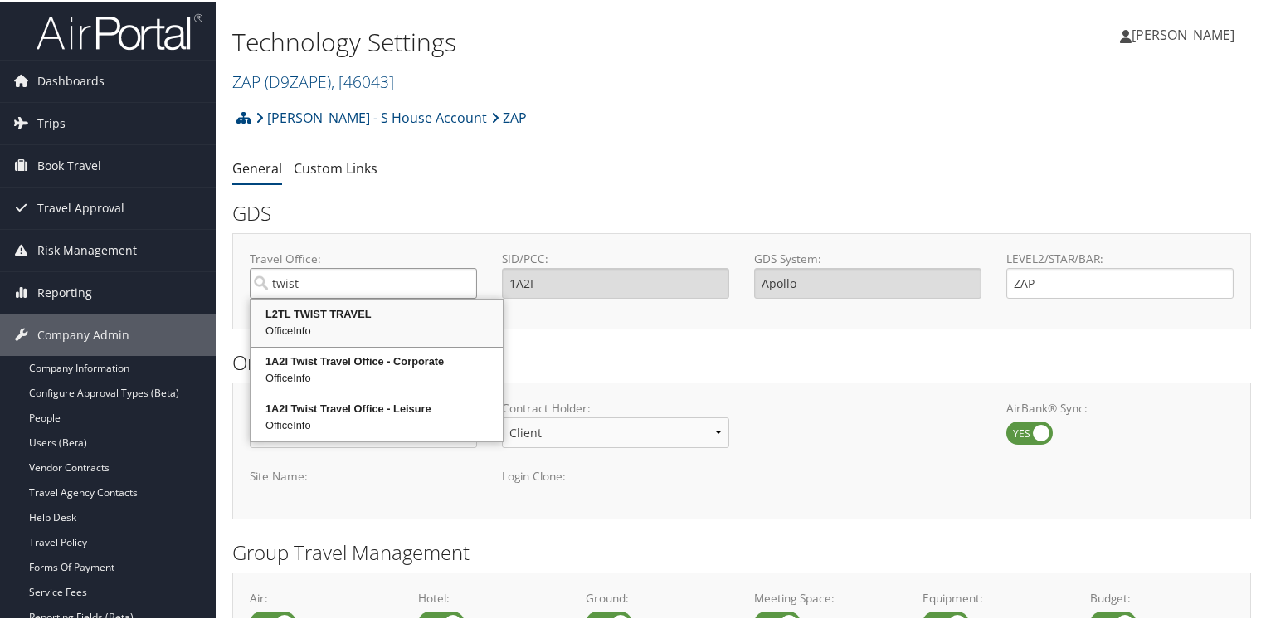
click at [297, 314] on div "L2TL TWIST TRAVEL" at bounding box center [376, 312] width 247 height 17
type input "L2TL TWIST TRAVEL"
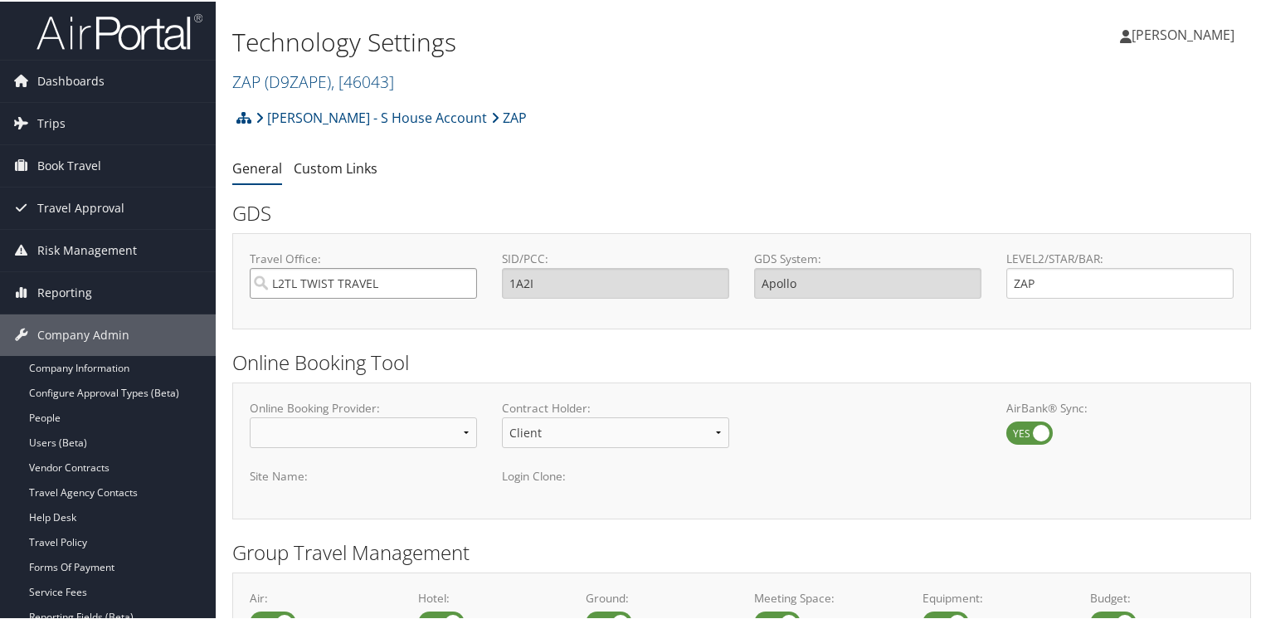
type input "L2TL"
type input "Sabre"
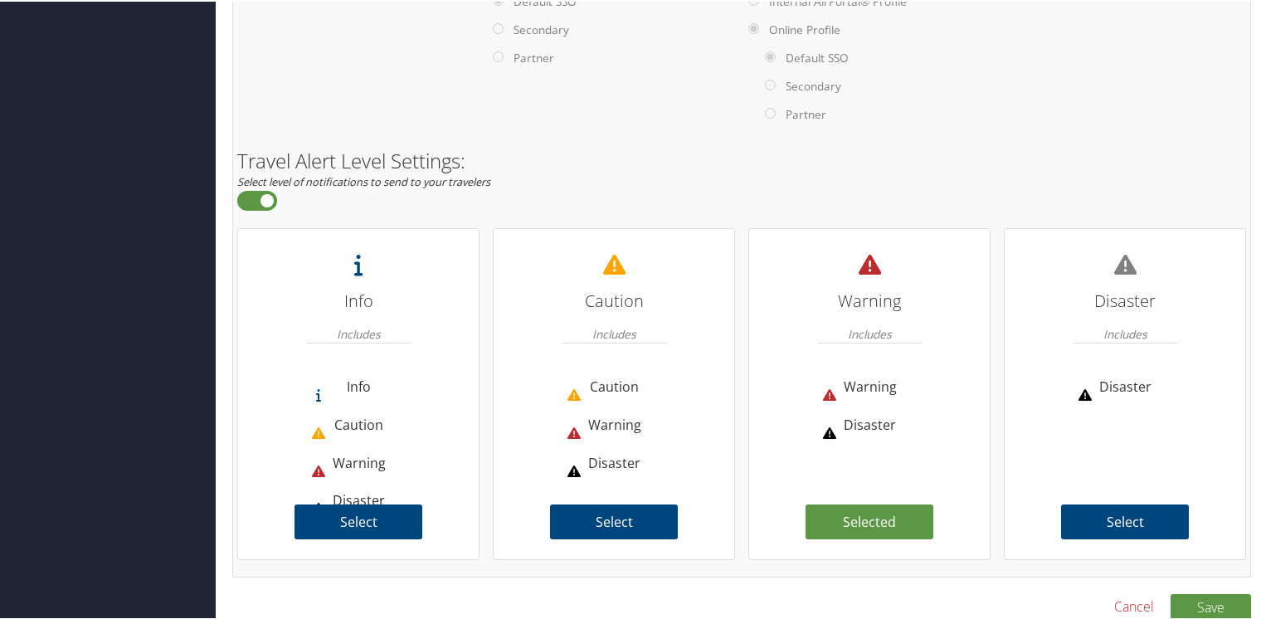
scroll to position [1185, 0]
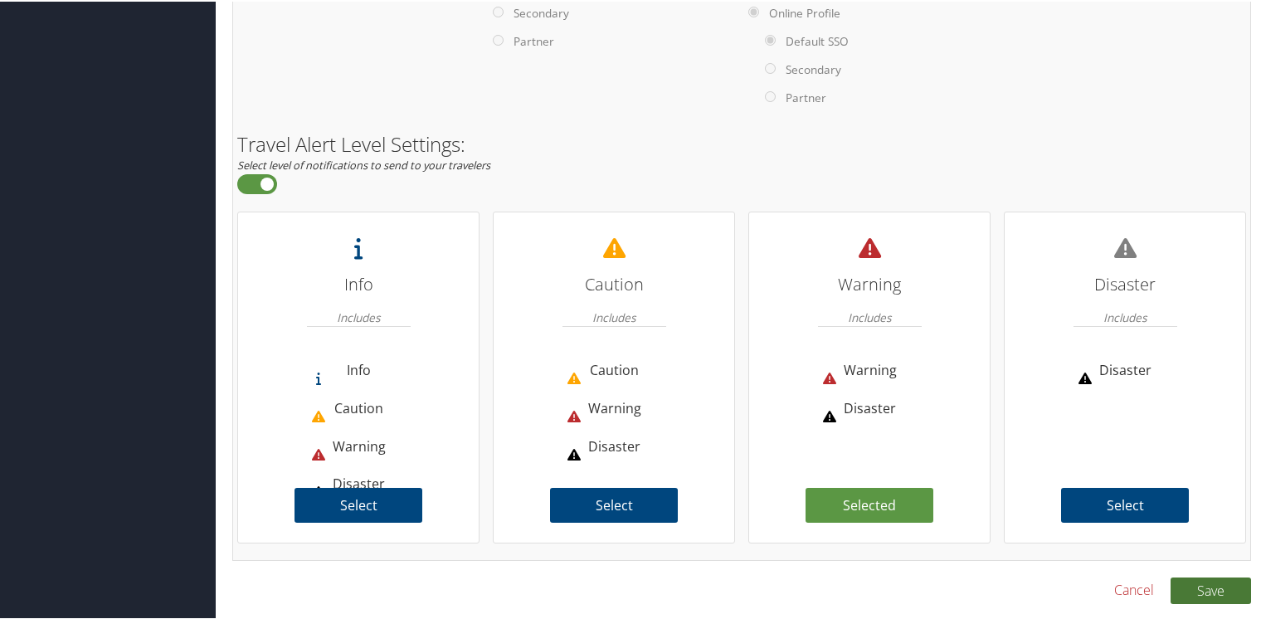
type input "L2TL TWIST TRAVEL"
click at [1198, 596] on button "Save" at bounding box center [1210, 589] width 80 height 27
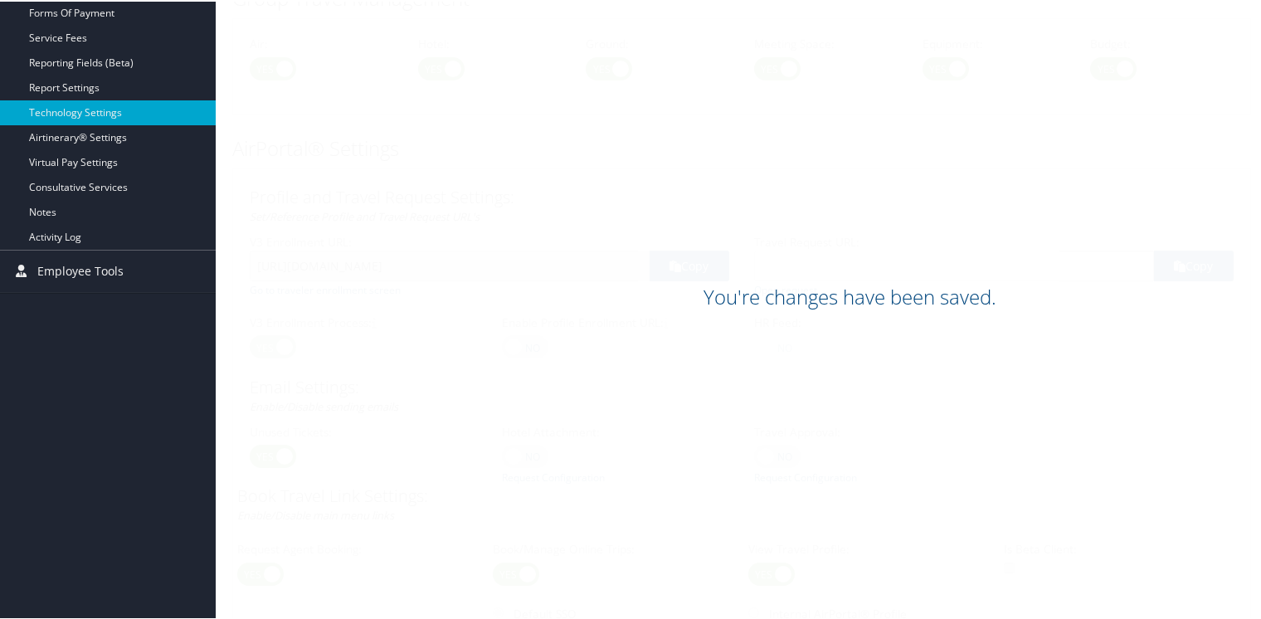
scroll to position [521, 0]
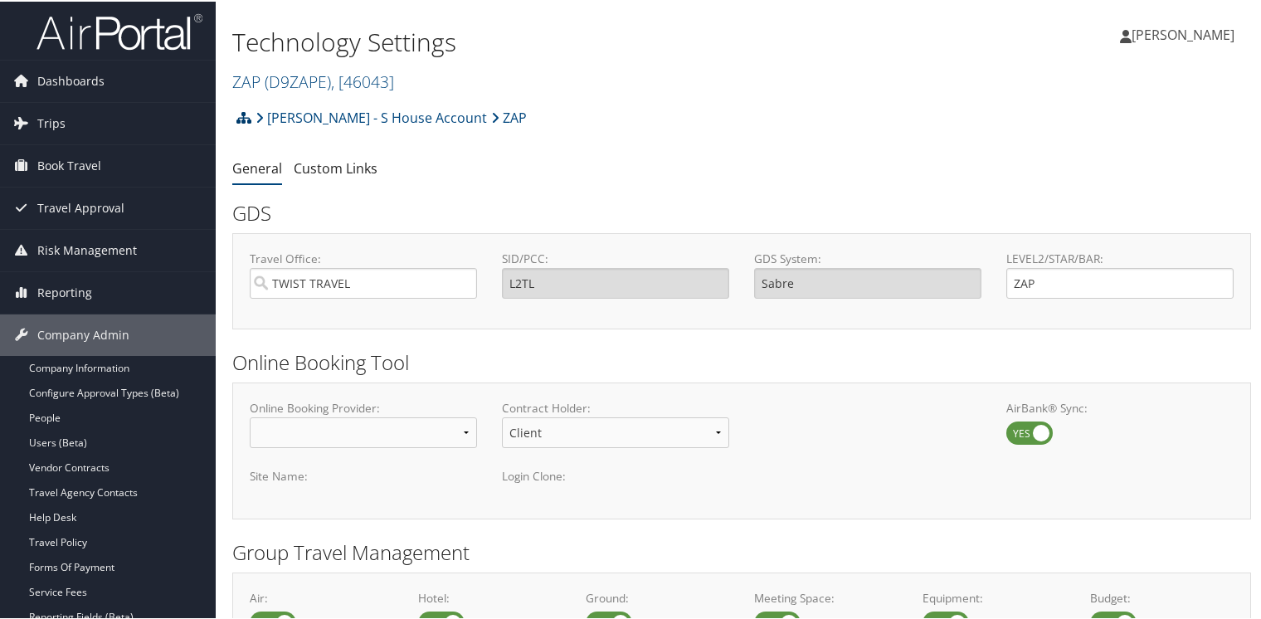
click at [241, 114] on icon at bounding box center [243, 115] width 15 height 13
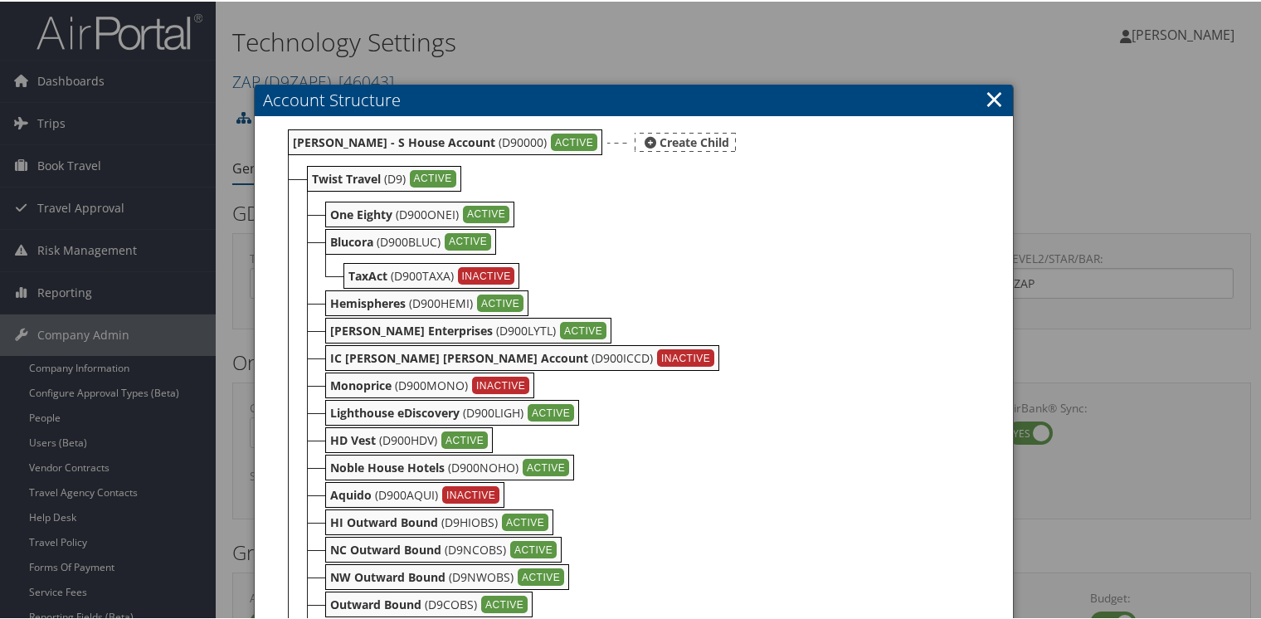
click at [337, 141] on b "[PERSON_NAME] - S House Account" at bounding box center [394, 141] width 202 height 16
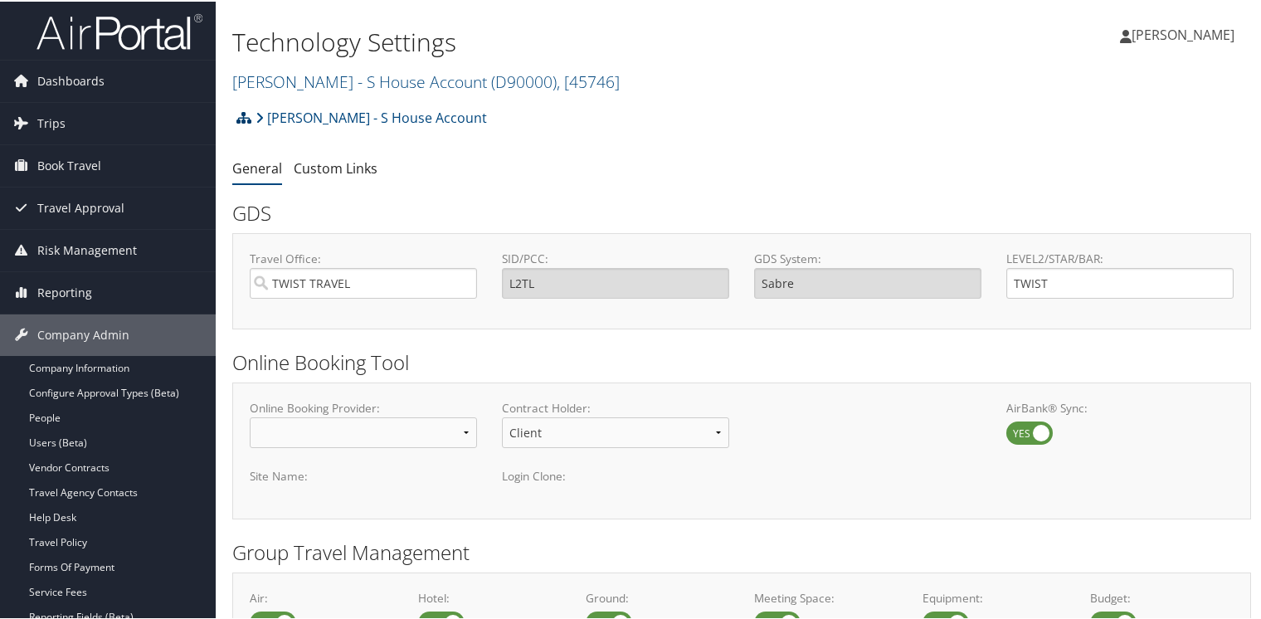
click at [239, 113] on icon at bounding box center [243, 115] width 15 height 13
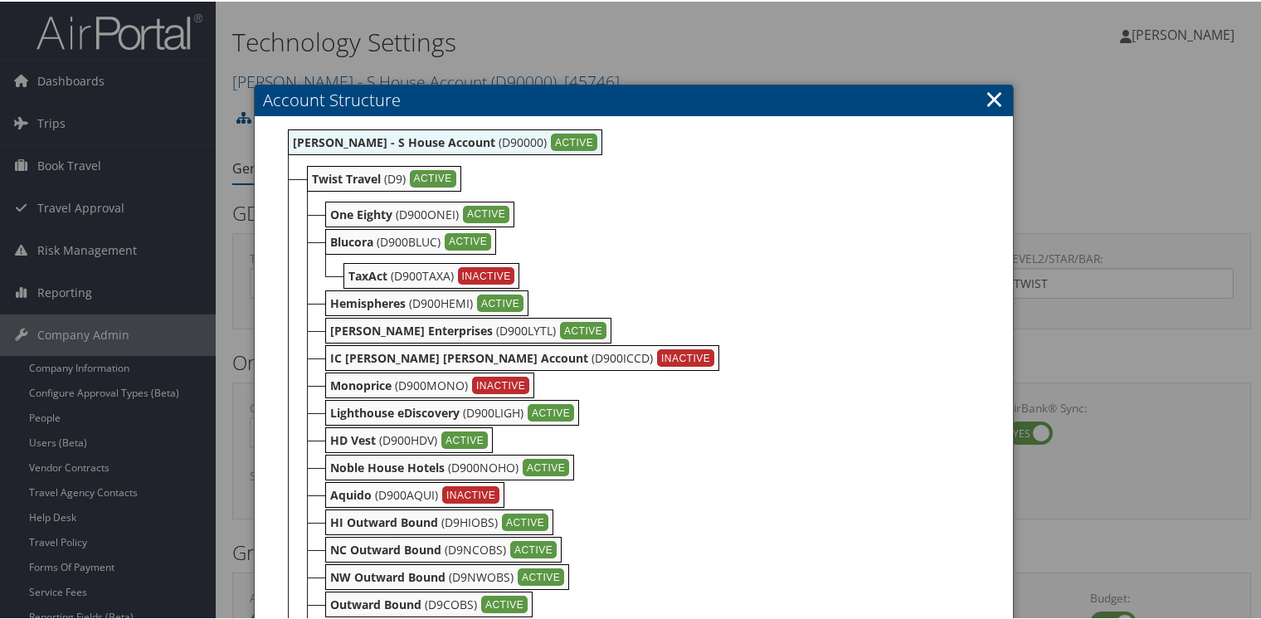
click at [645, 31] on div at bounding box center [633, 309] width 1267 height 619
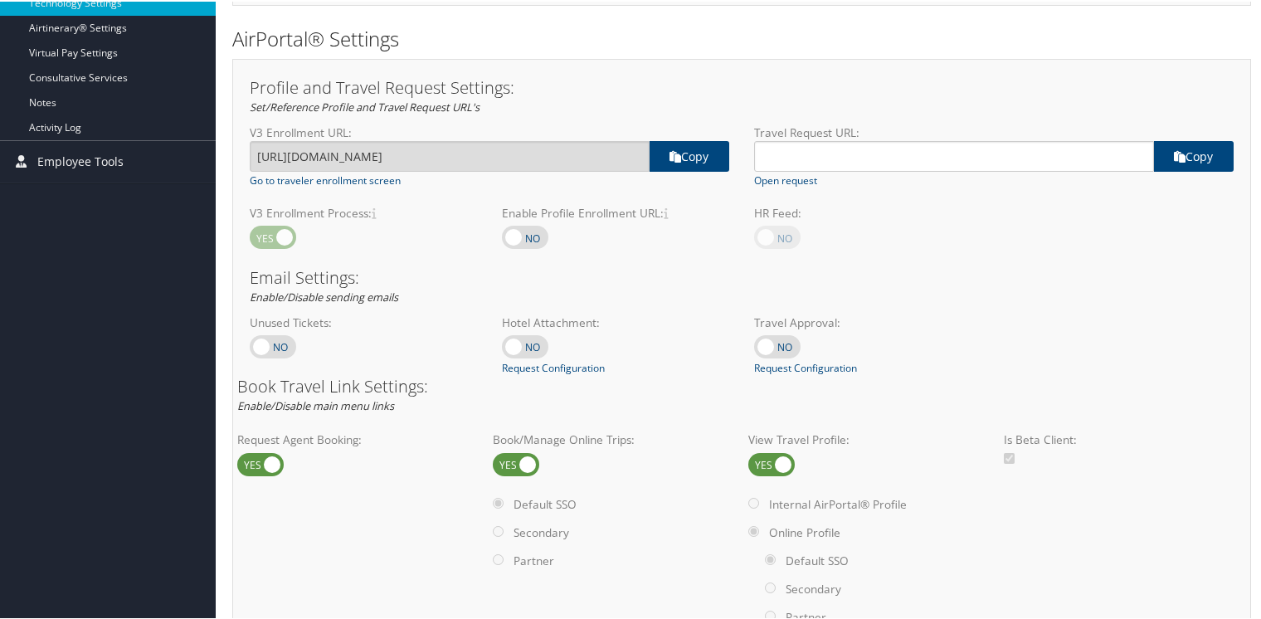
scroll to position [747, 0]
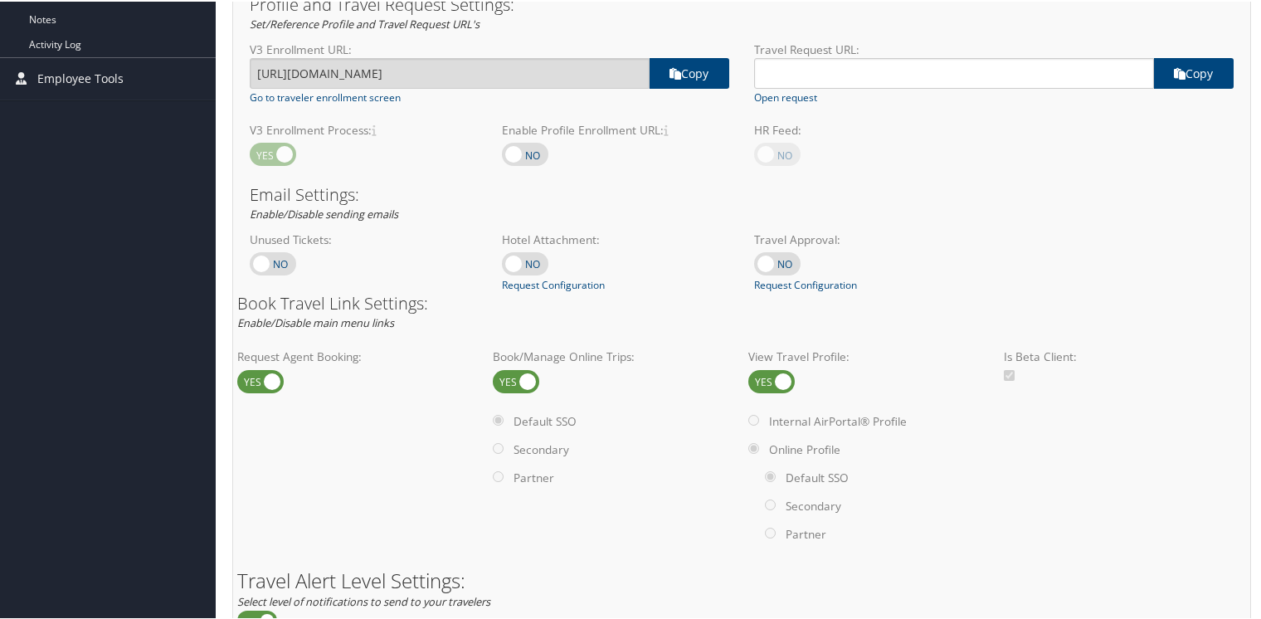
click at [504, 379] on label at bounding box center [516, 379] width 46 height 23
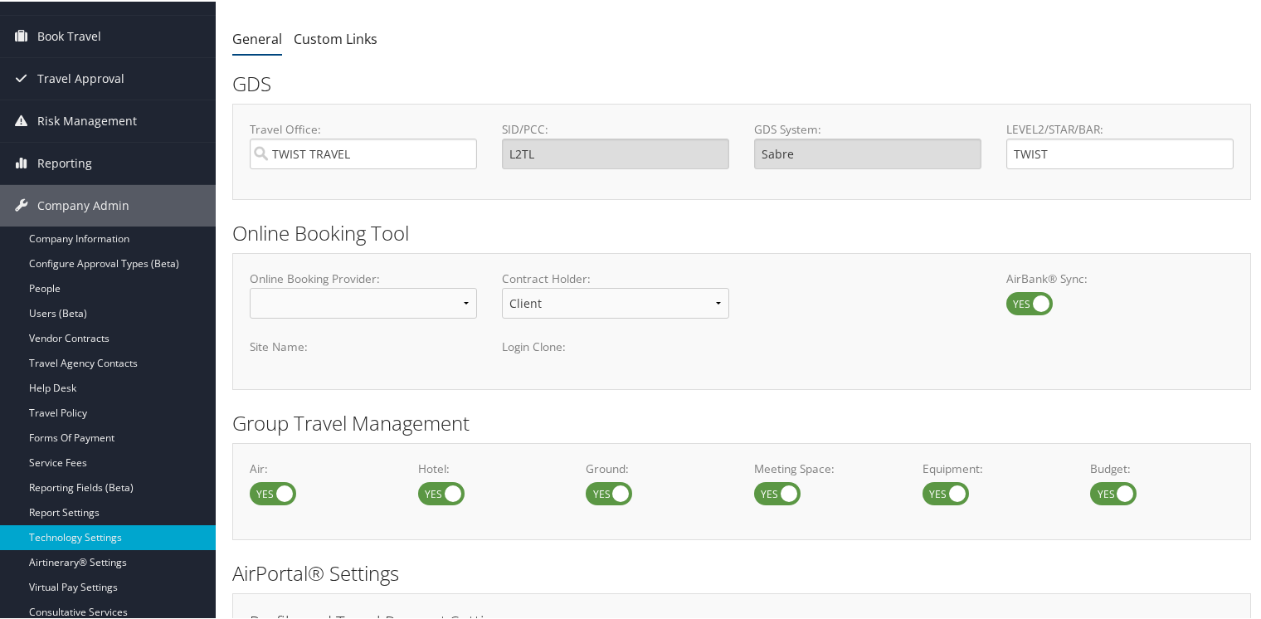
scroll to position [0, 0]
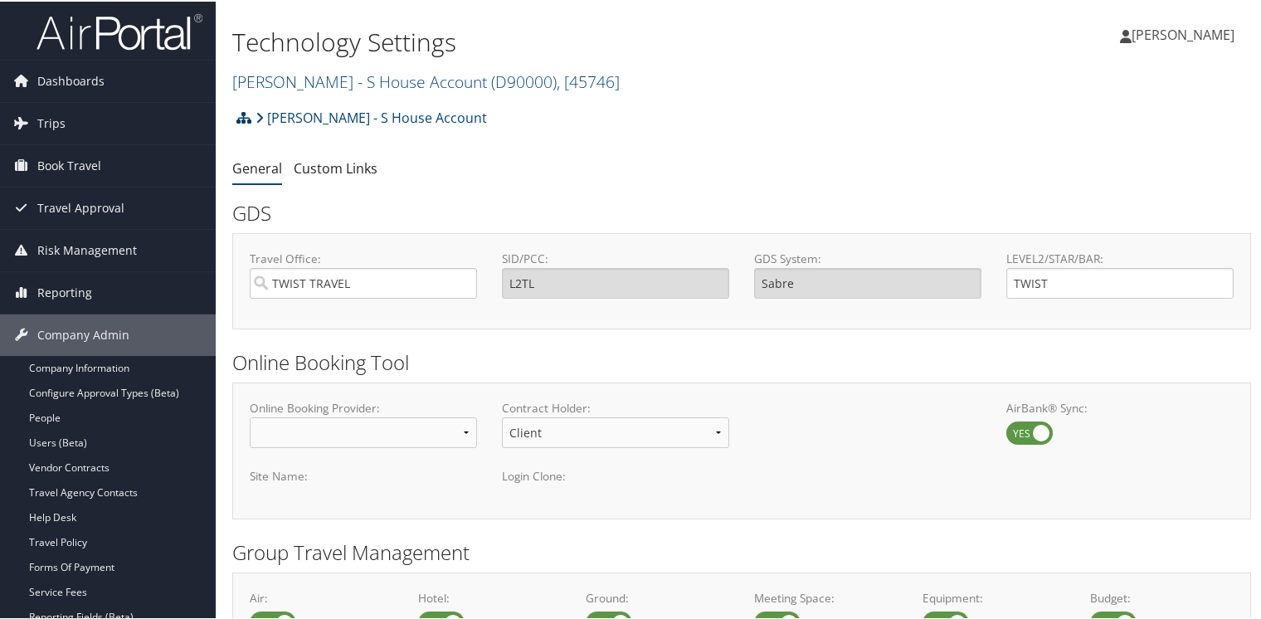
click at [244, 117] on icon at bounding box center [243, 115] width 15 height 13
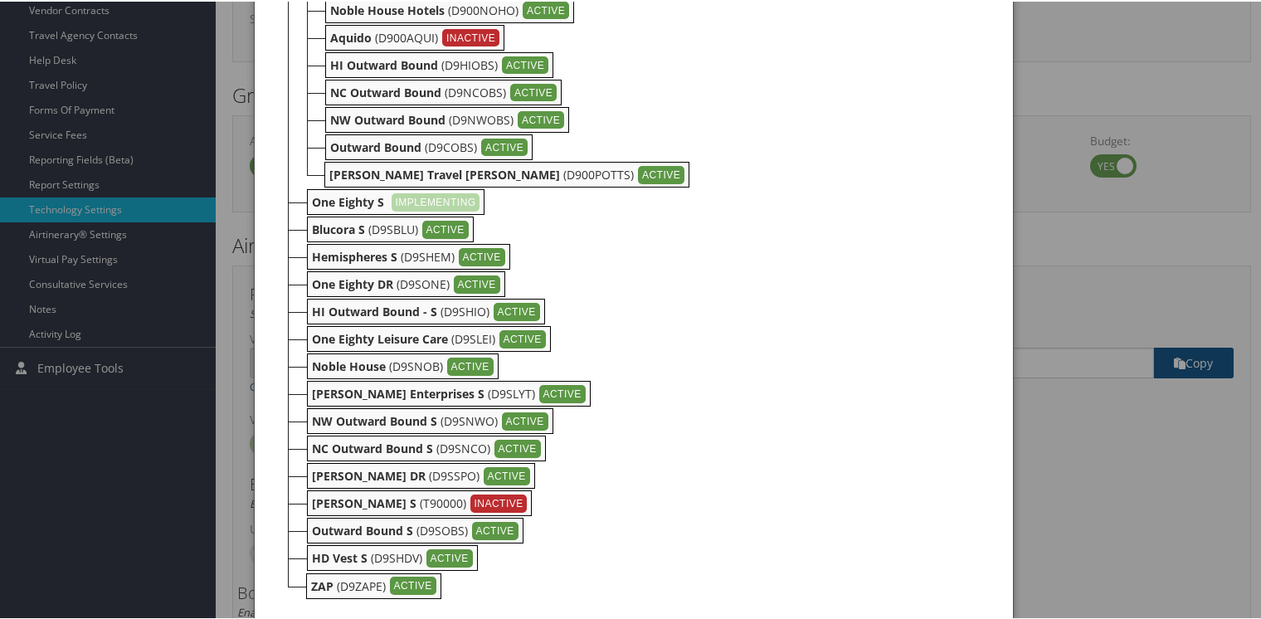
scroll to position [498, 0]
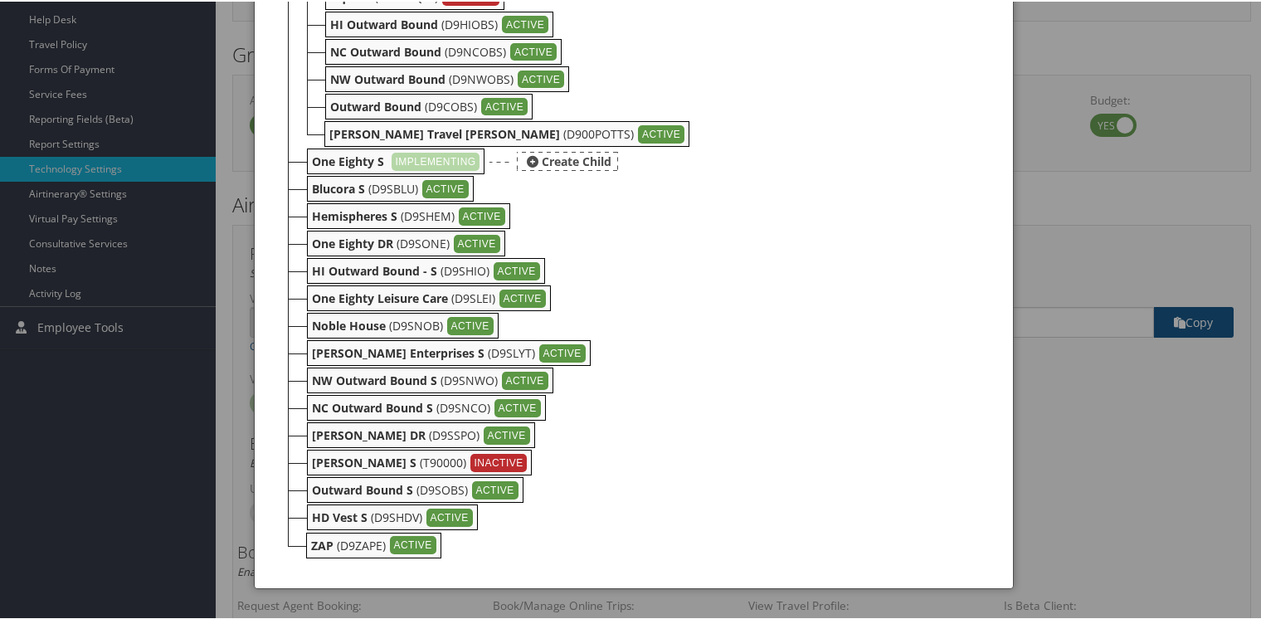
click at [332, 162] on b "One Eighty S" at bounding box center [348, 160] width 72 height 16
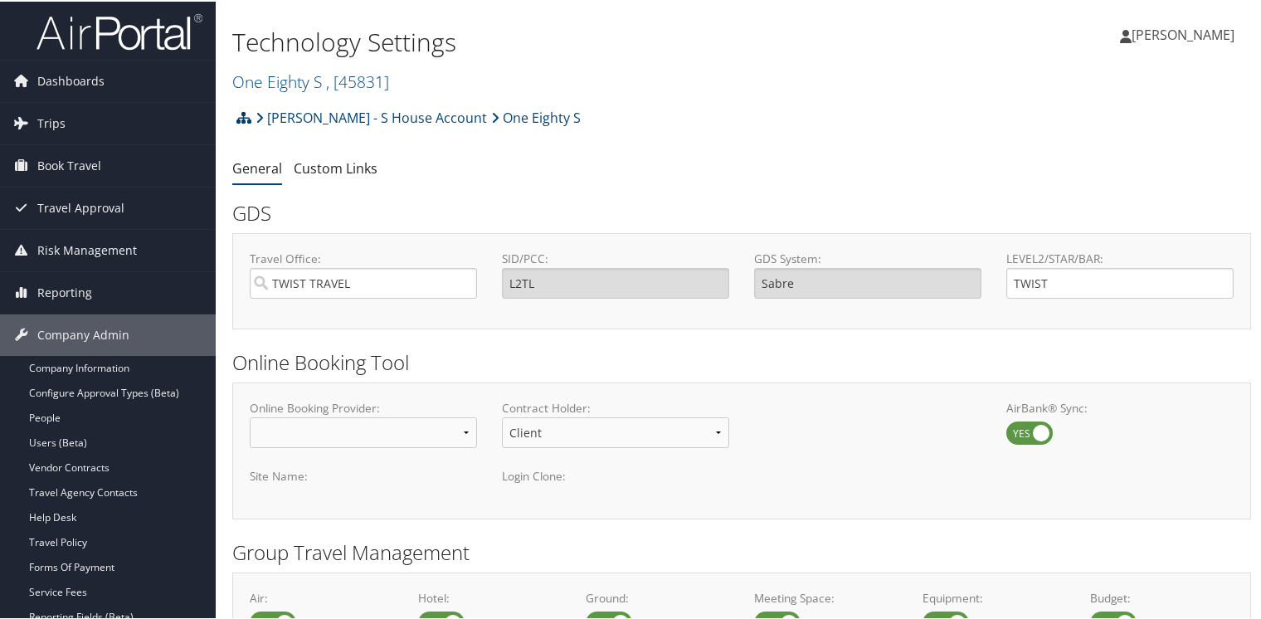
click at [246, 114] on icon at bounding box center [243, 115] width 15 height 13
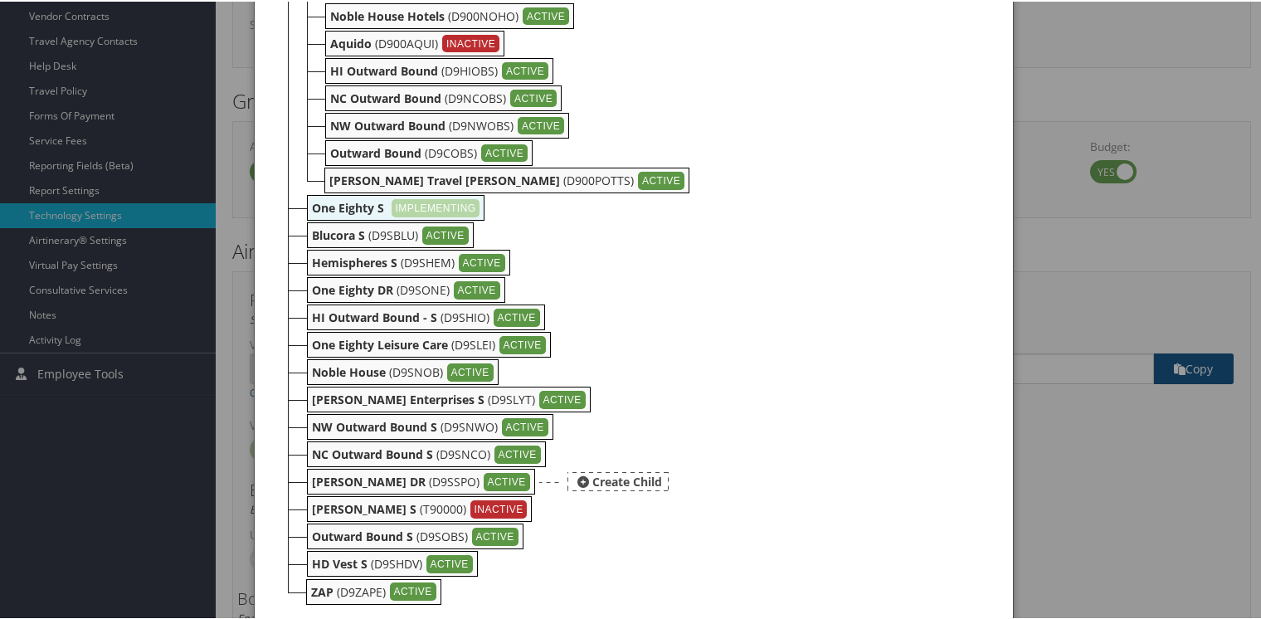
scroll to position [498, 0]
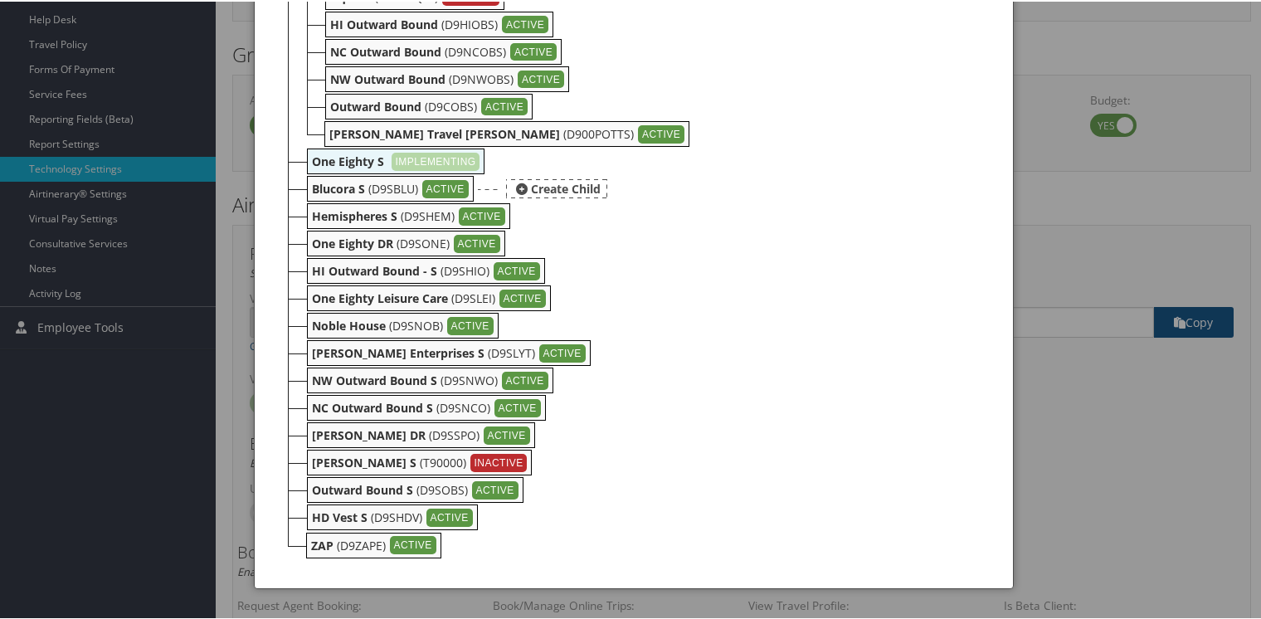
click at [328, 190] on b "Blucora S" at bounding box center [338, 187] width 53 height 16
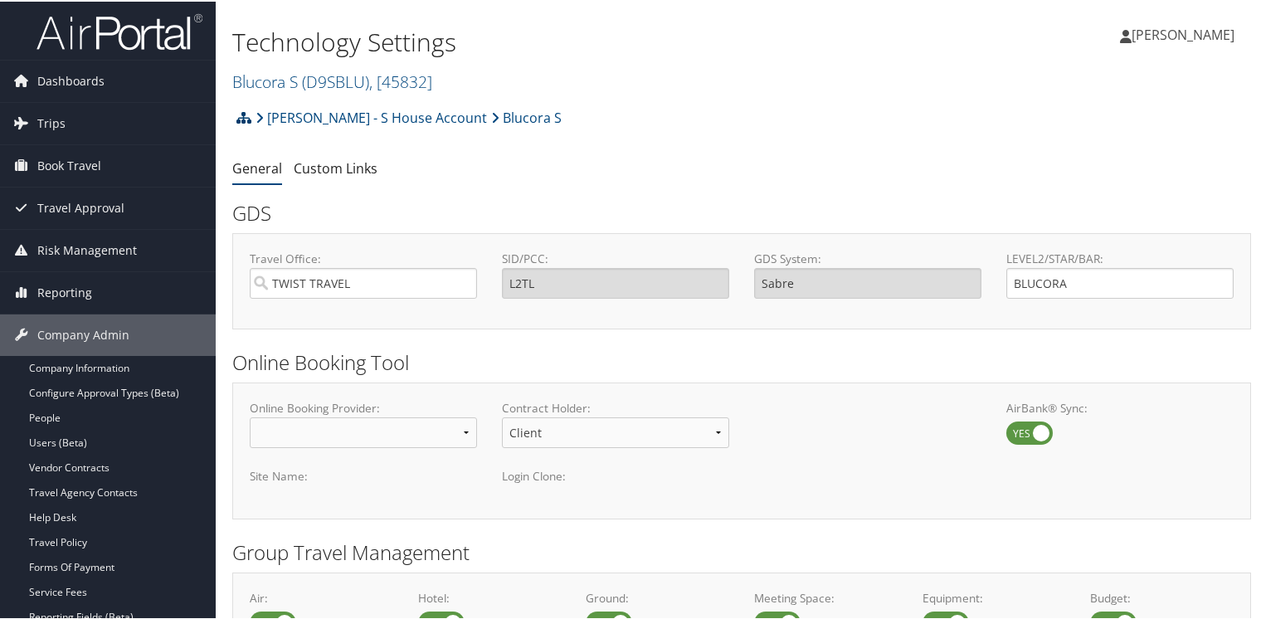
click at [245, 116] on icon at bounding box center [243, 115] width 15 height 13
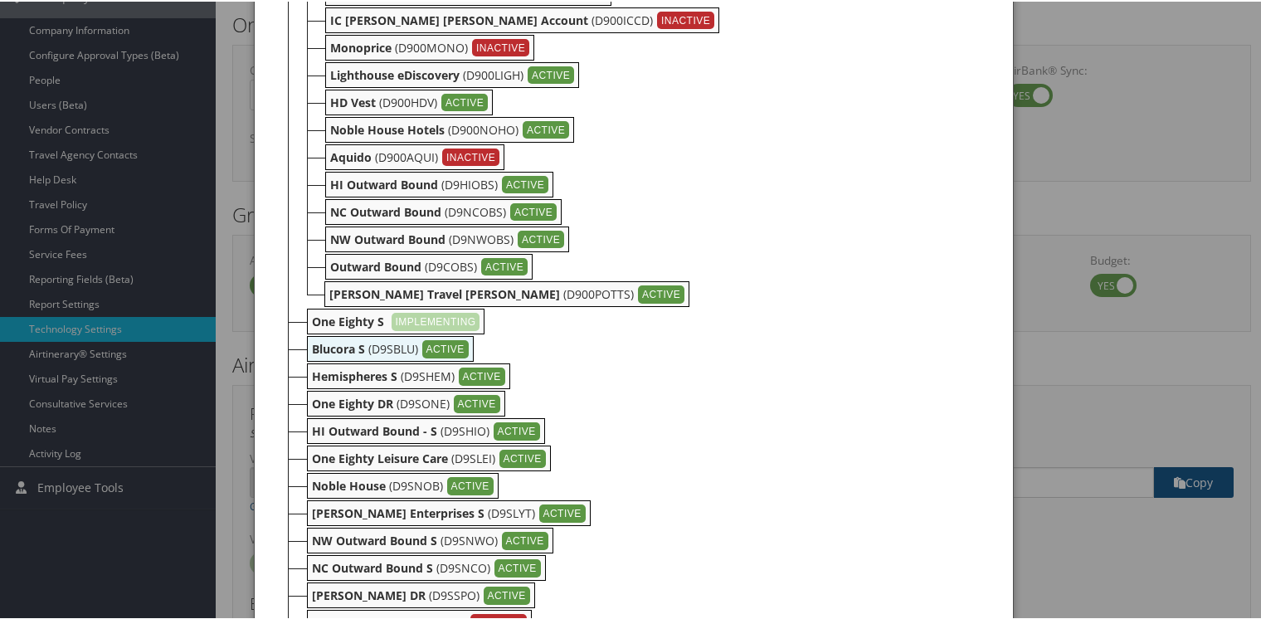
scroll to position [415, 0]
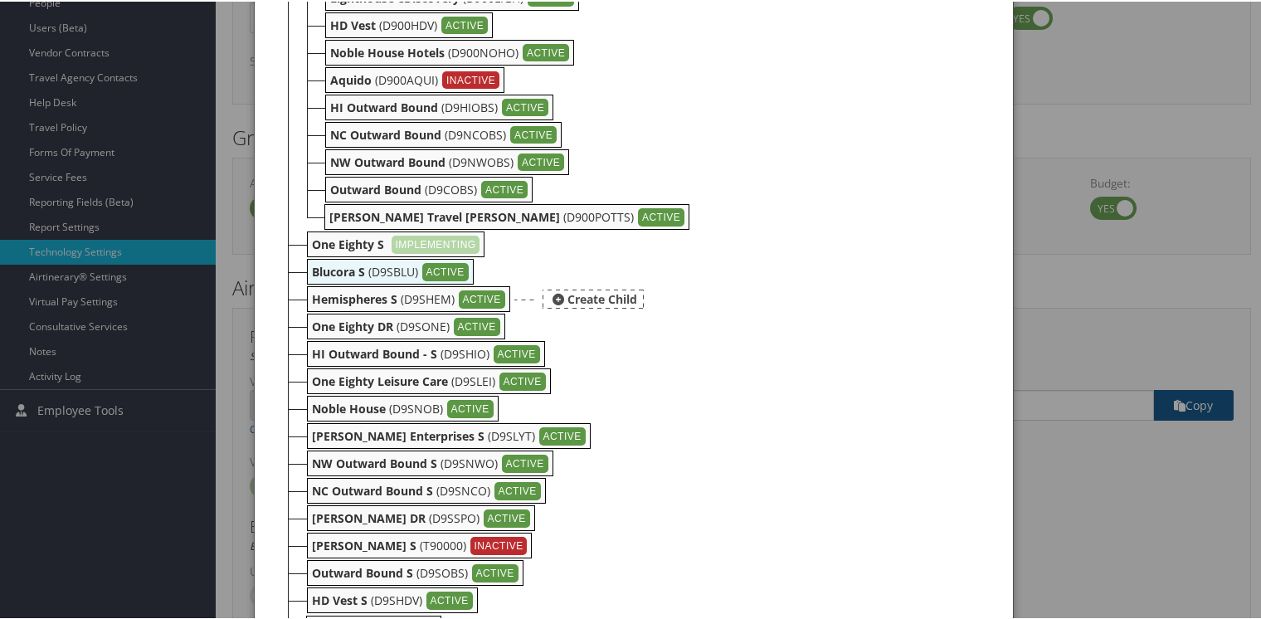
click at [342, 297] on b "Hemispheres S" at bounding box center [354, 297] width 85 height 16
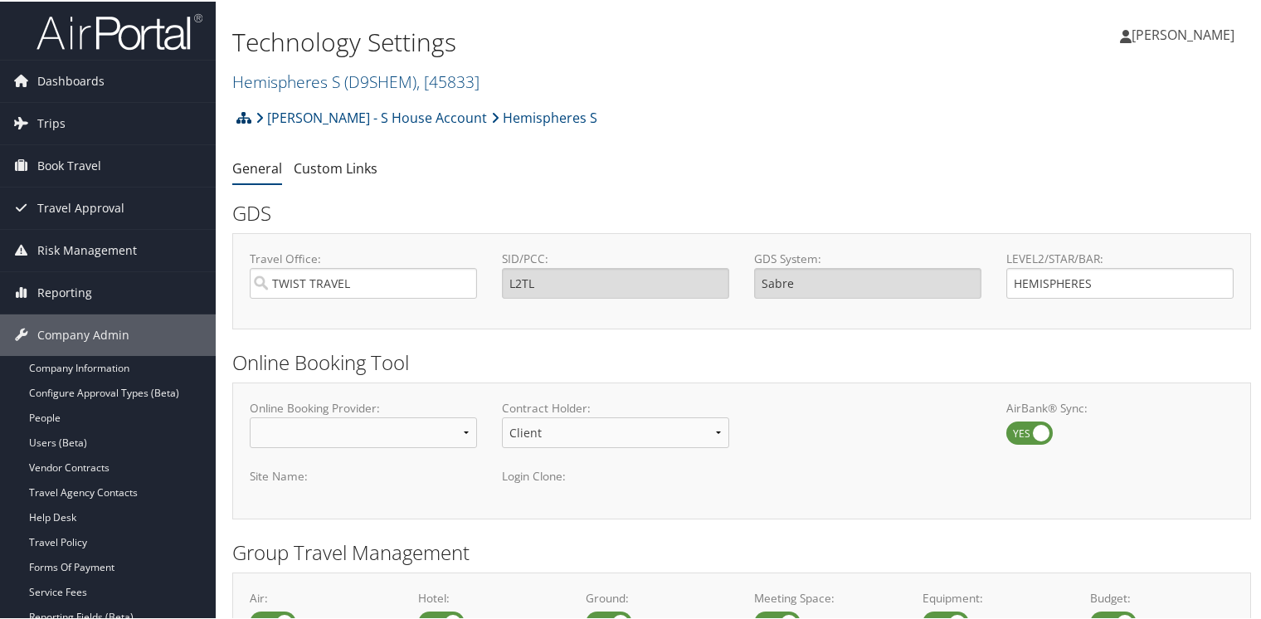
click at [242, 115] on icon at bounding box center [243, 115] width 15 height 13
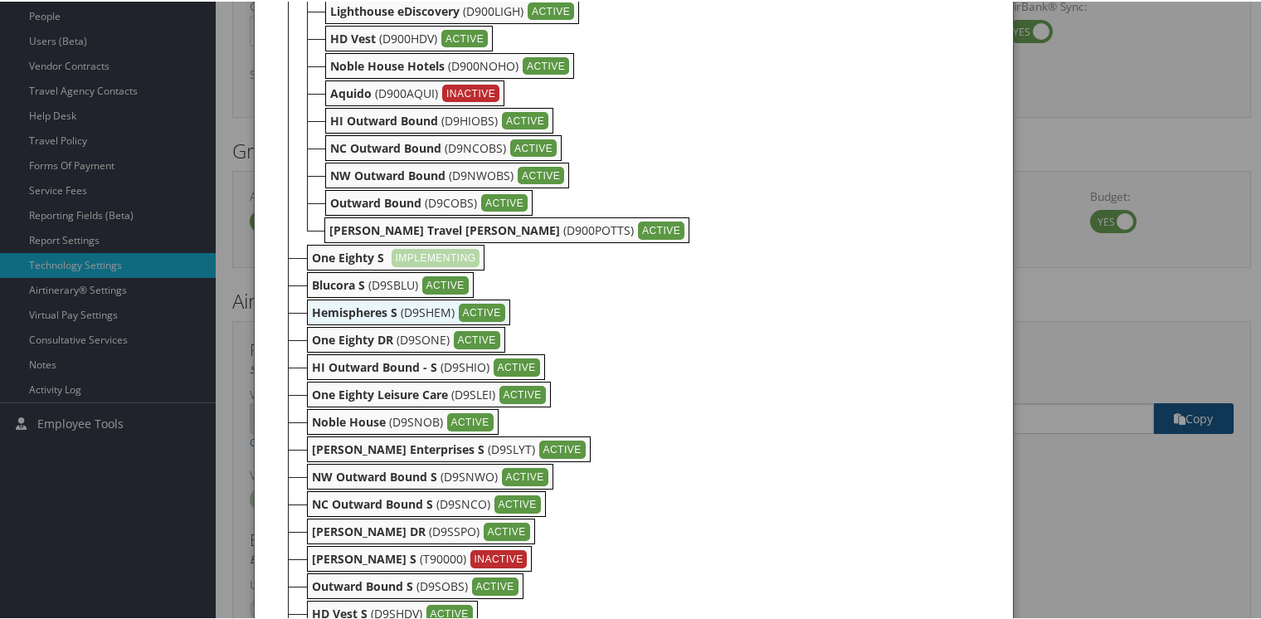
scroll to position [415, 0]
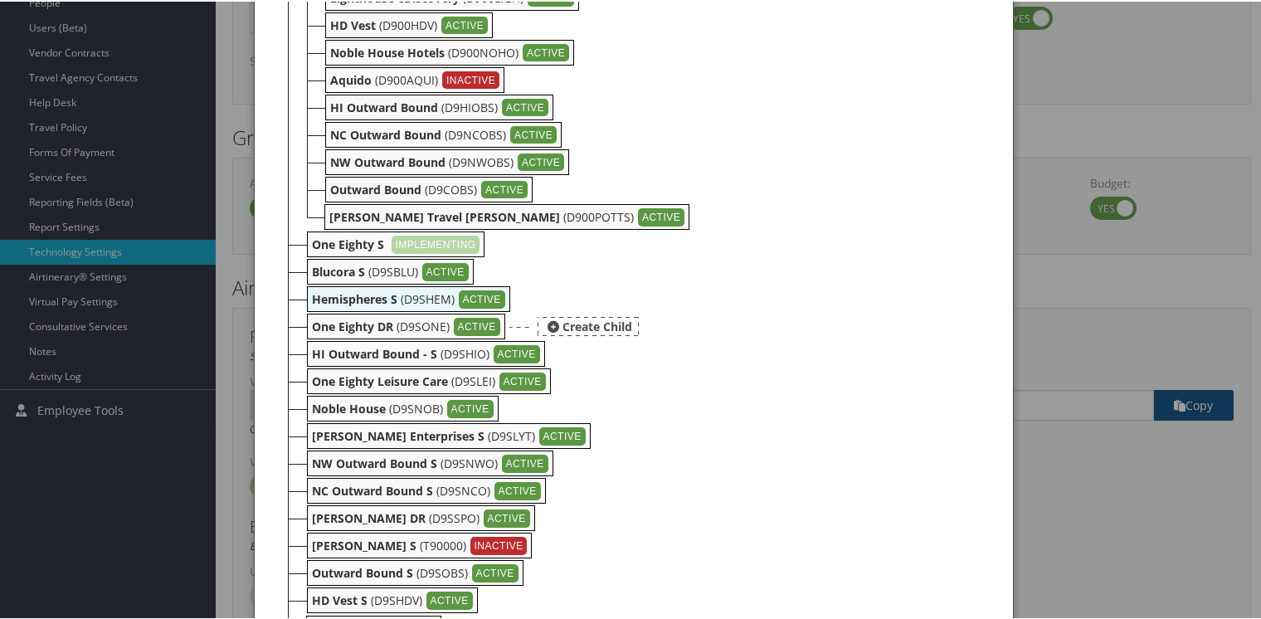
click at [332, 325] on b "One Eighty DR" at bounding box center [352, 325] width 81 height 16
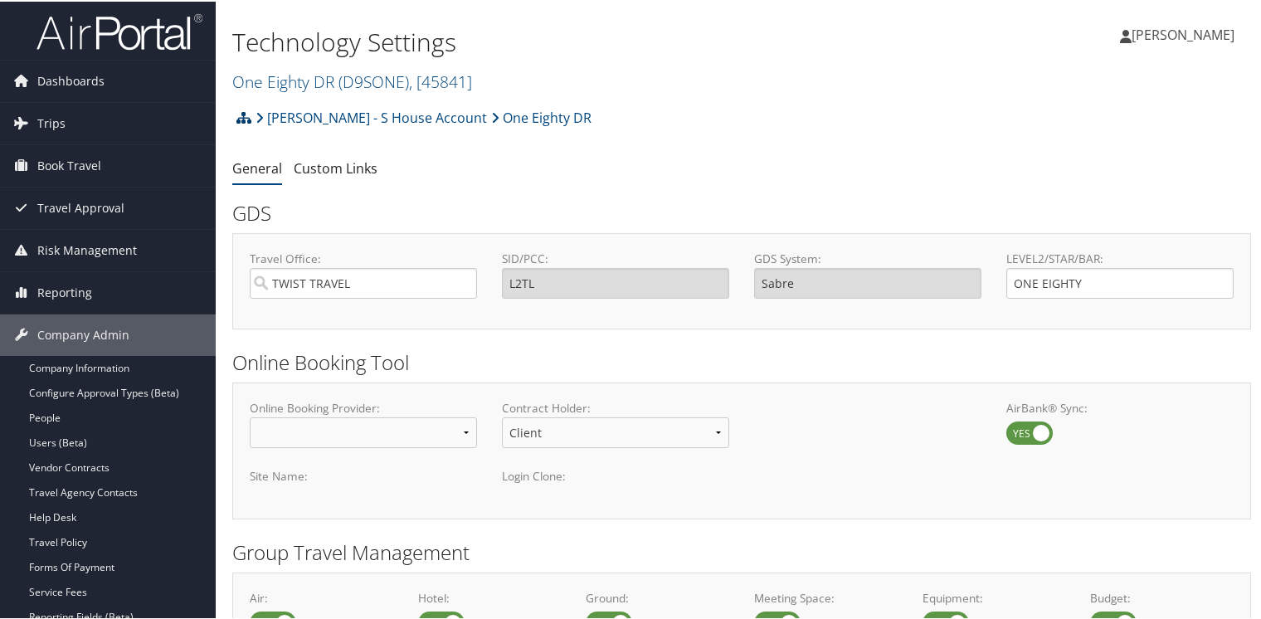
click at [244, 114] on icon at bounding box center [243, 115] width 15 height 13
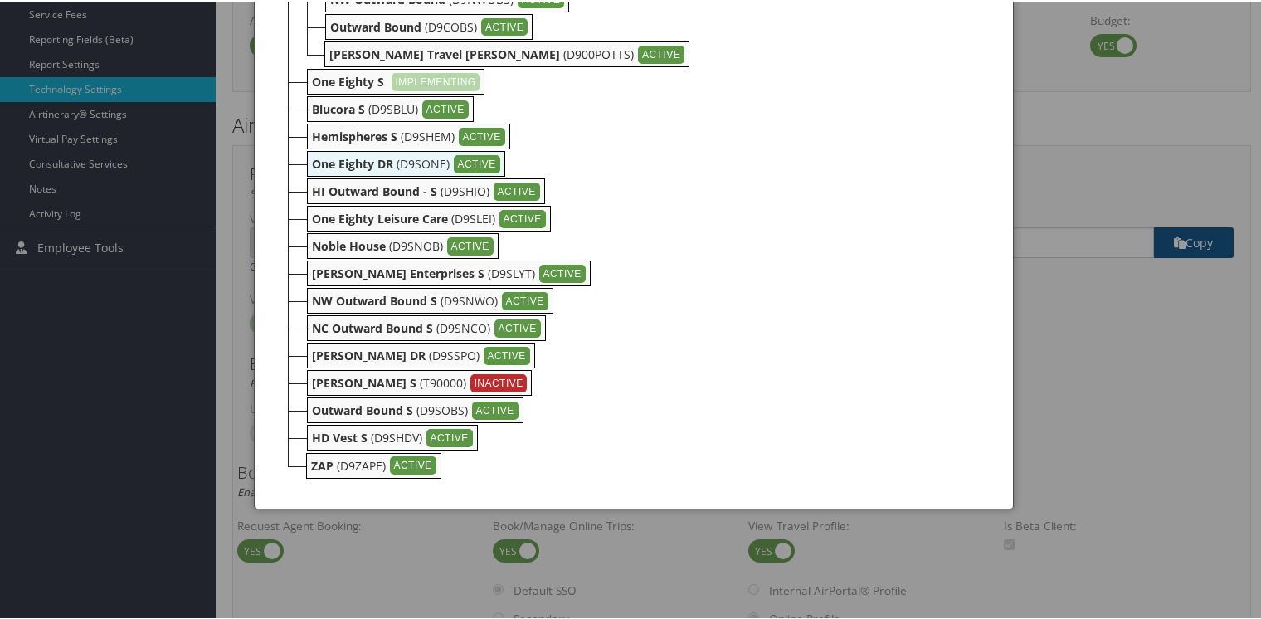
scroll to position [581, 0]
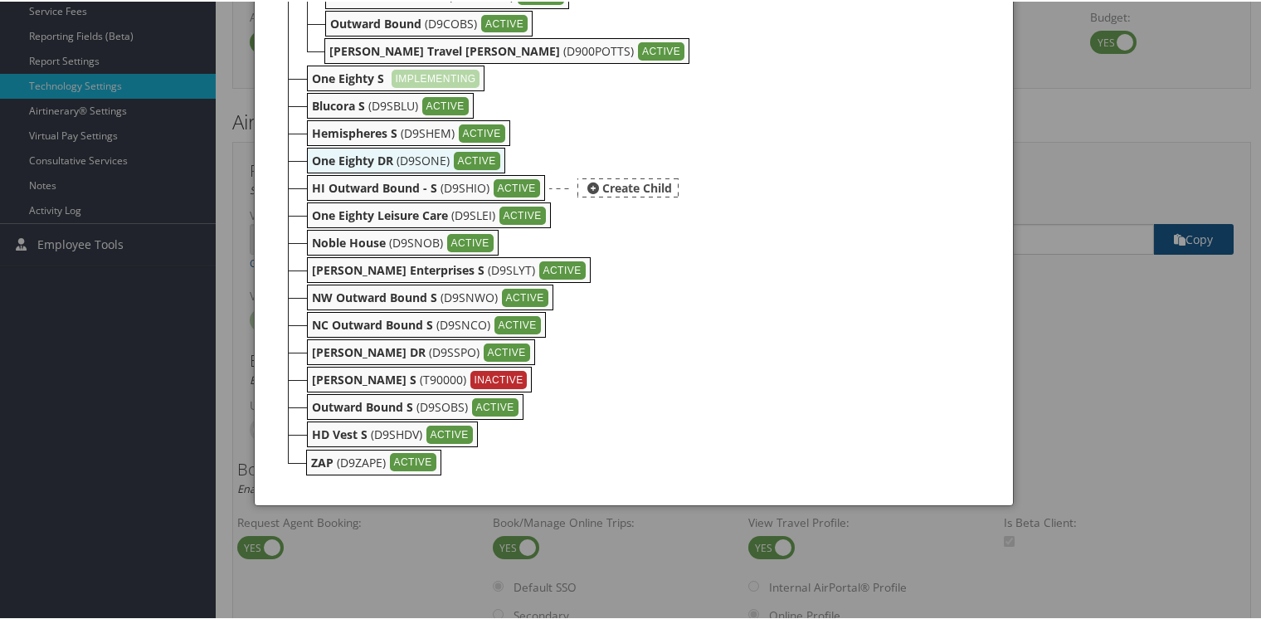
click at [332, 187] on b "HI Outward Bound - S" at bounding box center [374, 186] width 125 height 16
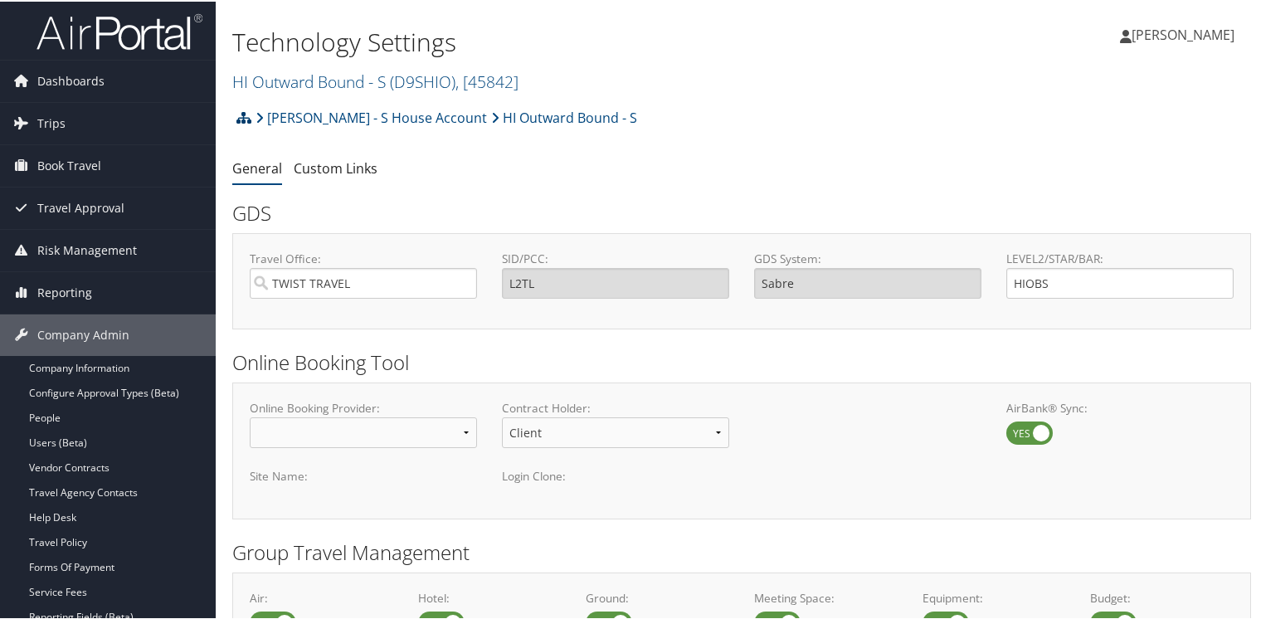
click at [242, 114] on icon at bounding box center [243, 115] width 15 height 13
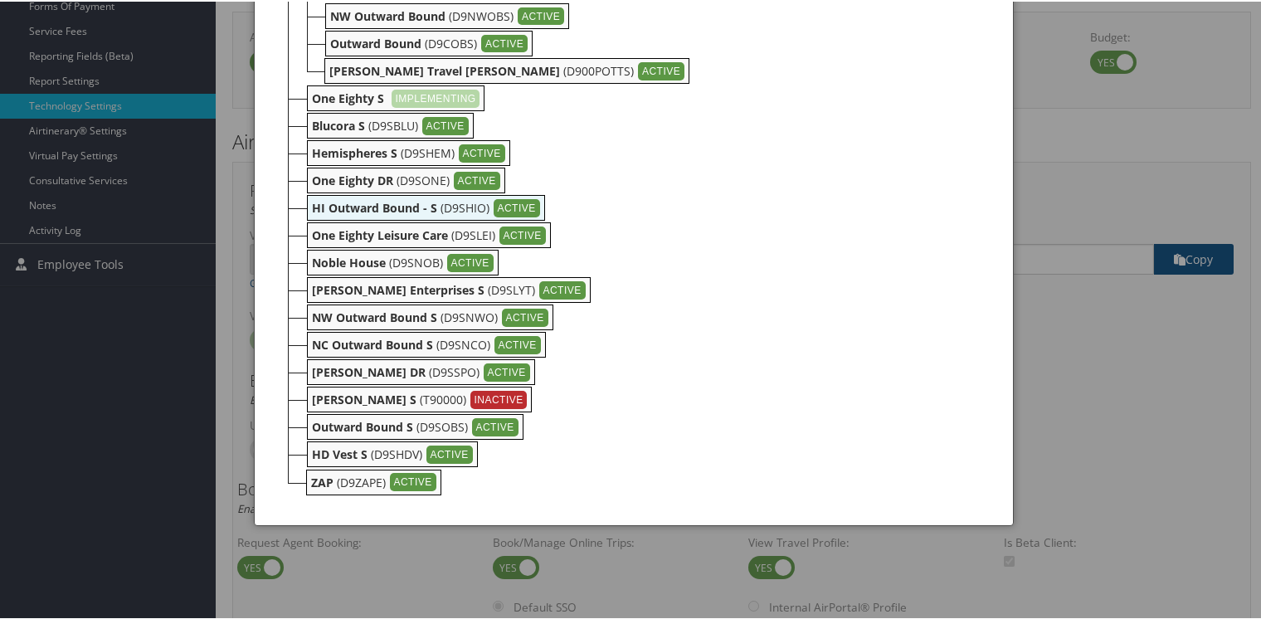
scroll to position [581, 0]
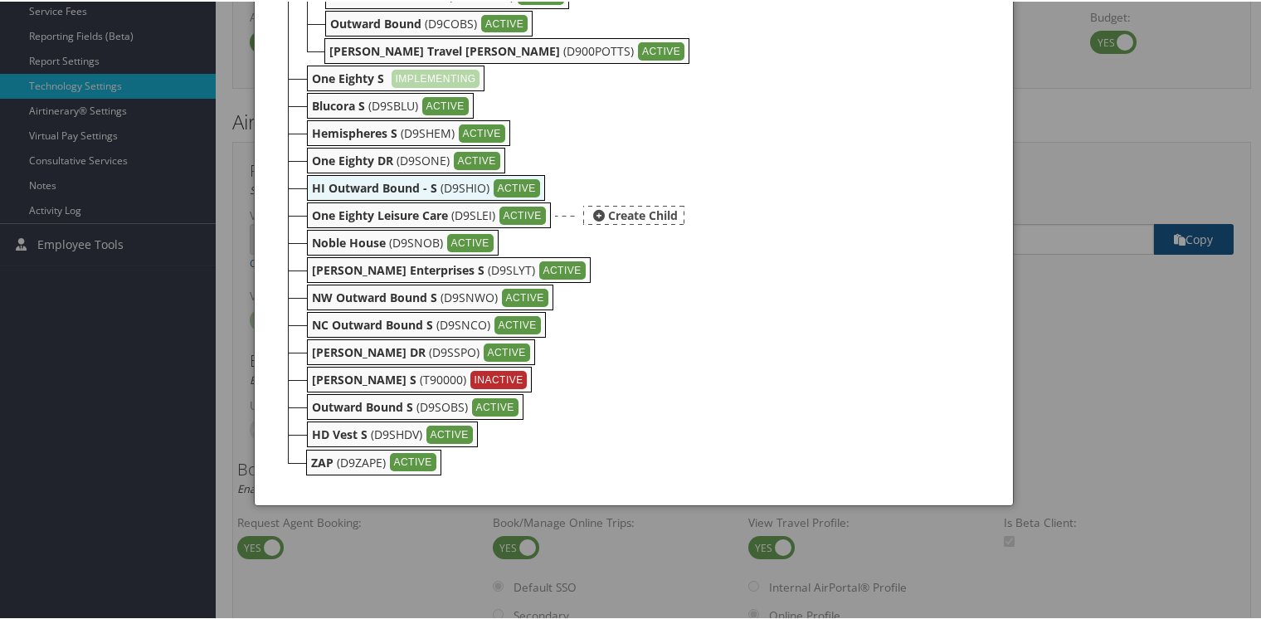
click at [343, 211] on b "One Eighty Leisure Care" at bounding box center [380, 214] width 136 height 16
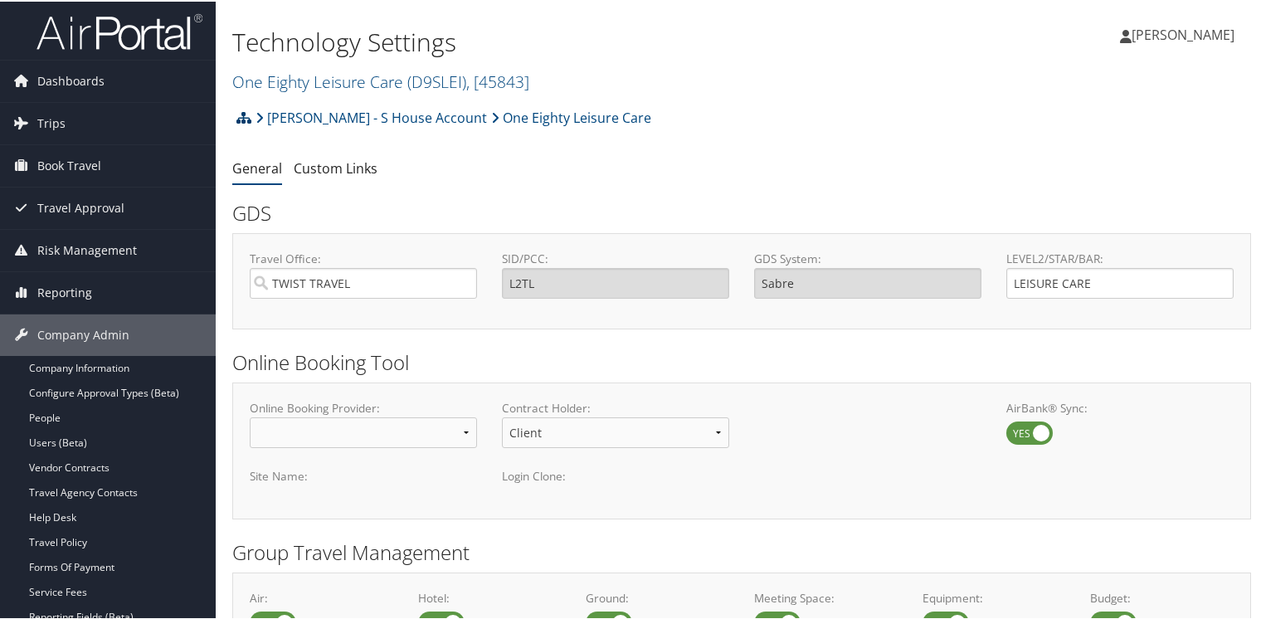
click at [244, 114] on icon at bounding box center [243, 115] width 15 height 13
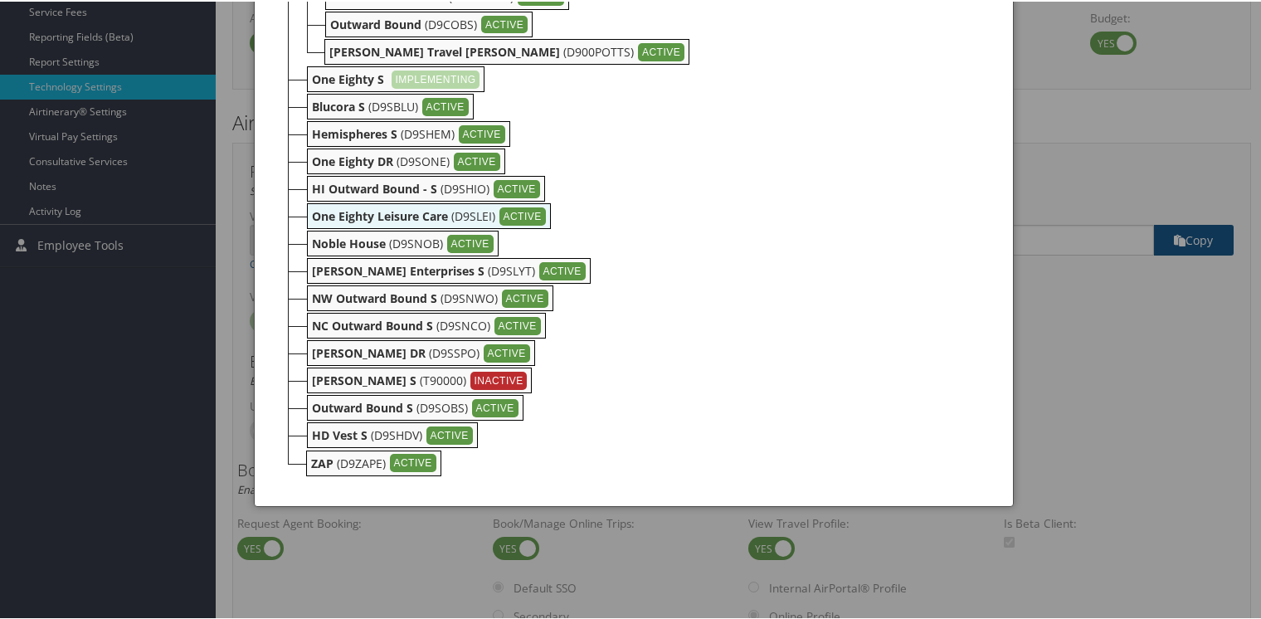
scroll to position [581, 0]
click at [333, 240] on b "Noble House" at bounding box center [349, 241] width 74 height 16
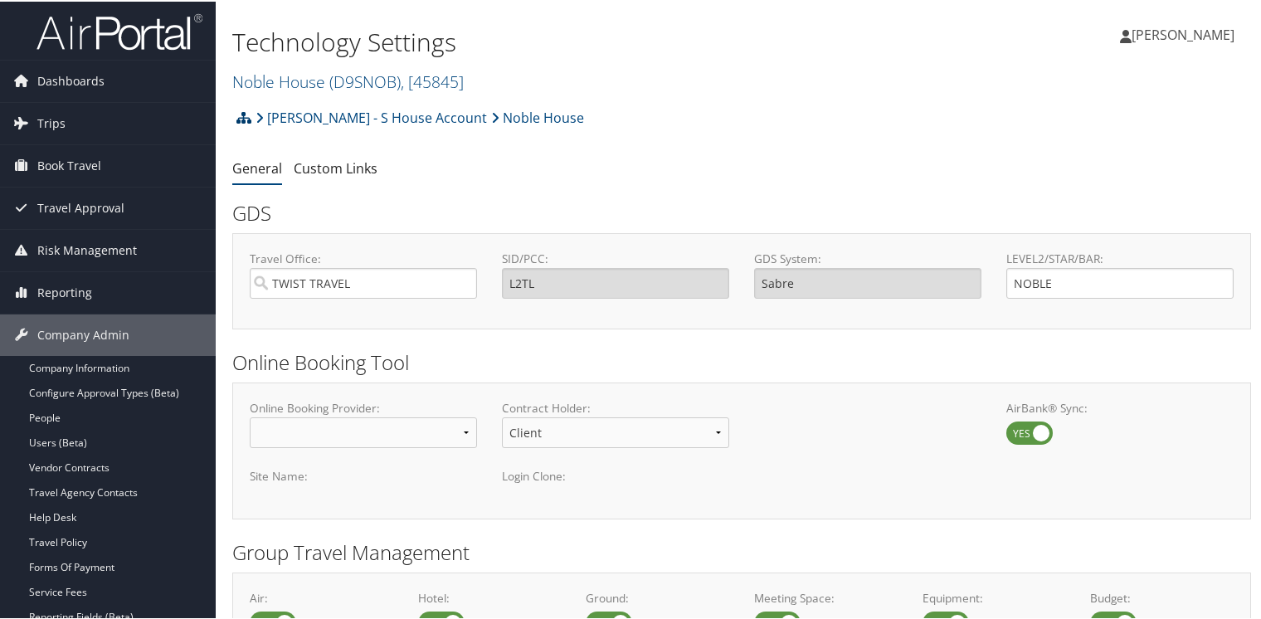
click at [248, 114] on icon at bounding box center [243, 115] width 15 height 13
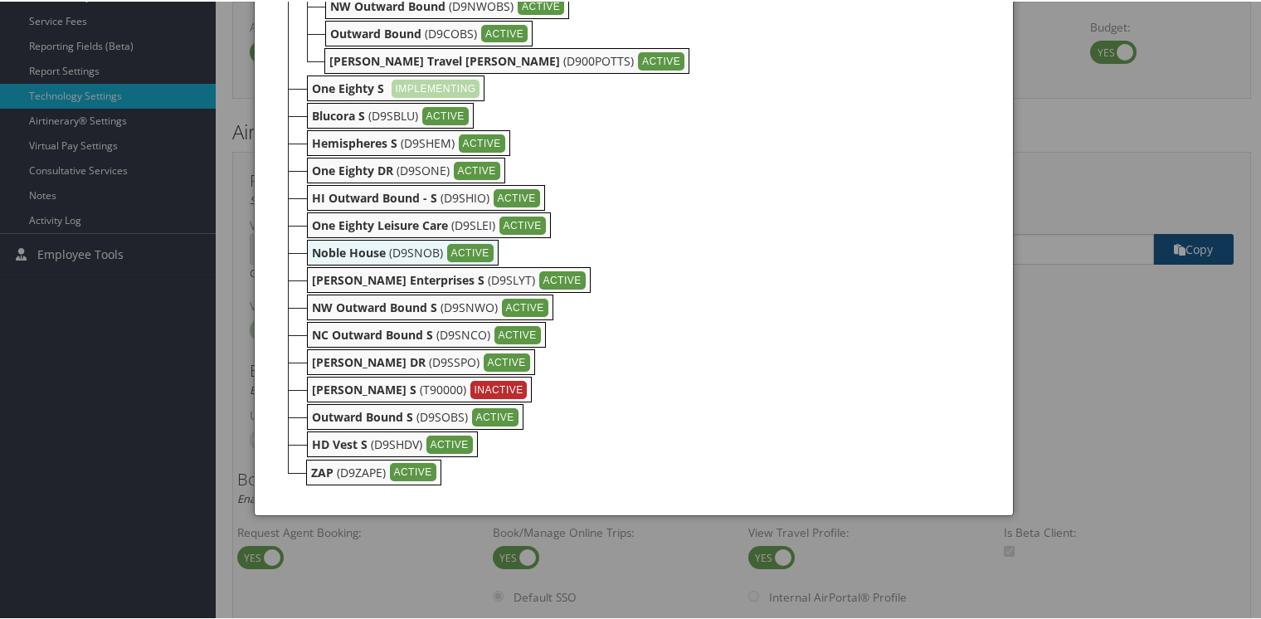
scroll to position [581, 0]
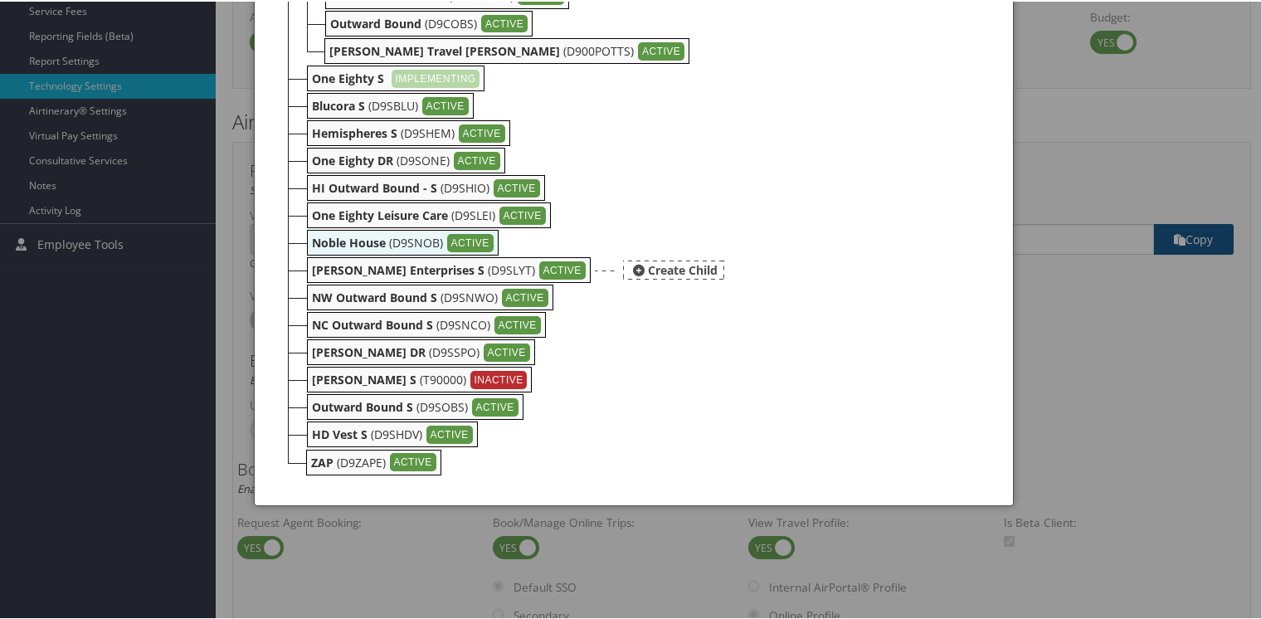
click at [336, 270] on b "[PERSON_NAME] Enterprises S" at bounding box center [398, 268] width 173 height 16
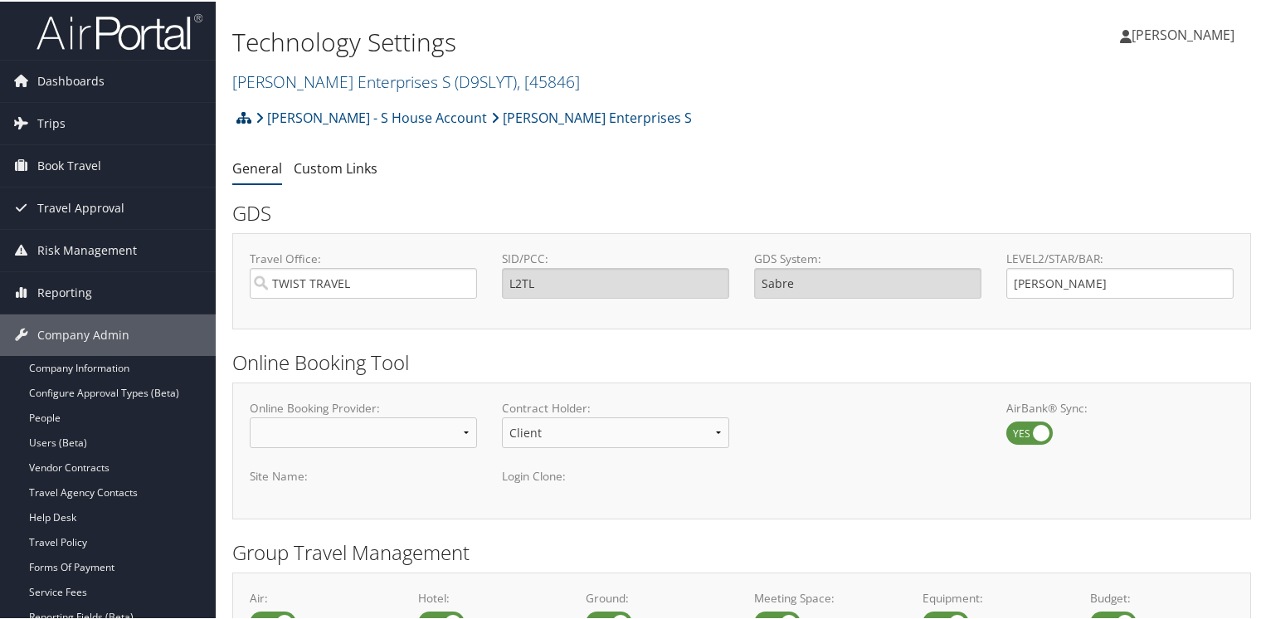
click at [241, 114] on icon at bounding box center [243, 115] width 15 height 13
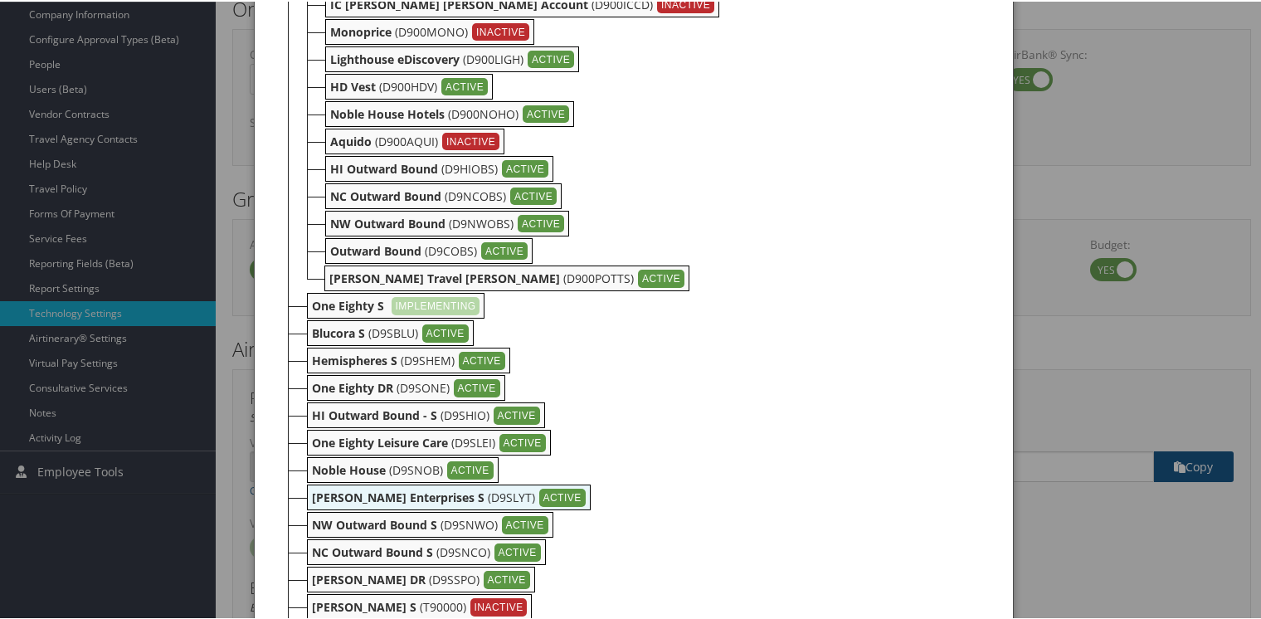
scroll to position [581, 0]
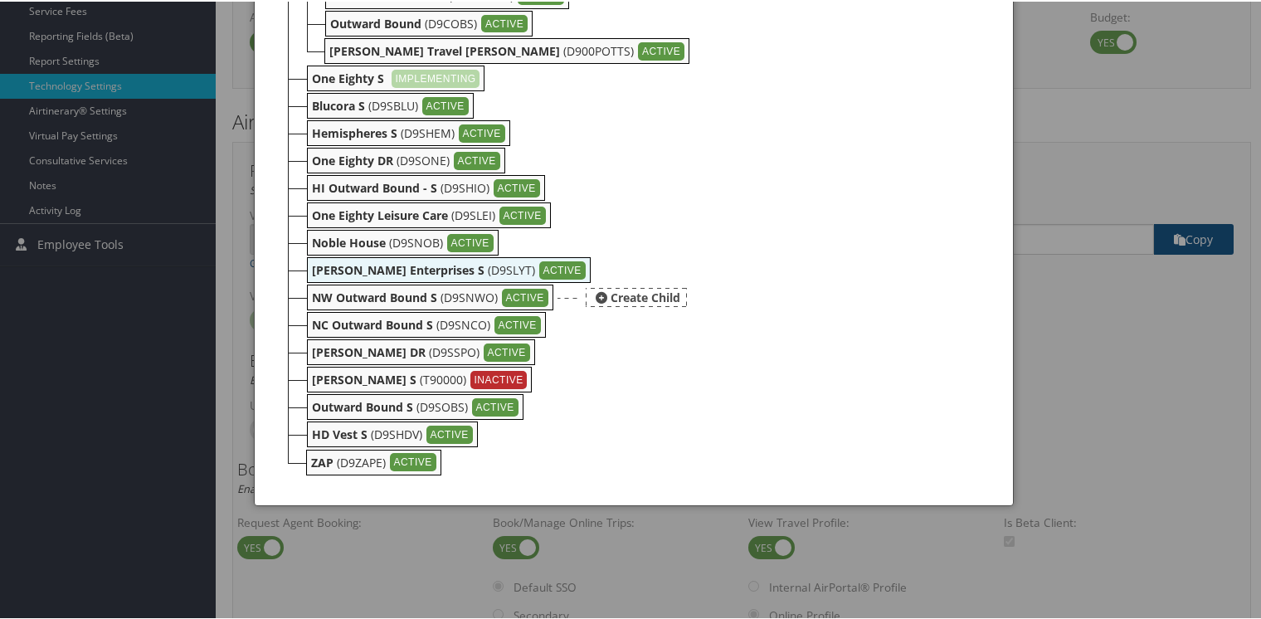
click at [334, 294] on b "NW Outward Bound S" at bounding box center [374, 296] width 125 height 16
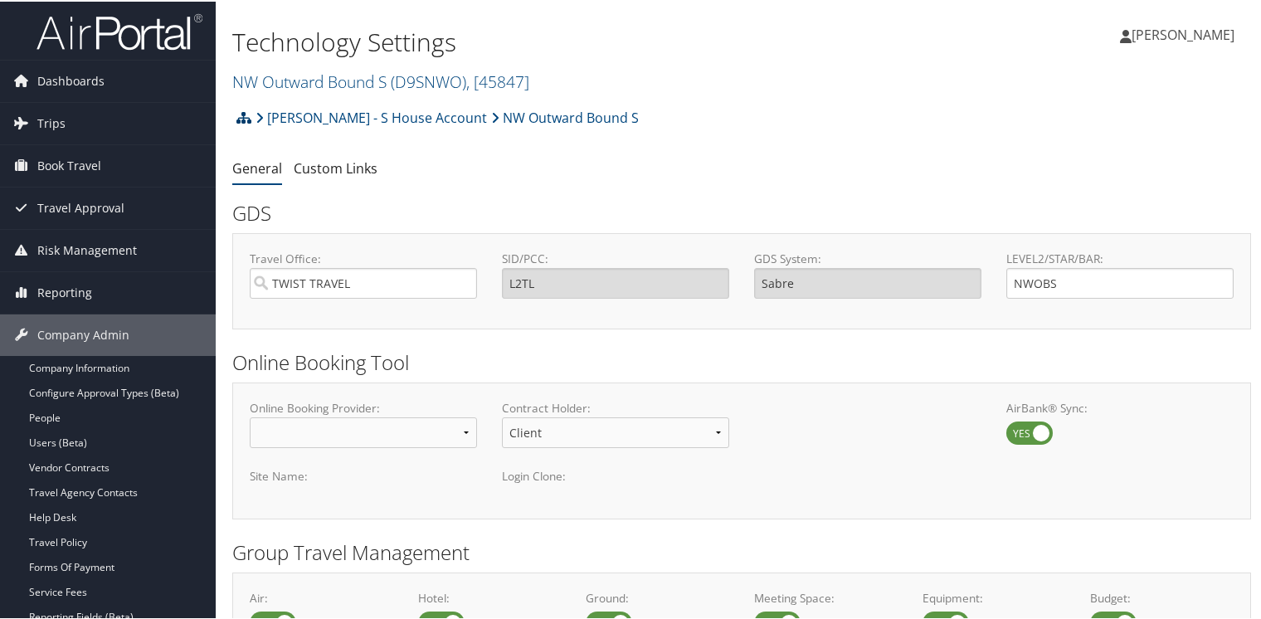
click at [246, 116] on icon at bounding box center [243, 115] width 15 height 13
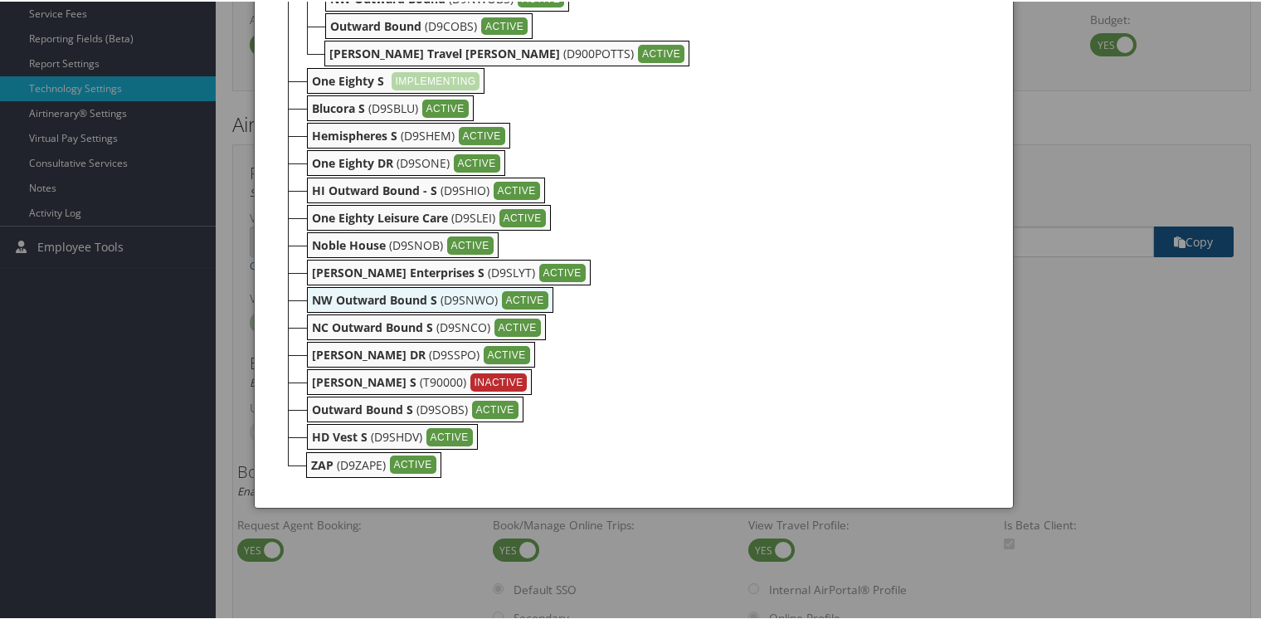
scroll to position [581, 0]
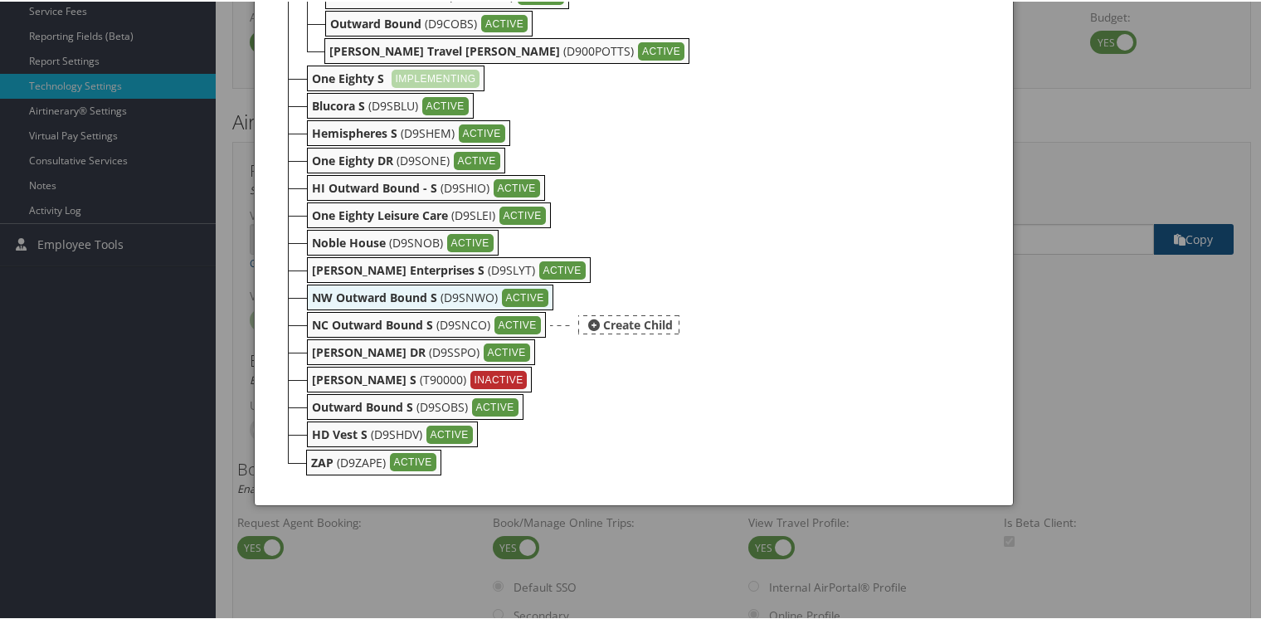
click at [362, 324] on b "NC Outward Bound S" at bounding box center [372, 323] width 121 height 16
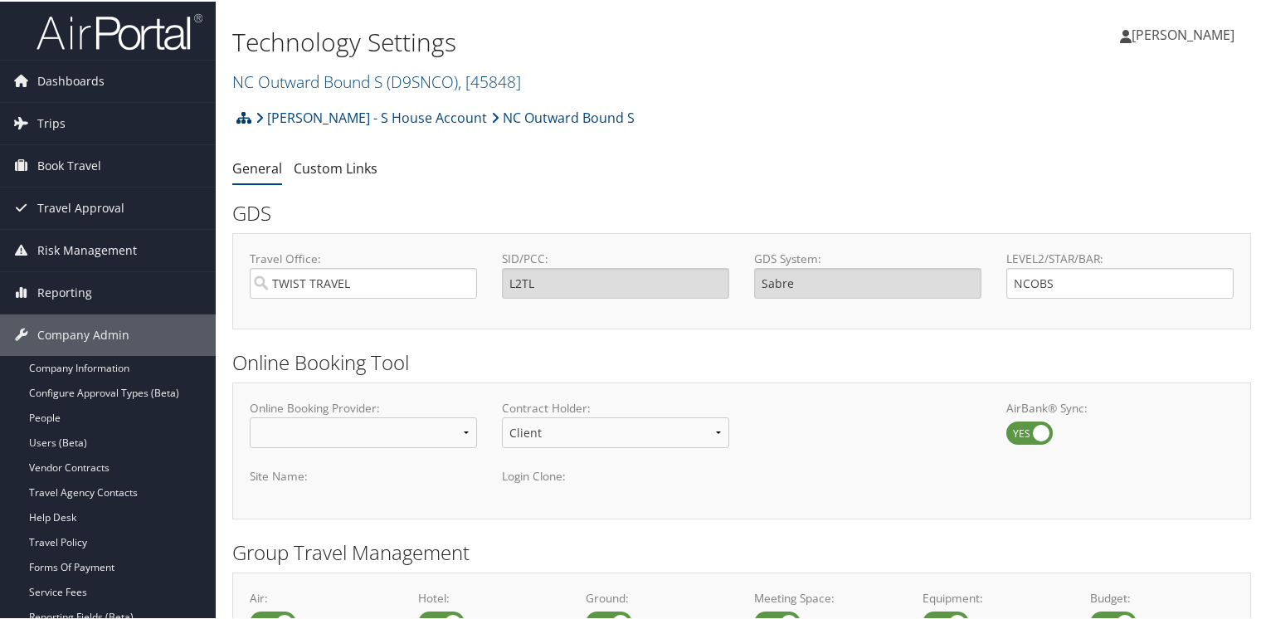
click at [246, 115] on icon at bounding box center [243, 115] width 15 height 13
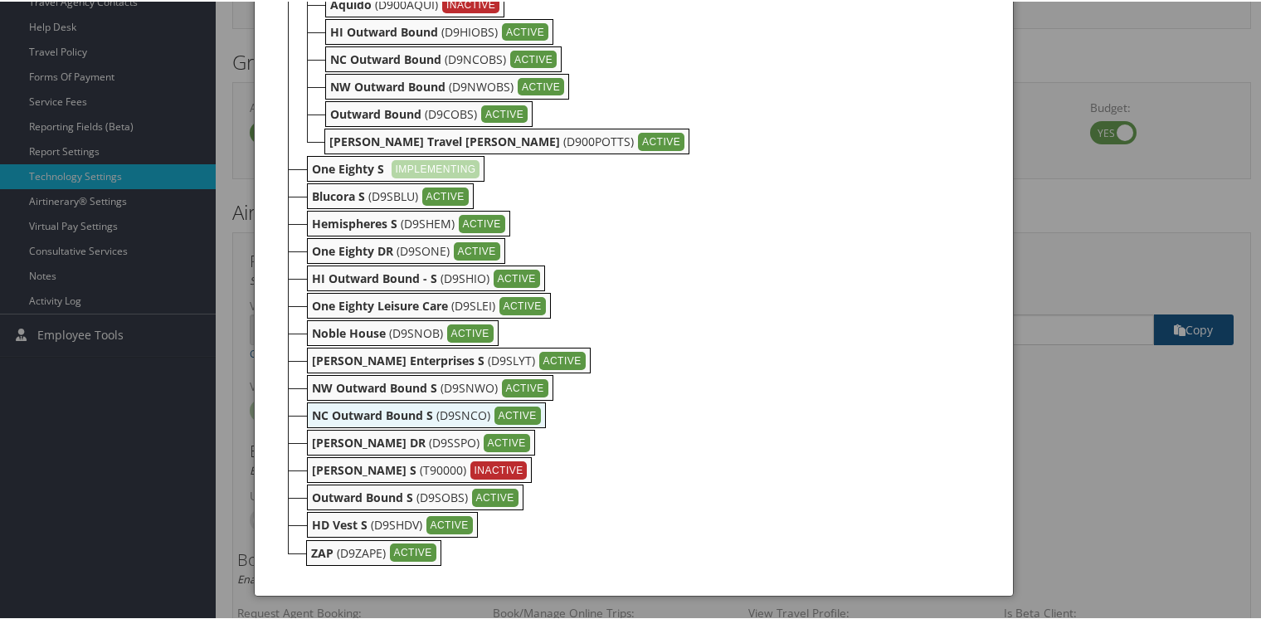
scroll to position [581, 0]
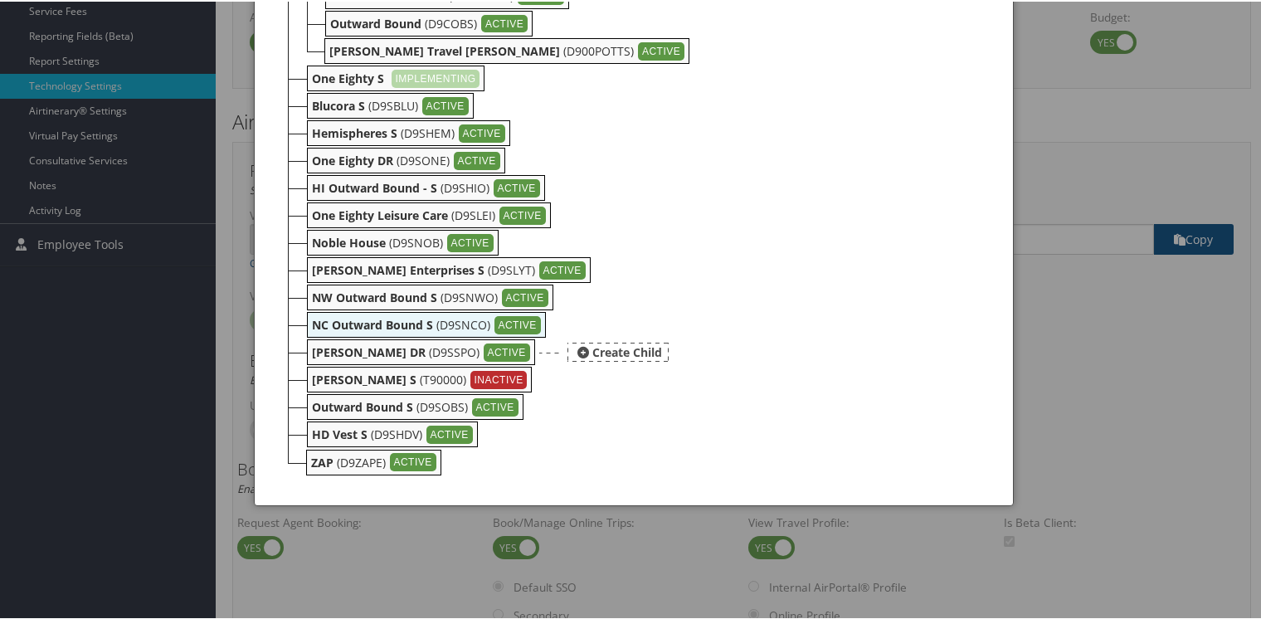
click at [334, 350] on b "[PERSON_NAME] DR" at bounding box center [369, 351] width 114 height 16
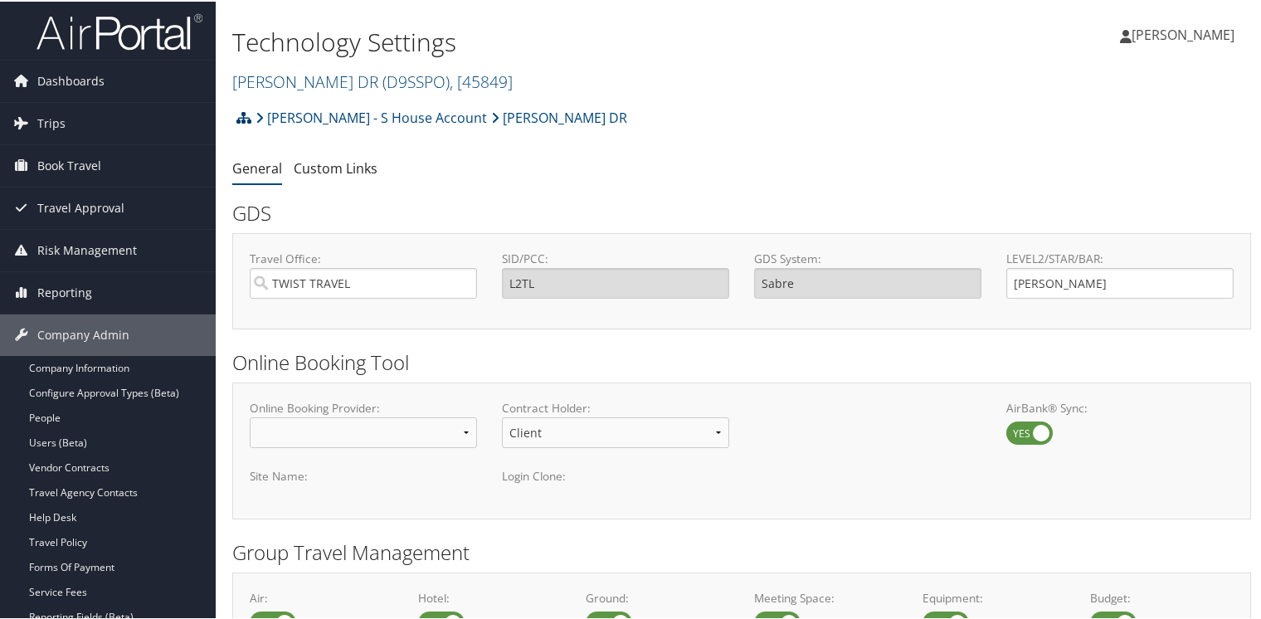
click at [246, 110] on icon at bounding box center [243, 115] width 15 height 13
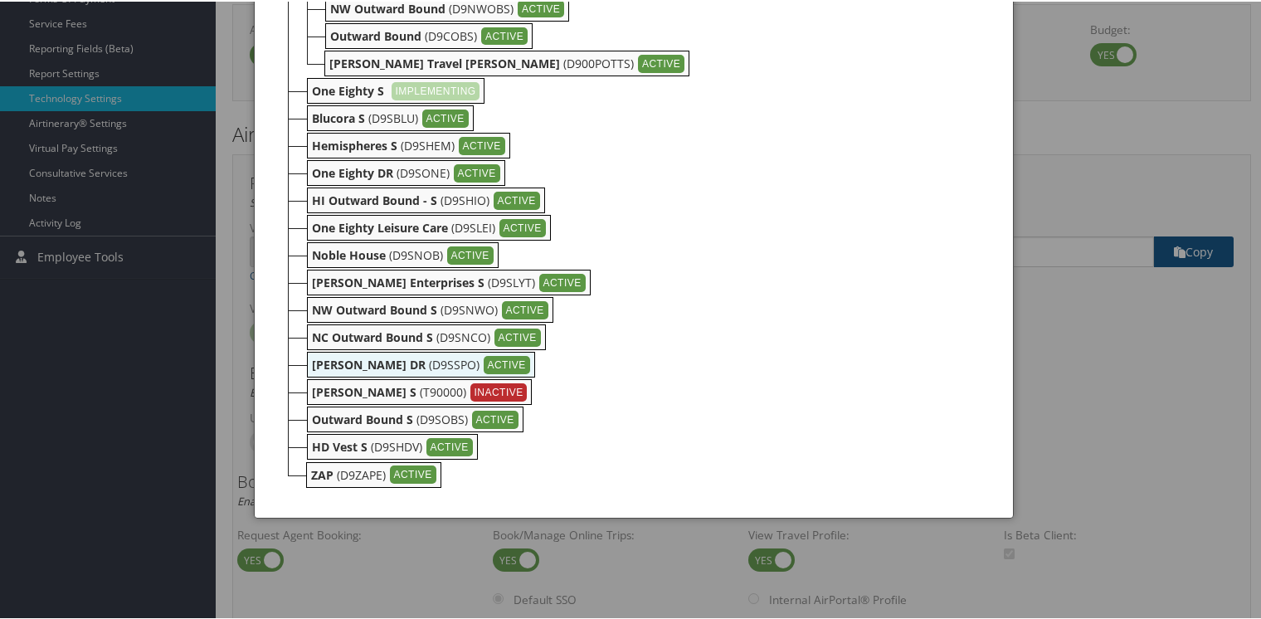
scroll to position [581, 0]
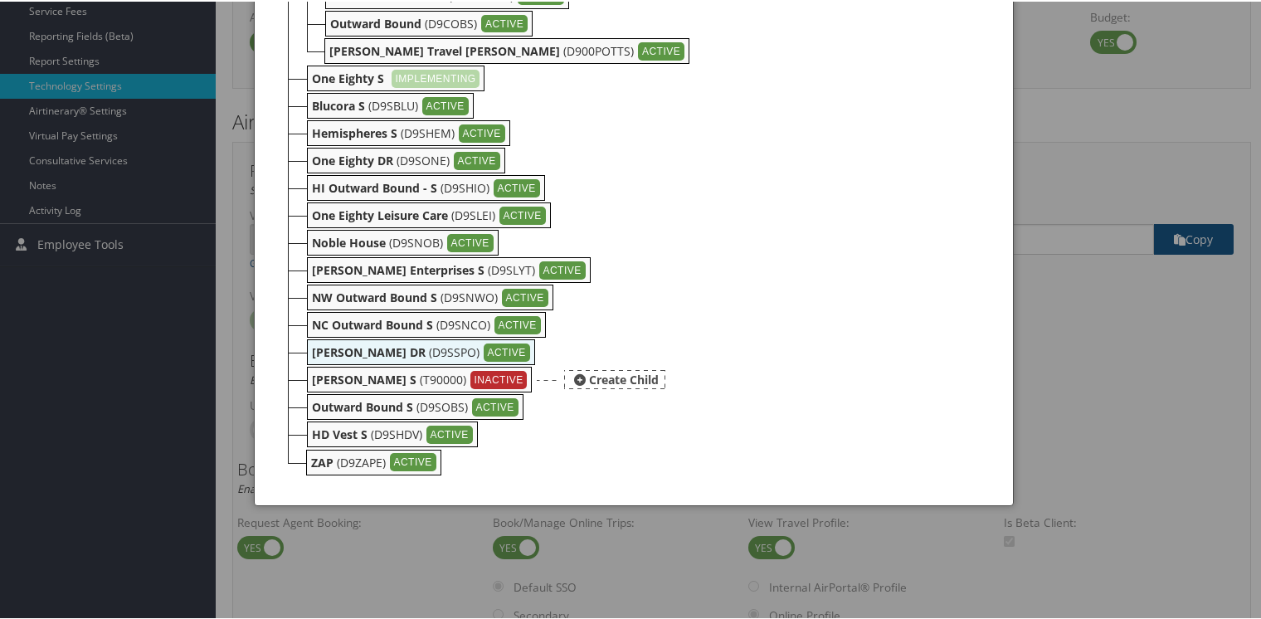
click at [341, 373] on b "[PERSON_NAME] S" at bounding box center [364, 378] width 105 height 16
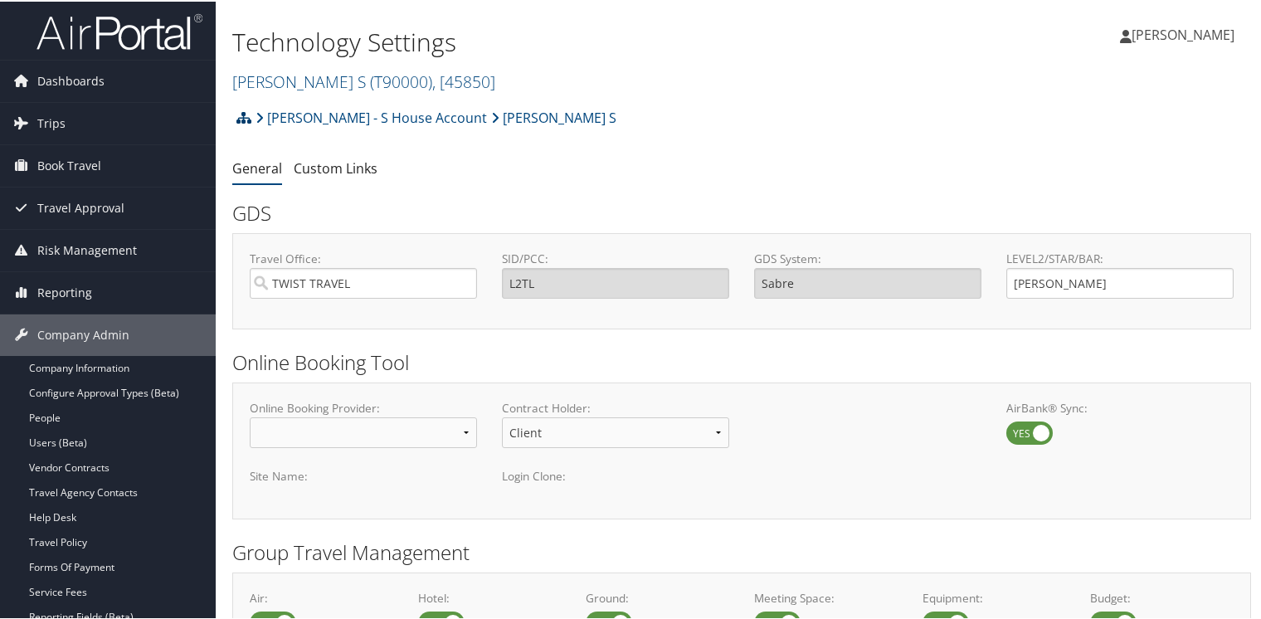
click at [246, 115] on icon at bounding box center [243, 115] width 15 height 13
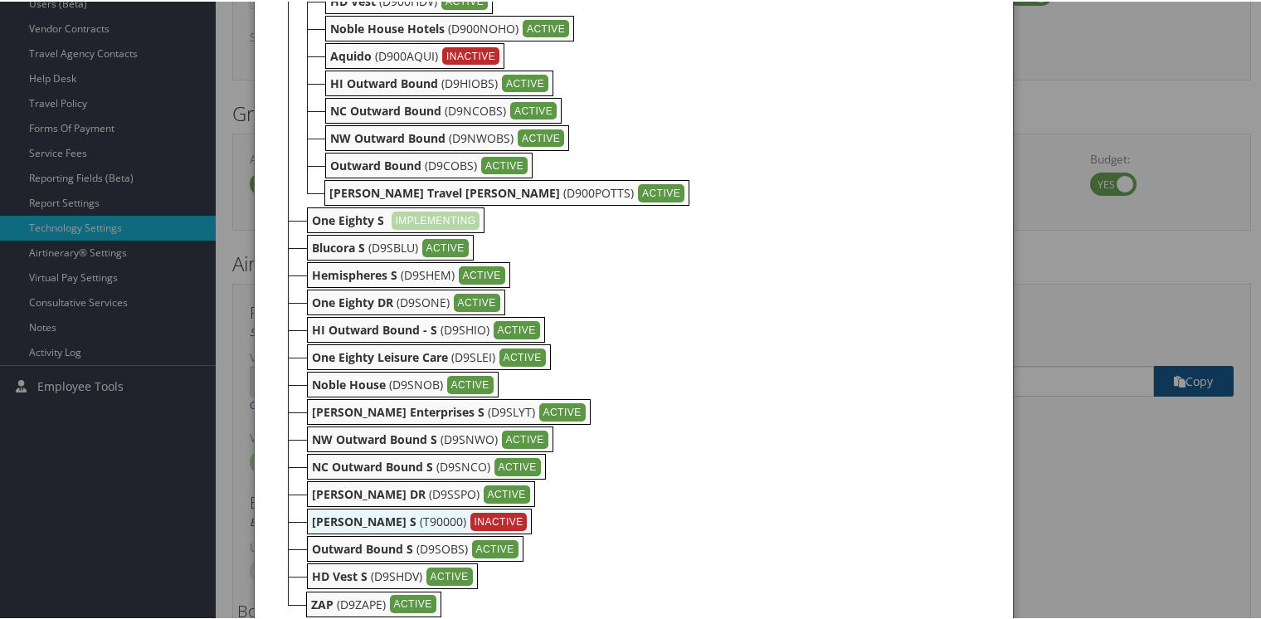
scroll to position [581, 0]
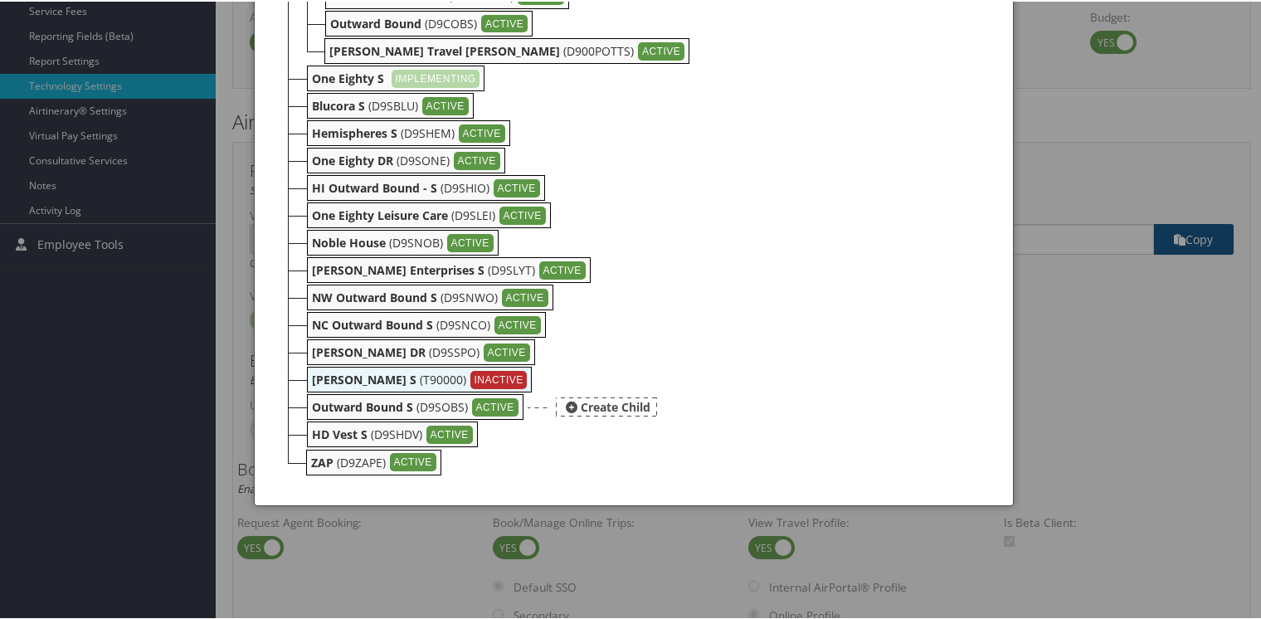
click at [346, 407] on b "Outward Bound S" at bounding box center [362, 405] width 101 height 16
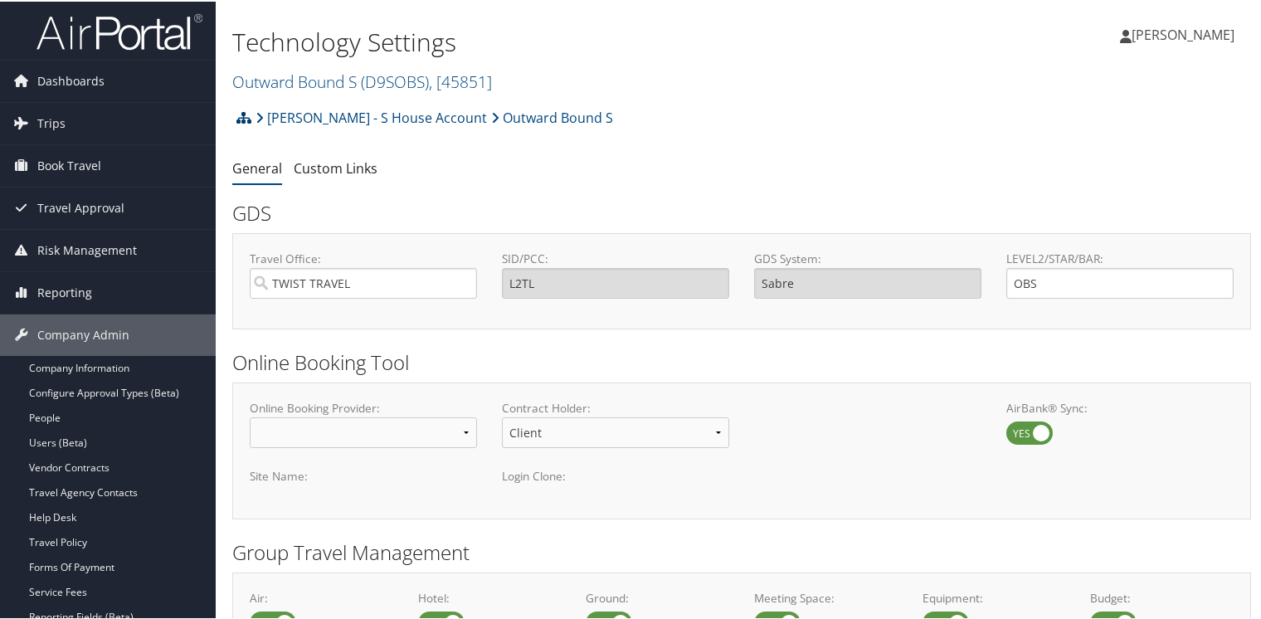
click at [246, 115] on icon at bounding box center [243, 115] width 15 height 13
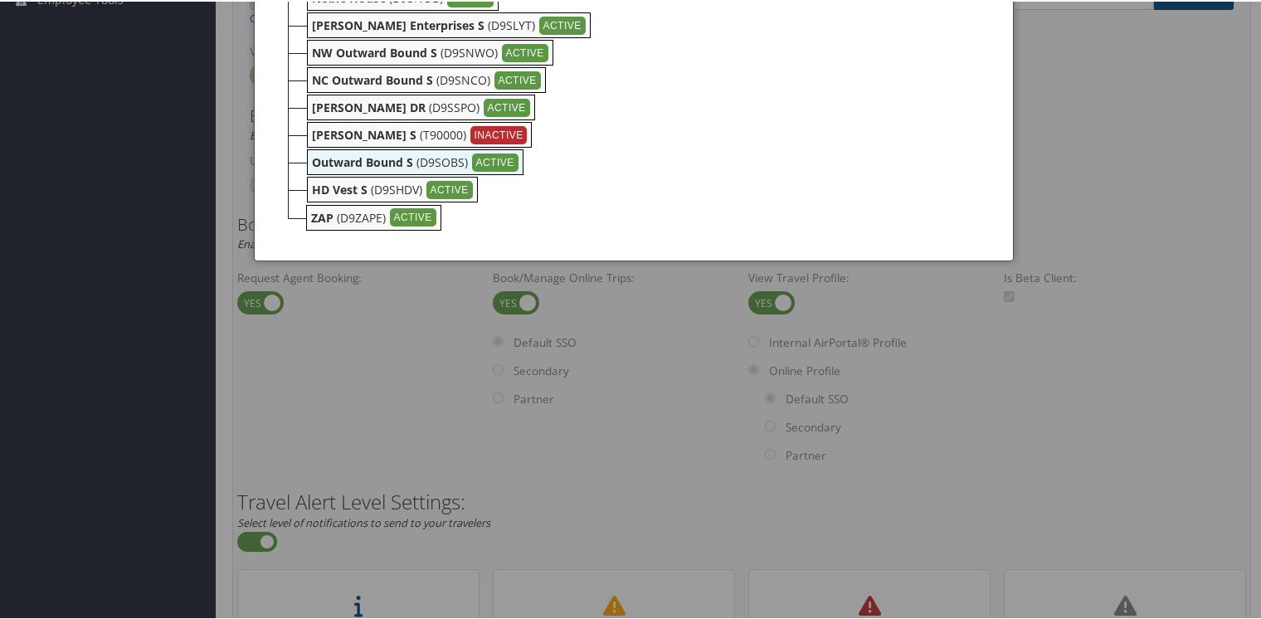
scroll to position [829, 0]
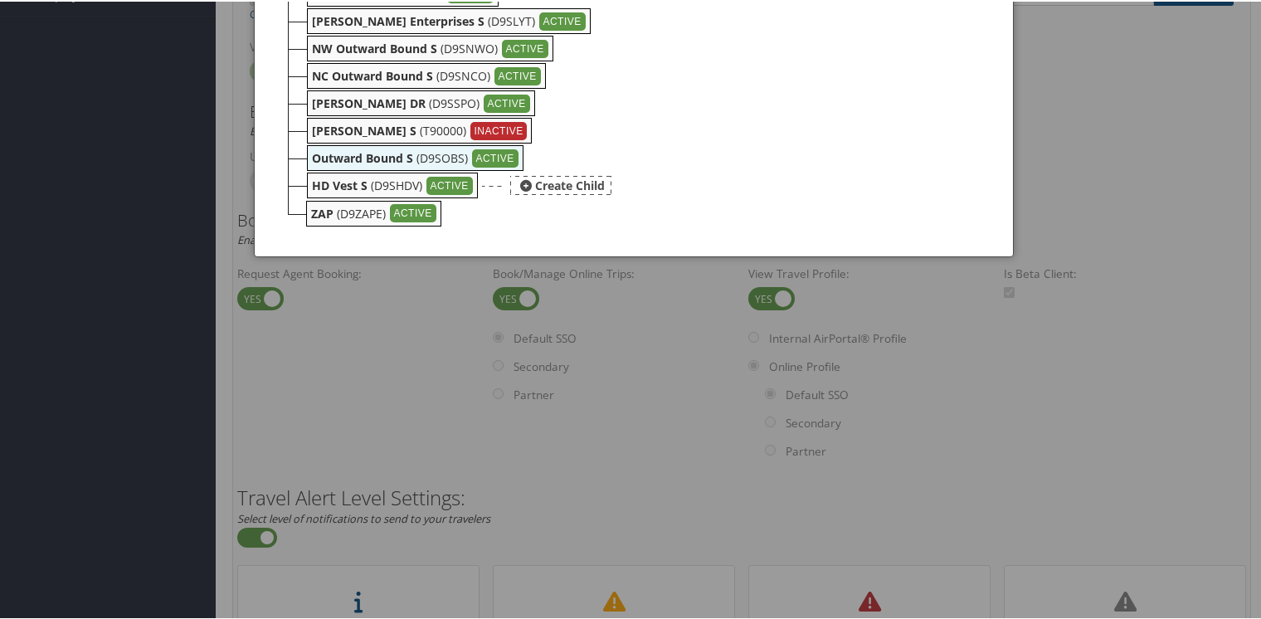
click at [320, 178] on b "HD Vest S" at bounding box center [340, 184] width 56 height 16
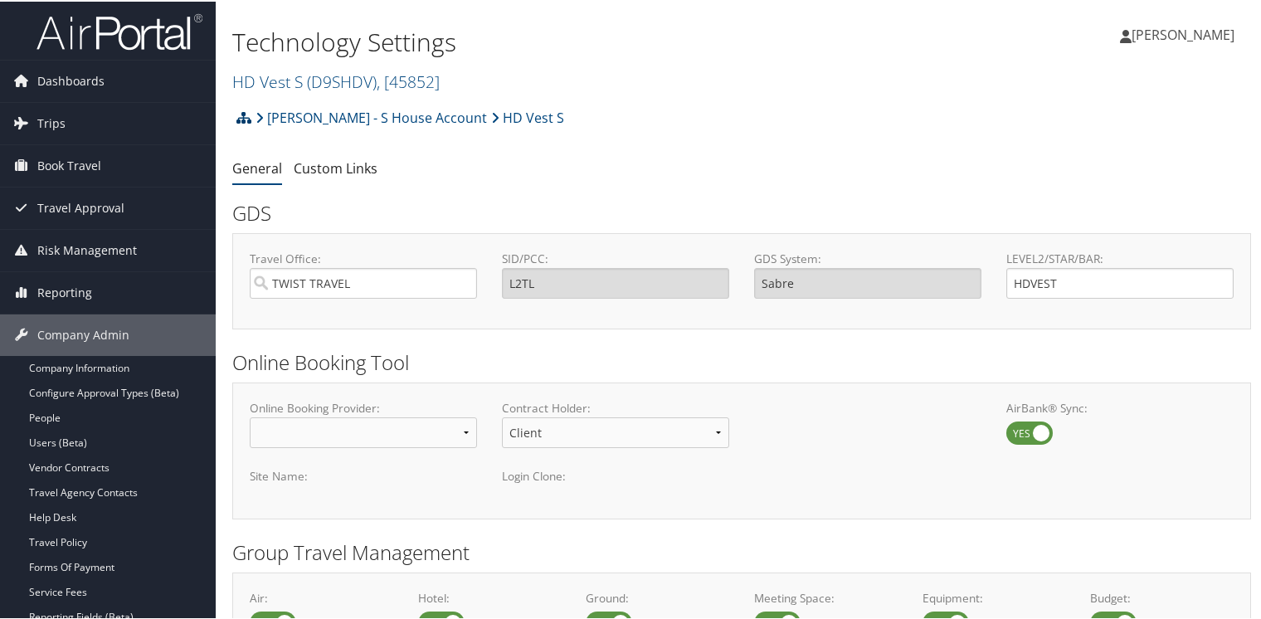
click at [243, 115] on icon at bounding box center [243, 115] width 15 height 13
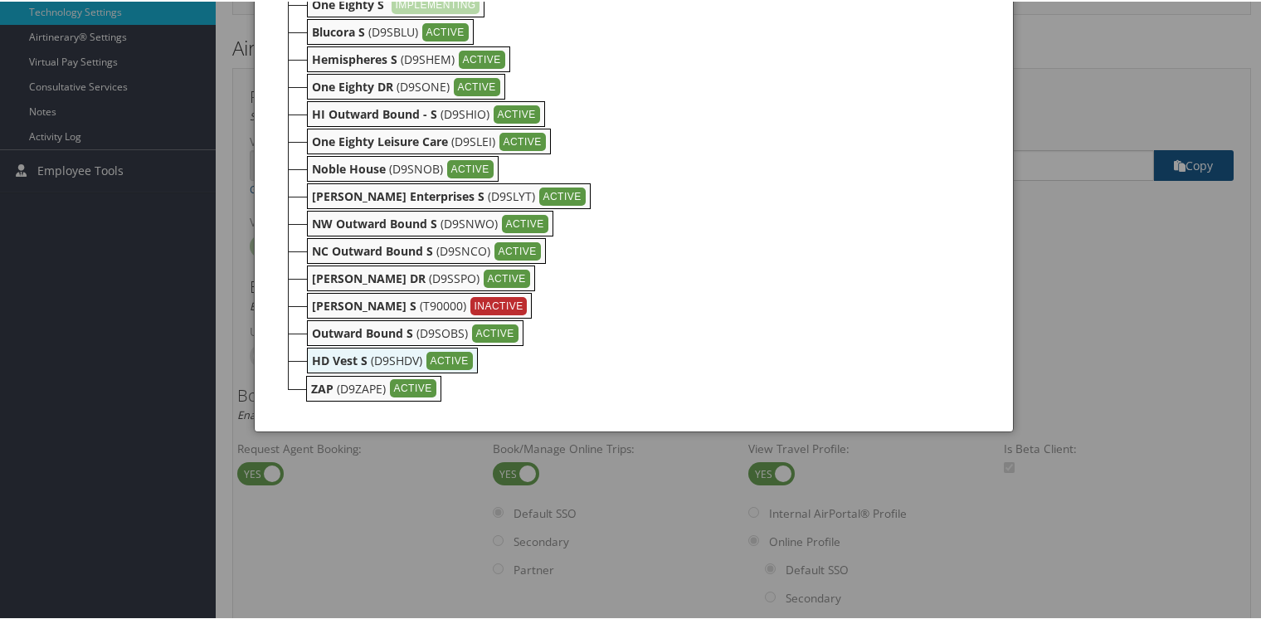
scroll to position [664, 0]
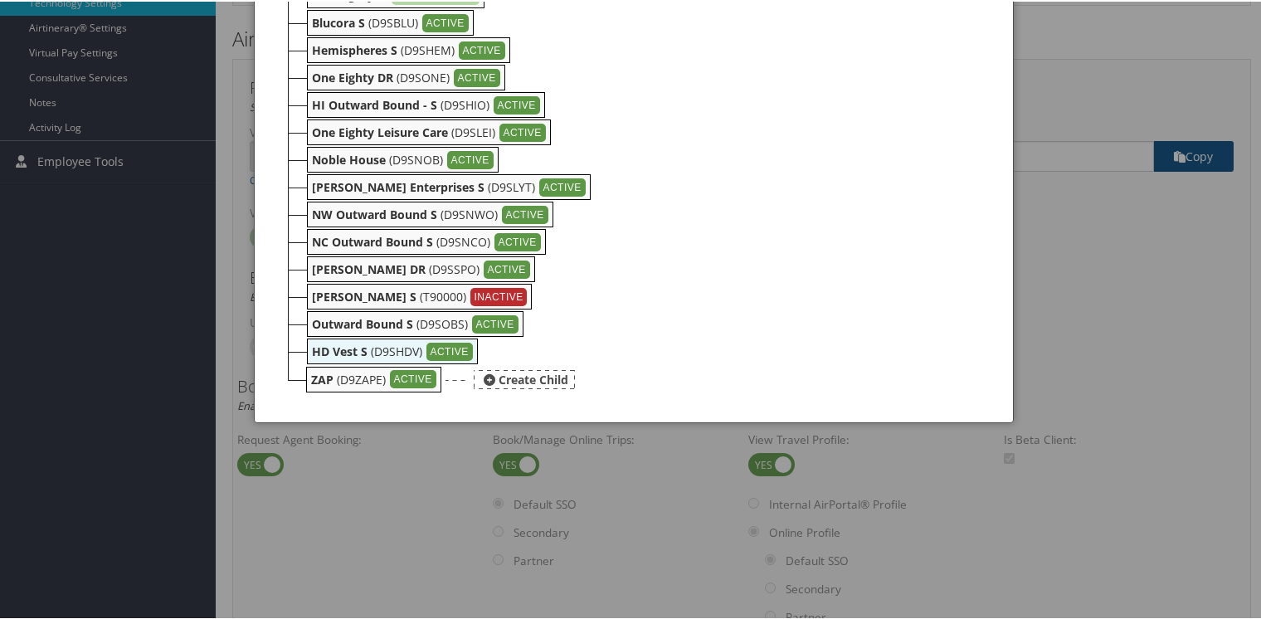
click at [314, 377] on b "ZAP" at bounding box center [322, 378] width 22 height 16
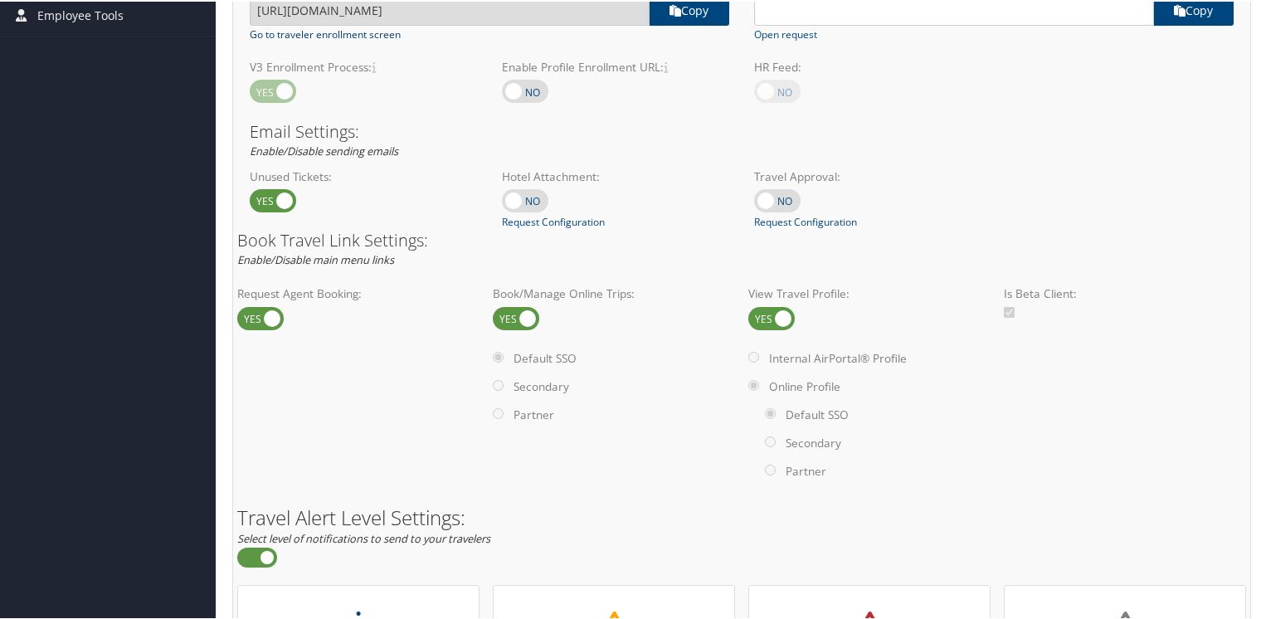
scroll to position [829, 0]
